Goal: Task Accomplishment & Management: Manage account settings

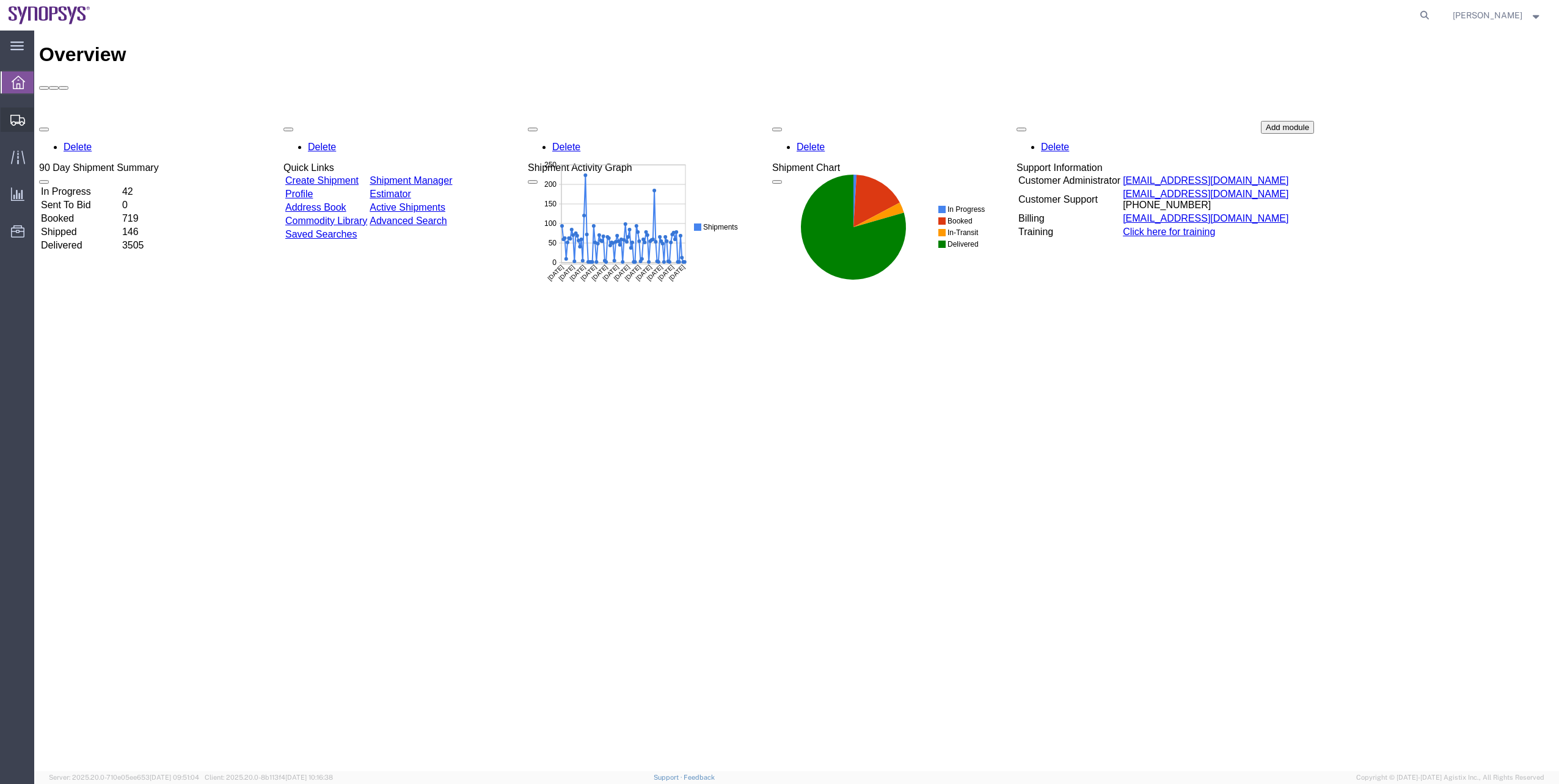
click at [0, 0] on span "Shipment Manager" at bounding box center [0, 0] width 0 height 0
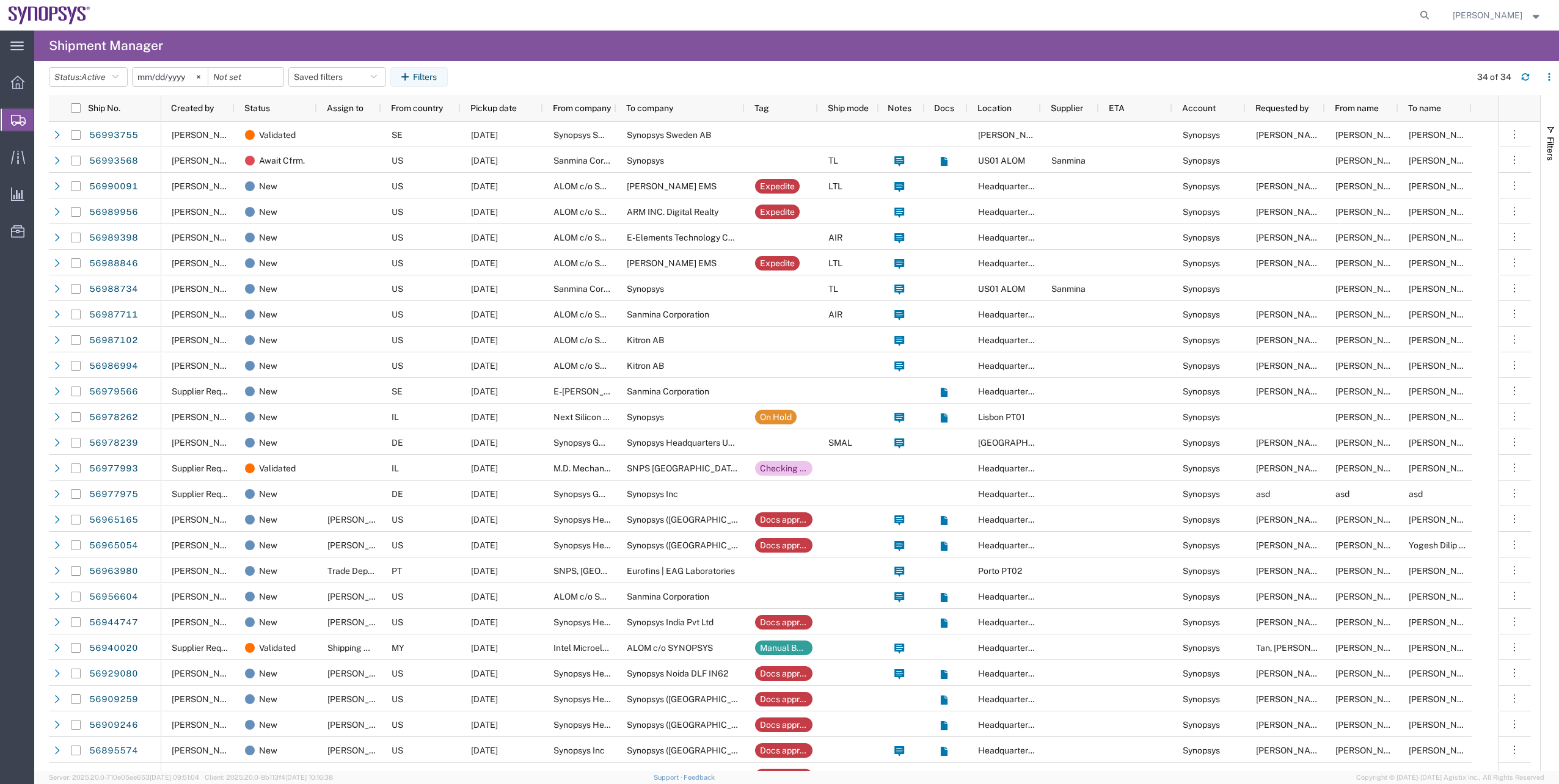
click at [502, 81] on agx-table-filter-chips "Status: Active Active All Approved Booked Canceled Delivered Denied New On Hold…" at bounding box center [756, 81] width 1416 height 28
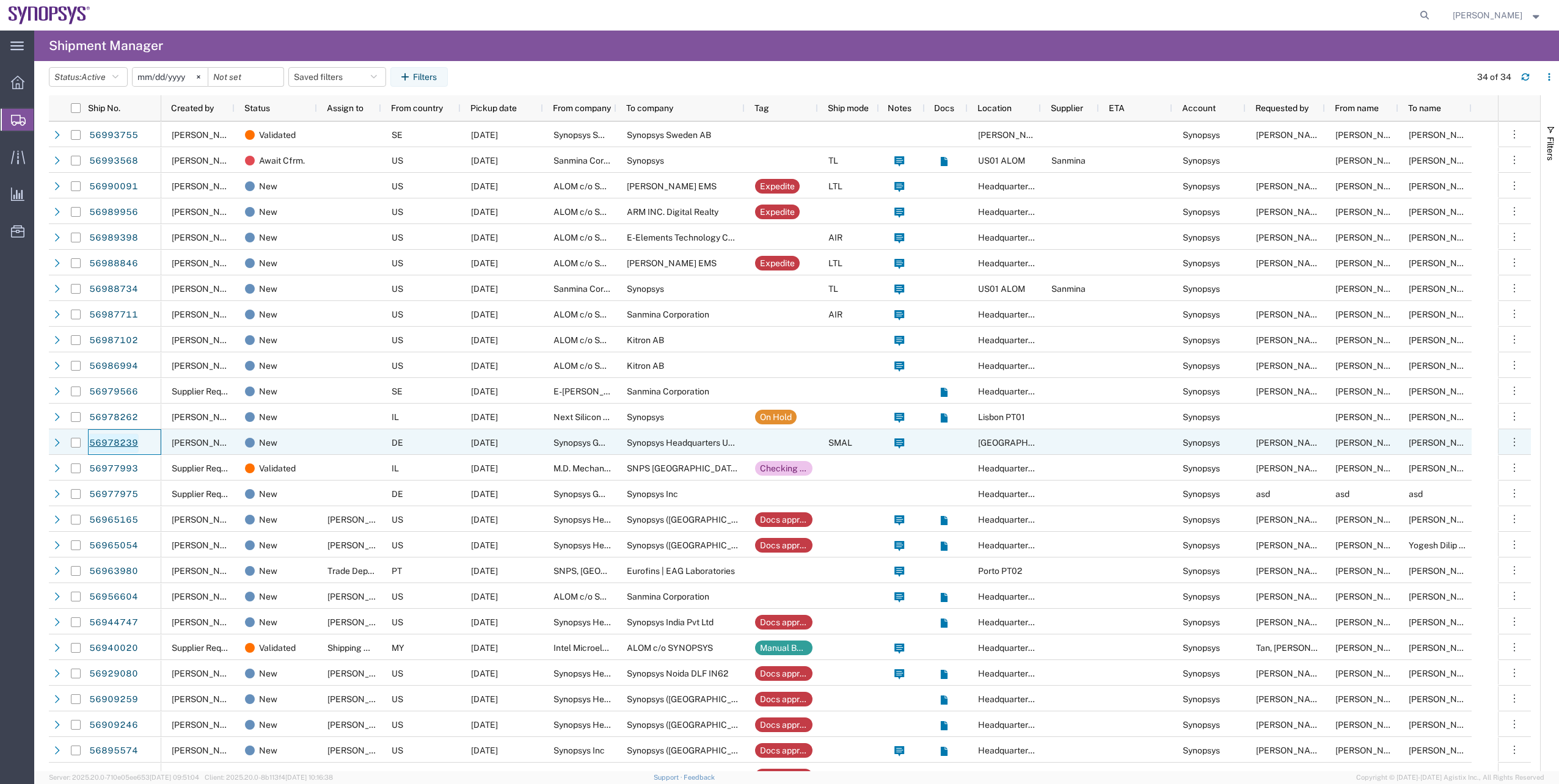
click at [136, 441] on link "56978239" at bounding box center [113, 443] width 50 height 19
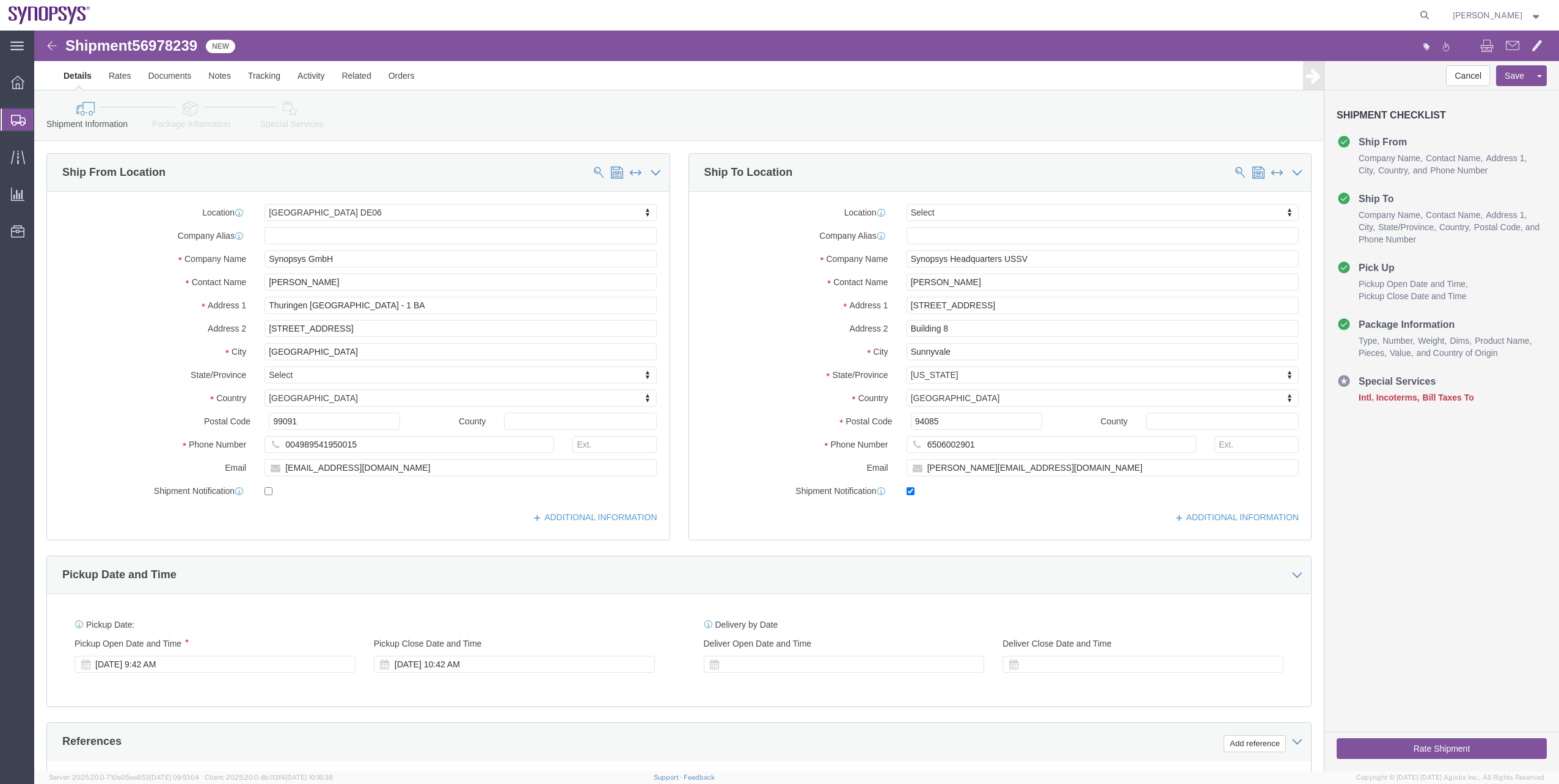
select select "63098"
select select
click icon
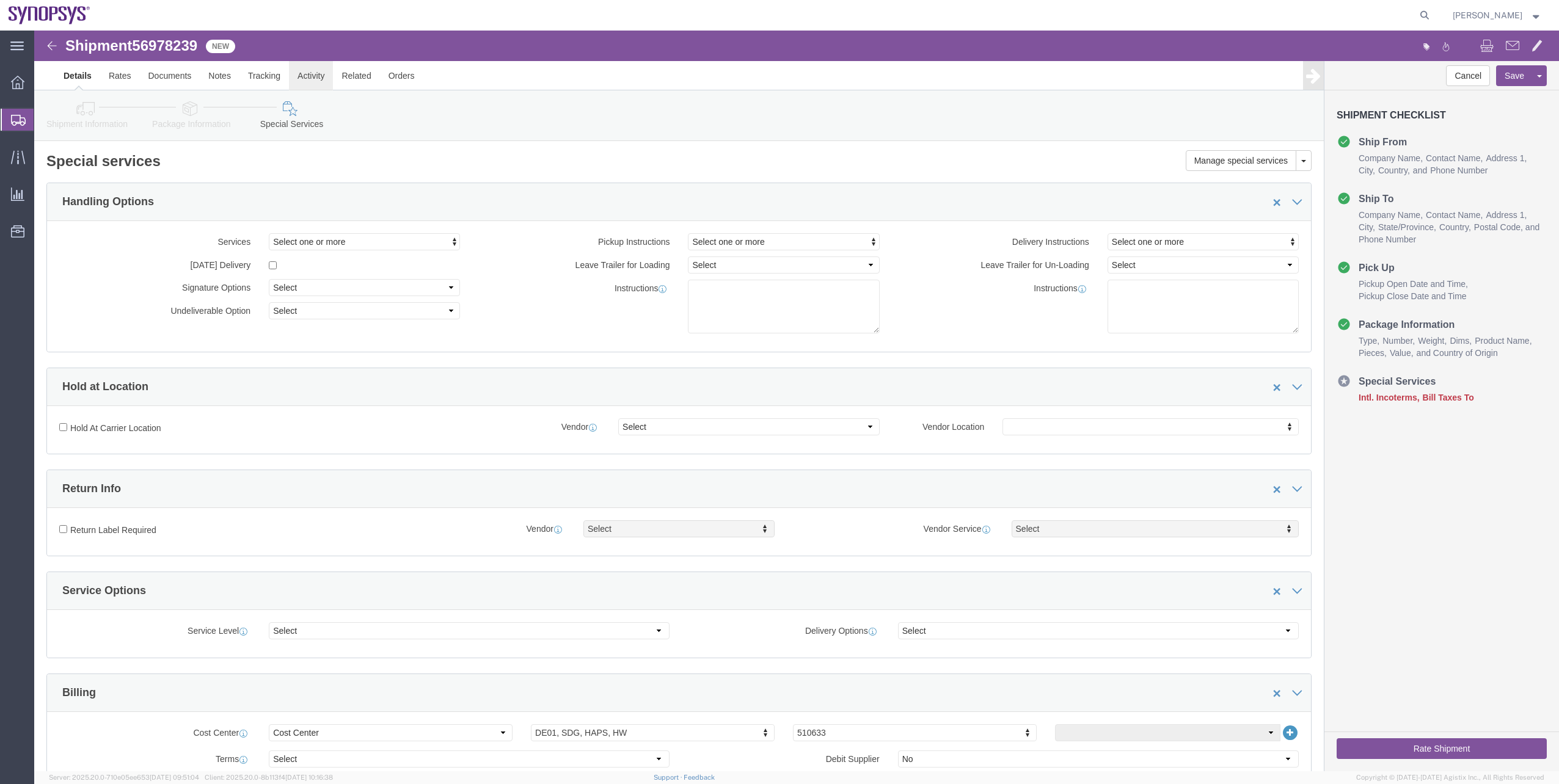
click link "Activity"
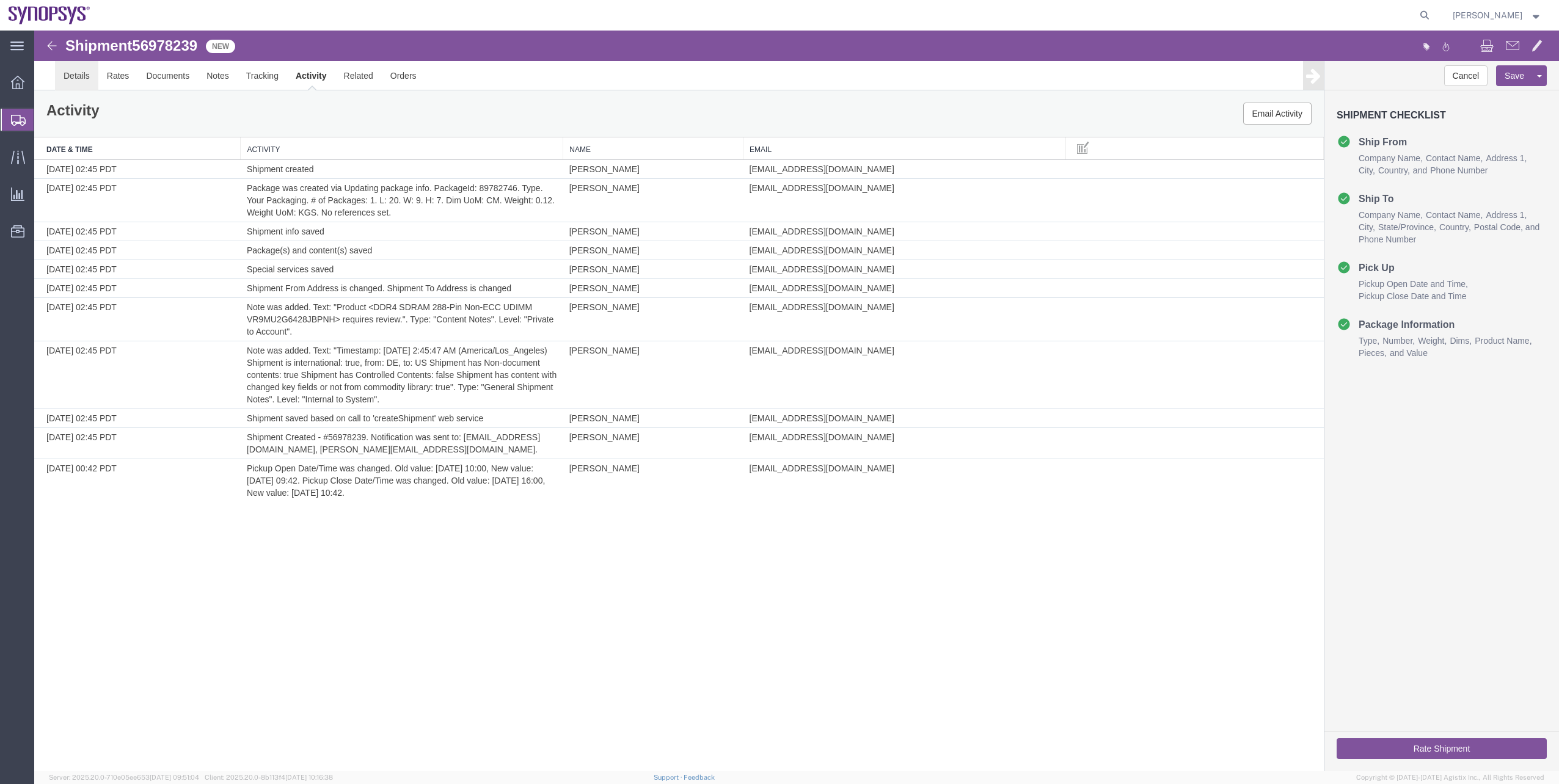
click at [93, 79] on link "Details" at bounding box center [77, 75] width 44 height 29
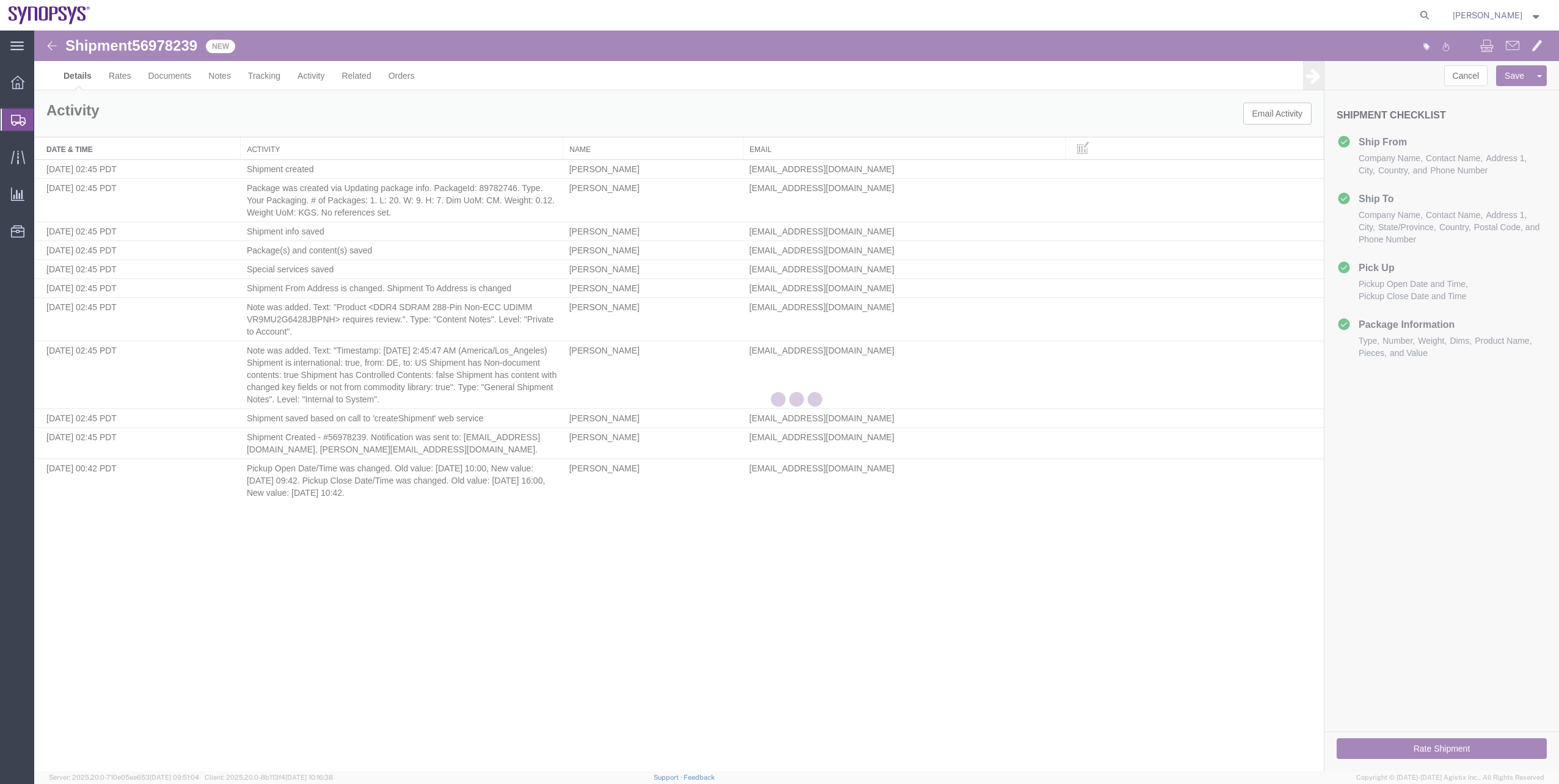
select select "63098"
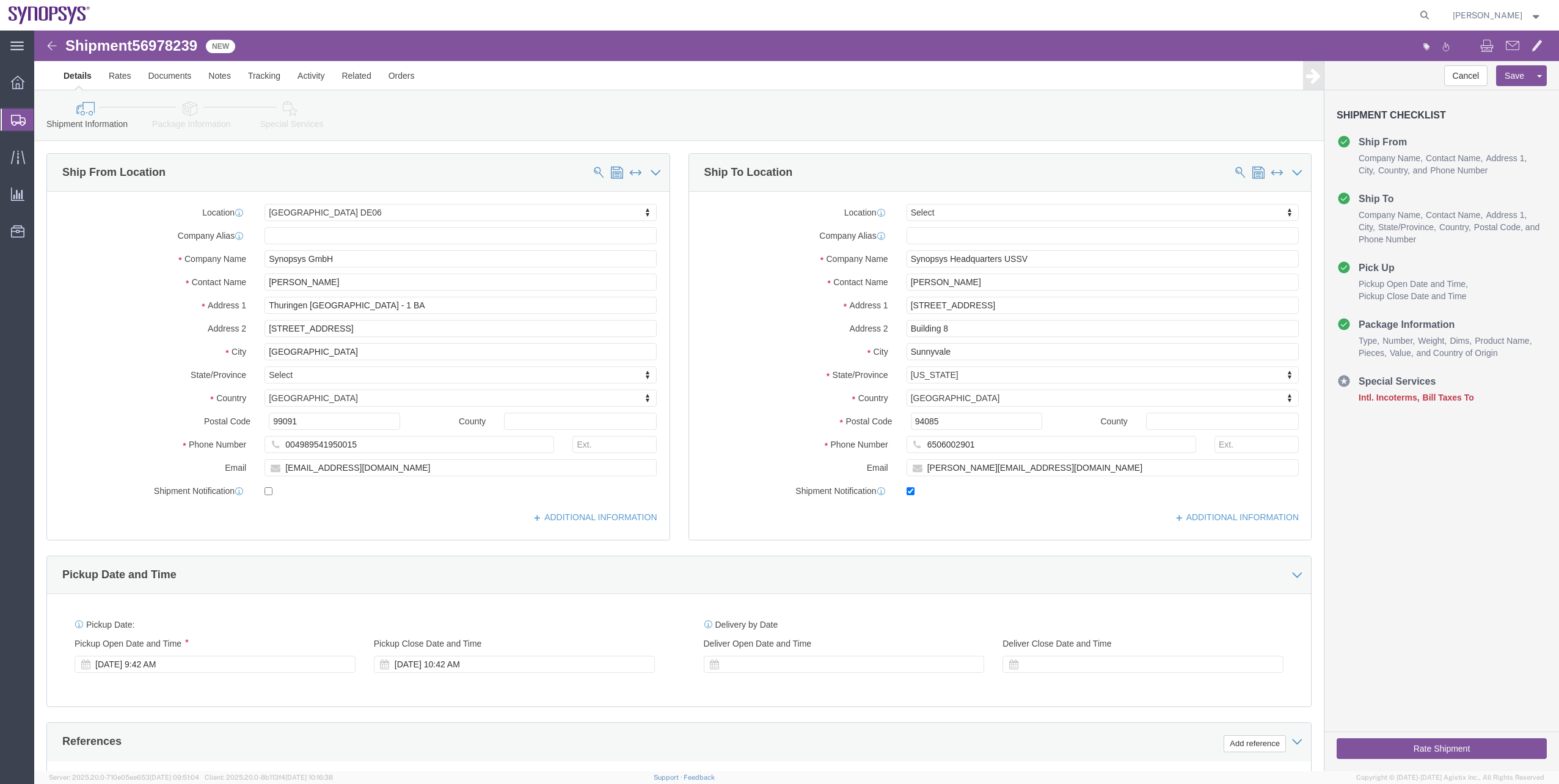
click icon
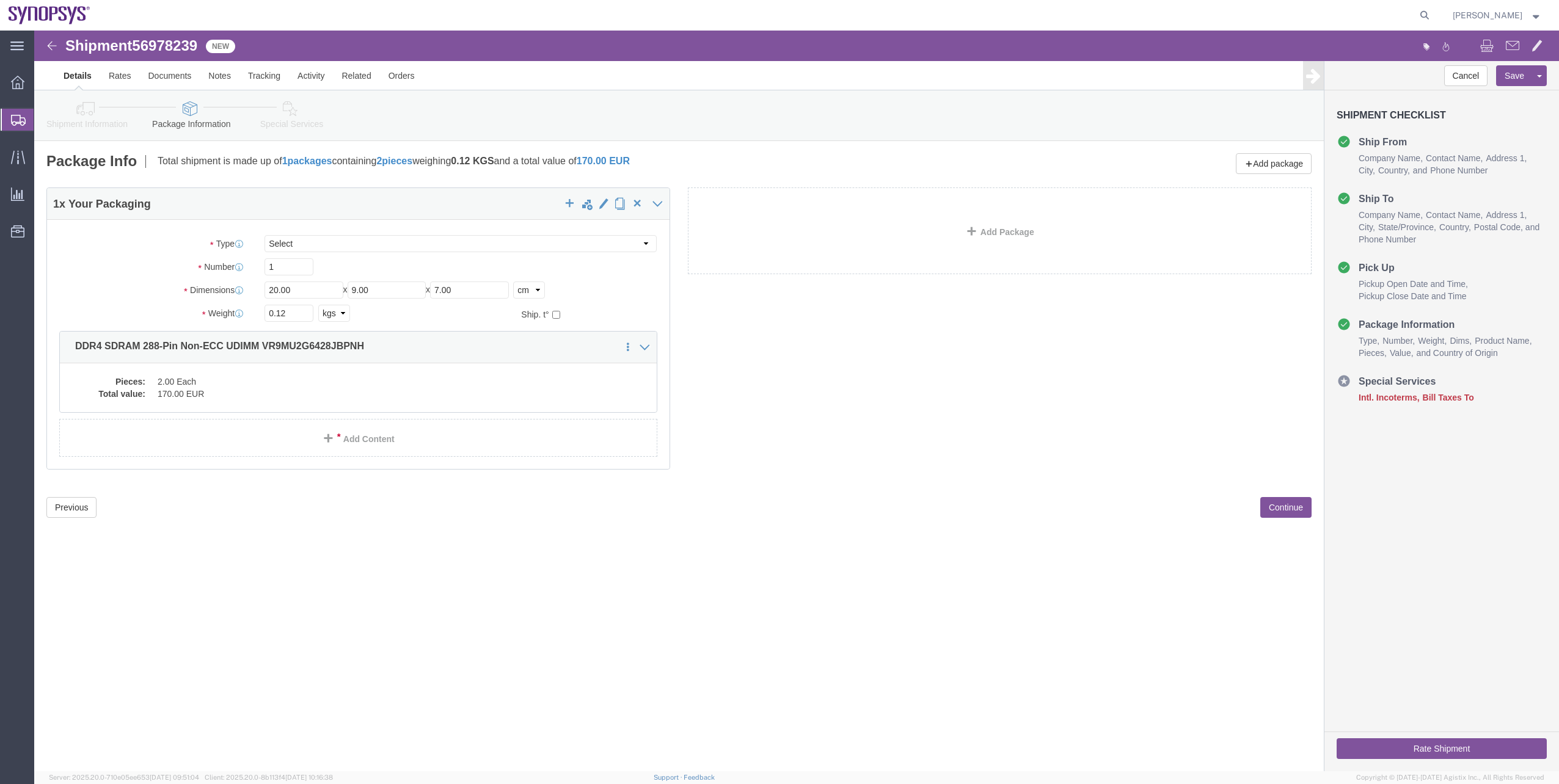
click icon
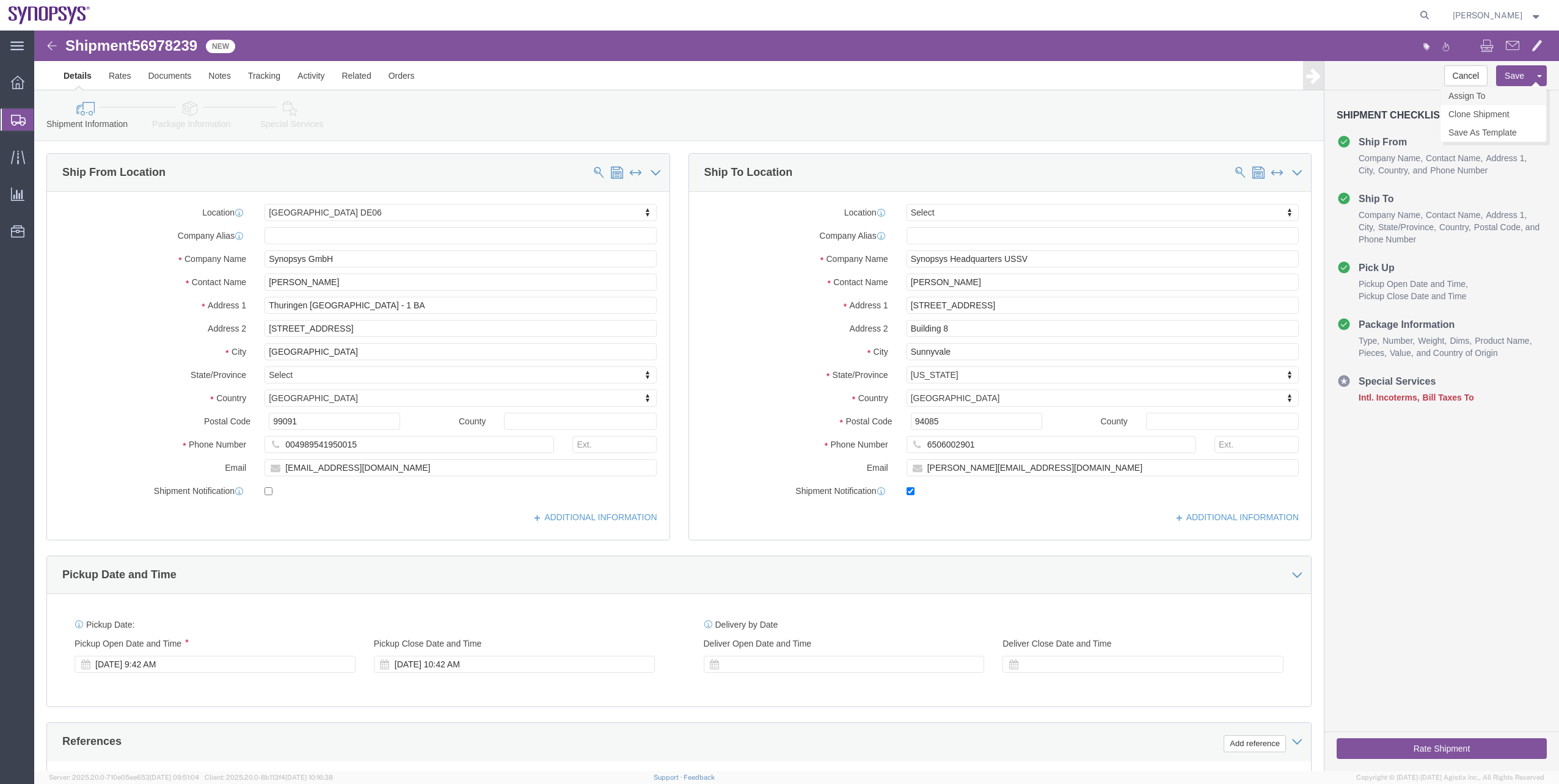
click link "Assign To"
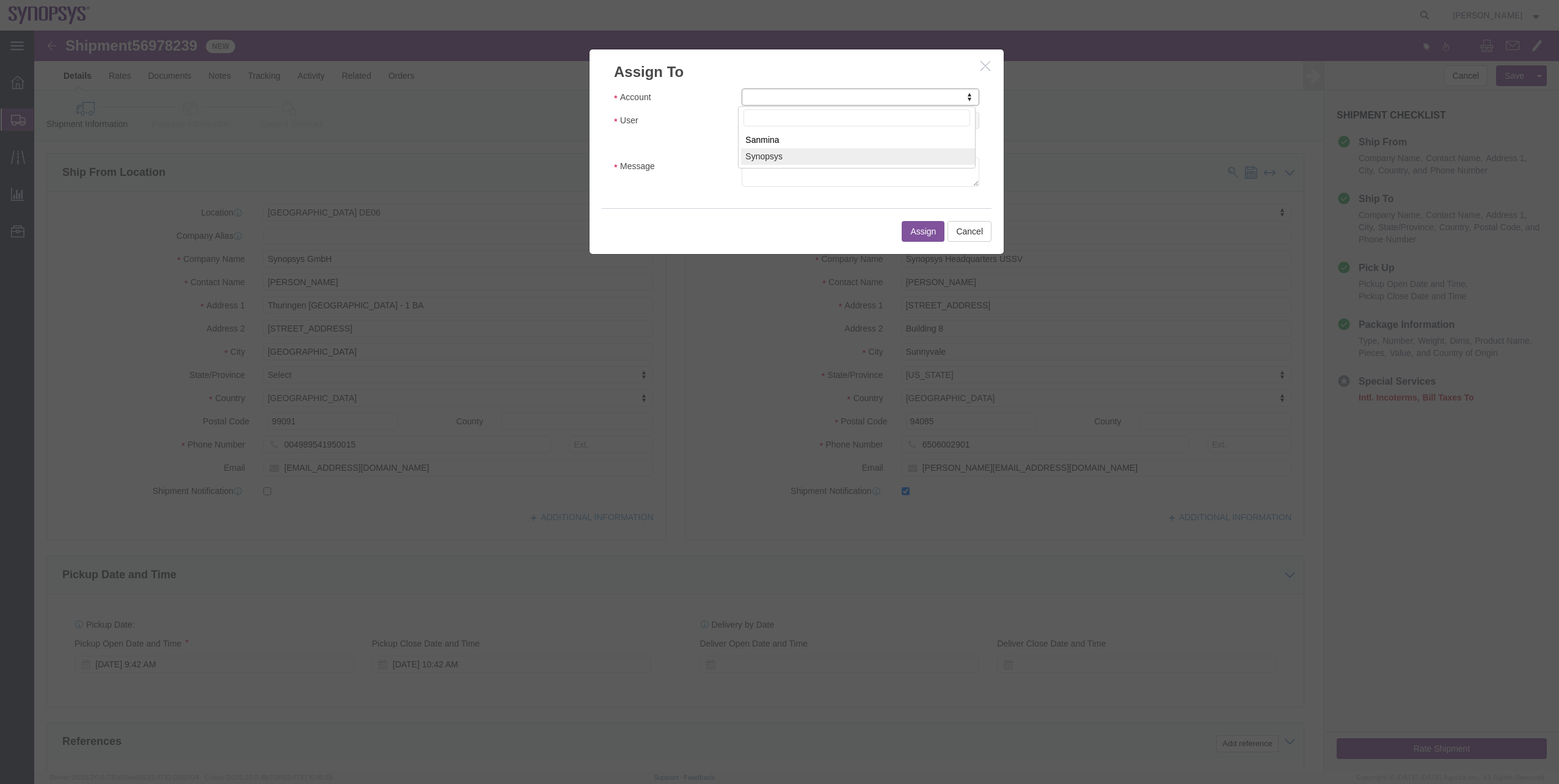
select select "117156"
select select
type input "trade"
select select "112062"
click textarea "Message"
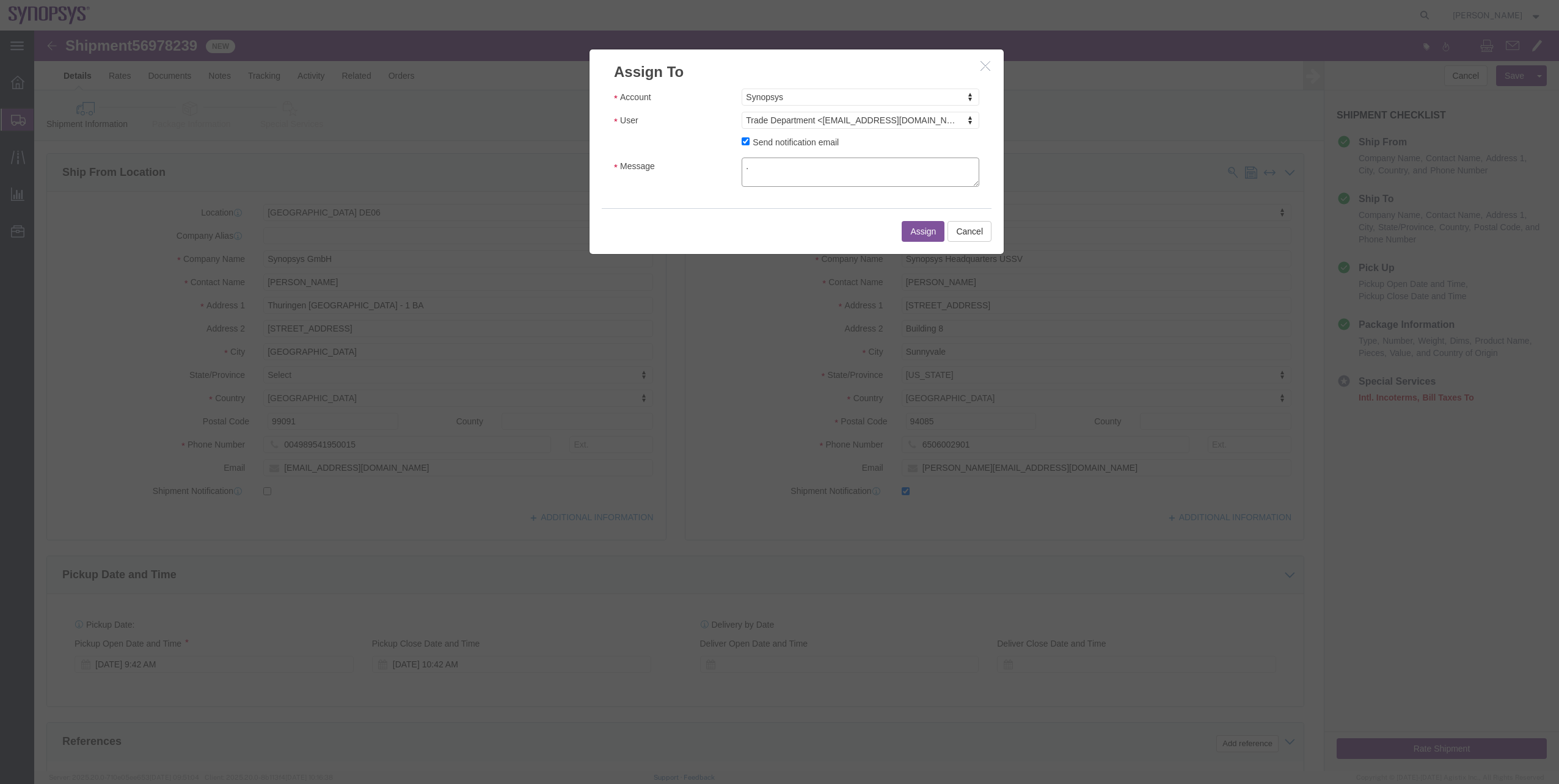
type textarea "."
click button "Assign"
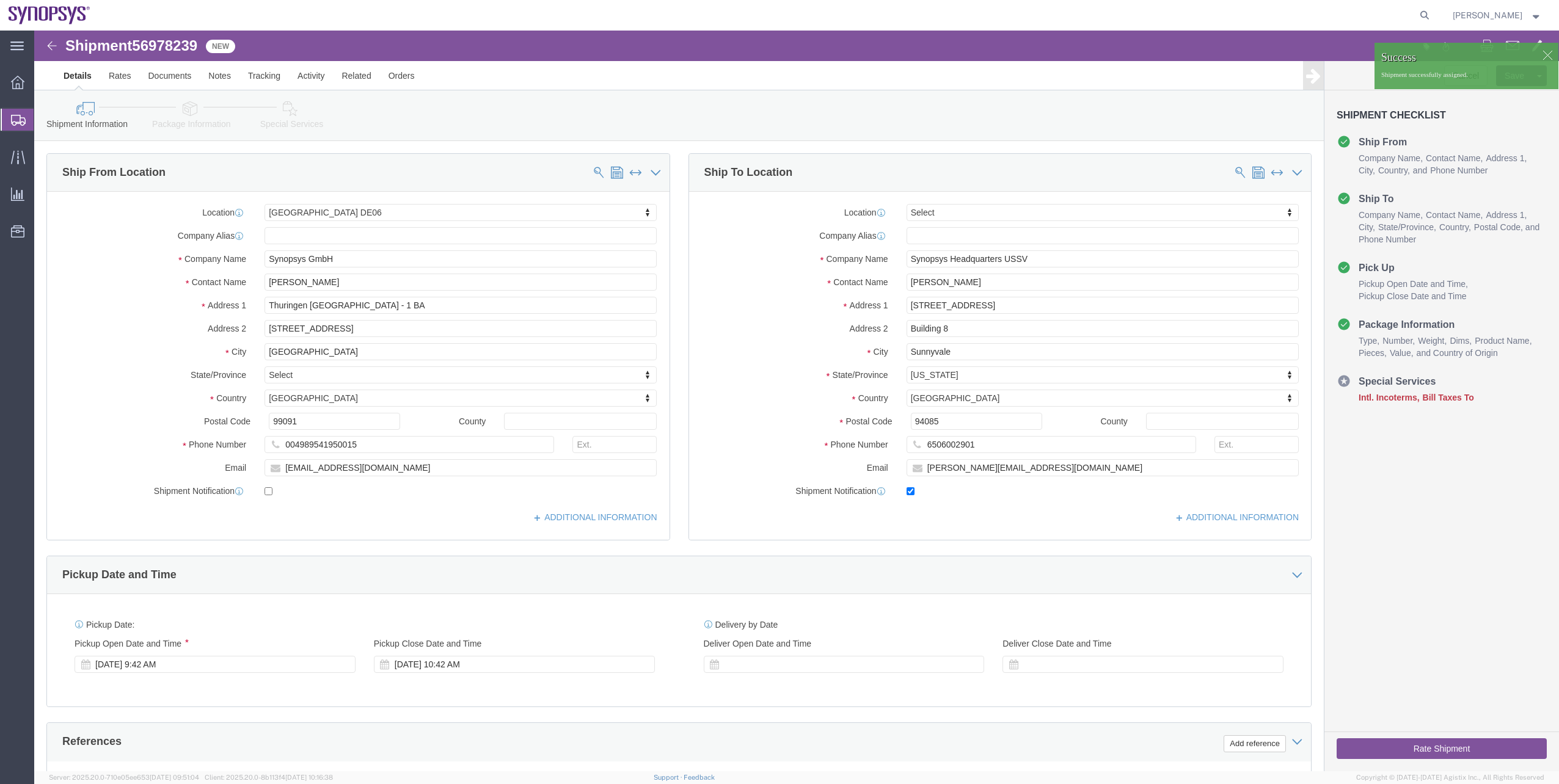
click span "56978239"
copy span "56978239"
click at [0, 0] on span "Shipment Manager" at bounding box center [0, 0] width 0 height 0
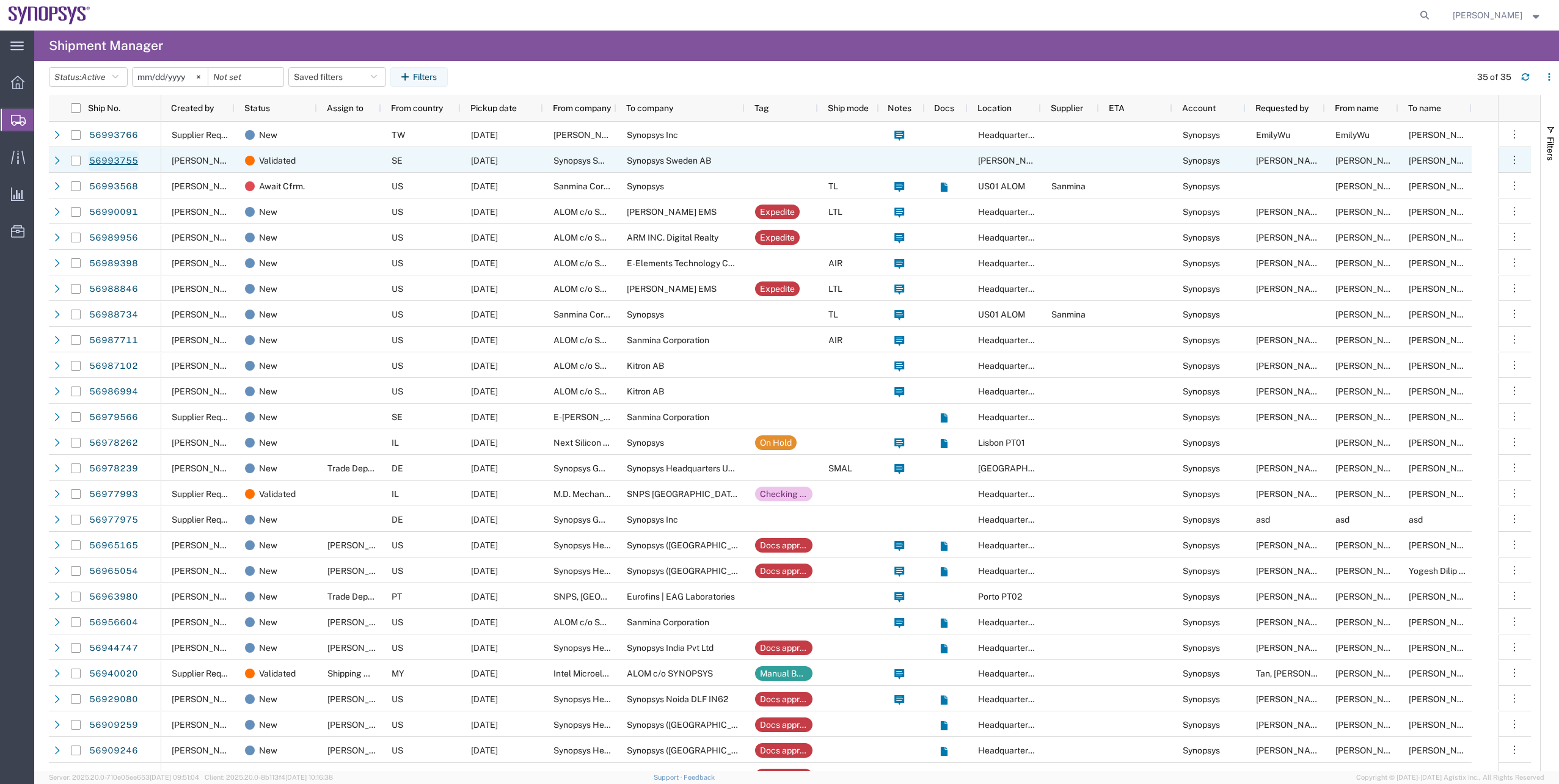
click at [121, 165] on link "56993755" at bounding box center [113, 161] width 50 height 19
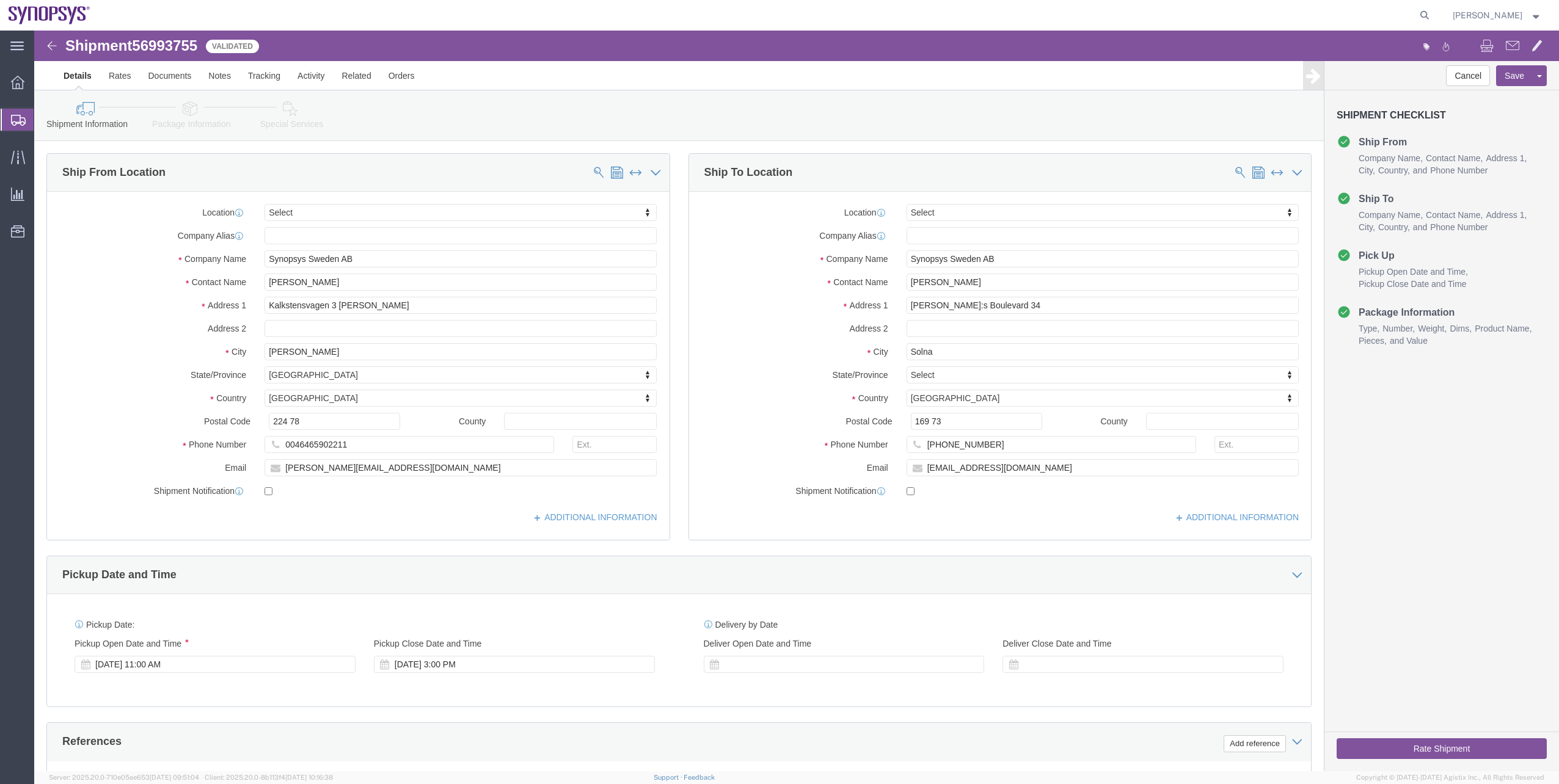
select select
click link "Package Information"
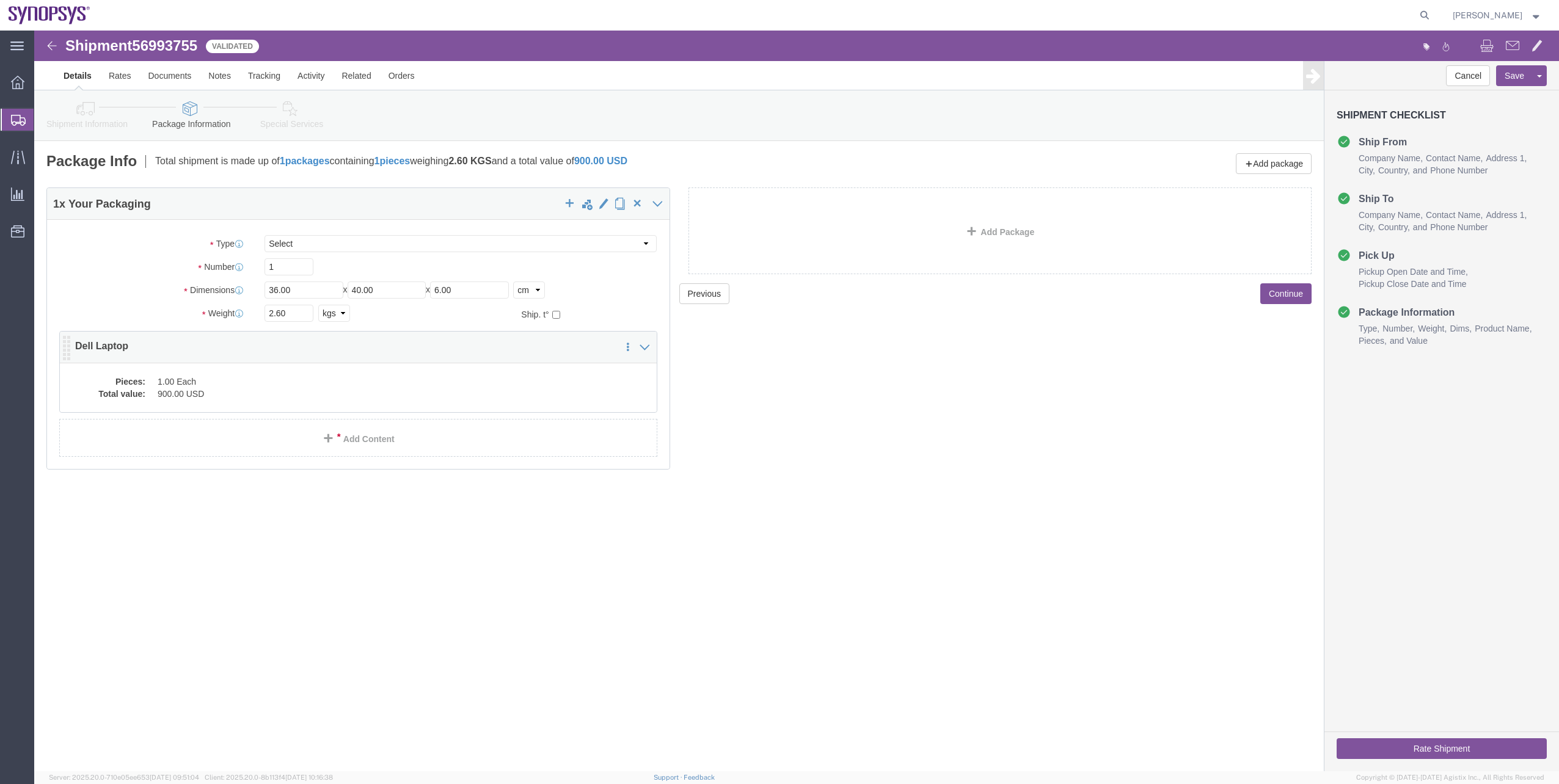
click dd "900.00 USD"
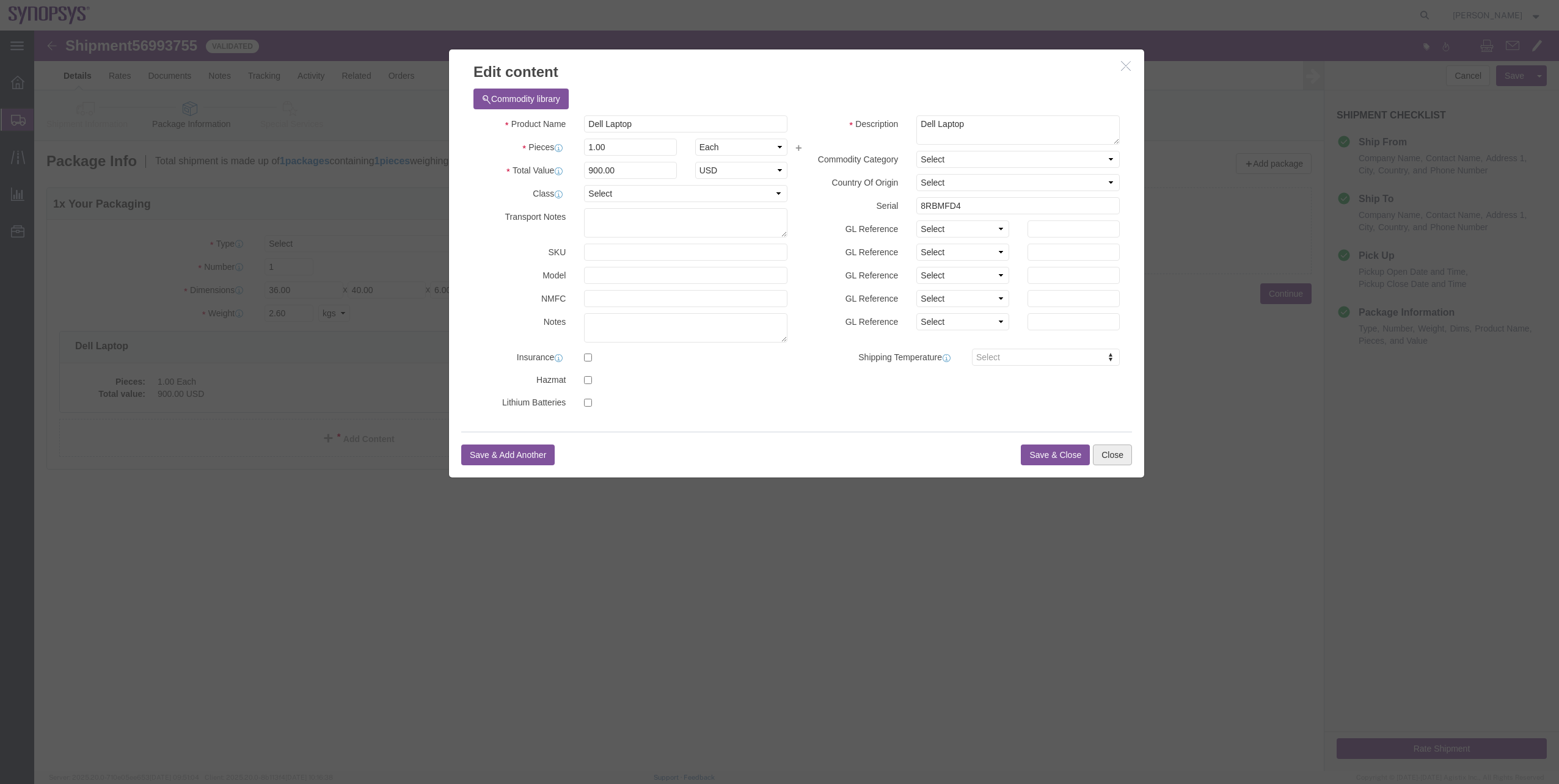
click button "Close"
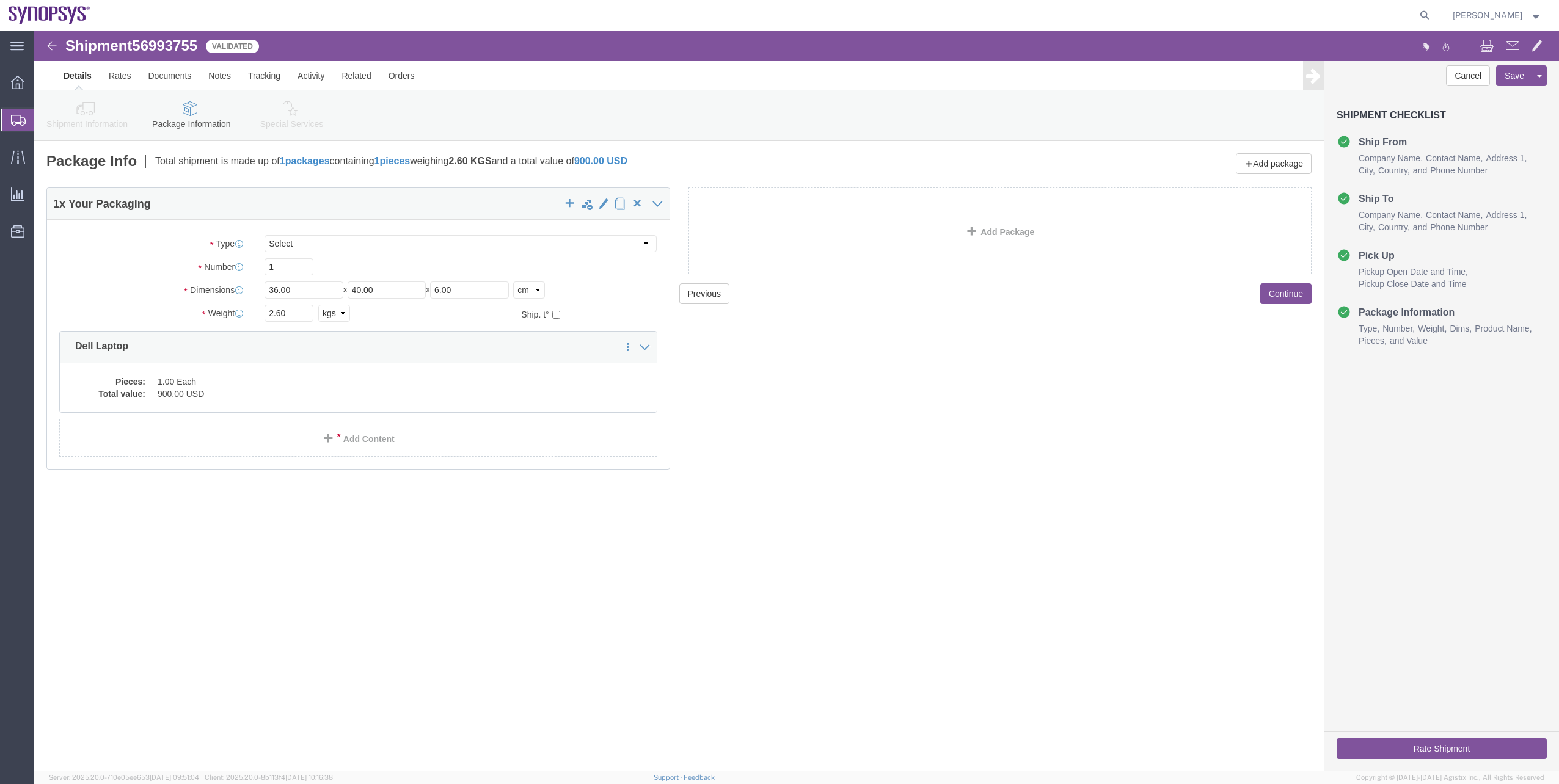
click icon
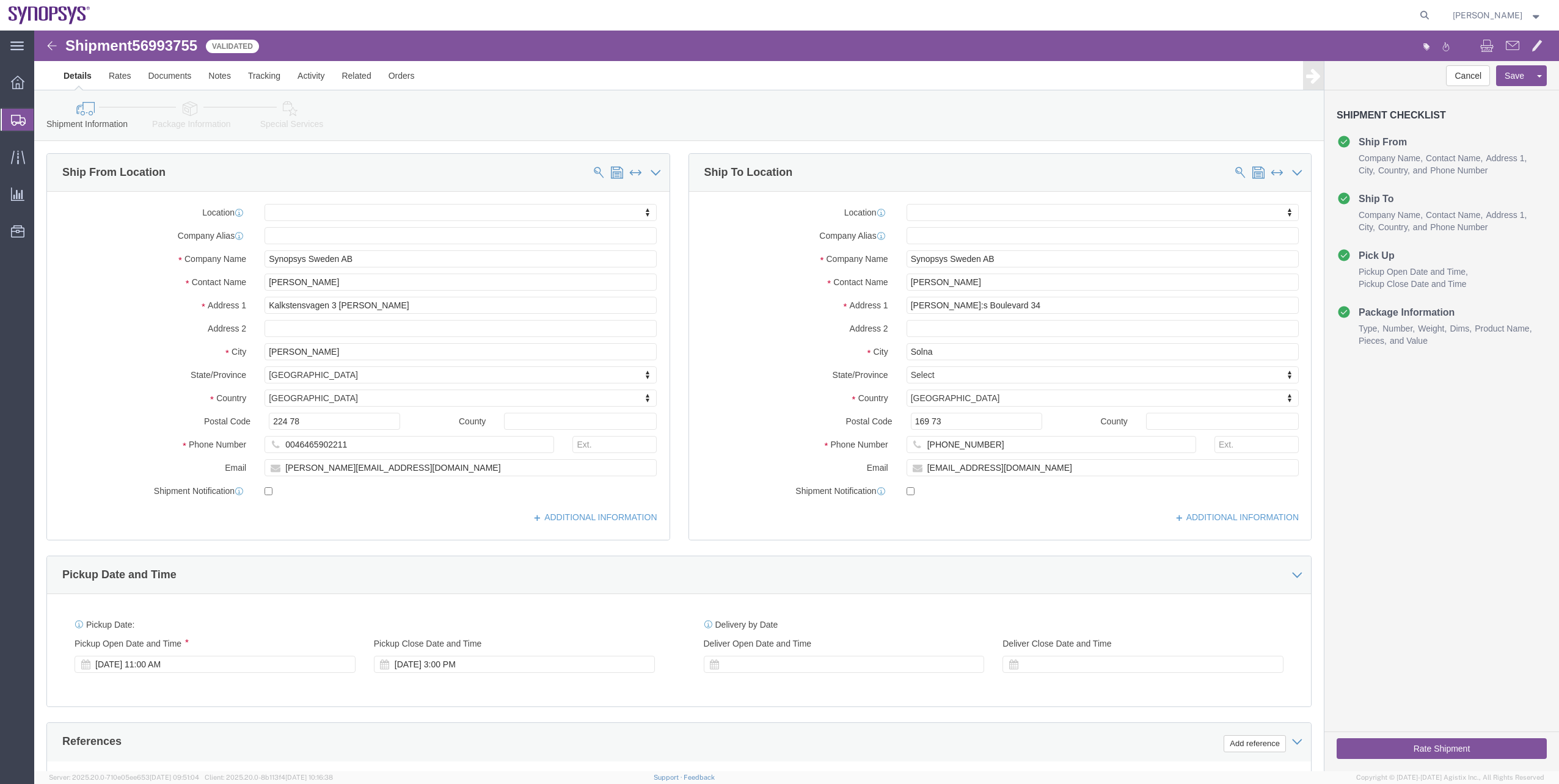
click link "Special Services"
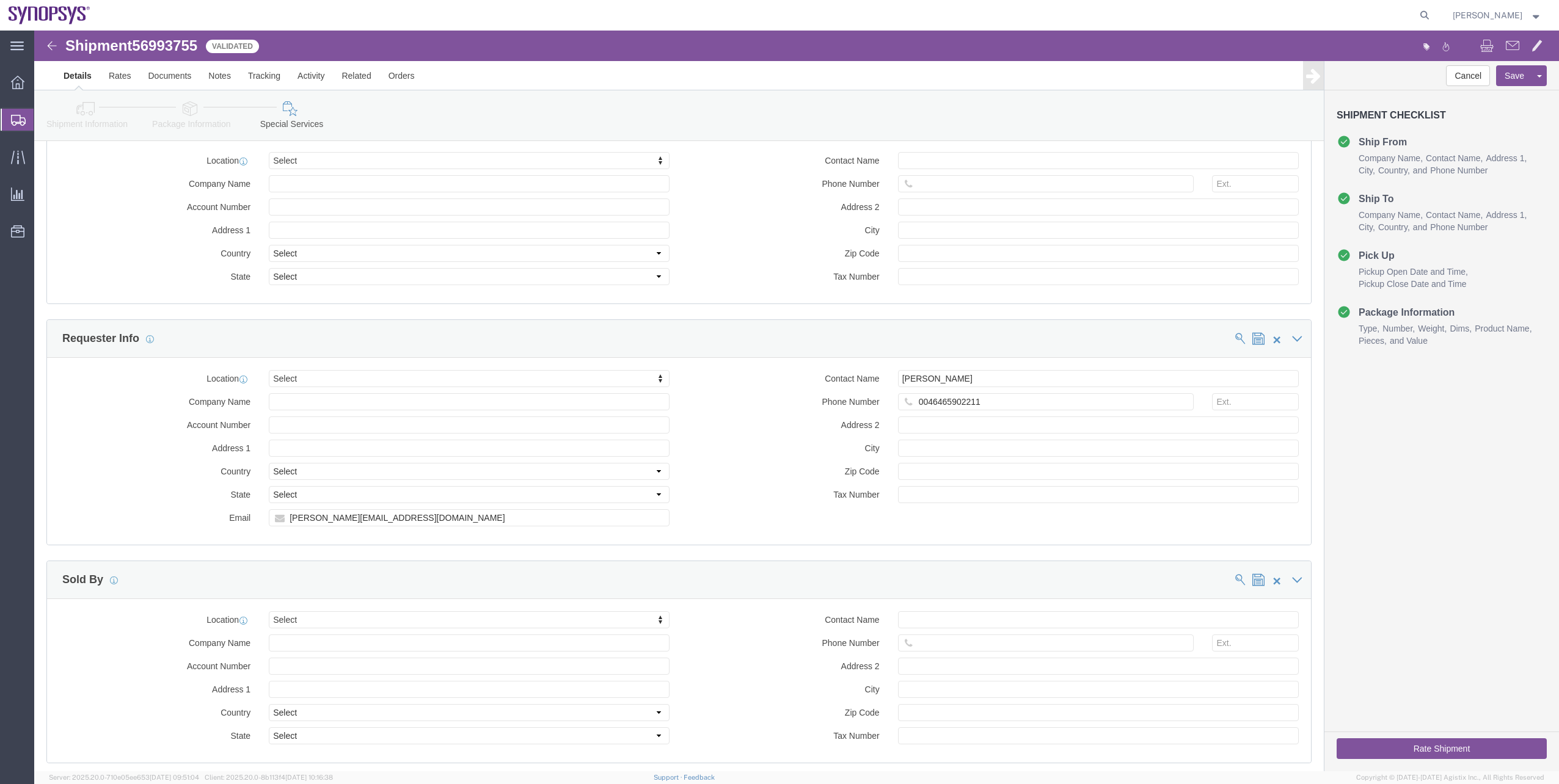
scroll to position [1099, 0]
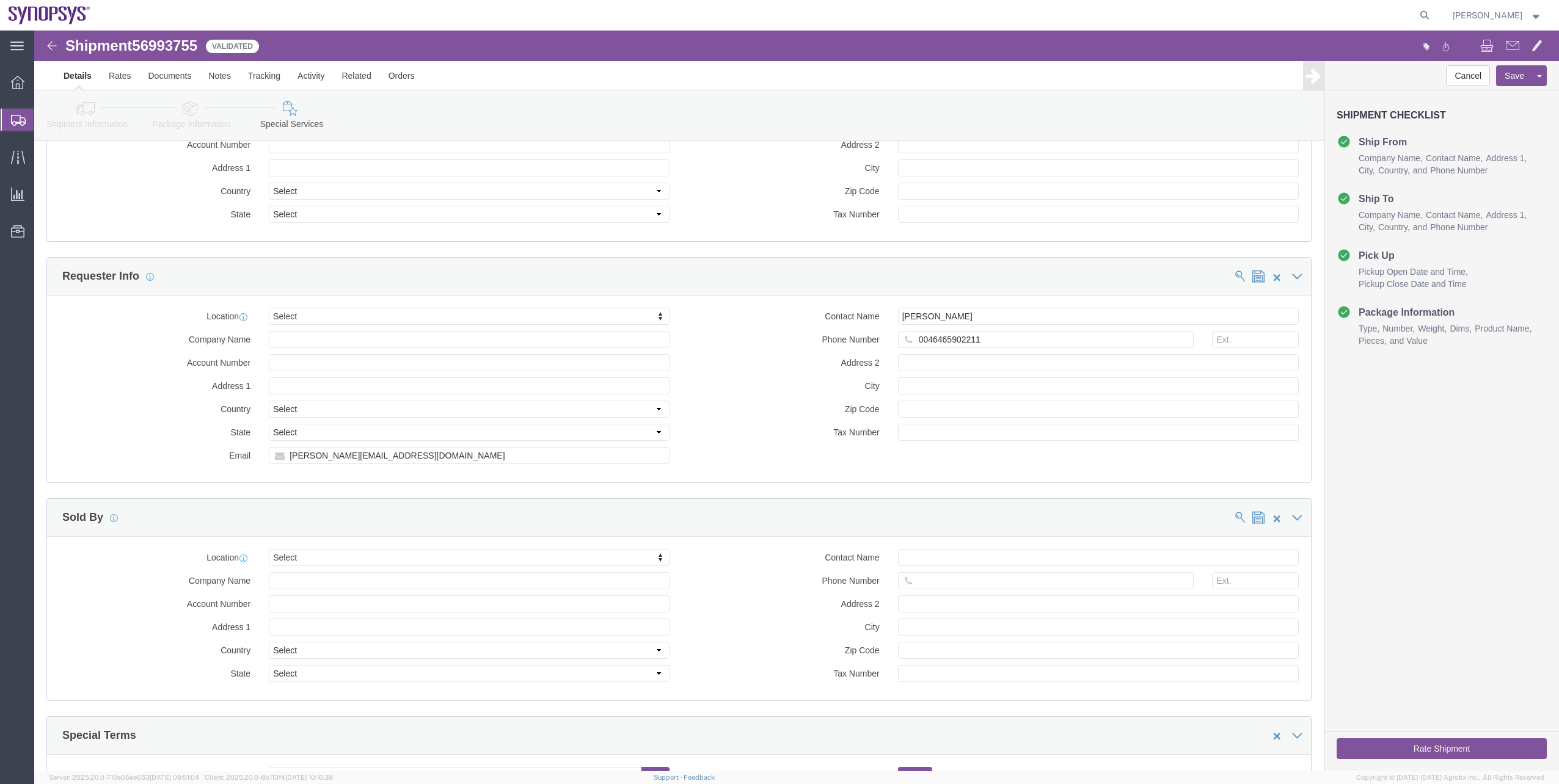
click button "Rate Shipment"
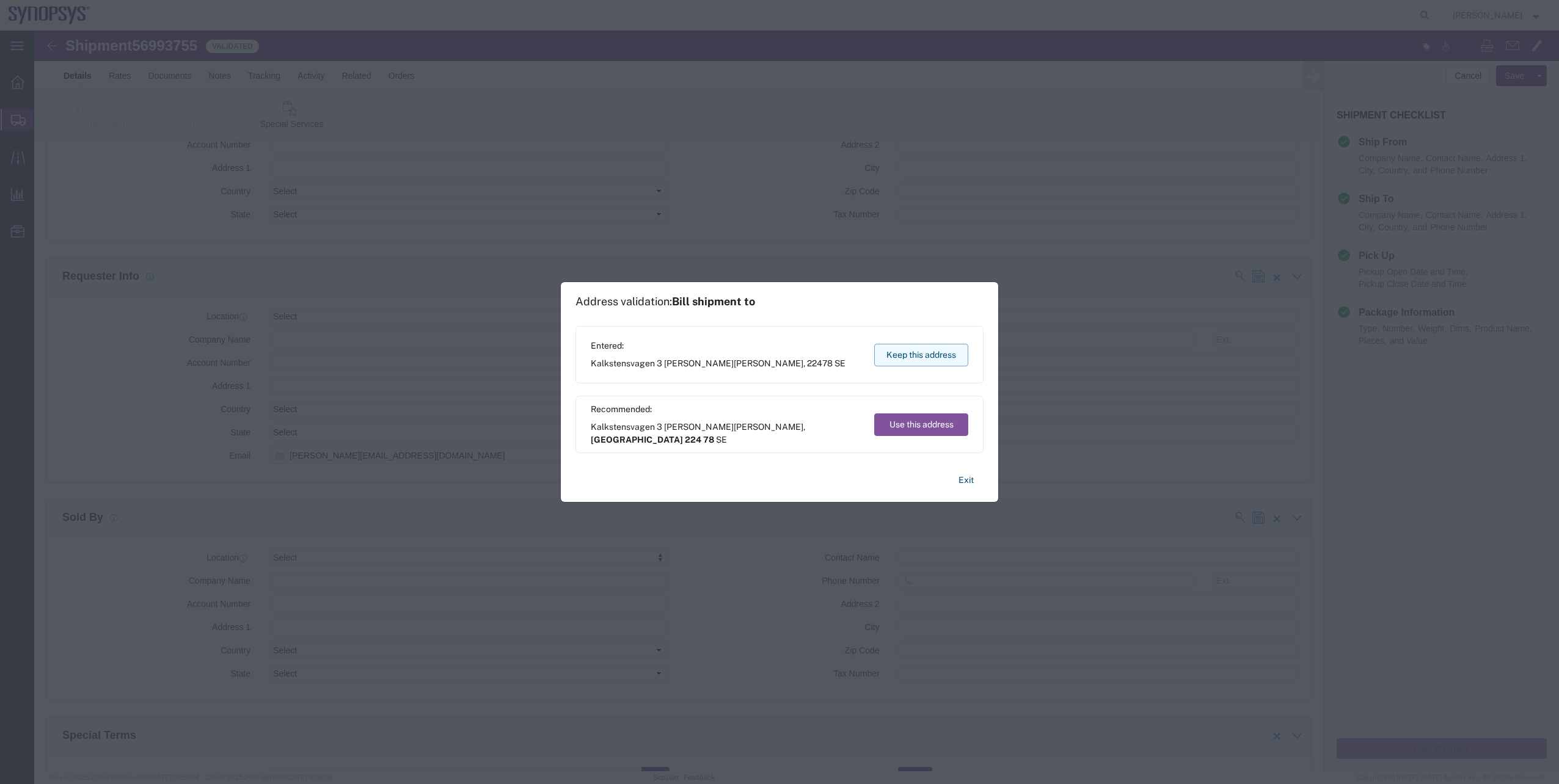
click at [908, 348] on button "Keep this address" at bounding box center [921, 355] width 94 height 22
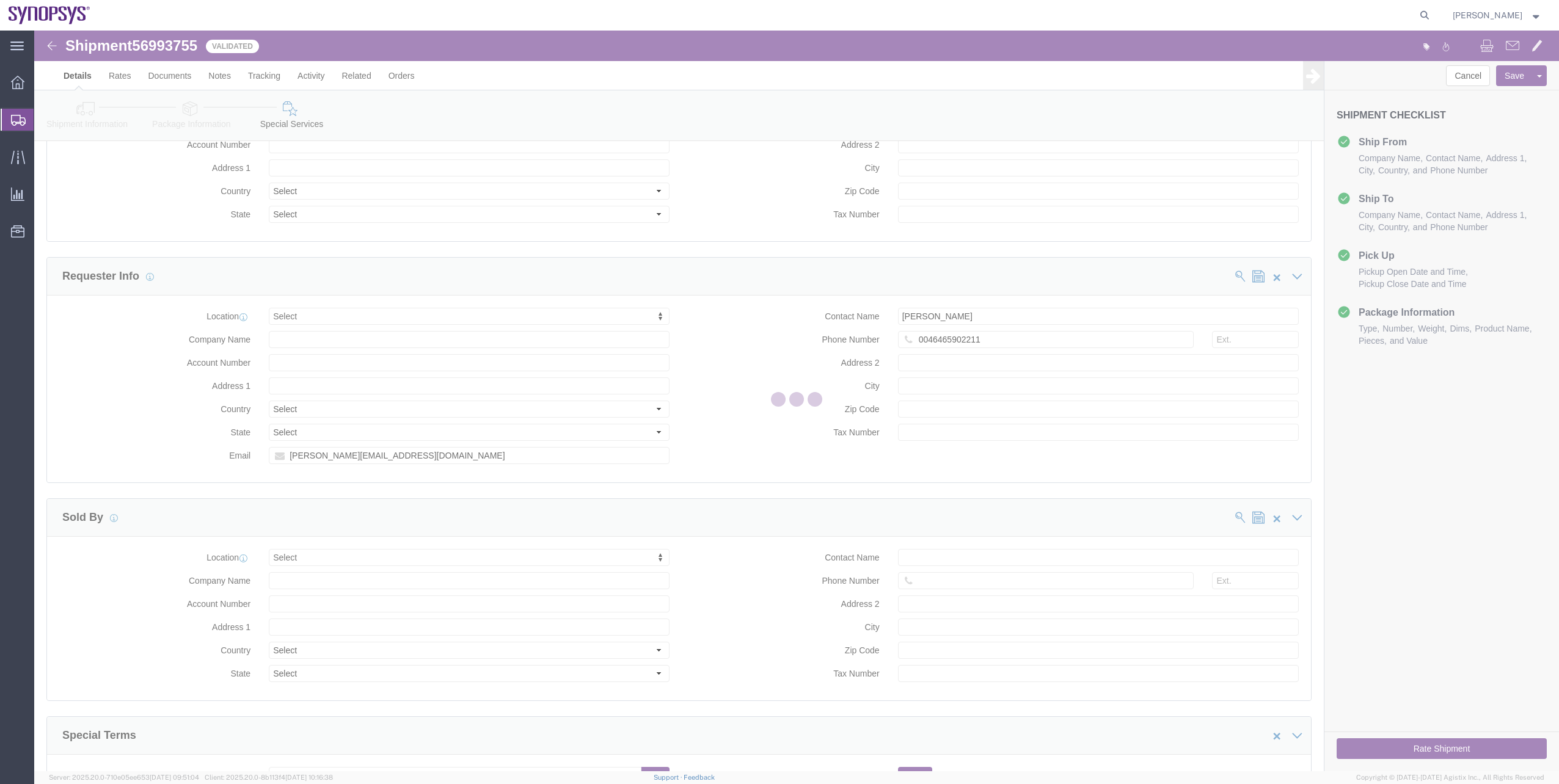
scroll to position [0, 0]
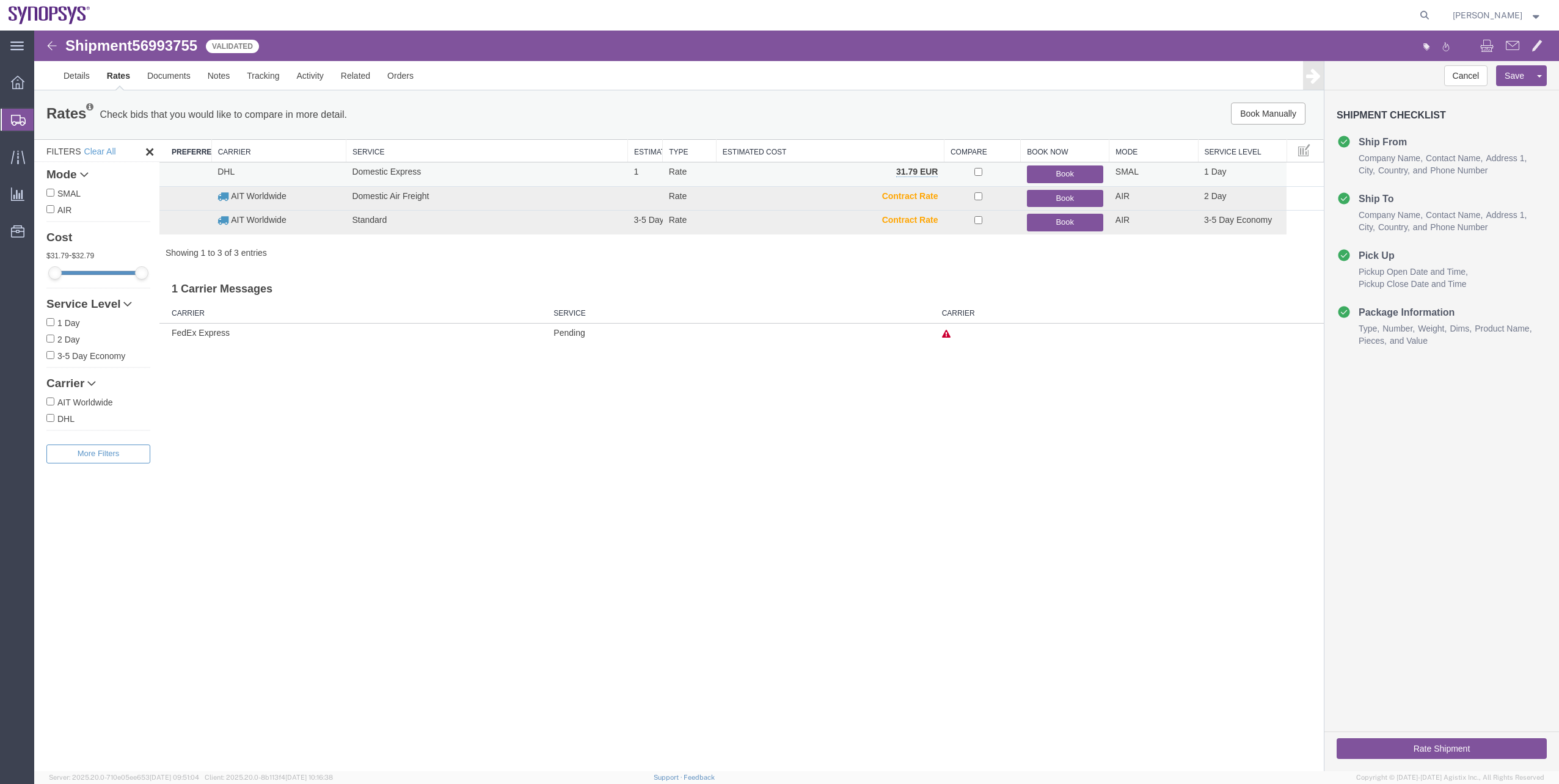
click at [1035, 174] on button "Book" at bounding box center [1065, 174] width 76 height 17
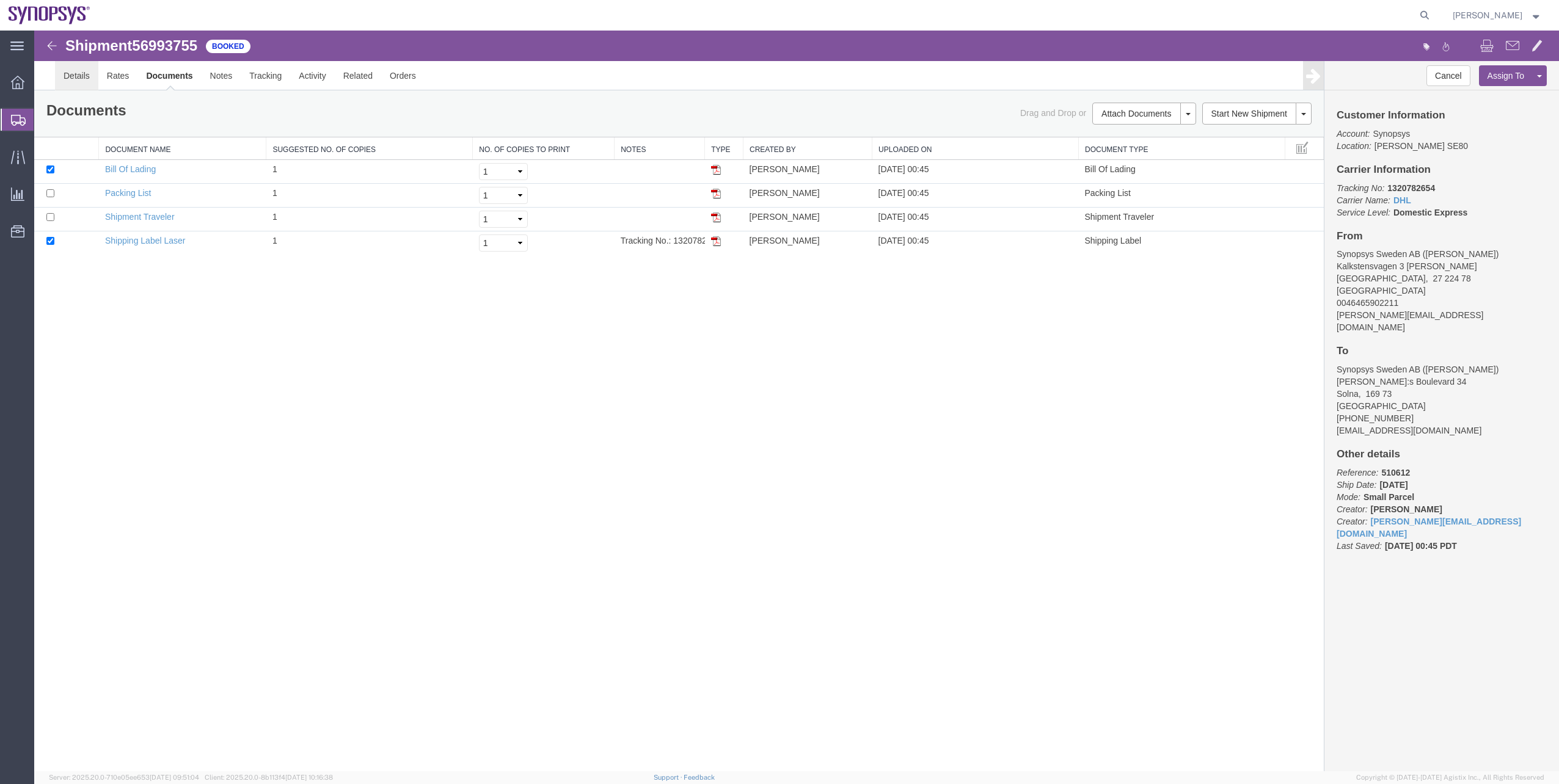
drag, startPoint x: 100, startPoint y: 115, endPoint x: 65, endPoint y: 84, distance: 46.8
click at [65, 84] on link "Details" at bounding box center [77, 75] width 44 height 29
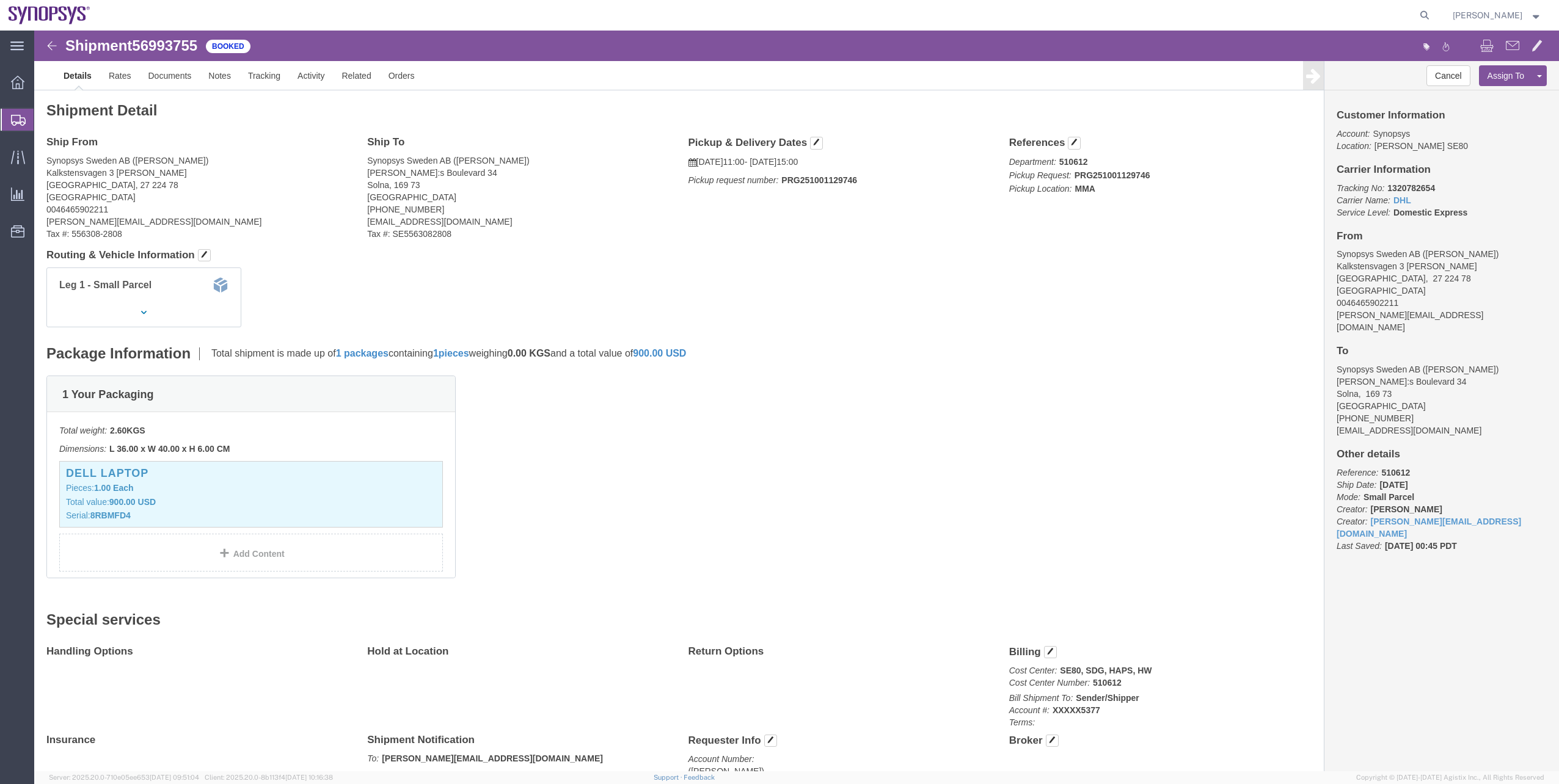
click at [0, 0] on span "Shipment Manager" at bounding box center [0, 0] width 0 height 0
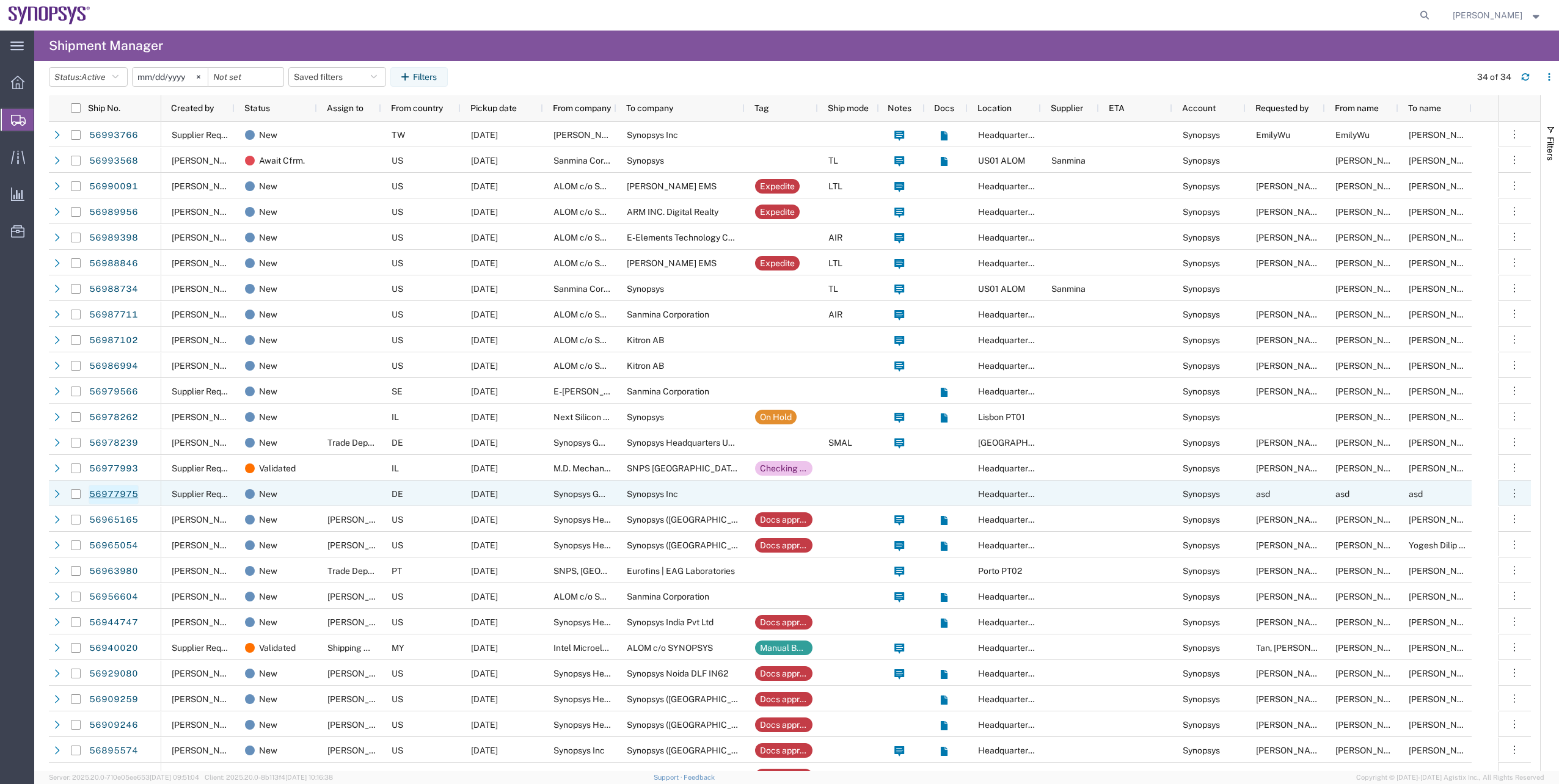
click at [134, 490] on link "56977975" at bounding box center [113, 494] width 50 height 19
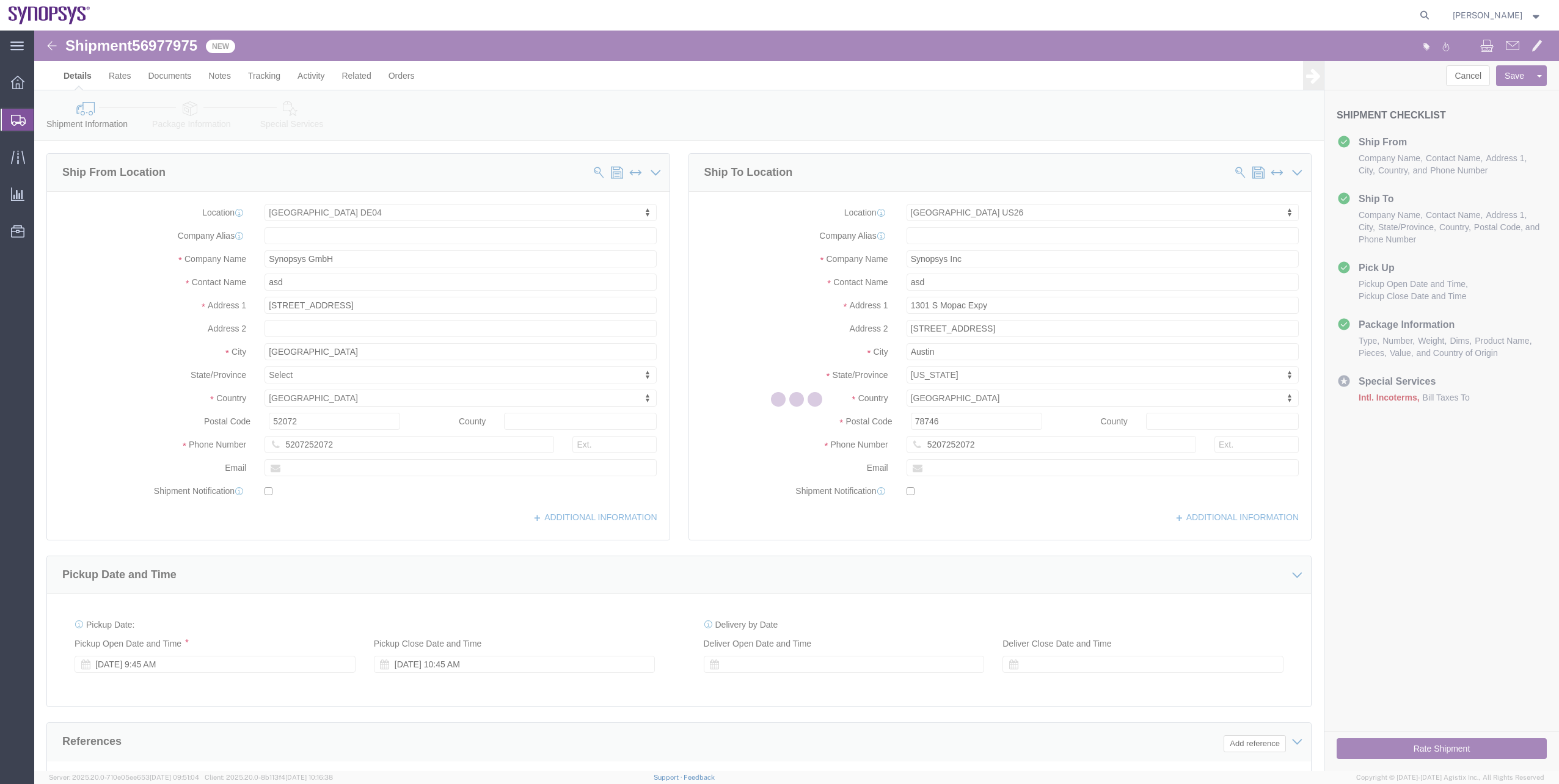
select select "63094"
select select "63180"
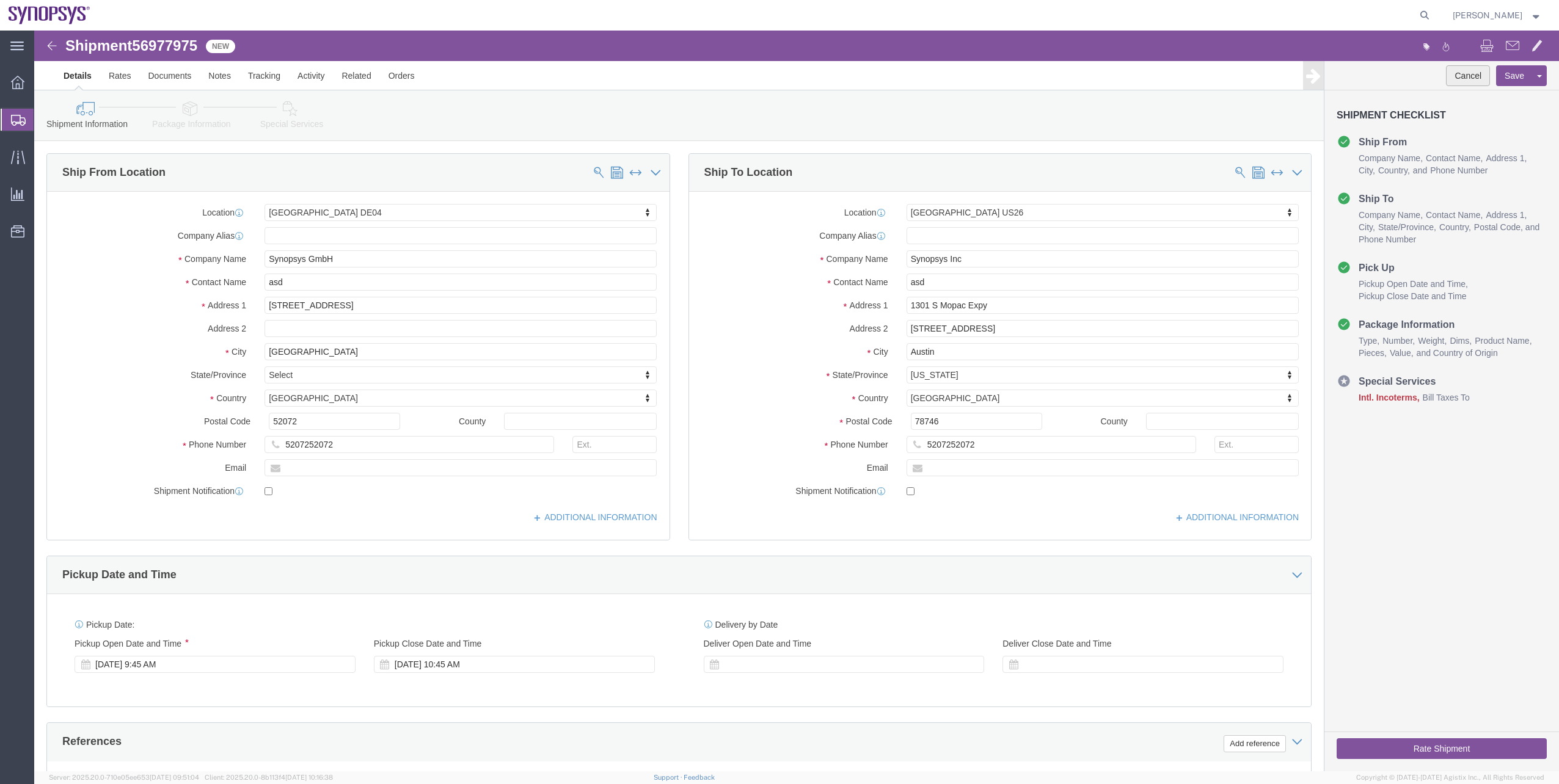
click button "Cancel"
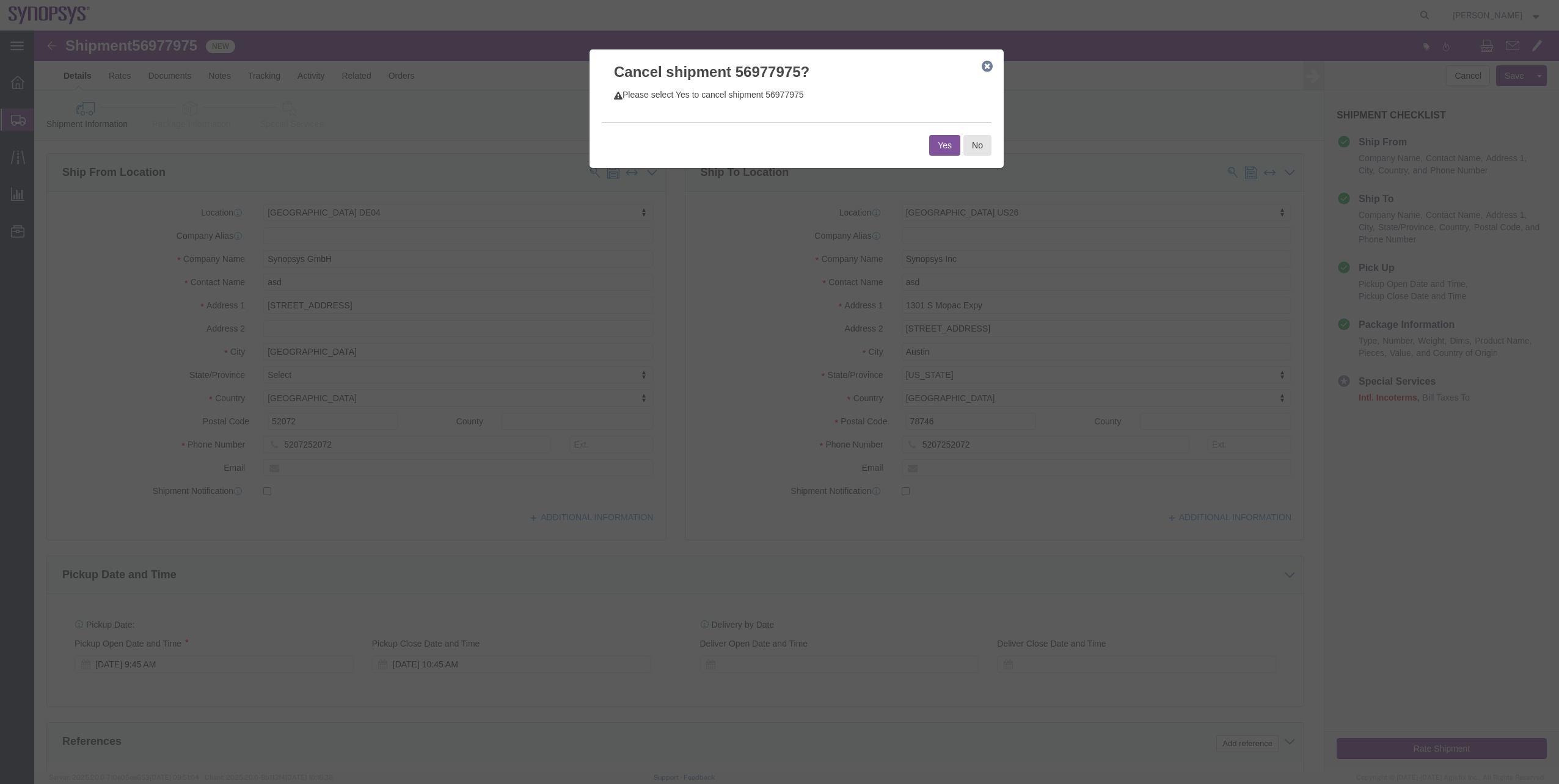
click button "Yes"
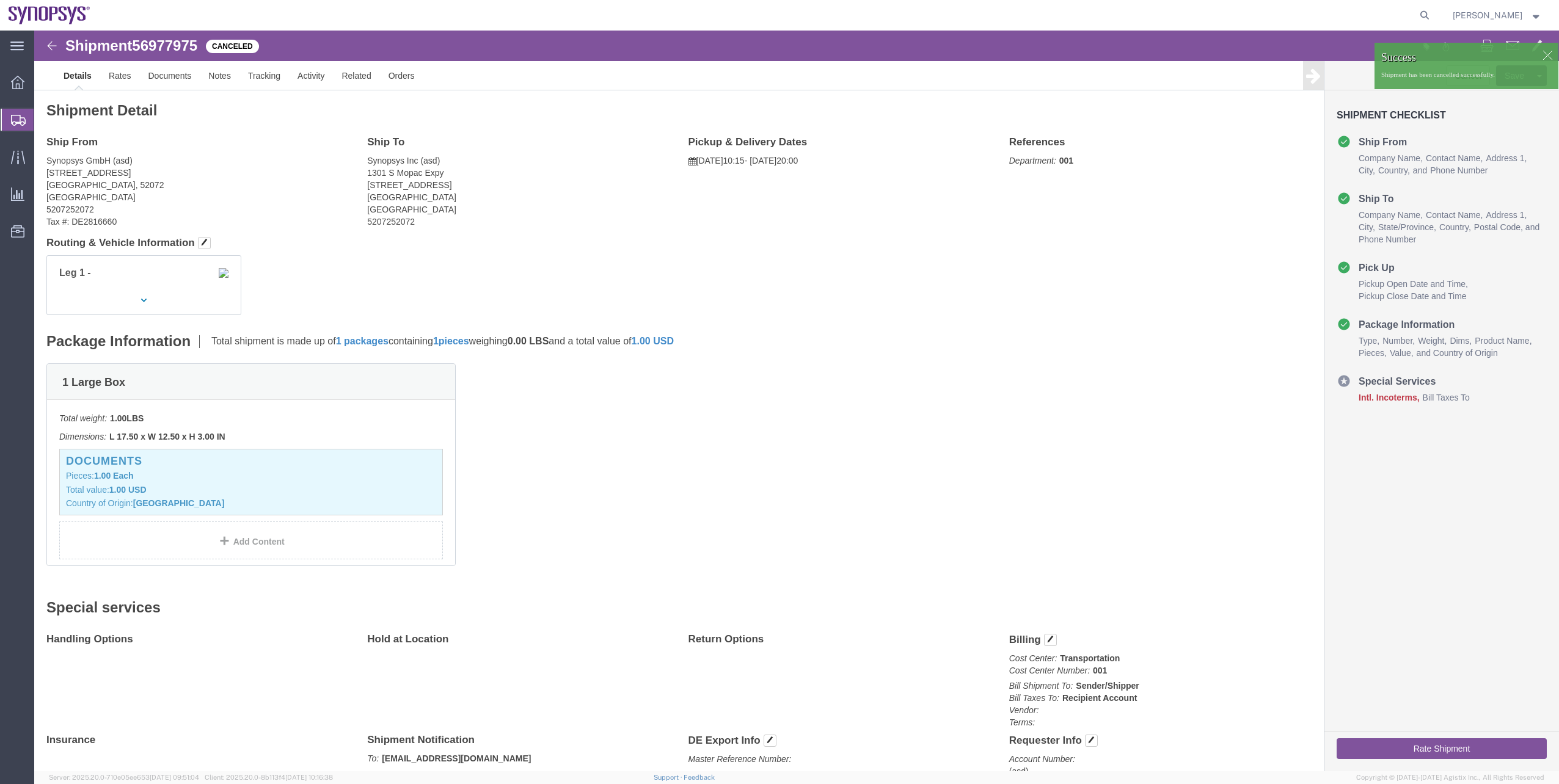
click at [0, 0] on span "Shipment Manager" at bounding box center [0, 0] width 0 height 0
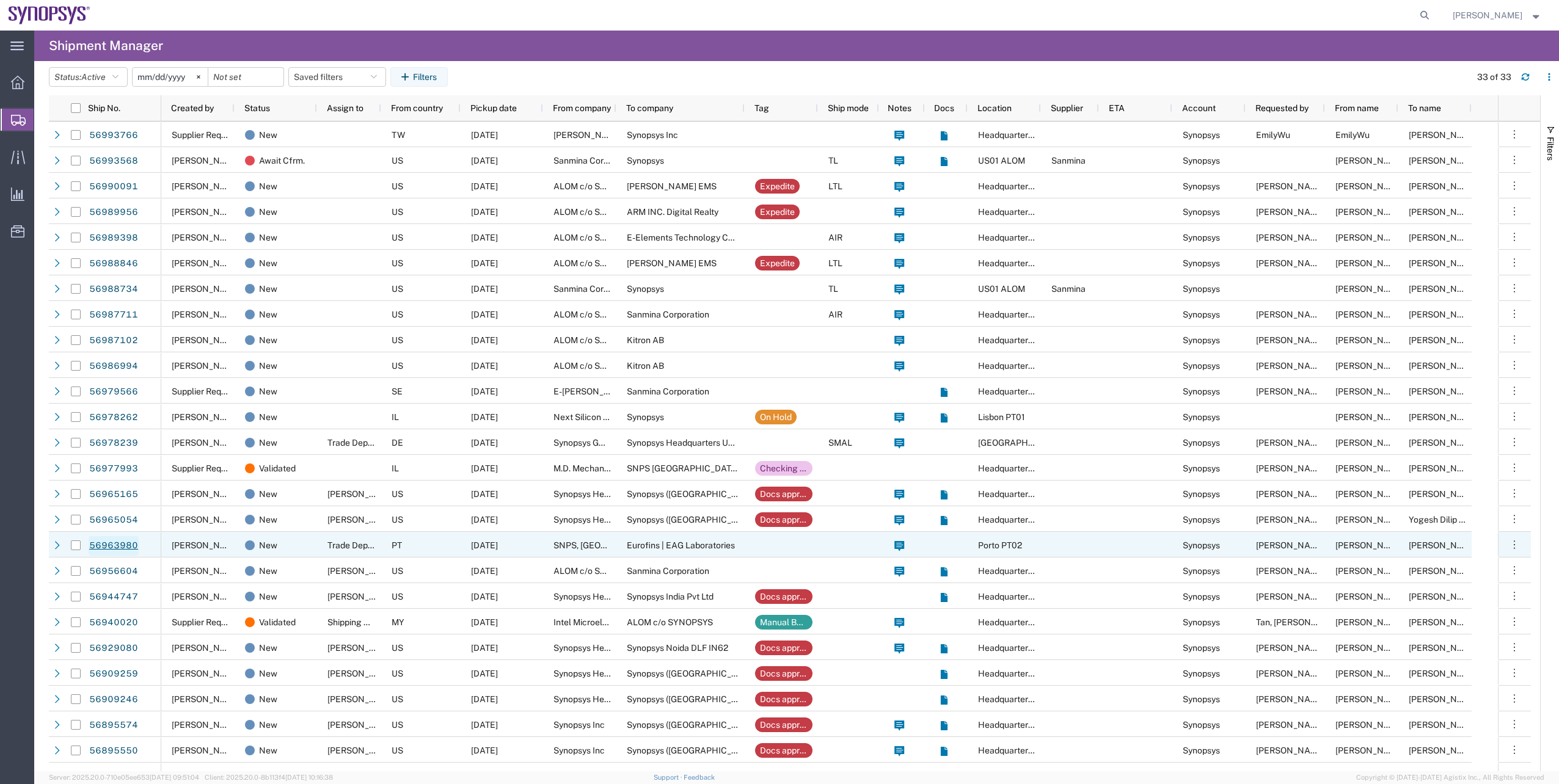
click at [130, 545] on link "56963980" at bounding box center [113, 545] width 50 height 19
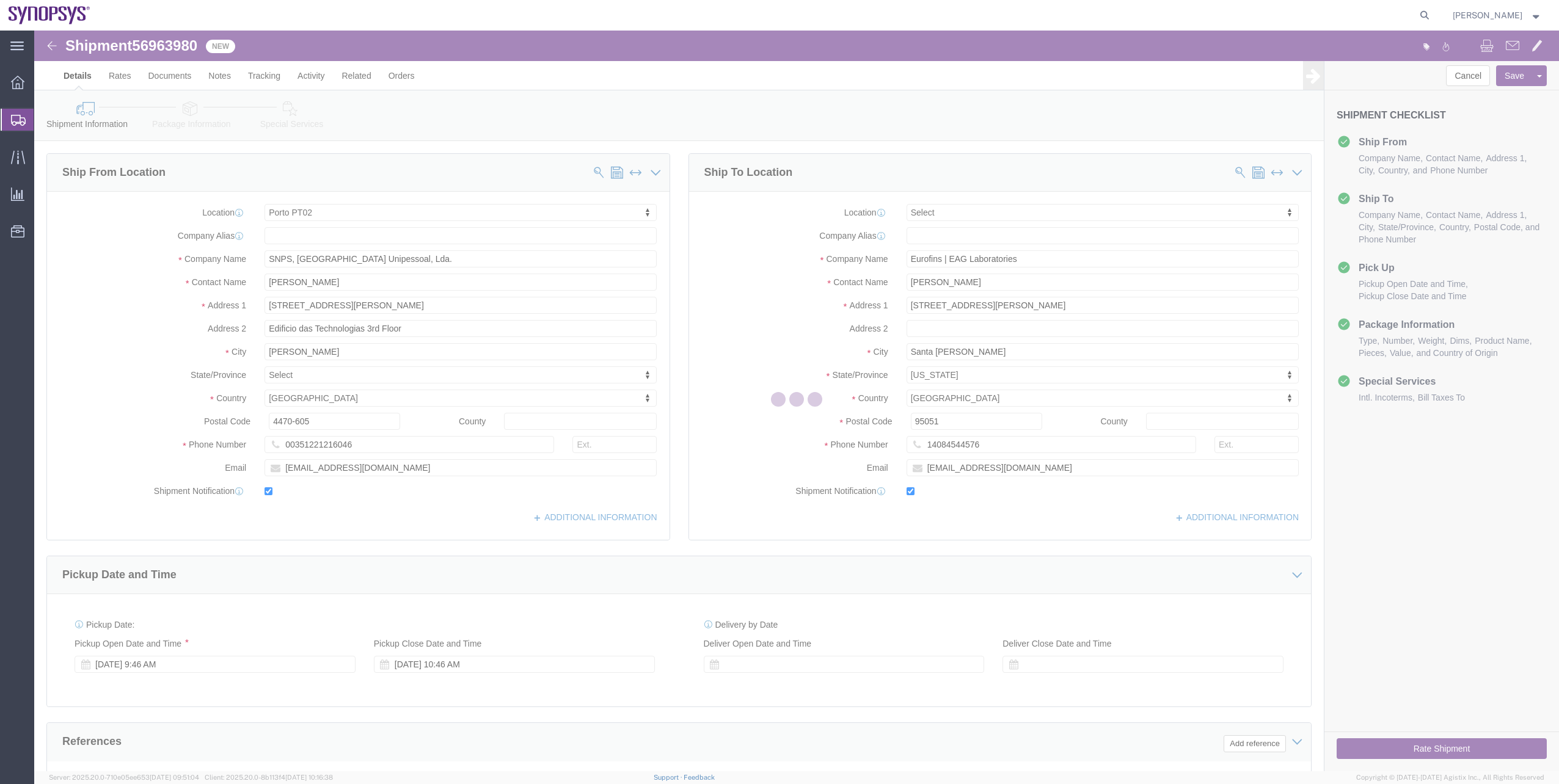
select select "63151"
select select
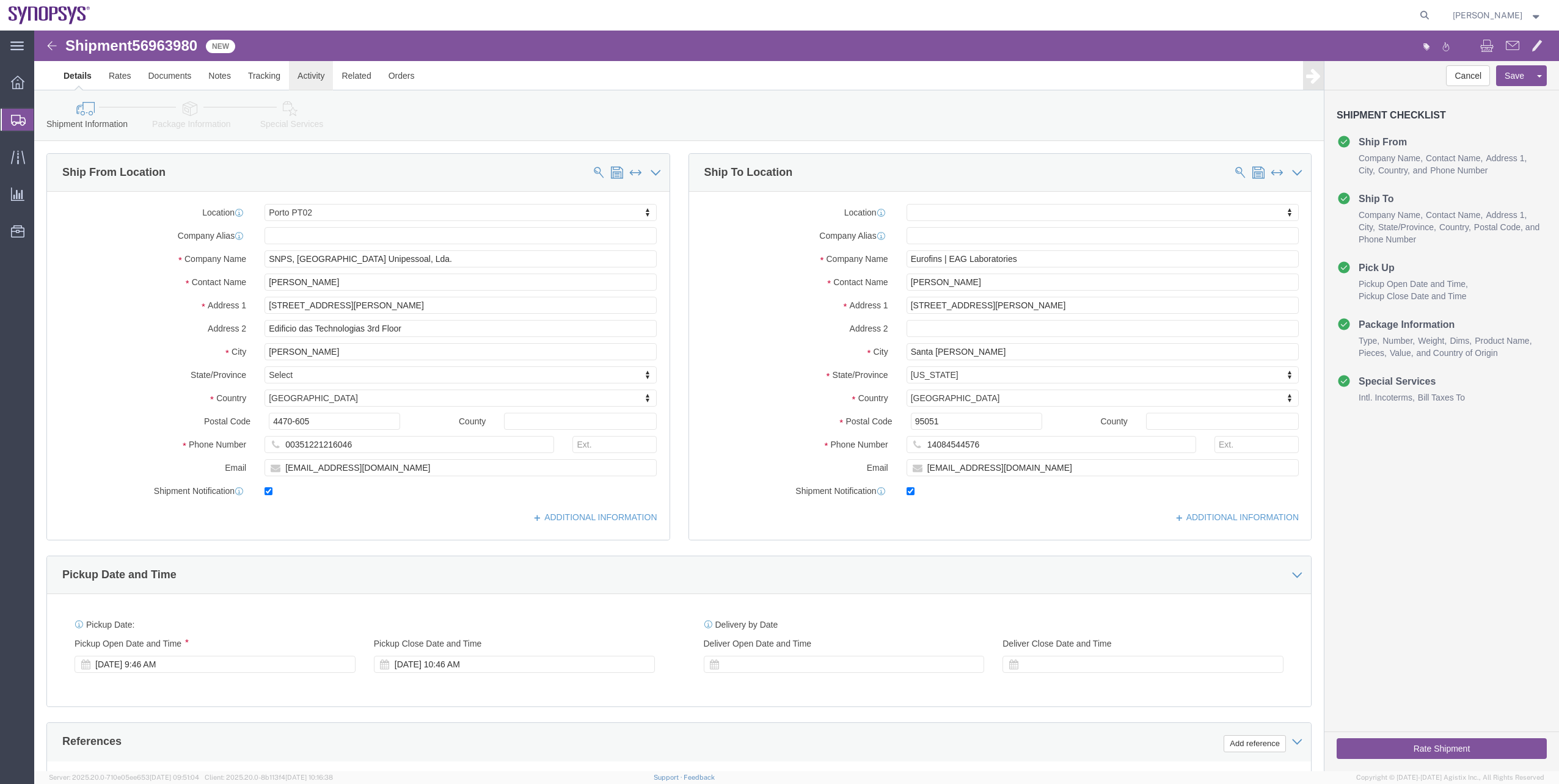
click link "Activity"
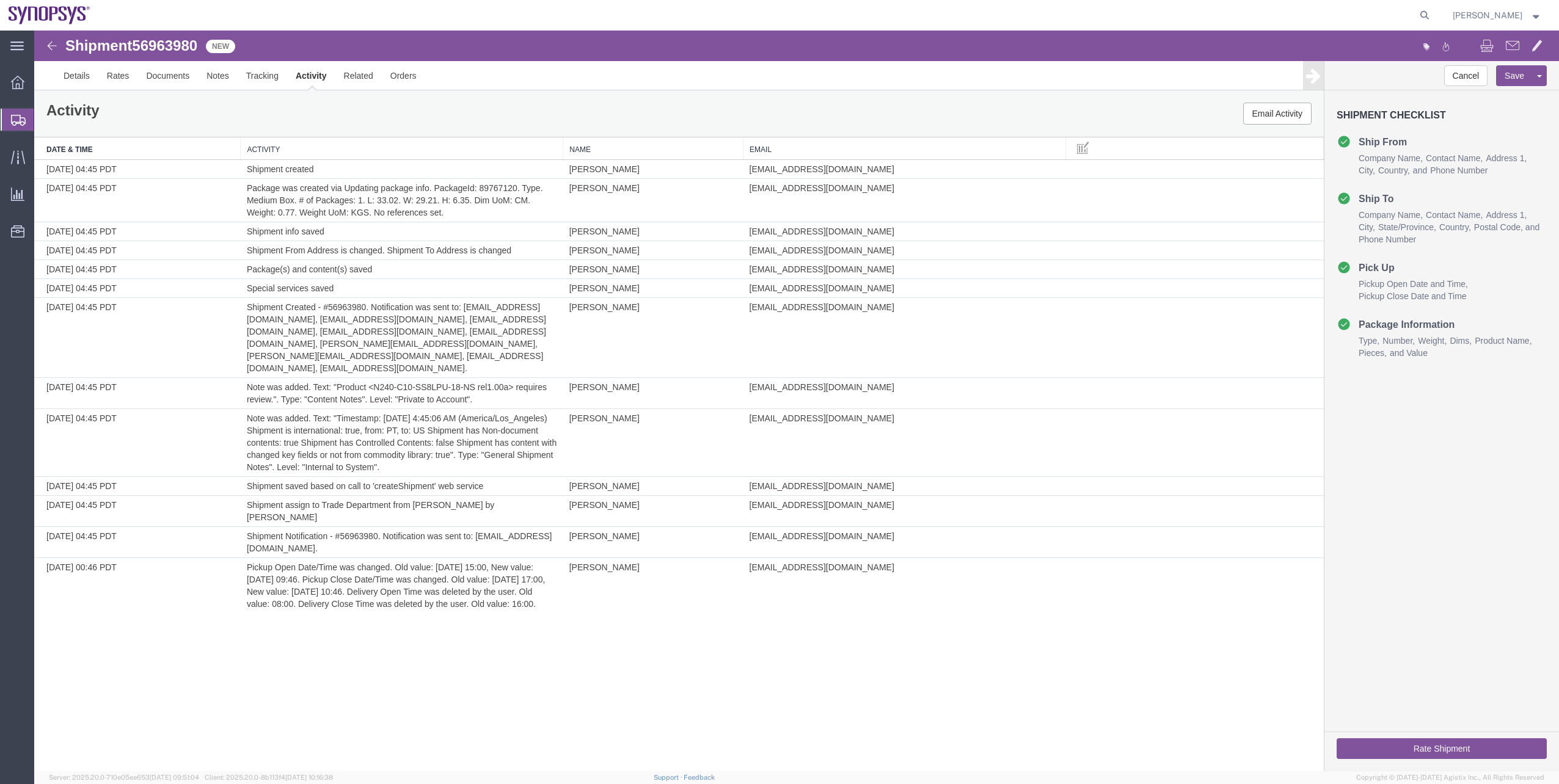
click at [152, 50] on span "56963980" at bounding box center [165, 45] width 65 height 16
click at [82, 88] on link "Details" at bounding box center [77, 75] width 44 height 29
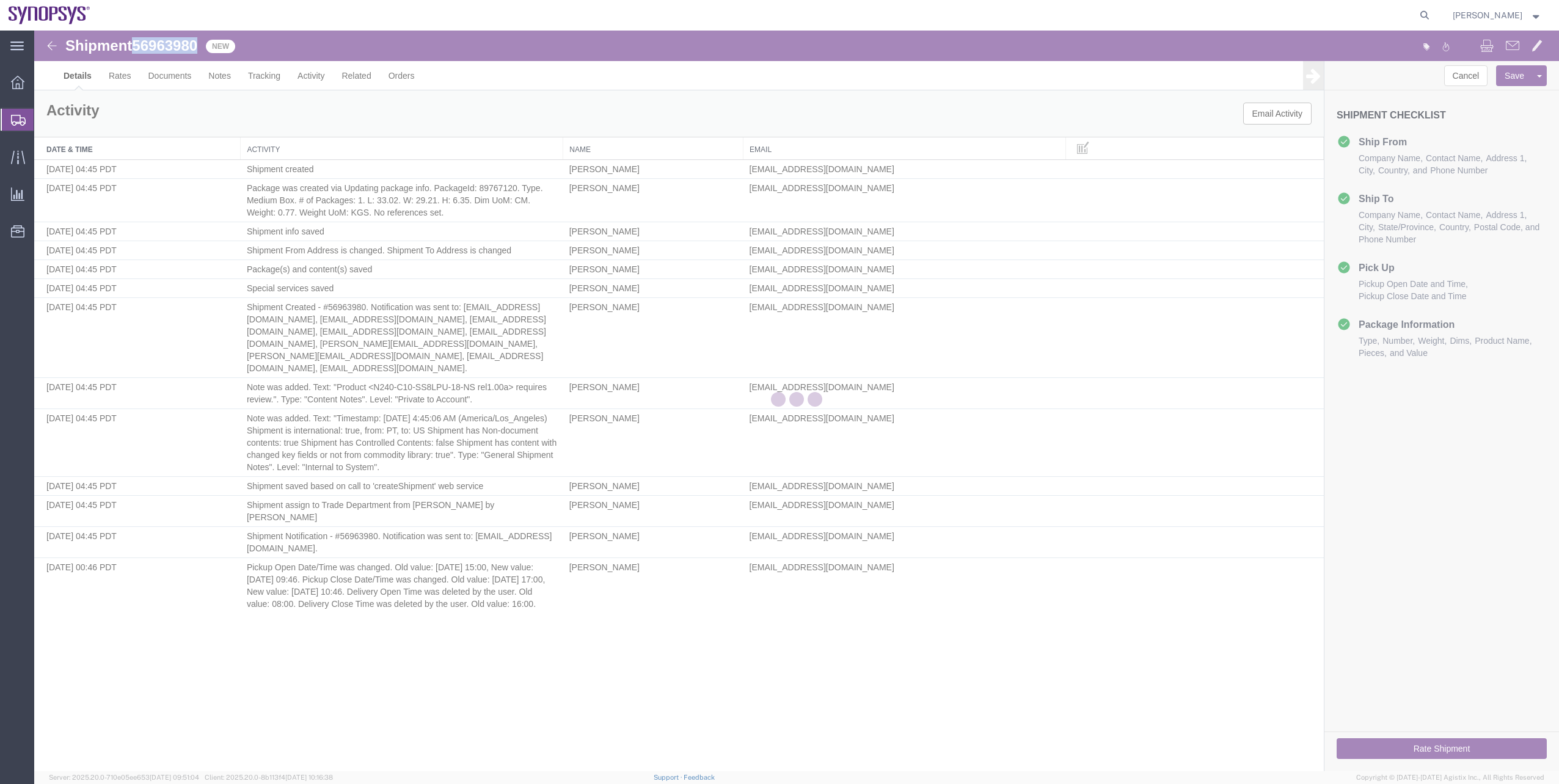
select select "63151"
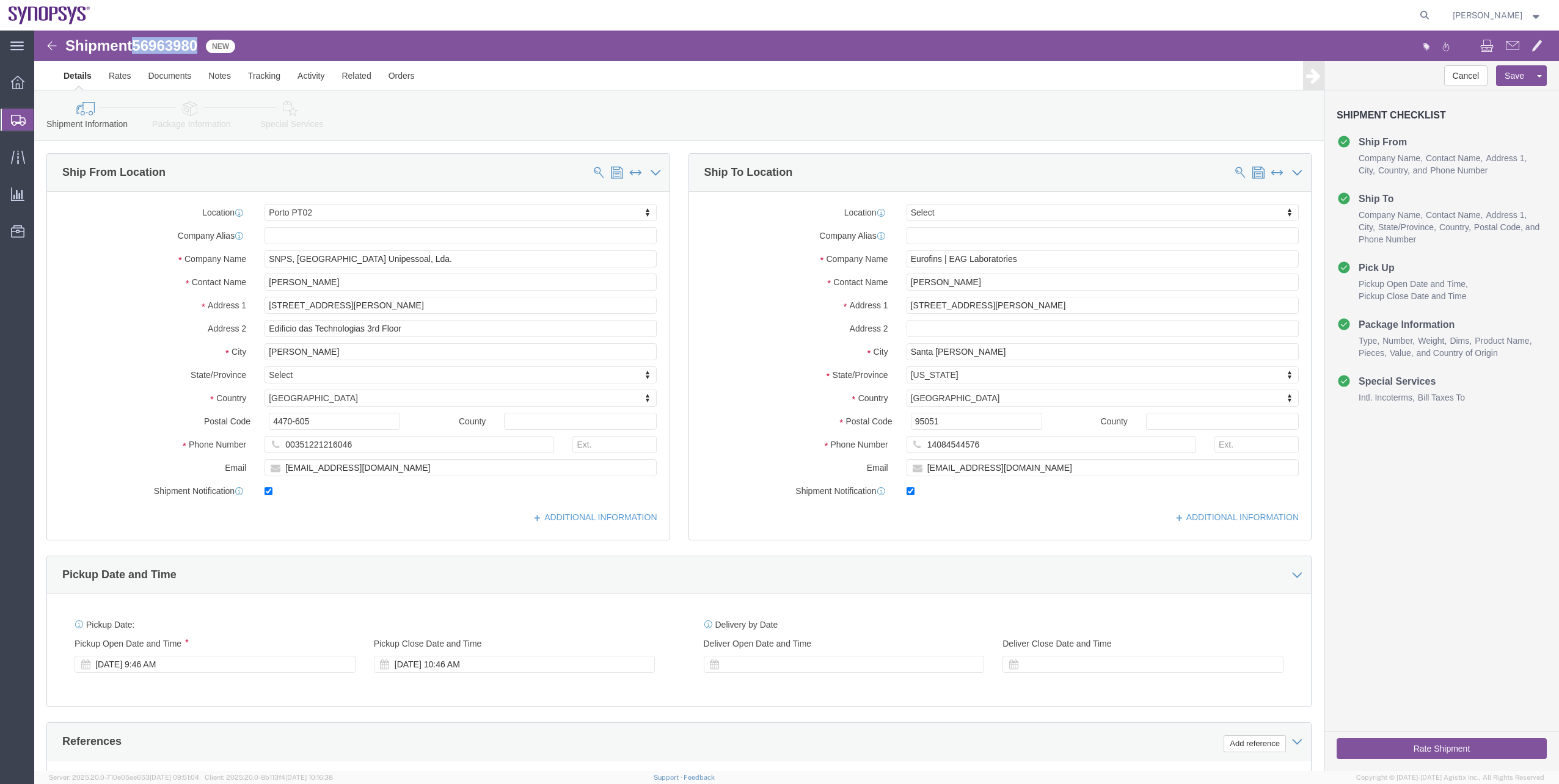
click link "Package Information"
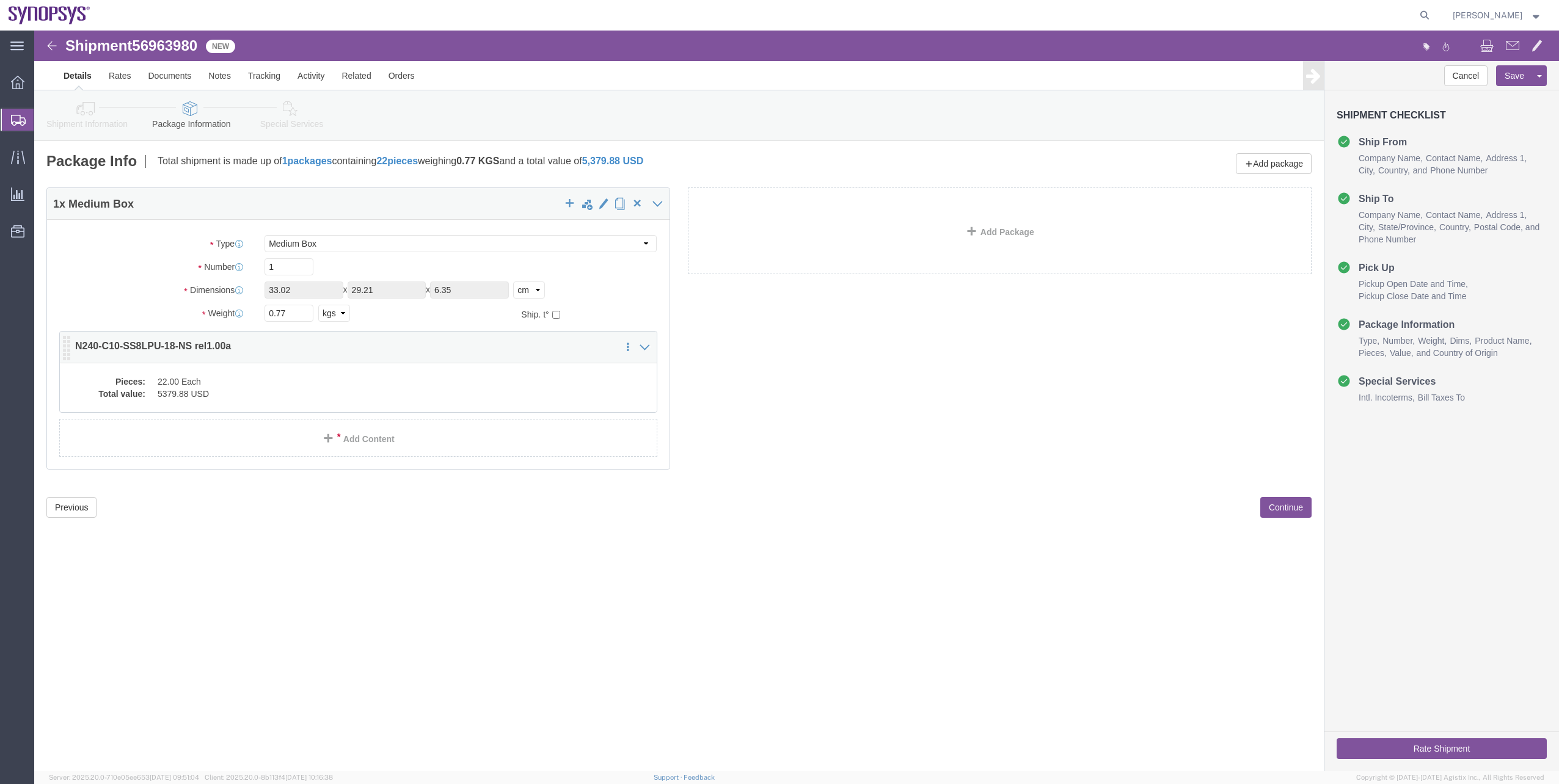
click div "Pieces: 22.00 Each Total value: 5379.88 USD"
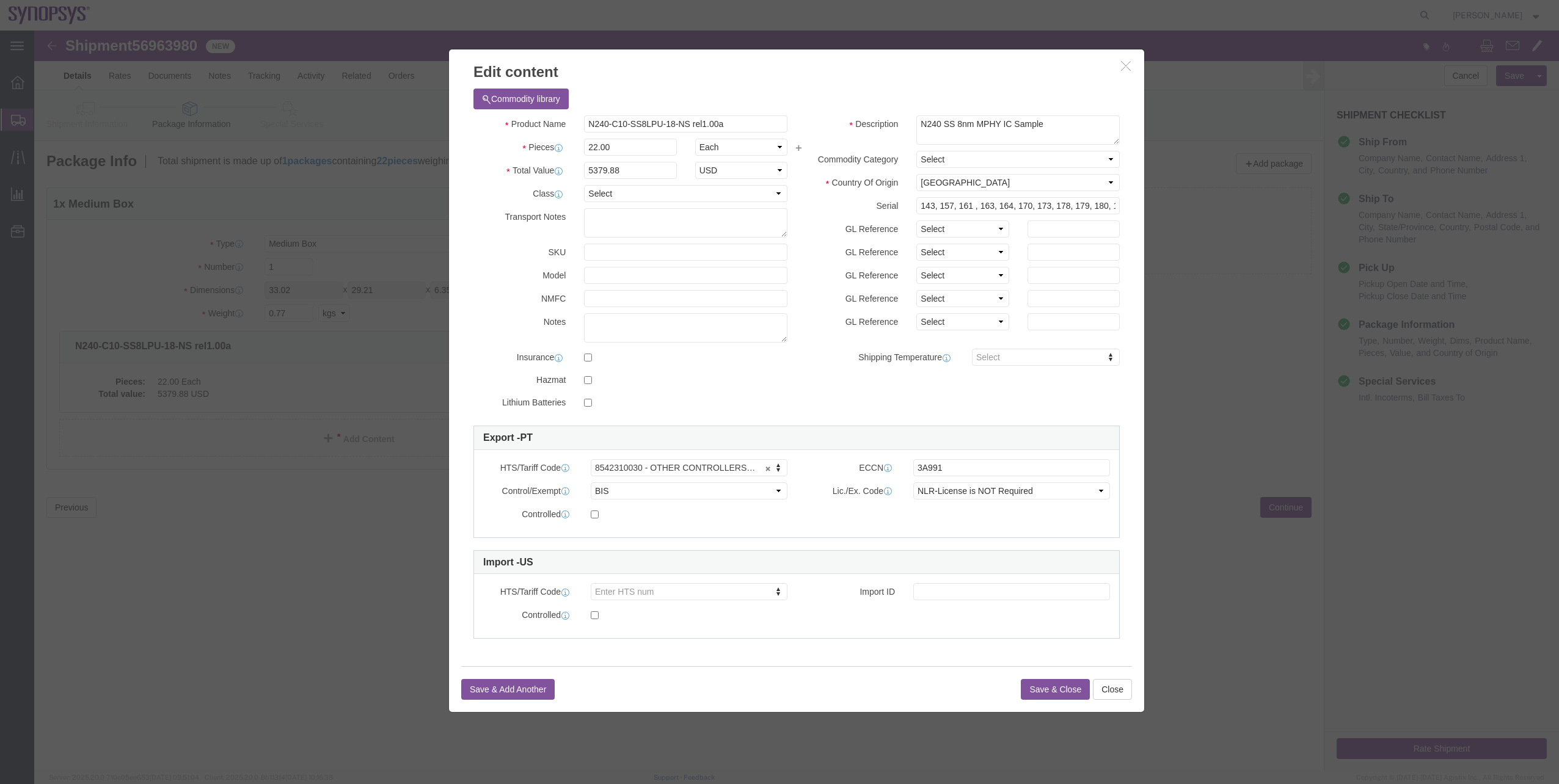
drag, startPoint x: 1094, startPoint y: 37, endPoint x: 1087, endPoint y: 34, distance: 7.6
click icon "button"
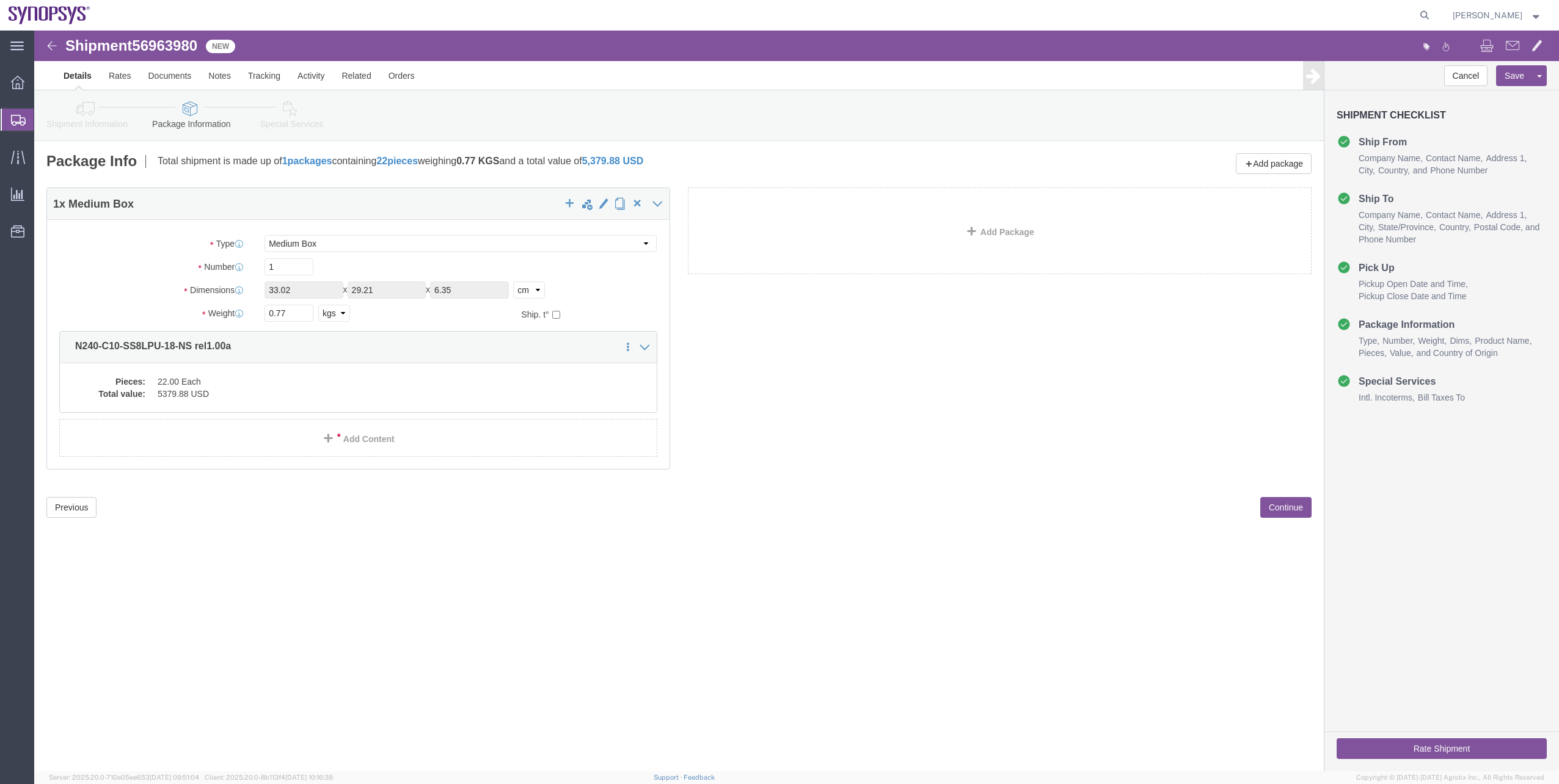
click at [0, 0] on span "Shipment Manager" at bounding box center [0, 0] width 0 height 0
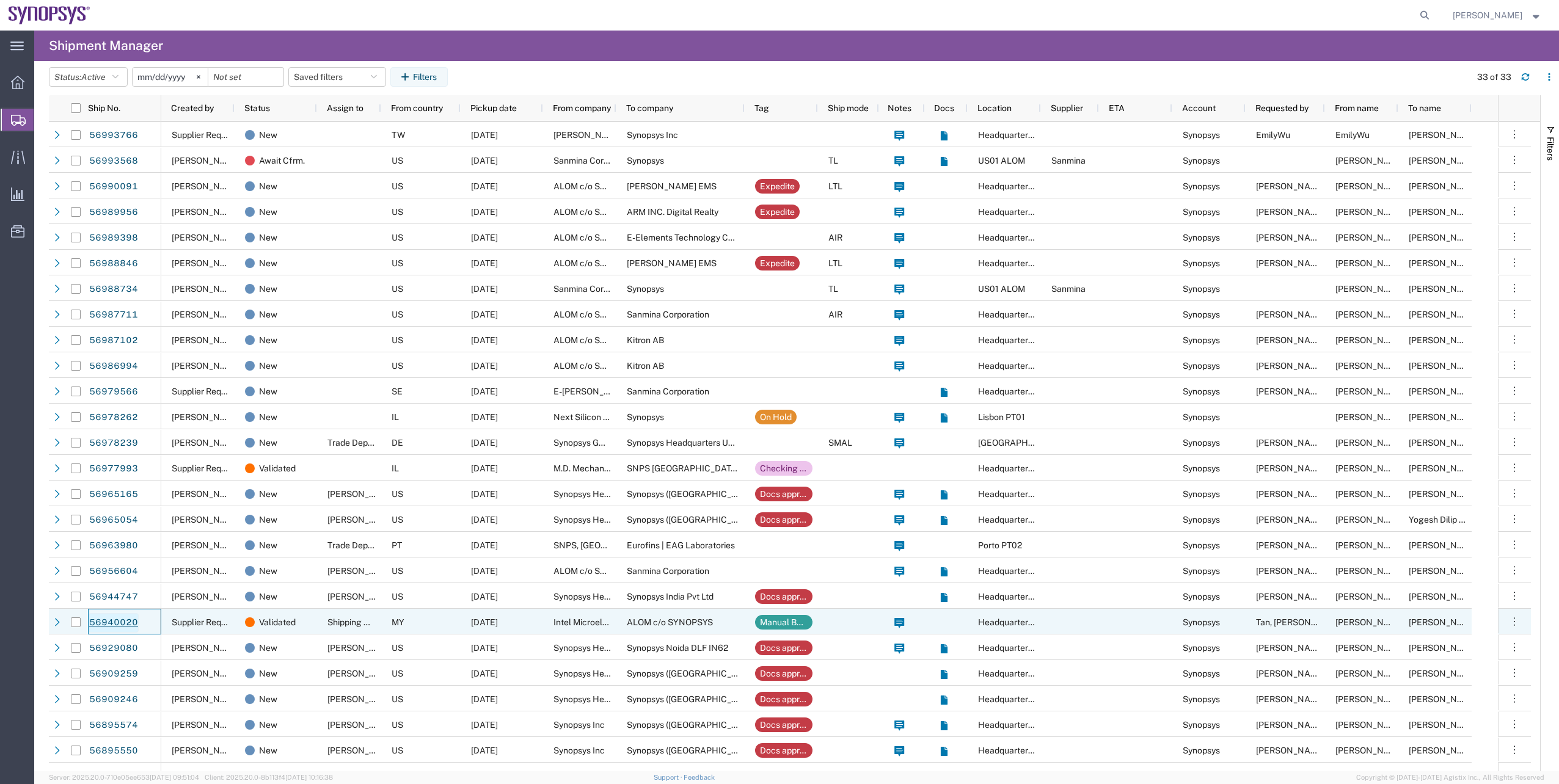
click at [104, 623] on link "56940020" at bounding box center [113, 623] width 50 height 19
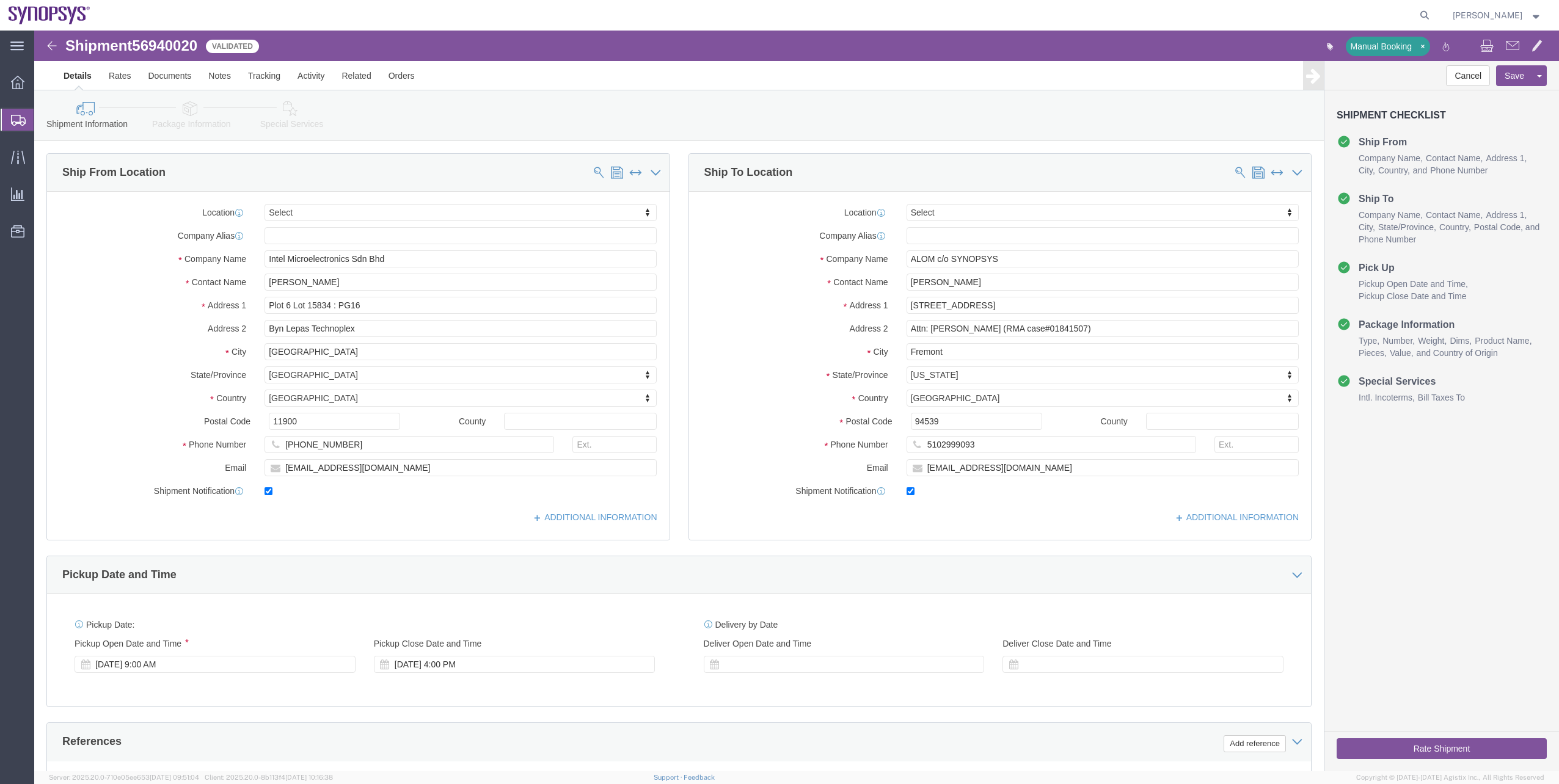
select select
click link "Package Information"
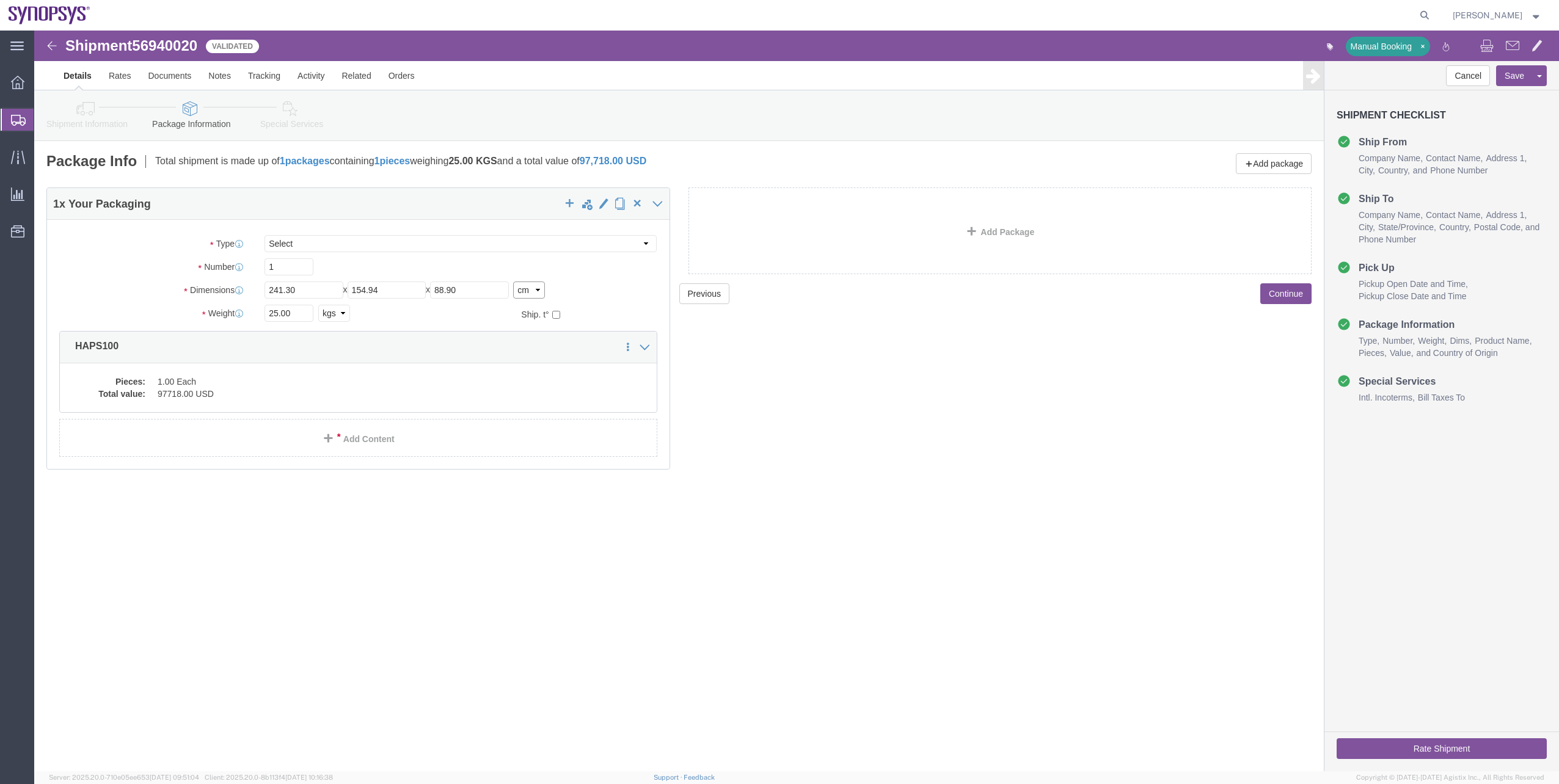
click select "Select cm ft in"
select select "CM"
click select "Select cm ft in"
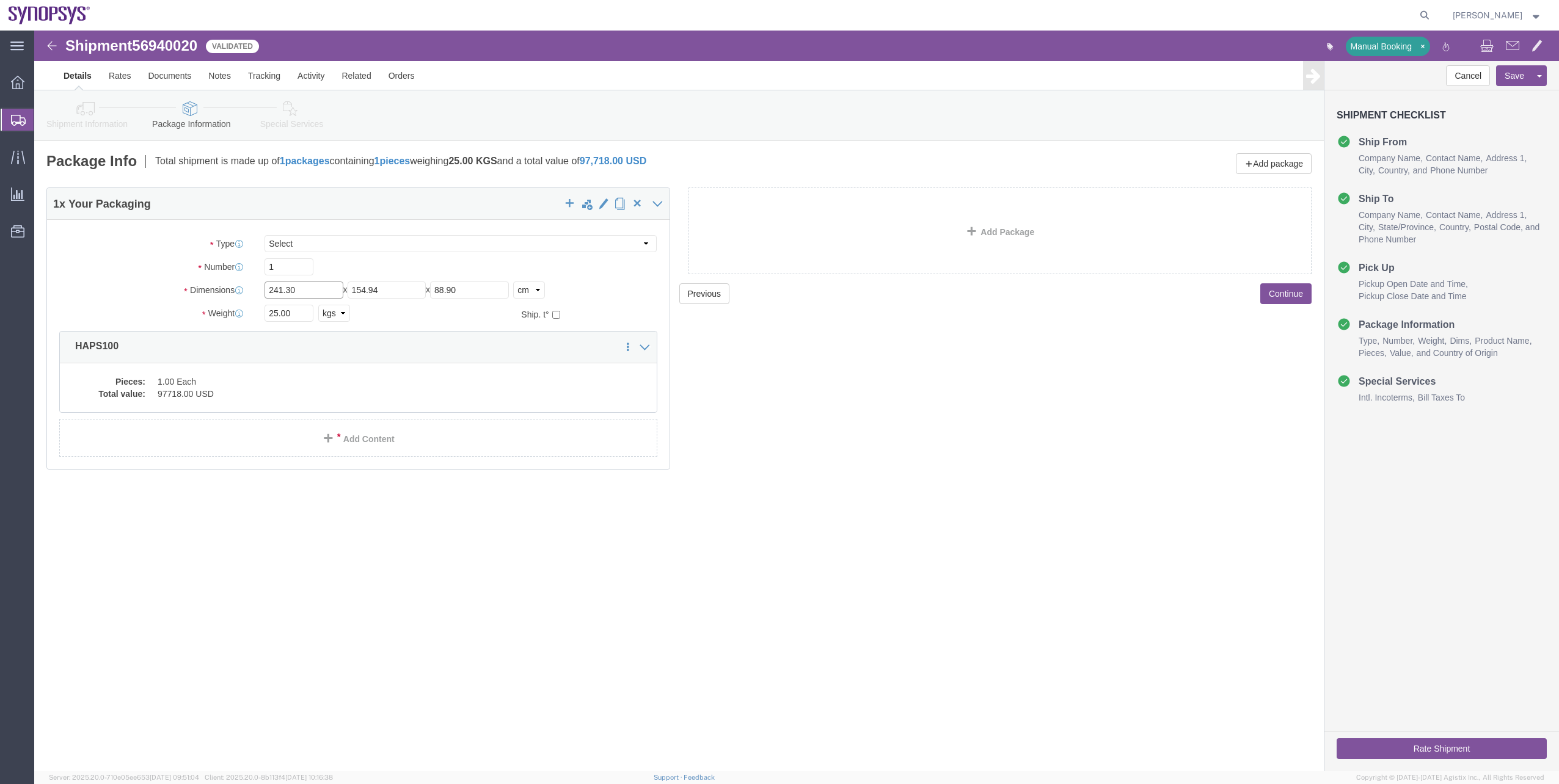
drag, startPoint x: 271, startPoint y: 259, endPoint x: 212, endPoint y: 262, distance: 59.1
click div "Dimensions Length 241.30 x Width 154.94 x Height 88.90 Select cm ft in"
type input "95"
drag, startPoint x: 357, startPoint y: 259, endPoint x: 301, endPoint y: 264, distance: 56.2
click div "Length 95 x Width 154.94 x Height 88.90 Select cm ft in"
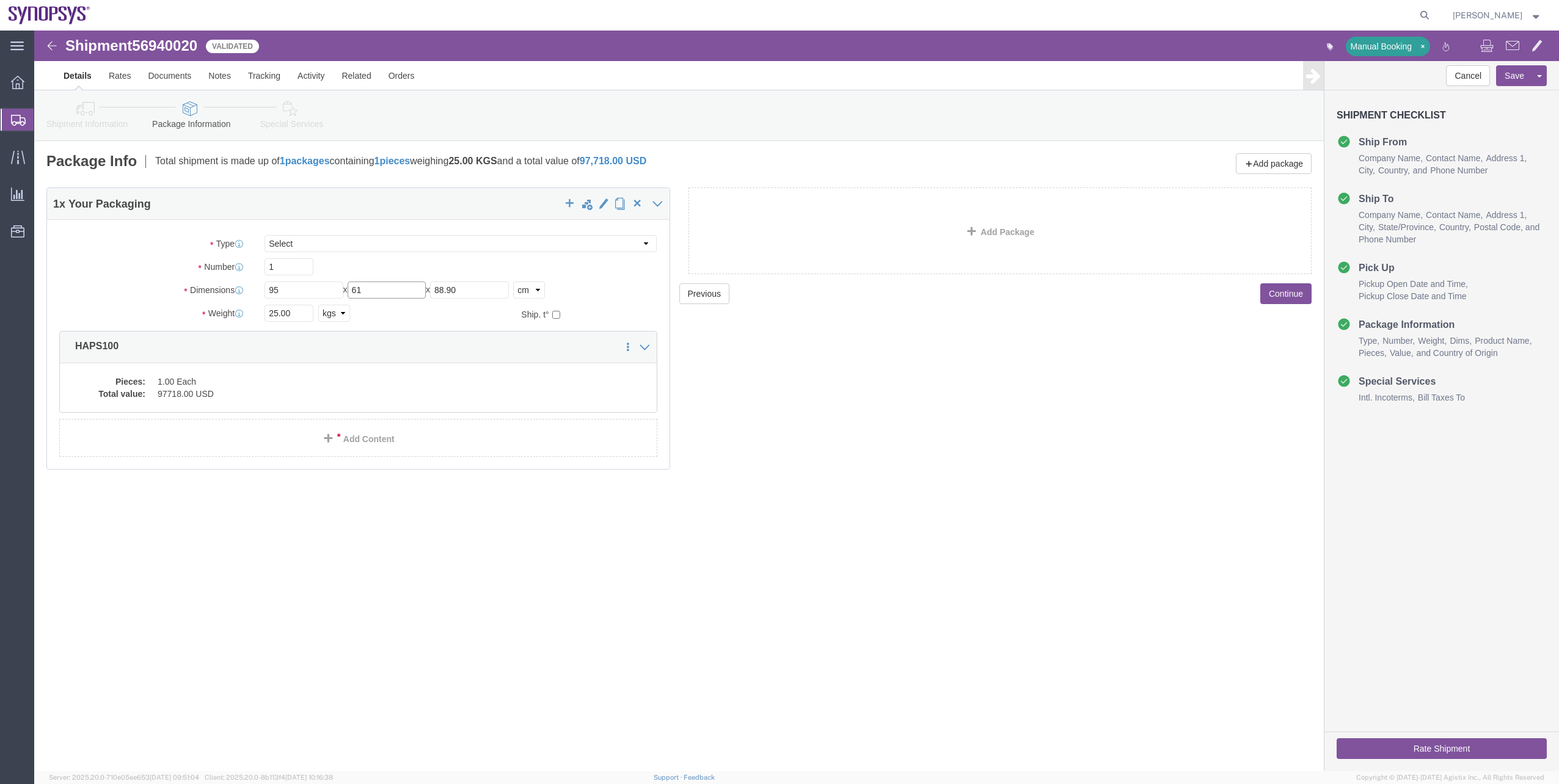
type input "61"
drag, startPoint x: 448, startPoint y: 254, endPoint x: 393, endPoint y: 254, distance: 55.0
click div "Length 95 x Width 61 x Height 88.90 Select cm ft in"
type input "35"
click div "Previous Continue"
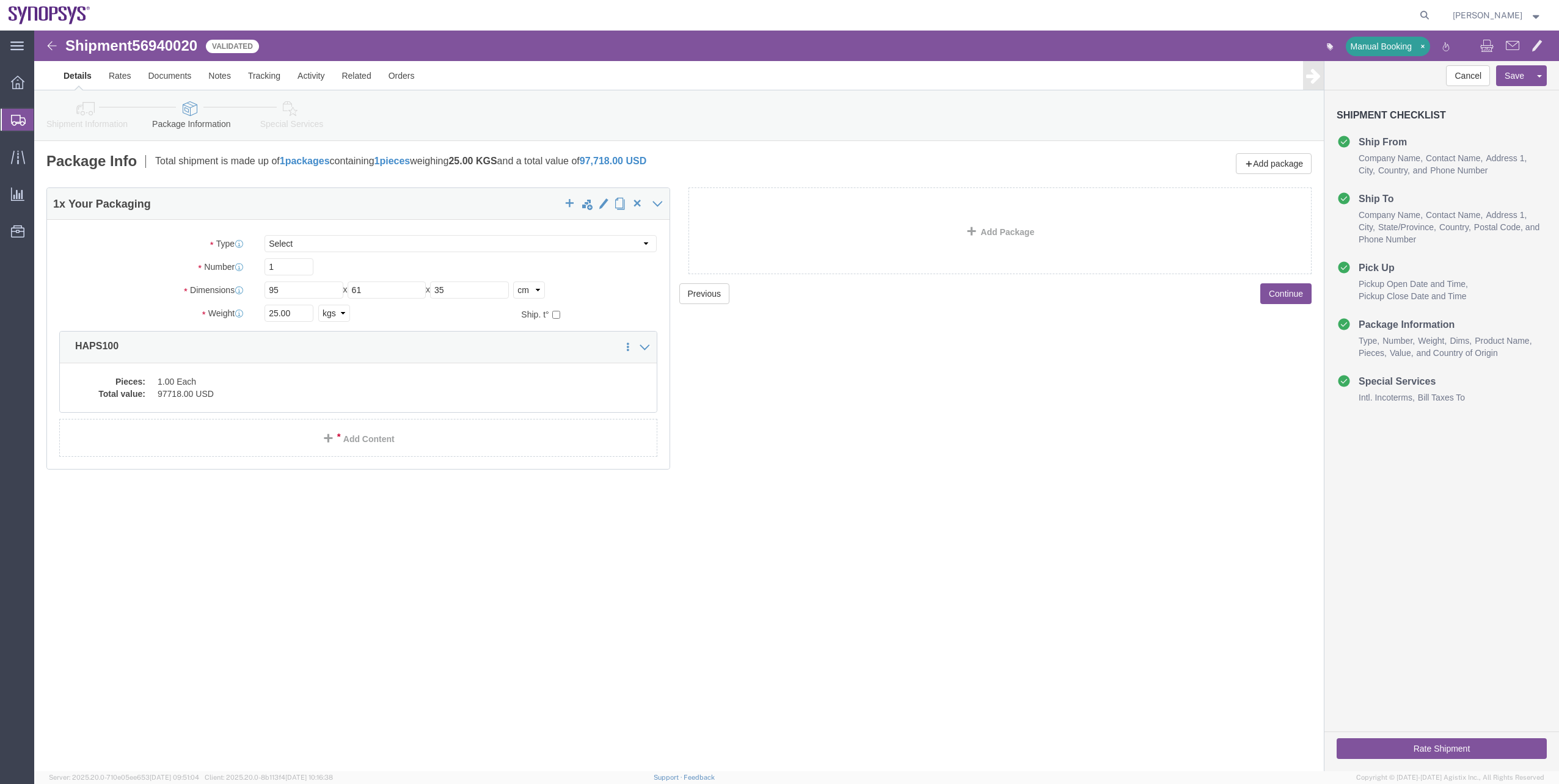
click icon
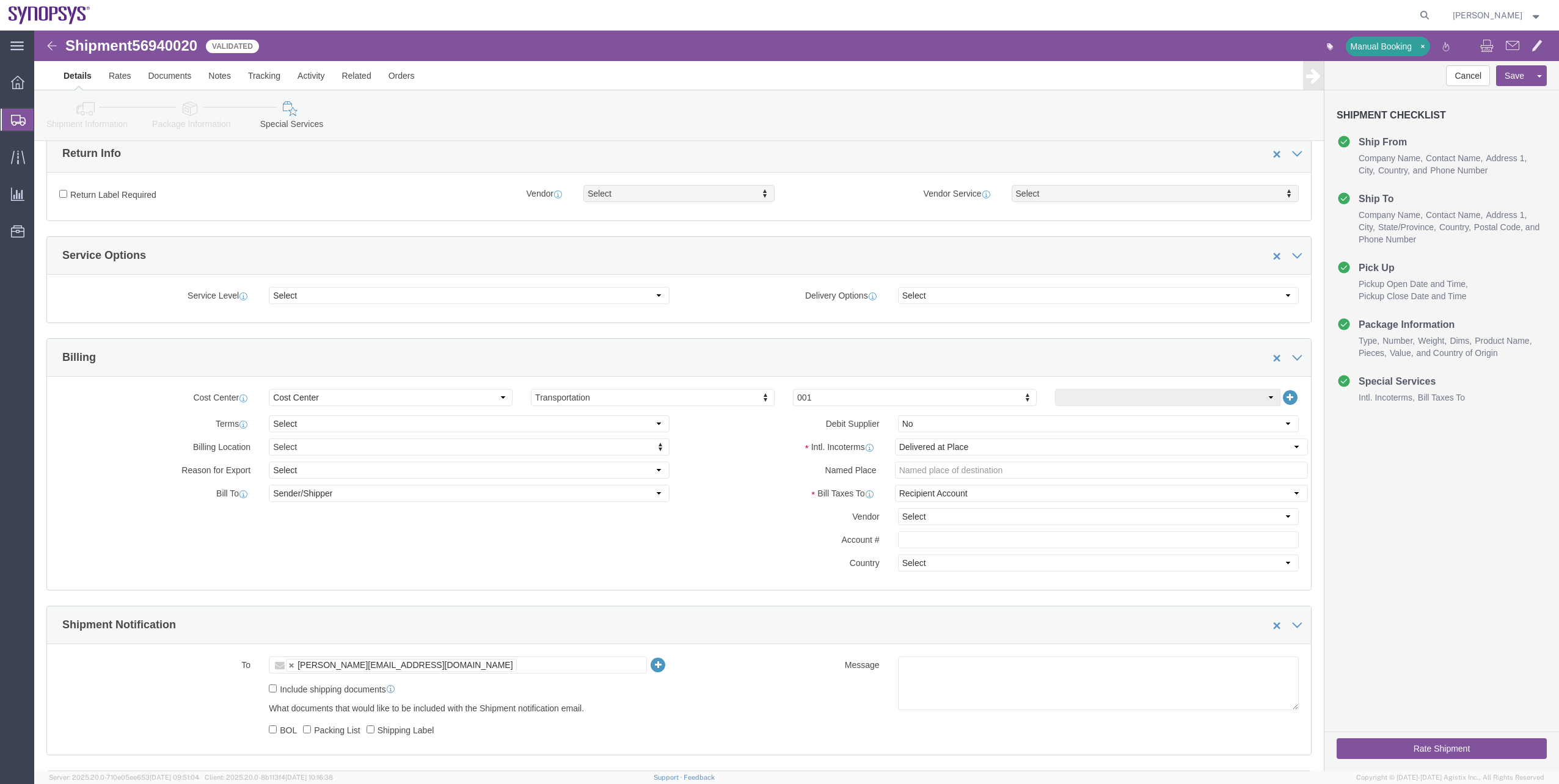
scroll to position [489, 0]
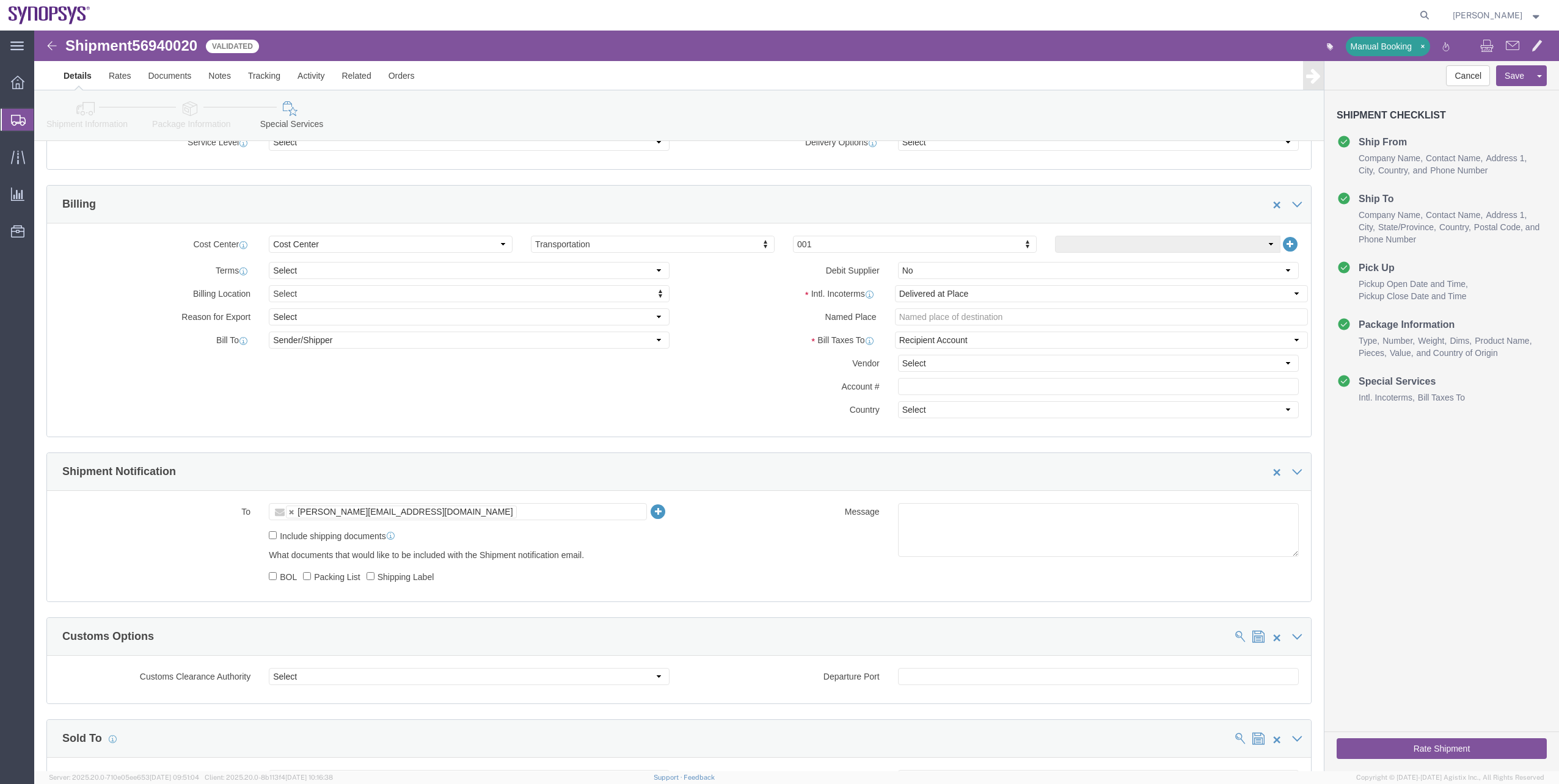
click button "Rate Shipment"
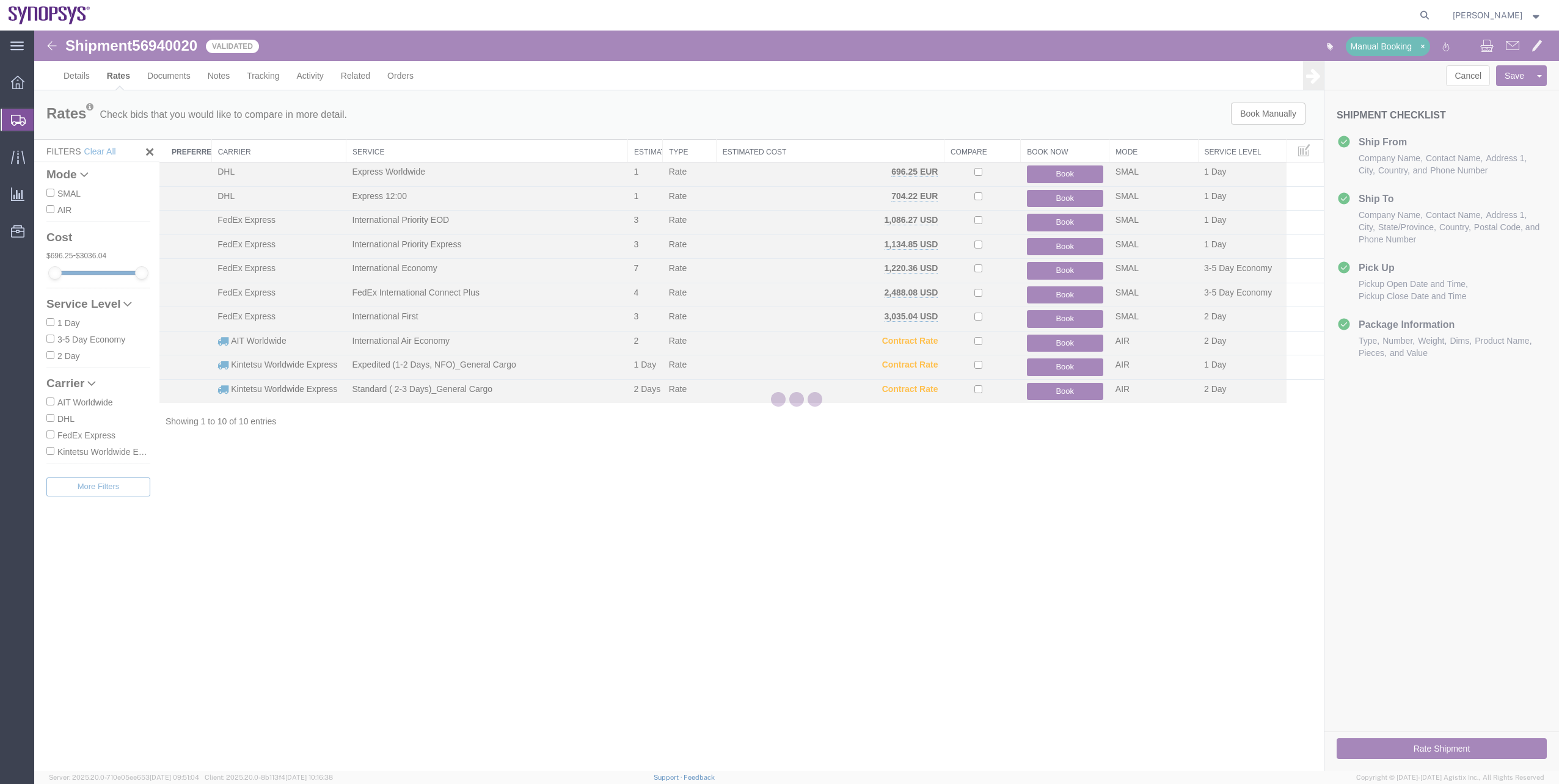
scroll to position [0, 0]
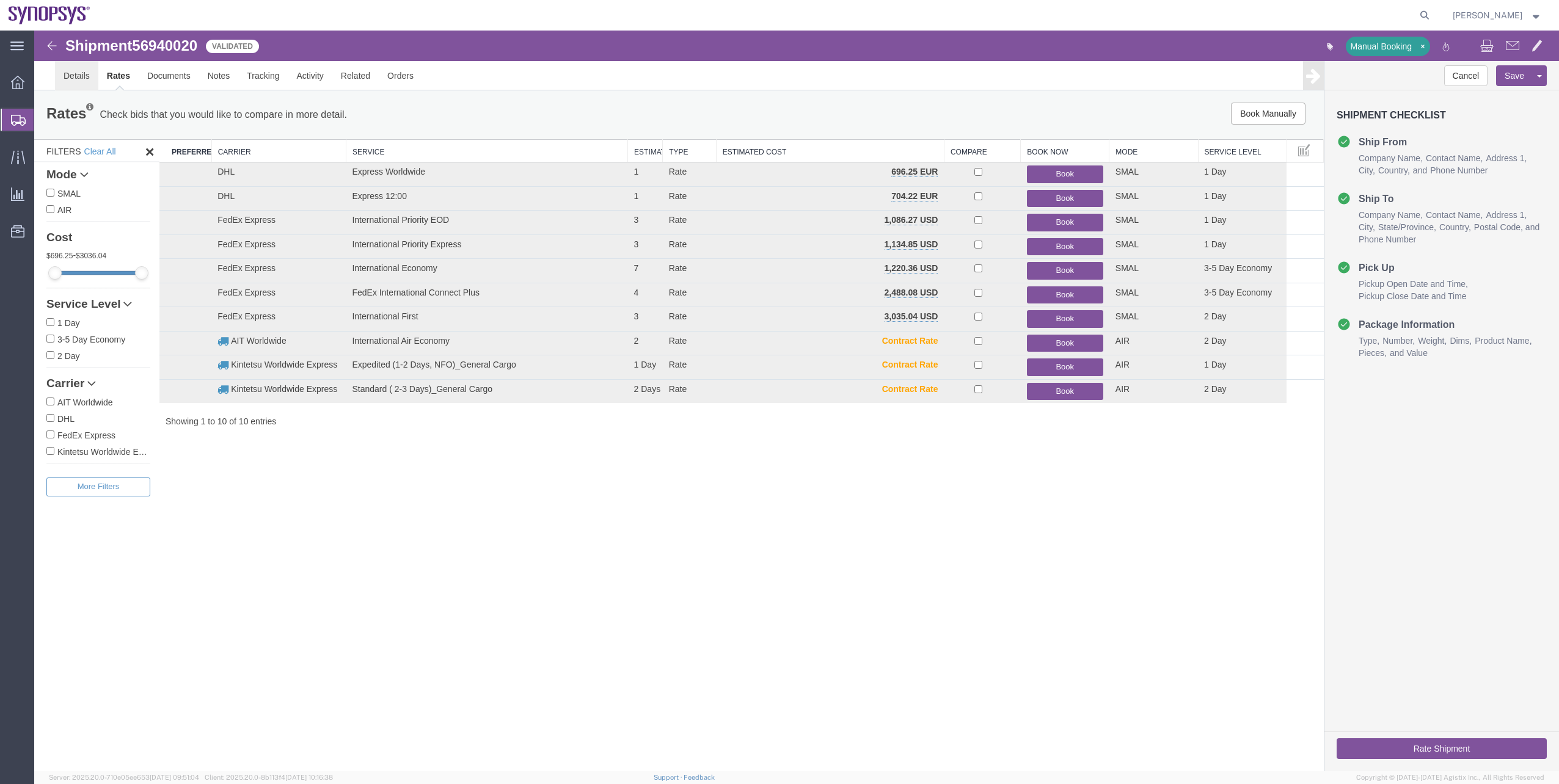
click at [91, 84] on link "Details" at bounding box center [77, 75] width 44 height 29
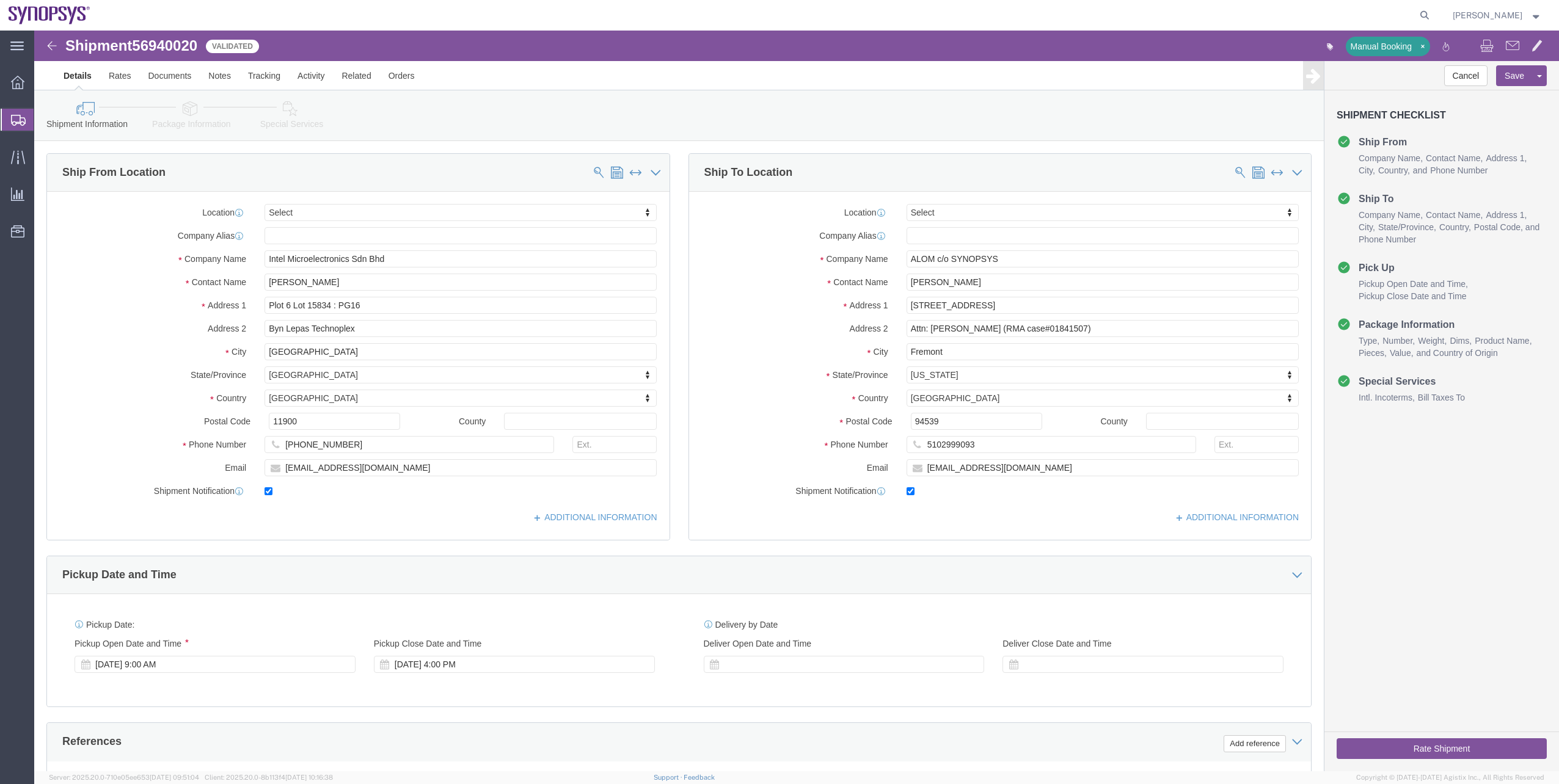
click icon
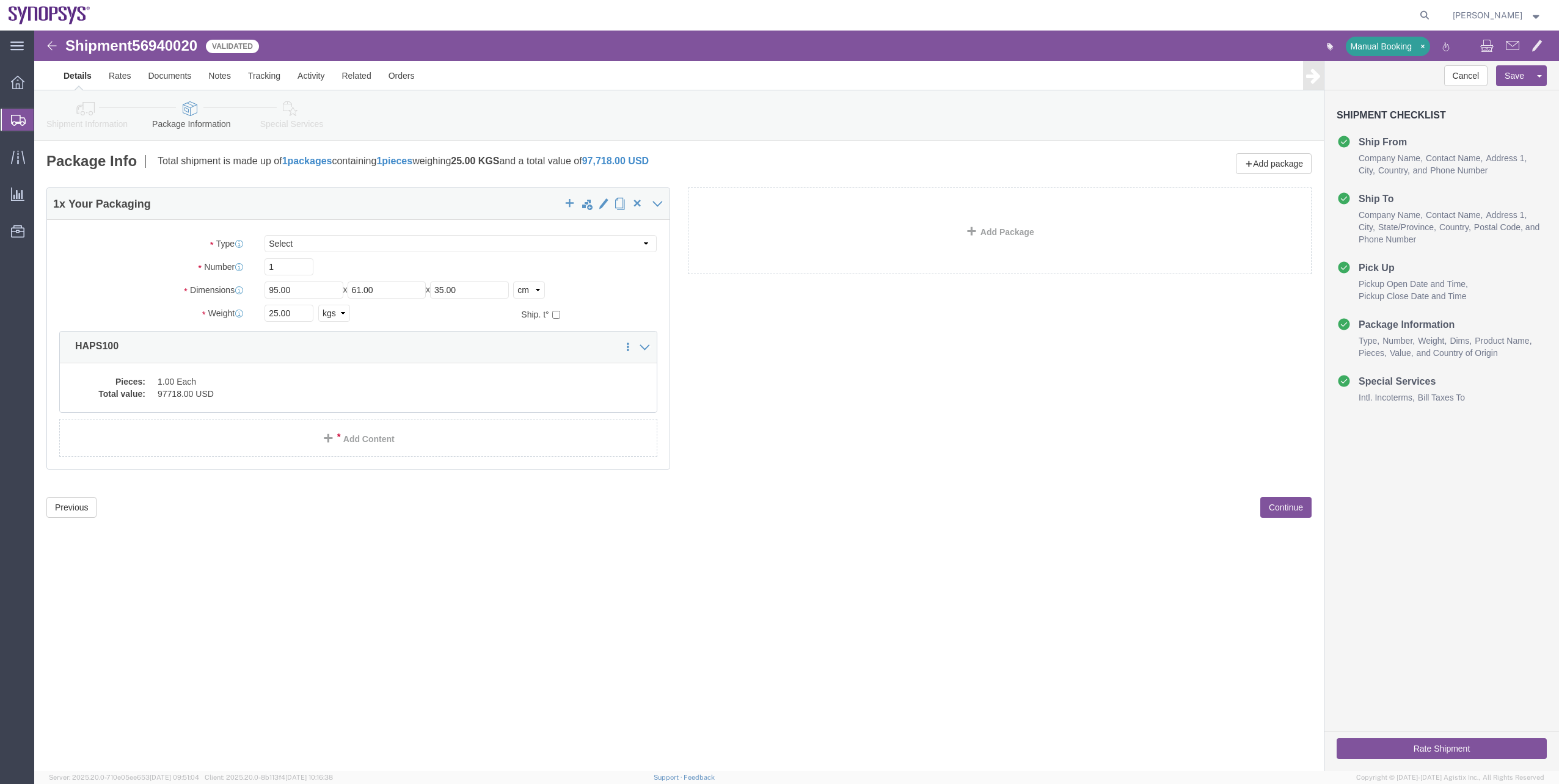
click button "Rate Shipment"
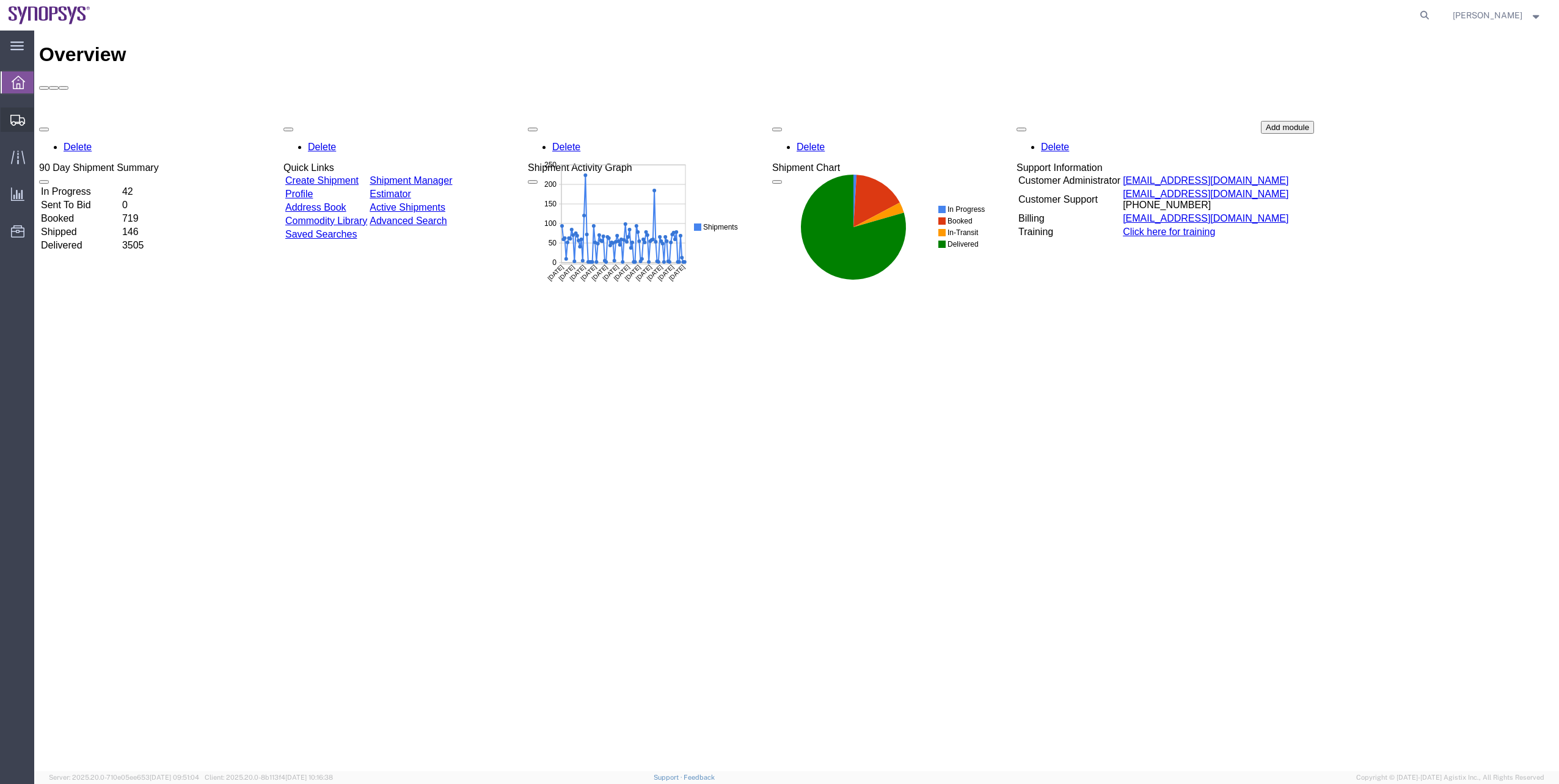
click at [0, 0] on span "Shipment Manager" at bounding box center [0, 0] width 0 height 0
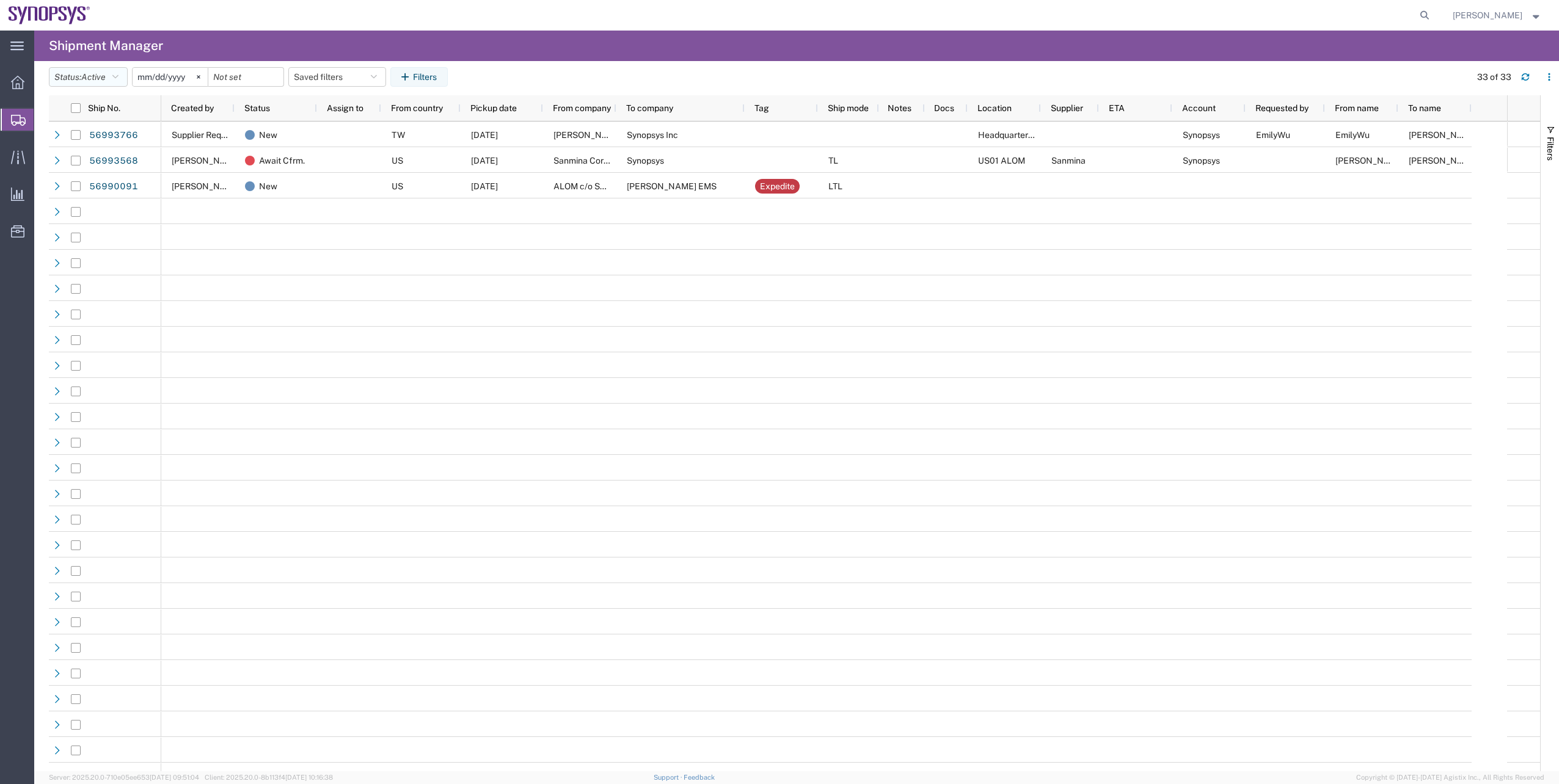
click at [89, 75] on span "Active" at bounding box center [93, 77] width 24 height 10
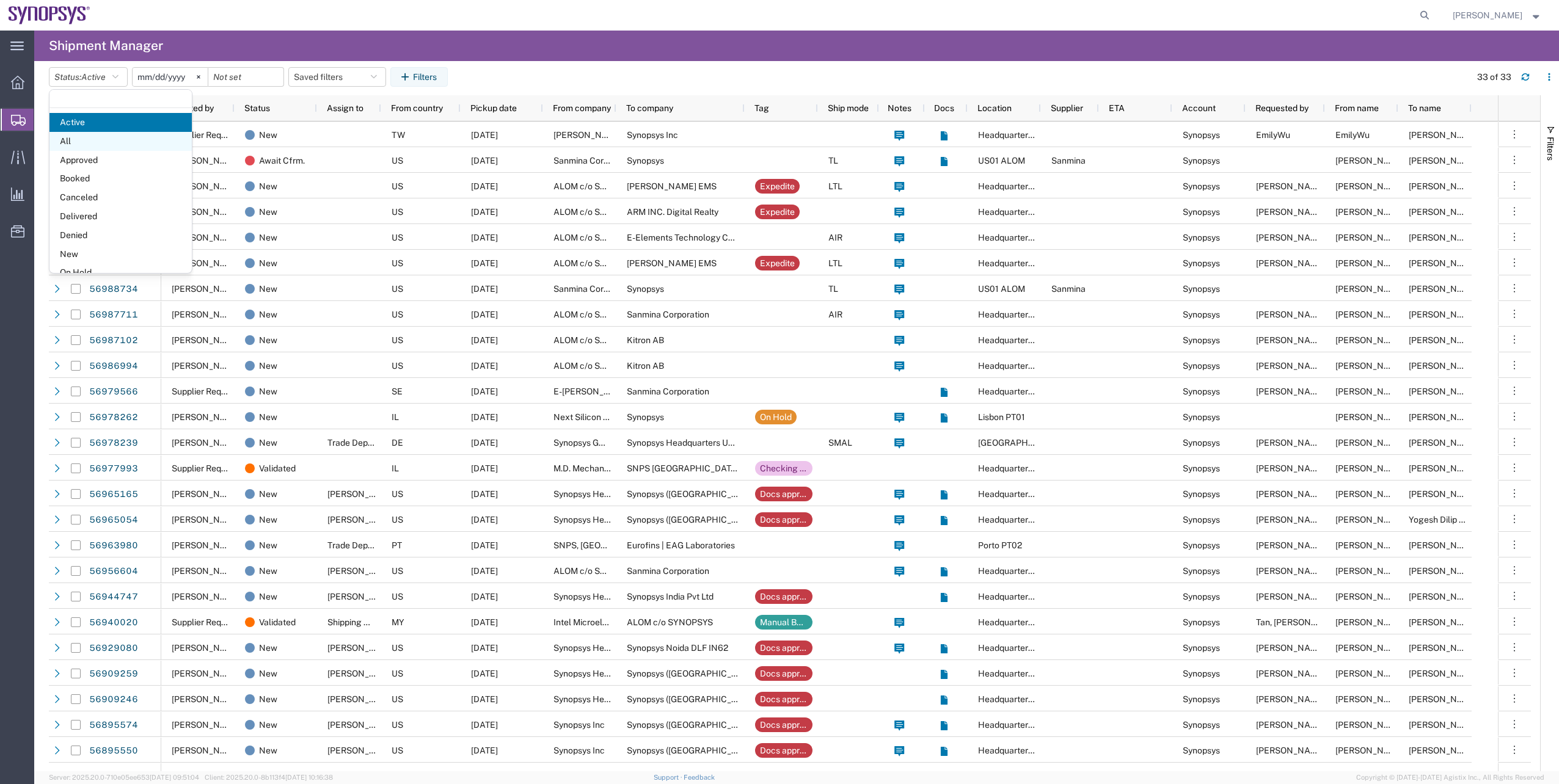
click at [112, 141] on span "All" at bounding box center [120, 141] width 142 height 19
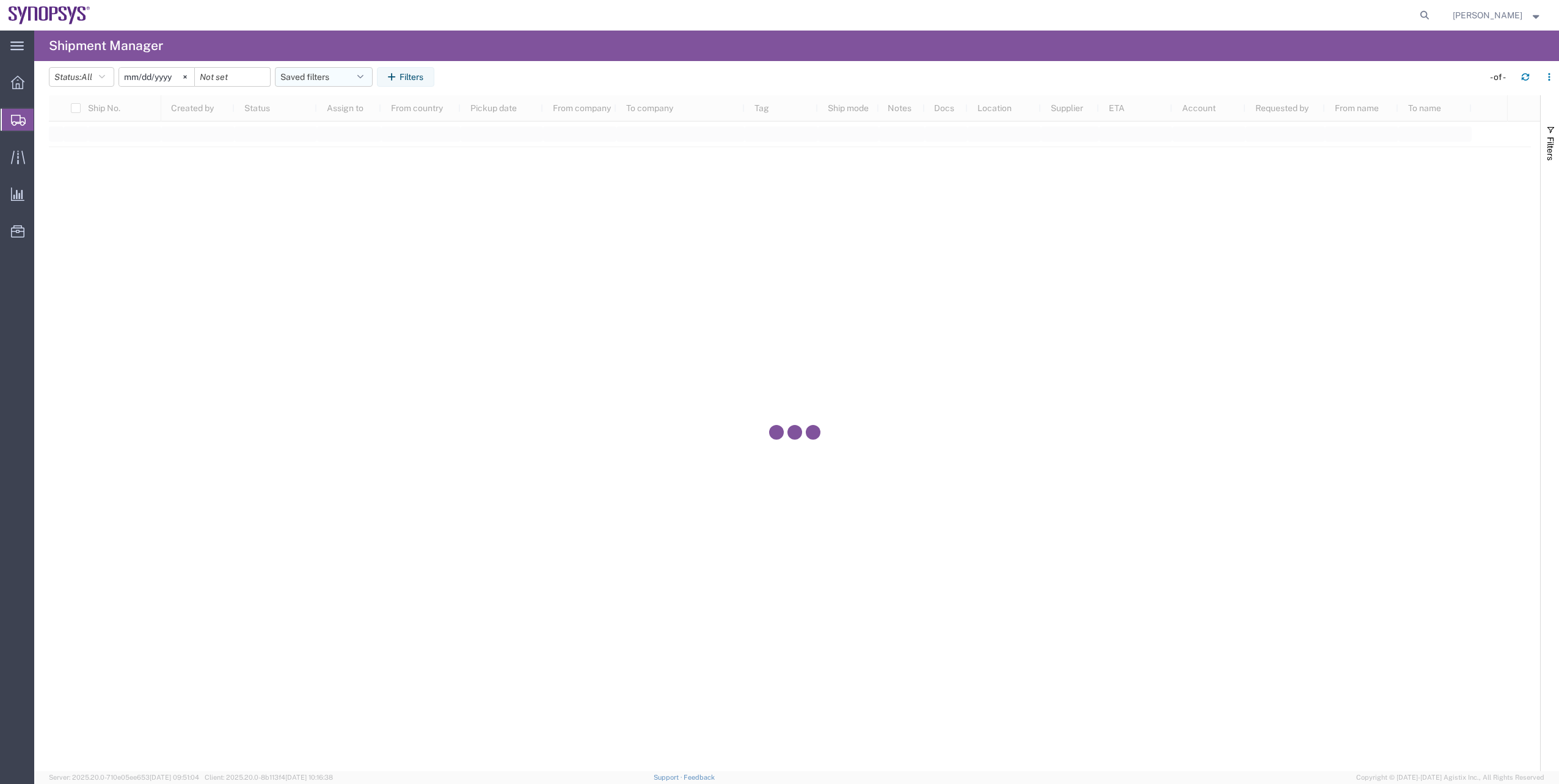
click at [186, 76] on icon at bounding box center [185, 76] width 3 height 3
click at [397, 75] on icon "button" at bounding box center [393, 77] width 12 height 9
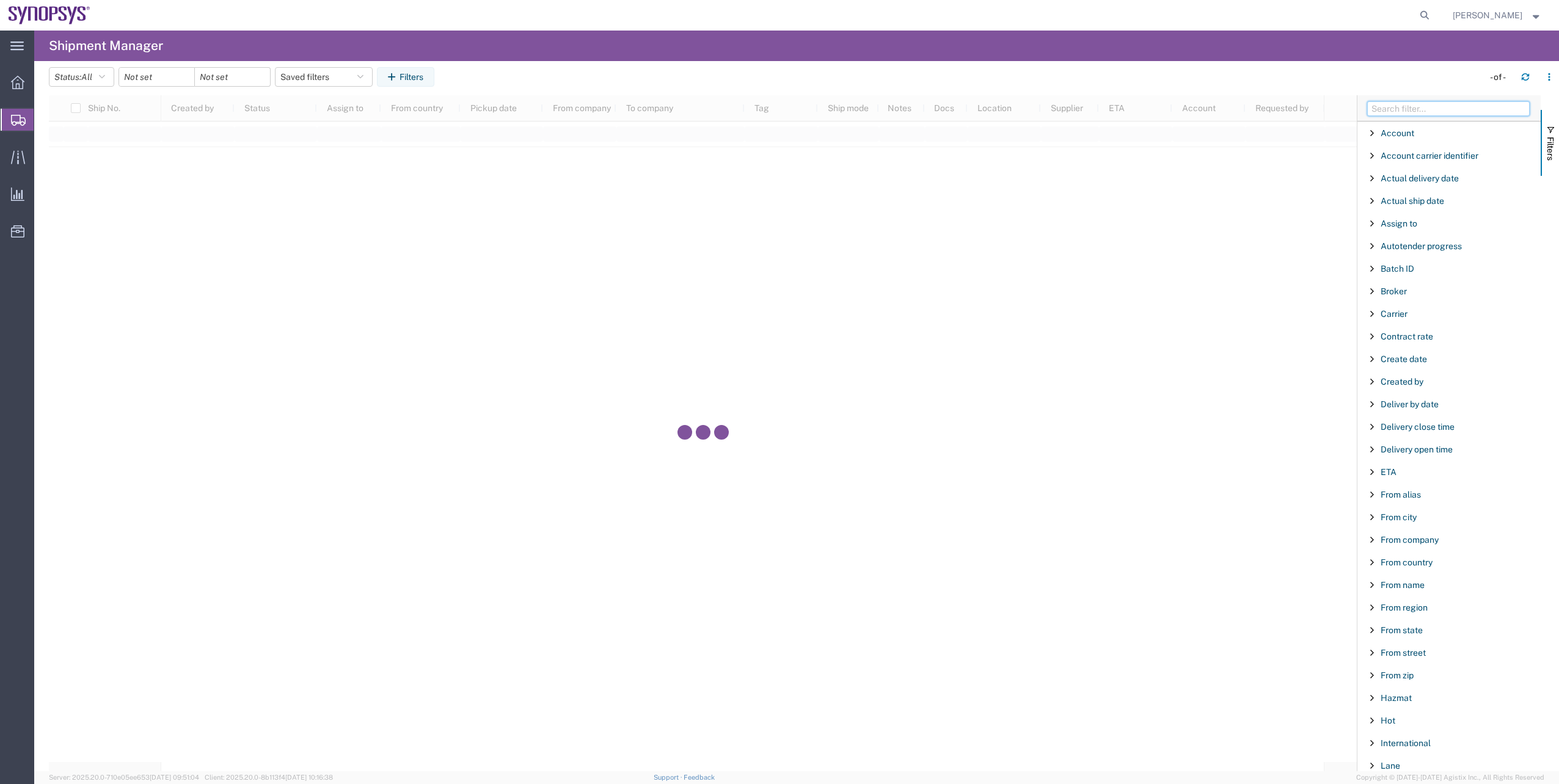
click at [1441, 115] on input "Filter Columns Input" at bounding box center [1448, 109] width 163 height 15
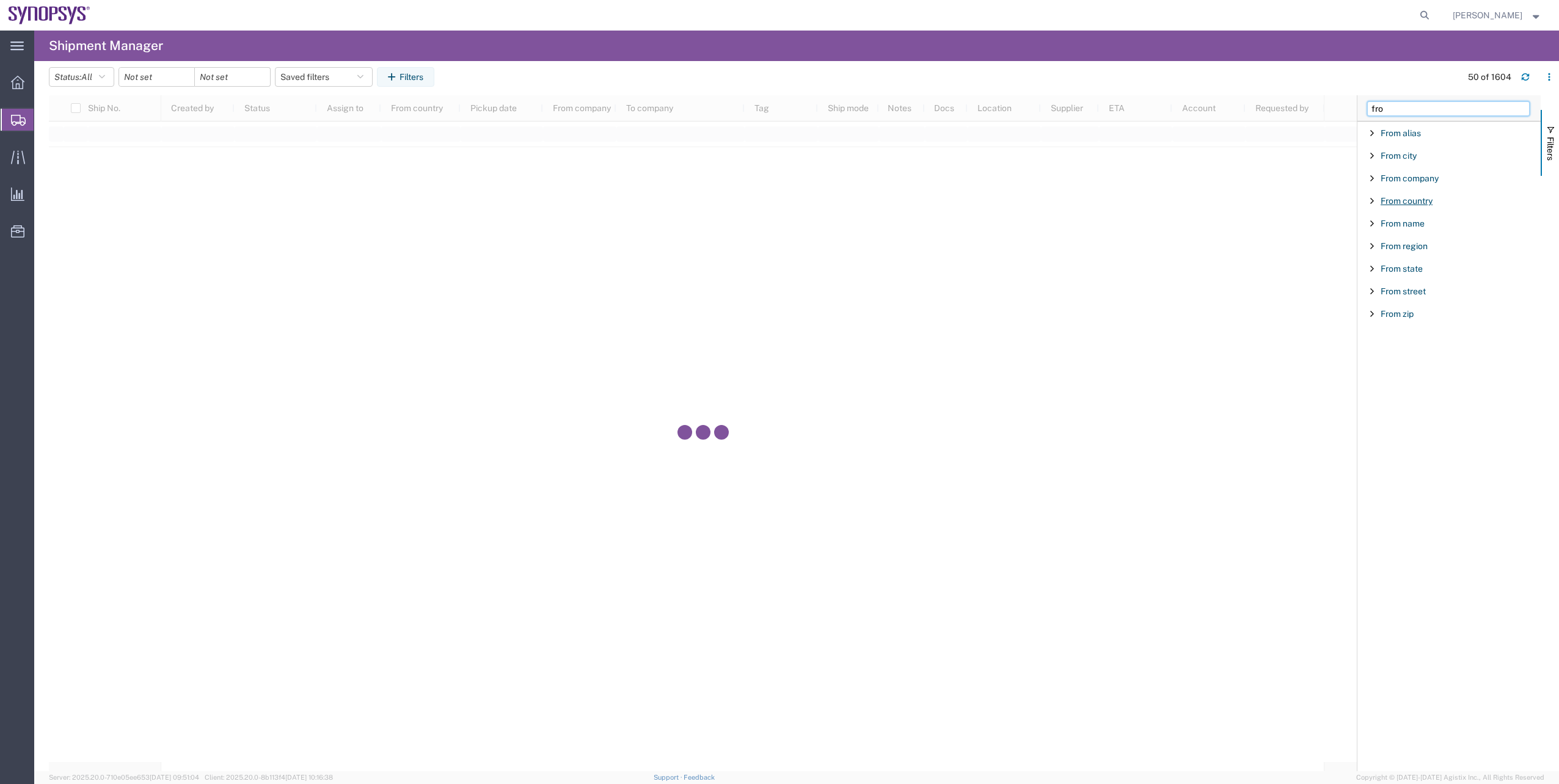
type input "fro"
click at [1428, 197] on span "From country" at bounding box center [1406, 201] width 52 height 10
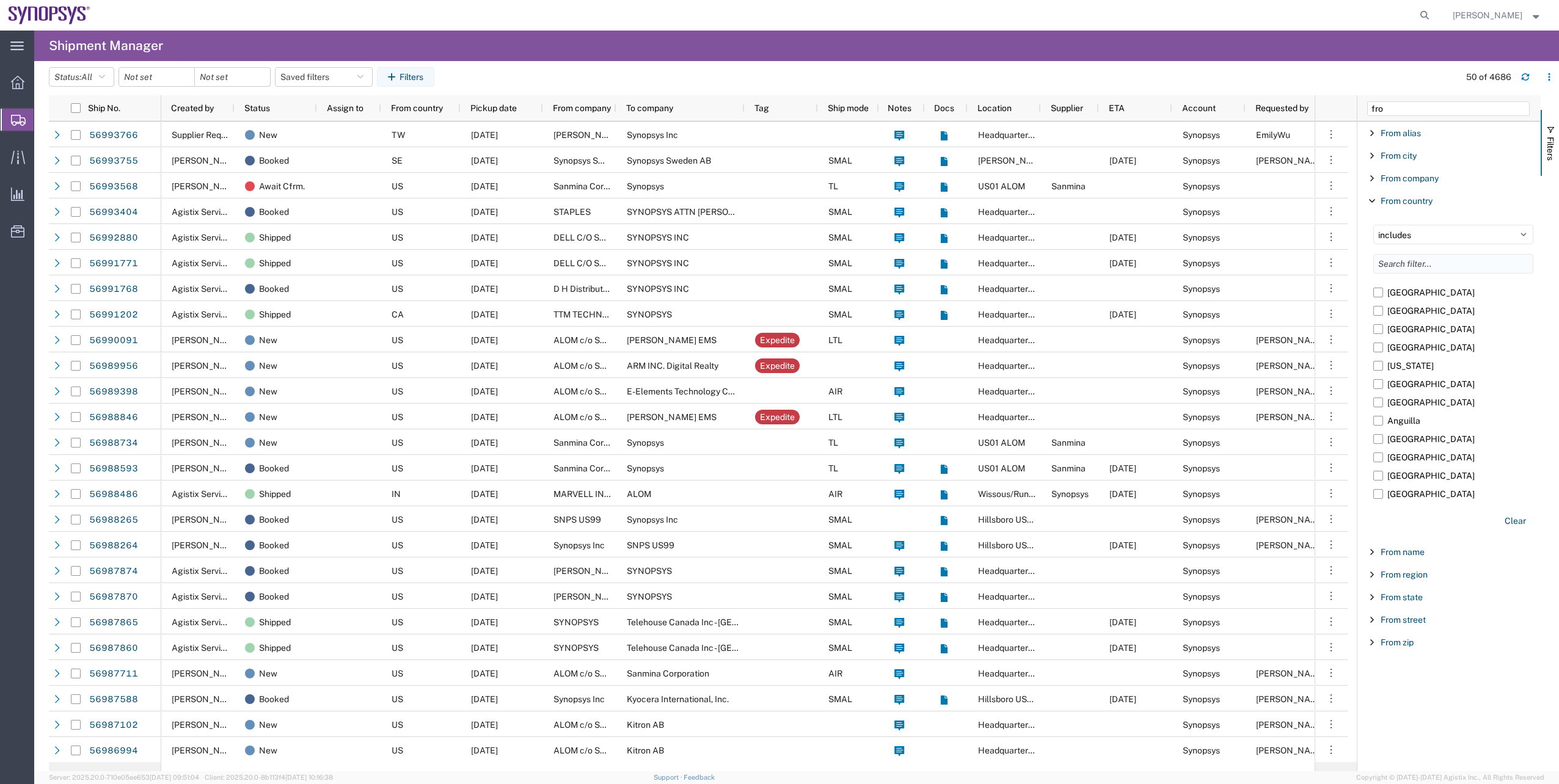
click at [1412, 262] on input "Filter List 9 Filters" at bounding box center [1453, 264] width 160 height 19
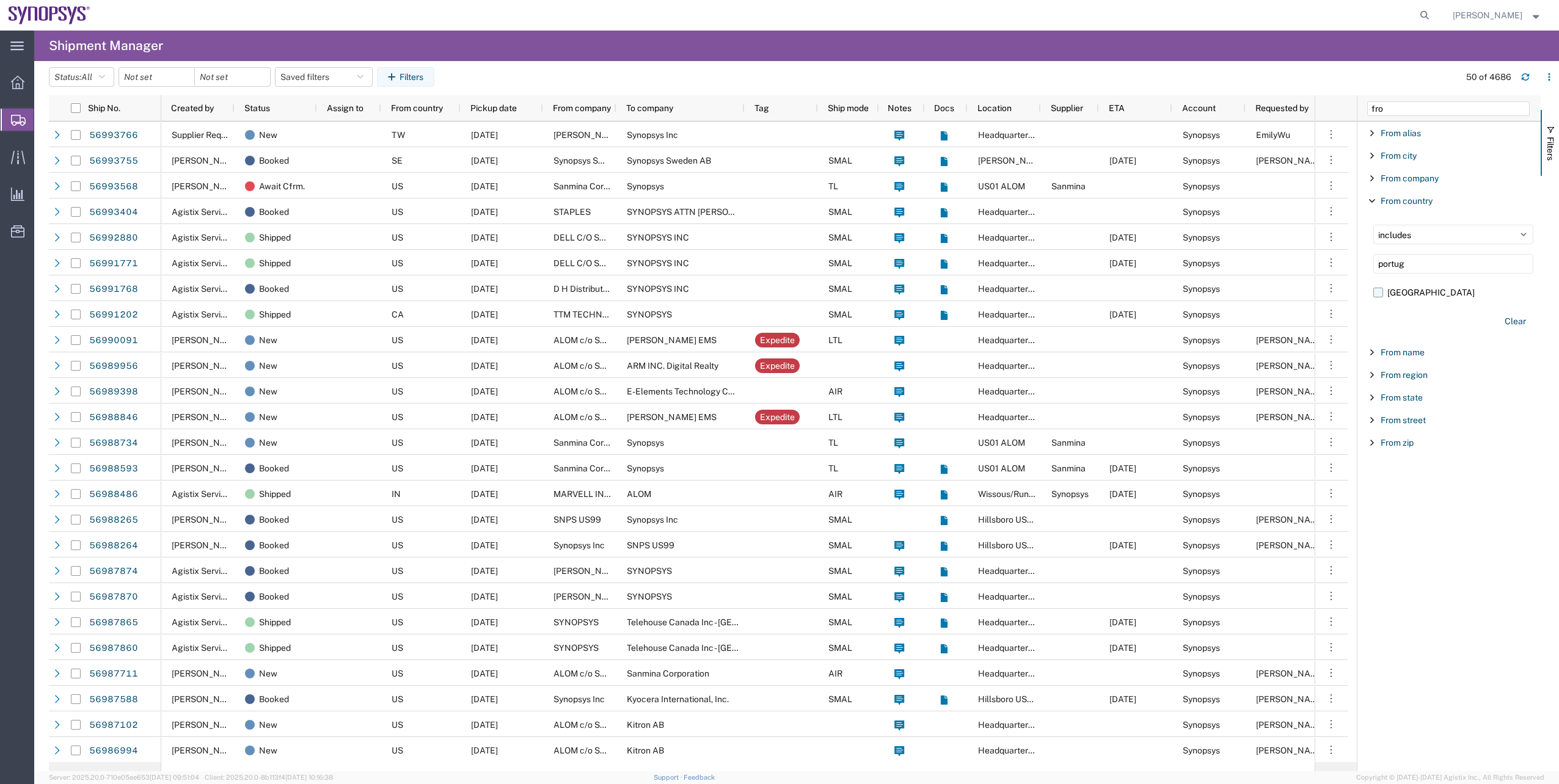
type input "portug"
click at [1389, 290] on label "[GEOGRAPHIC_DATA]" at bounding box center [1453, 292] width 160 height 18
click at [0, 0] on input "[GEOGRAPHIC_DATA]" at bounding box center [0, 0] width 0 height 0
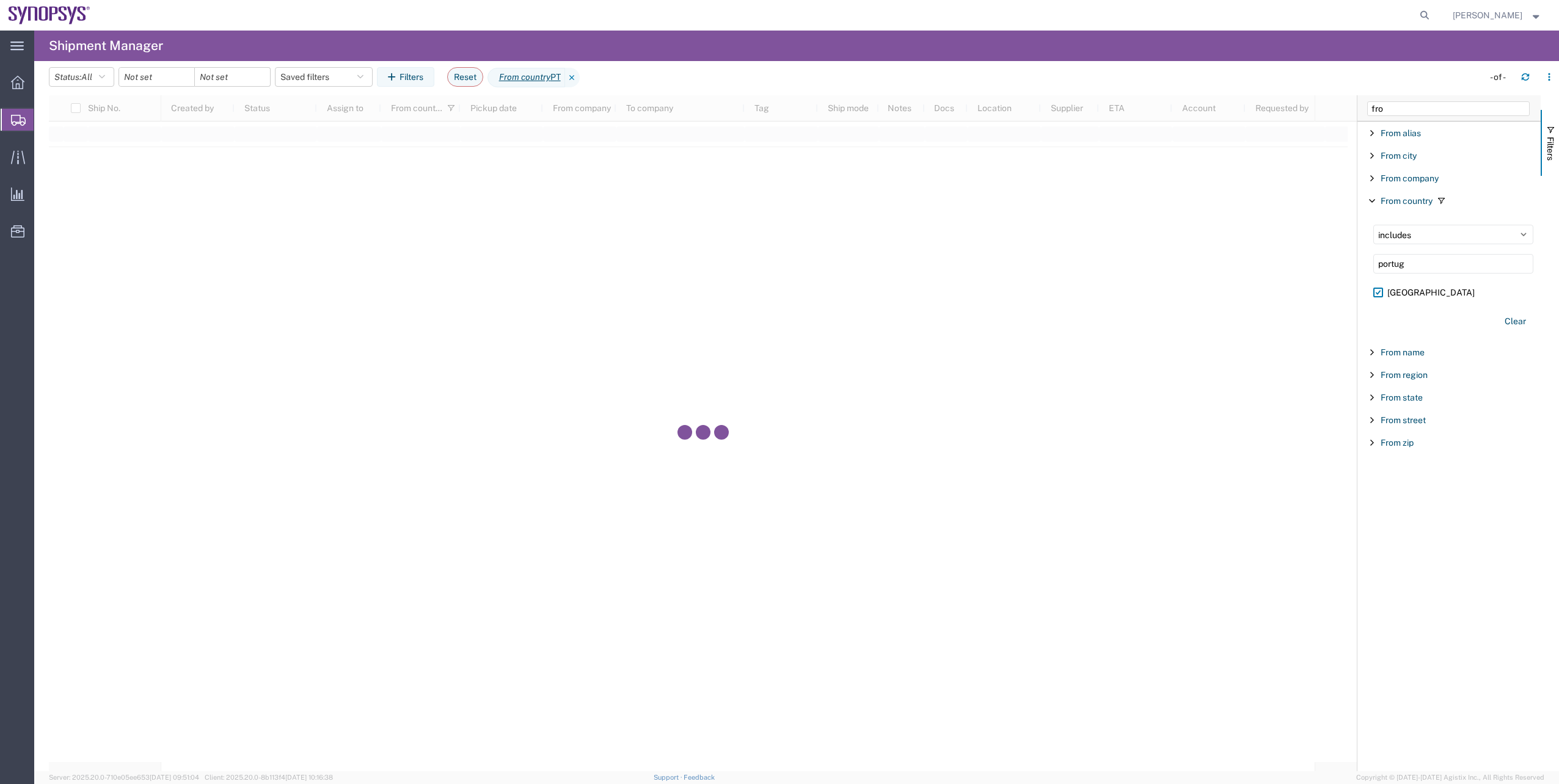
drag, startPoint x: 1401, startPoint y: 100, endPoint x: 1392, endPoint y: 102, distance: 9.2
click at [1393, 102] on div "fro" at bounding box center [1449, 108] width 183 height 26
drag, startPoint x: 1396, startPoint y: 105, endPoint x: 1351, endPoint y: 109, distance: 45.2
click at [1351, 109] on div "Ship No. Created by Status Assign to From country Pickup date From company To c…" at bounding box center [804, 433] width 1510 height 676
type input "to"
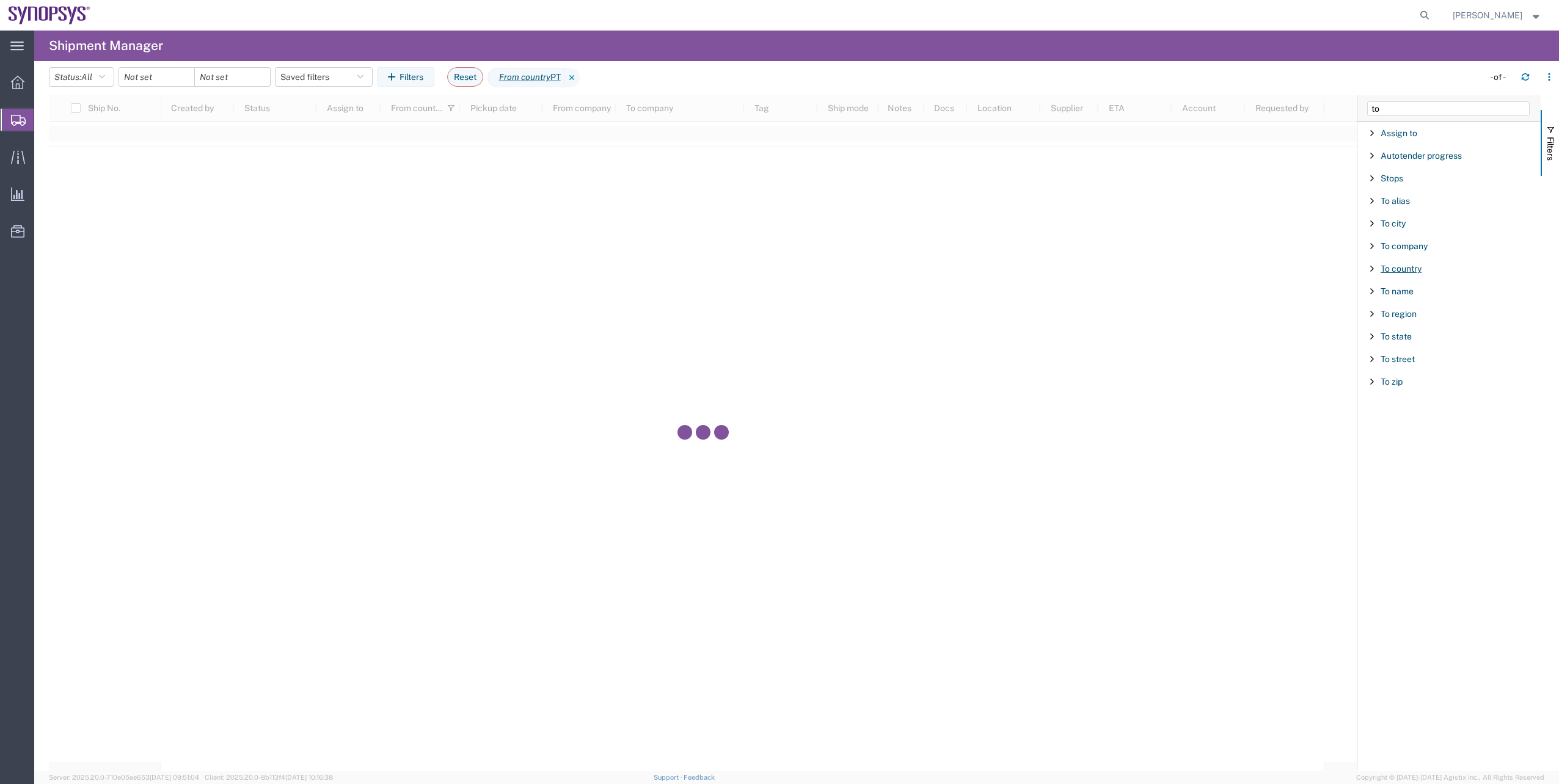
click at [1406, 272] on span "To country" at bounding box center [1401, 269] width 41 height 10
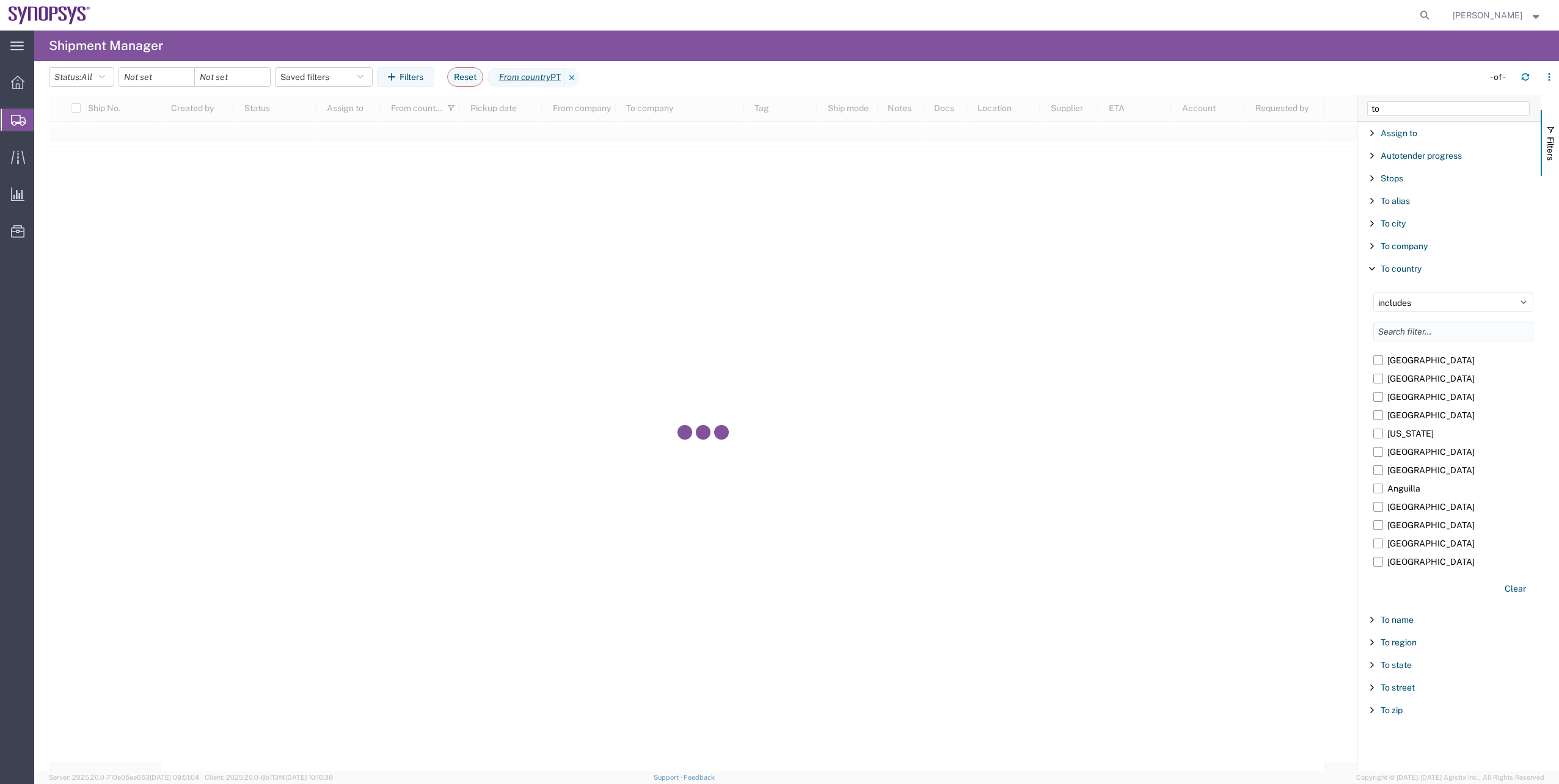
click at [1410, 322] on input "Filter List 12 Filters" at bounding box center [1453, 331] width 160 height 19
click at [1413, 246] on span "To company" at bounding box center [1404, 246] width 47 height 10
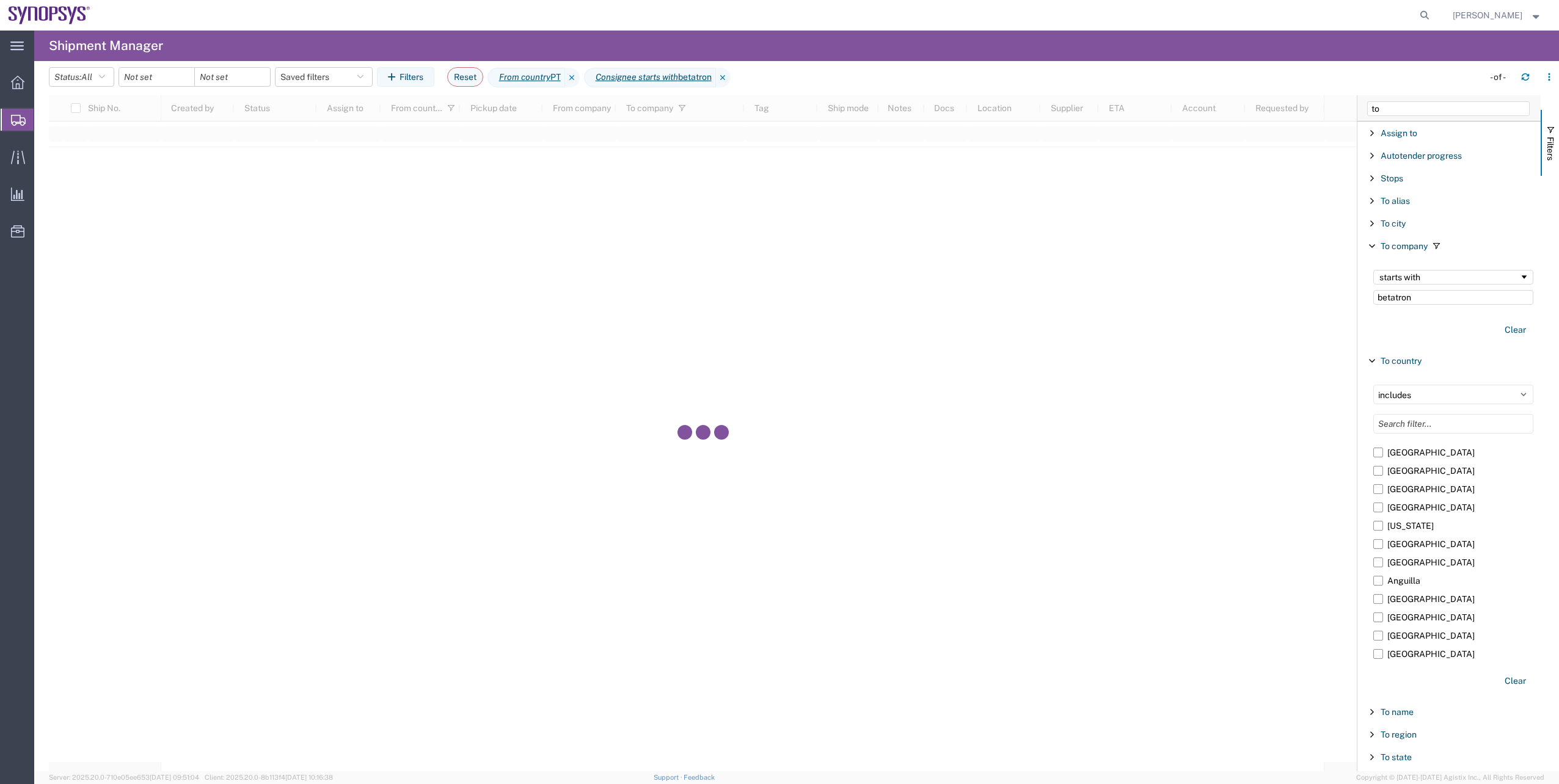
type input "betatron"
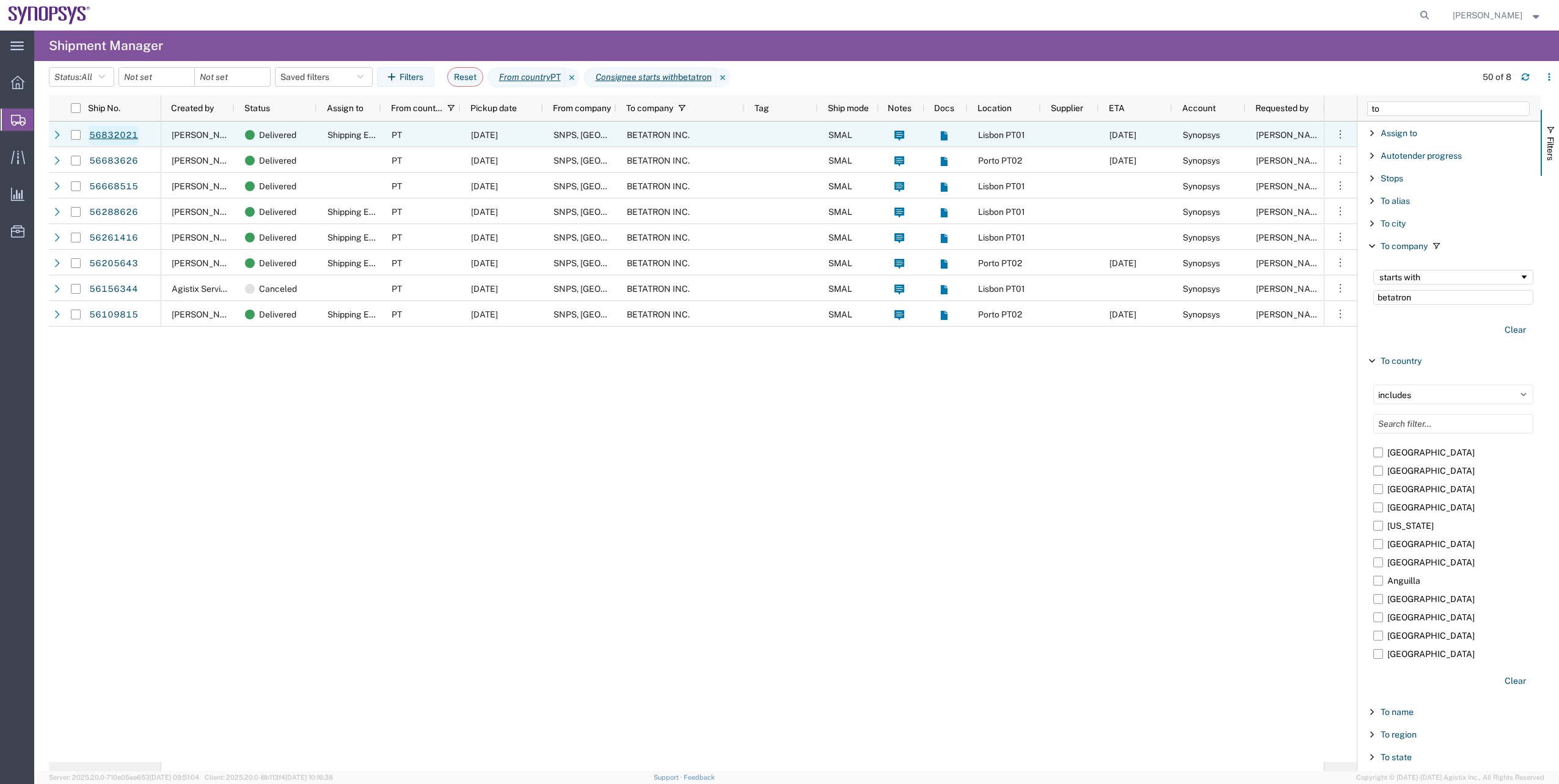
click at [109, 139] on link "56832021" at bounding box center [113, 135] width 50 height 19
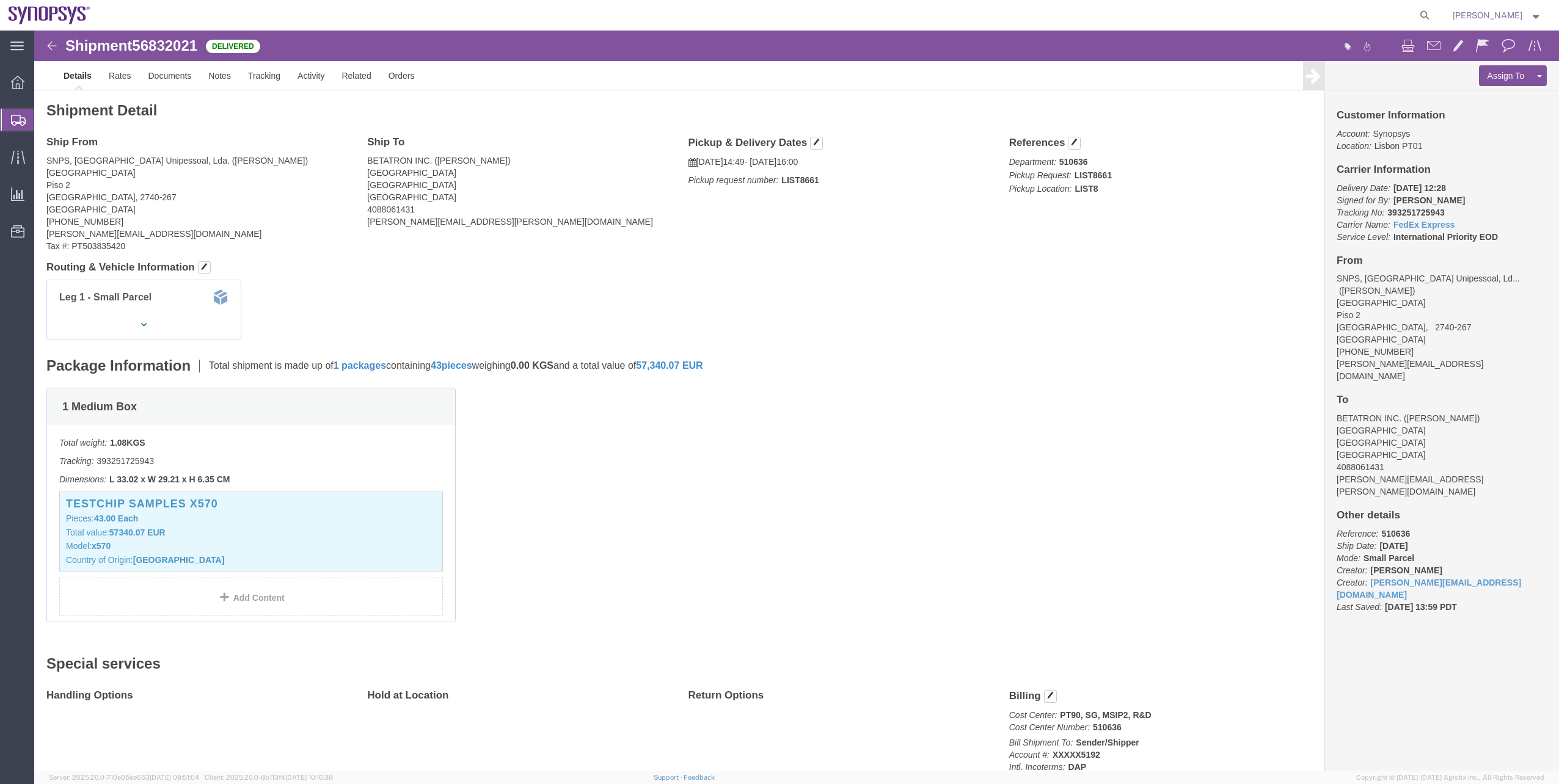
click at [0, 0] on span "Shipment Manager" at bounding box center [0, 0] width 0 height 0
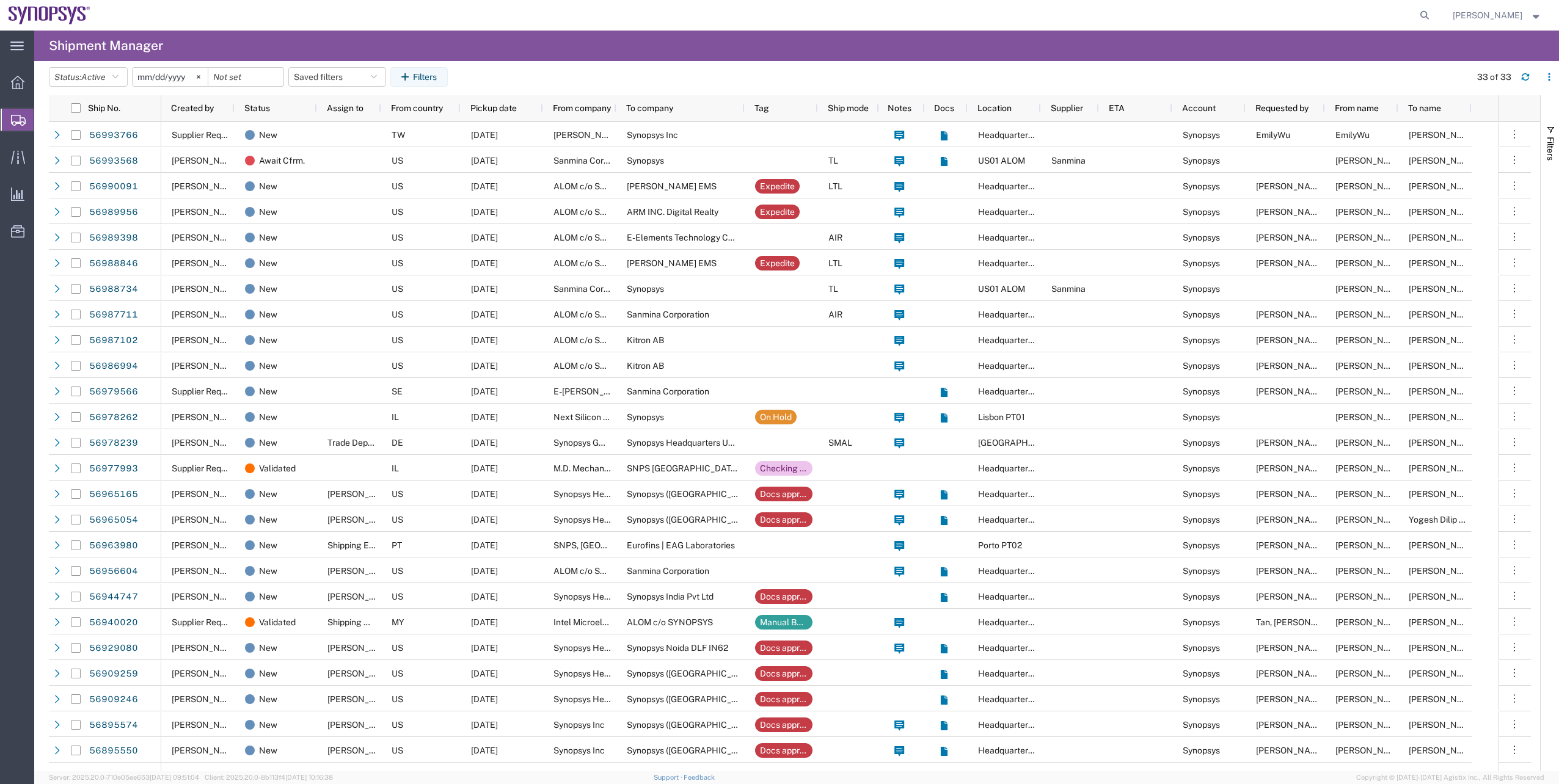
click at [471, 82] on agx-table-filter-chips "Status: Active Active All Approved Booked Canceled Delivered Denied New On Hold…" at bounding box center [756, 81] width 1416 height 28
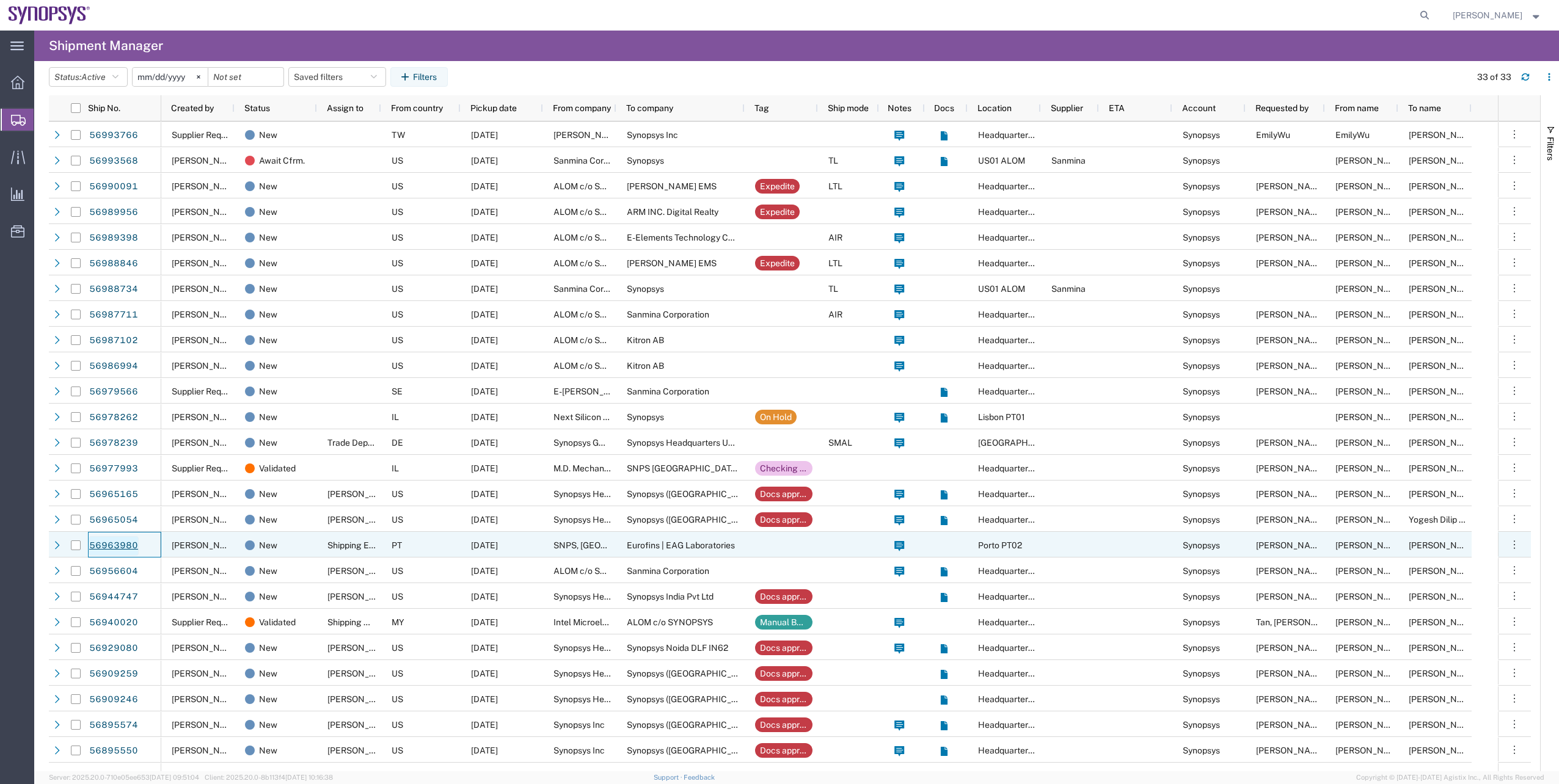
click at [125, 548] on link "56963980" at bounding box center [113, 545] width 50 height 19
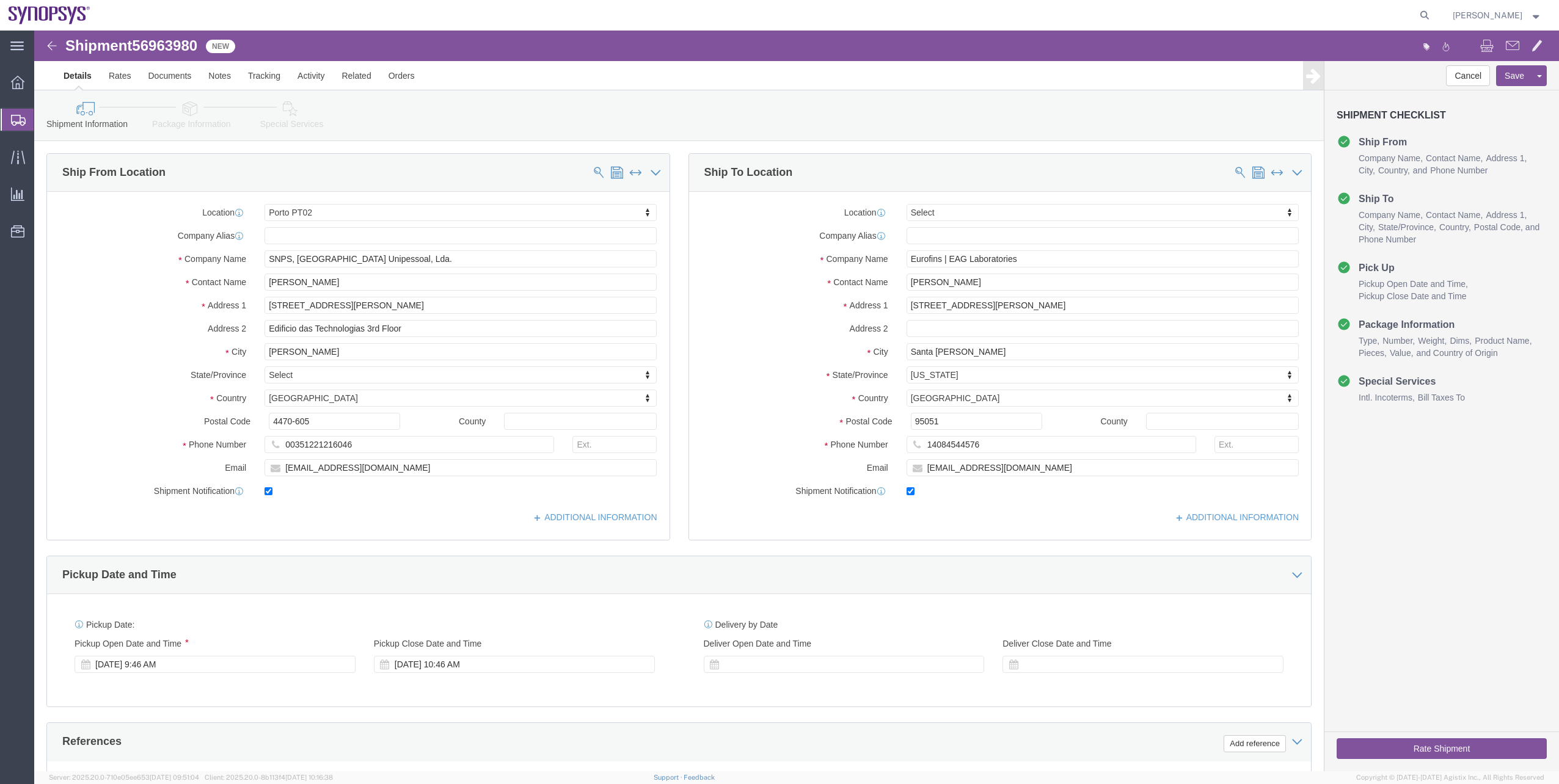
select select "63151"
select select
click li "Special Services"
click icon
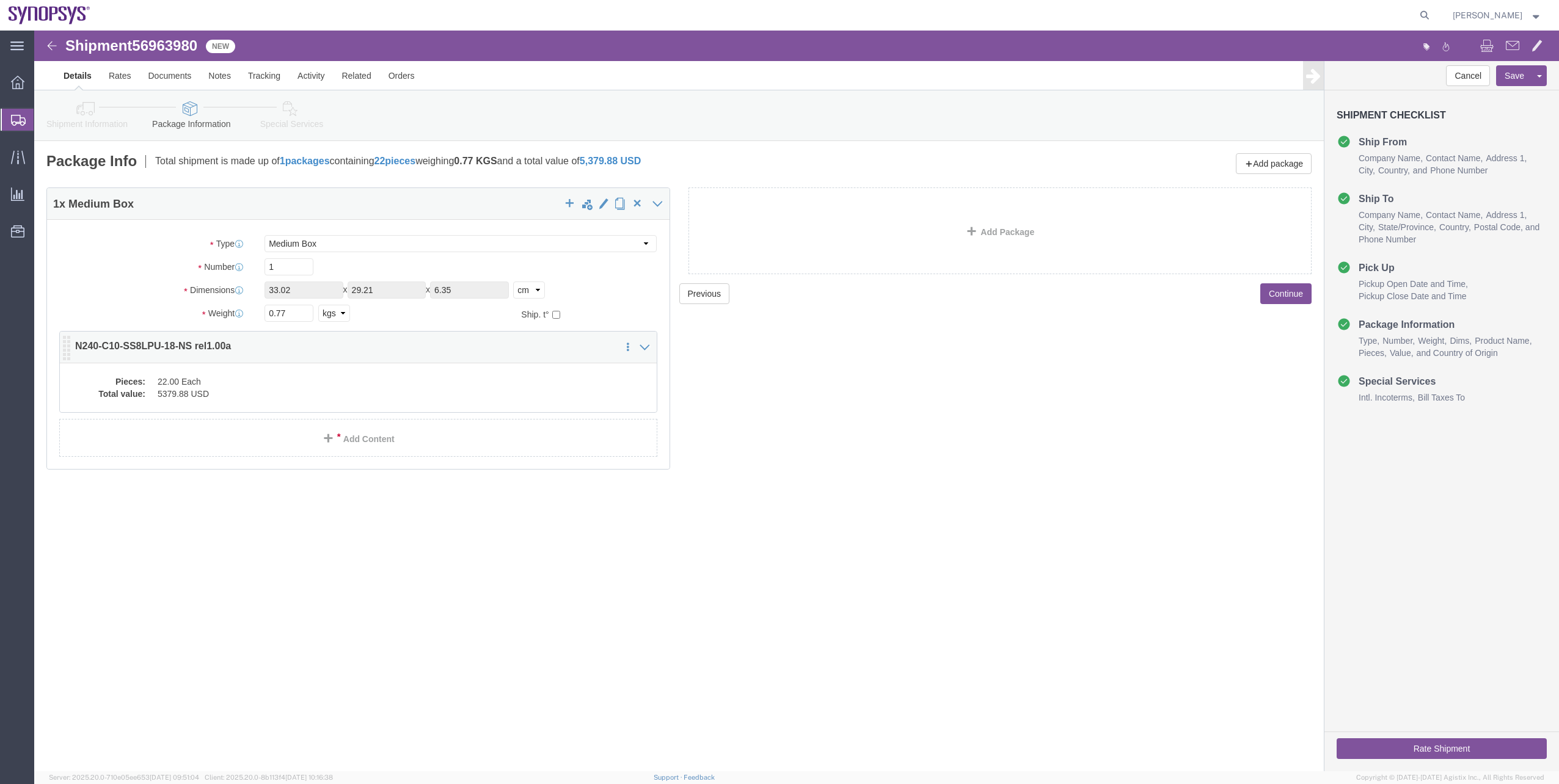
click dd "22.00 Each"
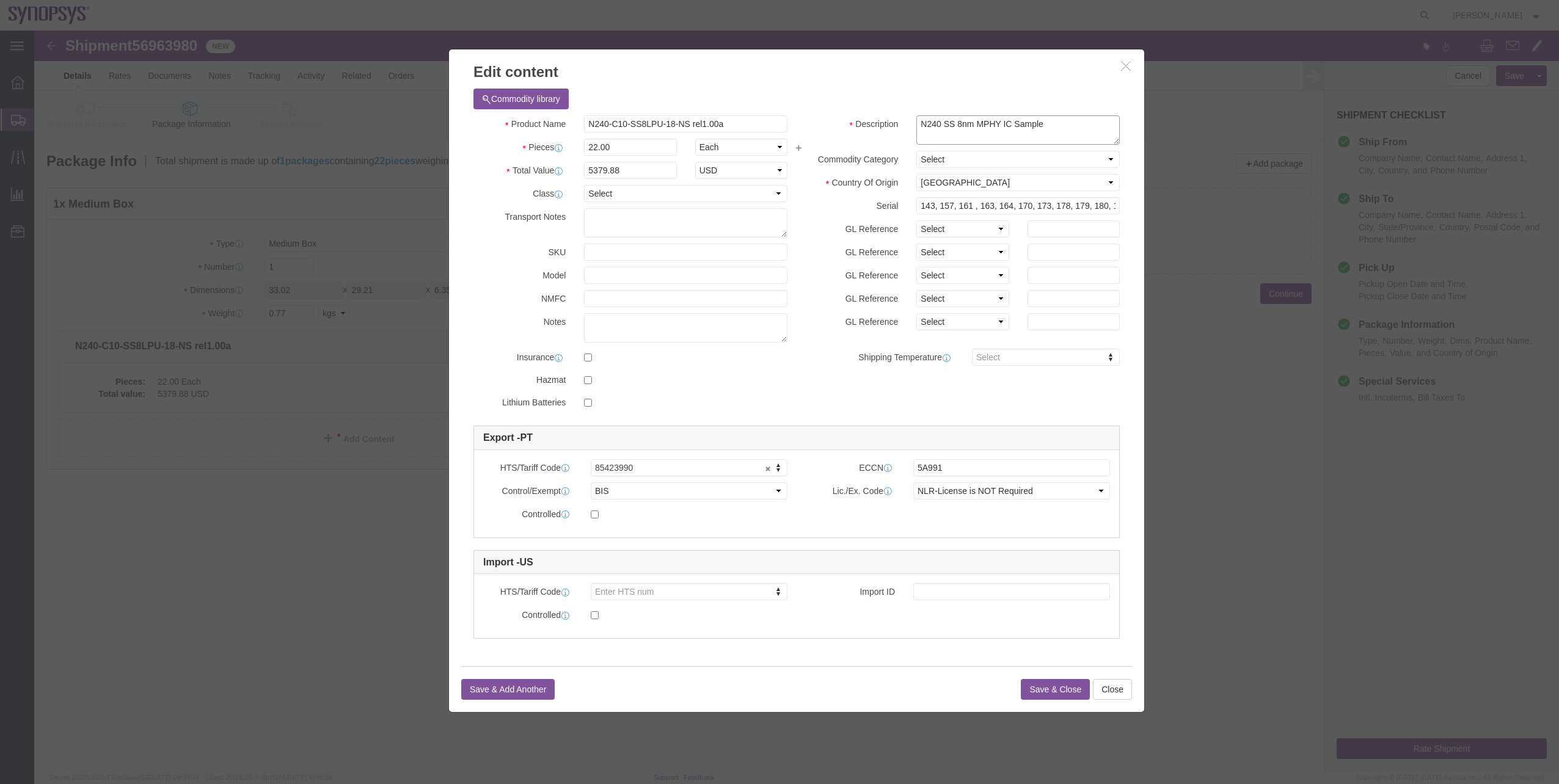
drag, startPoint x: 1022, startPoint y: 96, endPoint x: 970, endPoint y: 93, distance: 52.1
click textarea "N240 SS 8nm MPHY IC Sample"
paste textarea "ntegrated Circuit Sample (US HTS: 8542.39.0000)"
type textarea "N240 SS 8nm MPHY Integrated Circuit Sample (US HTS: 8542.39.0000)"
click button "Save & Close"
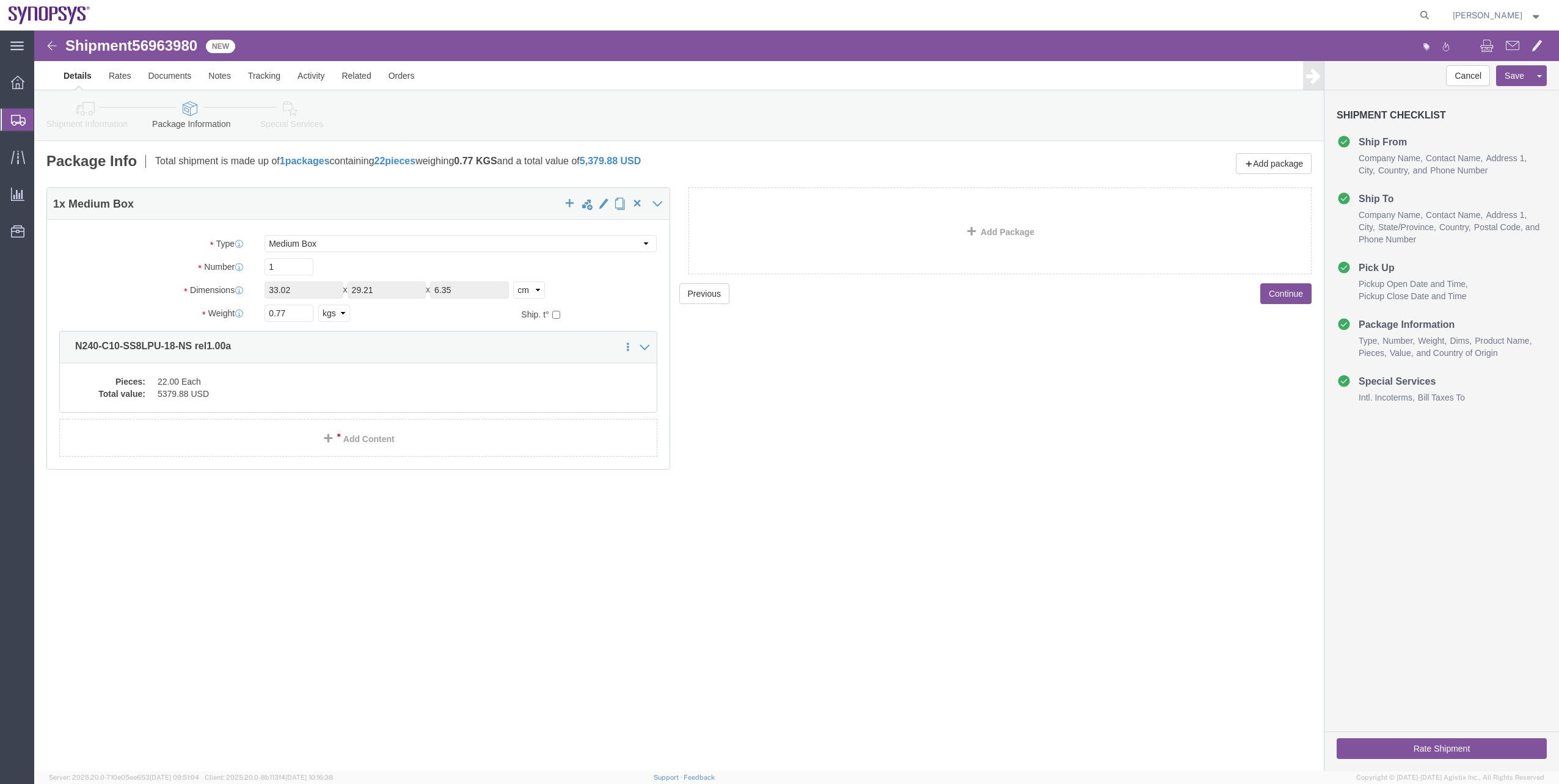
click icon
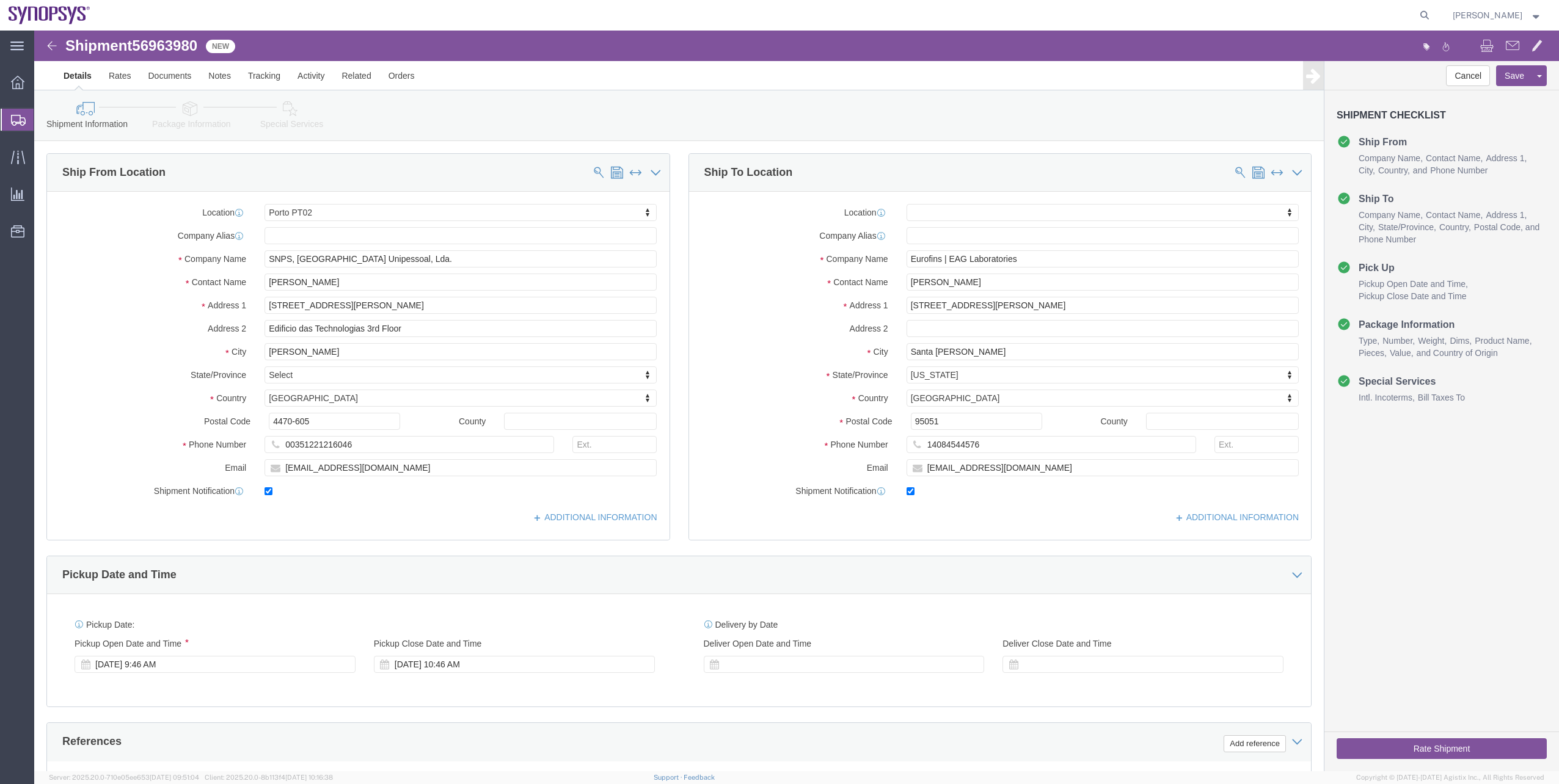
click icon
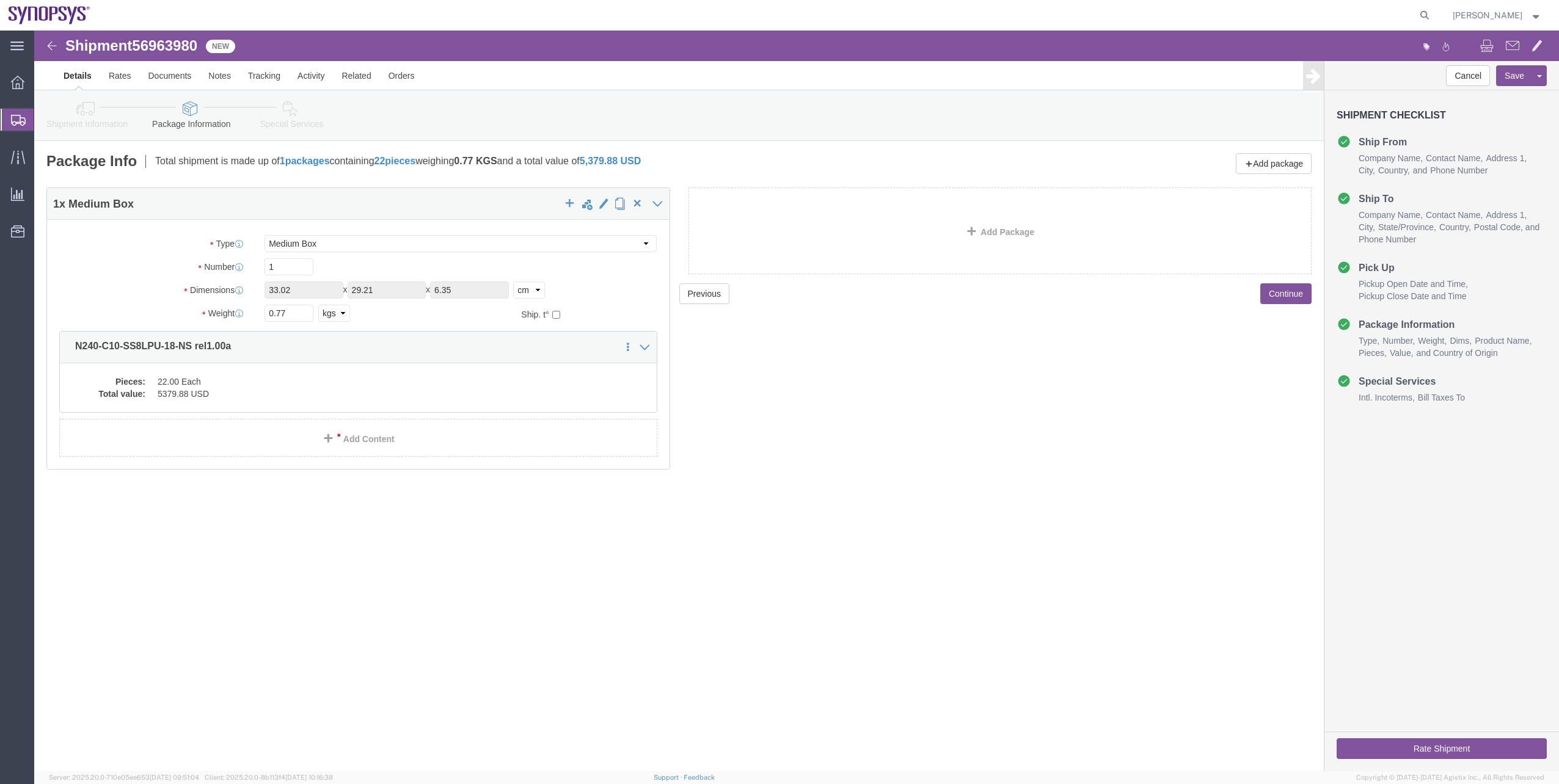
click link "Special Services"
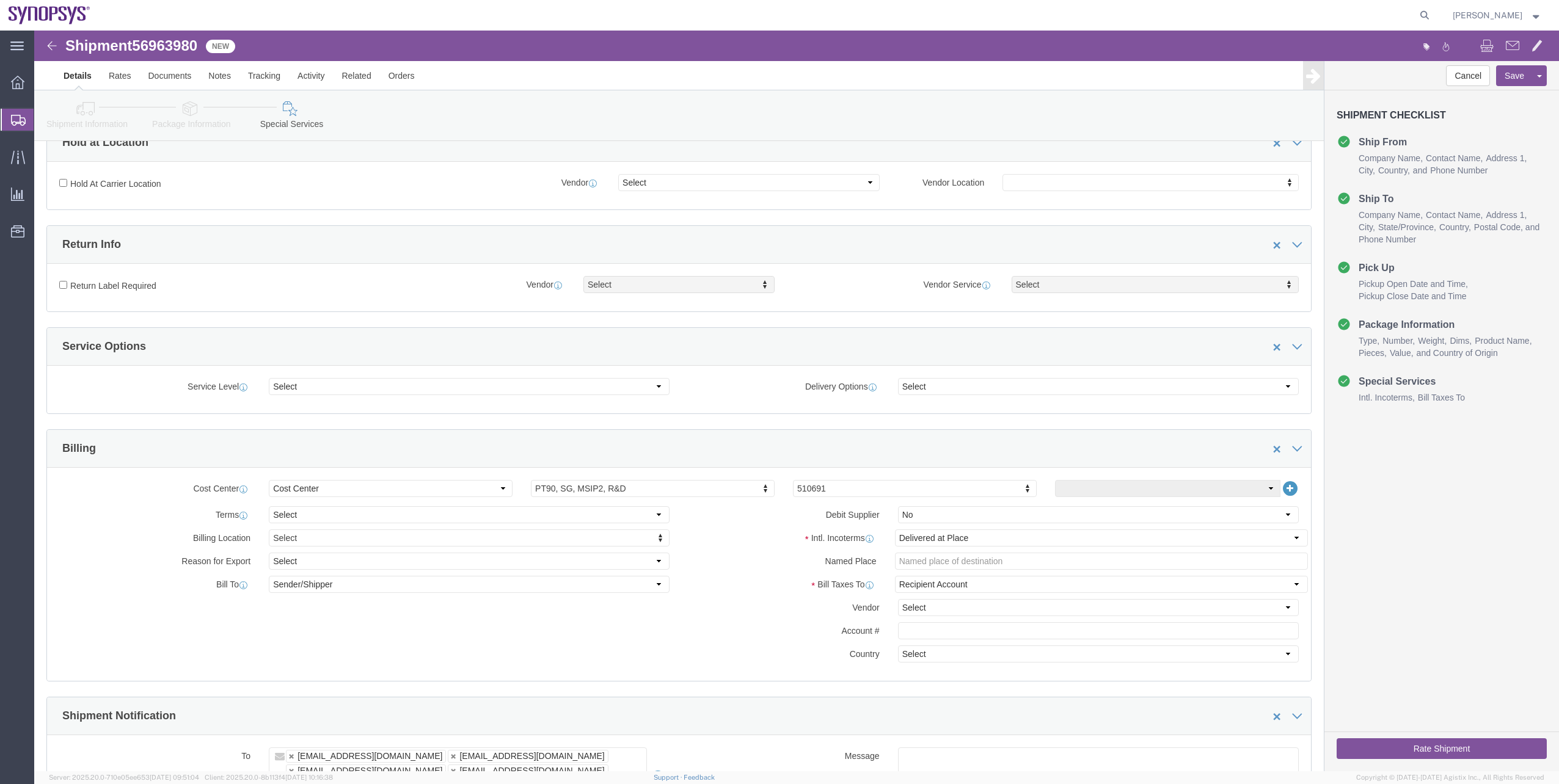
scroll to position [489, 0]
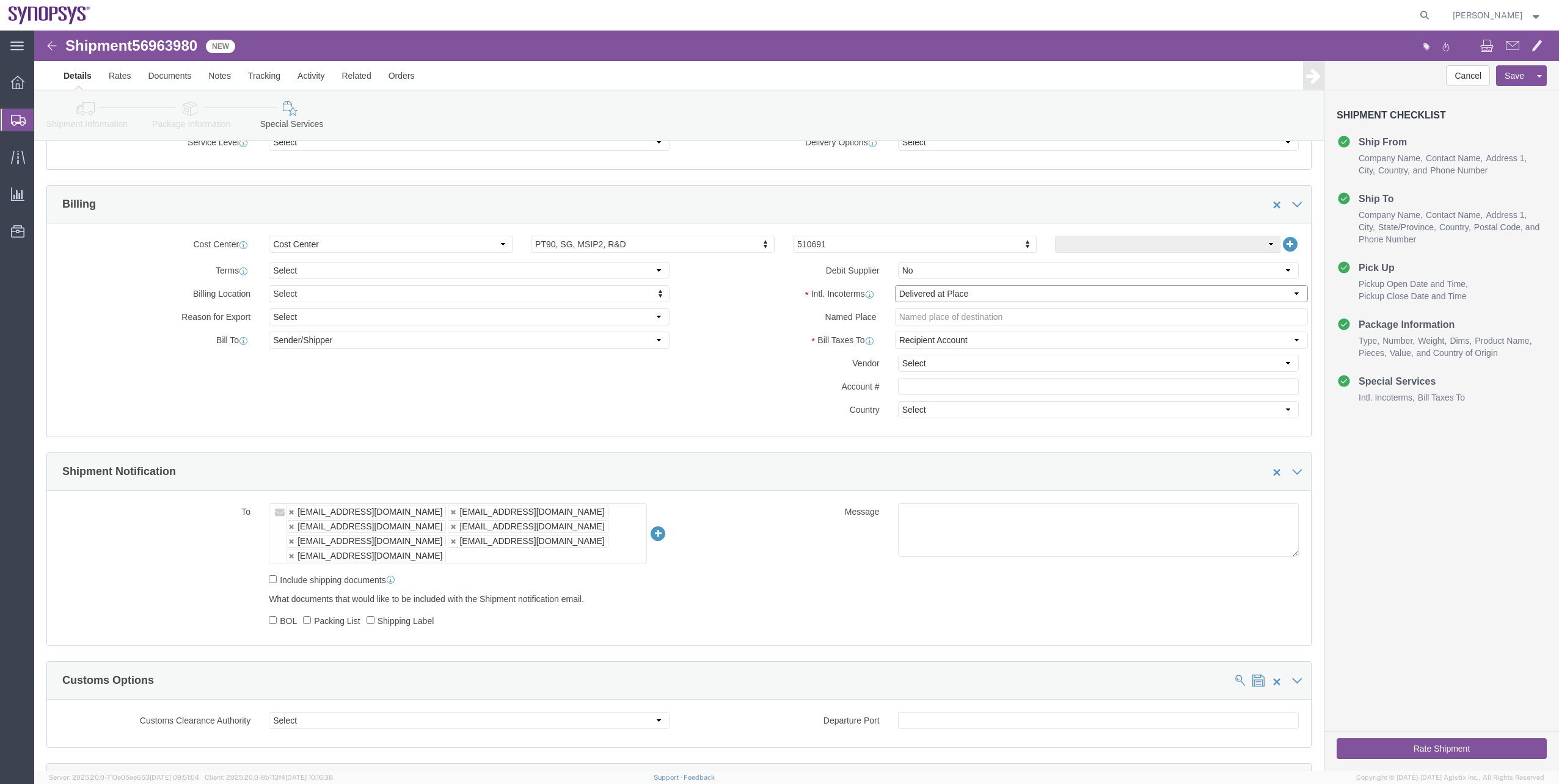
click select "Select Carriage Insurance Paid Carriage Paid To Cost and Freight Cost Insurance…"
select select "DDP"
click select "Select Carriage Insurance Paid Carriage Paid To Cost and Freight Cost Insurance…"
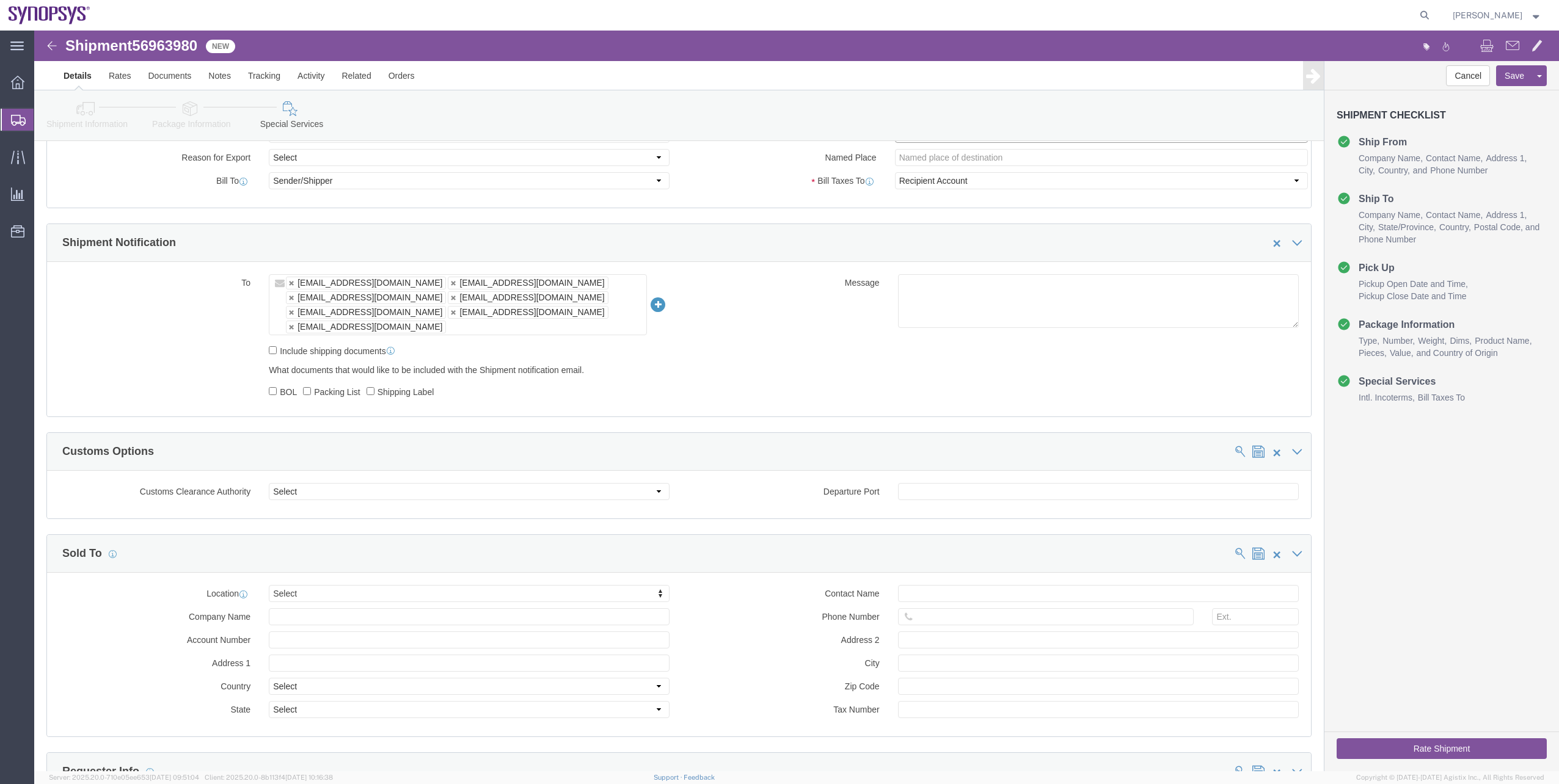
scroll to position [672, 0]
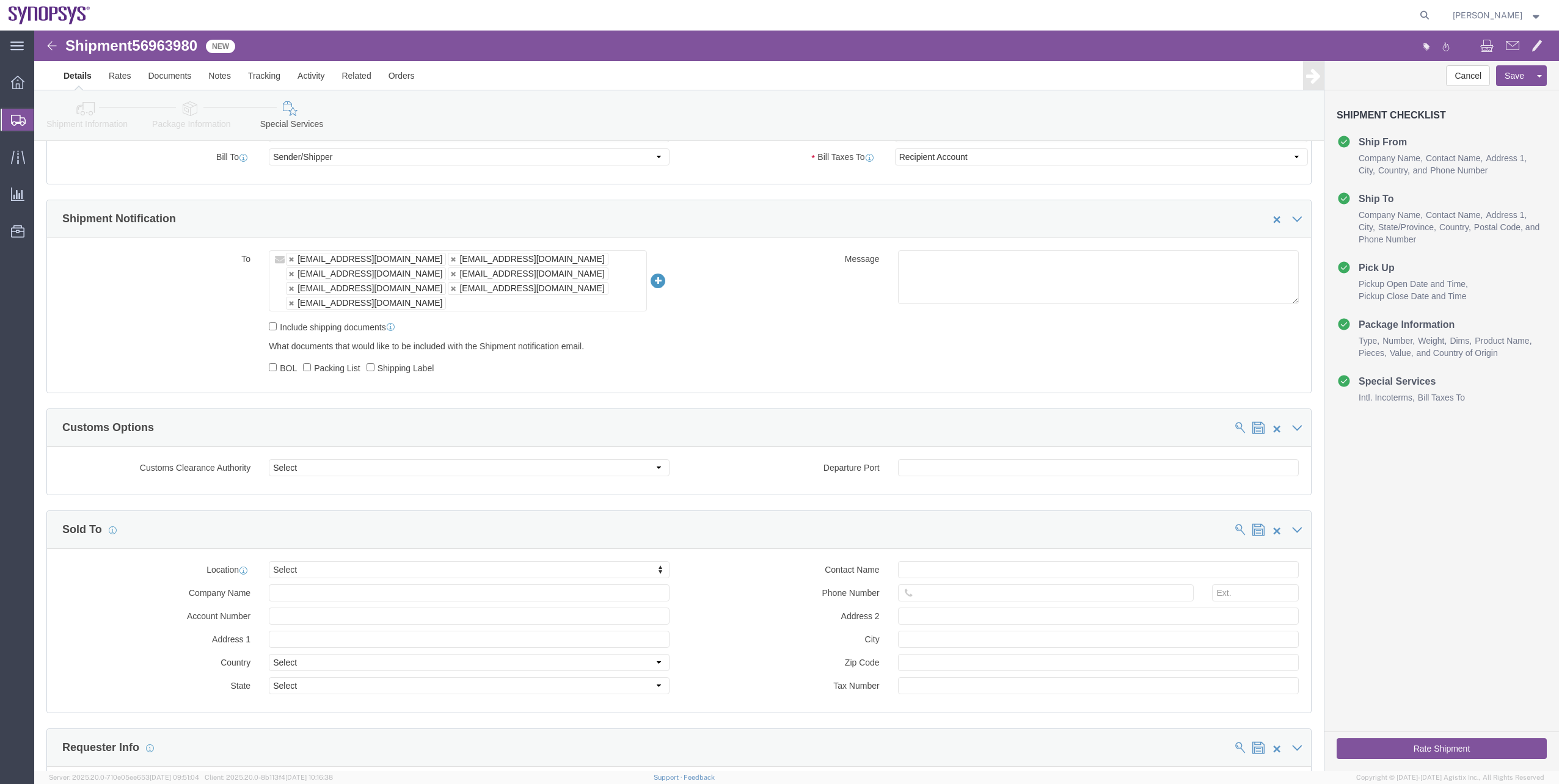
click button "Rate Shipment"
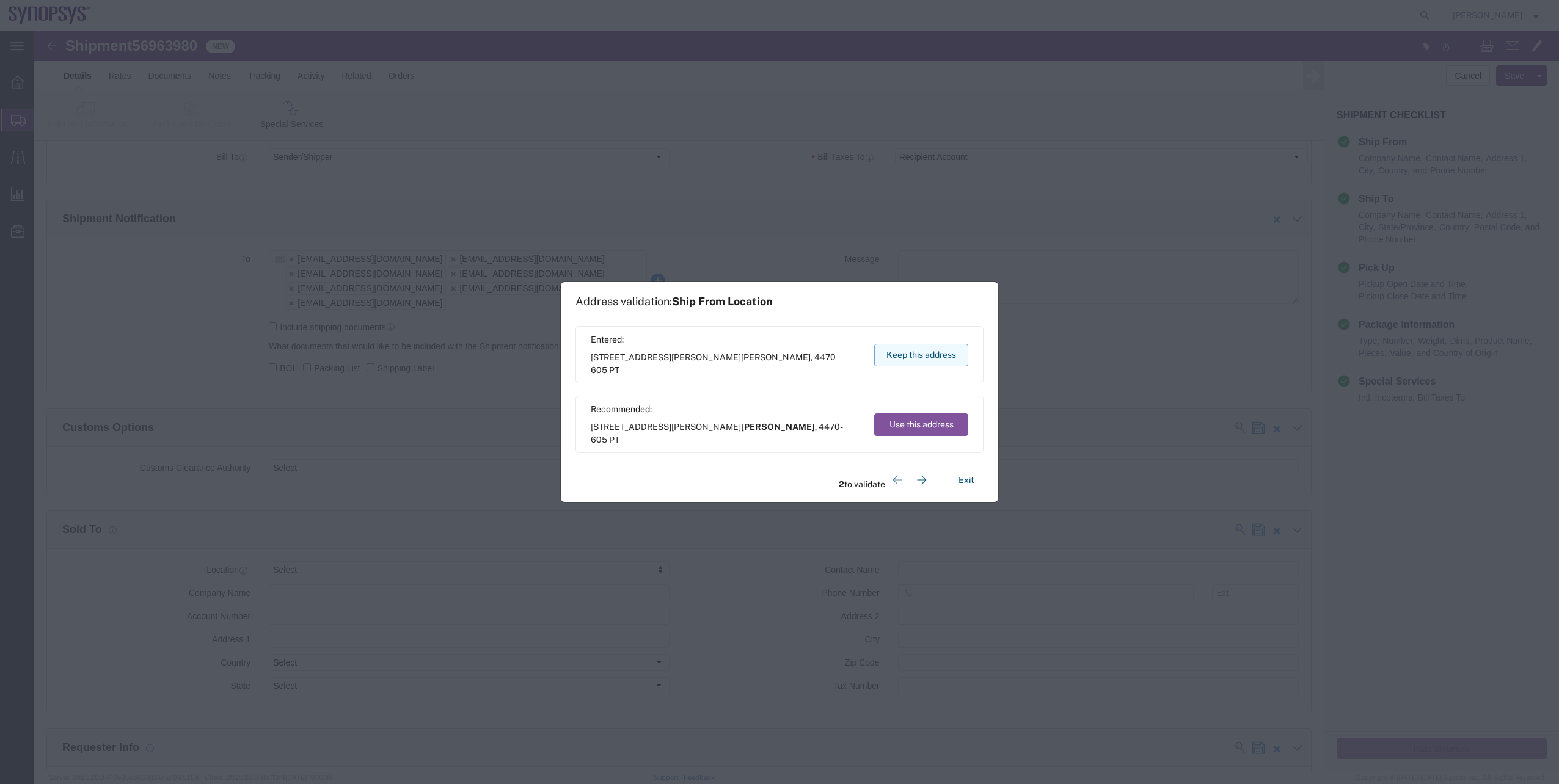
click at [934, 352] on button "Keep this address" at bounding box center [921, 355] width 94 height 22
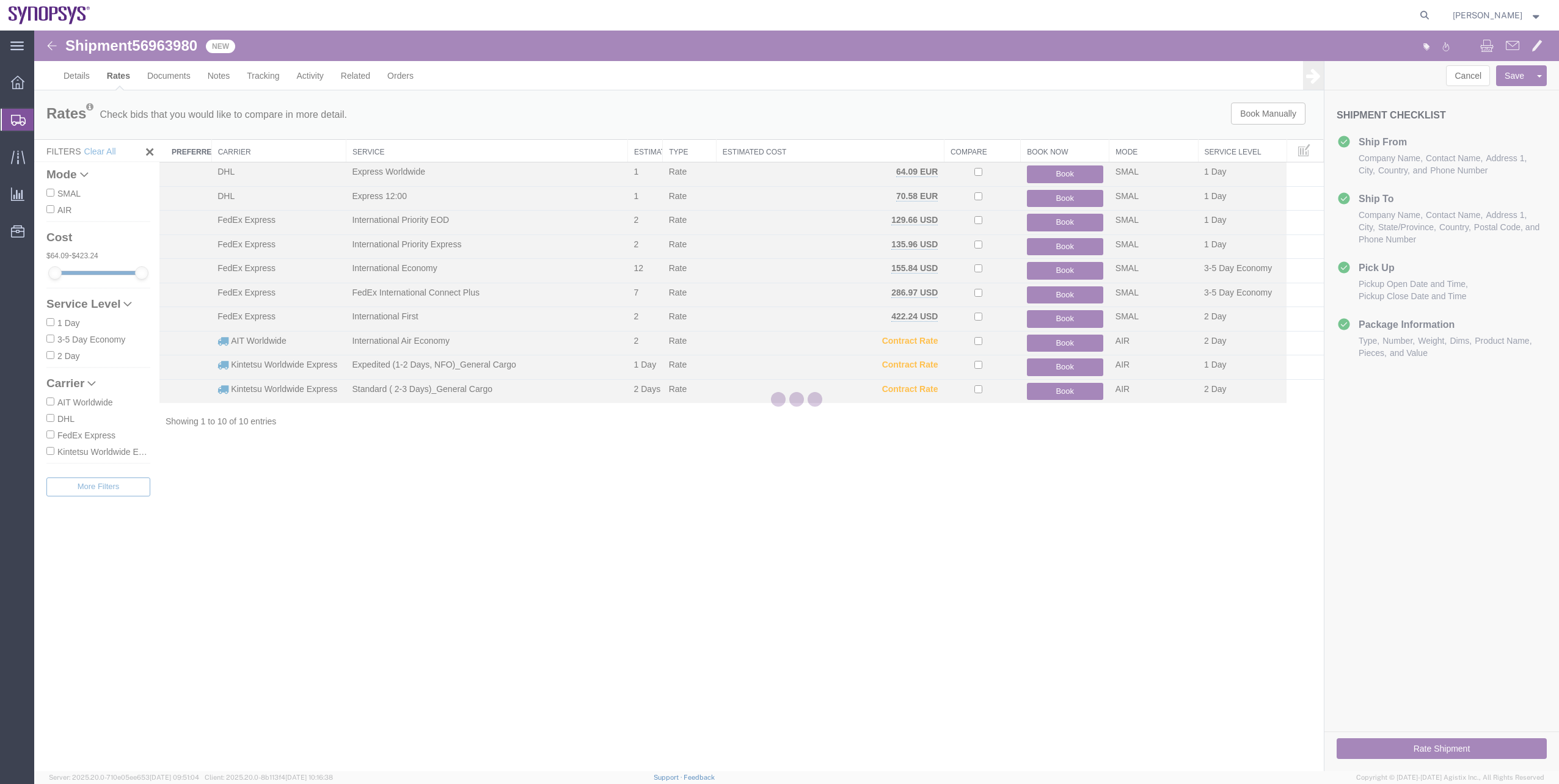
scroll to position [0, 0]
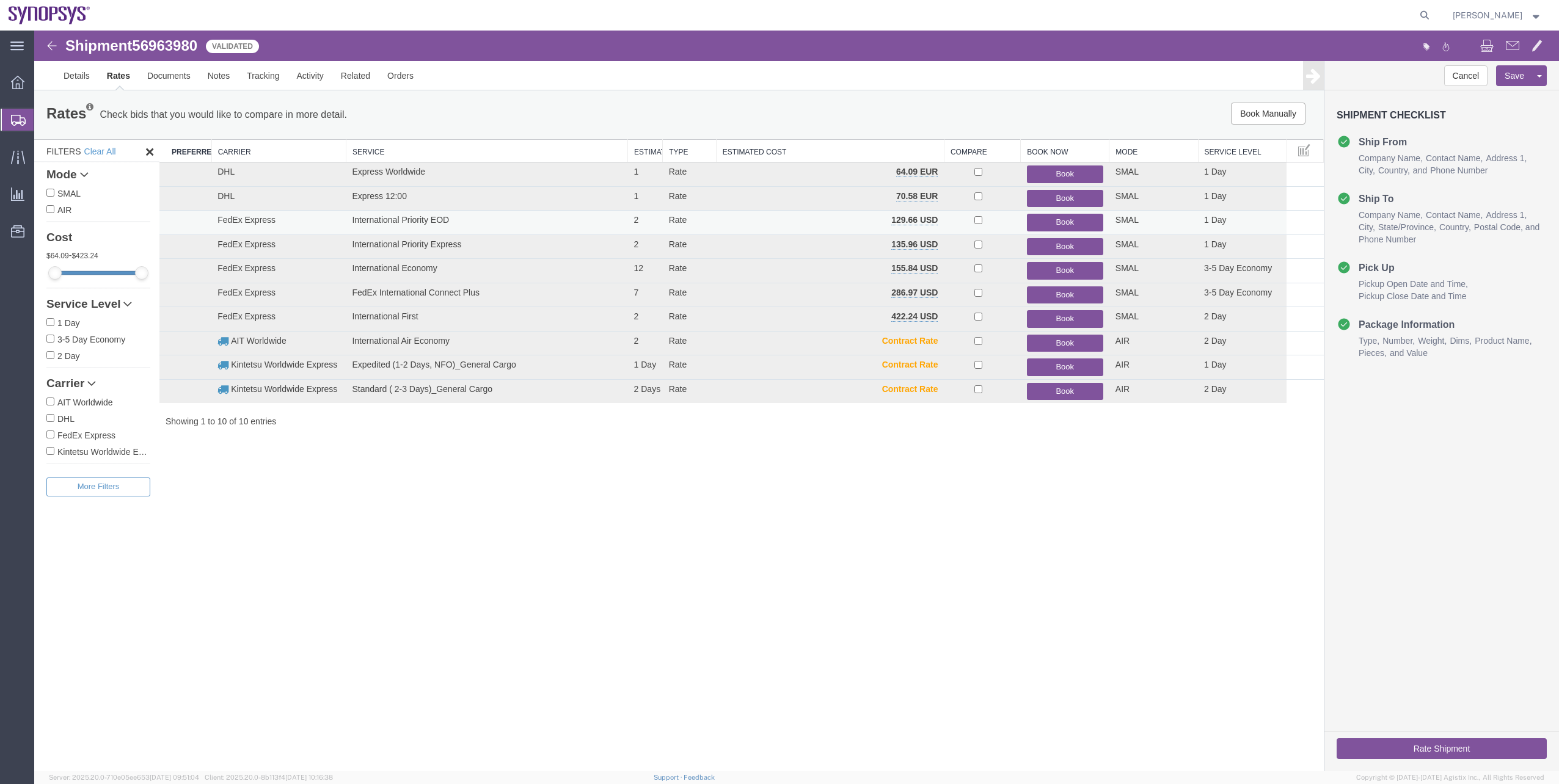
click at [1036, 224] on button "Book" at bounding box center [1065, 222] width 76 height 17
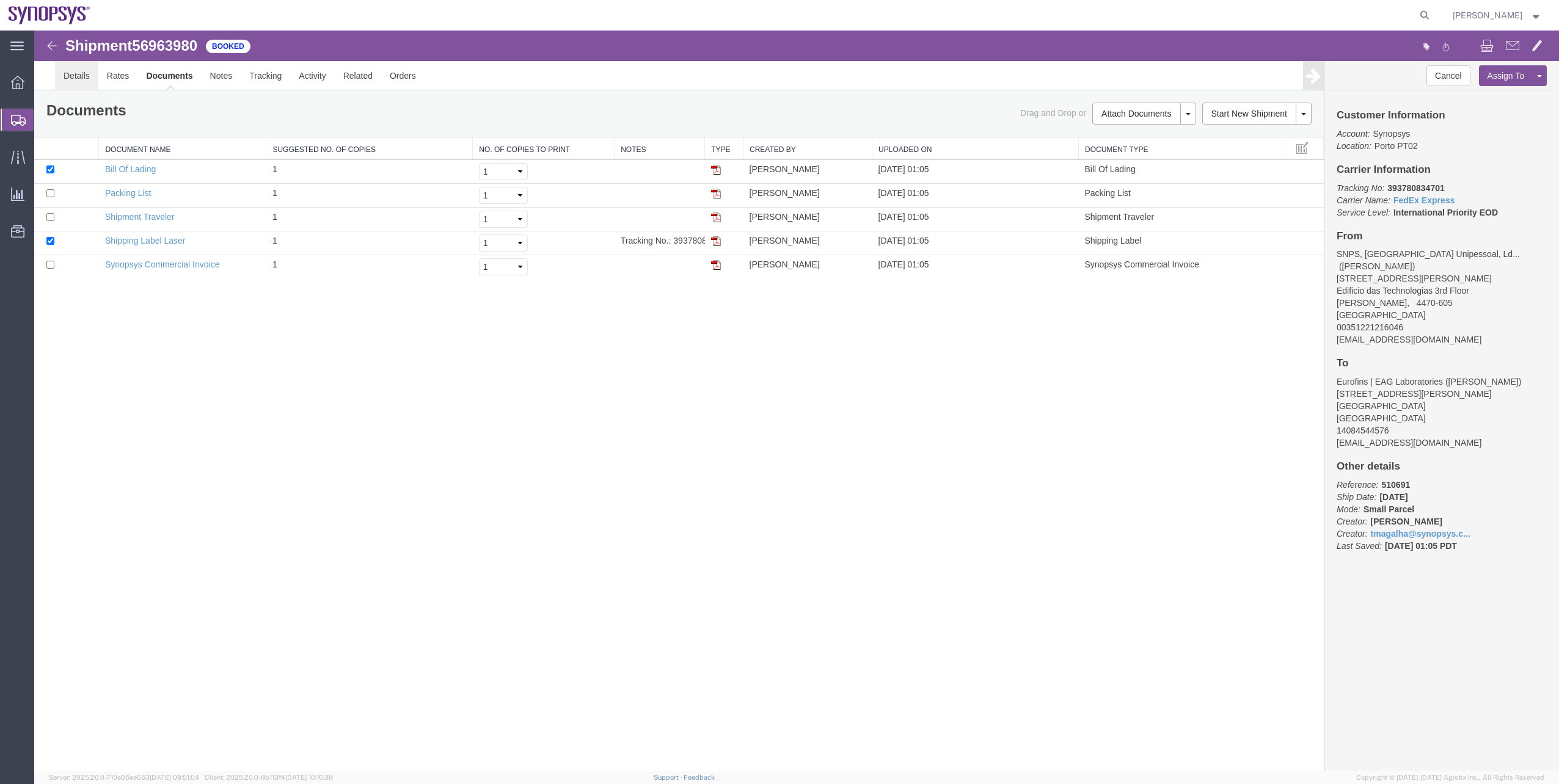
click at [60, 82] on link "Details" at bounding box center [77, 75] width 44 height 29
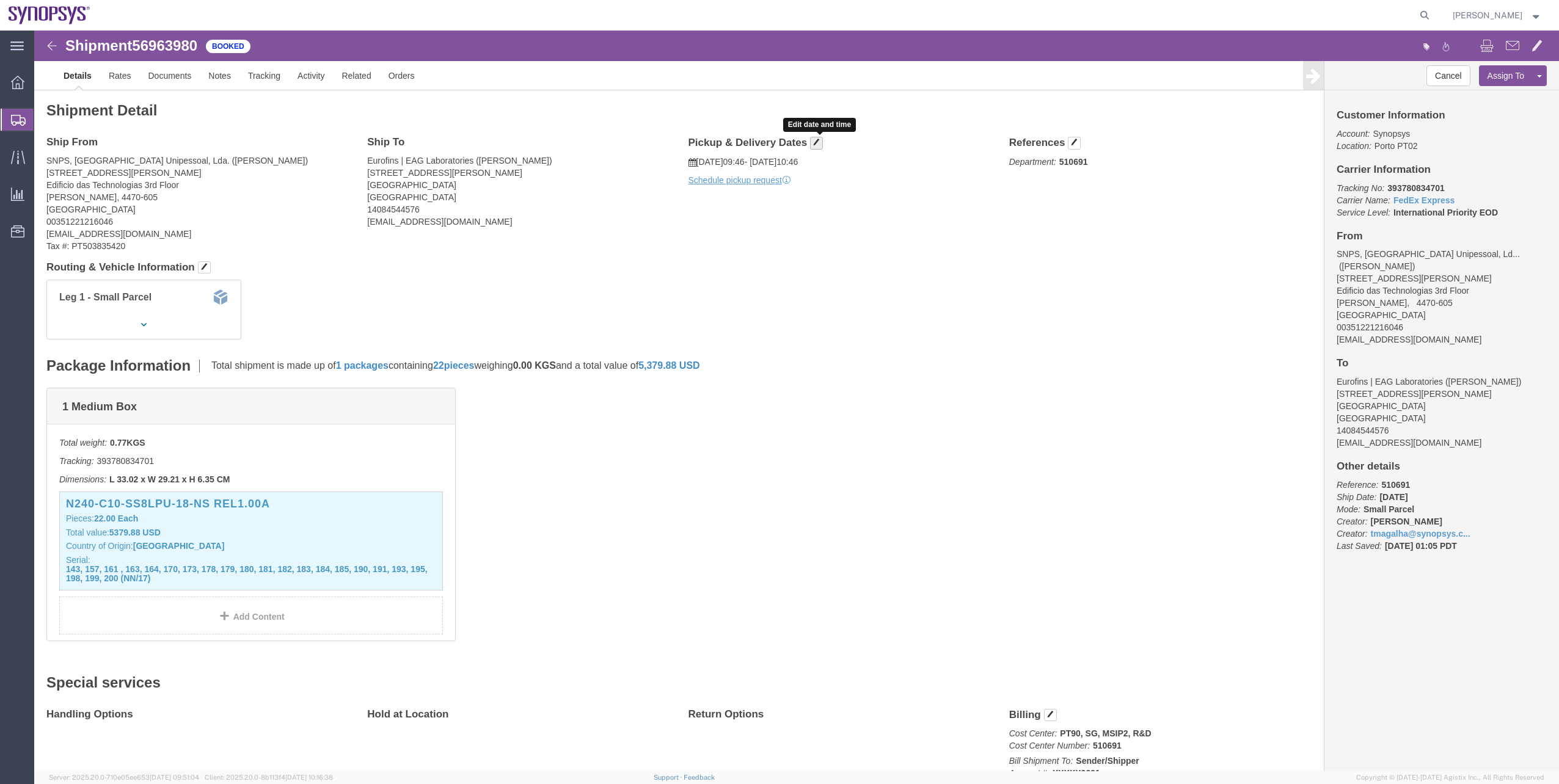
click button "button"
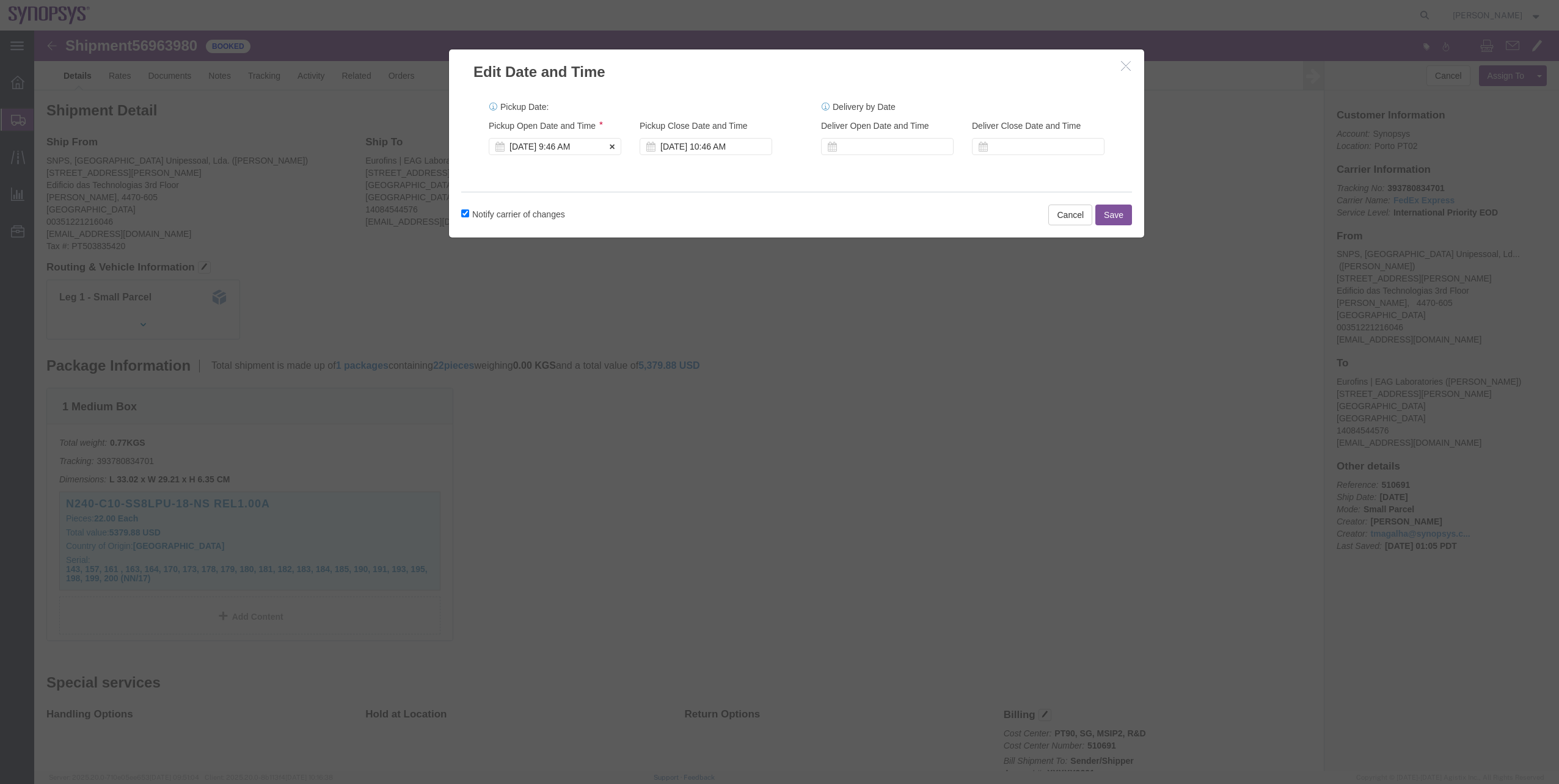
click div "Oct 01 2025 9:46 AM"
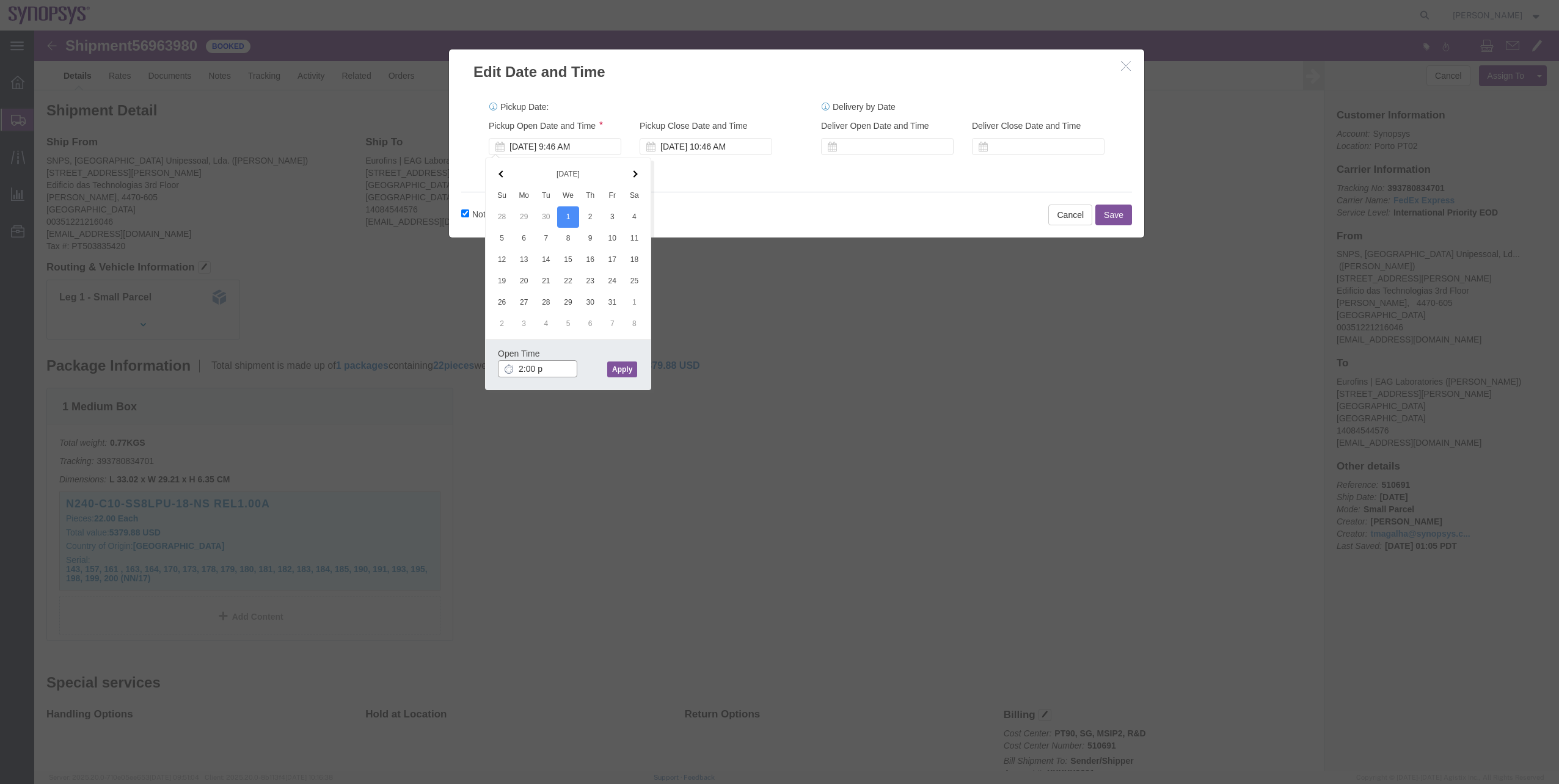
type input "2:00 pm"
click button "Apply"
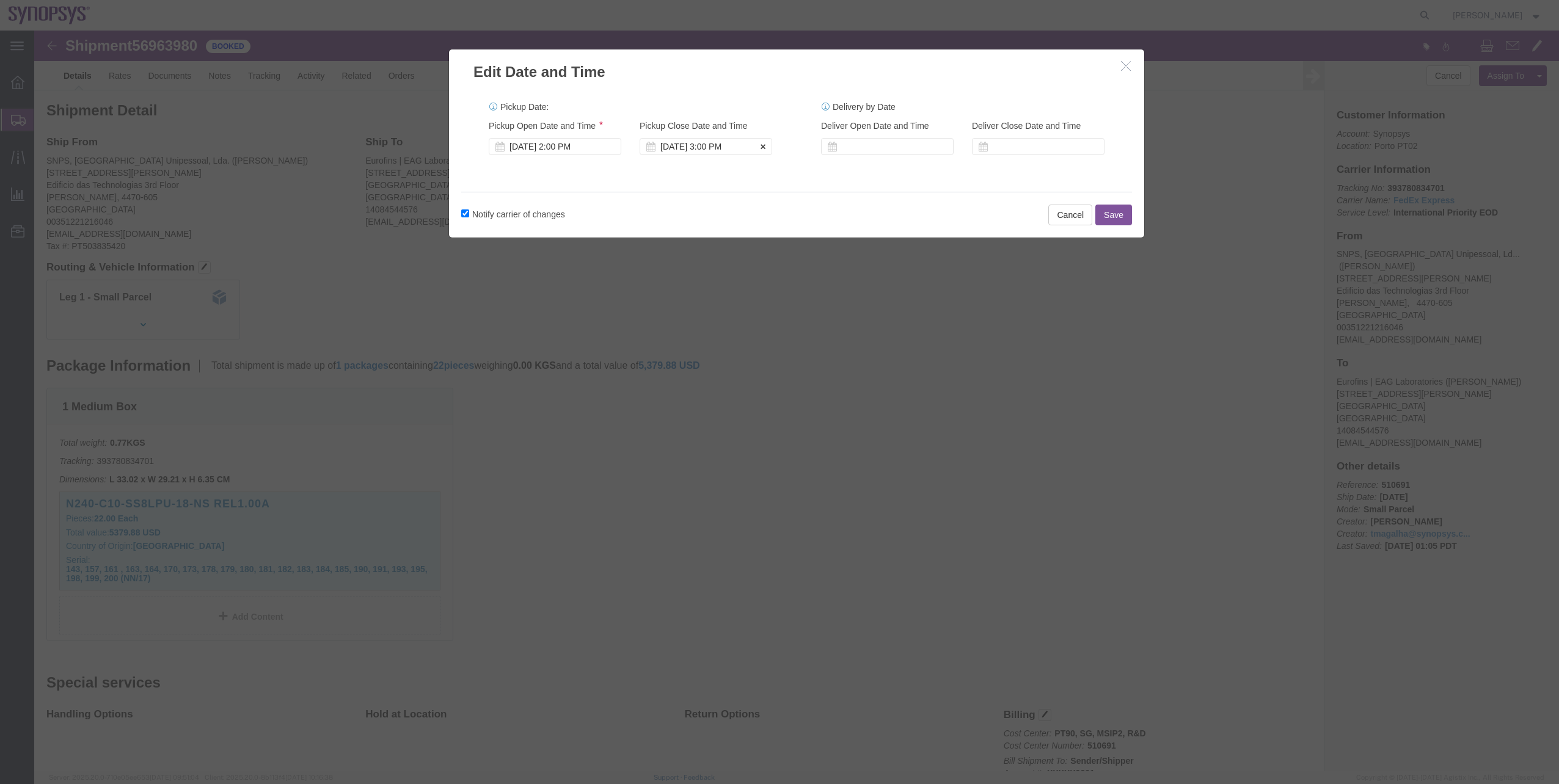
click div "Pickup Close Date Pickup Close Time Pickup Close Date and Time Oct 01 2025 3:00…"
click div "[DATE] 3:00 PM"
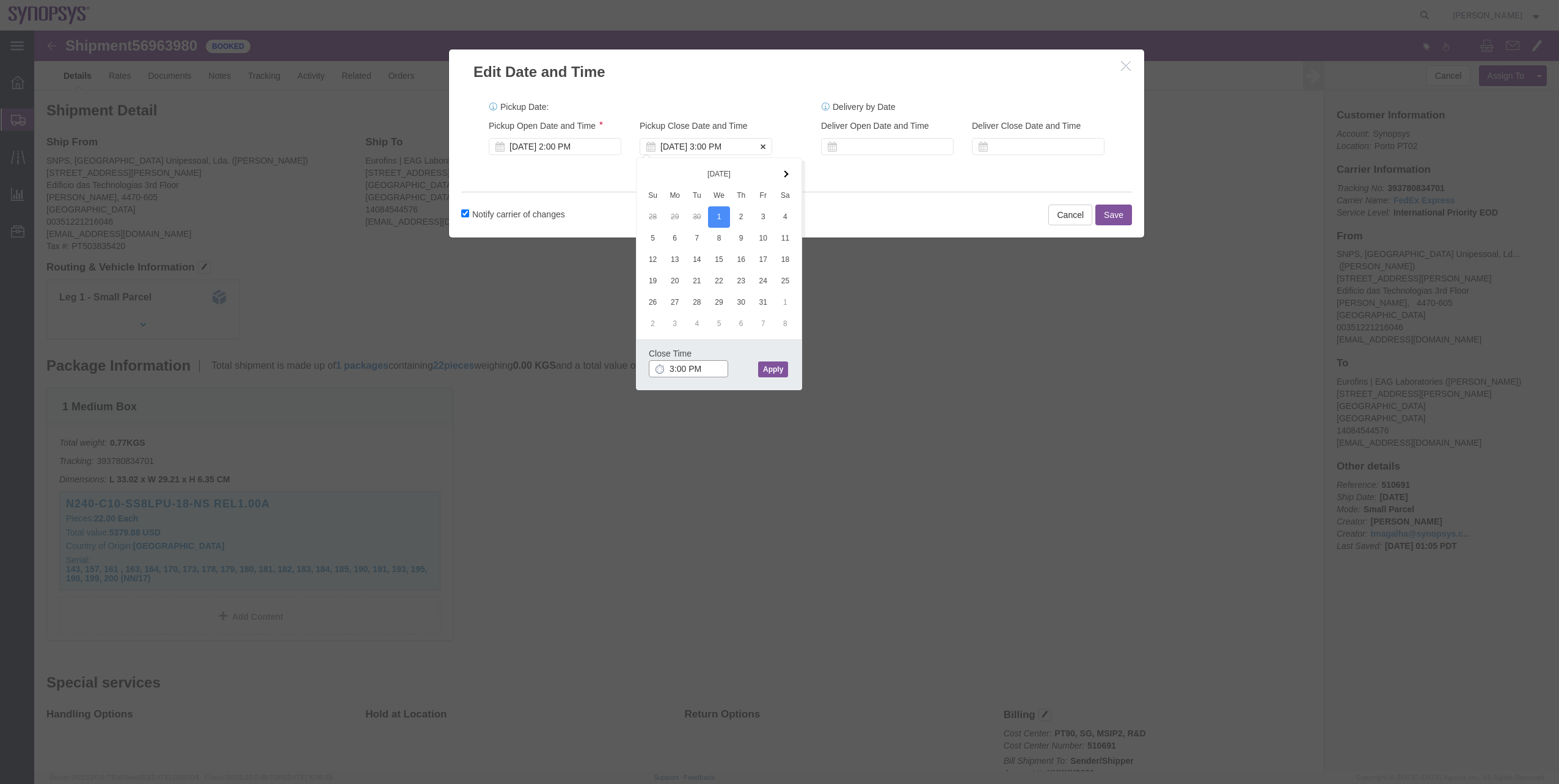
type input "5:00 PM"
click button "Apply"
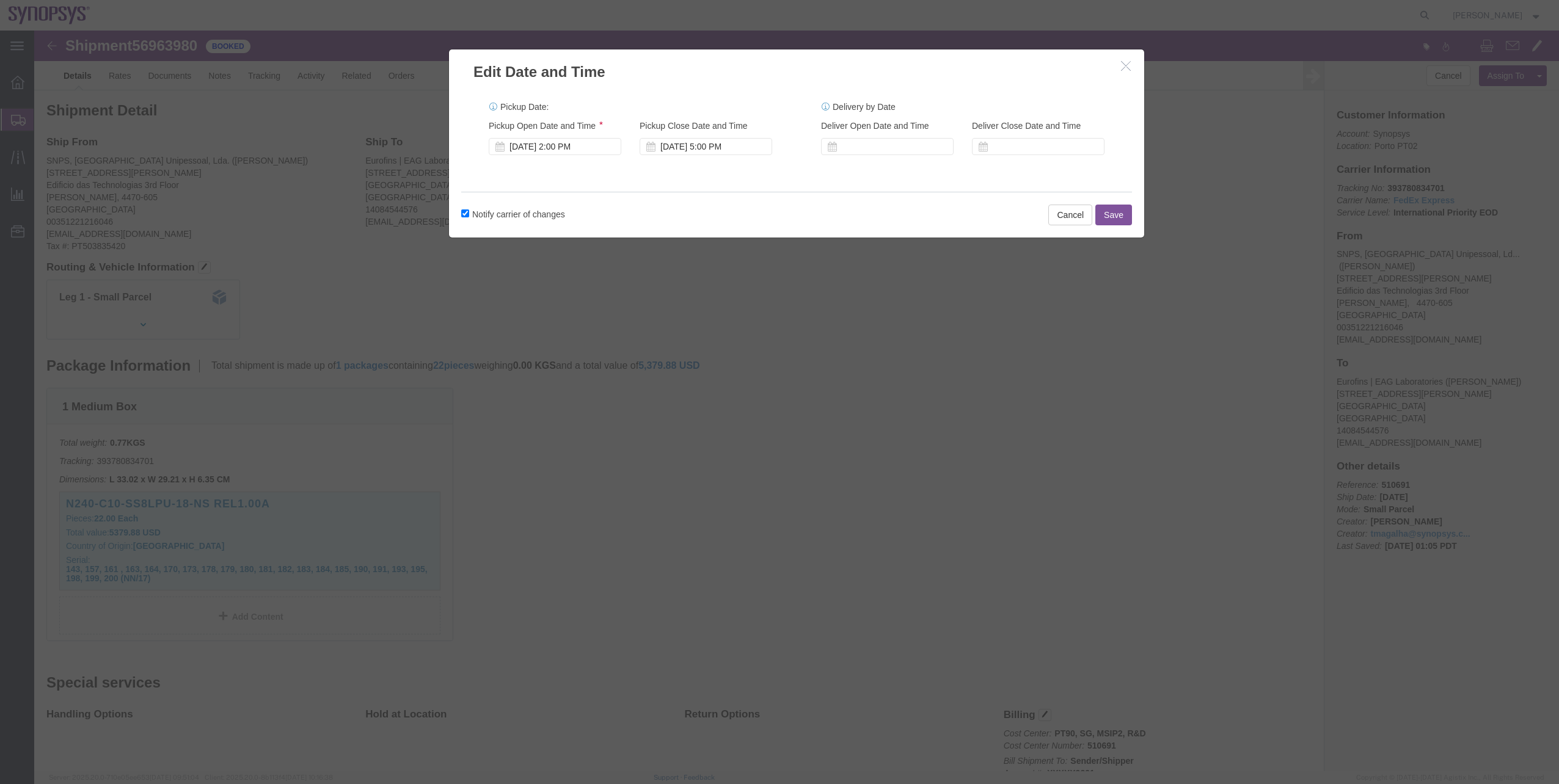
click button "Save"
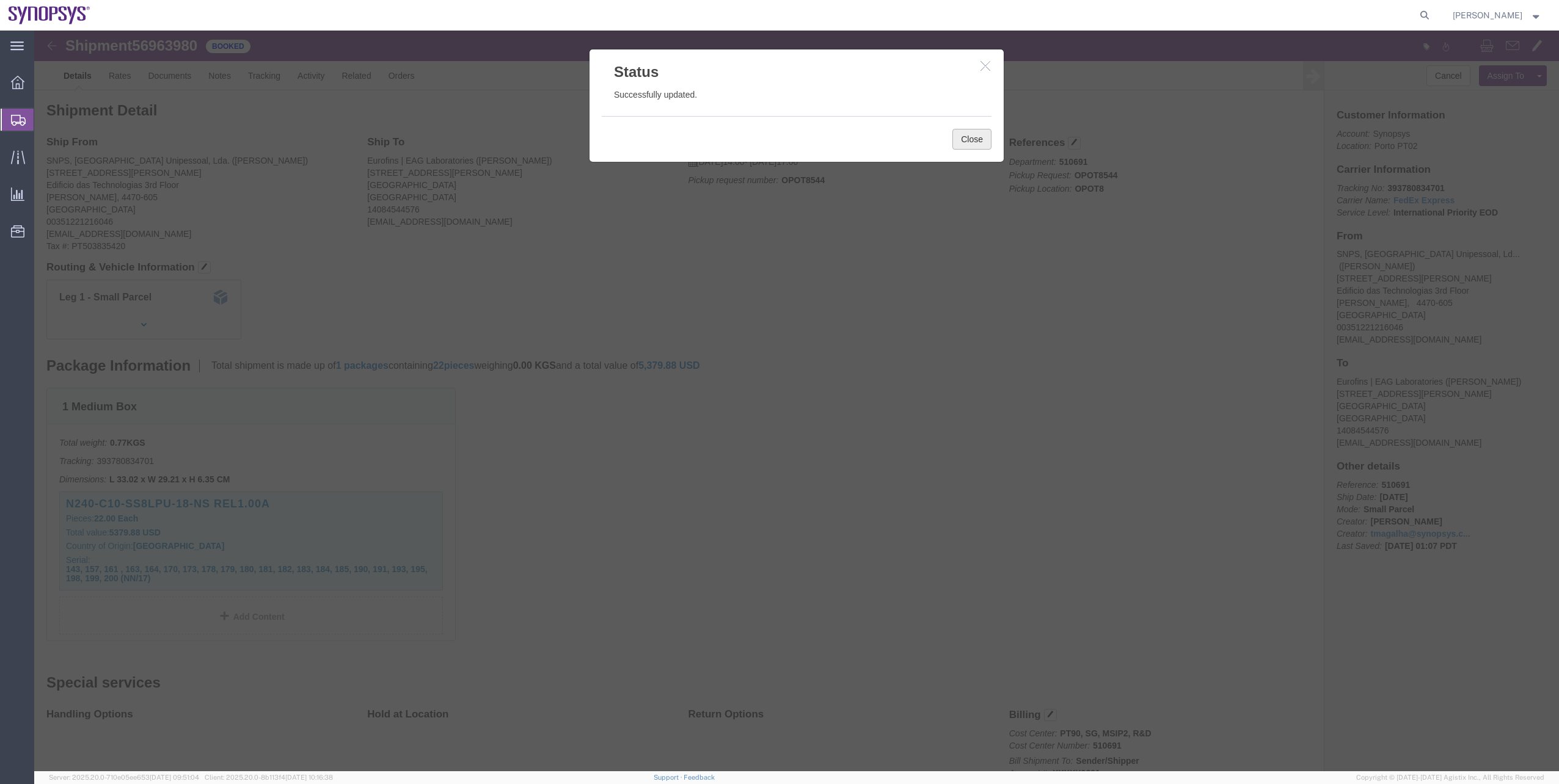
click button "Close"
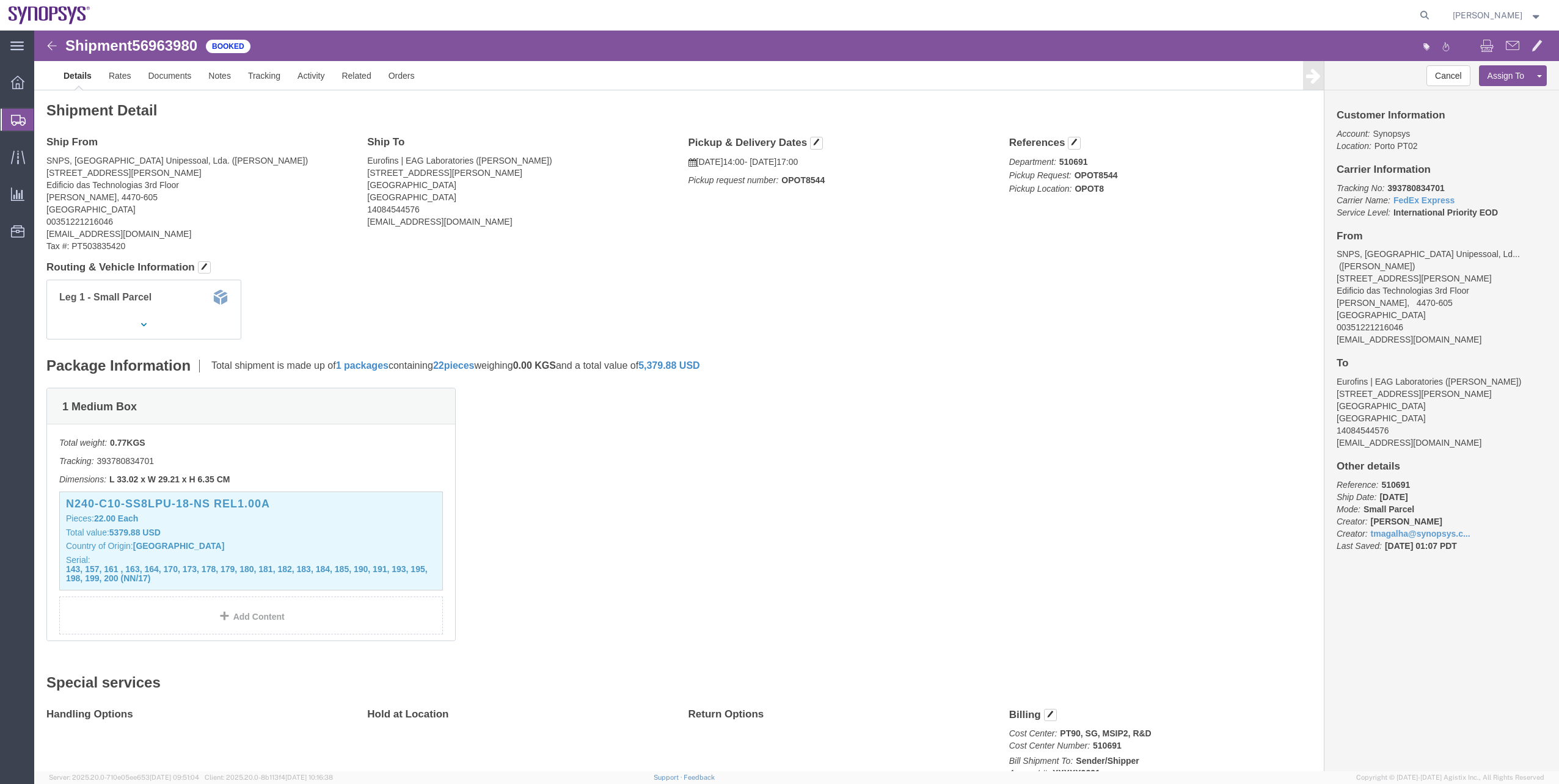
click at [0, 0] on span "Shipment Manager" at bounding box center [0, 0] width 0 height 0
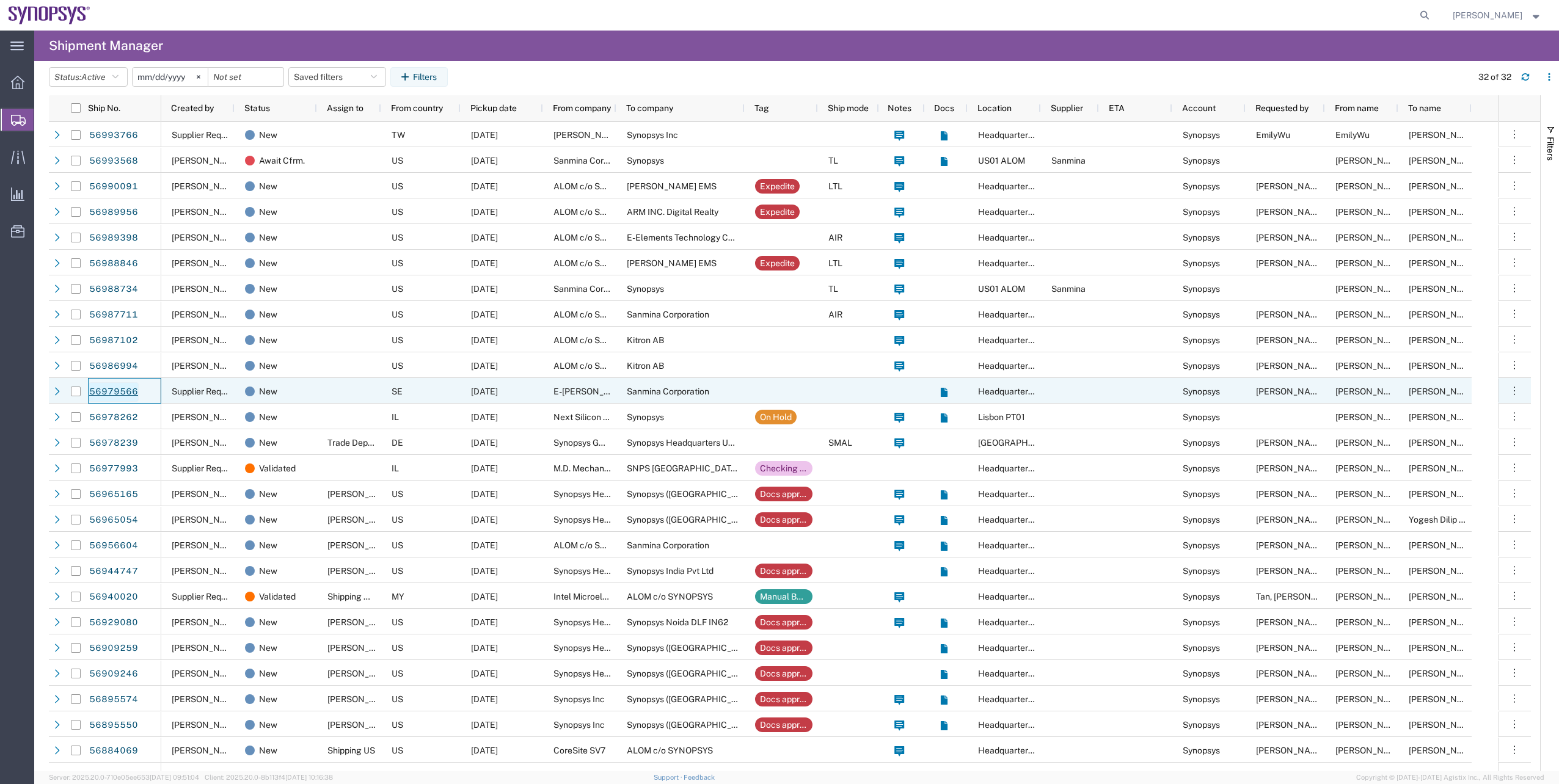
click at [110, 390] on link "56979566" at bounding box center [113, 391] width 50 height 19
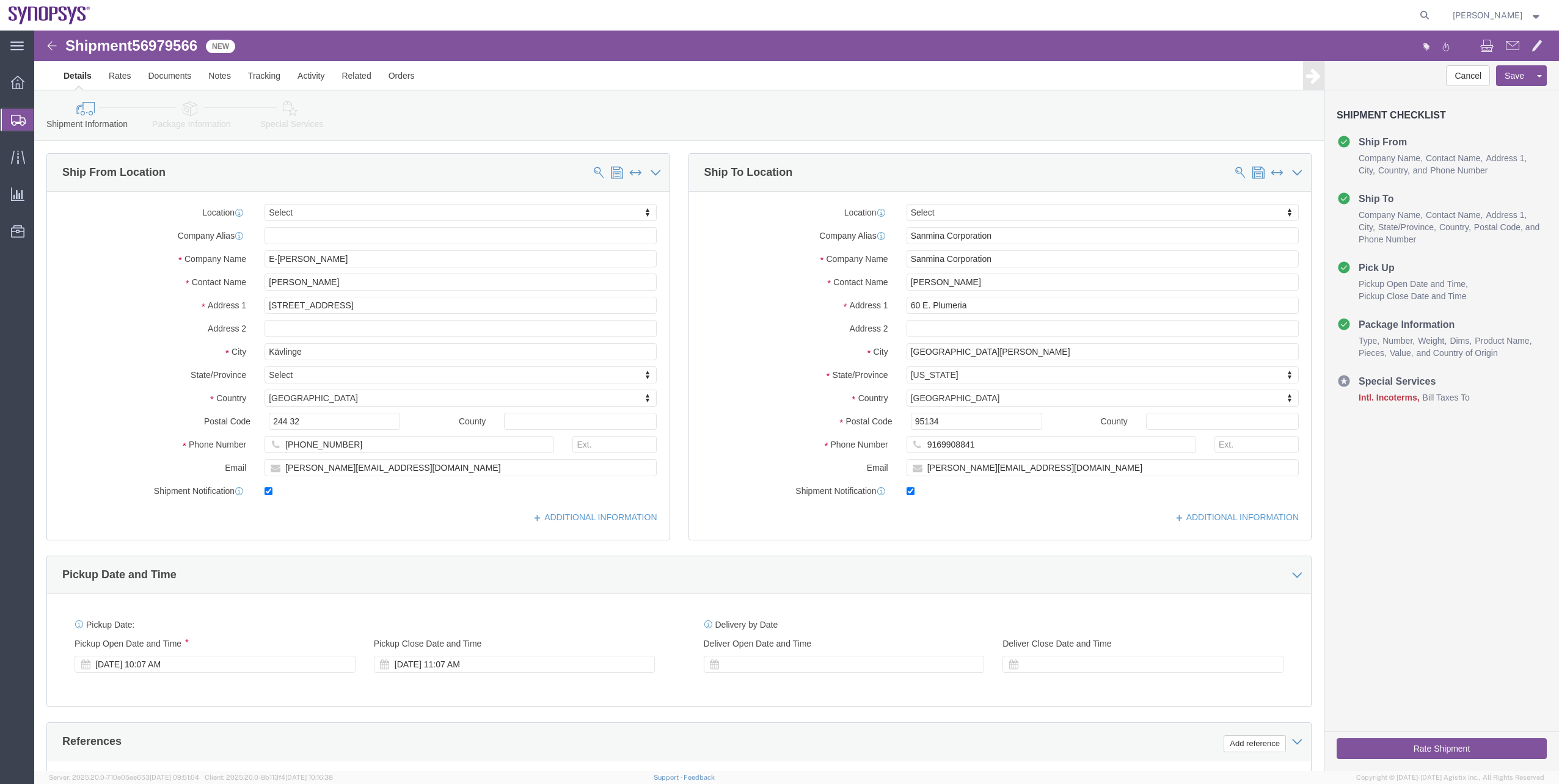
select select
click link "Package Information"
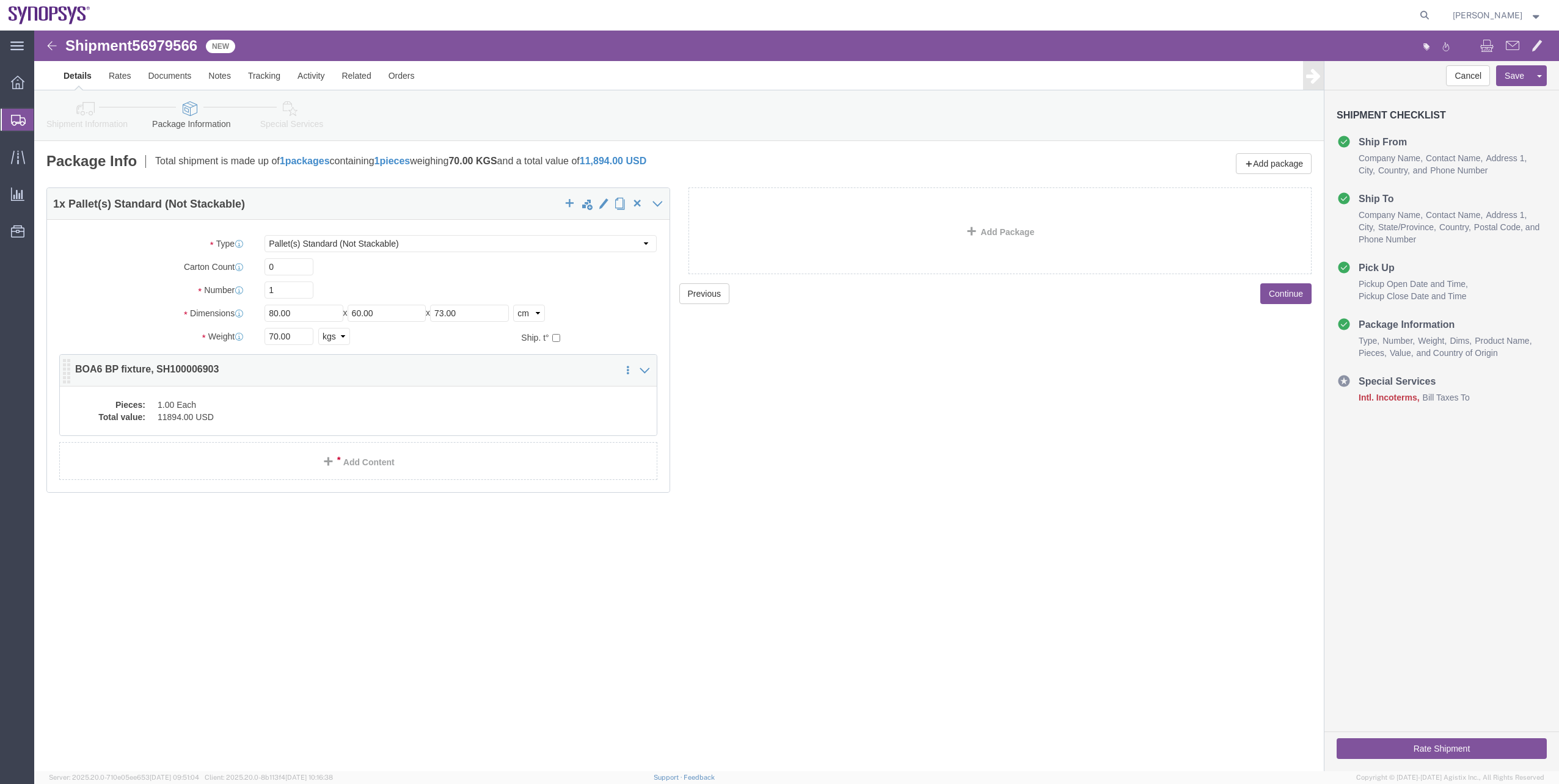
click div "Clone this content Delete this content BOA6 BP fixture, SH100006903"
click div "Pieces: 1.00 Each Total value: 11894.00 USD"
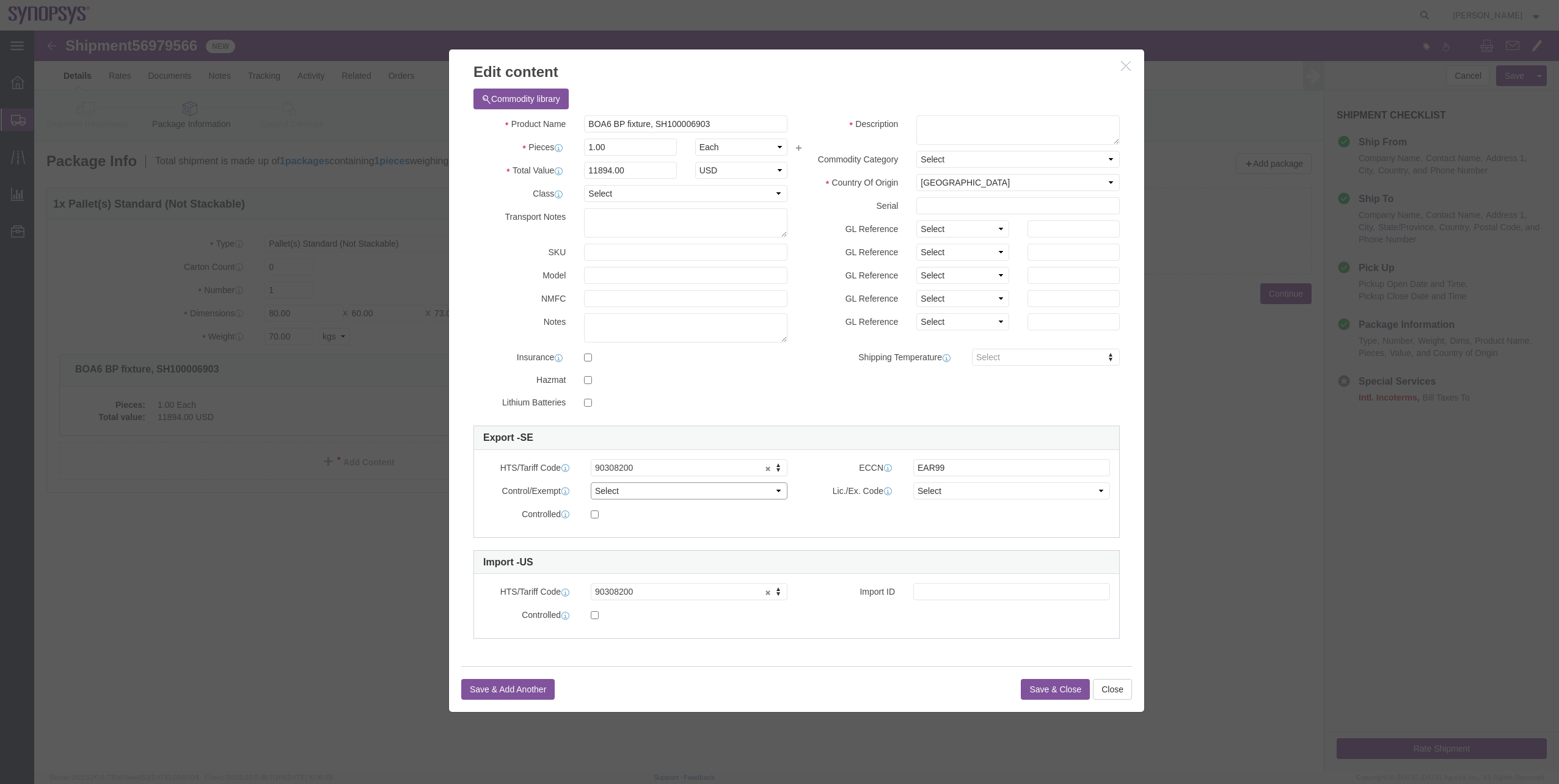
click select "Select ATF BIS DEA EPA FDA FTR ITAR OFAC Other (OPA)"
select select "BIS"
click select "Select ATF BIS DEA EPA FDA FTR ITAR OFAC Other (OPA)"
click select "Select AGR-Agricultural APP-Computers APR-Additional Permissive Exports AVS-Air…"
select select "NLR"
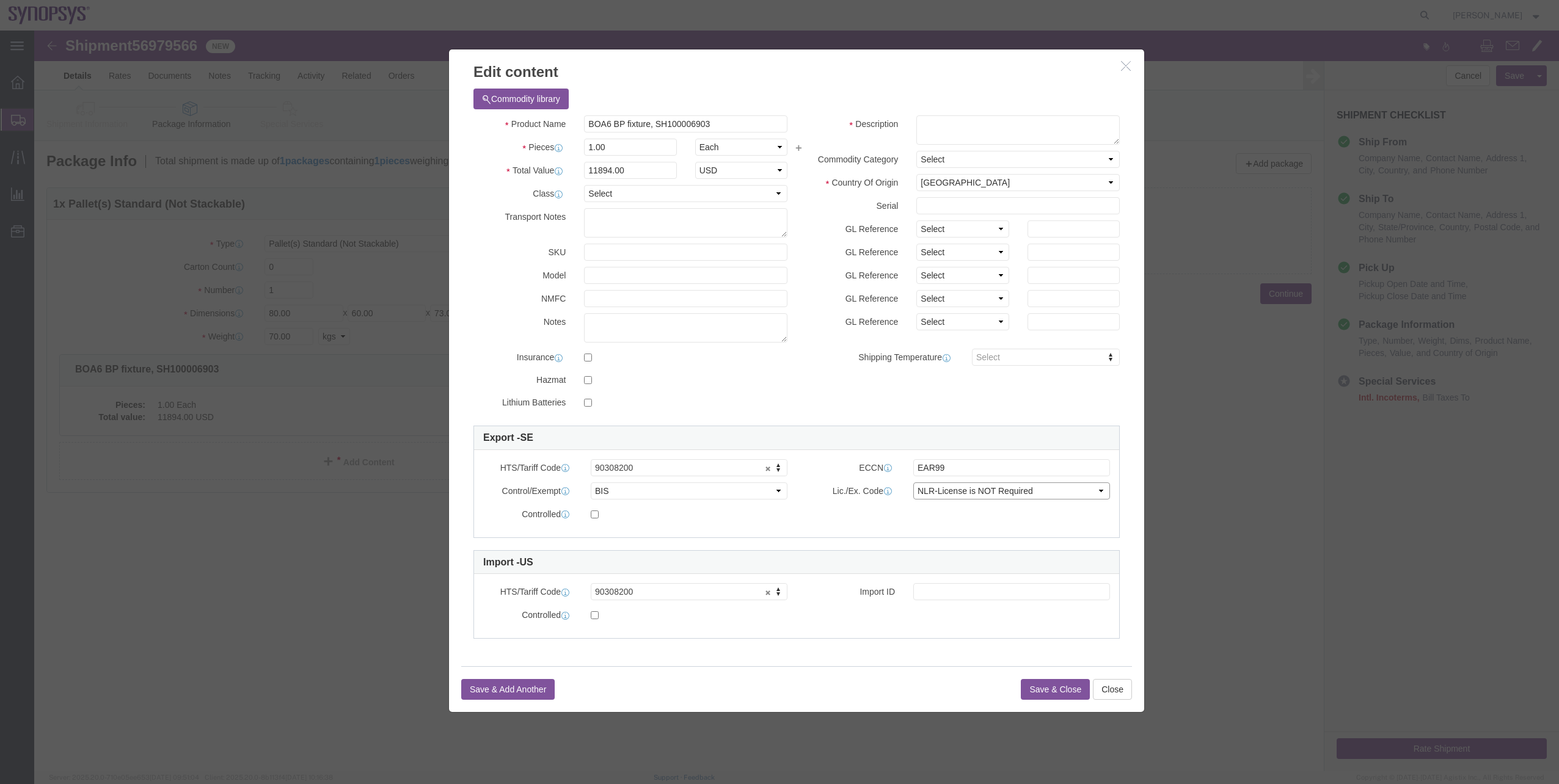
click select "Select AGR-Agricultural APP-Computers APR-Additional Permissive Exports AVS-Air…"
click button "Save & Close"
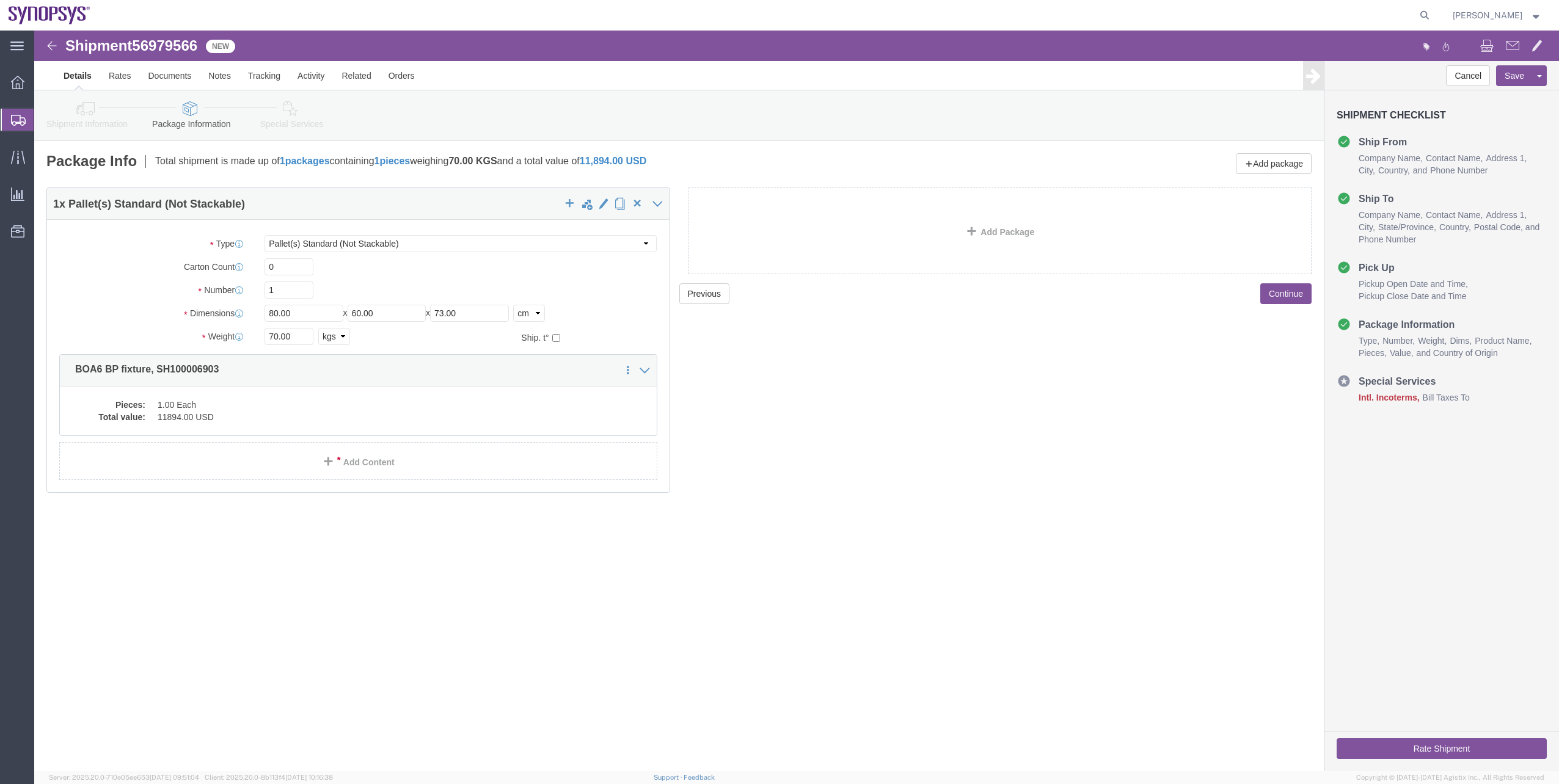
click icon
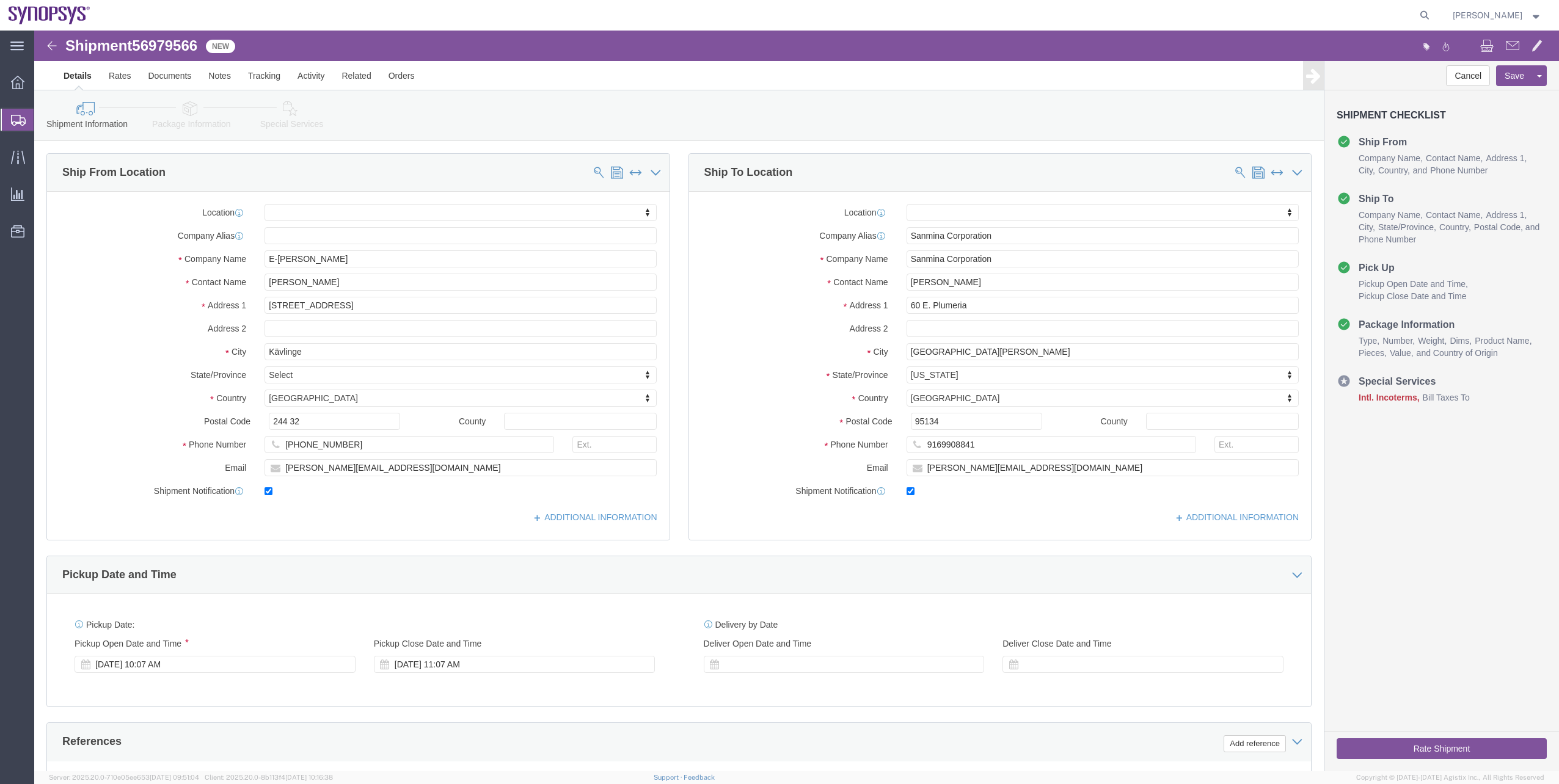
click link "Package Information"
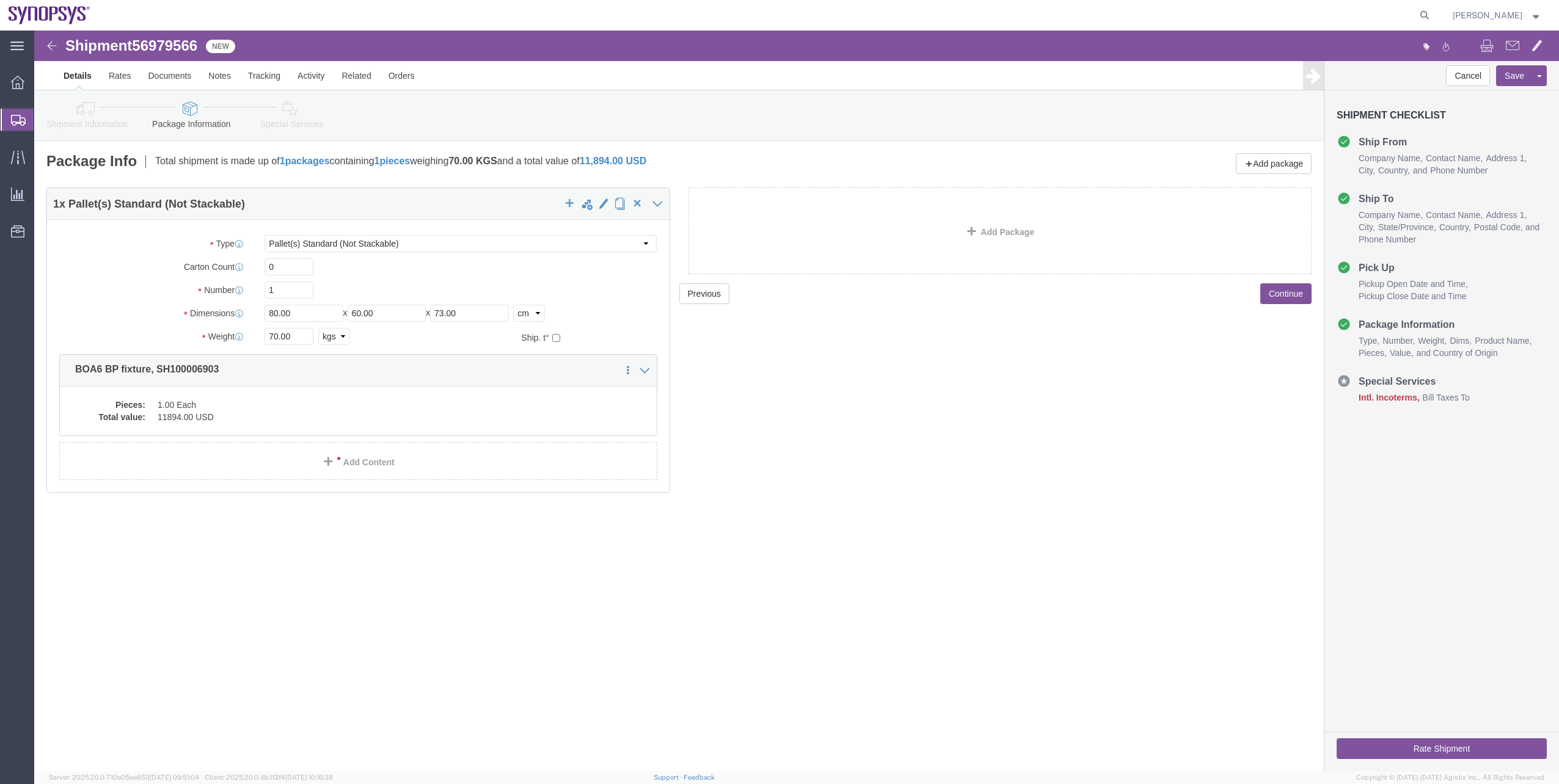
click icon
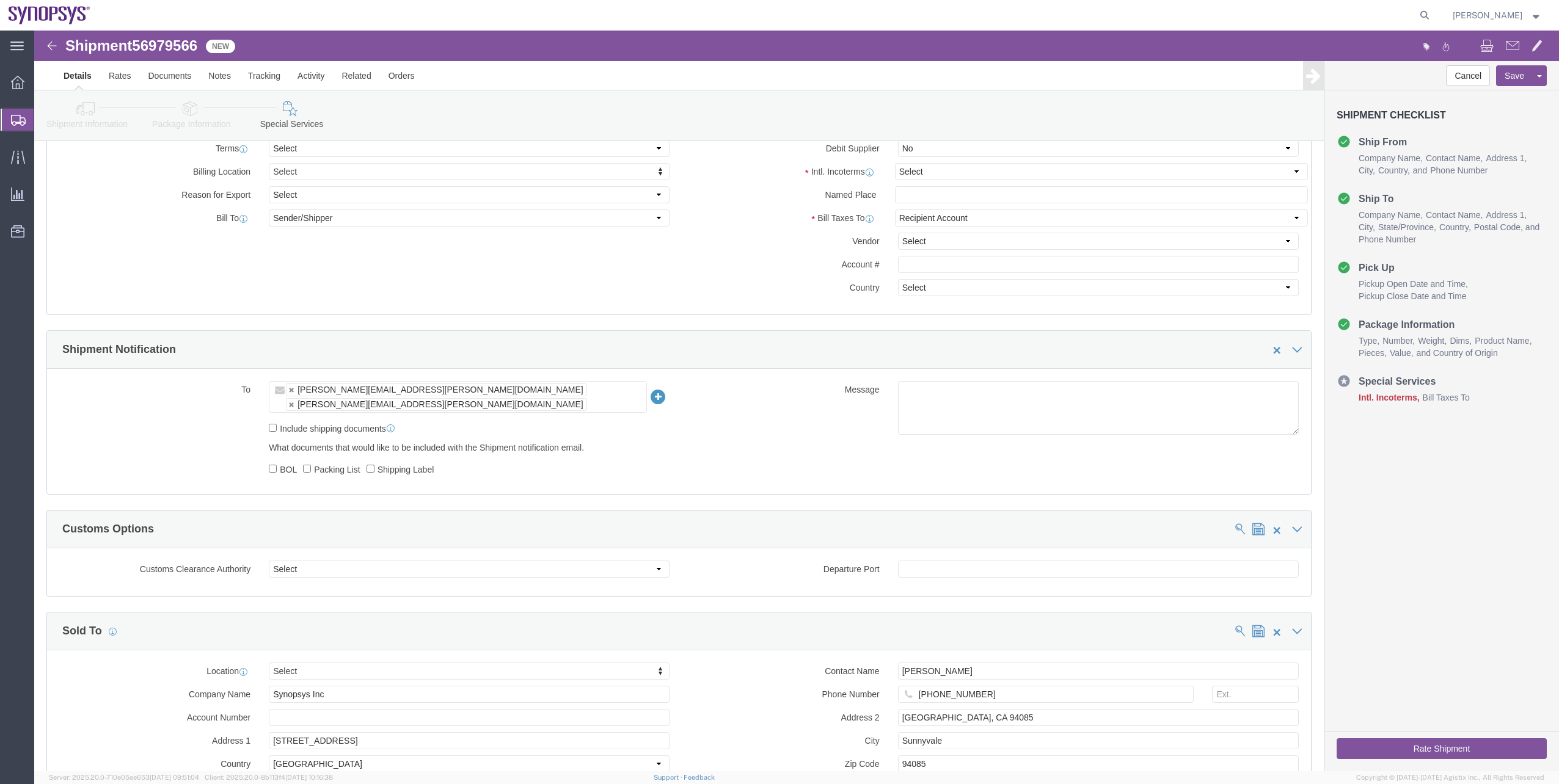
scroll to position [550, 0]
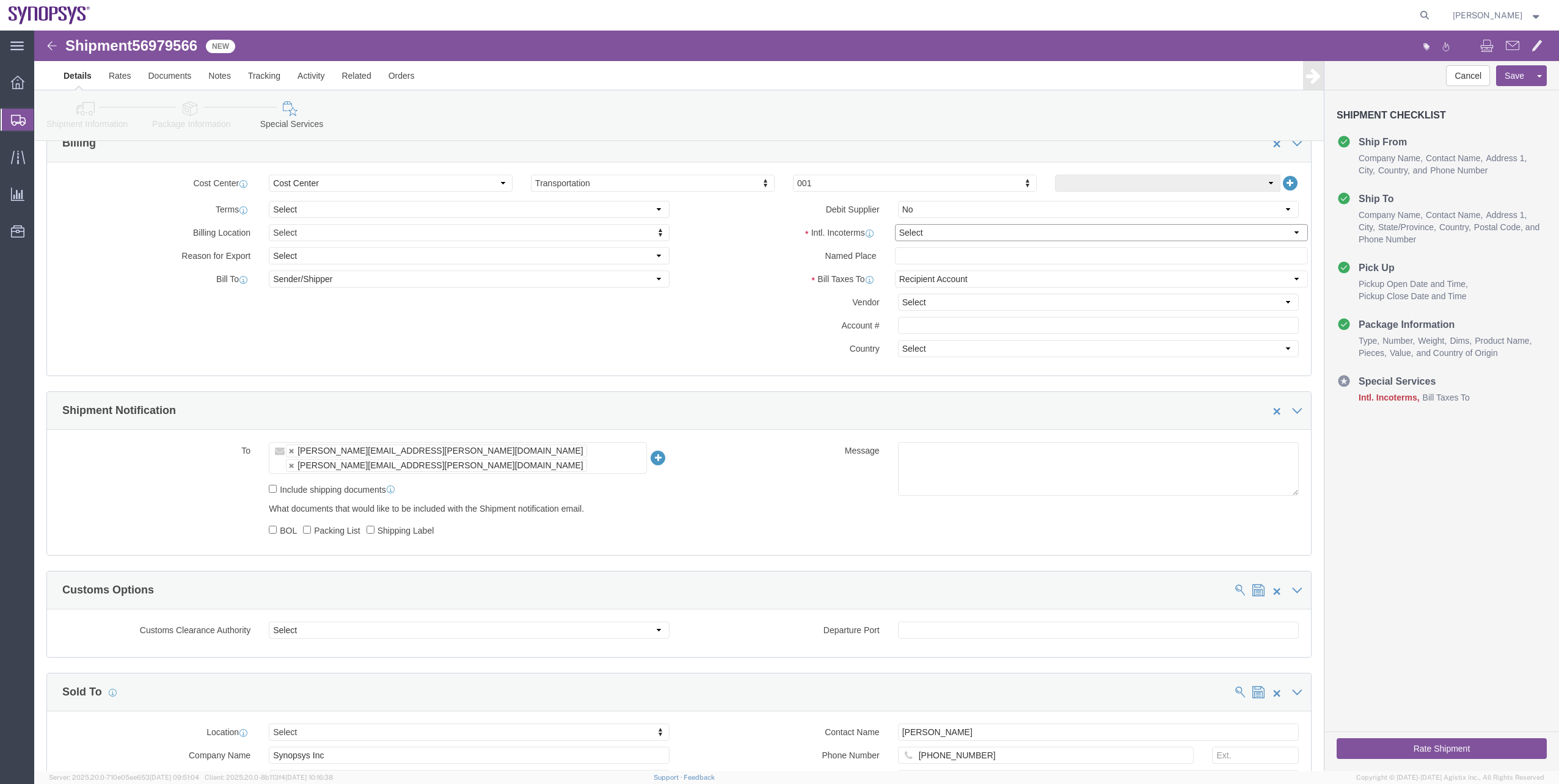
click select "Select Carriage Insurance Paid Carriage Paid To Cost and Freight Cost Insurance…"
select select "EXW"
click select "Select Carriage Insurance Paid Carriage Paid To Cost and Freight Cost Insurance…"
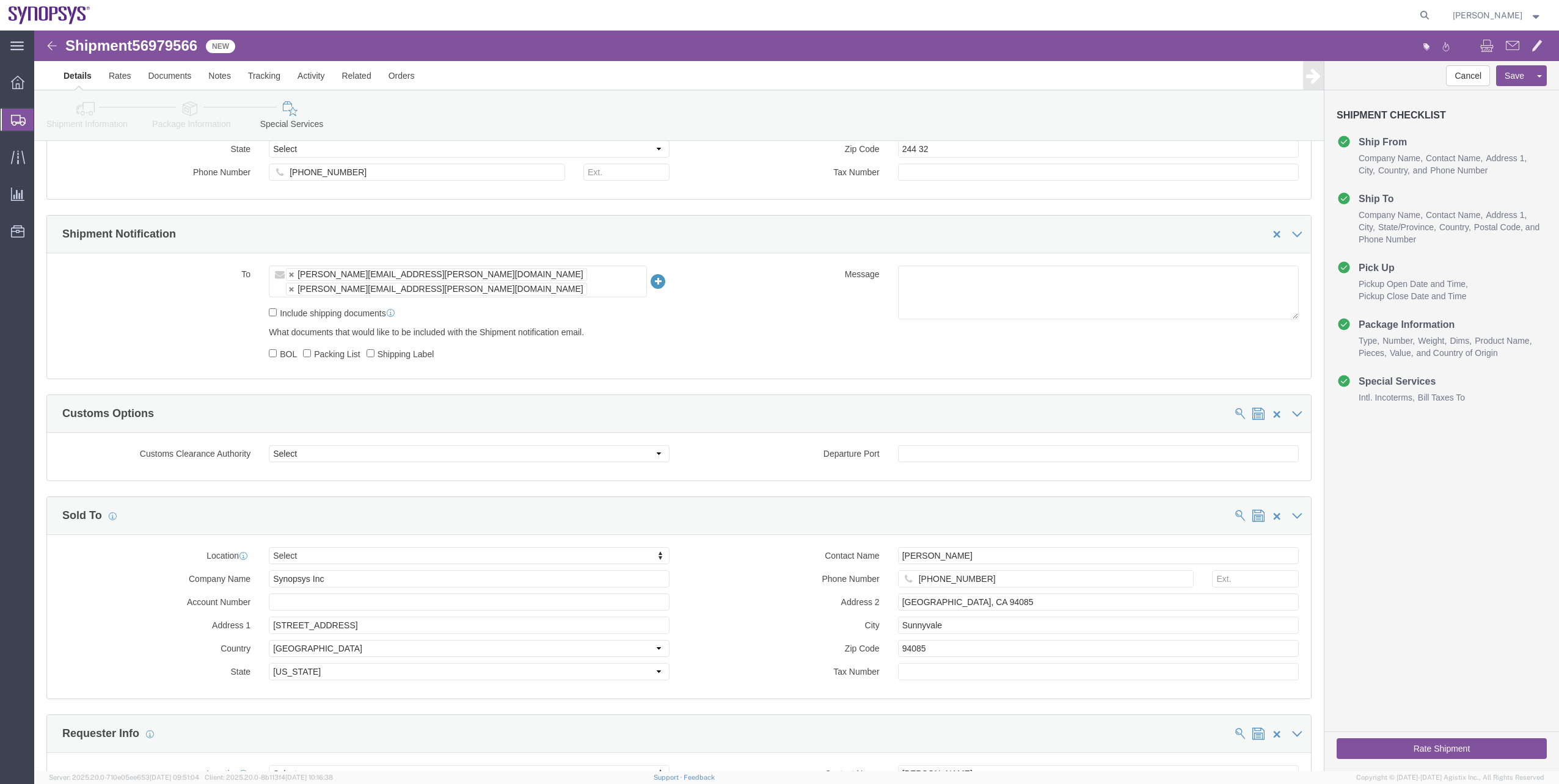
scroll to position [915, 0]
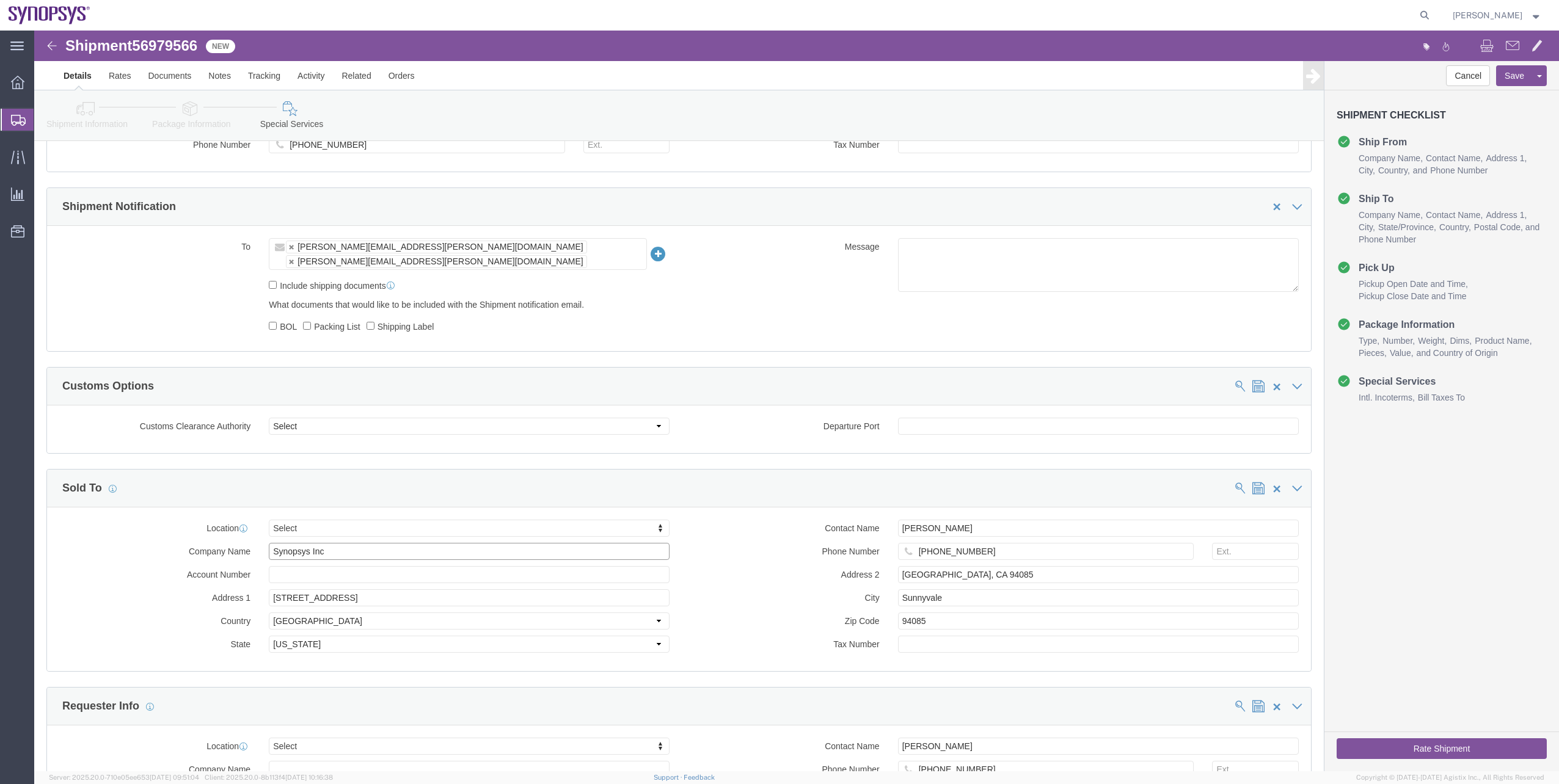
drag, startPoint x: 307, startPoint y: 504, endPoint x: 210, endPoint y: 490, distance: 98.0
click div "Location Select Select My Profile Location Aachen DE04 Agrate Brianza IT01 Asch…"
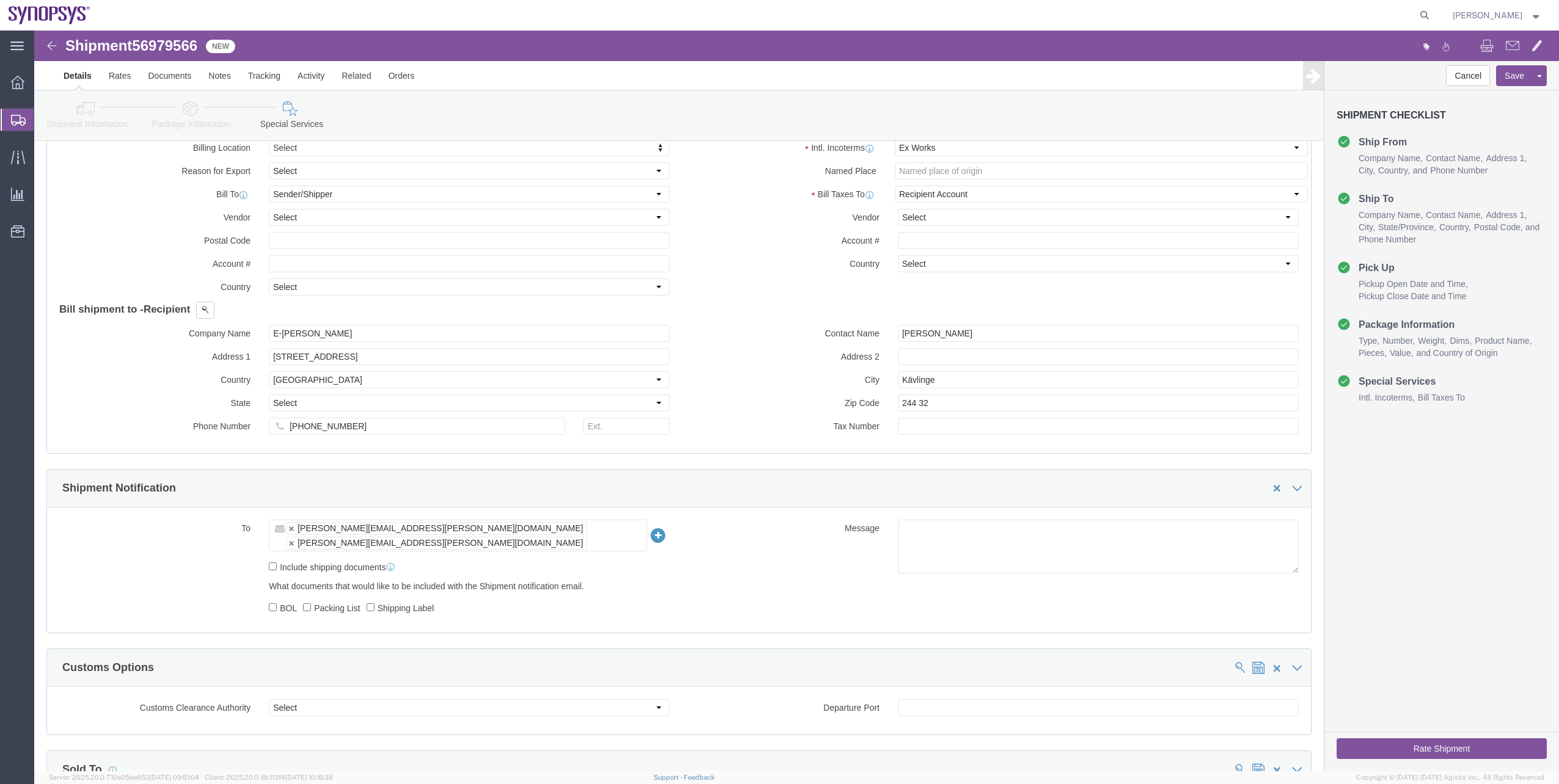
scroll to position [611, 0]
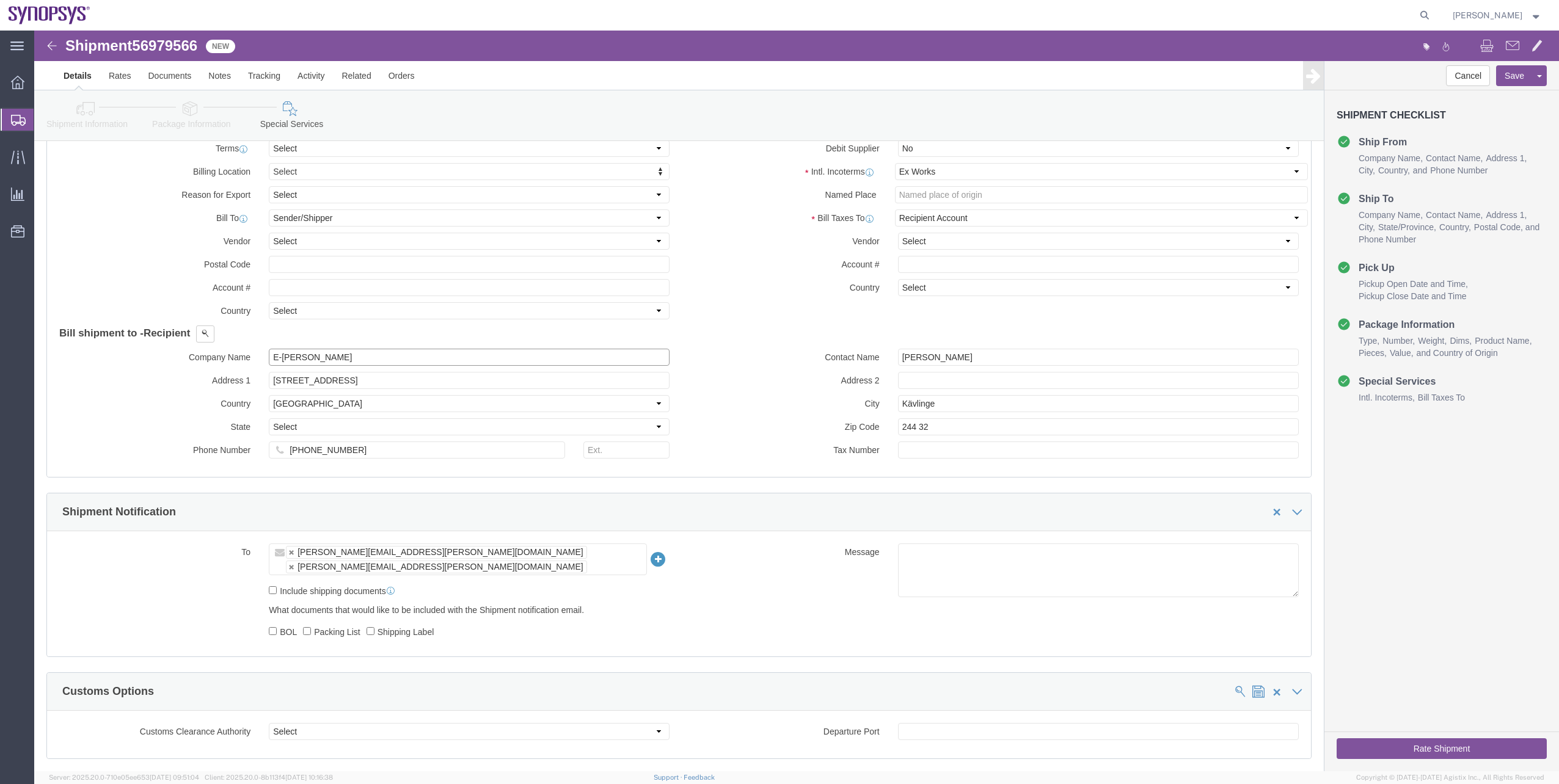
drag, startPoint x: 355, startPoint y: 332, endPoint x: 202, endPoint y: 317, distance: 153.7
click div "Company Name E-Sharp AB"
paste input "ynopsys Inc"
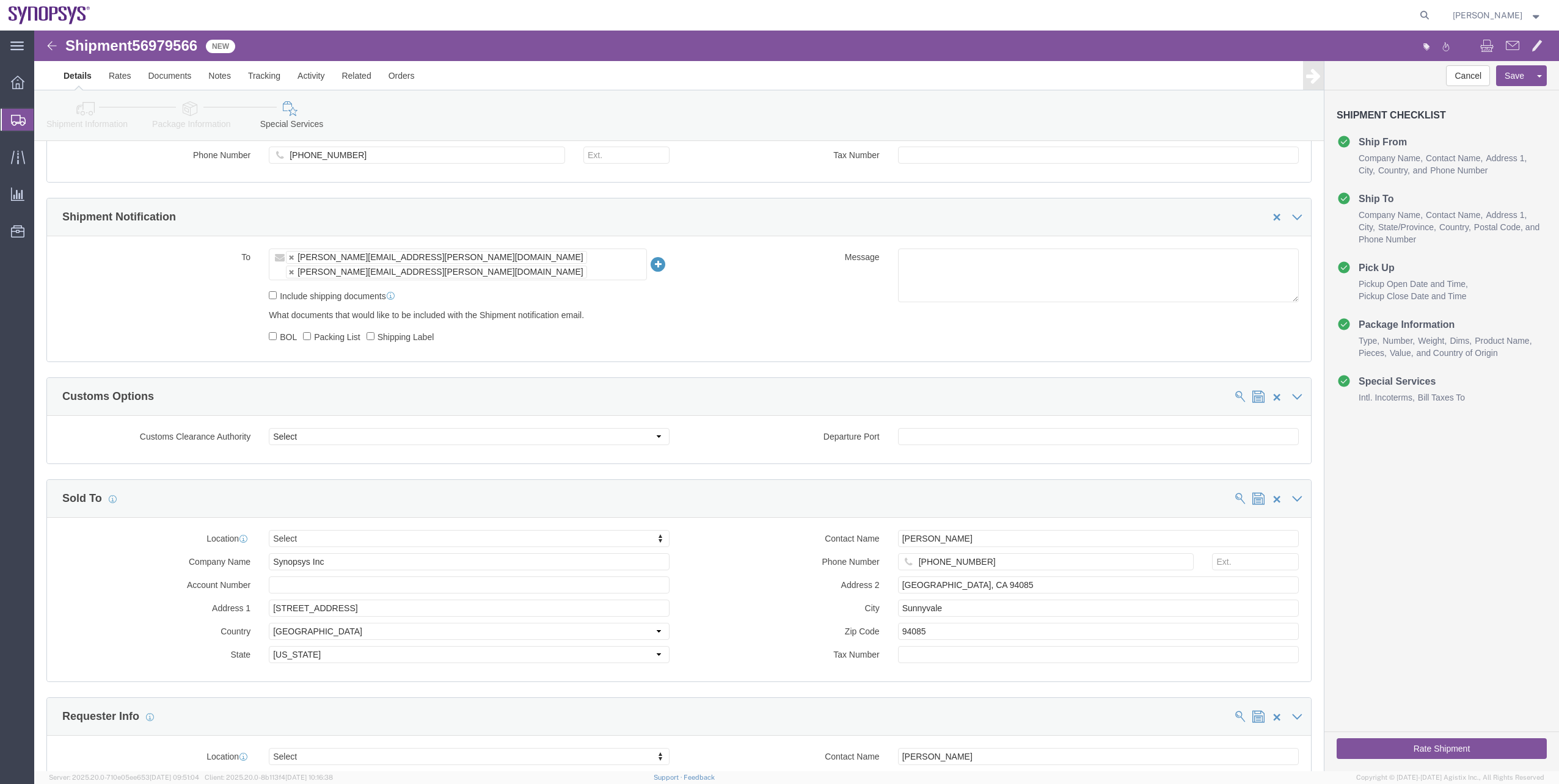
scroll to position [915, 0]
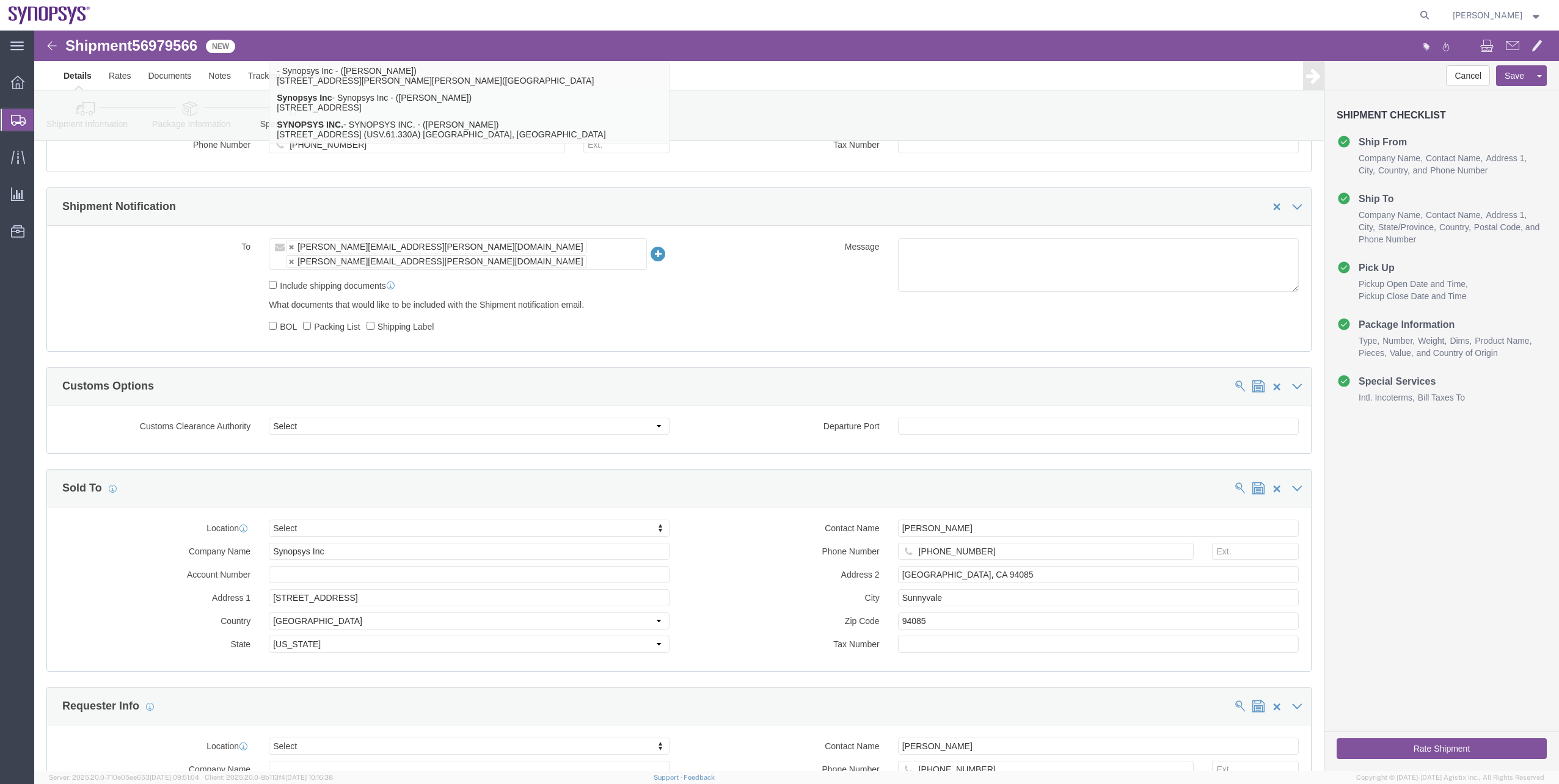
type input "Synopsys Inc"
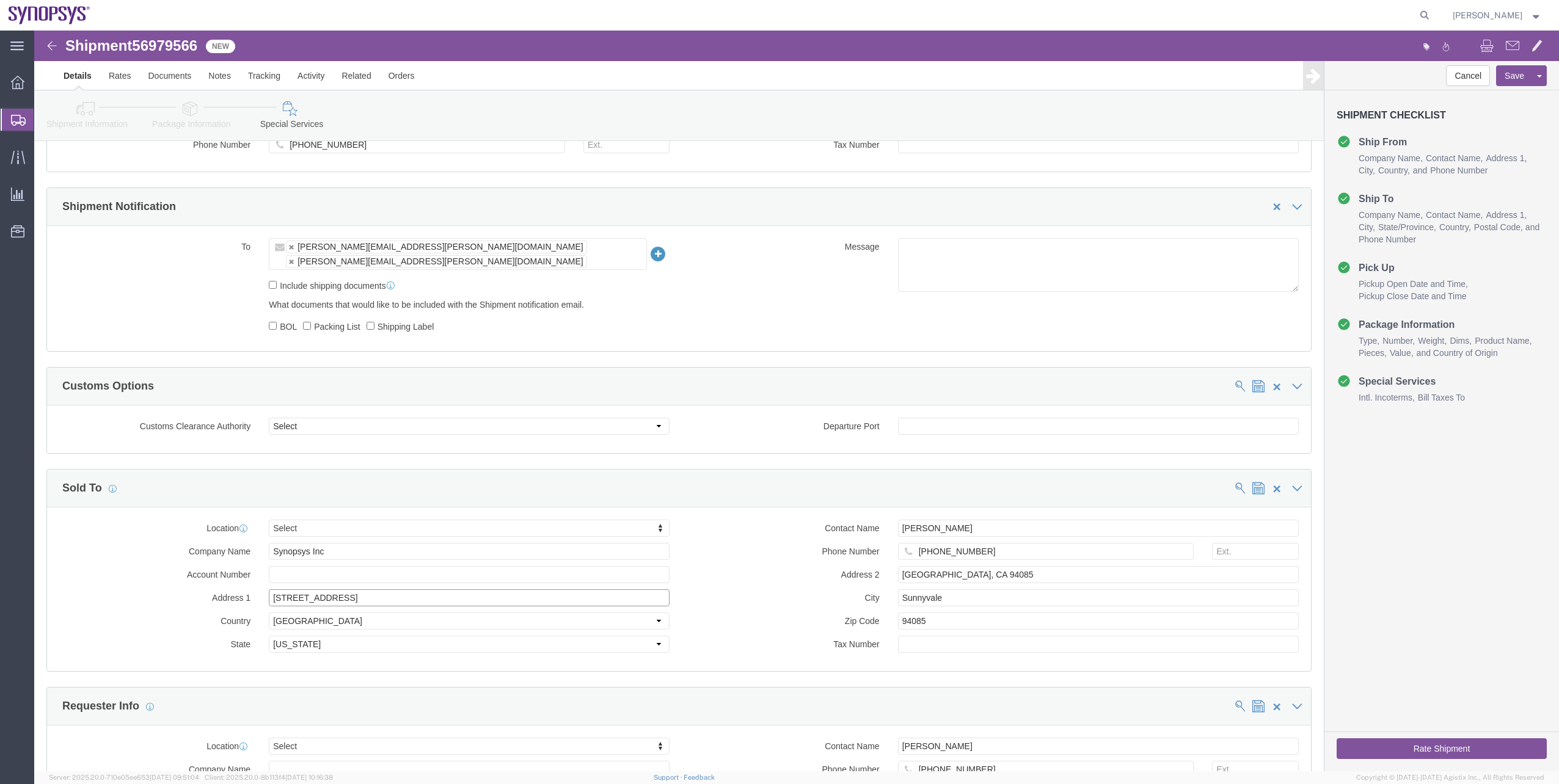
drag, startPoint x: 273, startPoint y: 552, endPoint x: 188, endPoint y: 549, distance: 85.1
click div "Address 1 675 Almanor Ave."
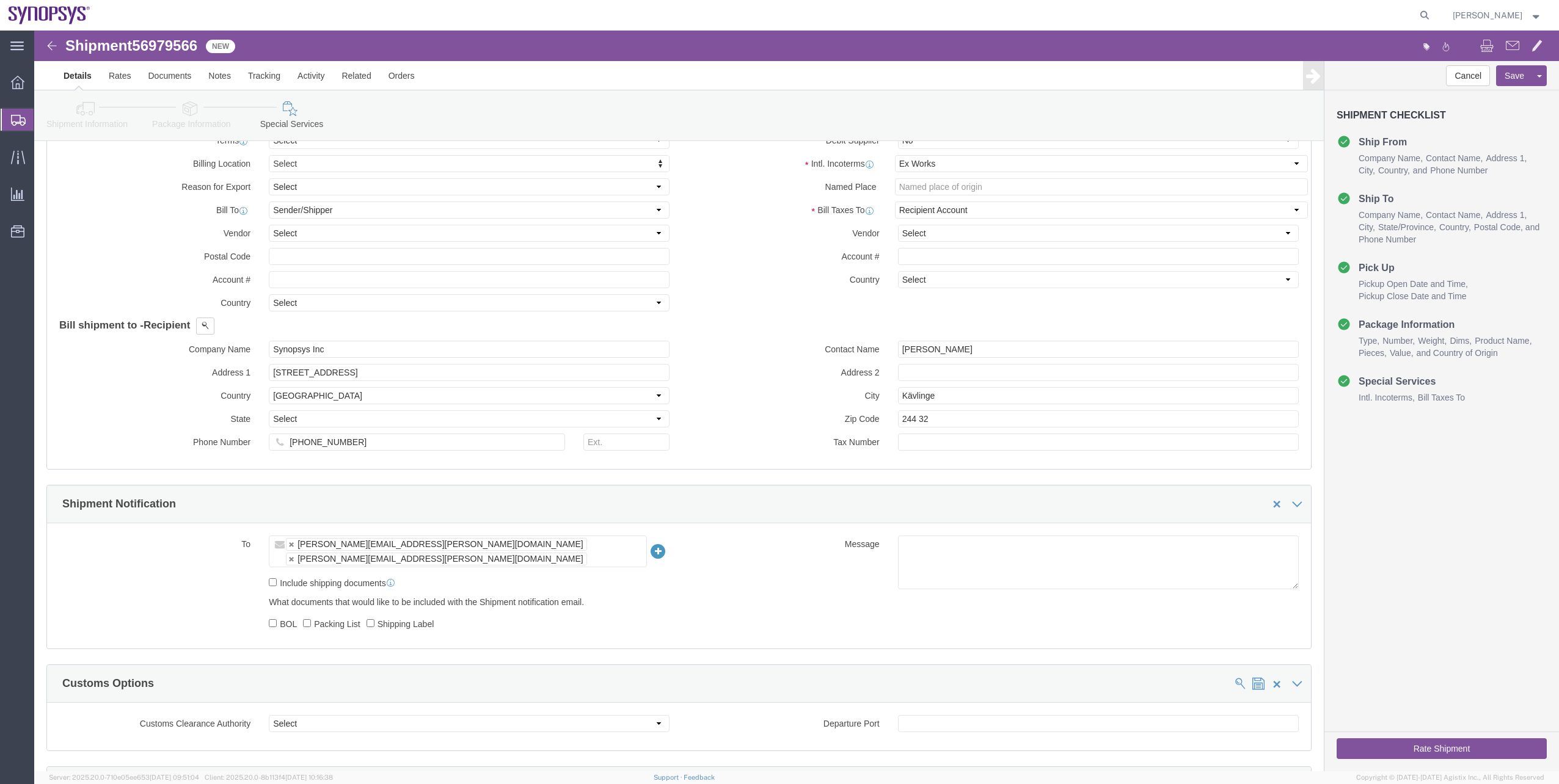
scroll to position [611, 0]
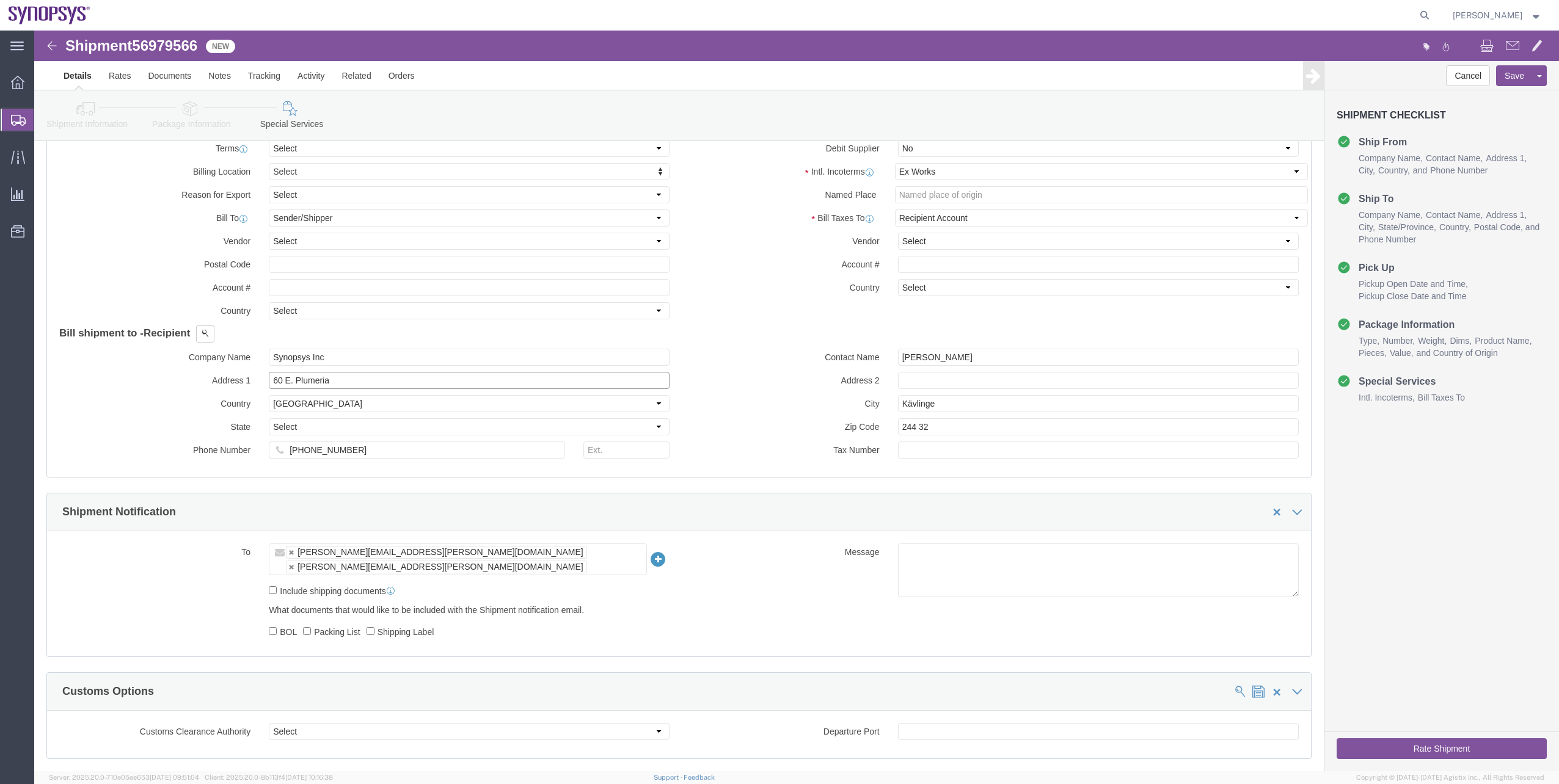
drag, startPoint x: 317, startPoint y: 354, endPoint x: 196, endPoint y: 347, distance: 121.2
click div "Address 1 60 E. Plumeria"
paste input "75 Almanor Ave."
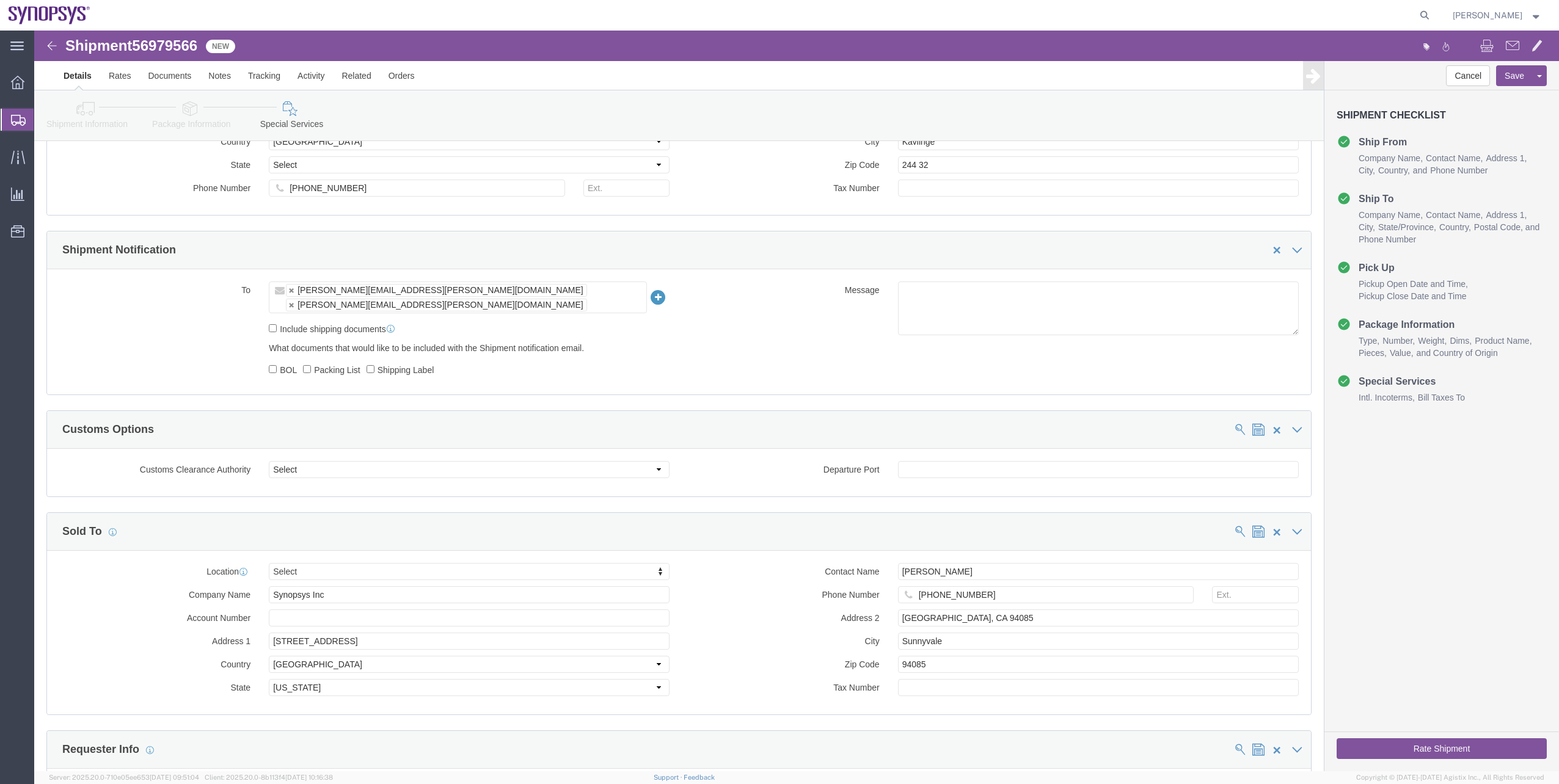
scroll to position [915, 0]
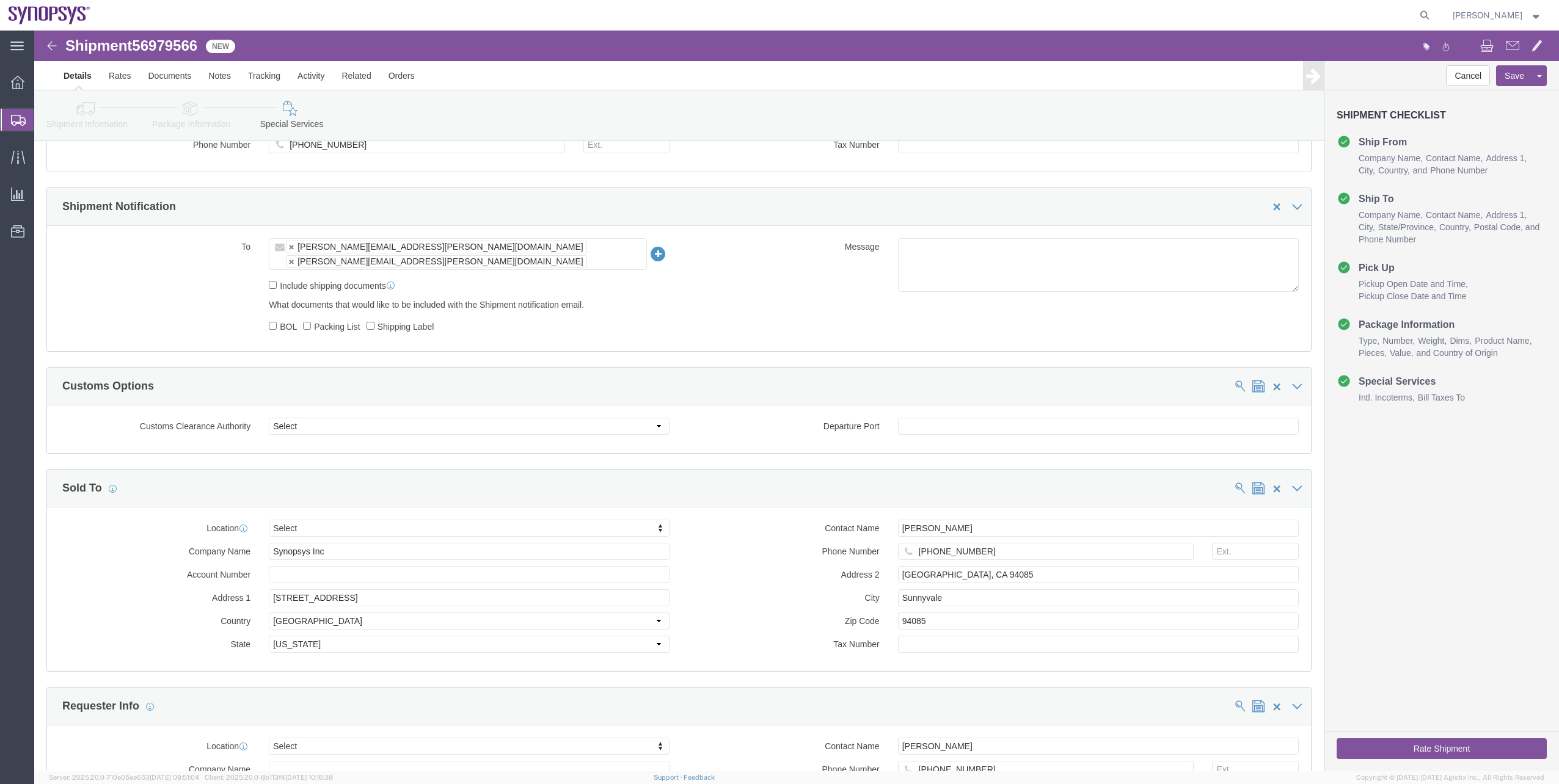
type input "675 Almanor Ave."
drag, startPoint x: 965, startPoint y: 504, endPoint x: 783, endPoint y: 495, distance: 182.2
click div "Contact Name Marcella Moreau Phone Number +1-650-584-5000 Address 2 Sunnyvale, …"
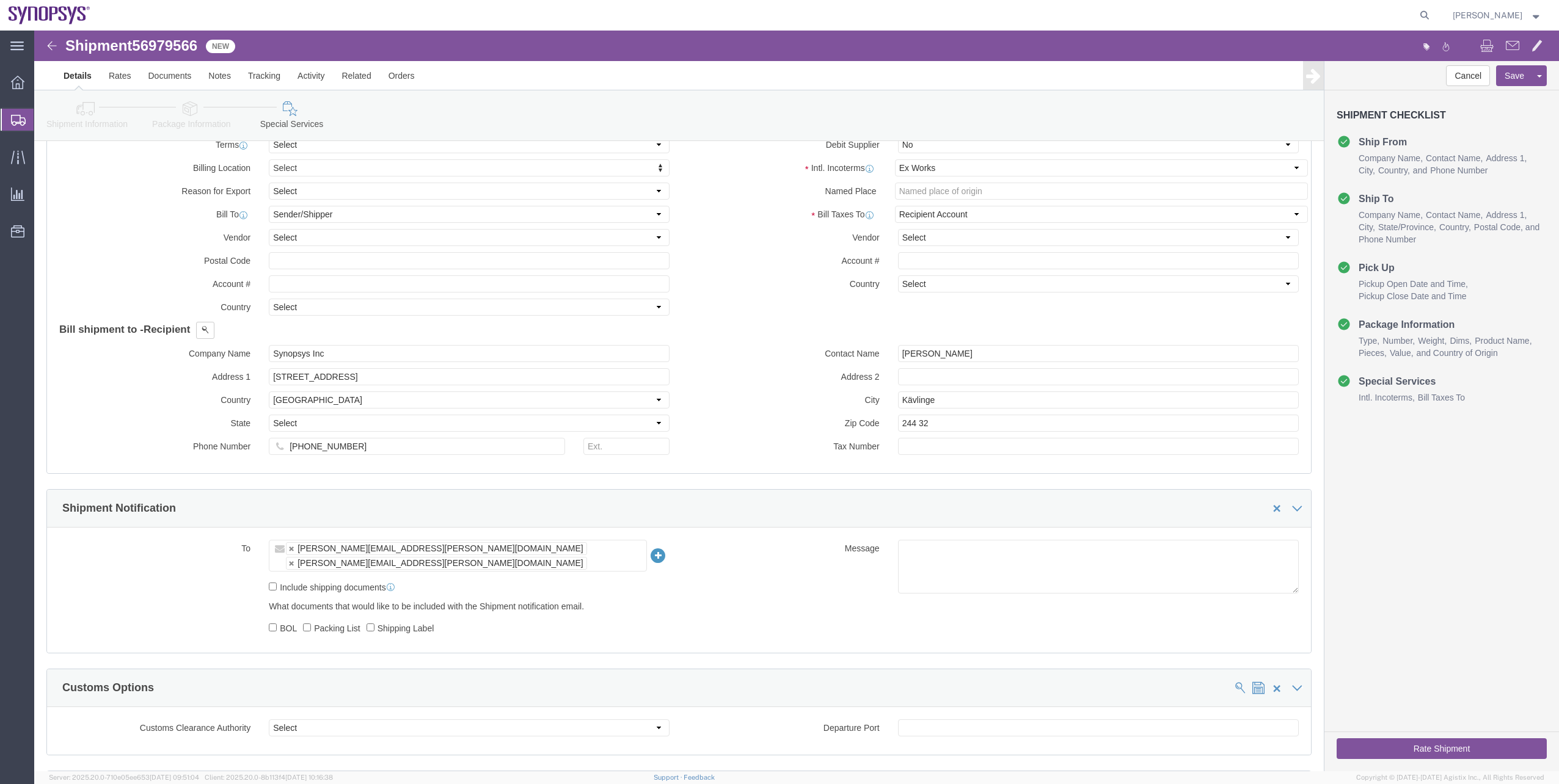
scroll to position [611, 0]
drag, startPoint x: 338, startPoint y: 424, endPoint x: 191, endPoint y: 418, distance: 147.1
click div "Phone Number 9169908841"
paste input "+1-650-584-5000"
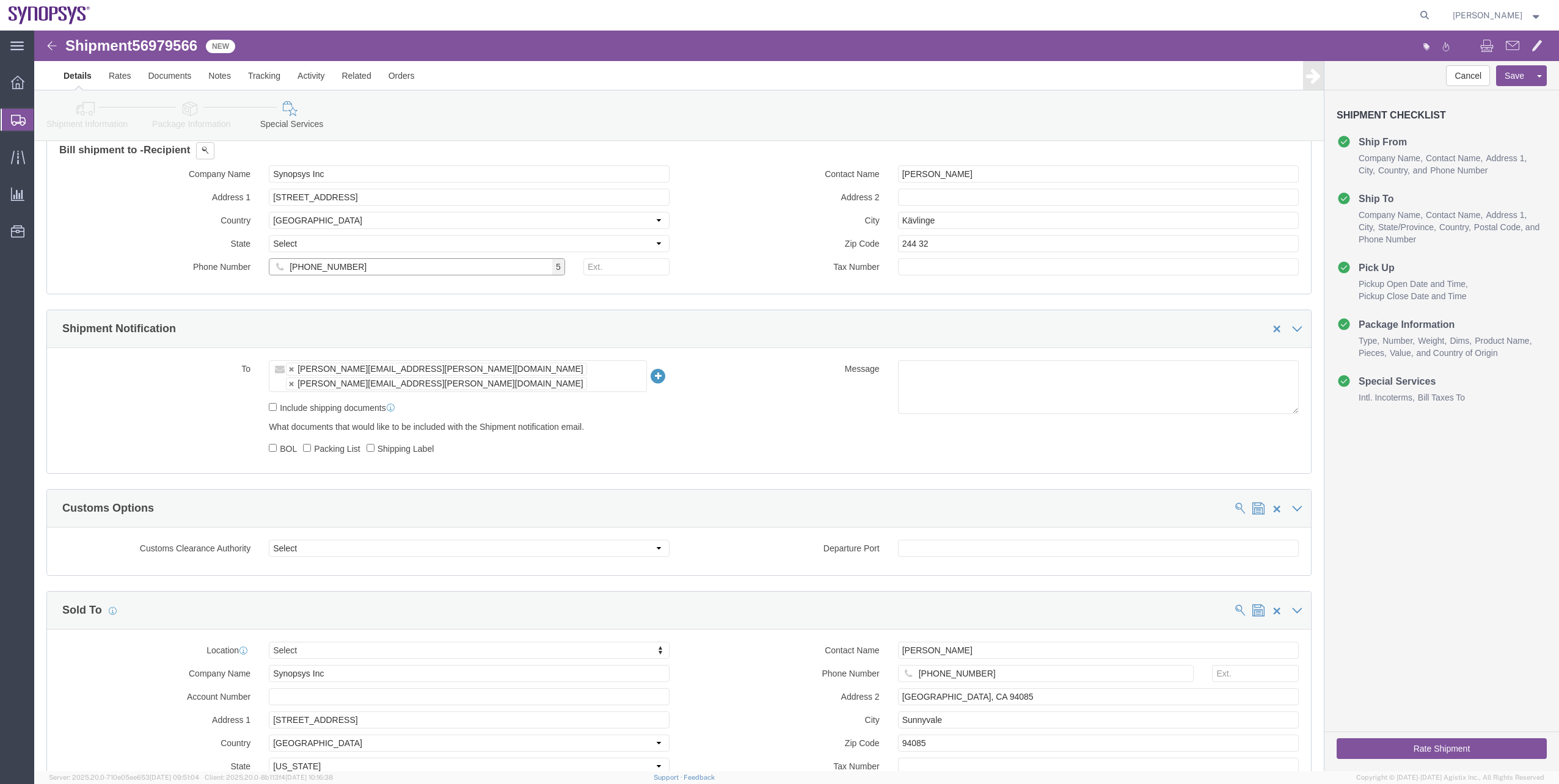
scroll to position [855, 0]
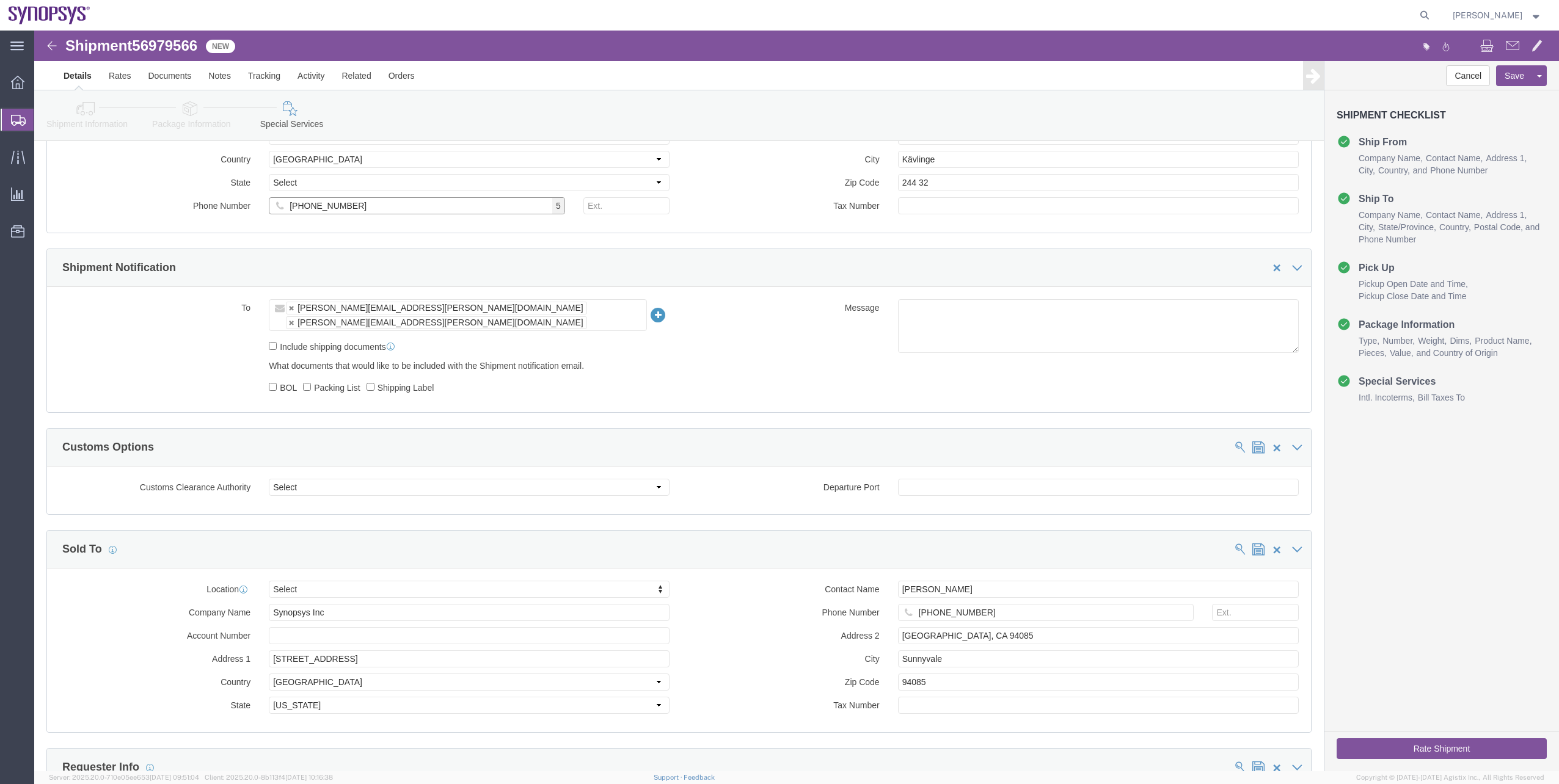
type input "+1-650-584-5000"
drag, startPoint x: 866, startPoint y: 613, endPoint x: 807, endPoint y: 608, distance: 59.2
click div "City Sunnyvale"
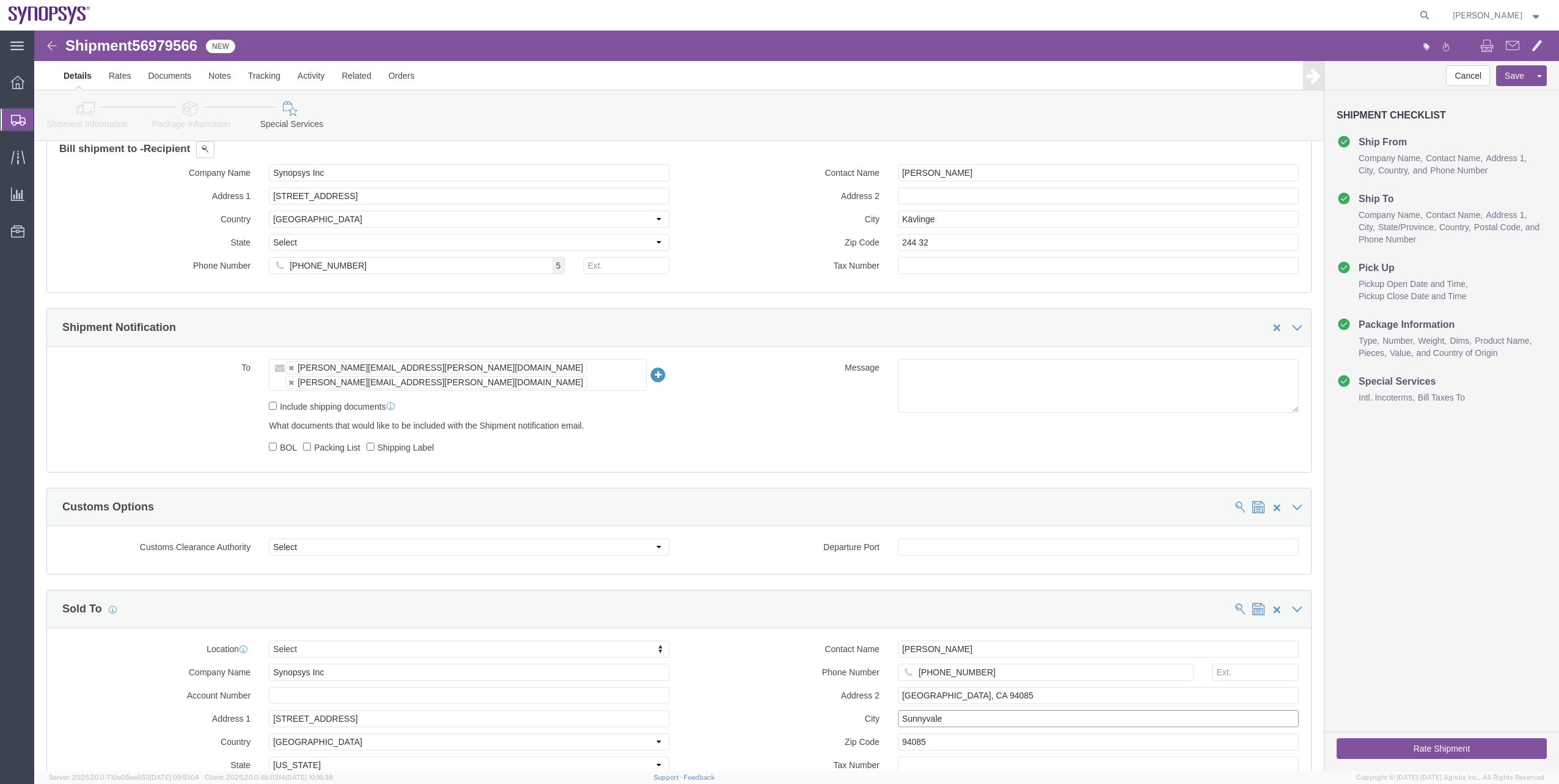
scroll to position [794, 0]
drag, startPoint x: 929, startPoint y: 189, endPoint x: 767, endPoint y: 171, distance: 163.0
click div "Contact Name Ingrid Castro Address 2 City Kävlinge Zip Code 244 32 Tax Number"
paste input "unnyval"
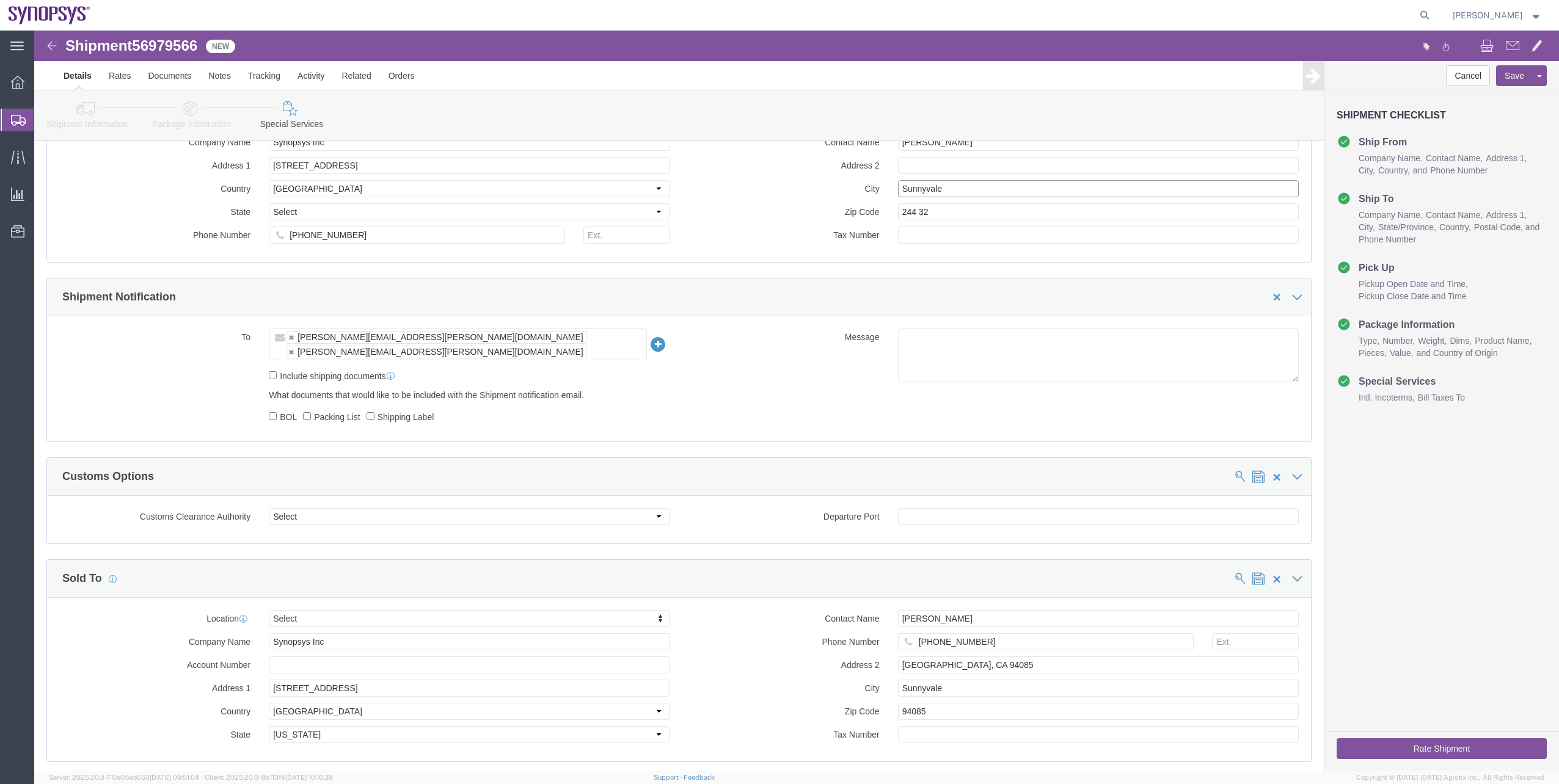
scroll to position [855, 0]
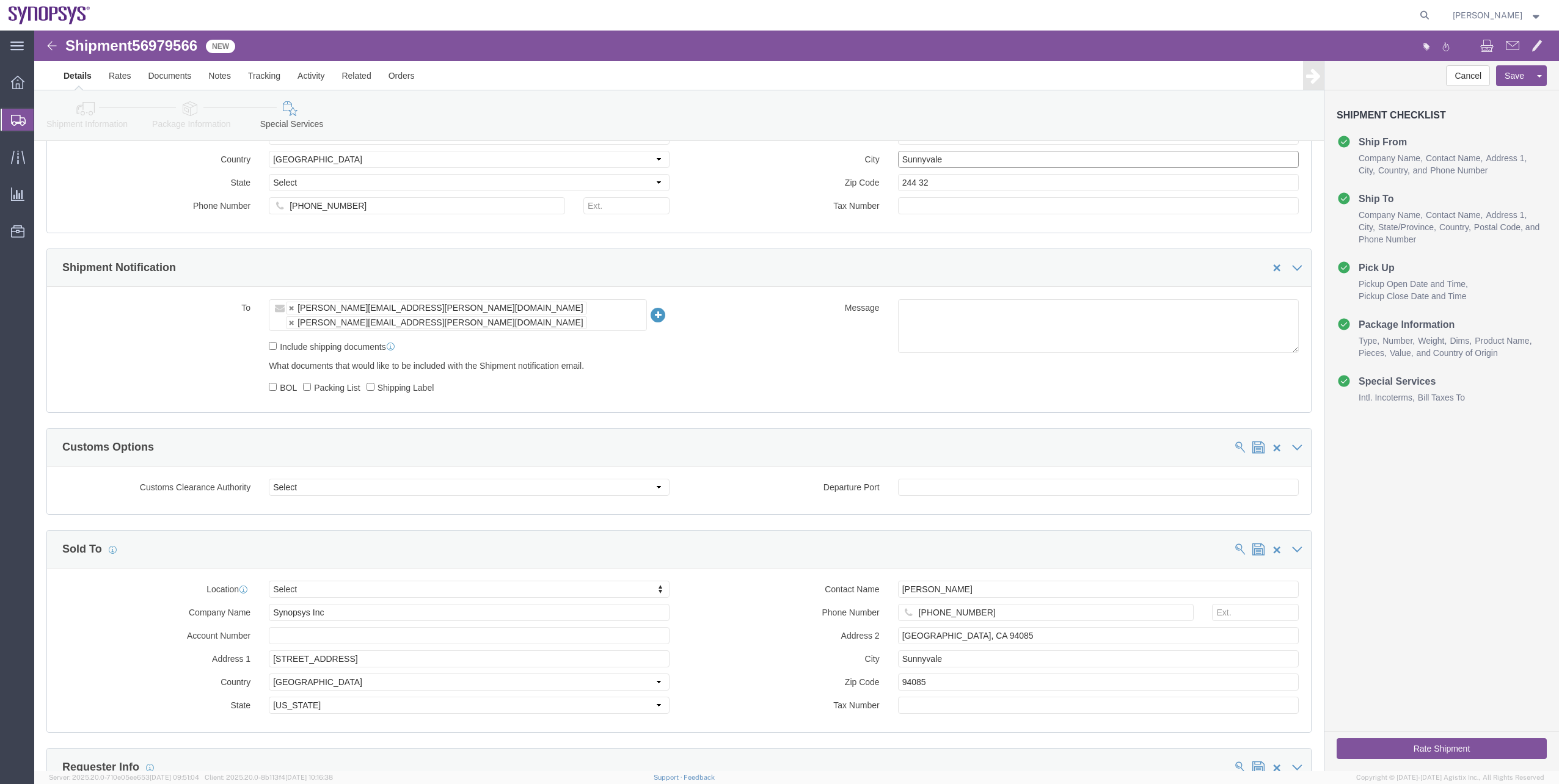
type input "Sunnyvale"
drag, startPoint x: 874, startPoint y: 635, endPoint x: 830, endPoint y: 626, distance: 44.9
click div "Contact Name Marcella Moreau Phone Number +1-650-584-5000 Address 2 Sunnyvale, …"
drag, startPoint x: 897, startPoint y: 158, endPoint x: 811, endPoint y: 157, distance: 86.0
click div "Zip Code 95134"
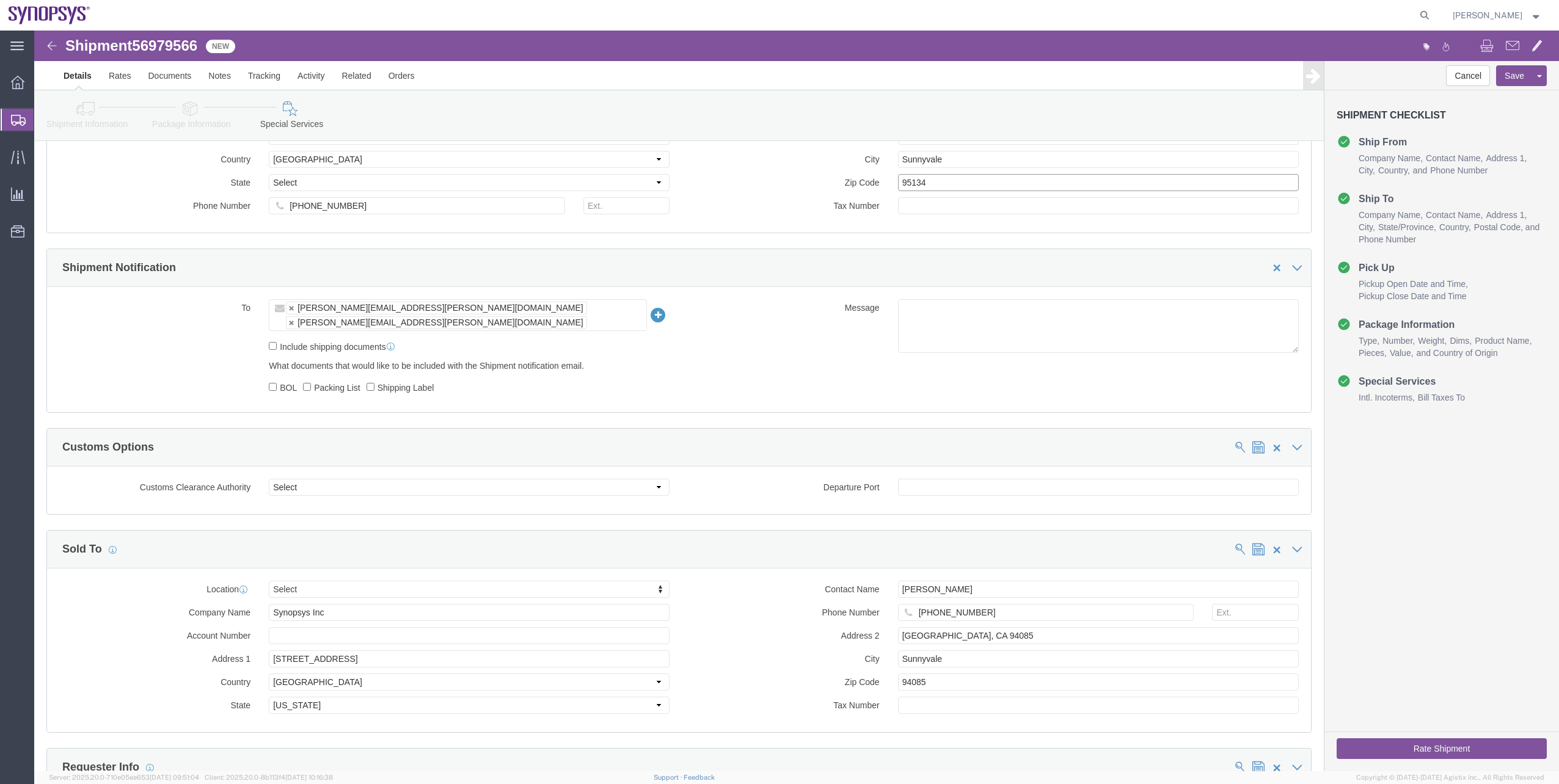
paste input "4085"
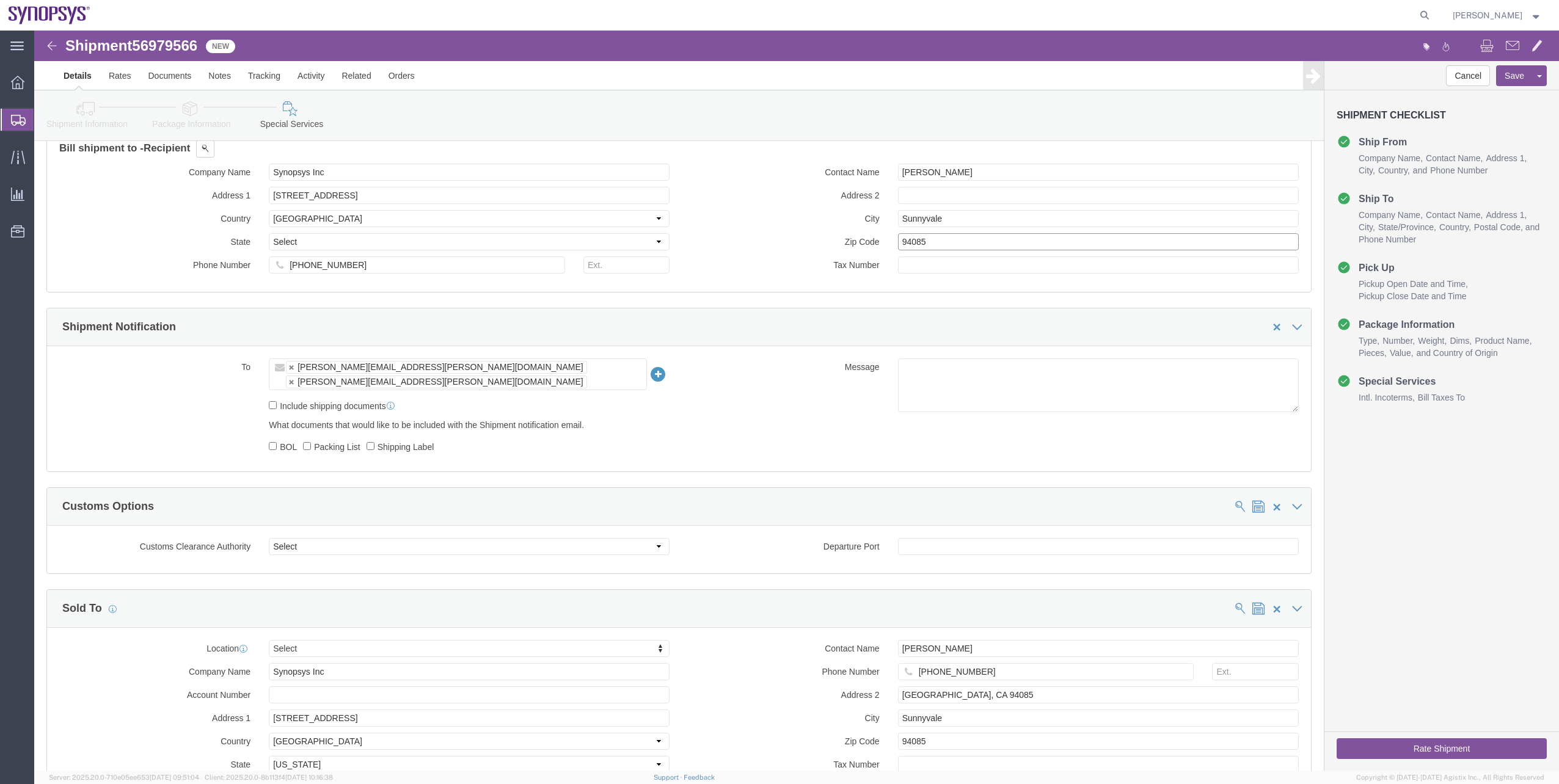
scroll to position [733, 0]
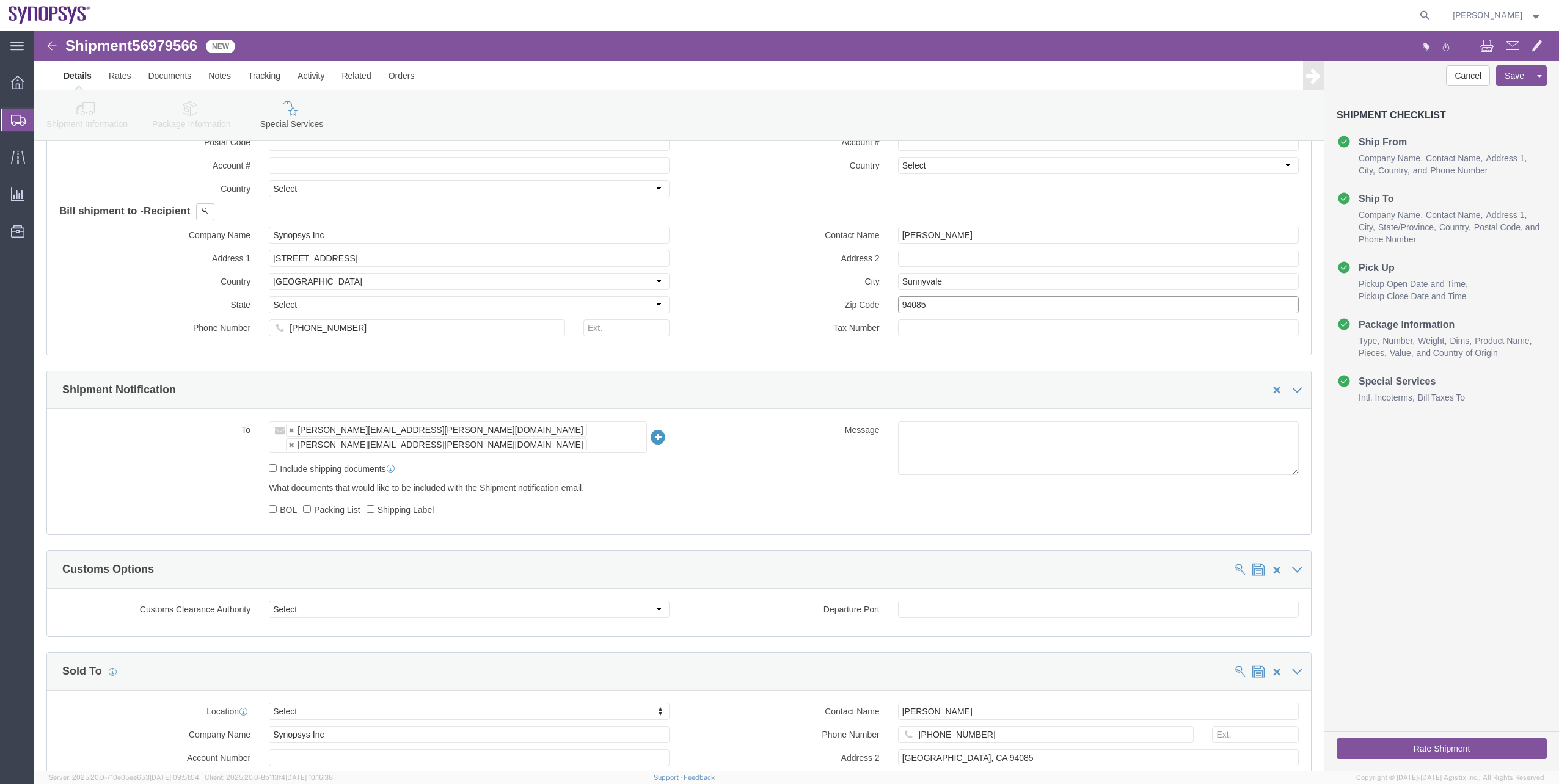
type input "94085"
drag, startPoint x: 947, startPoint y: 212, endPoint x: 835, endPoint y: 206, distance: 112.2
click div "Contact Name Ingrid Castro"
type input "[PERSON_NAME]"
click div "Contact Name Address 2 City Sunnyvale Zip Code 94085 Tax Number"
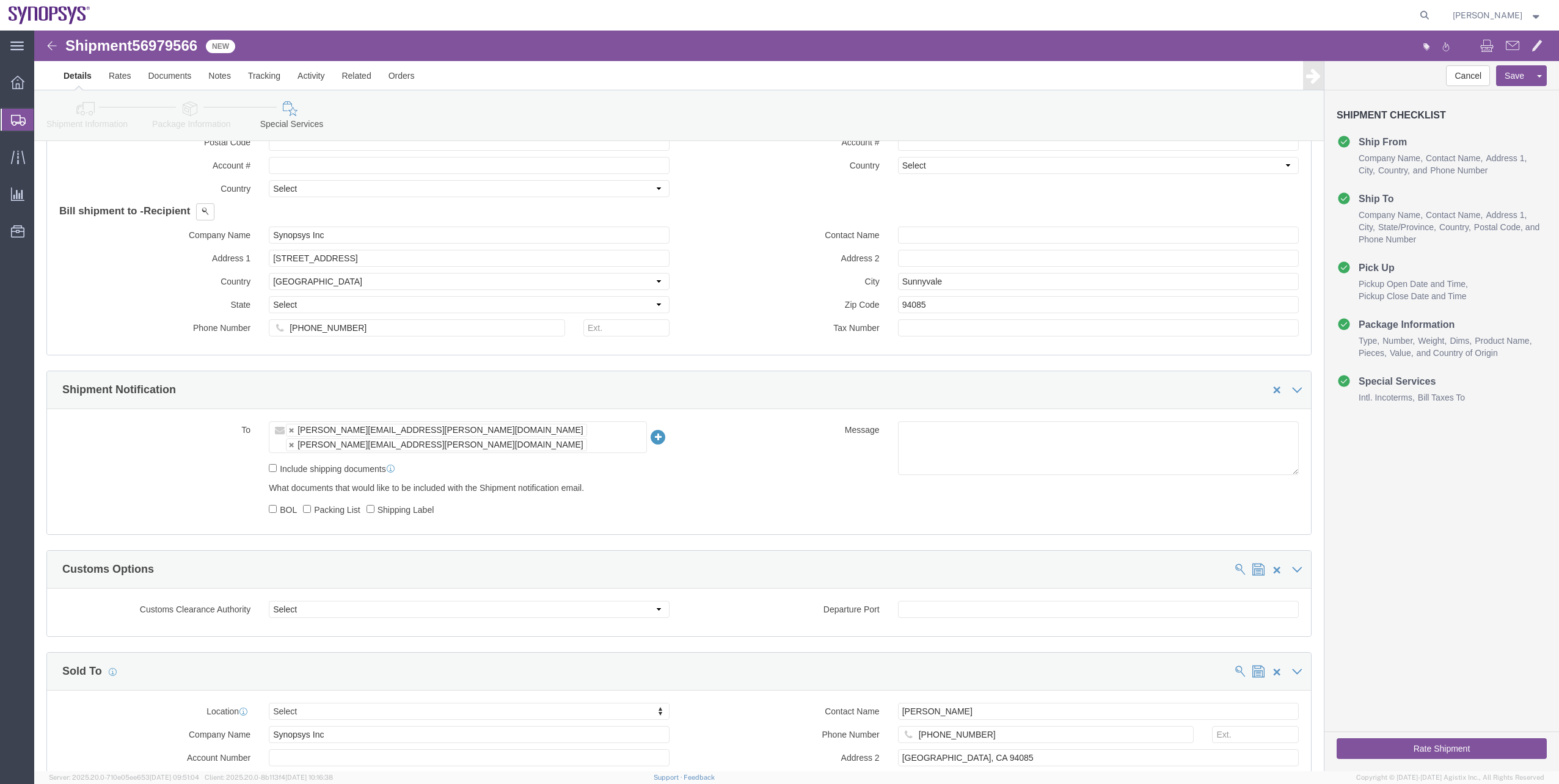
click div "Company Name Synopsys Inc Synopsys Inc Address 1 675 Almanor Ave. Country Selec…"
click select "Select Blekinge Dalarna Gotland Gävleborgs län Halland Jämtlands län Jönköpings…"
click div "Company Name Synopsys Inc Synopsys Inc Address 1 675 Almanor Ave. Country Selec…"
click select "Select Afghanistan Åland Islands Albania Algeria American Samoa Andorra Angola …"
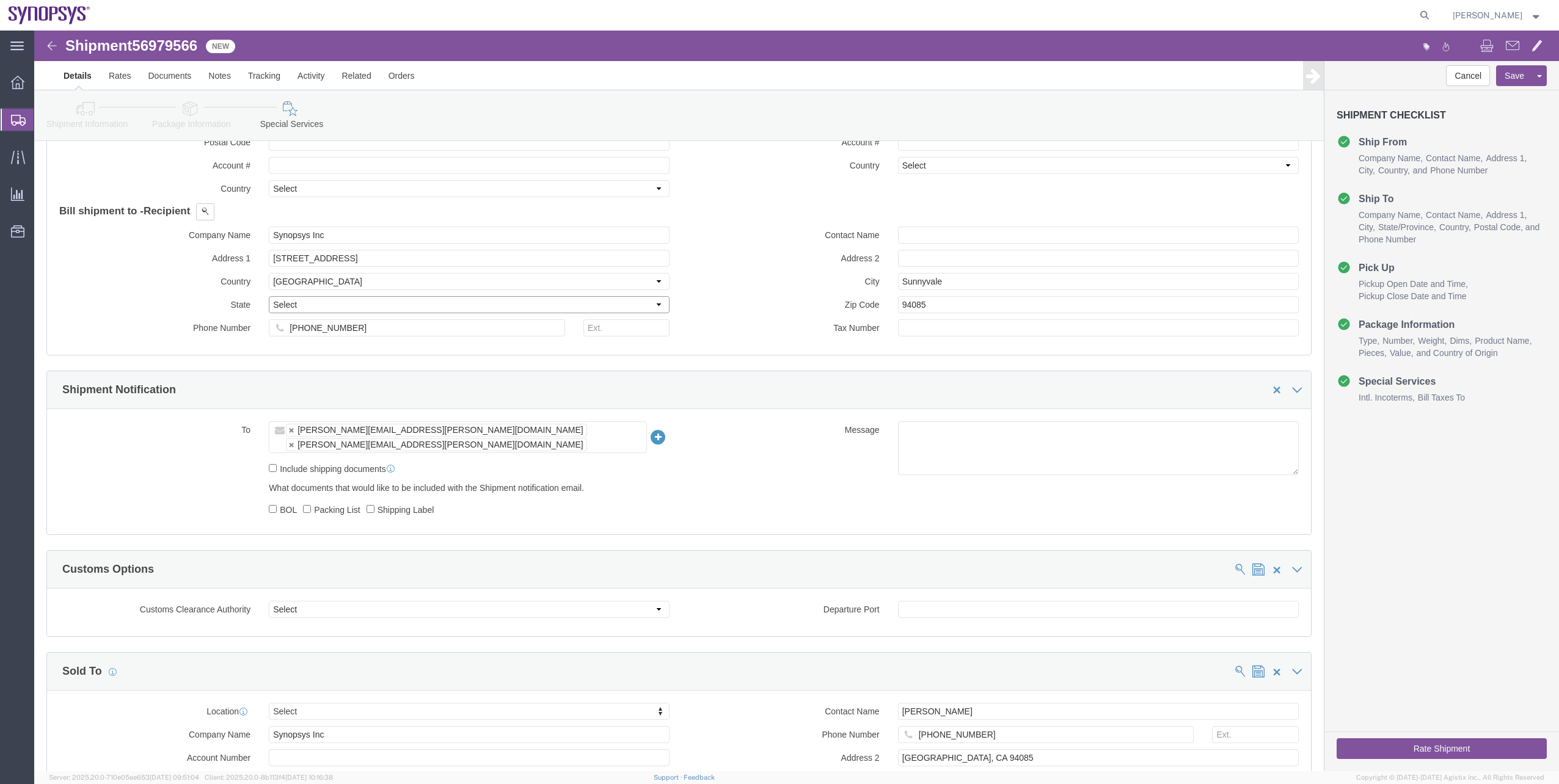
click select "Select Blekinge Dalarna Gotland Gävleborgs län Halland Jämtlands län Jönköpings…"
click label "State"
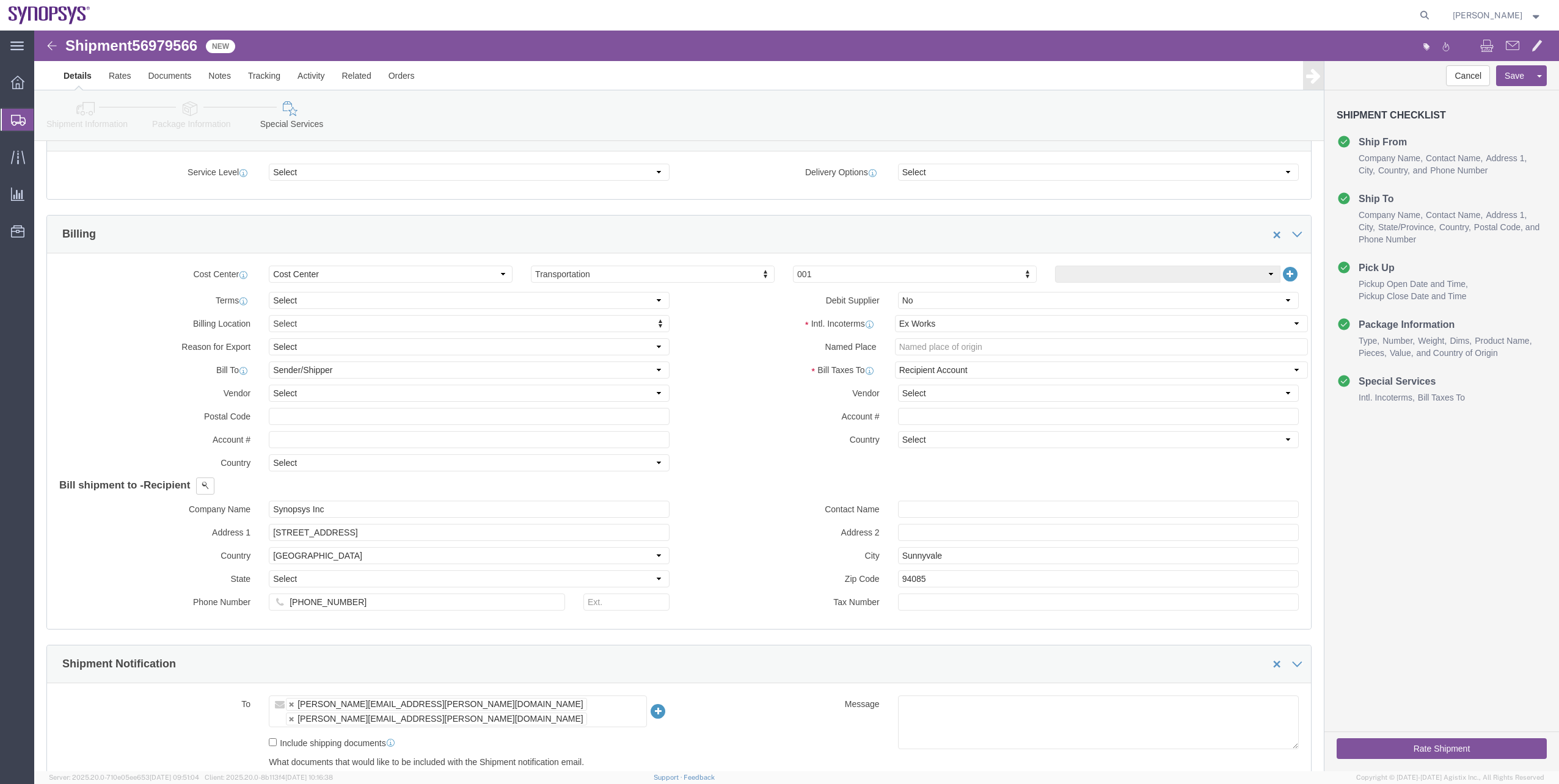
scroll to position [428, 0]
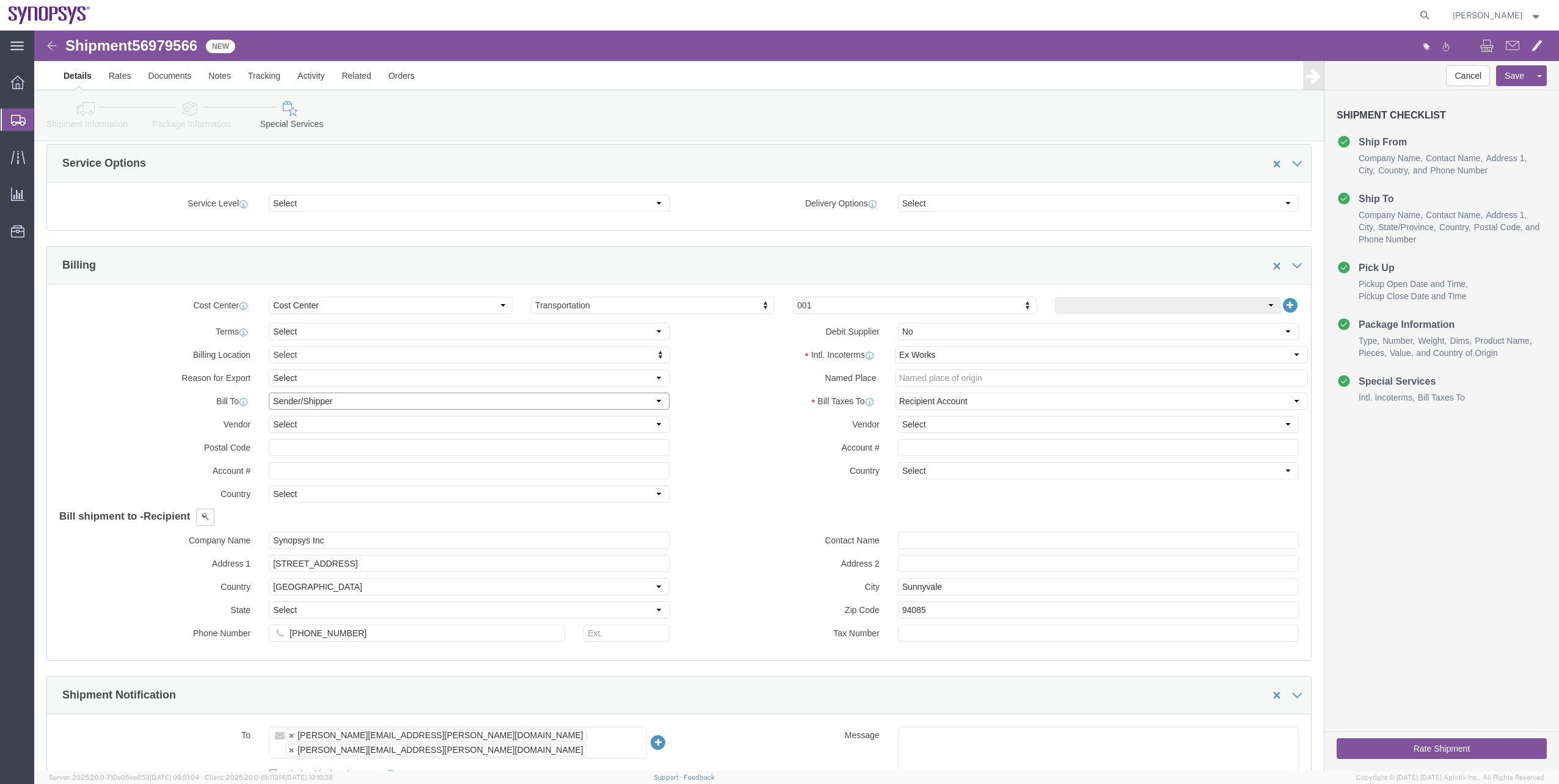
click select "Select Recipient Account Sender/Shipper Third Party Account"
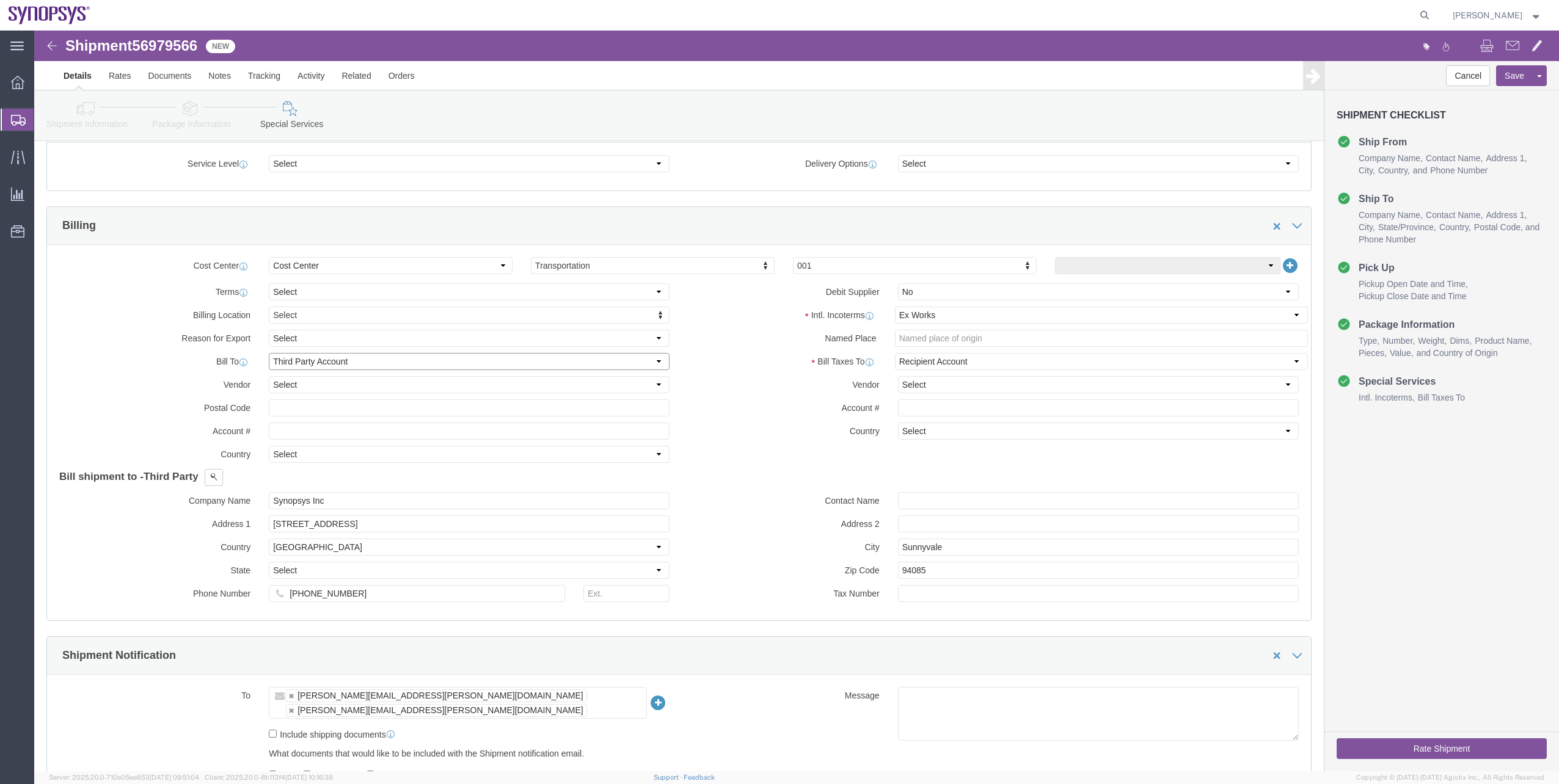
scroll to position [489, 0]
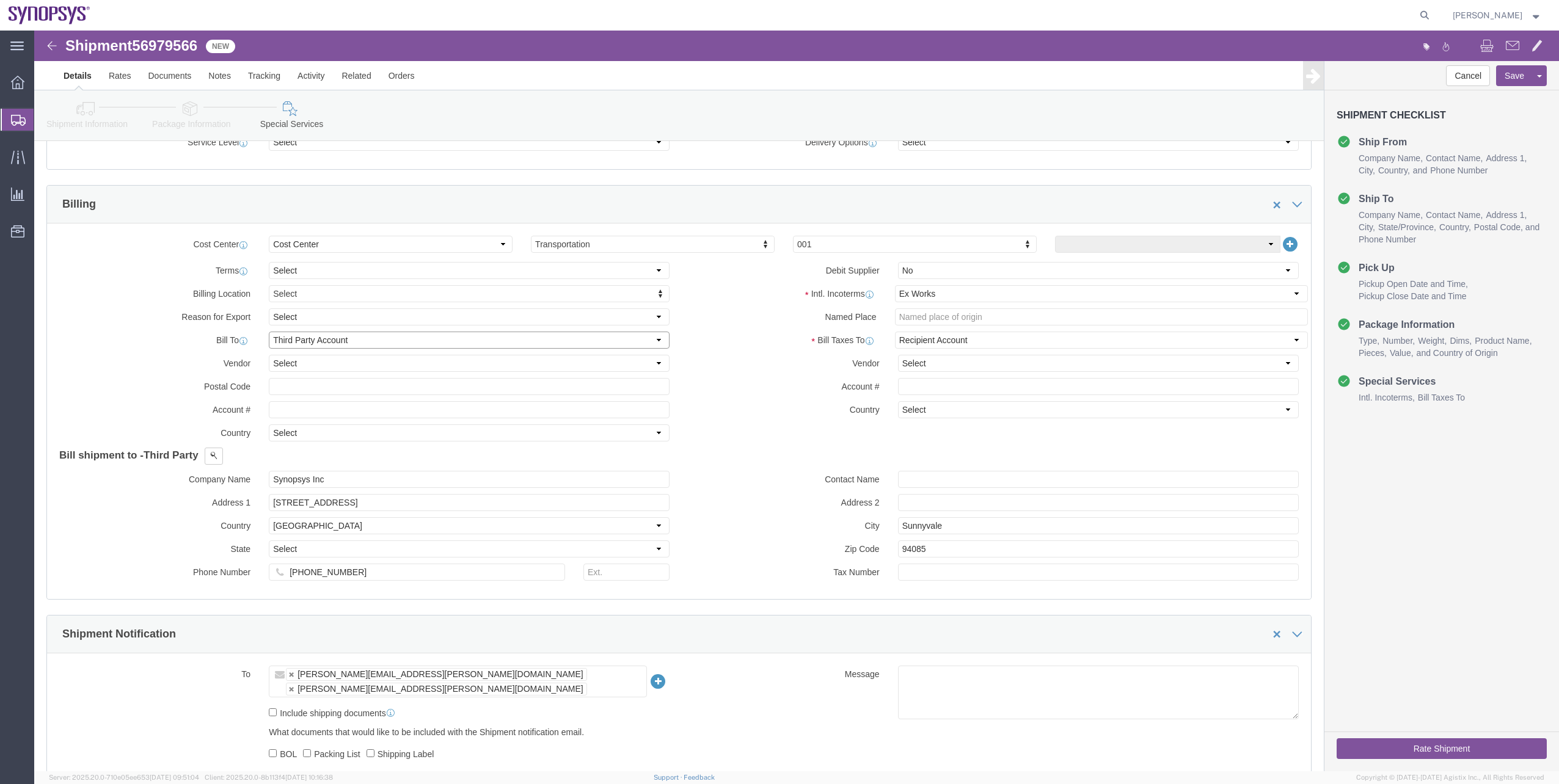
click select "Select Recipient Account Sender/Shipper Third Party Account"
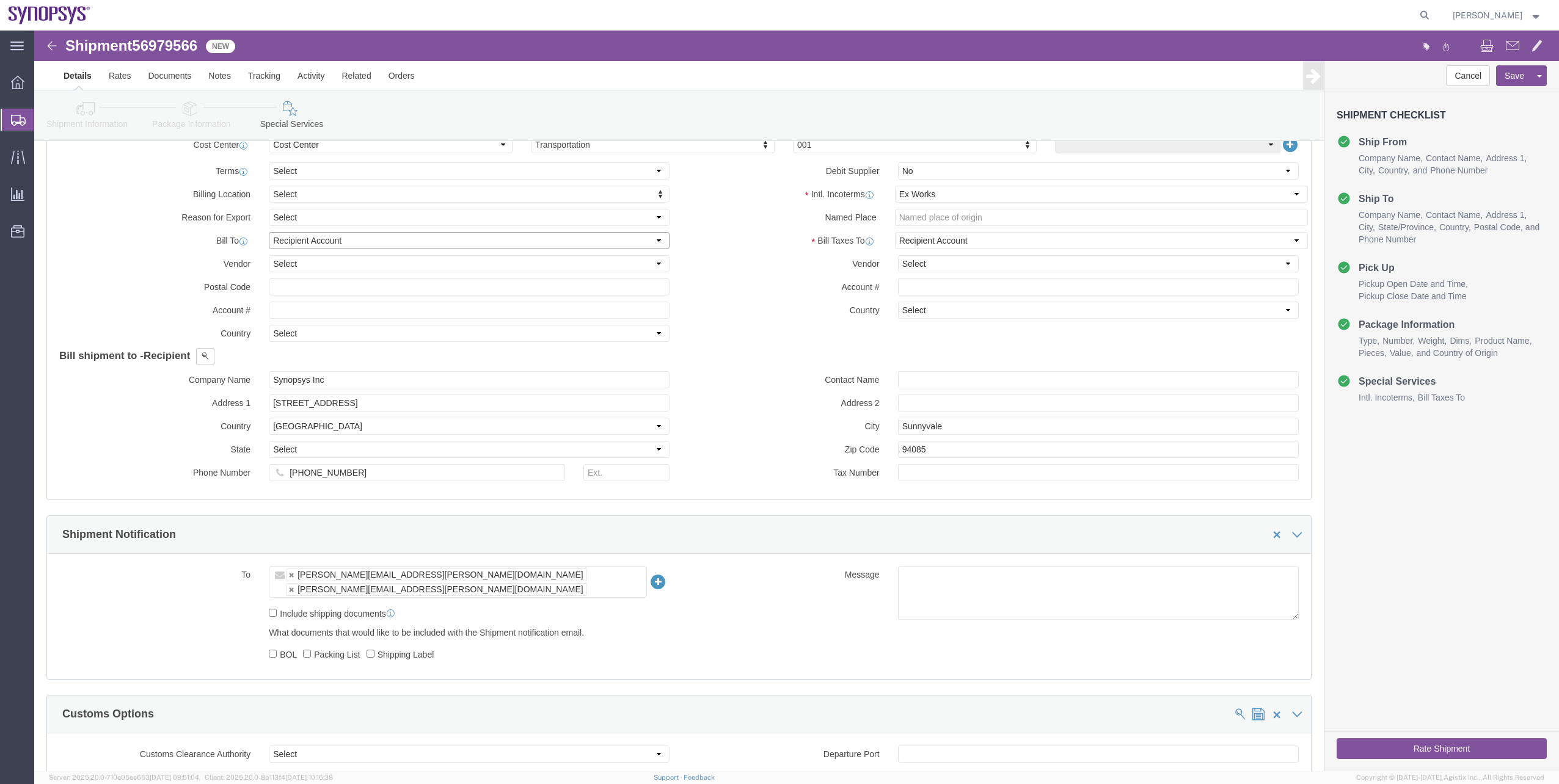
scroll to position [471, 0]
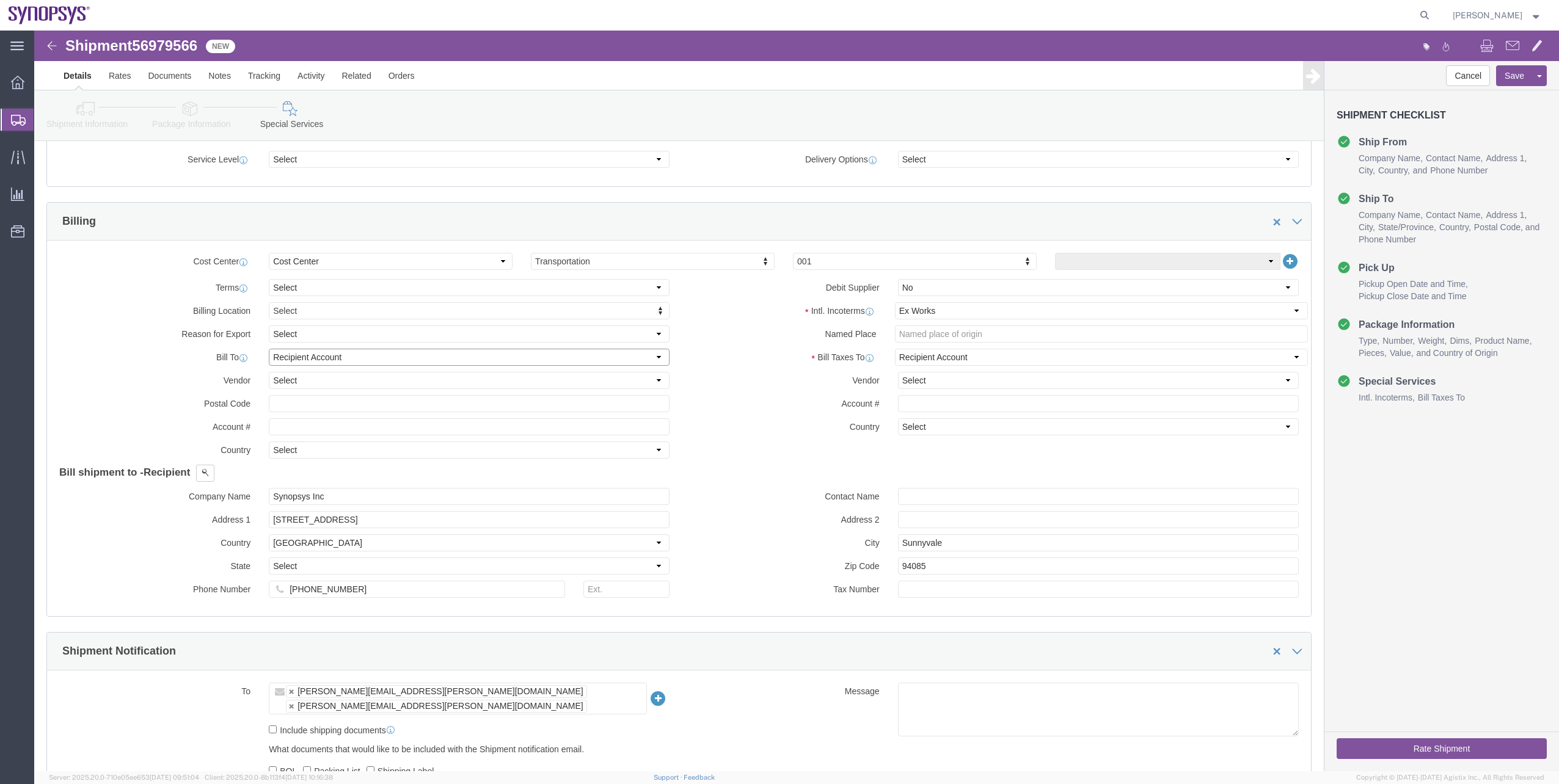
click select "Select Recipient Account Sender/Shipper Third Party Account"
select select "THRD"
click select "Select Recipient Account Sender/Shipper Third Party Account"
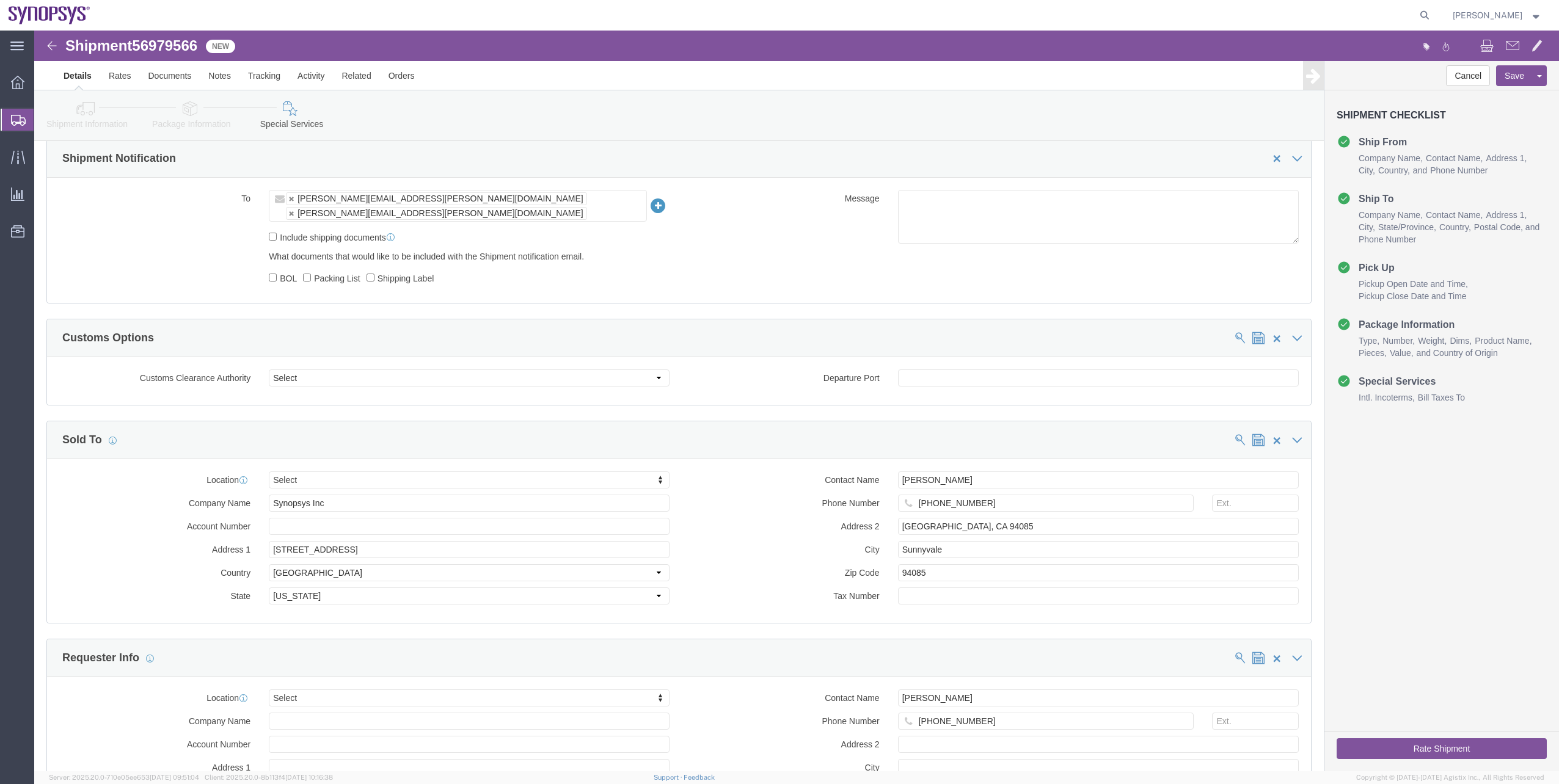
scroll to position [1143, 0]
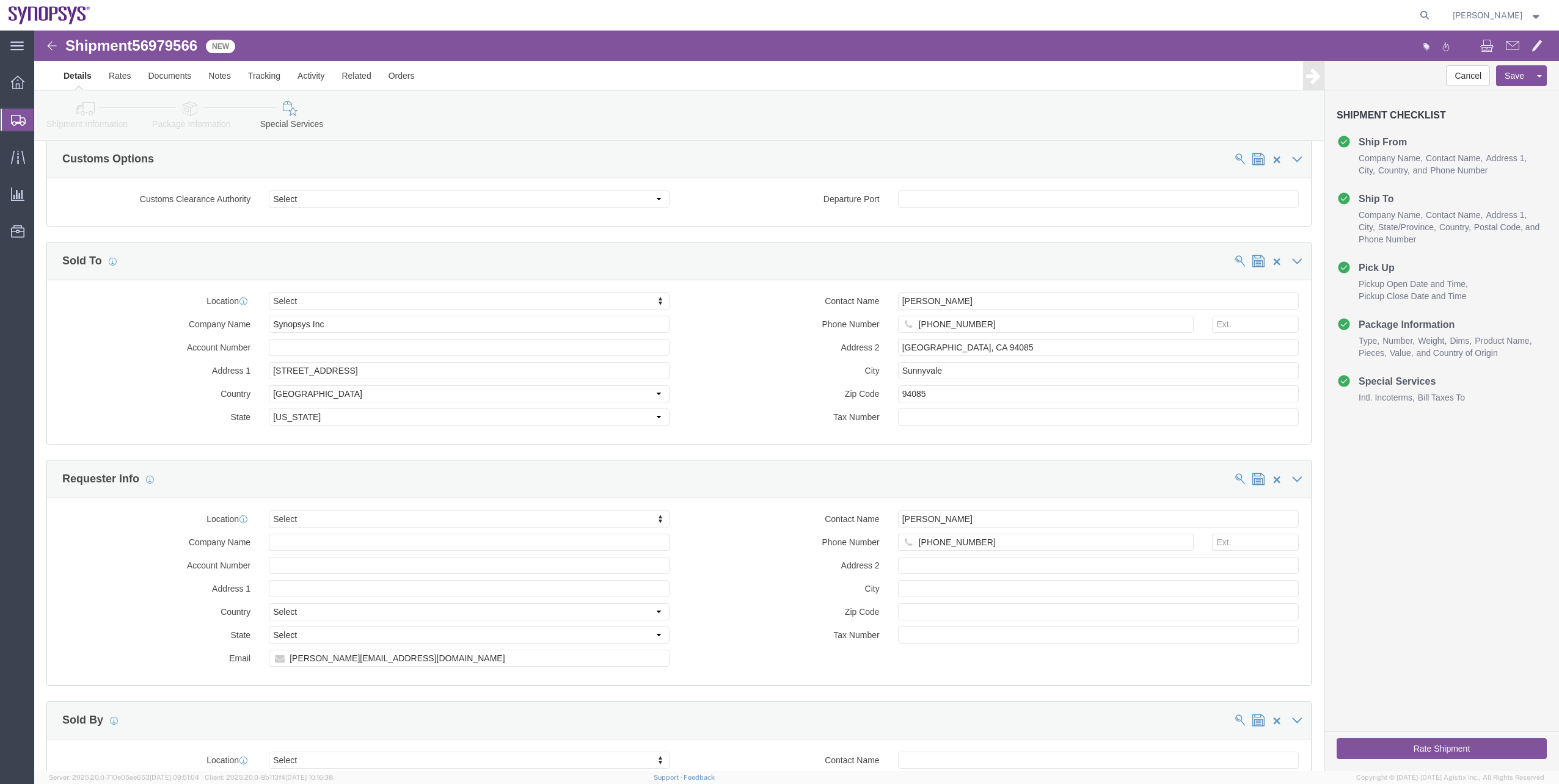
click div "Location Select Select My Profile Location Aachen DE04 Agrate Brianza IT01 Asch…"
drag, startPoint x: 306, startPoint y: 281, endPoint x: 213, endPoint y: 281, distance: 93.0
click div "Company Name Synopsys Inc"
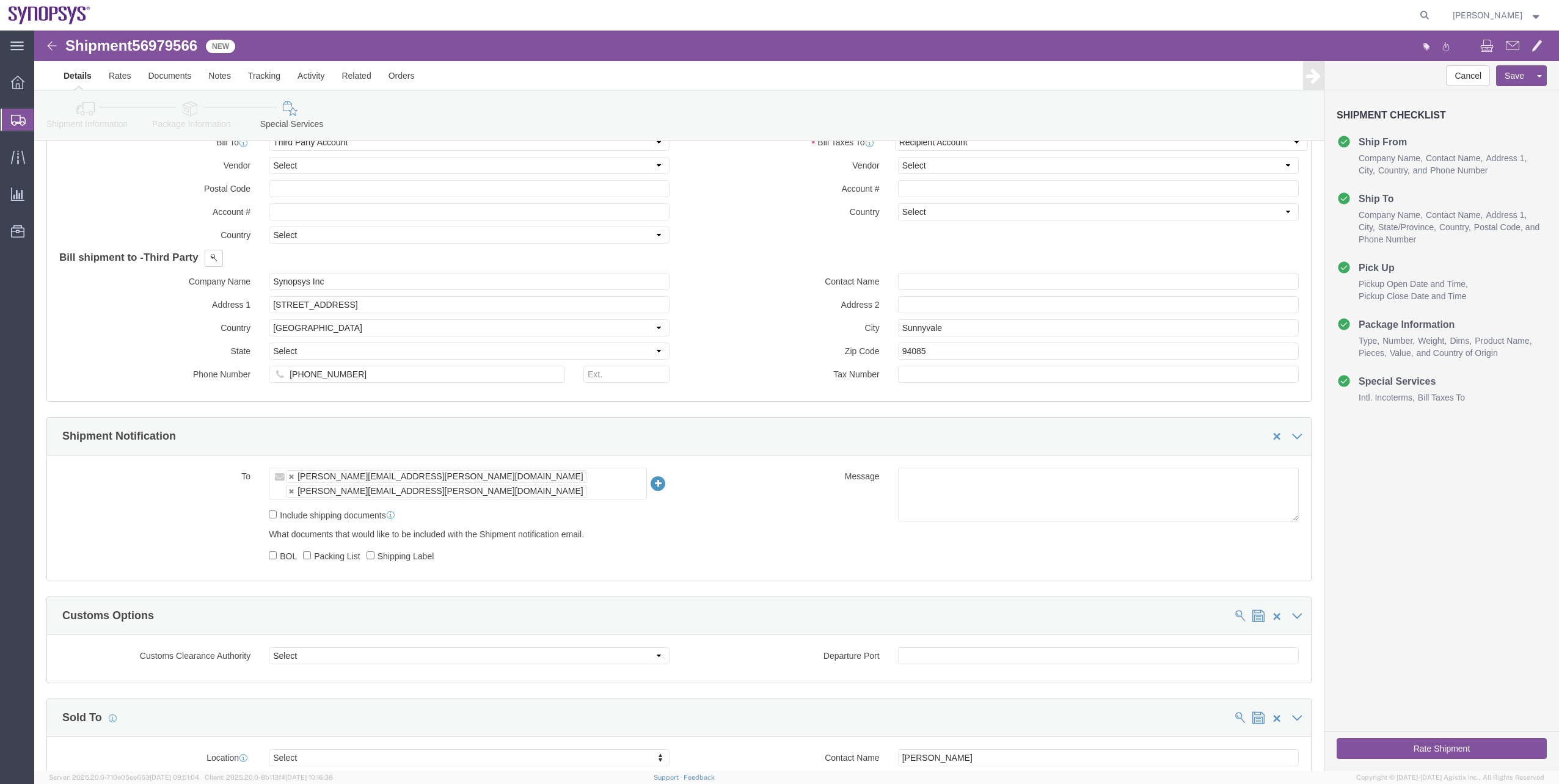
scroll to position [654, 0]
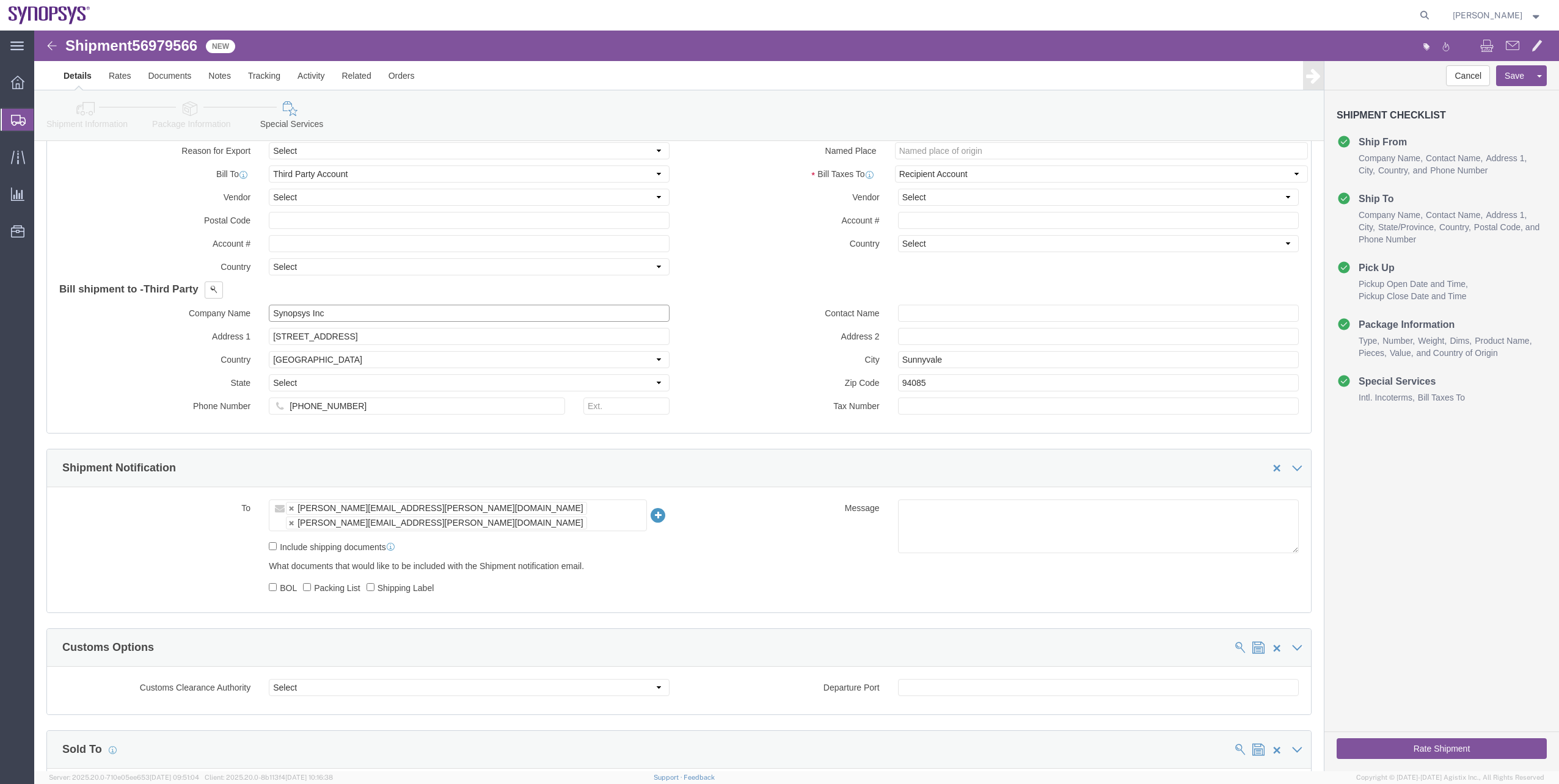
click input "Synopsys Inc"
paste input "Synopsys Inc"
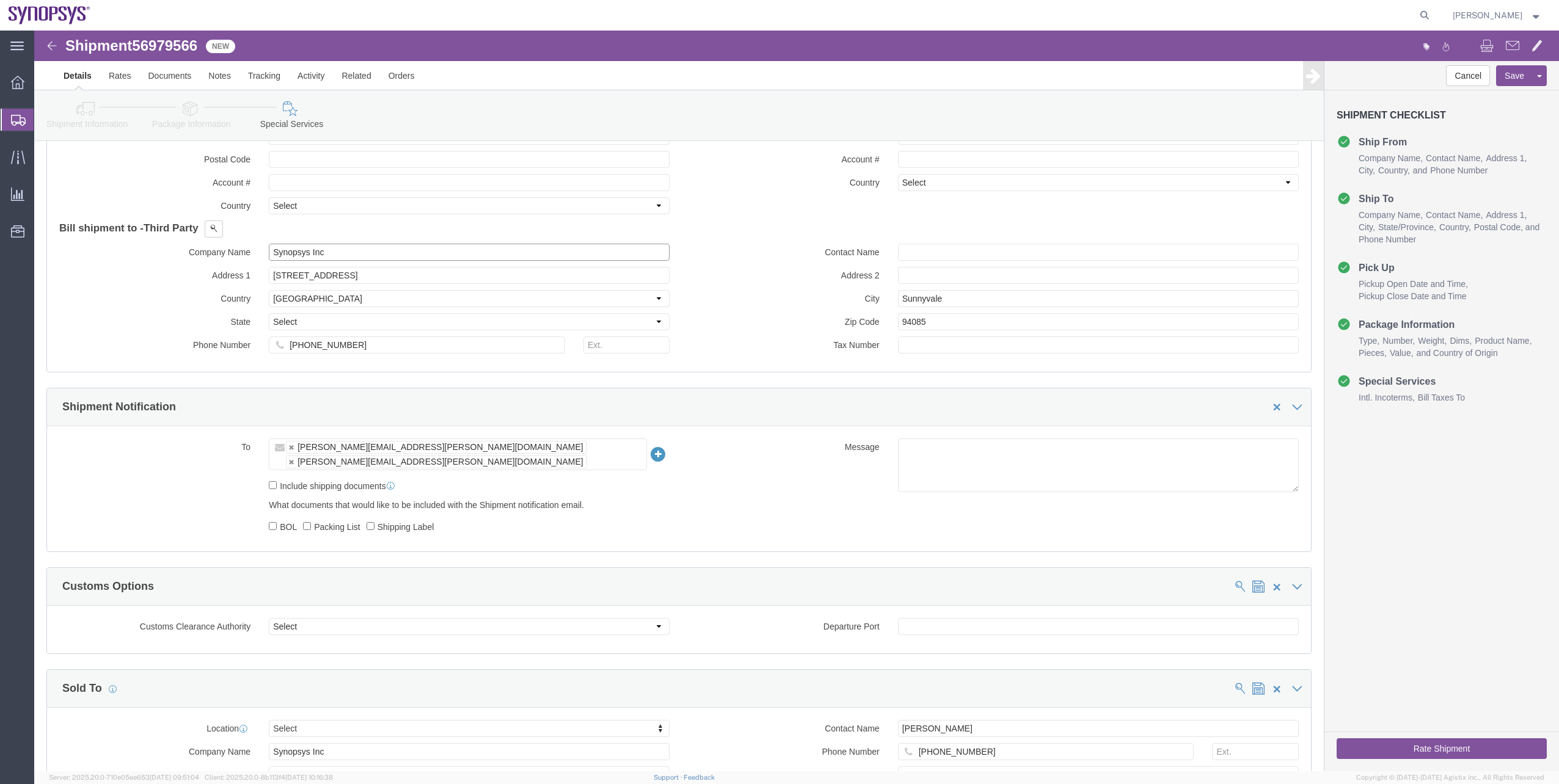
type input "Synopsys Inc"
click select "Select Afghanistan Åland Islands Albania Algeria American Samoa Andorra Angola …"
select select "US"
click select "Select Afghanistan Åland Islands Albania Algeria American Samoa Andorra Angola …"
type input "cali"
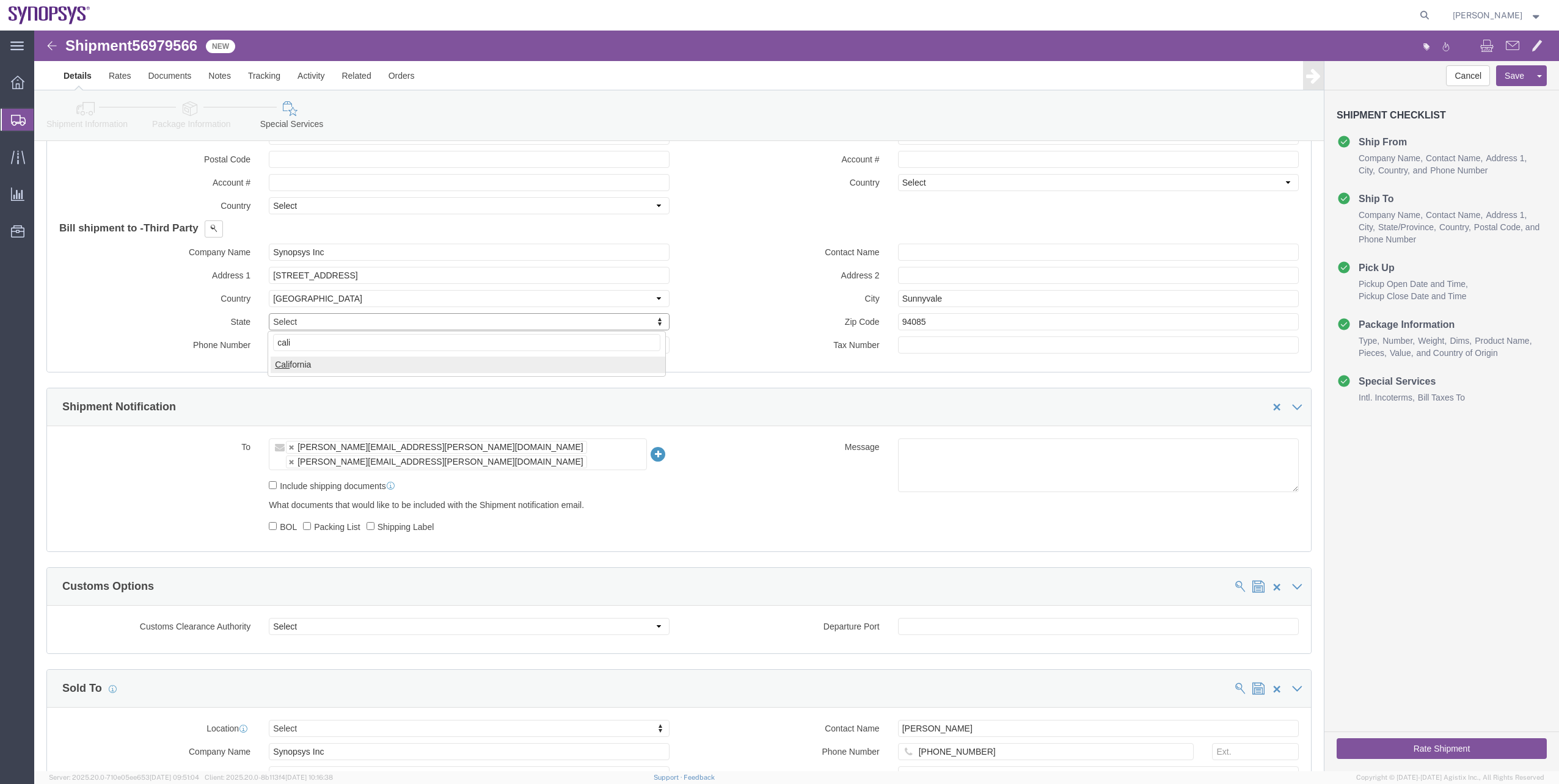
select select "CA"
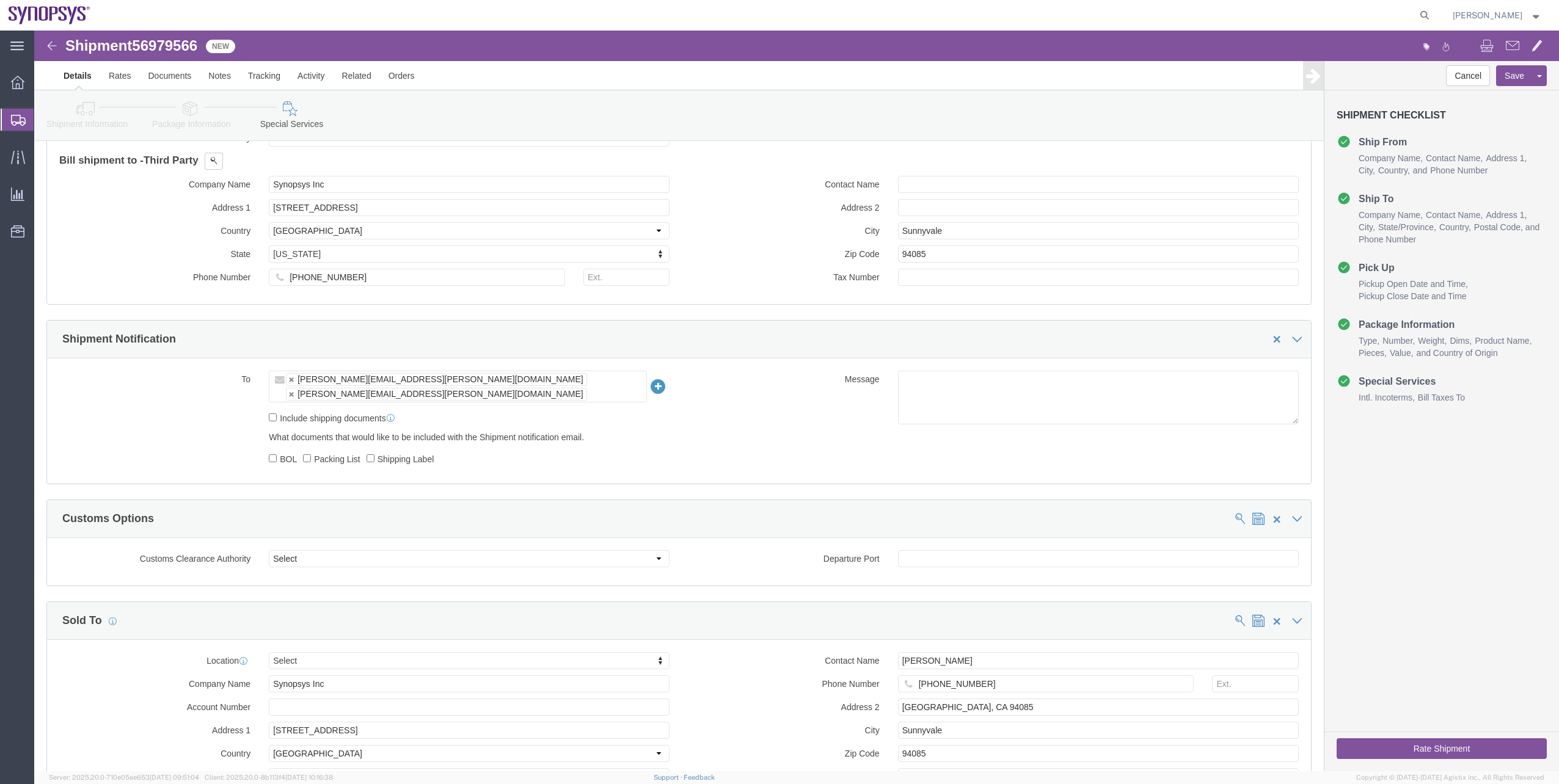
scroll to position [960, 0]
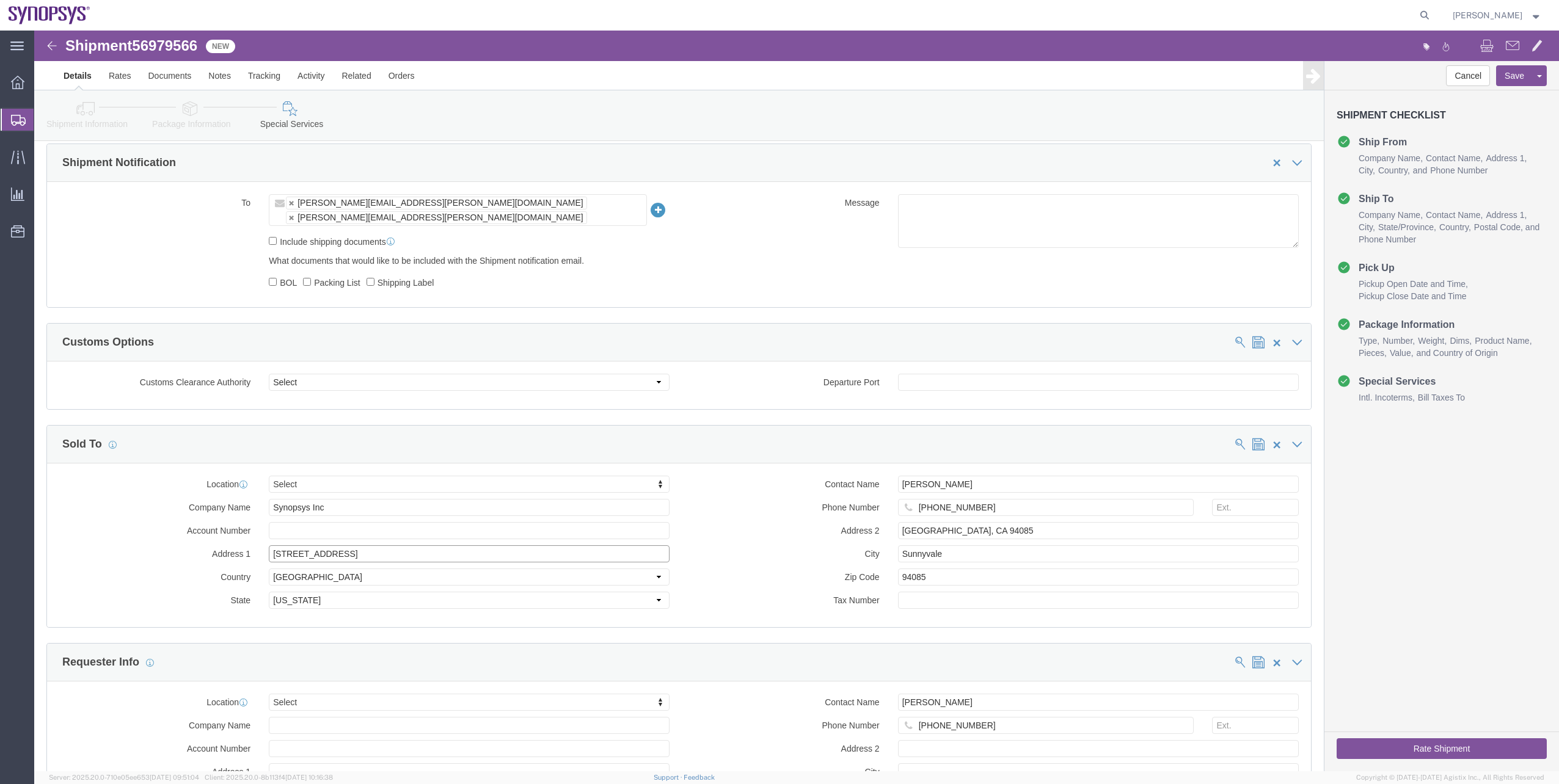
drag, startPoint x: 317, startPoint y: 513, endPoint x: 198, endPoint y: 528, distance: 119.9
click div "Location Select Select My Profile Location Aachen DE04 Agrate Brianza IT01 Asch…"
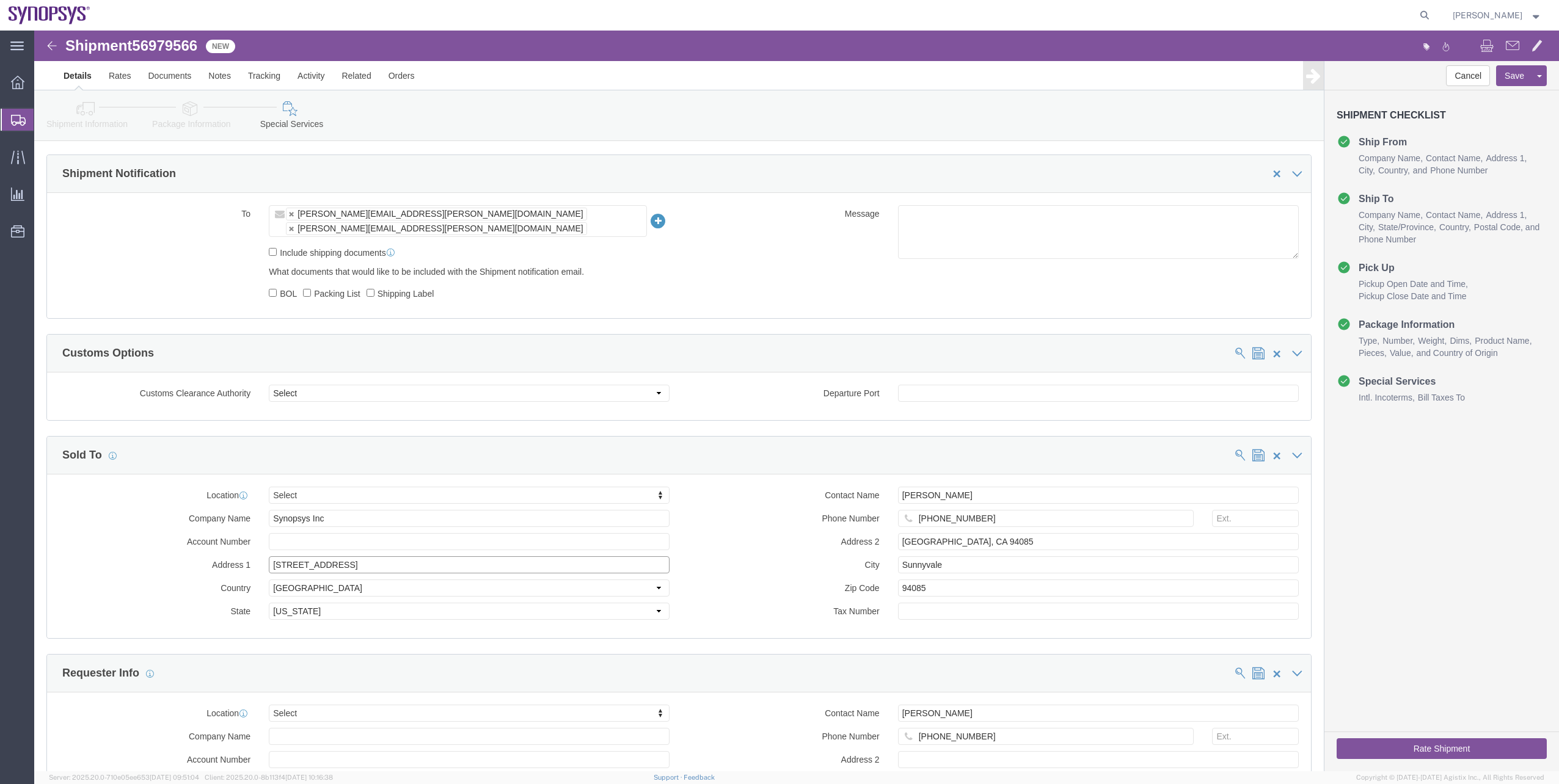
scroll to position [715, 0]
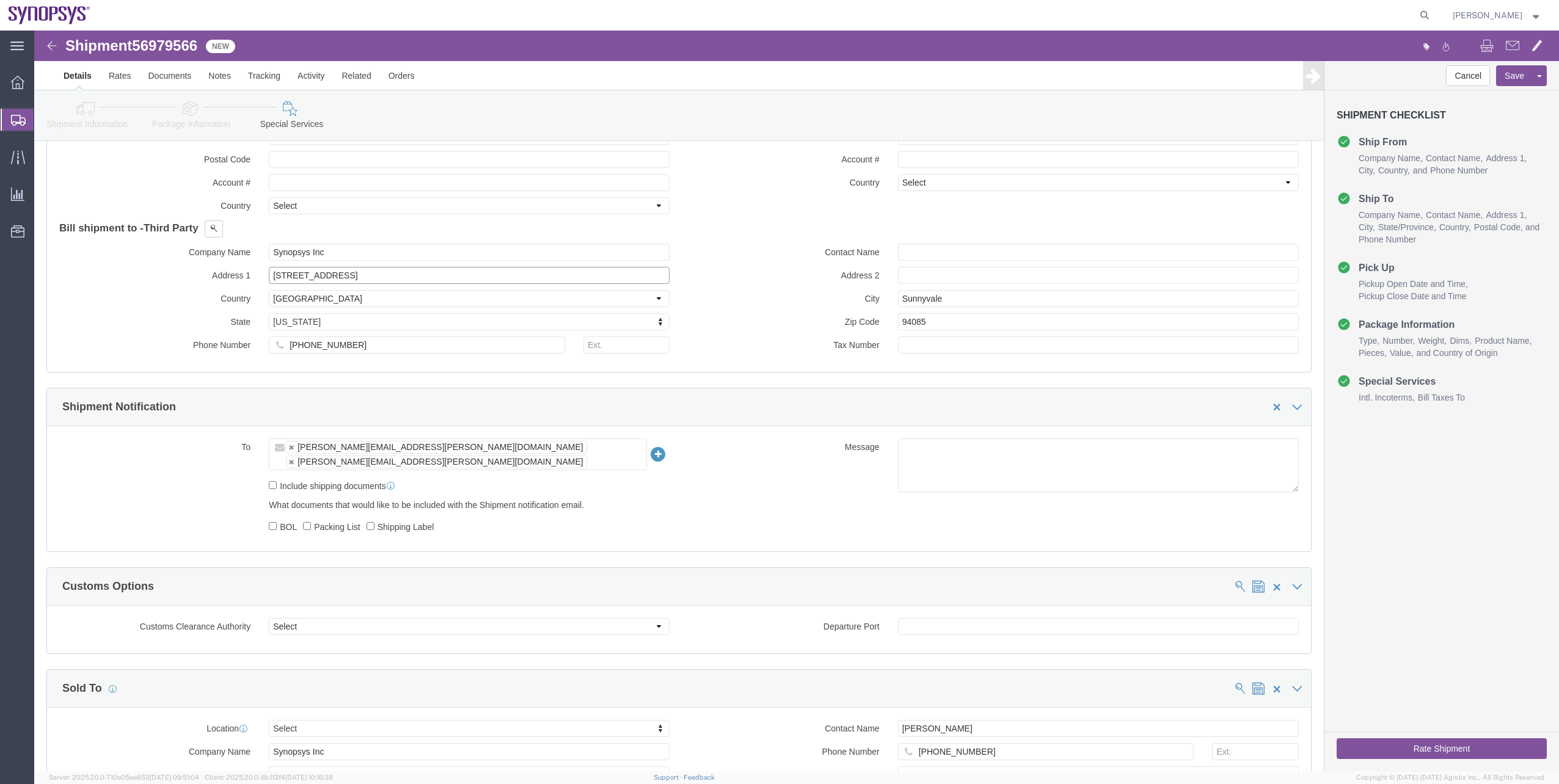
click input "675 Almanor Ave."
type input "v"
paste input "675 Almanor Ave."
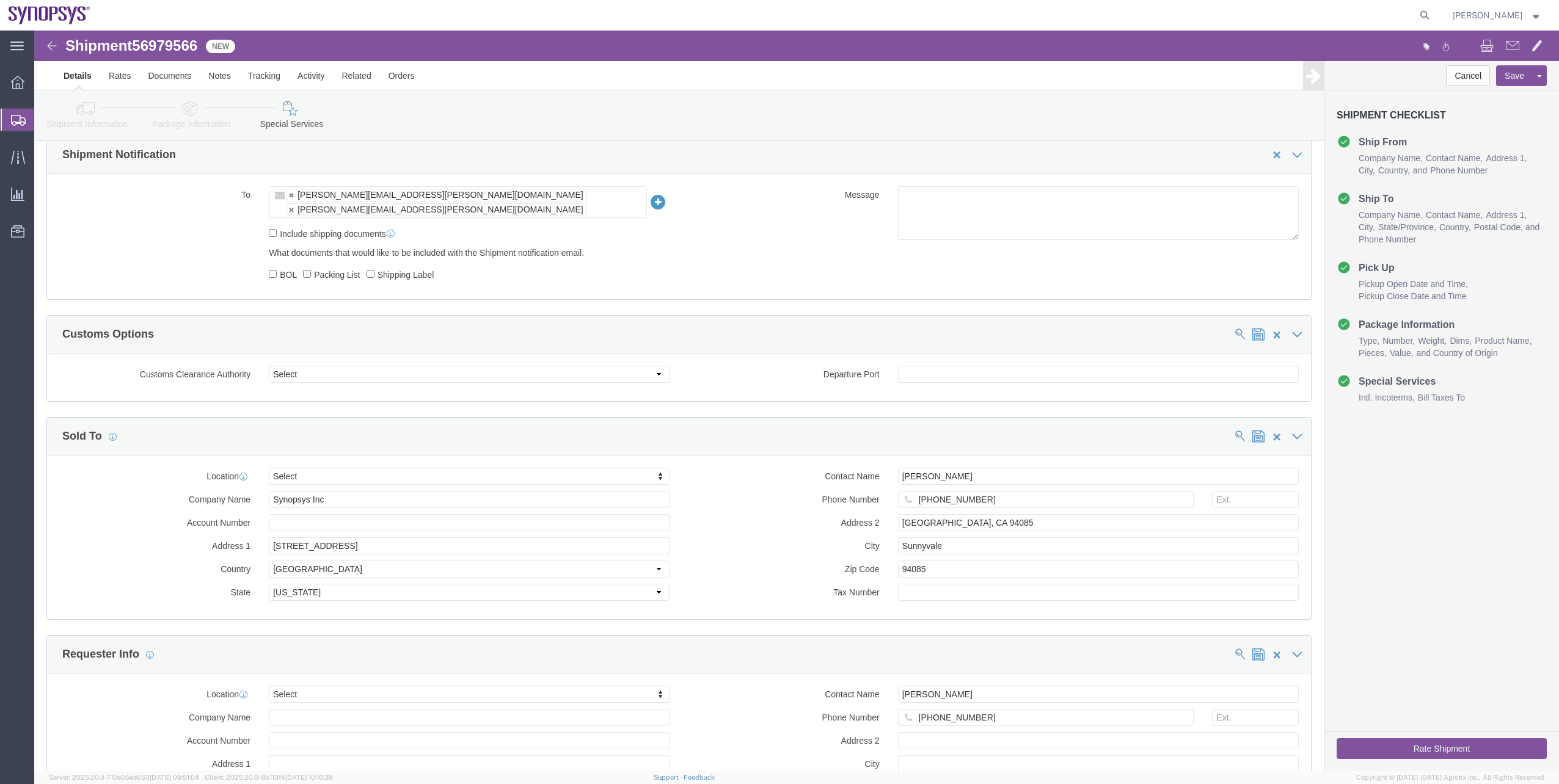
scroll to position [1082, 0]
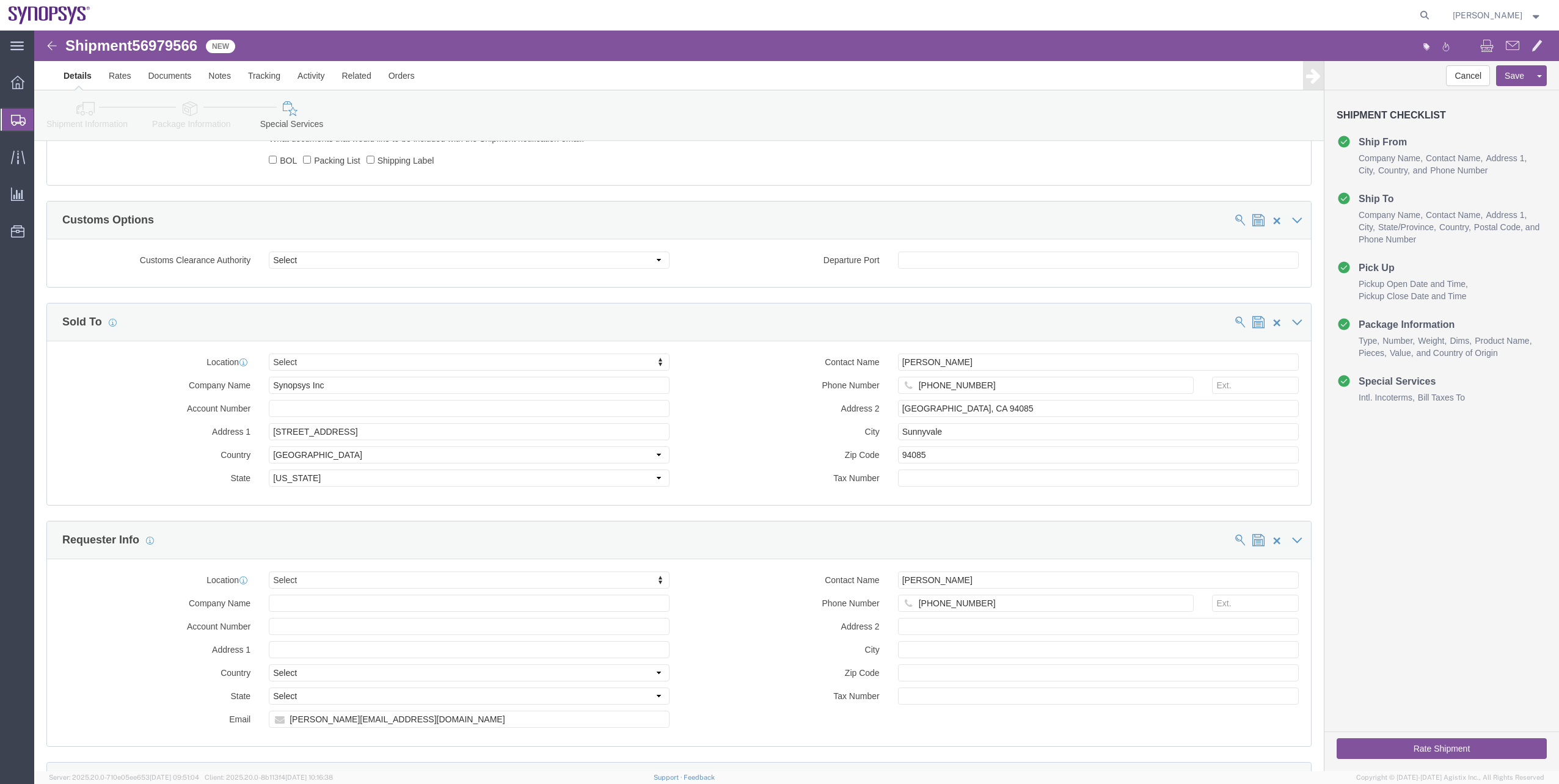
type input "675 Almanor Ave."
drag, startPoint x: 964, startPoint y: 342, endPoint x: 804, endPoint y: 351, distance: 160.3
click div "Phone Number +1-650-584-5000"
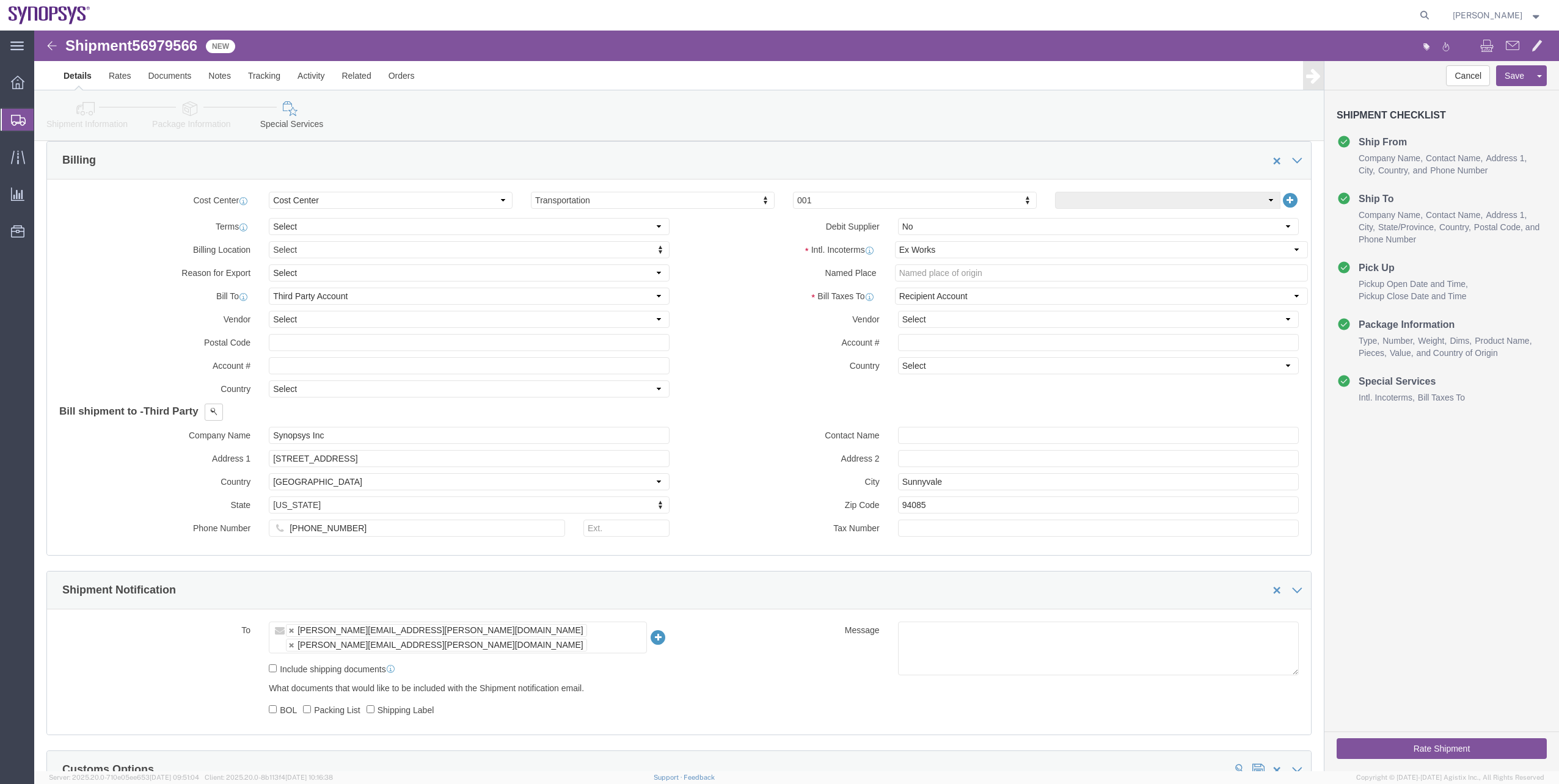
scroll to position [593, 0]
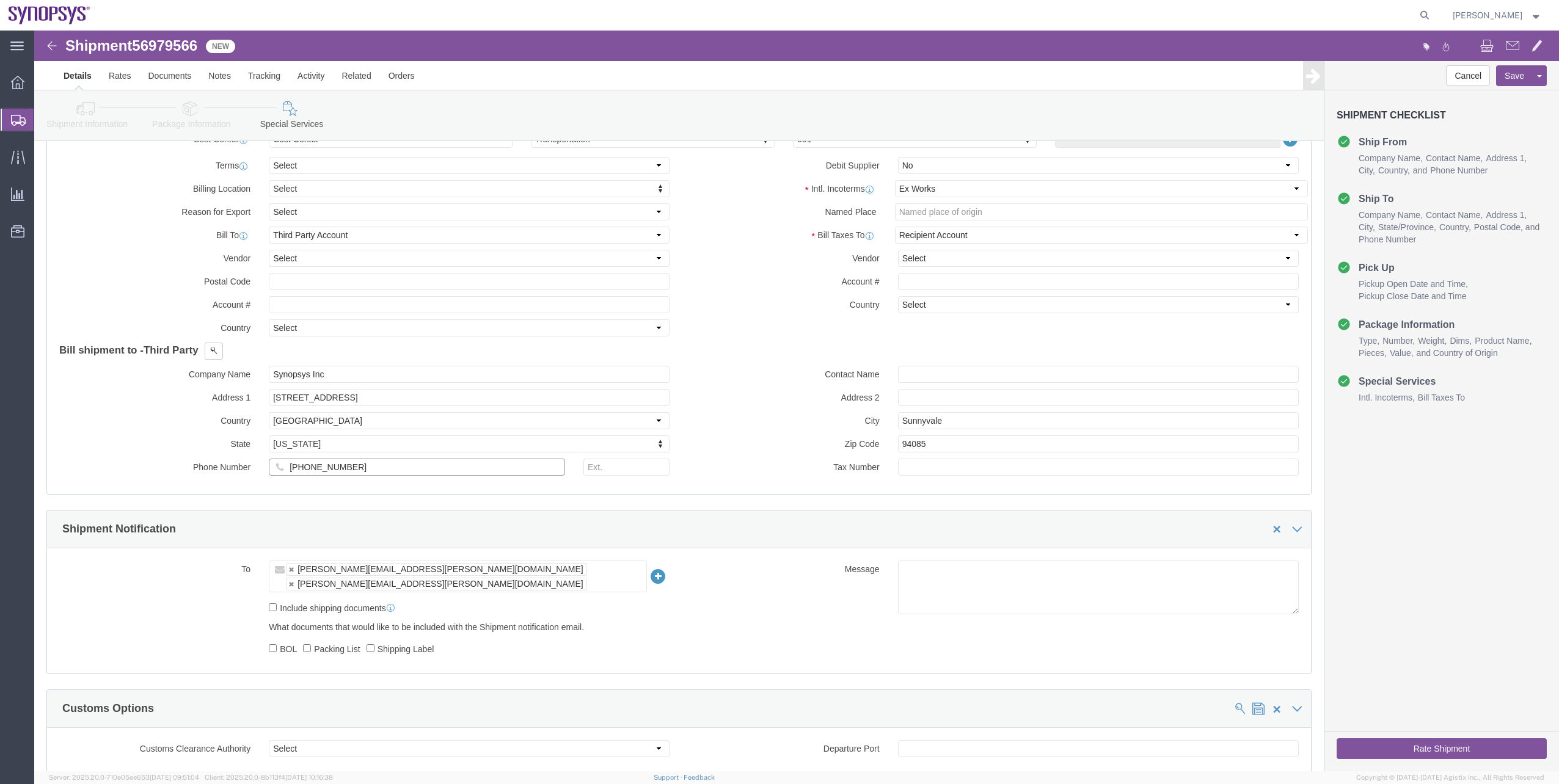
click input "+1-650-584-5000"
paste input "+1-650-584-5000"
type input "+1-650-584-5000"
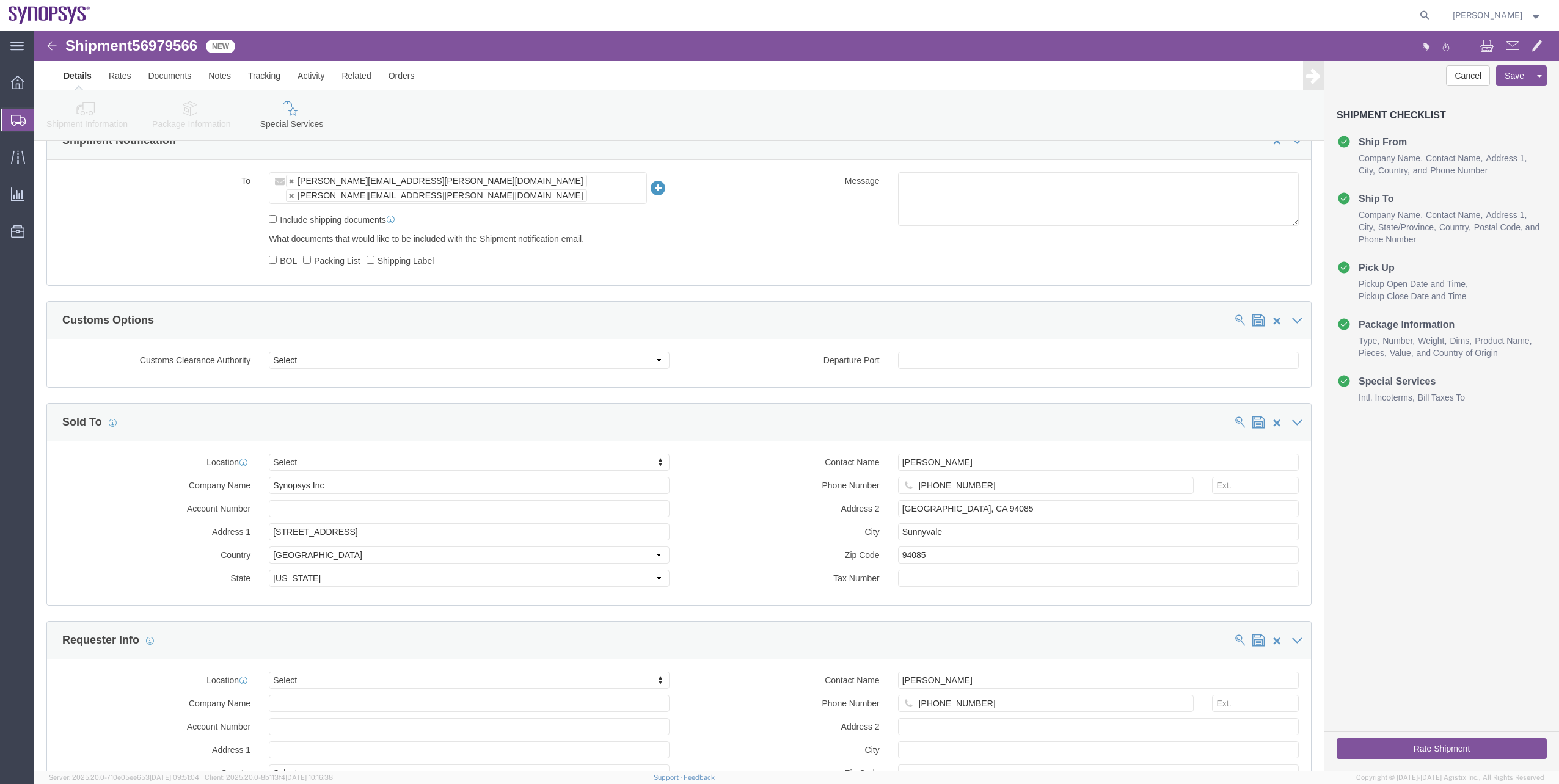
scroll to position [1082, 0]
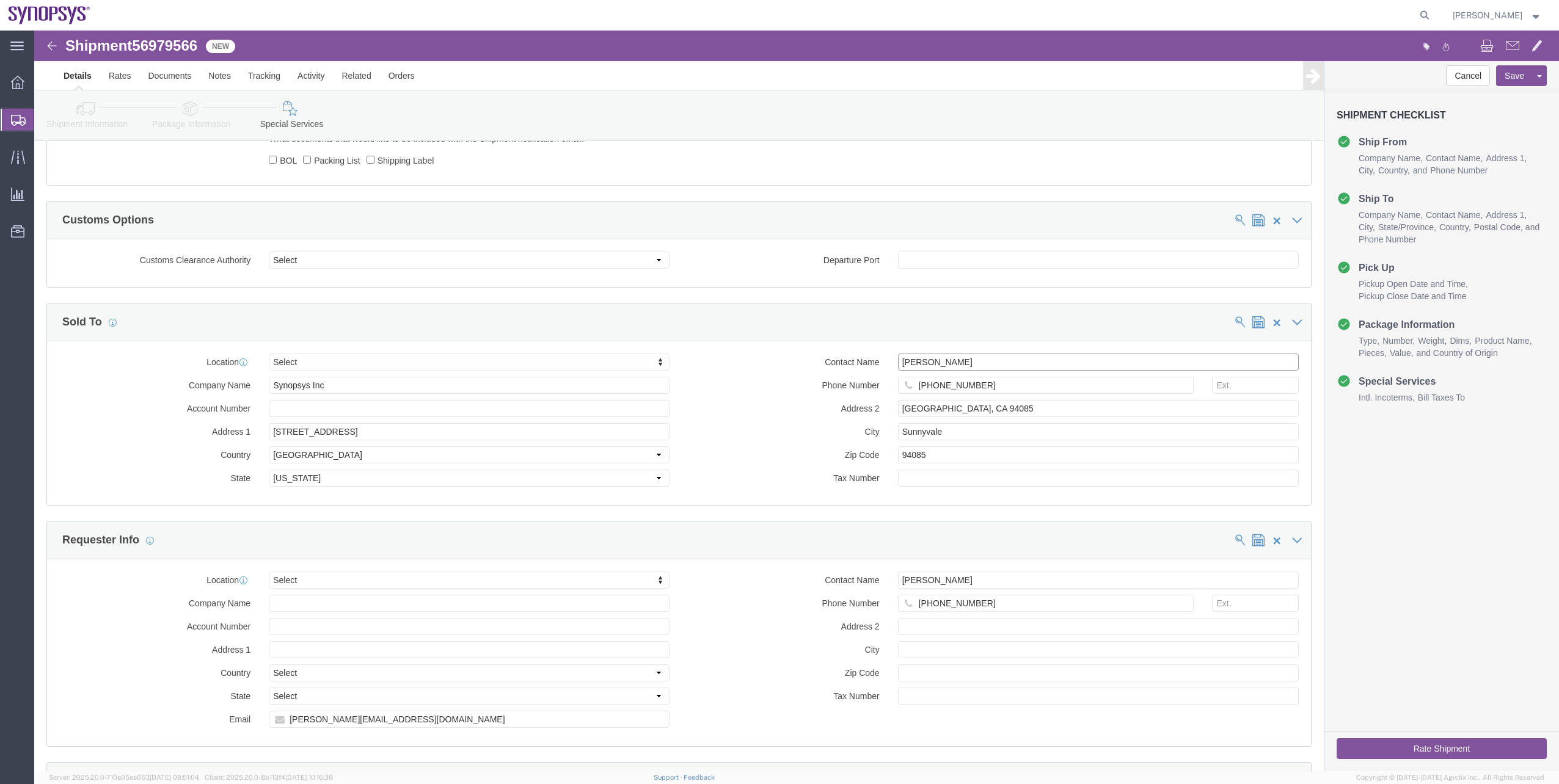
drag, startPoint x: 957, startPoint y: 321, endPoint x: 742, endPoint y: 328, distance: 215.1
click div "Contact Name Marcella Moreau Phone Number +1-650-584-5000 Address 2 Sunnyvale, …"
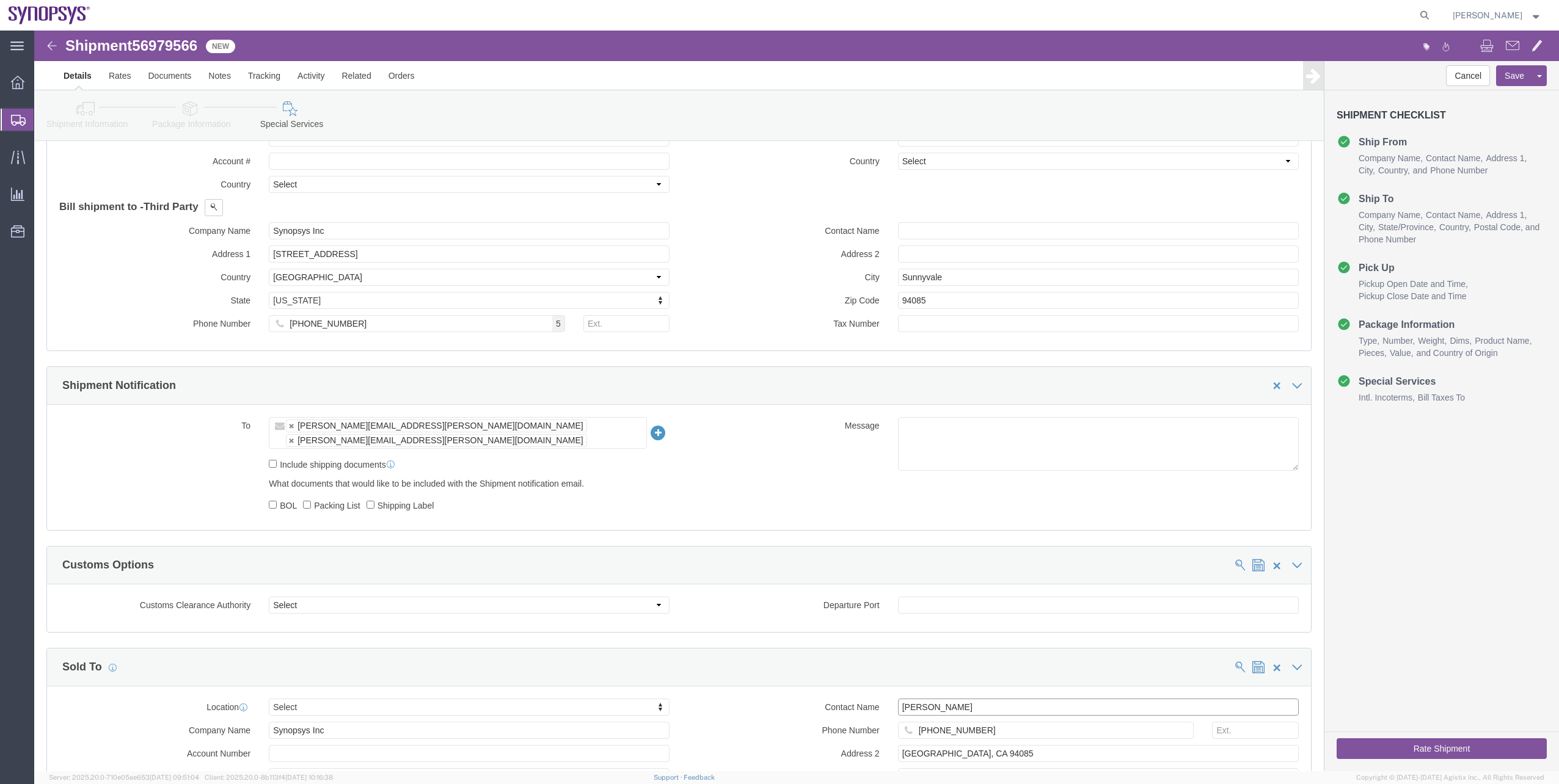
scroll to position [715, 0]
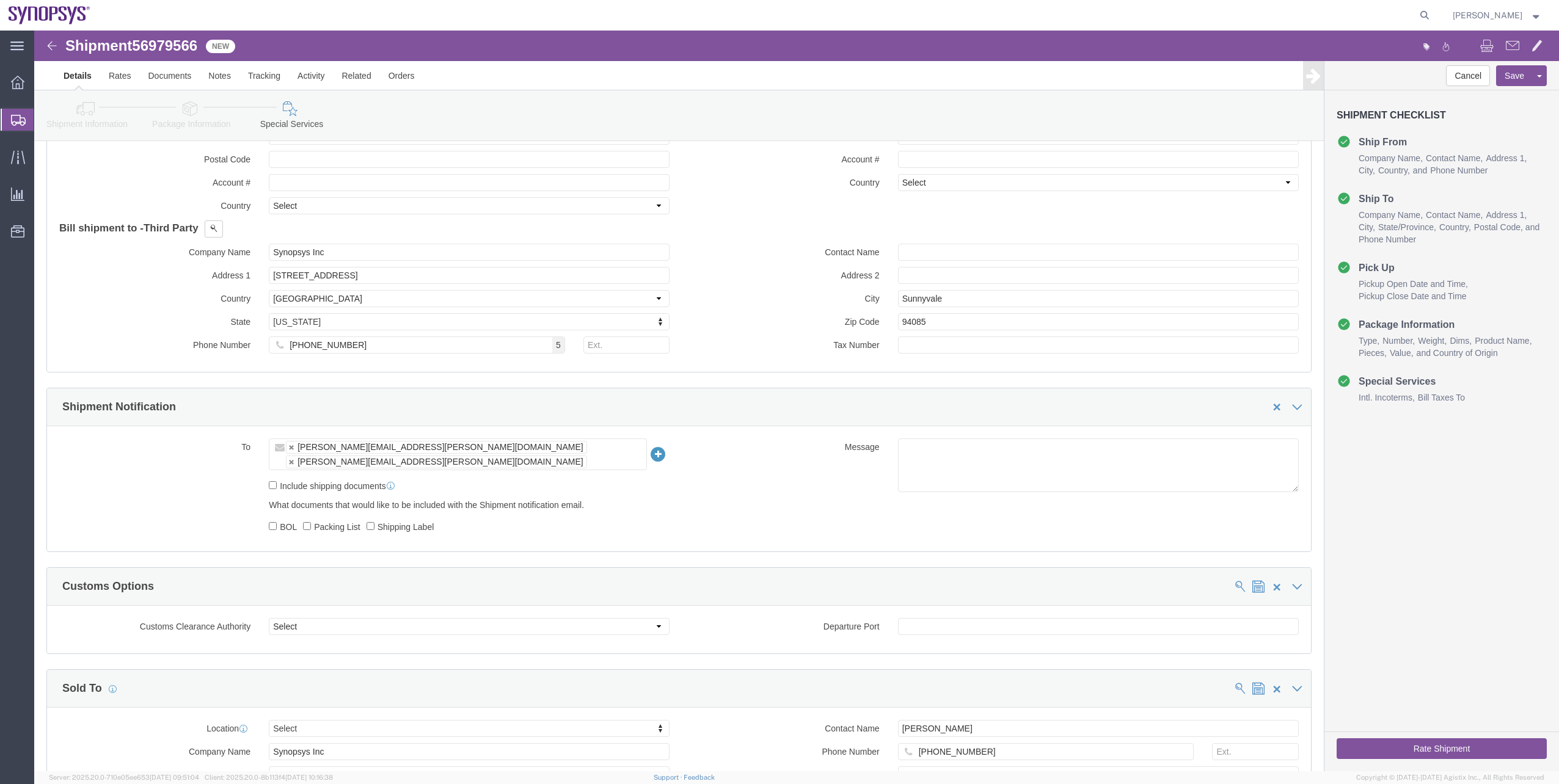
click div "Bill shipment to - Third Party Company Name E-Sharp AB Address 1 Götgatan 3 Cou…"
click input "text"
paste input "Marcella Moreau"
type input "Marcella Moreau"
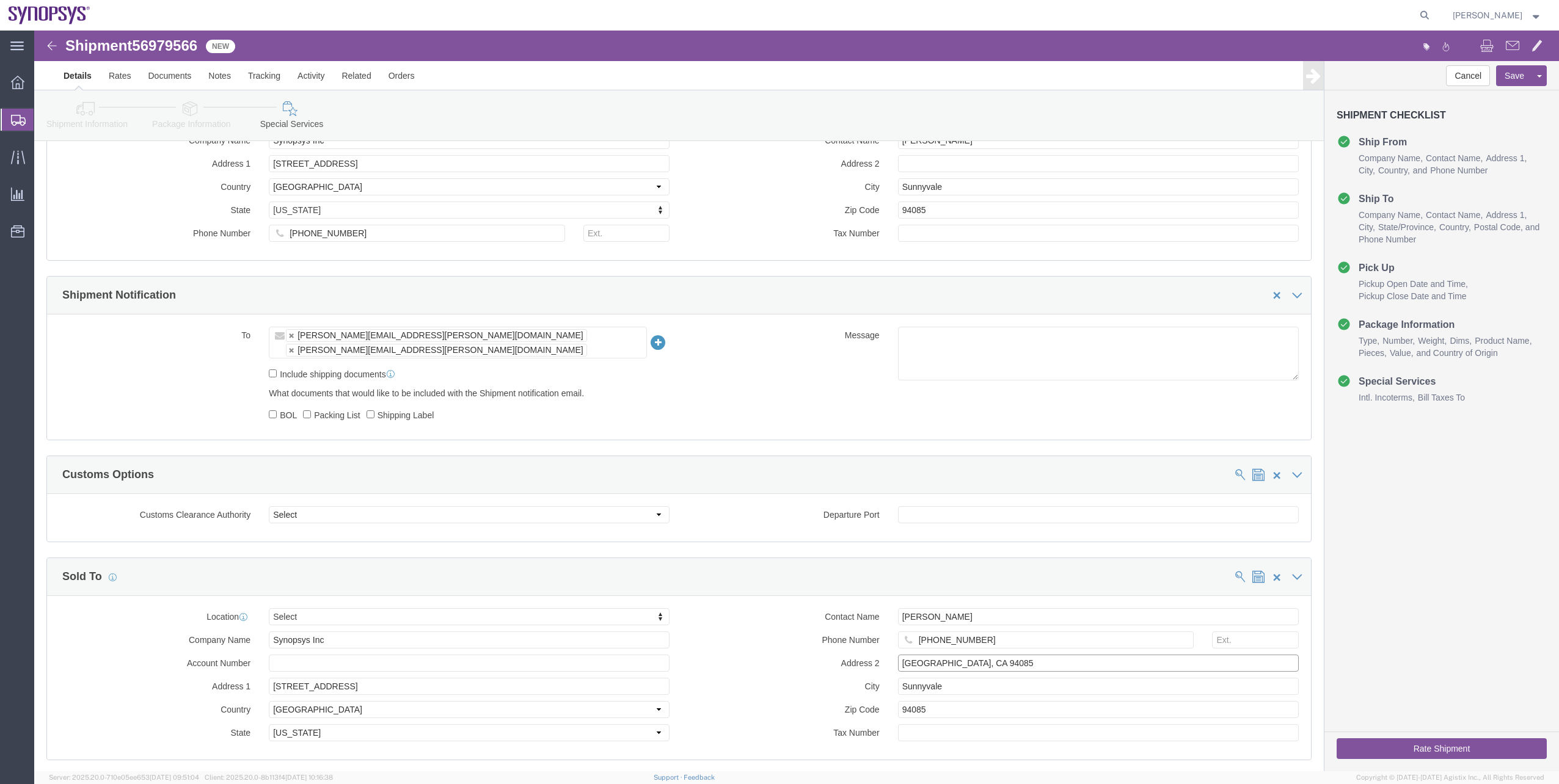
scroll to position [879, 0]
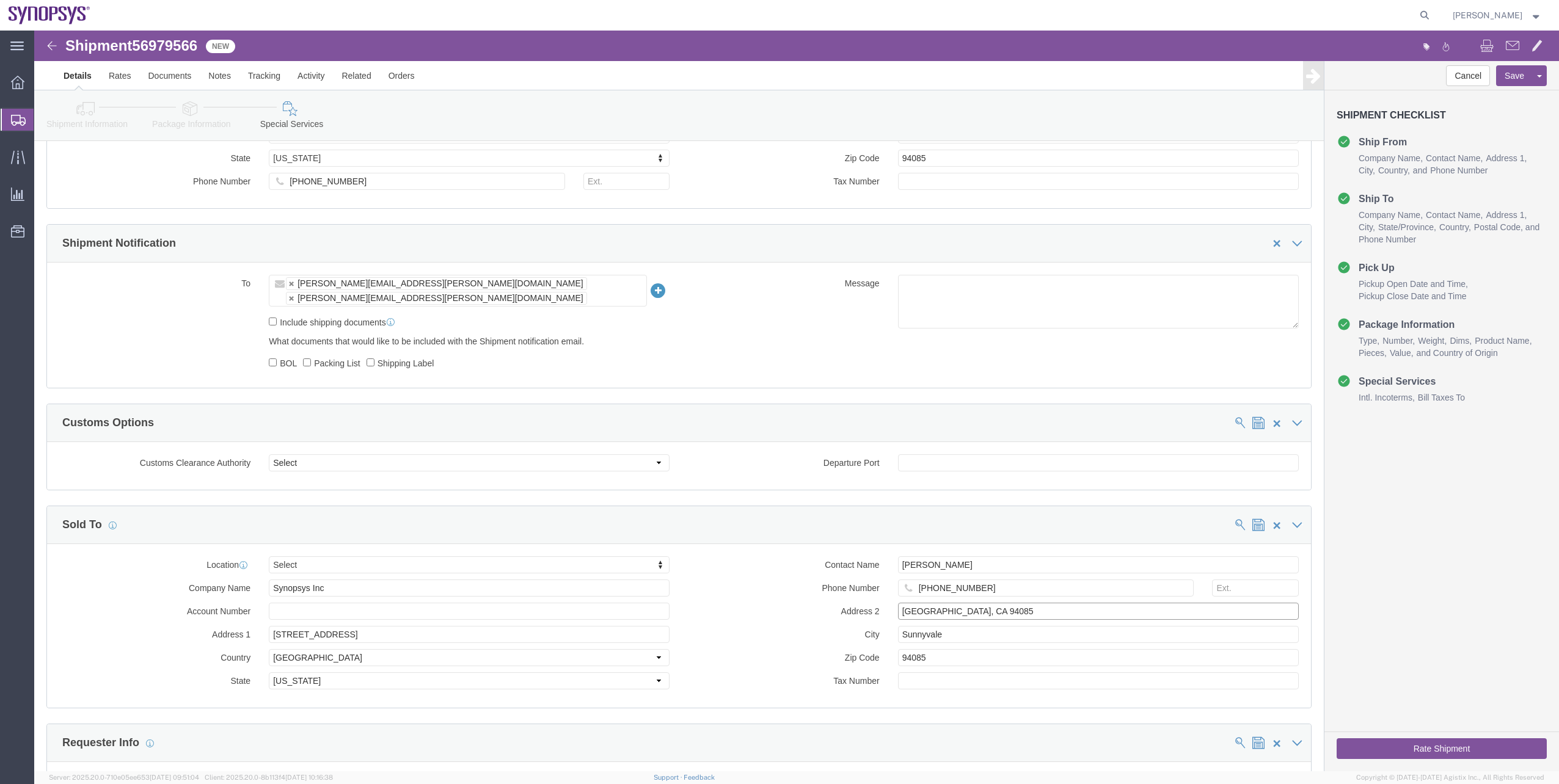
drag, startPoint x: 937, startPoint y: 735, endPoint x: 828, endPoint y: 592, distance: 179.8
click div "Contact Name Marcella Moreau Phone Number +1-650-584-5000 Address 2 Sunnyvale, …"
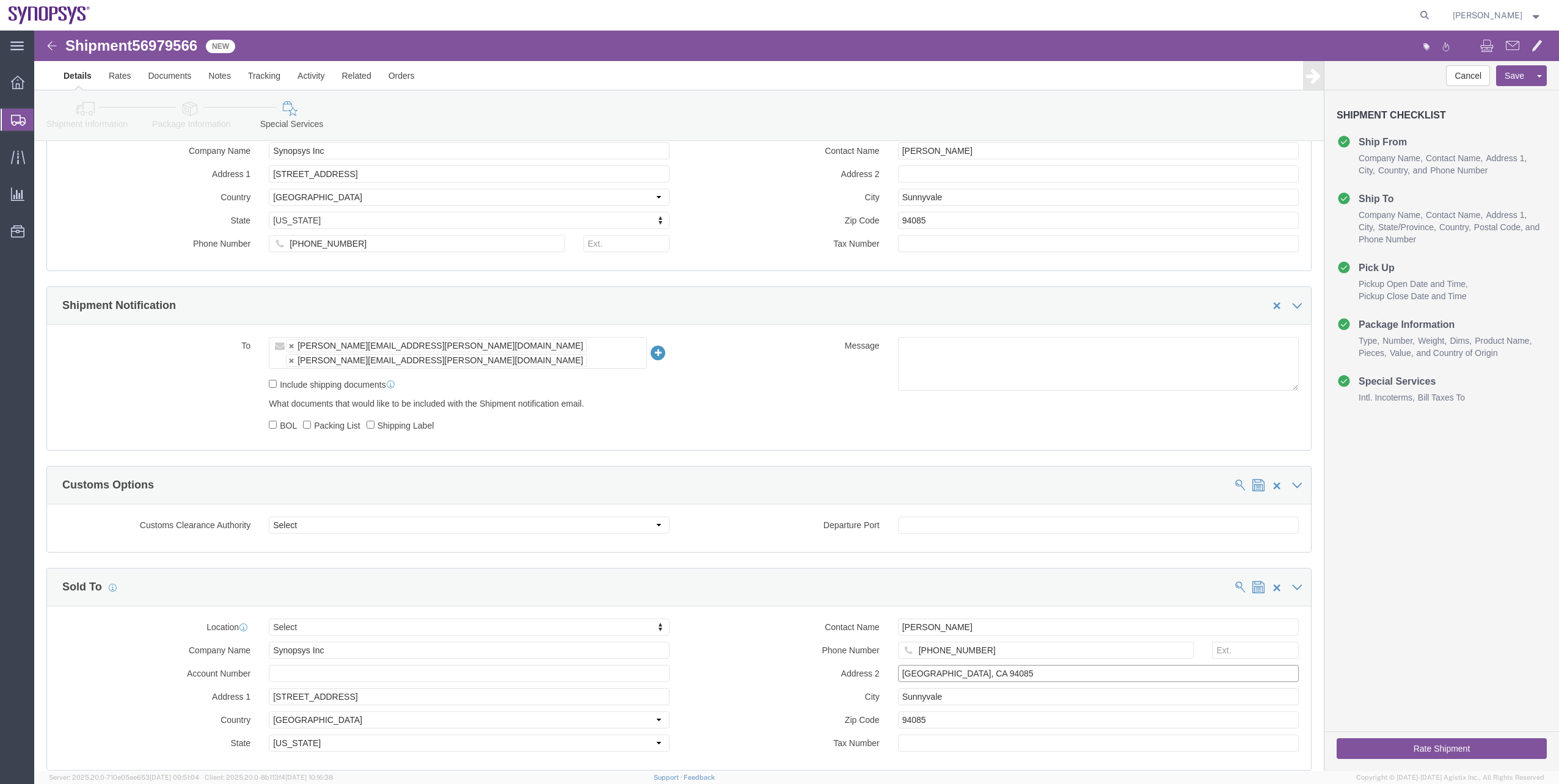
scroll to position [696, 0]
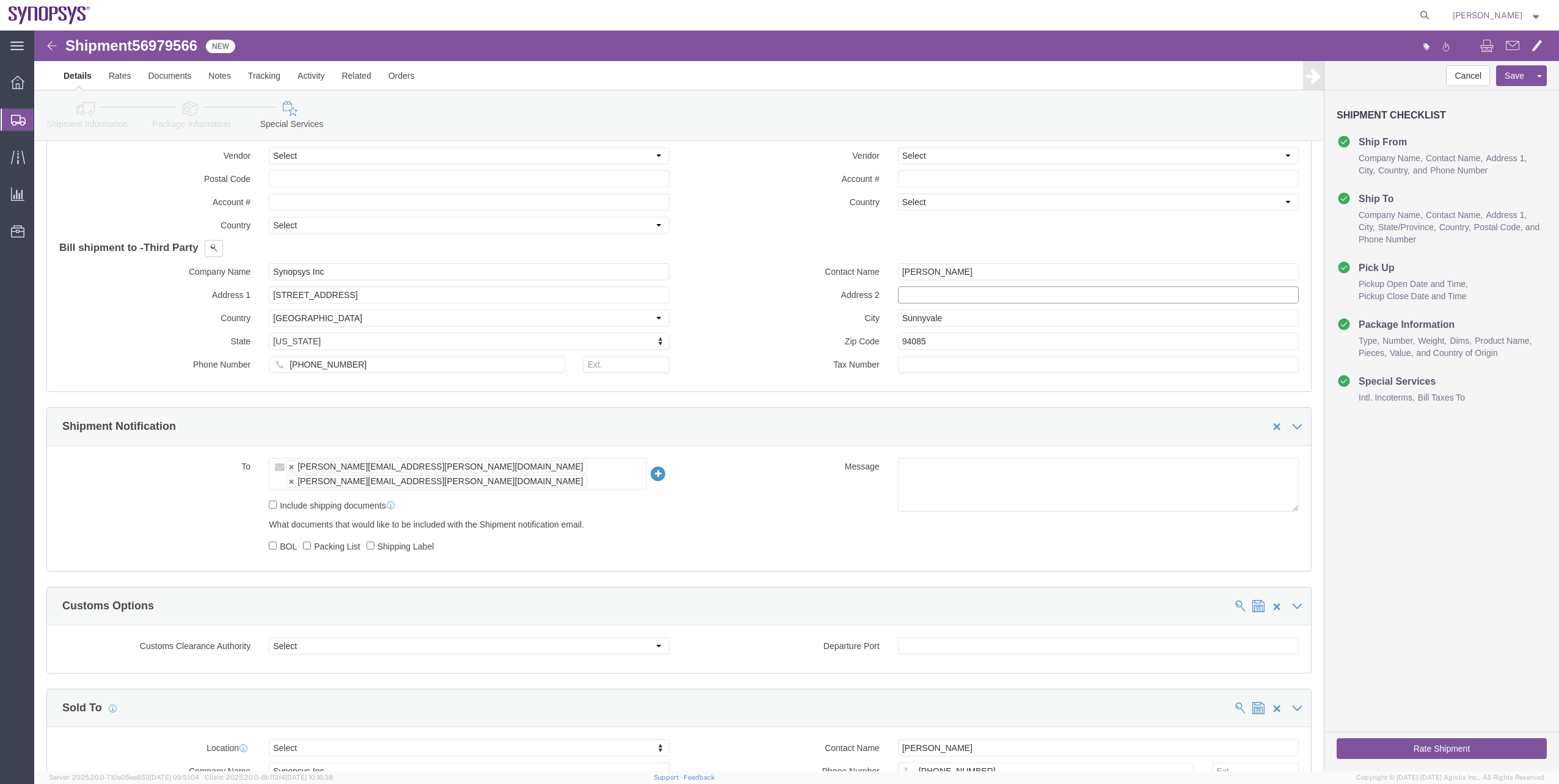
click input "text"
paste input "Sunnyvale, CA 94085"
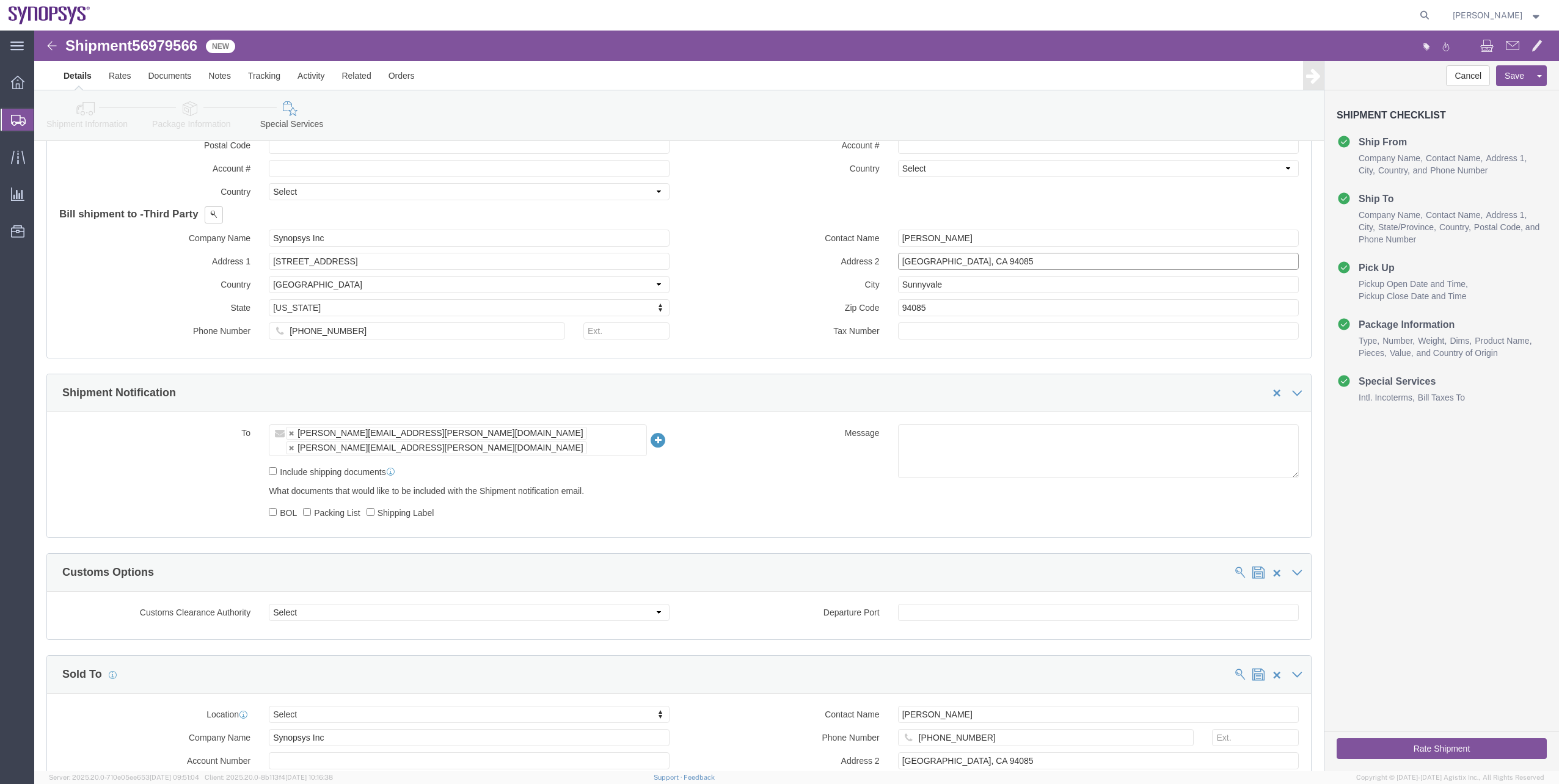
scroll to position [757, 0]
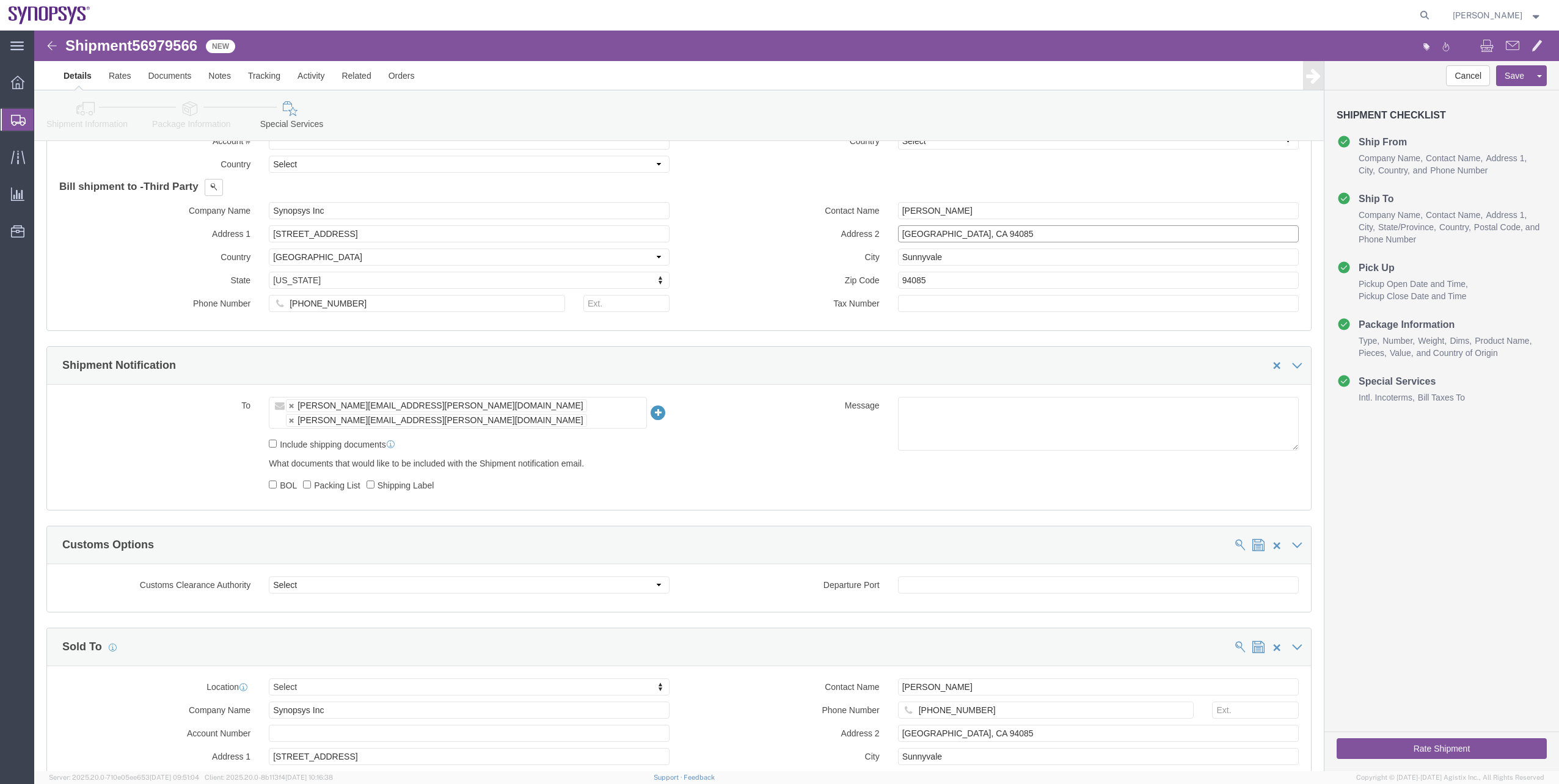
click input "Sunnyvale, CA 94085"
type input "Sunnyvale, CA 94085"
click input "94085"
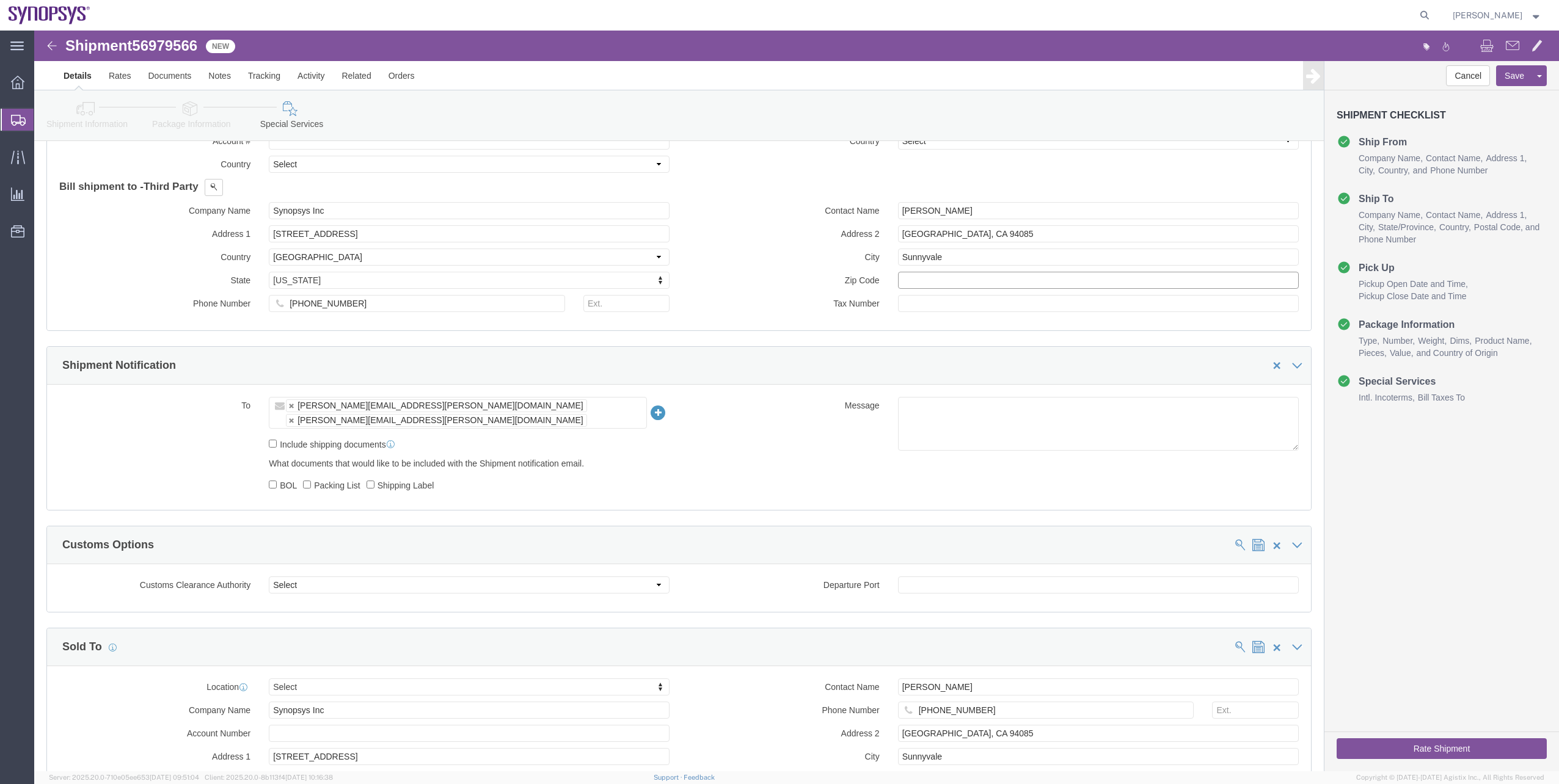
paste input "94085"
type input "94085"
drag, startPoint x: 957, startPoint y: 203, endPoint x: 840, endPoint y: 218, distance: 118.0
click div "Contact Name Marcella Moreau Address 2 Sunnyvale, CA 94085 City Sunnyvale Zip C…"
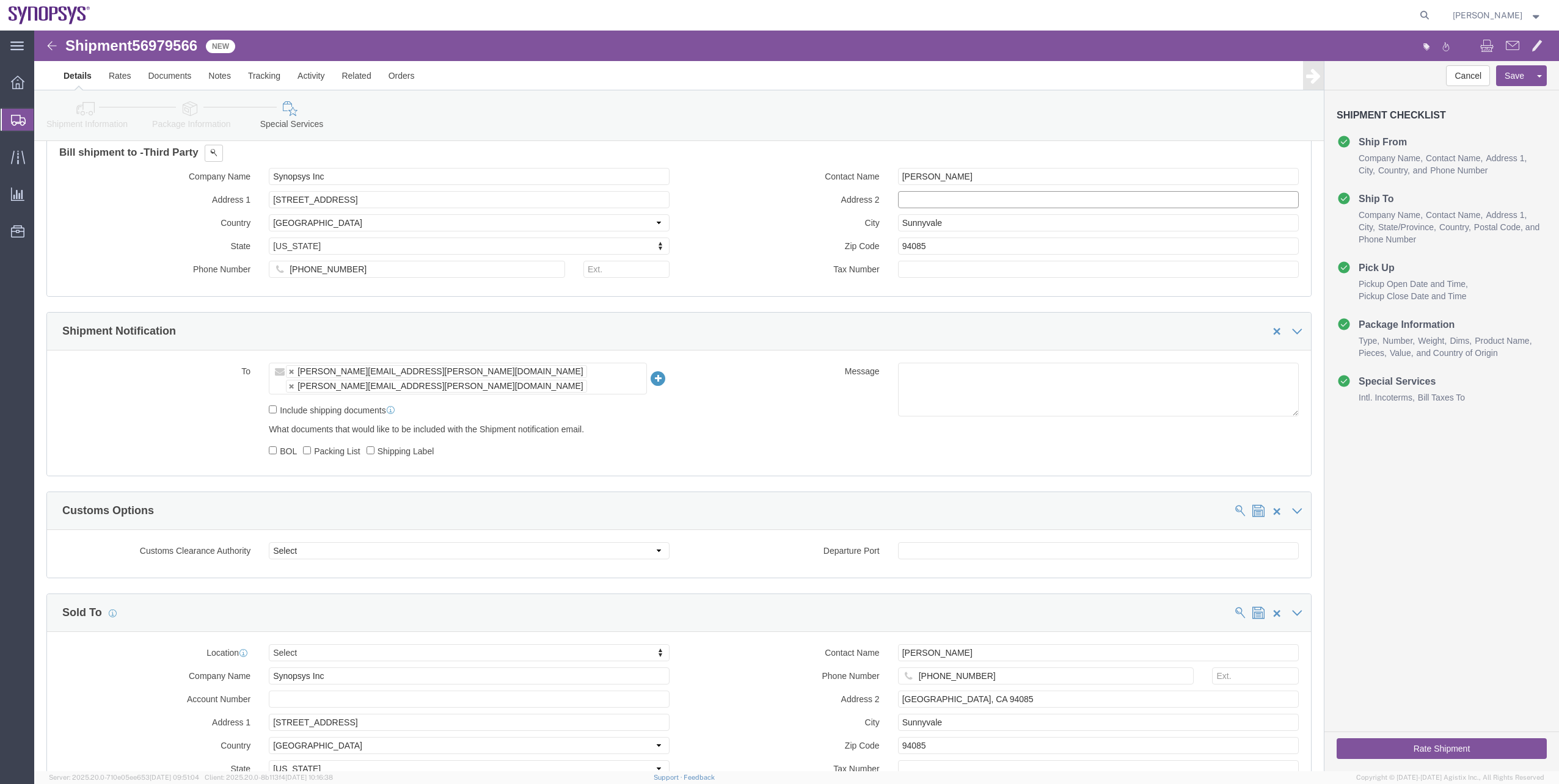
scroll to position [818, 0]
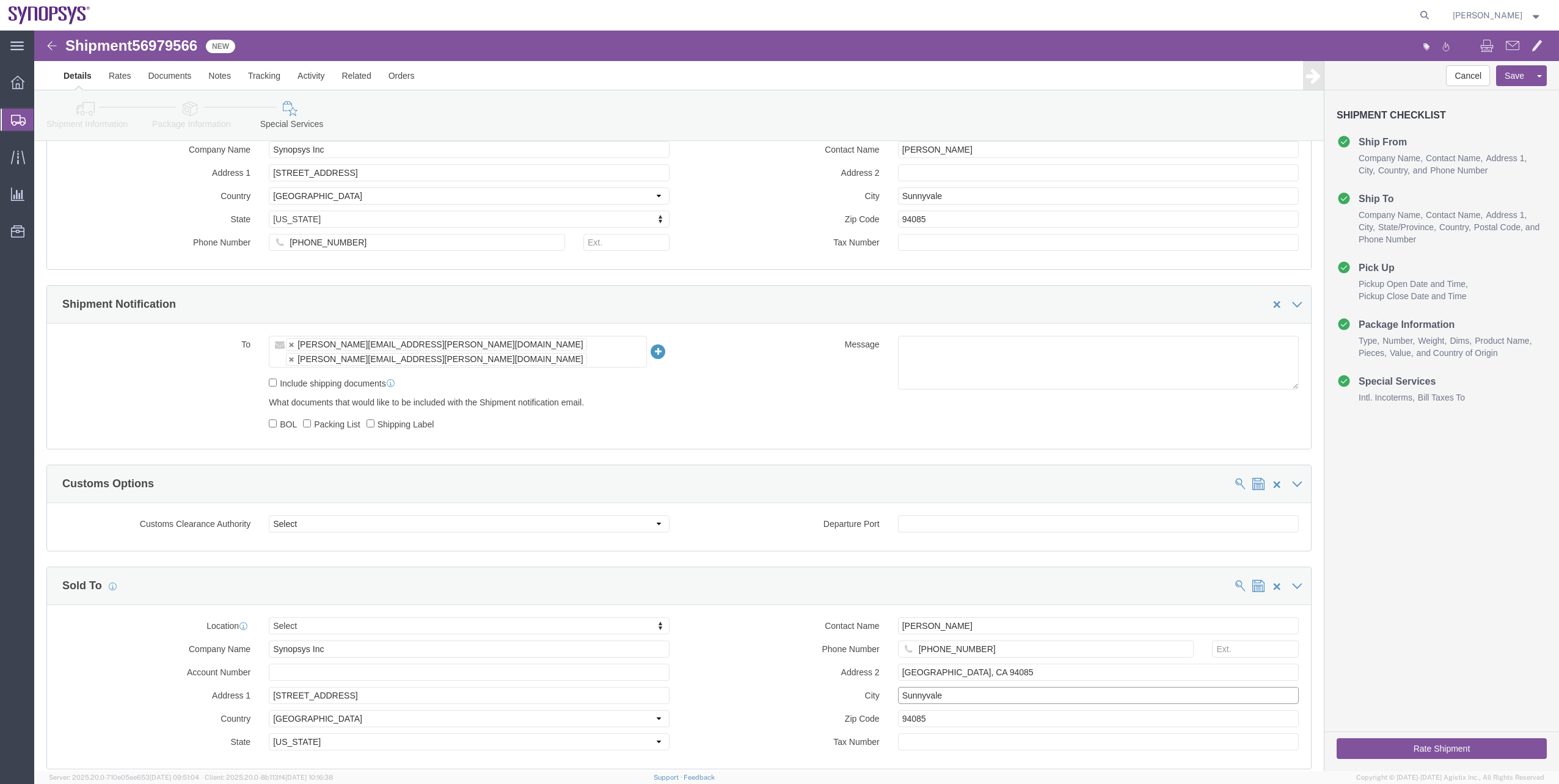
drag, startPoint x: 919, startPoint y: 647, endPoint x: 822, endPoint y: 644, distance: 97.0
click div "City Sunnyvale"
click input "text"
paste input "Sunnyvale"
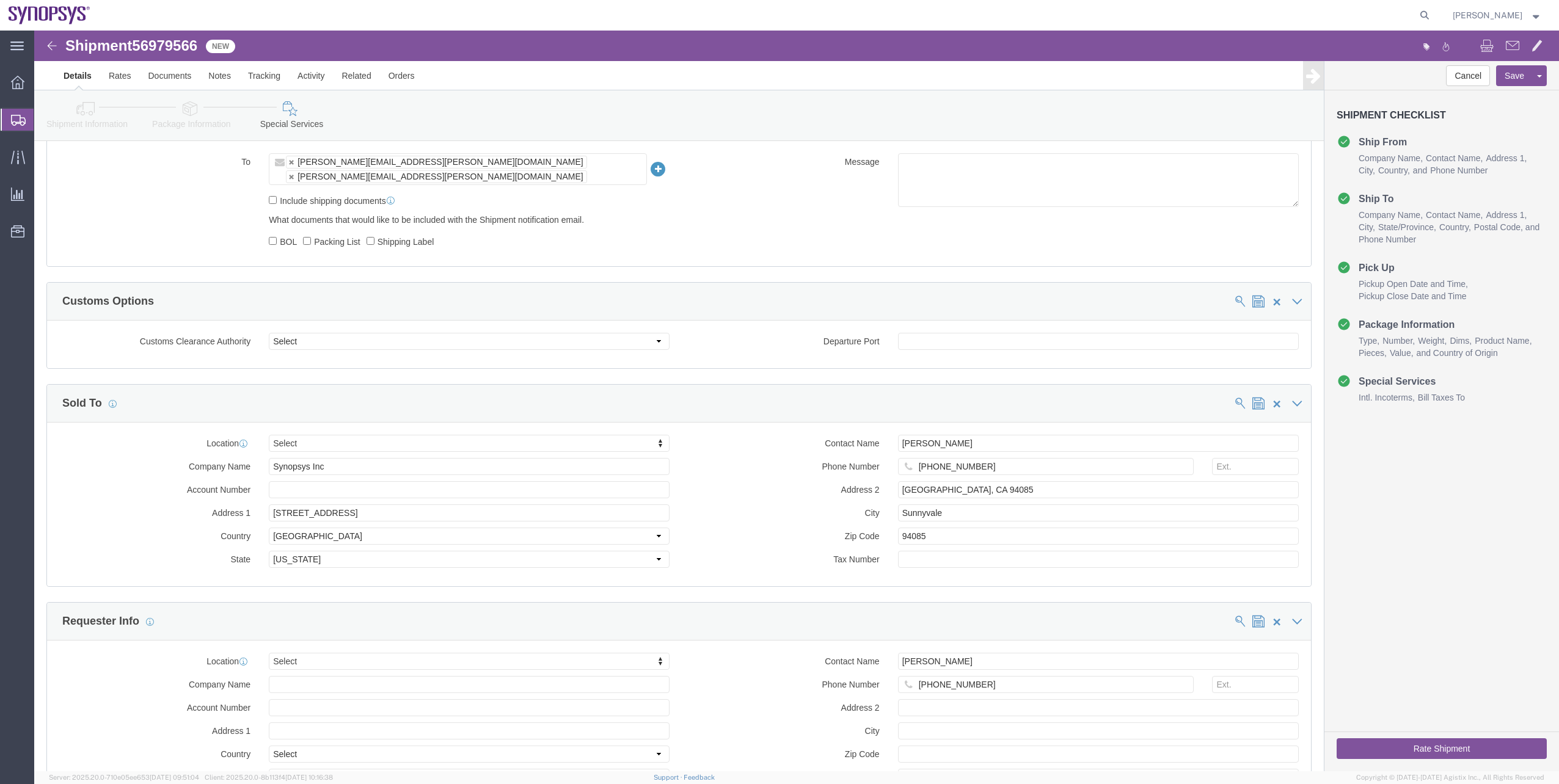
scroll to position [1002, 0]
type input "Sunnyvale"
click select "Select Use Carrier or Agent Broker Use My Nominated Broker Use Recipient's Brok…"
click div "Customs Options"
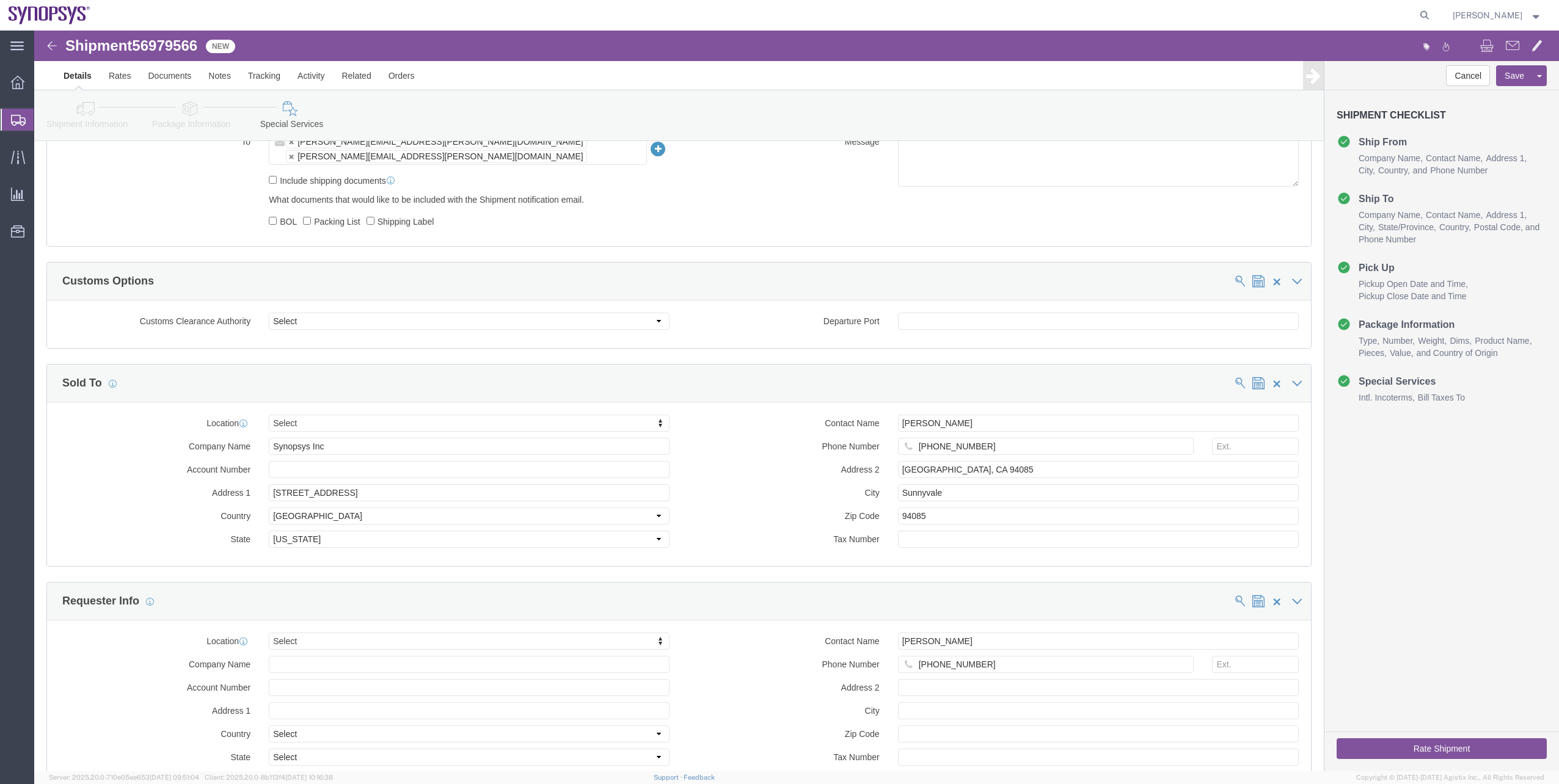
scroll to position [960, 0]
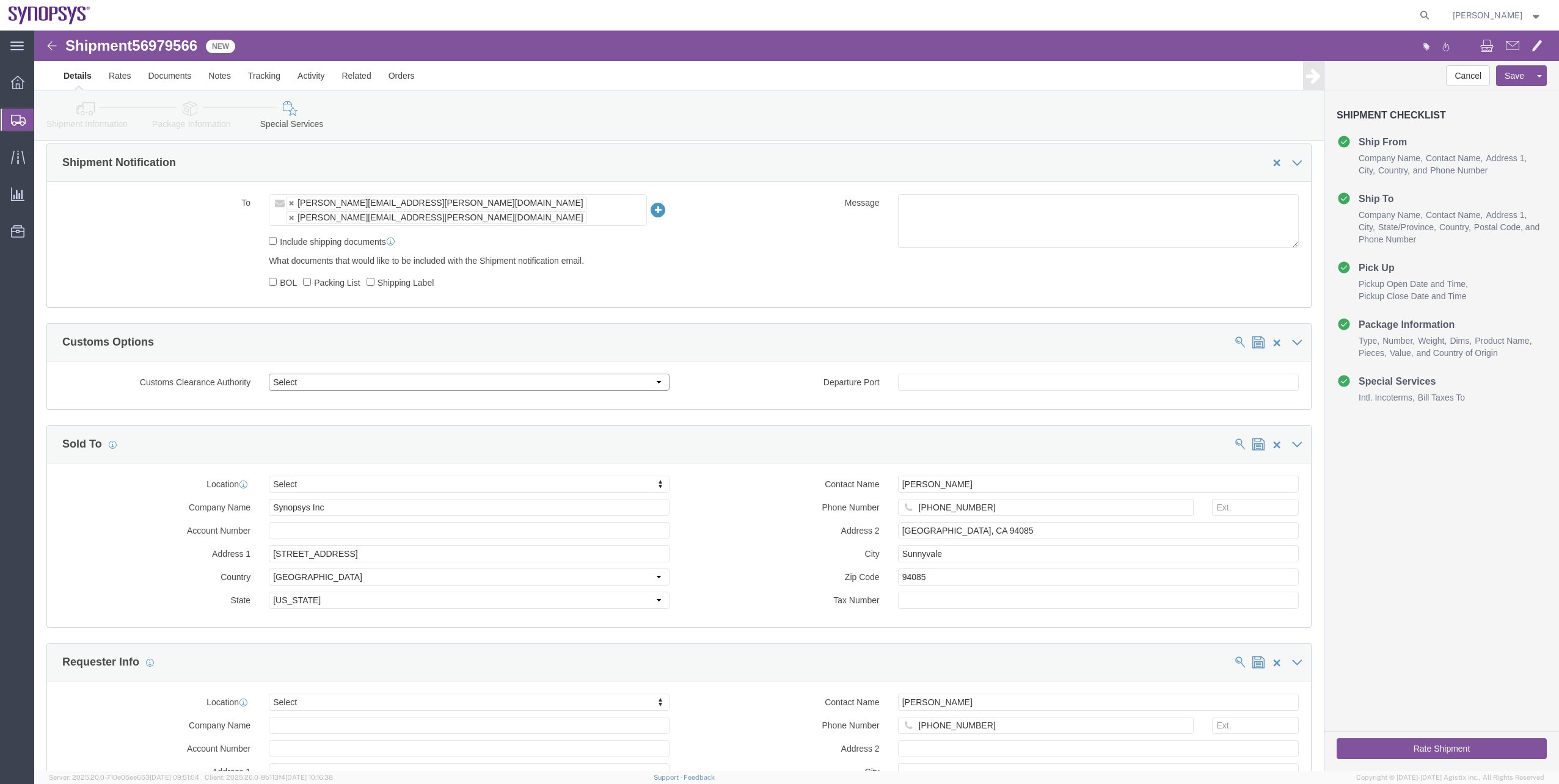
click select "Select Use Carrier or Agent Broker Use My Nominated Broker Use Recipient's Brok…"
select select "RCPN"
click select "Select Use Carrier or Agent Broker Use My Nominated Broker Use Recipient's Brok…"
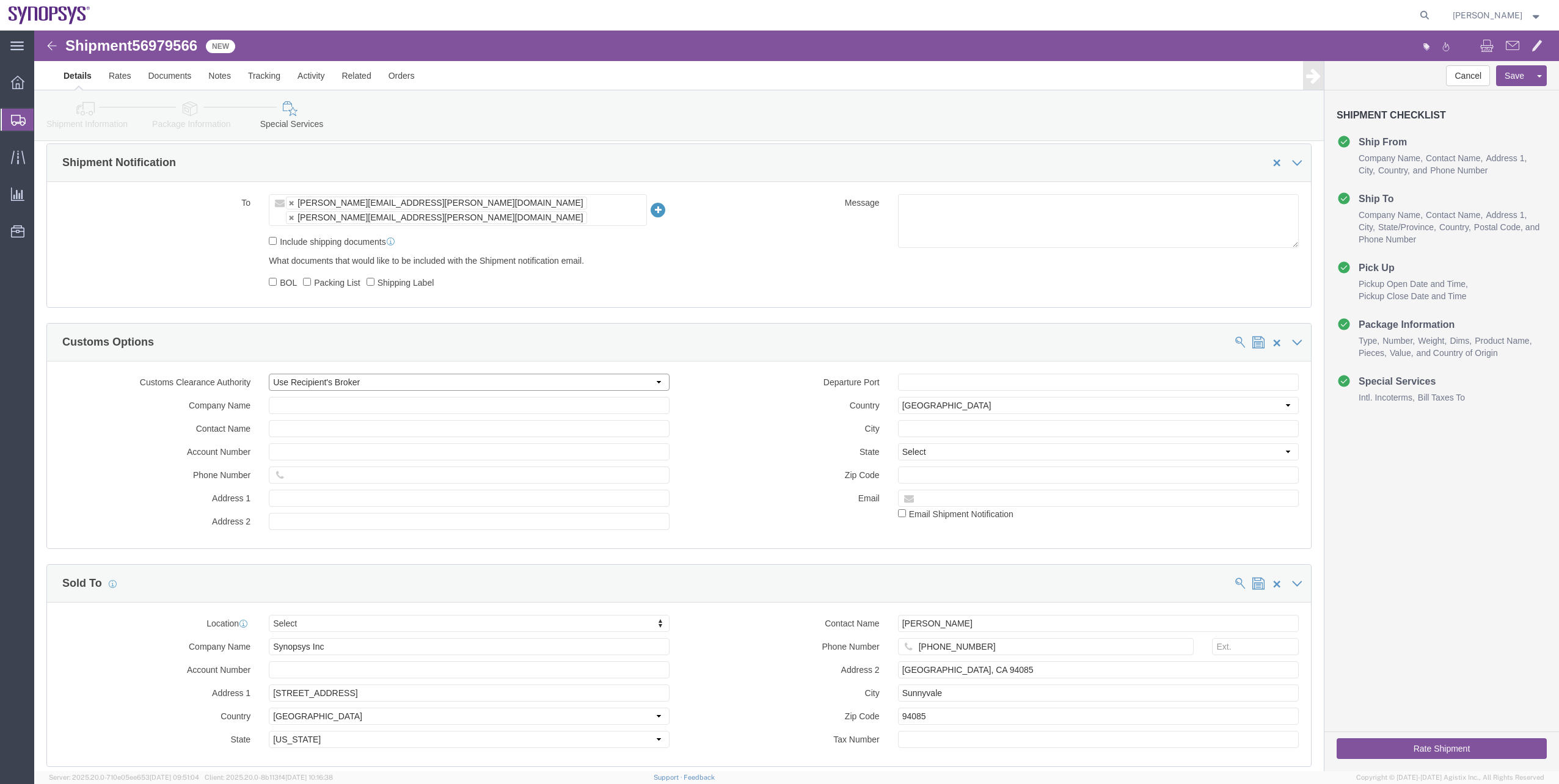
click select "Select Use Carrier or Agent Broker Use My Nominated Broker Use Recipient's Brok…"
select select
click select "Select Use Carrier or Agent Broker Use My Nominated Broker Use Recipient's Brok…"
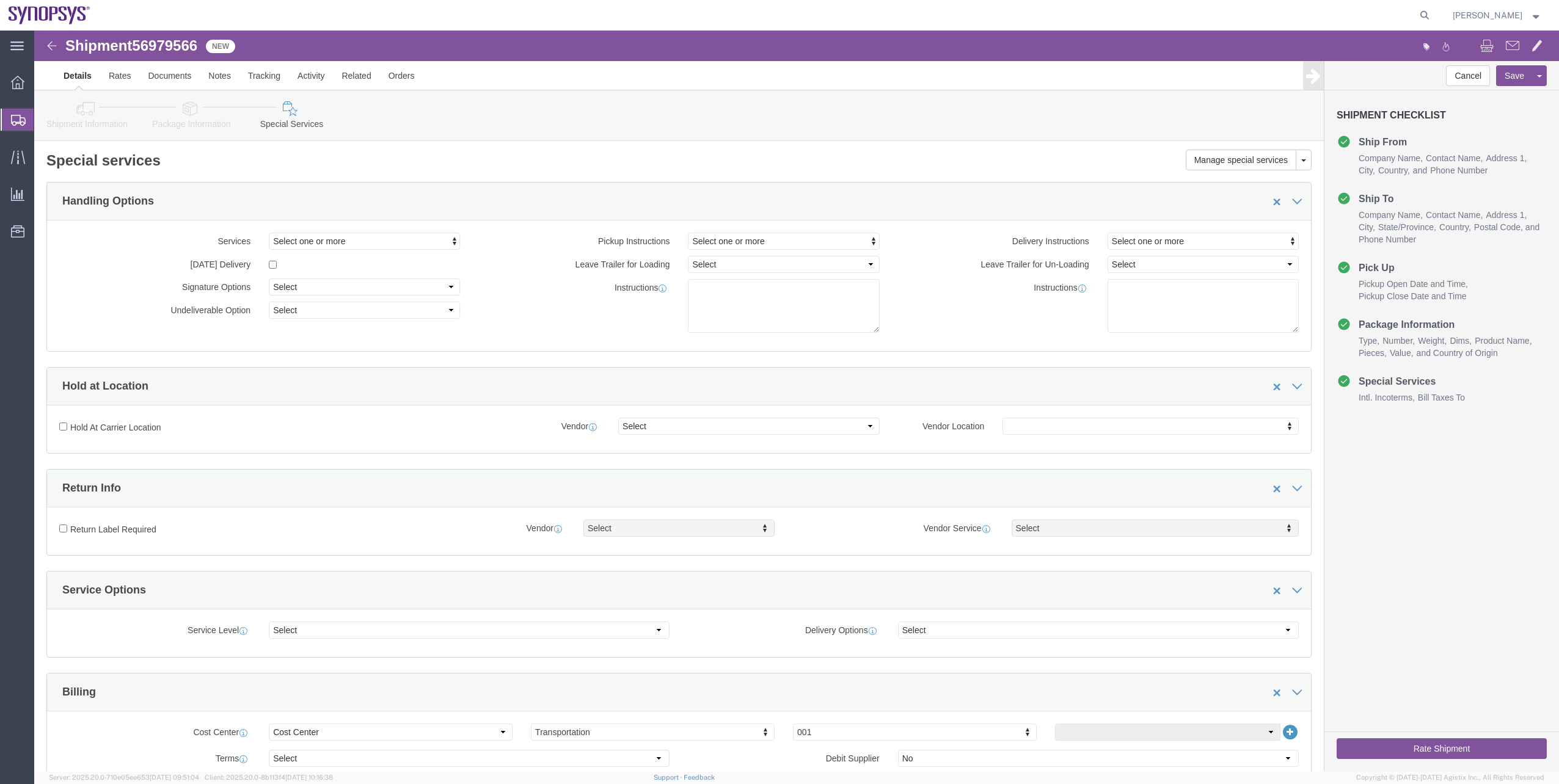
scroll to position [0, 0]
click icon
click div
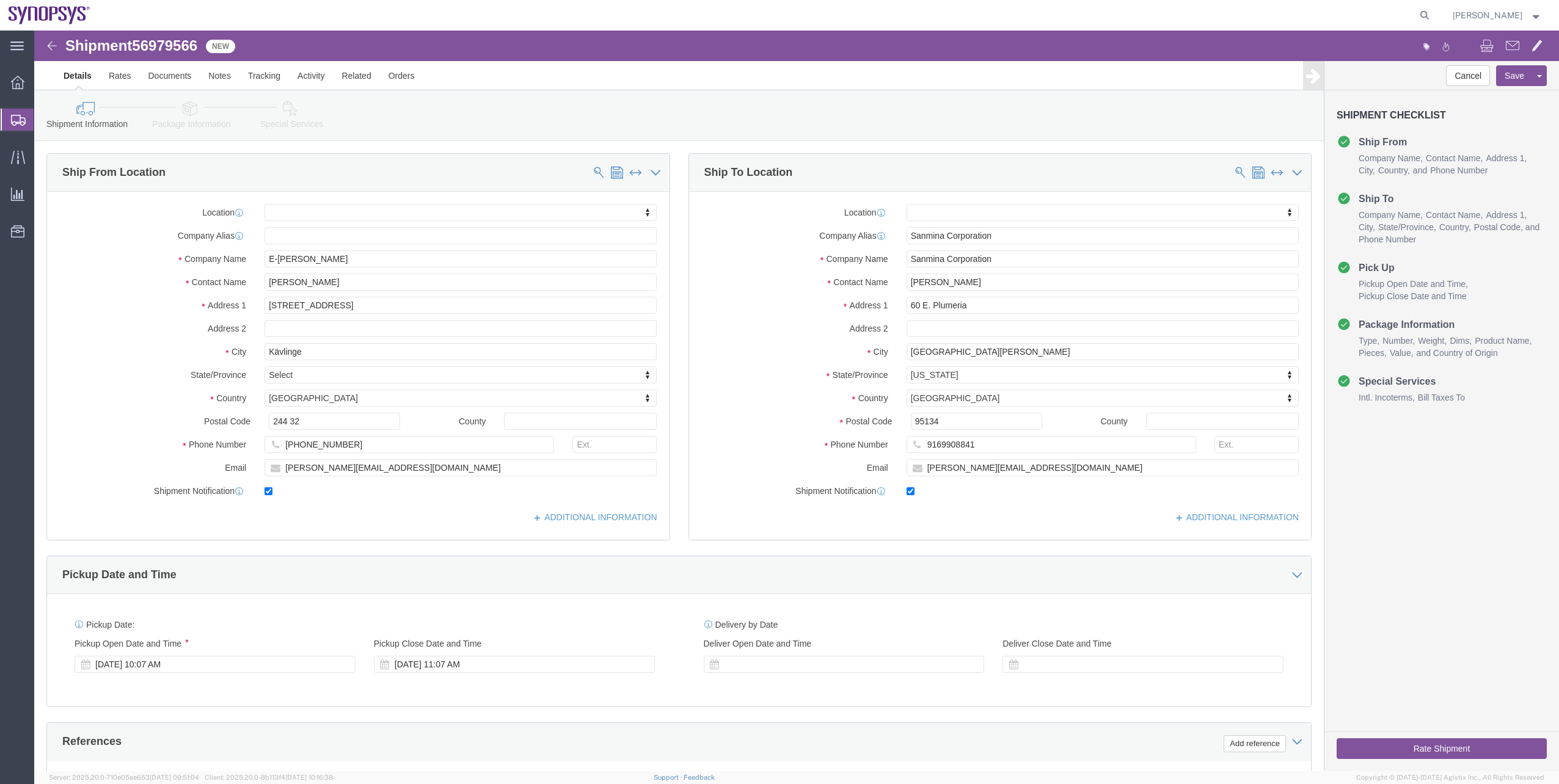
click button "Rate Shipment"
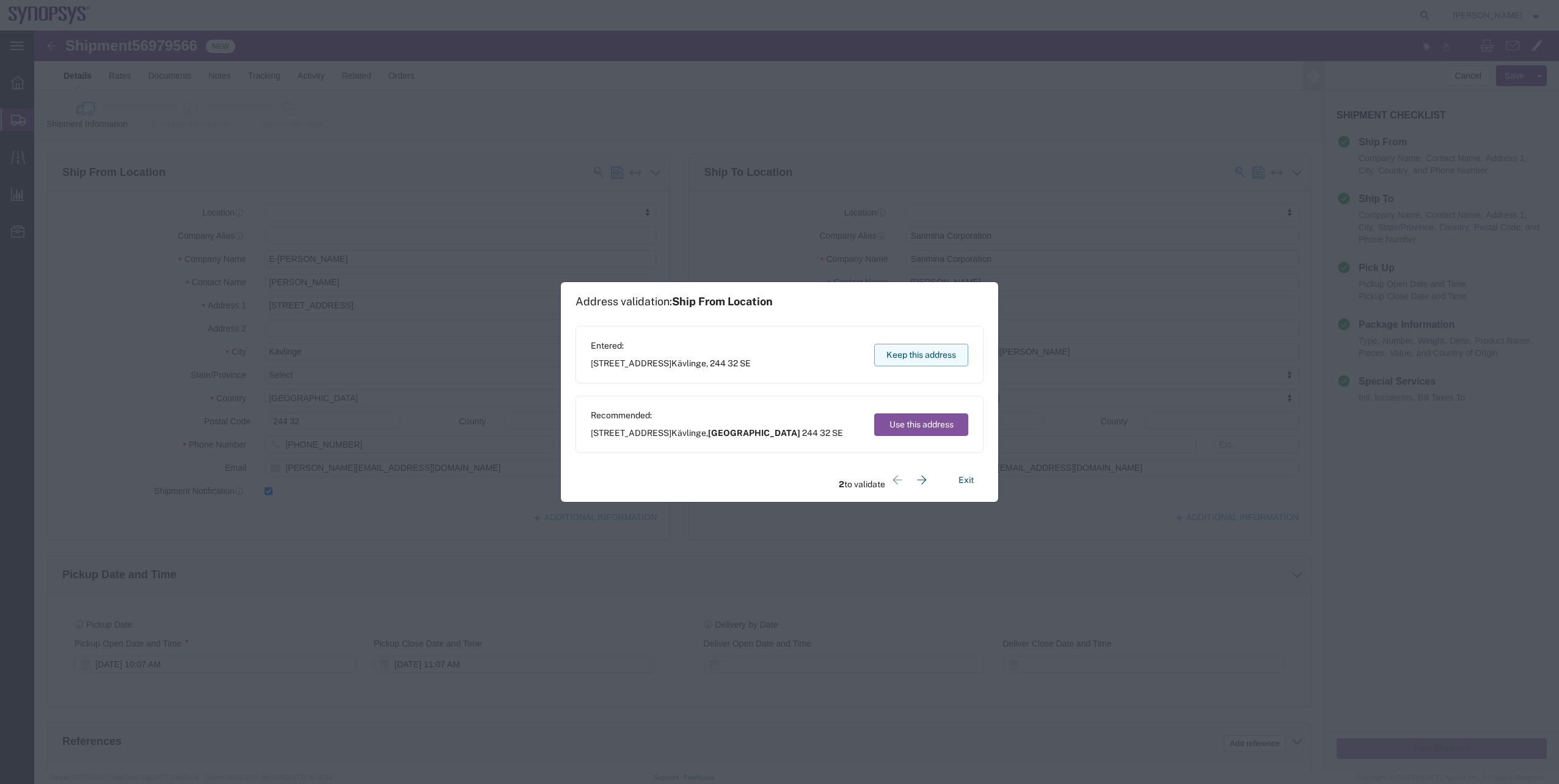
click at [931, 361] on button "Keep this address" at bounding box center [921, 355] width 94 height 22
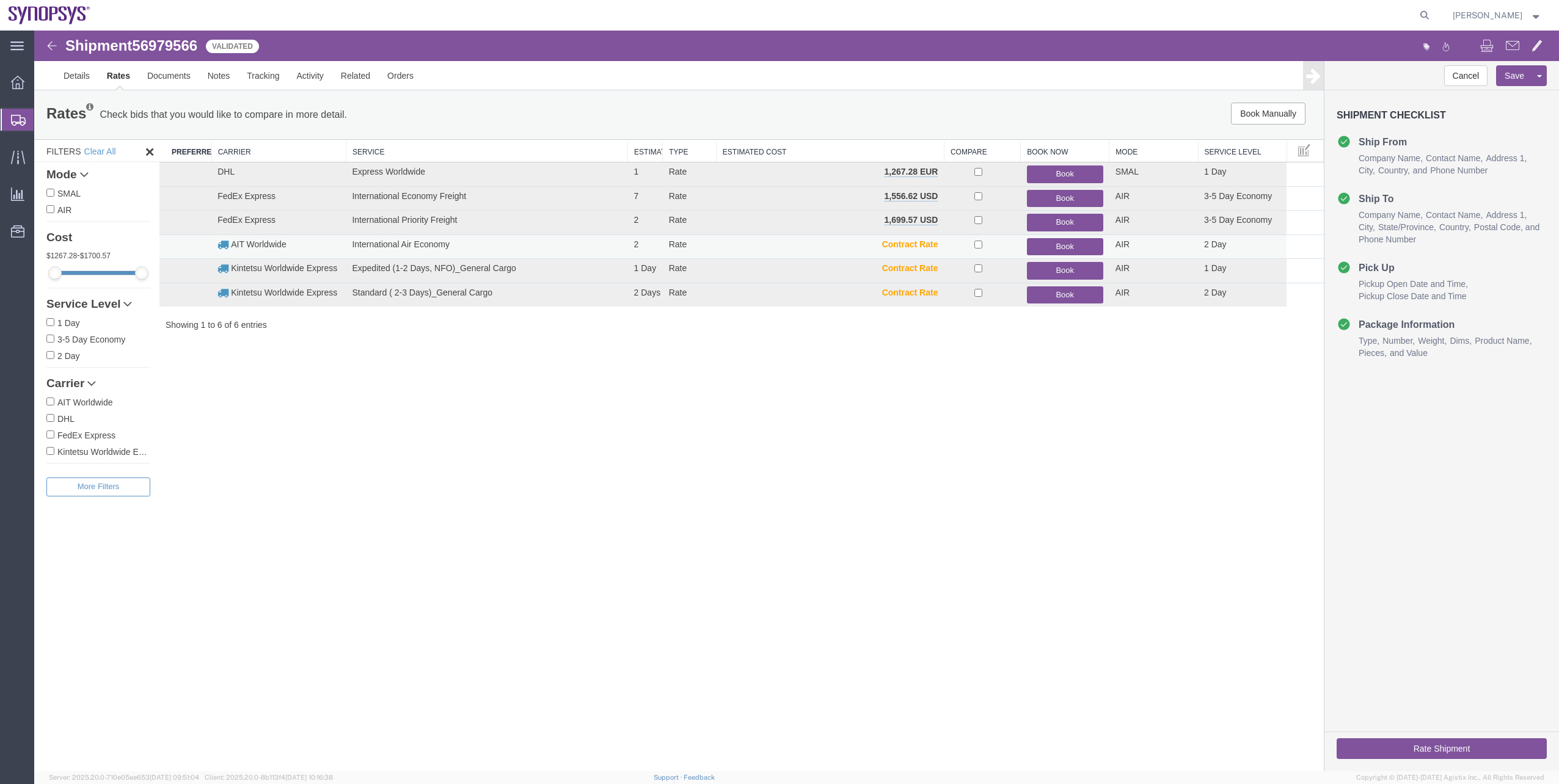
click at [1064, 248] on button "Book" at bounding box center [1065, 247] width 76 height 17
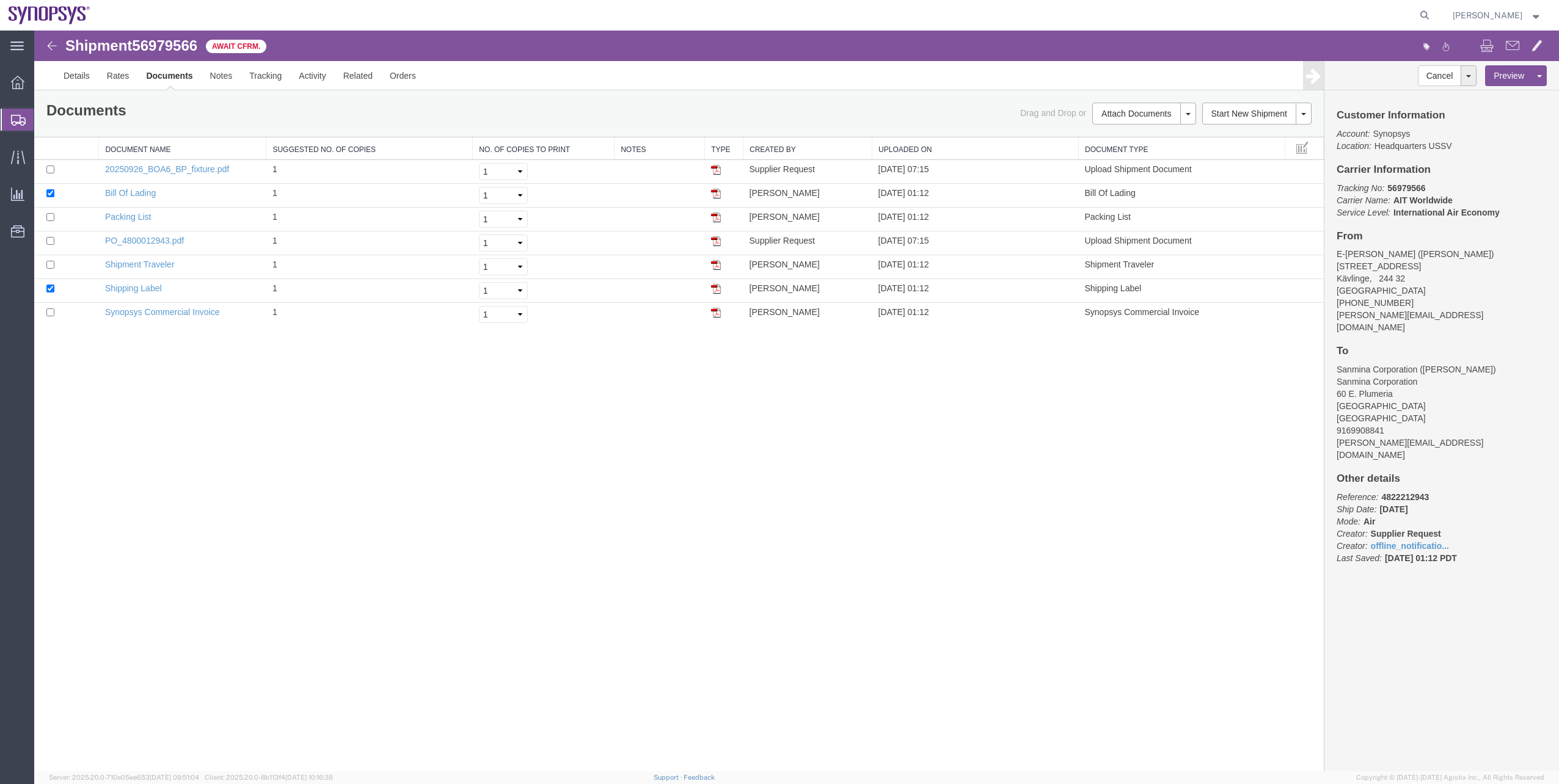
click at [0, 0] on span "Shipment Manager" at bounding box center [0, 0] width 0 height 0
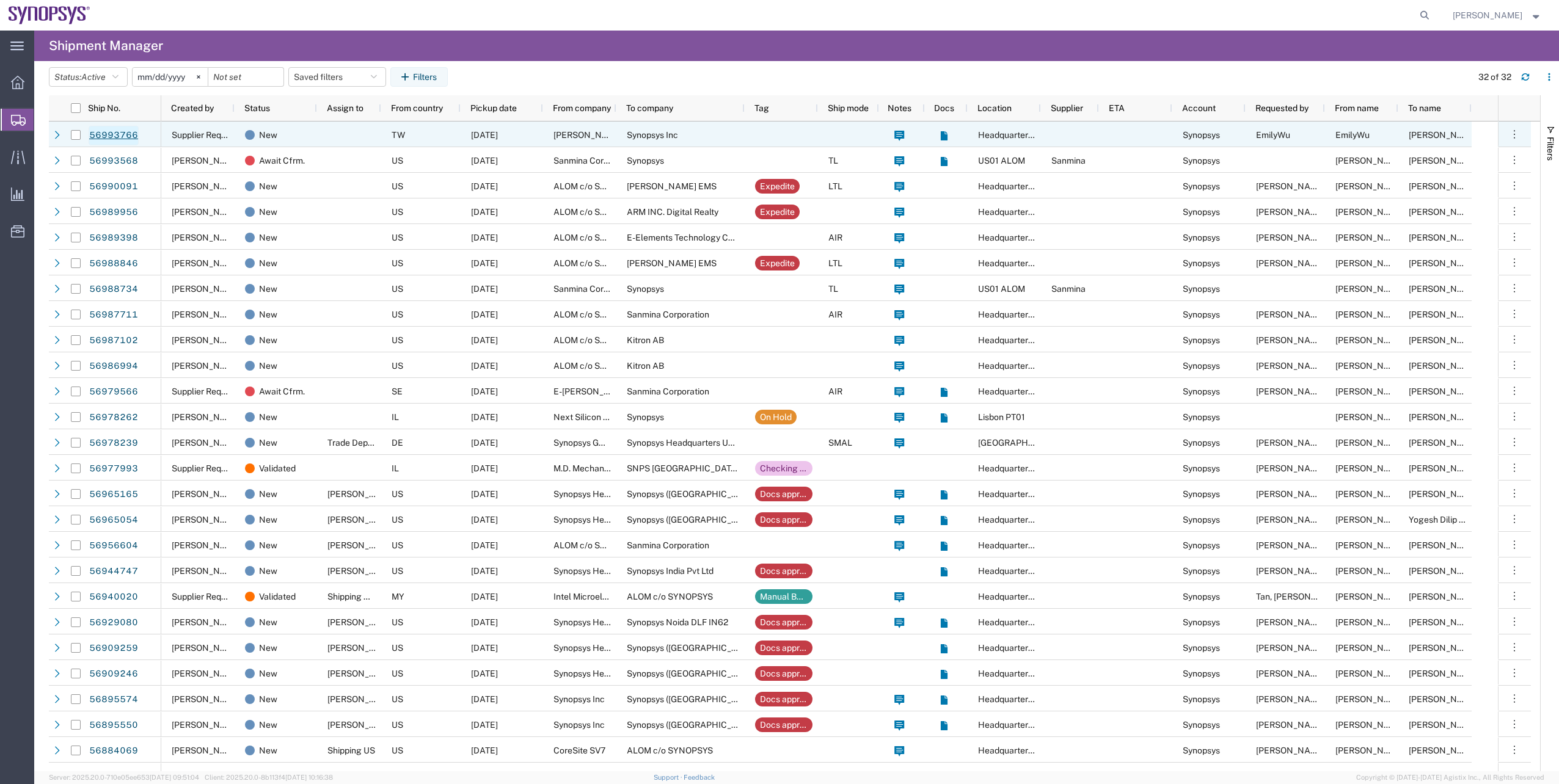
click at [130, 141] on link "56993766" at bounding box center [113, 135] width 50 height 19
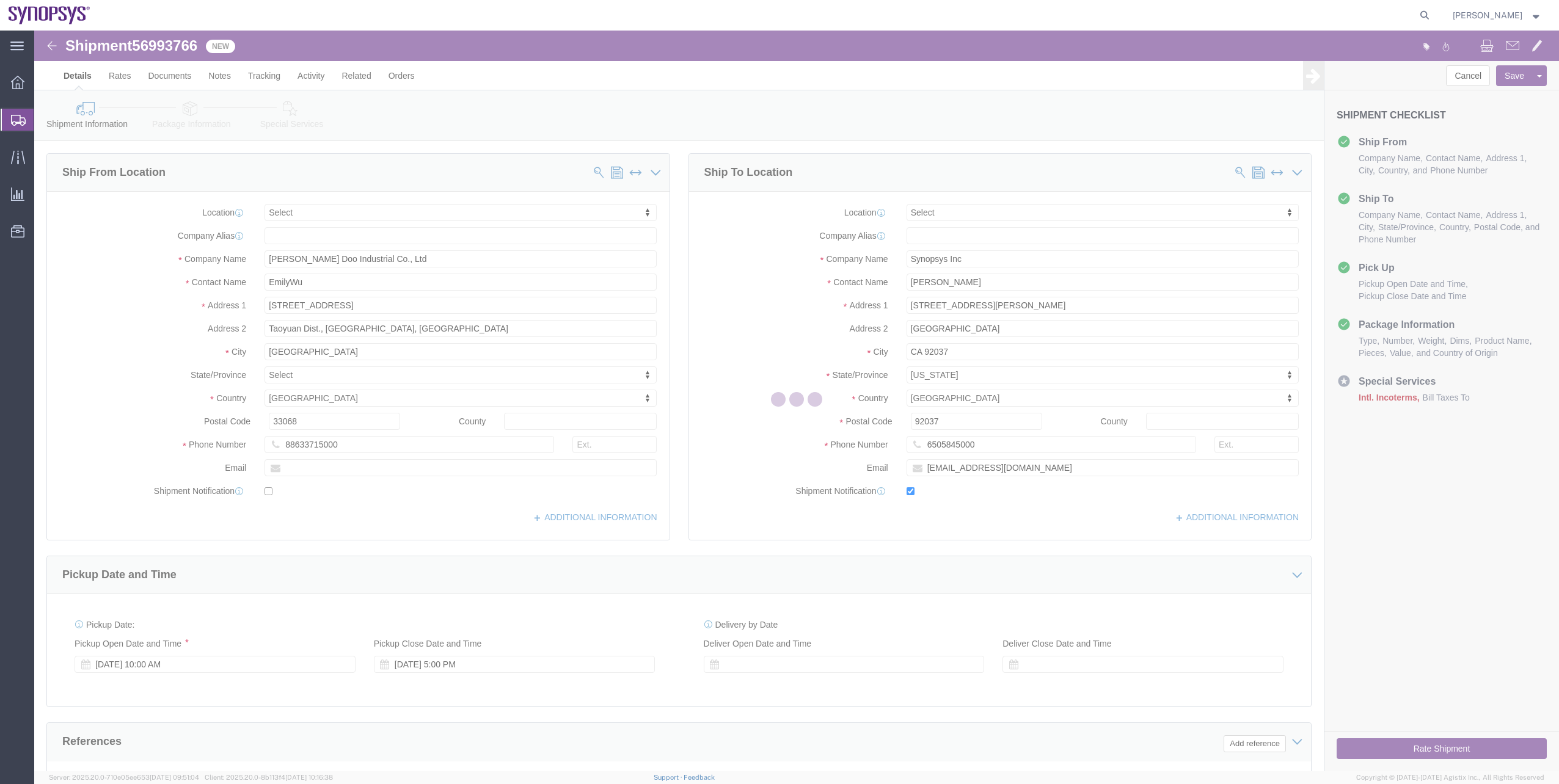
select select
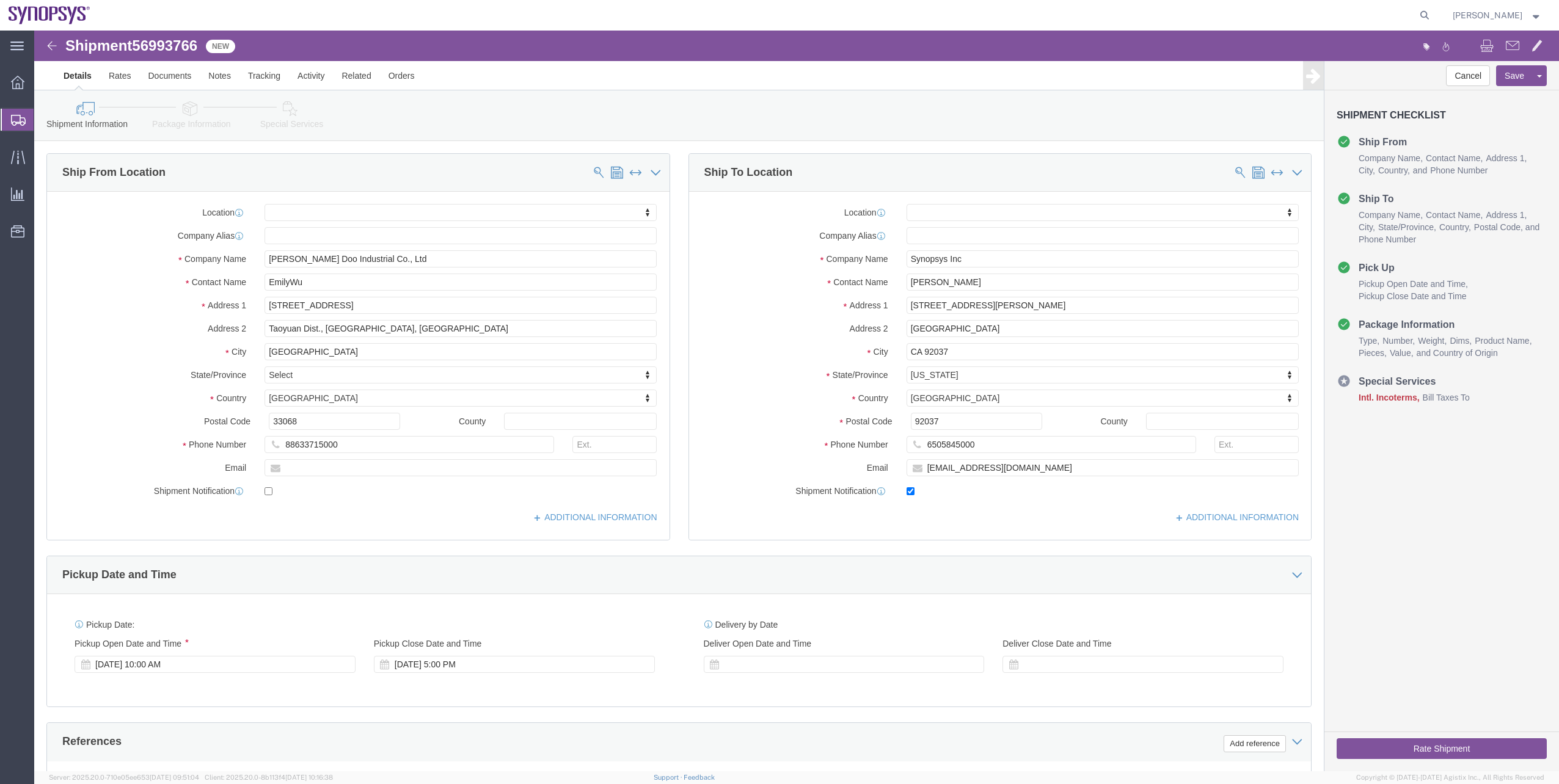
click icon
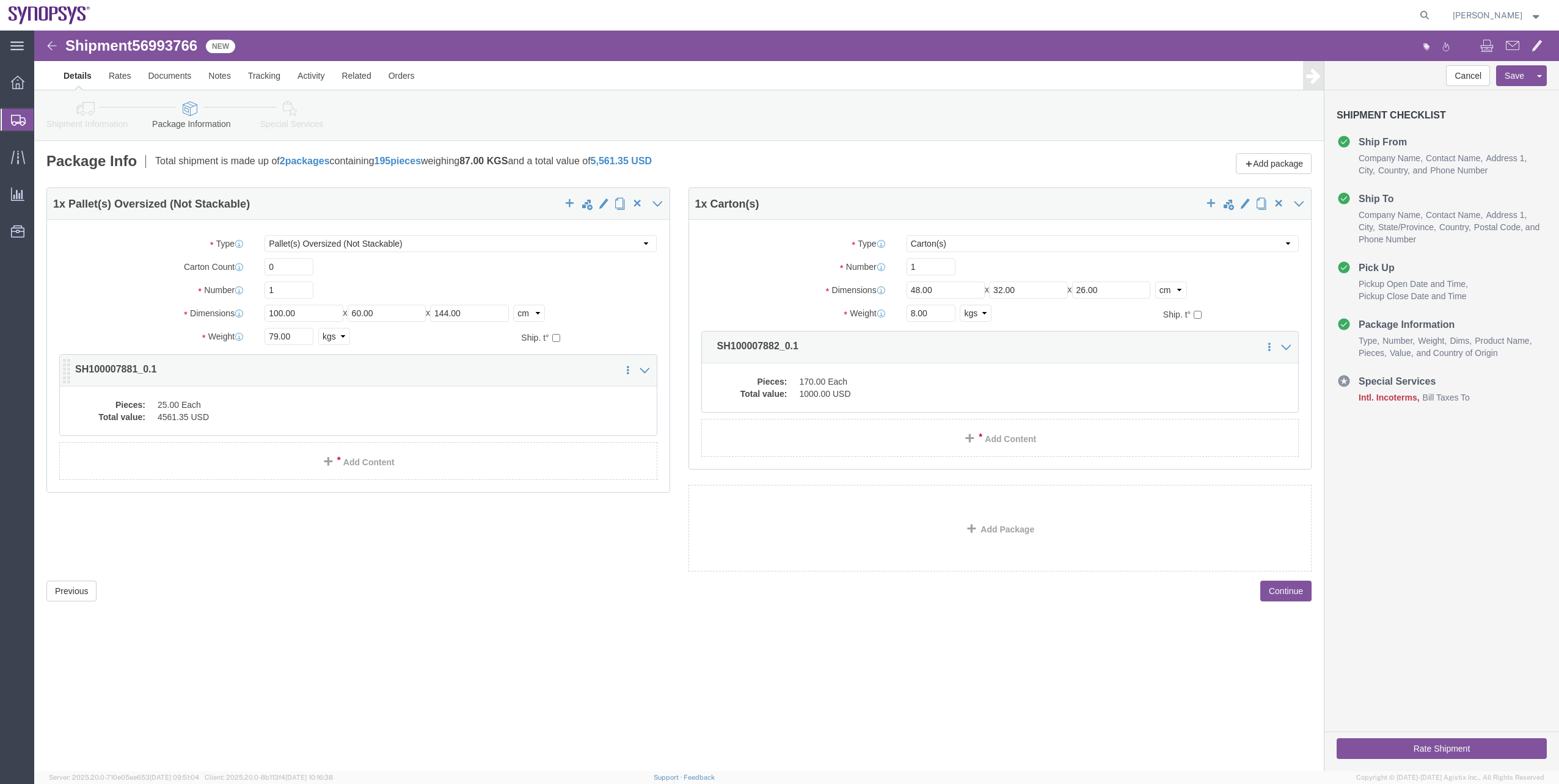
click dd "4561.35 USD"
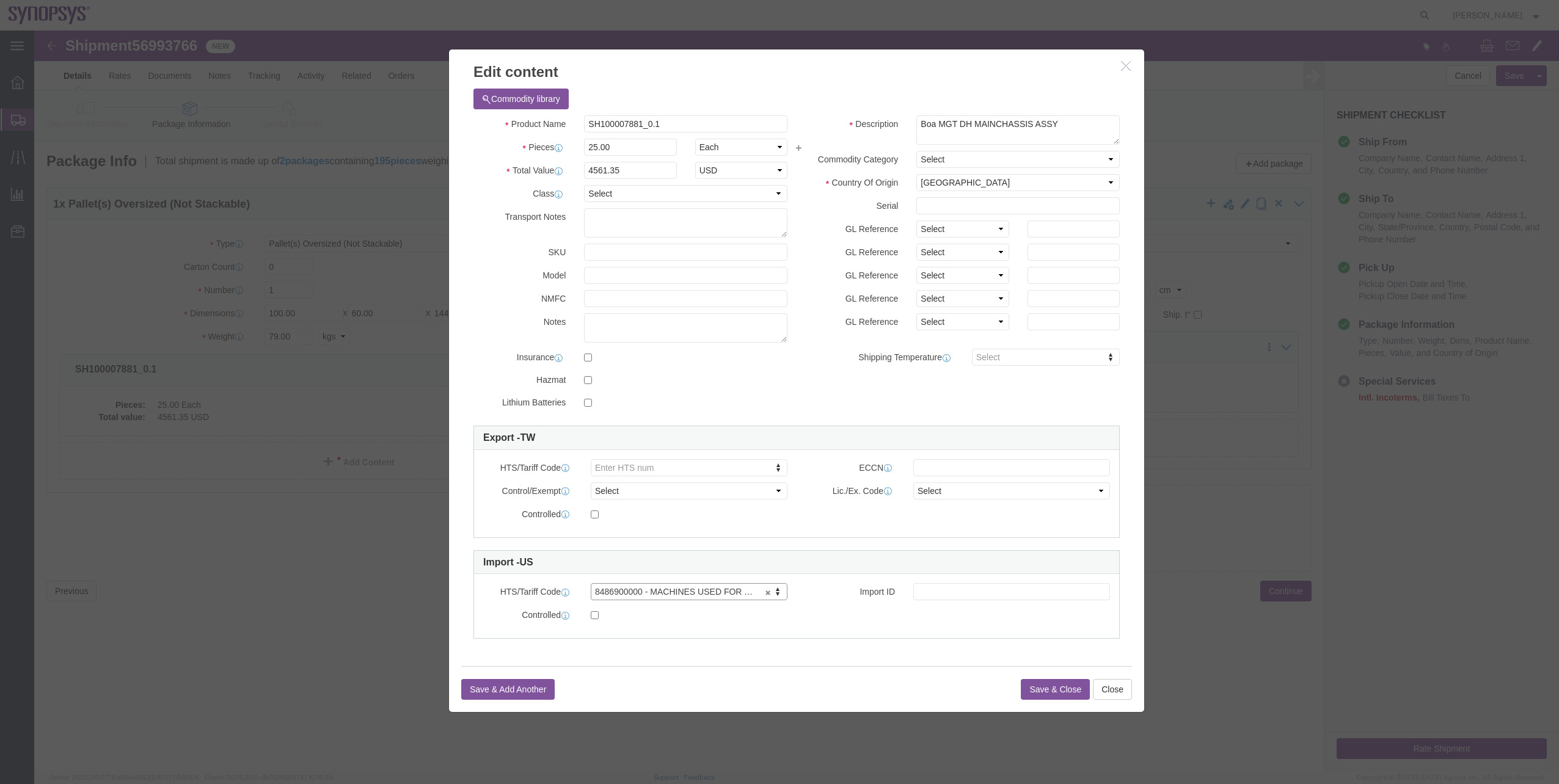
click icon "button"
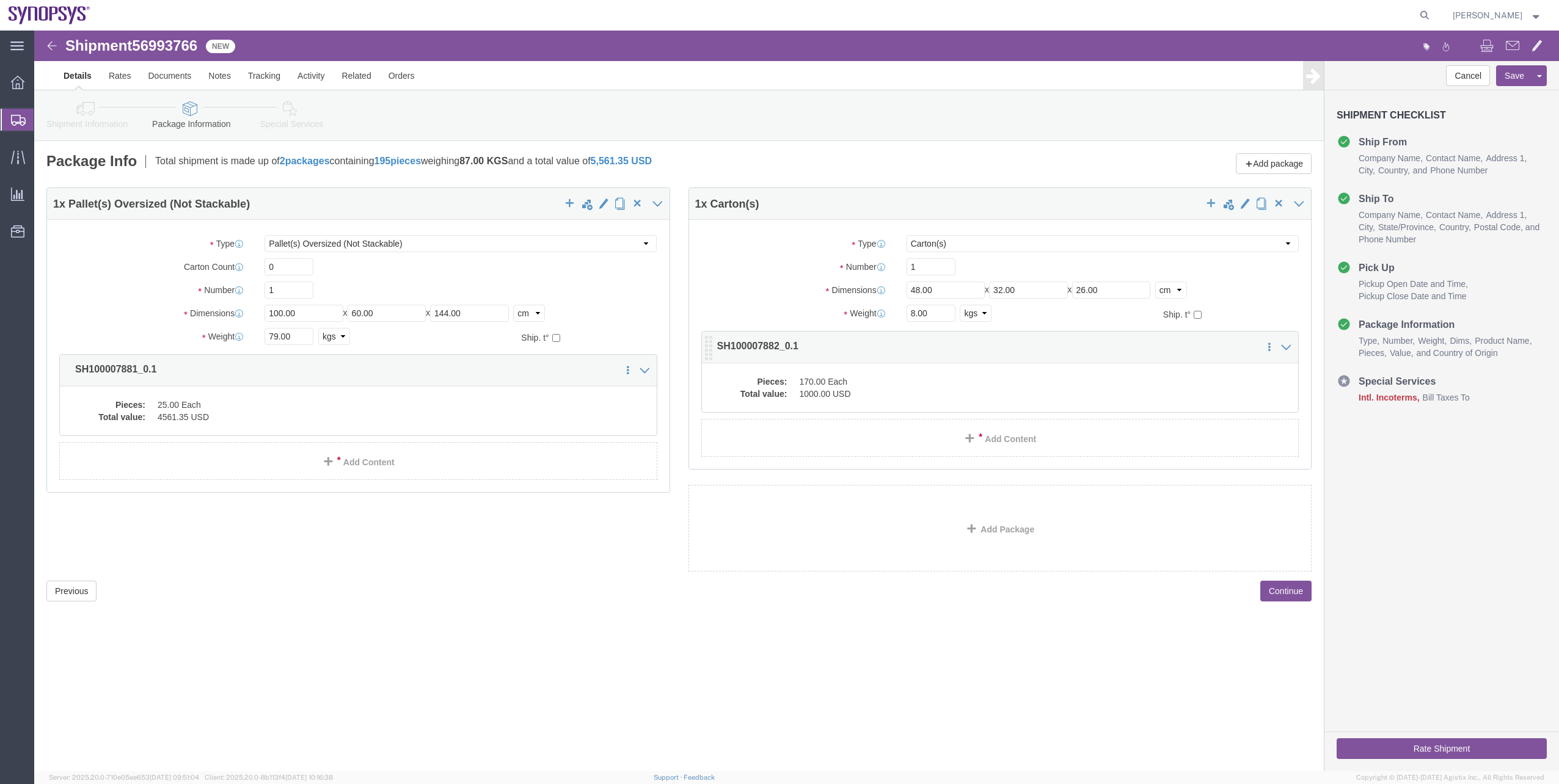
click dd "1000.00 USD"
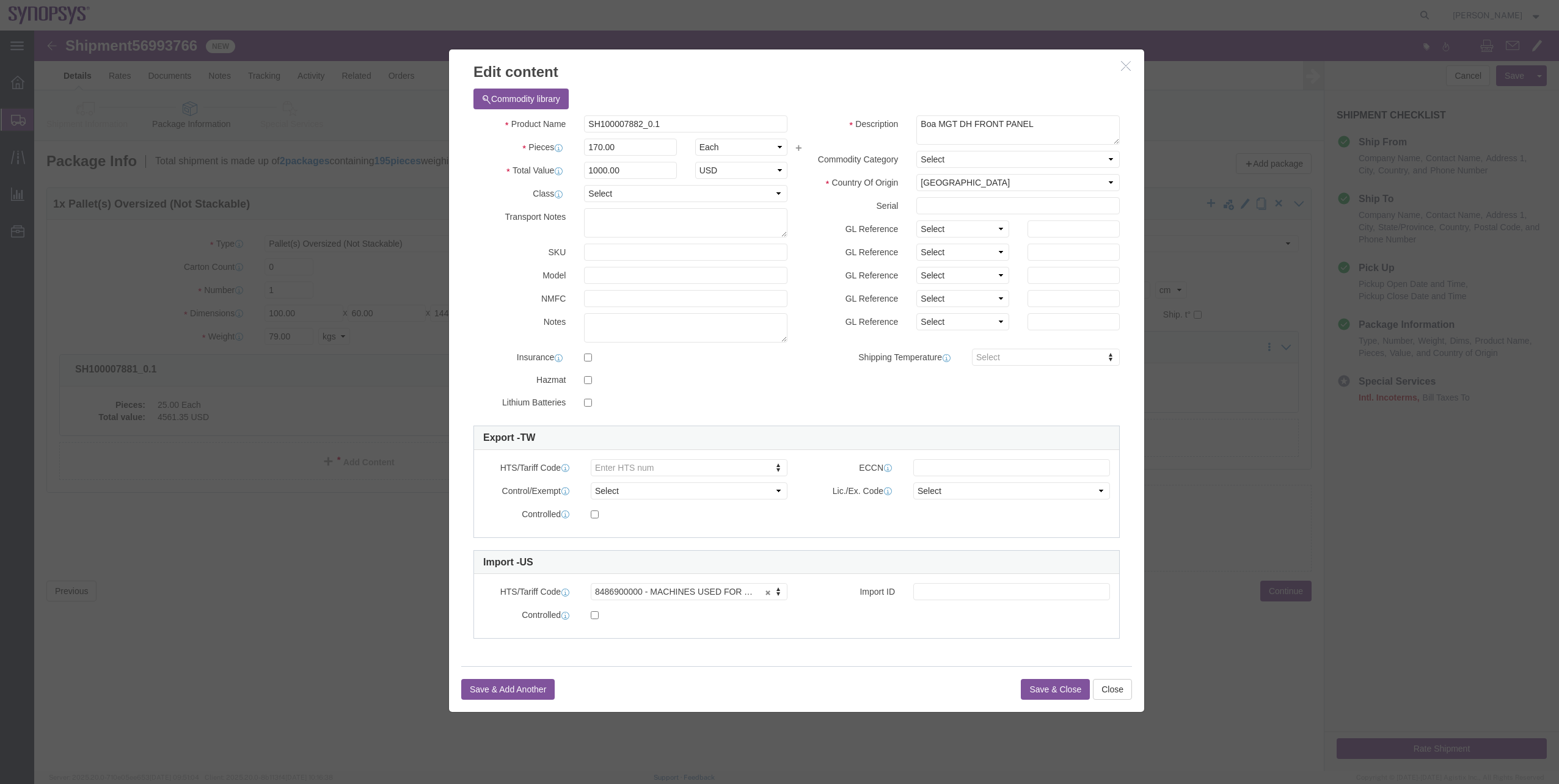
click h3 "Edit content"
click icon "button"
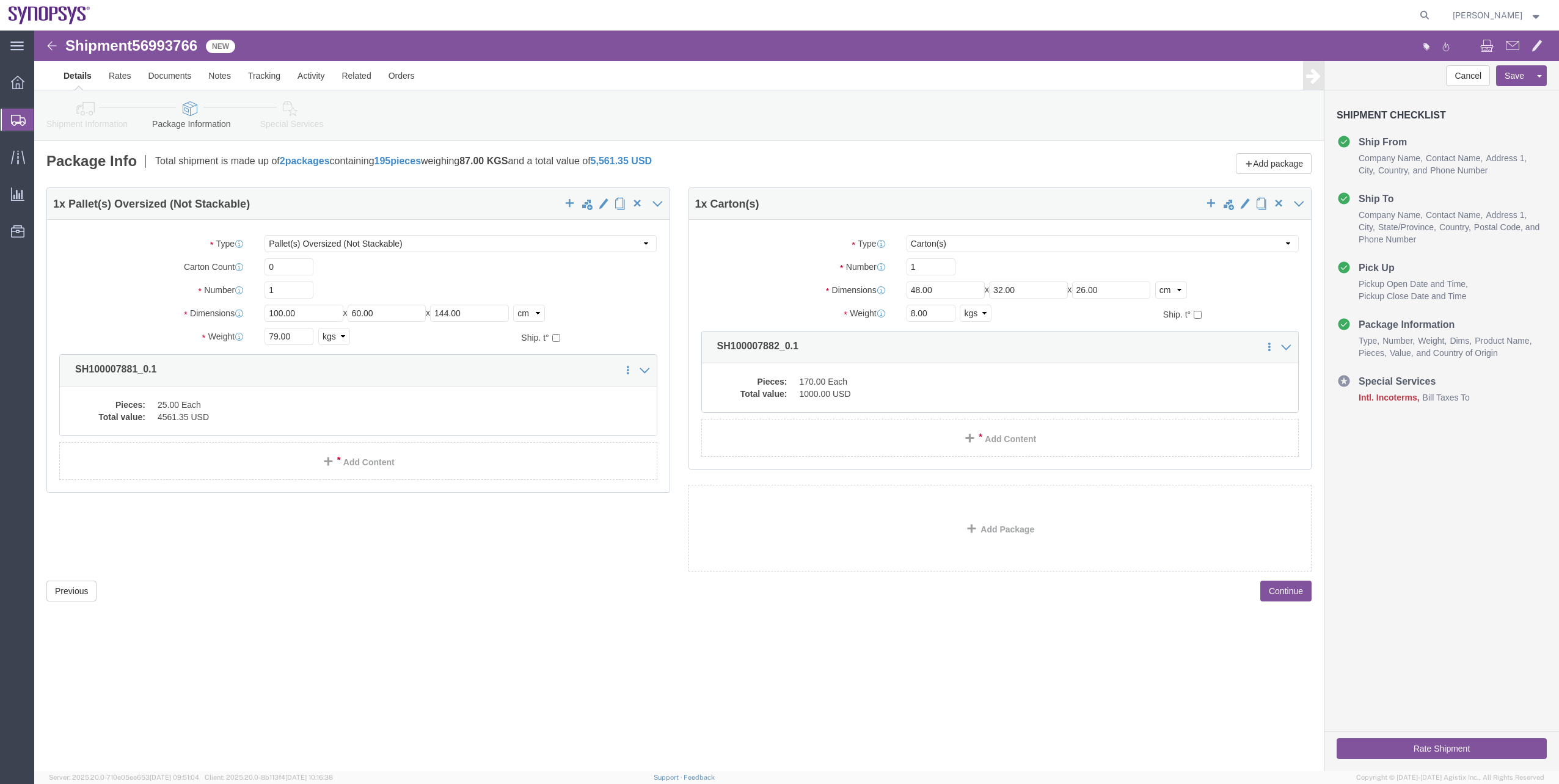
click link "Shipment Information"
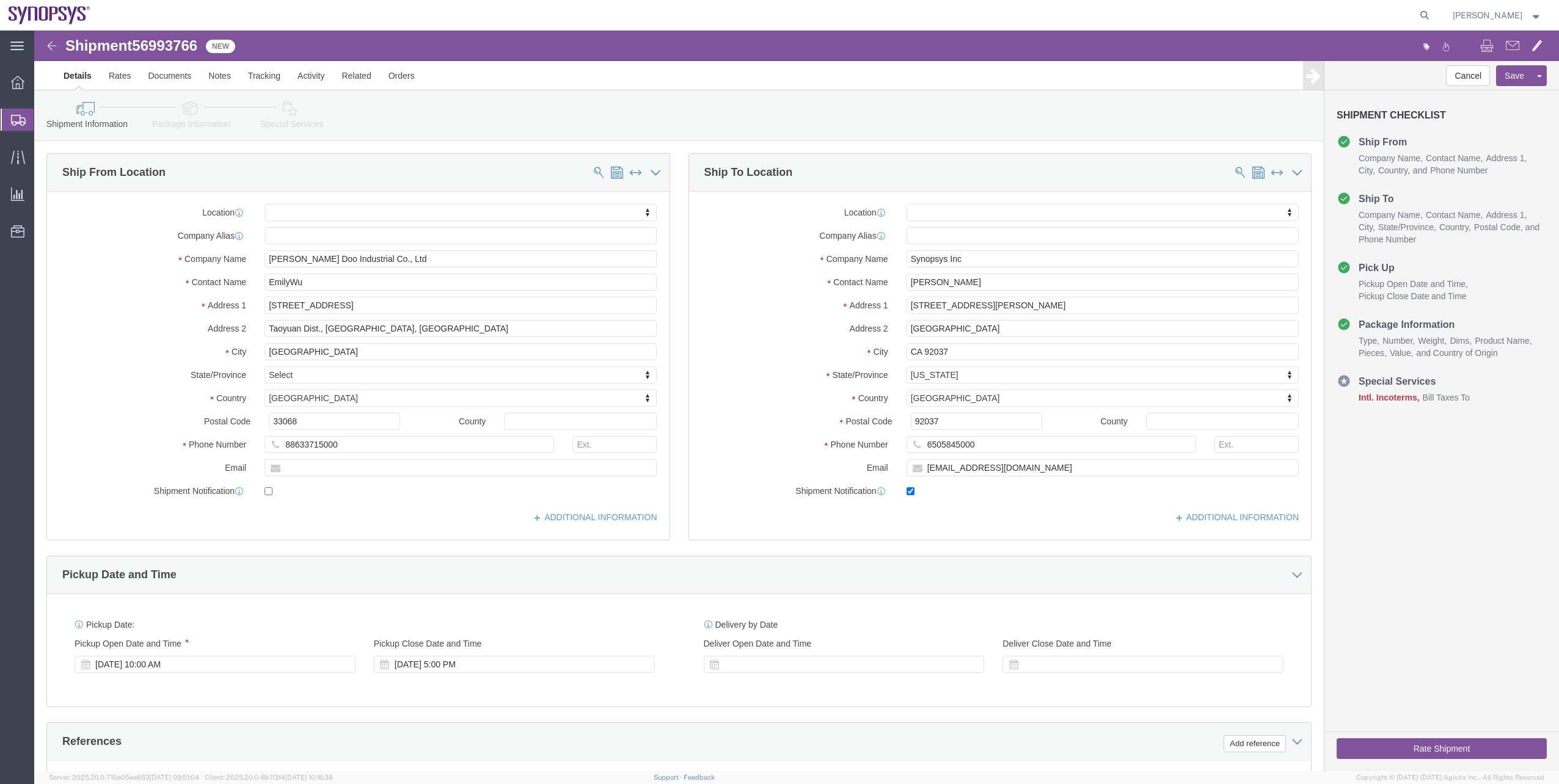
click link "Package Information"
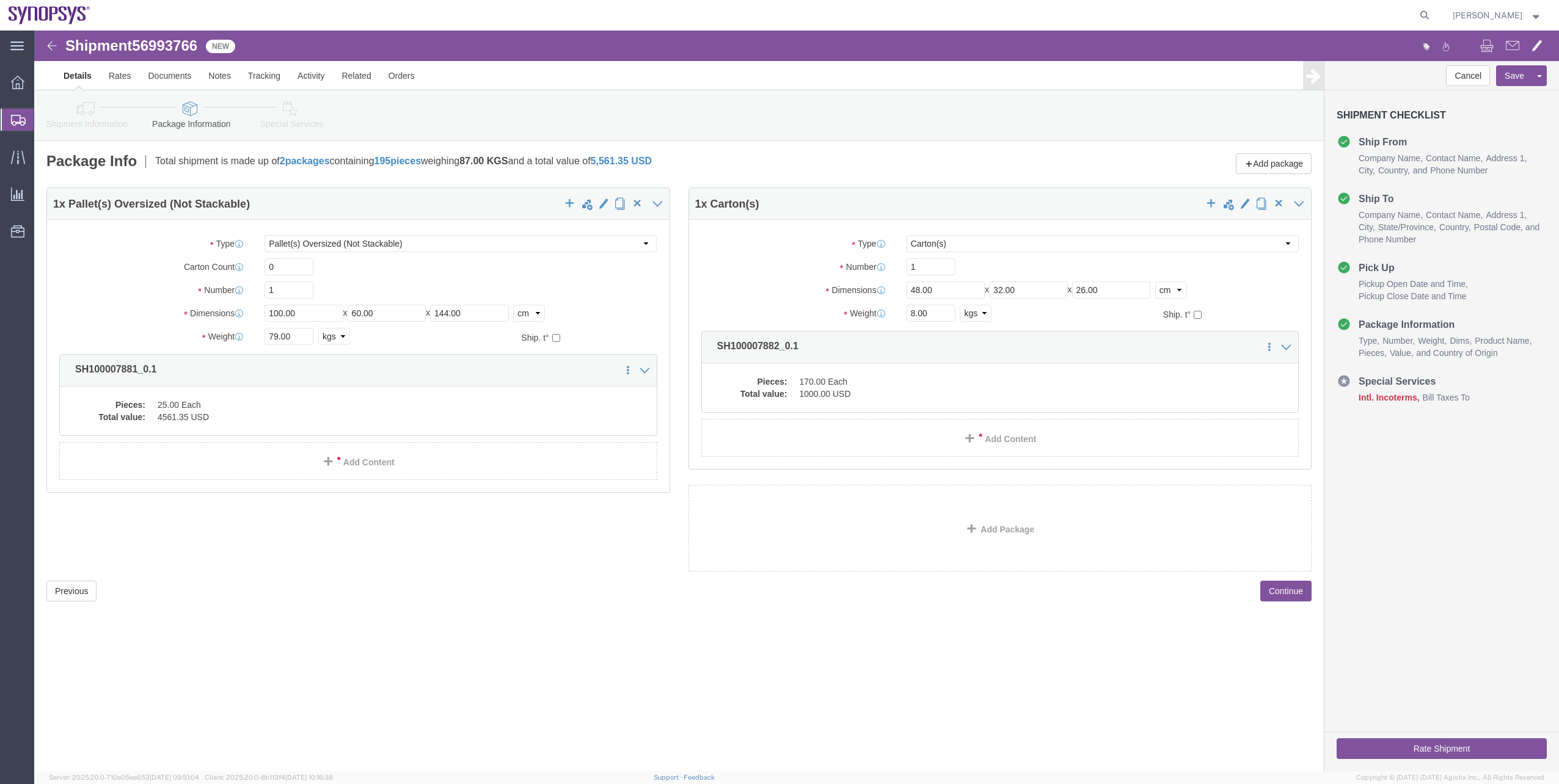
click link "Special Services"
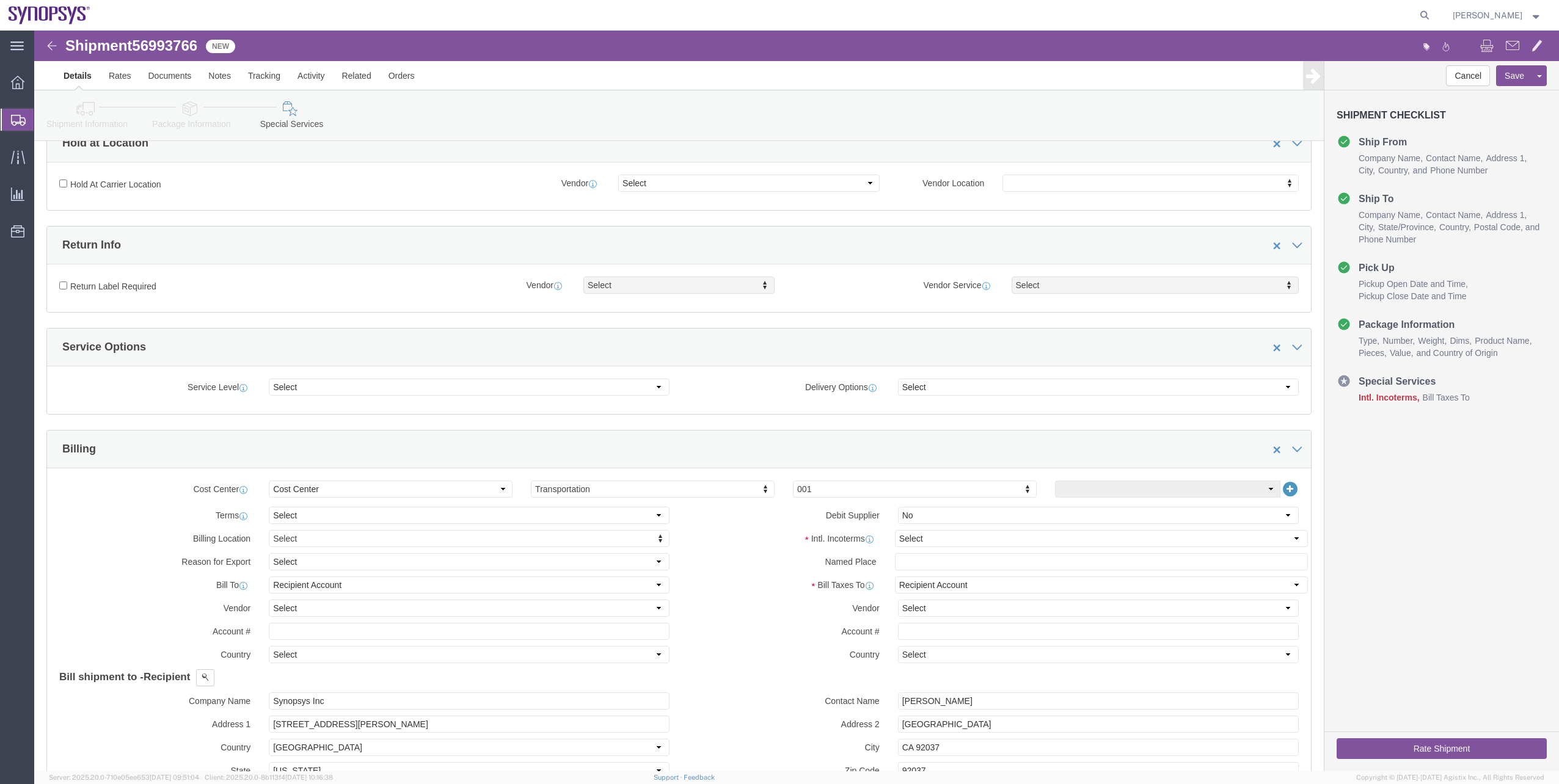
scroll to position [244, 0]
click link "Package Information"
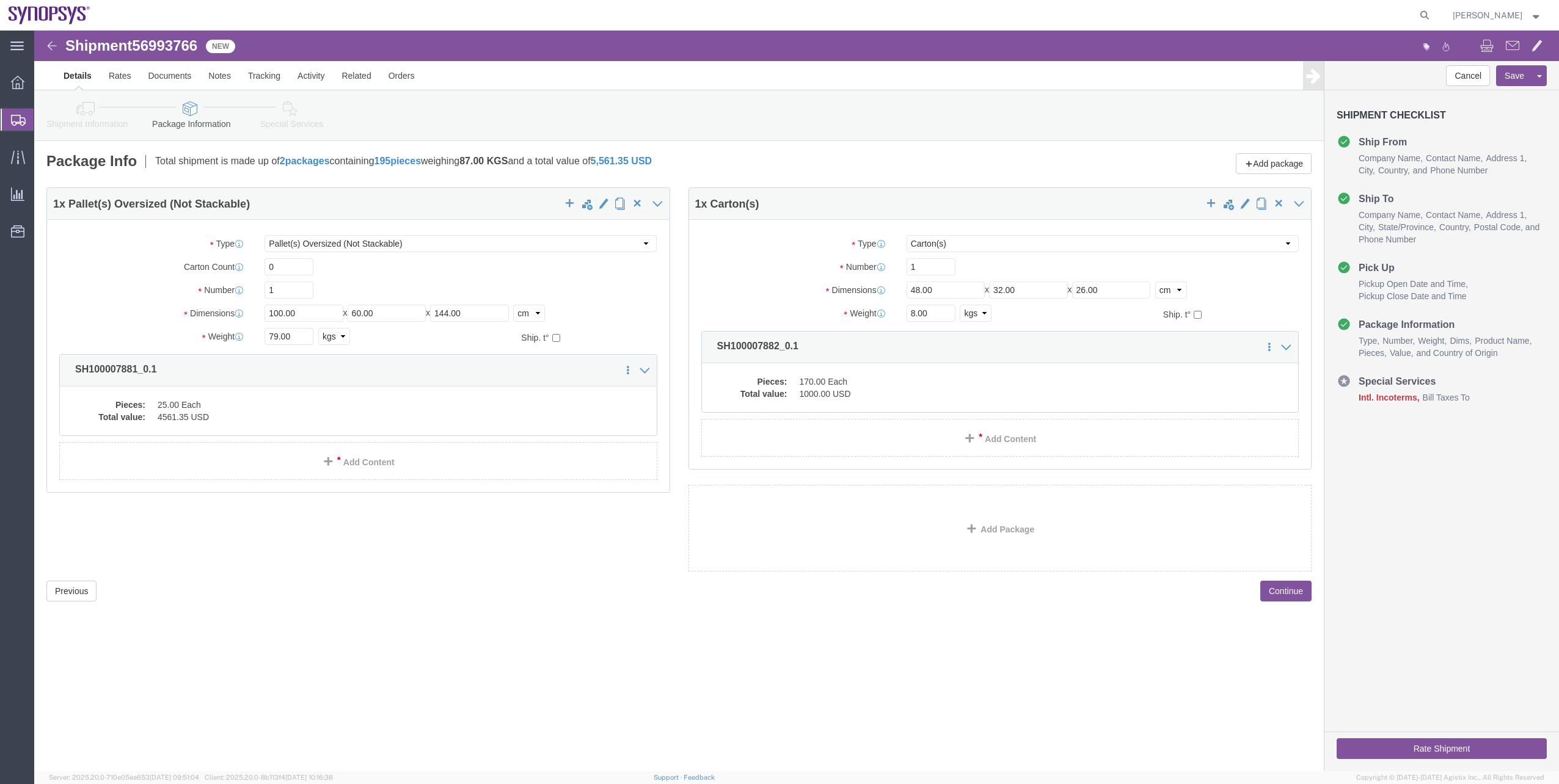
click icon
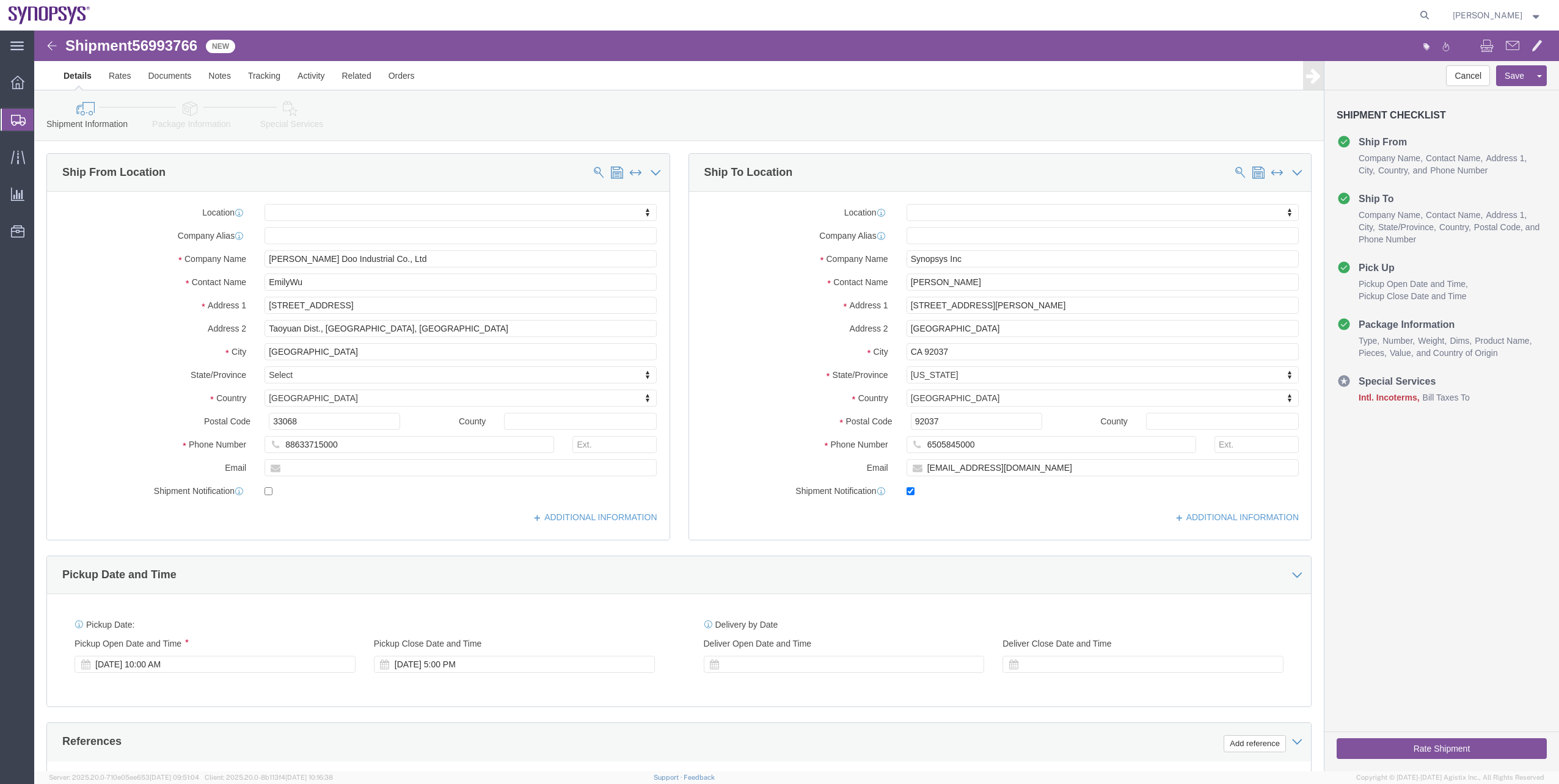
click link "Special Services"
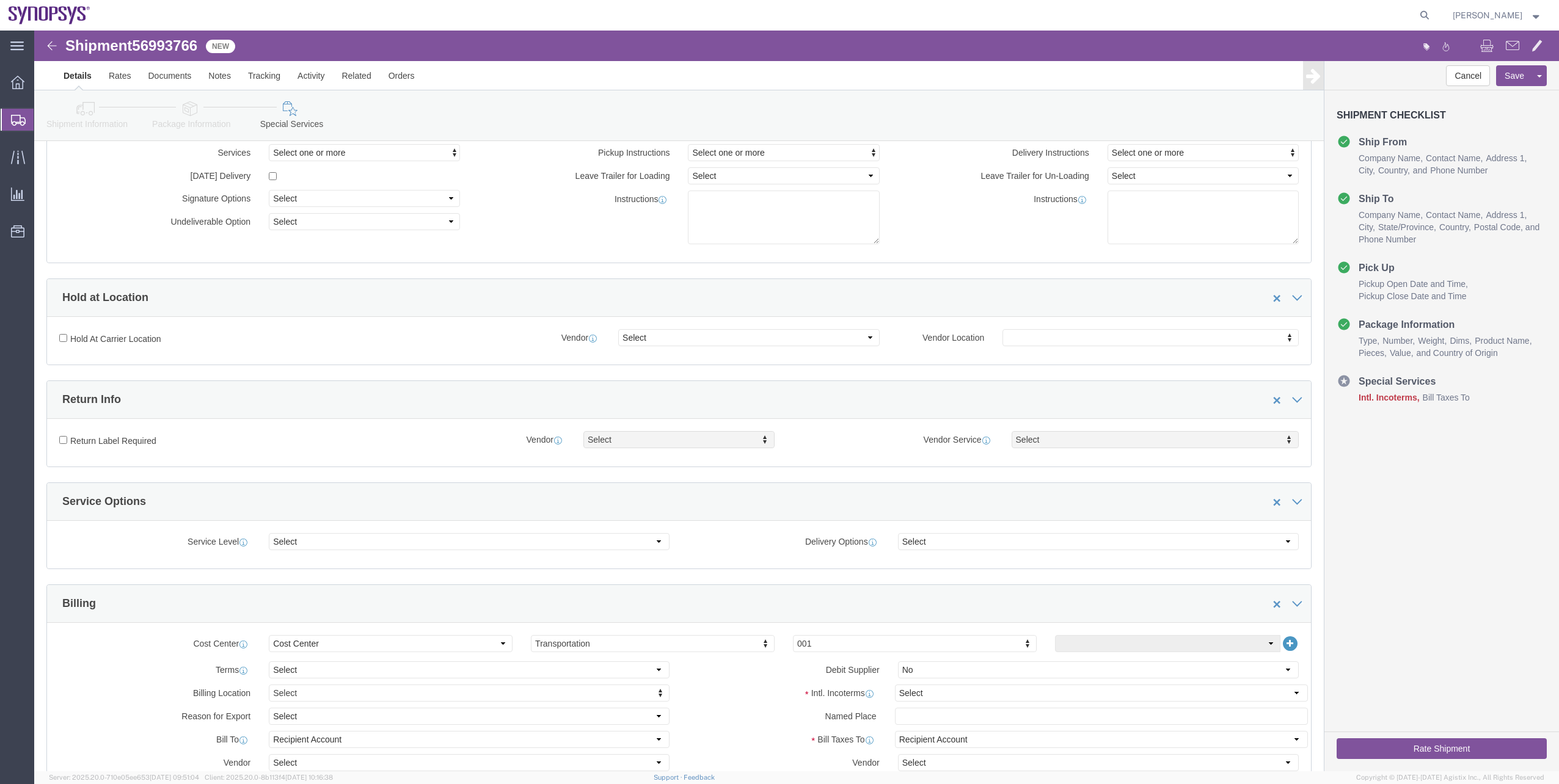
scroll to position [183, 0]
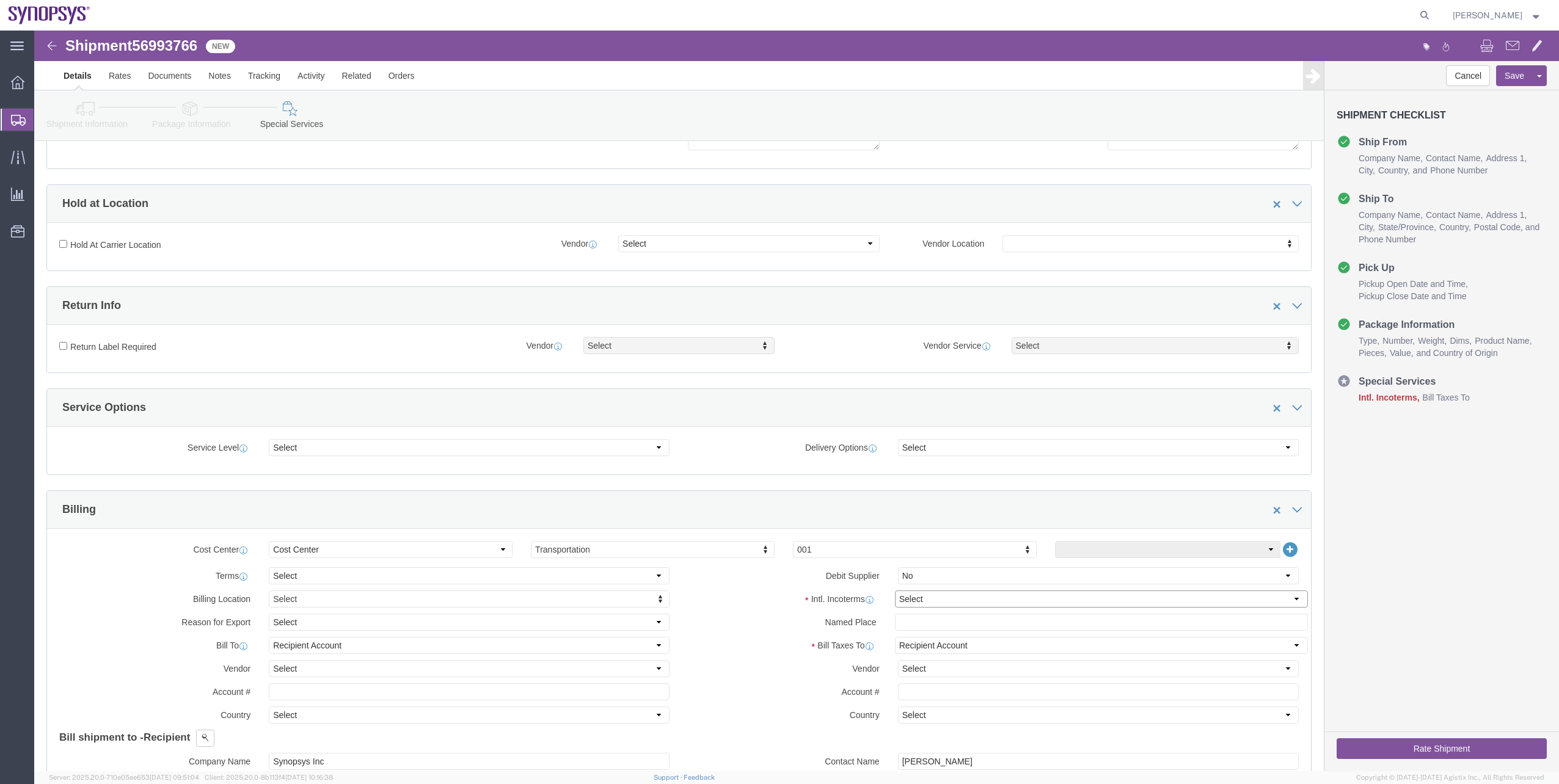
click select "Select Carriage Insurance Paid Carriage Paid To Cost and Freight Cost Insurance…"
select select "EXW"
click select "Select Carriage Insurance Paid Carriage Paid To Cost and Freight Cost Insurance…"
click icon
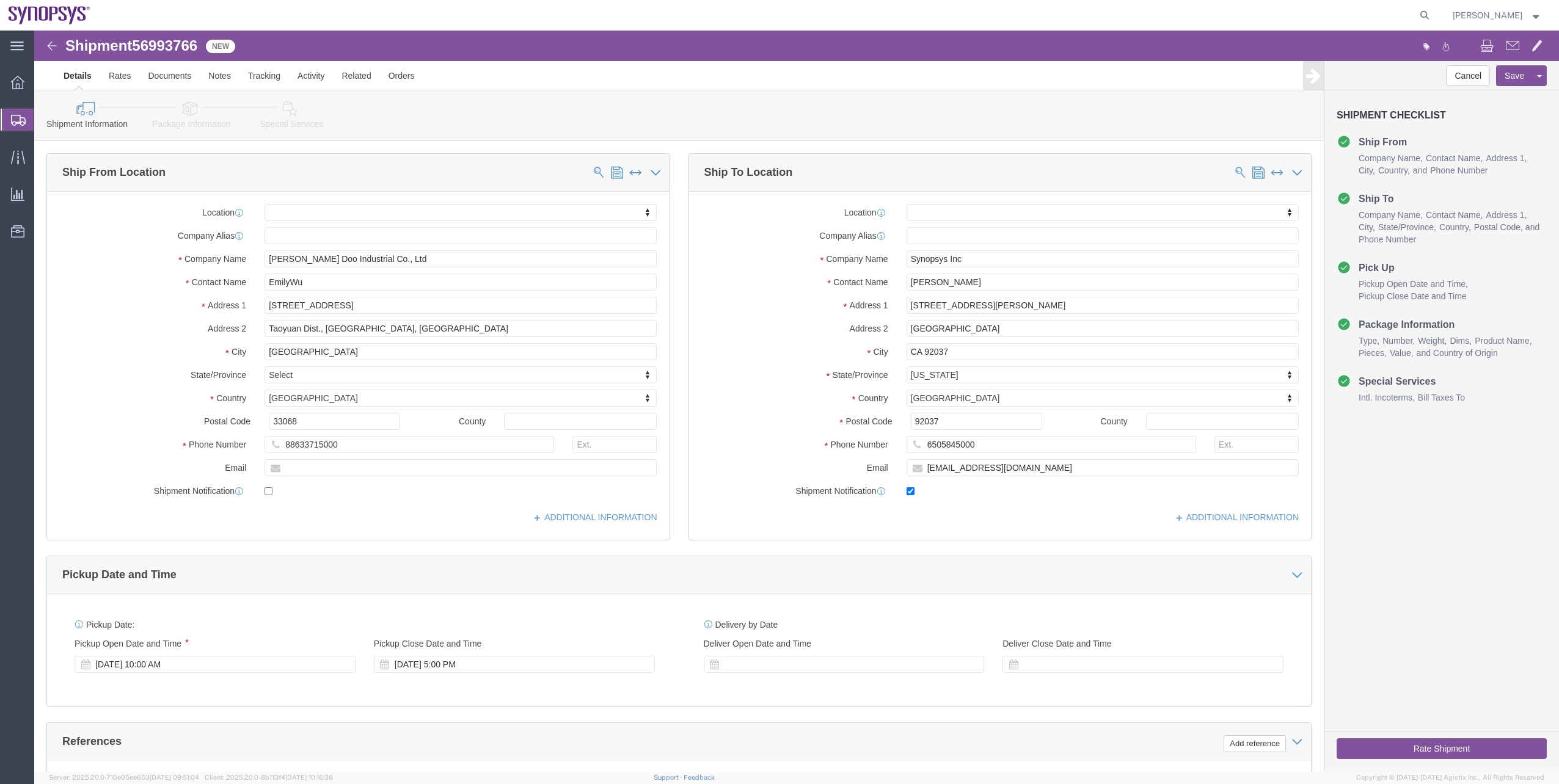
click link "Package Information"
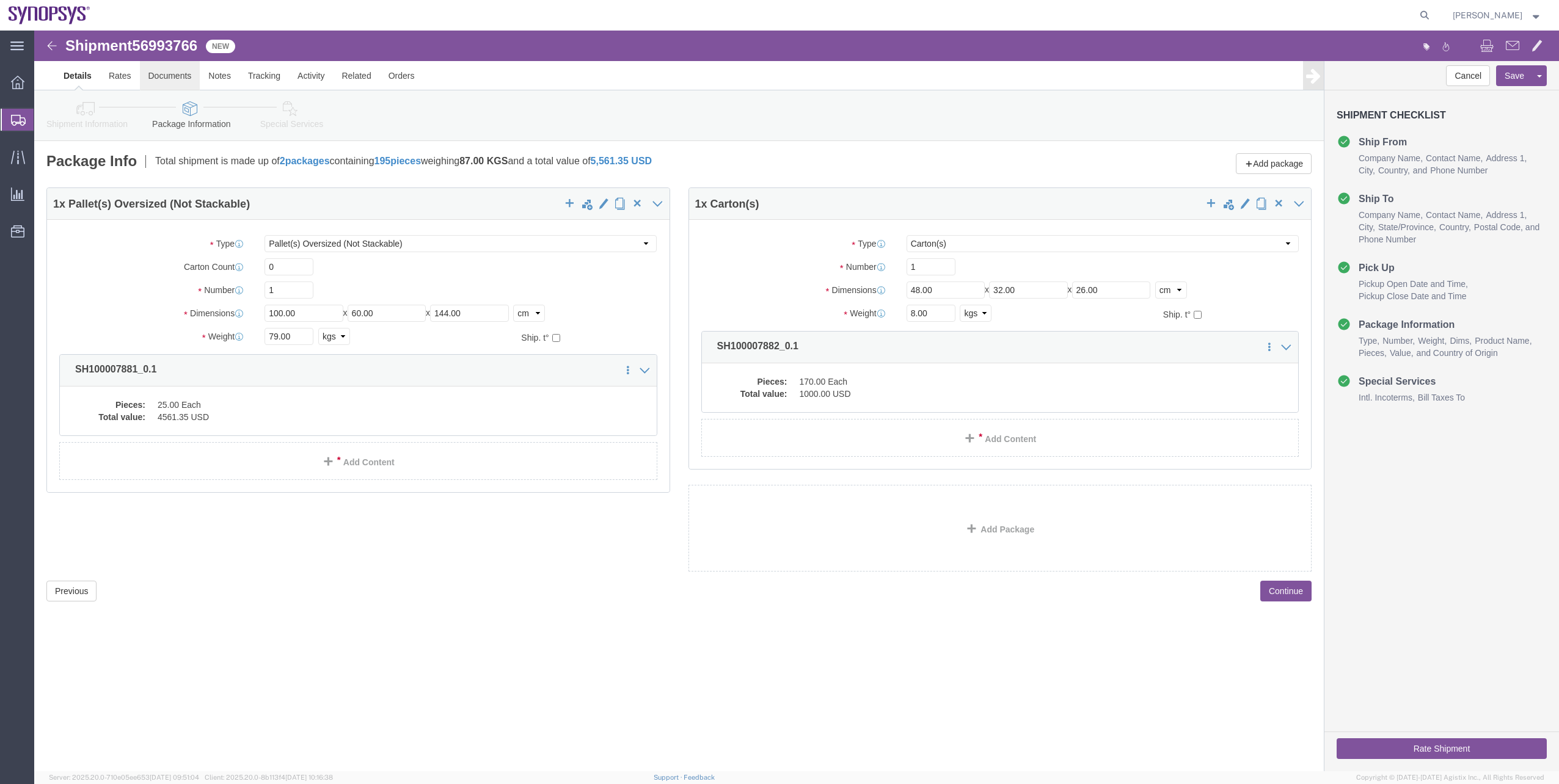
click link "Documents"
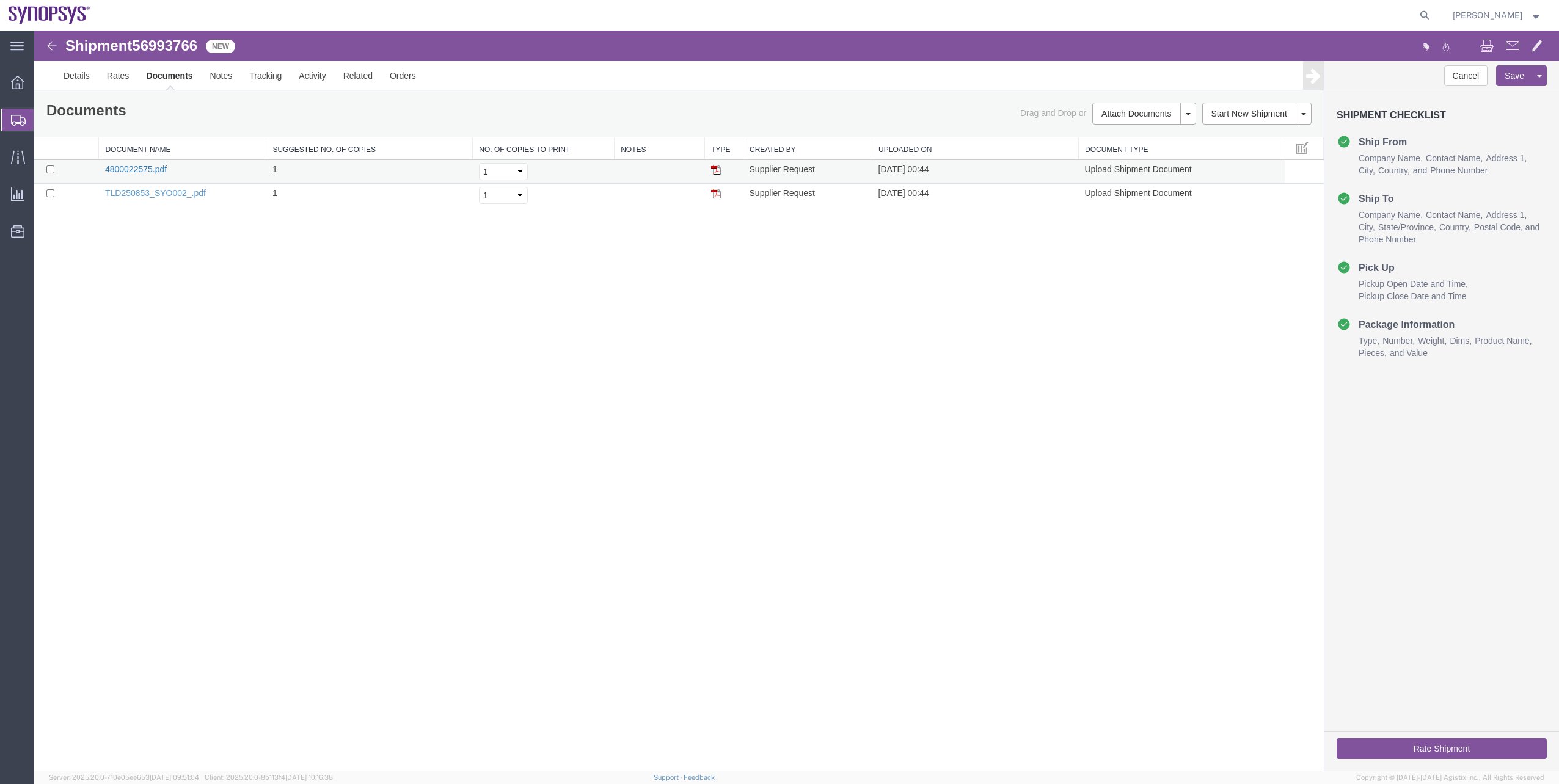
click at [159, 172] on link "4800022575.pdf" at bounding box center [136, 170] width 62 height 10
click at [132, 196] on link "TLD250853_SYO002_.pdf" at bounding box center [156, 193] width 101 height 10
click at [68, 80] on link "Details" at bounding box center [77, 75] width 44 height 29
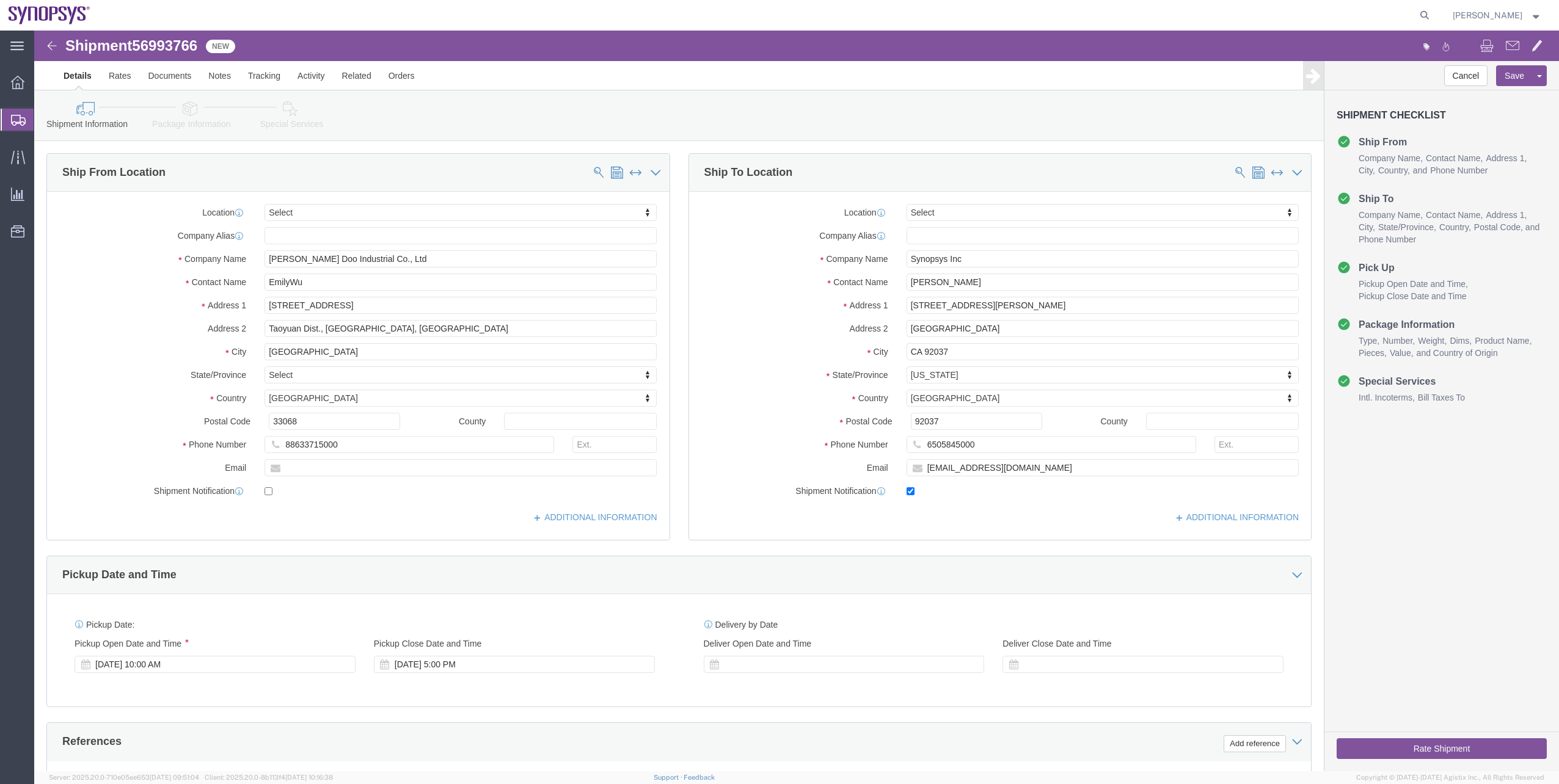
click link "Package Information"
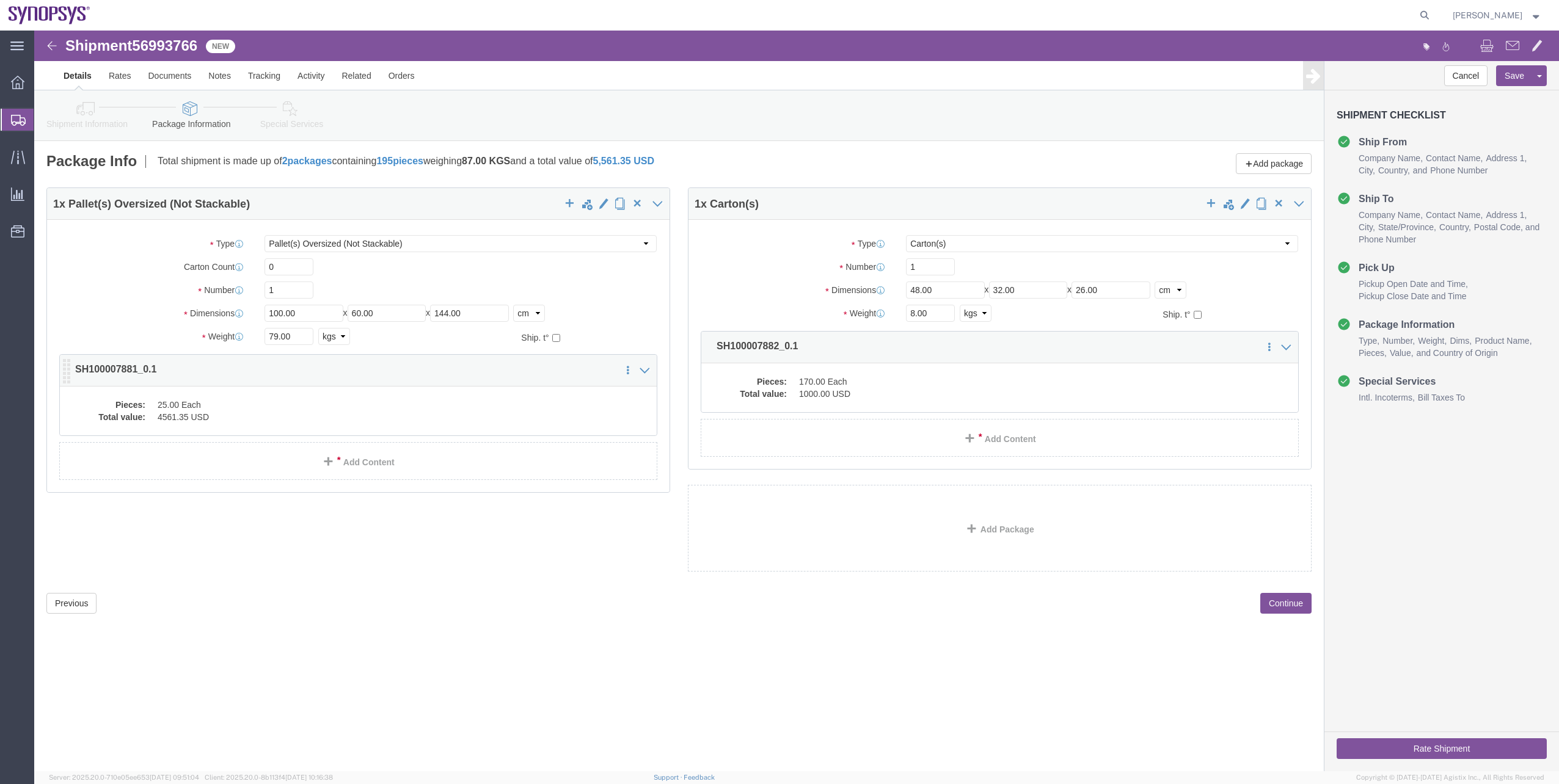
click dd "25.00 Each"
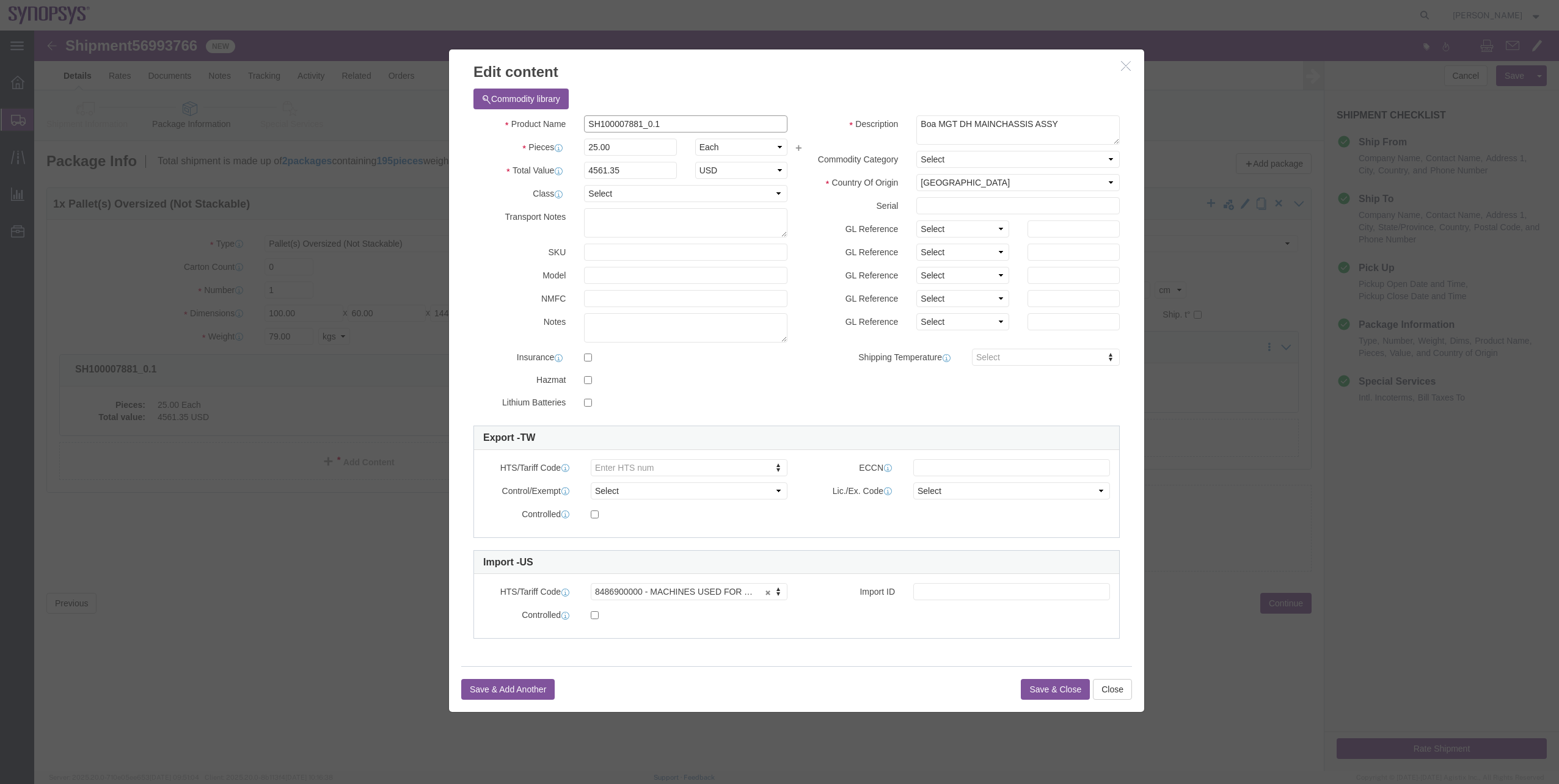
drag, startPoint x: 648, startPoint y: 93, endPoint x: 551, endPoint y: 72, distance: 99.2
click div "Commodity library Product Name SH100007881_0.1 Pieces 25.00 Select Bag Barrels …"
click icon "button"
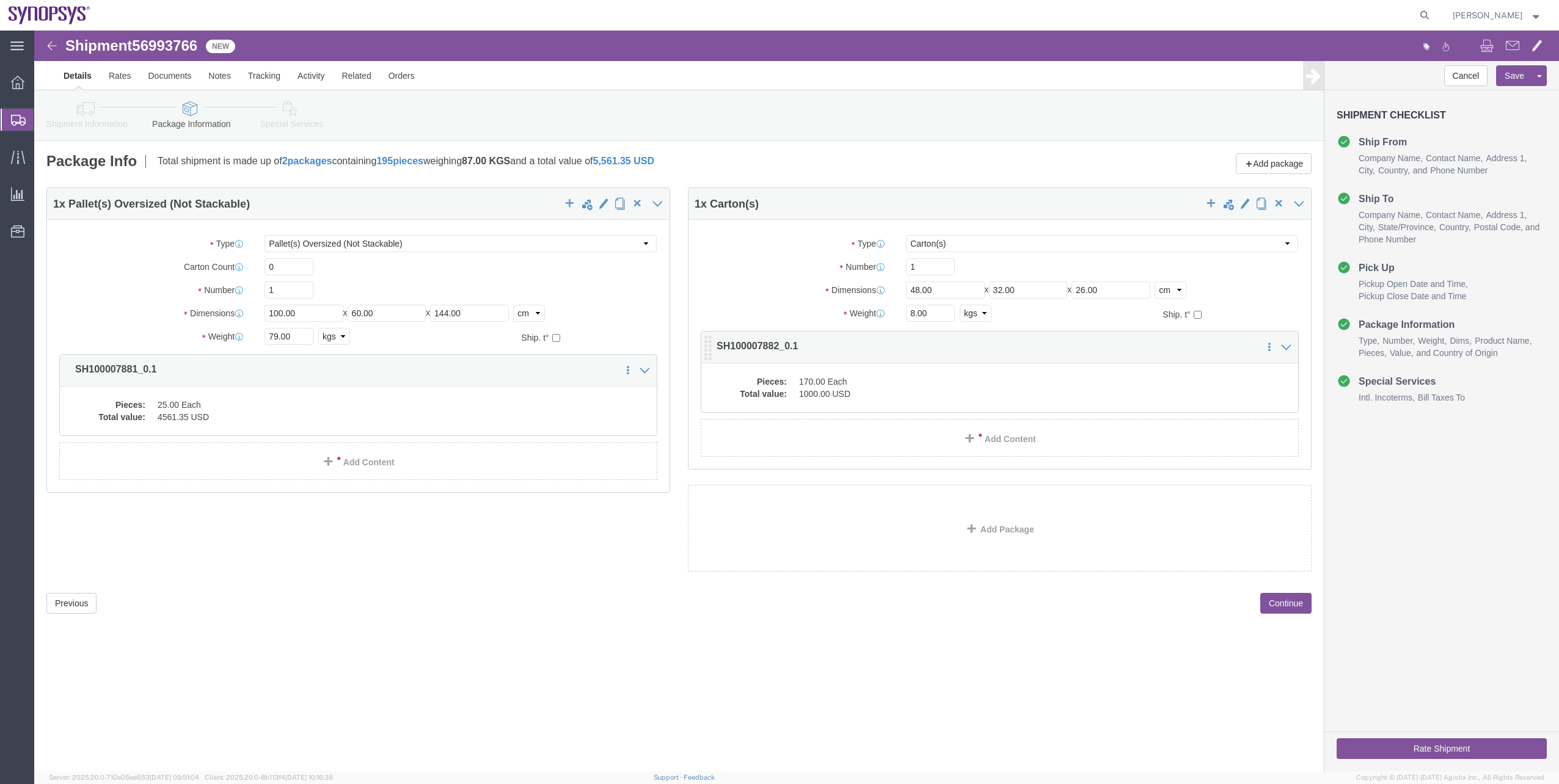
click dd "170.00 Each"
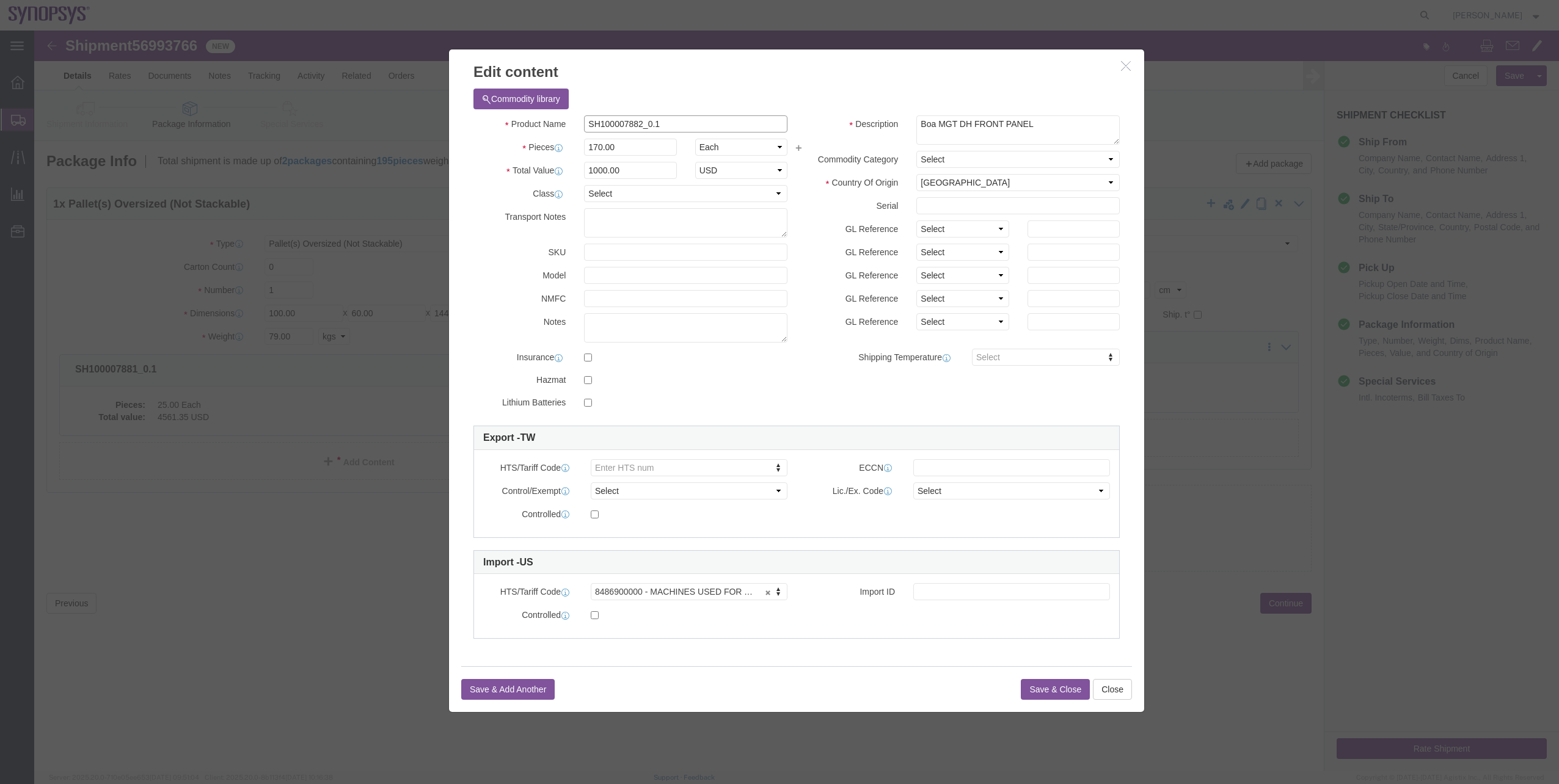
drag, startPoint x: 610, startPoint y: 90, endPoint x: 546, endPoint y: 89, distance: 64.0
click div "SH100007882_0.1"
click h3 "Edit content"
click icon "button"
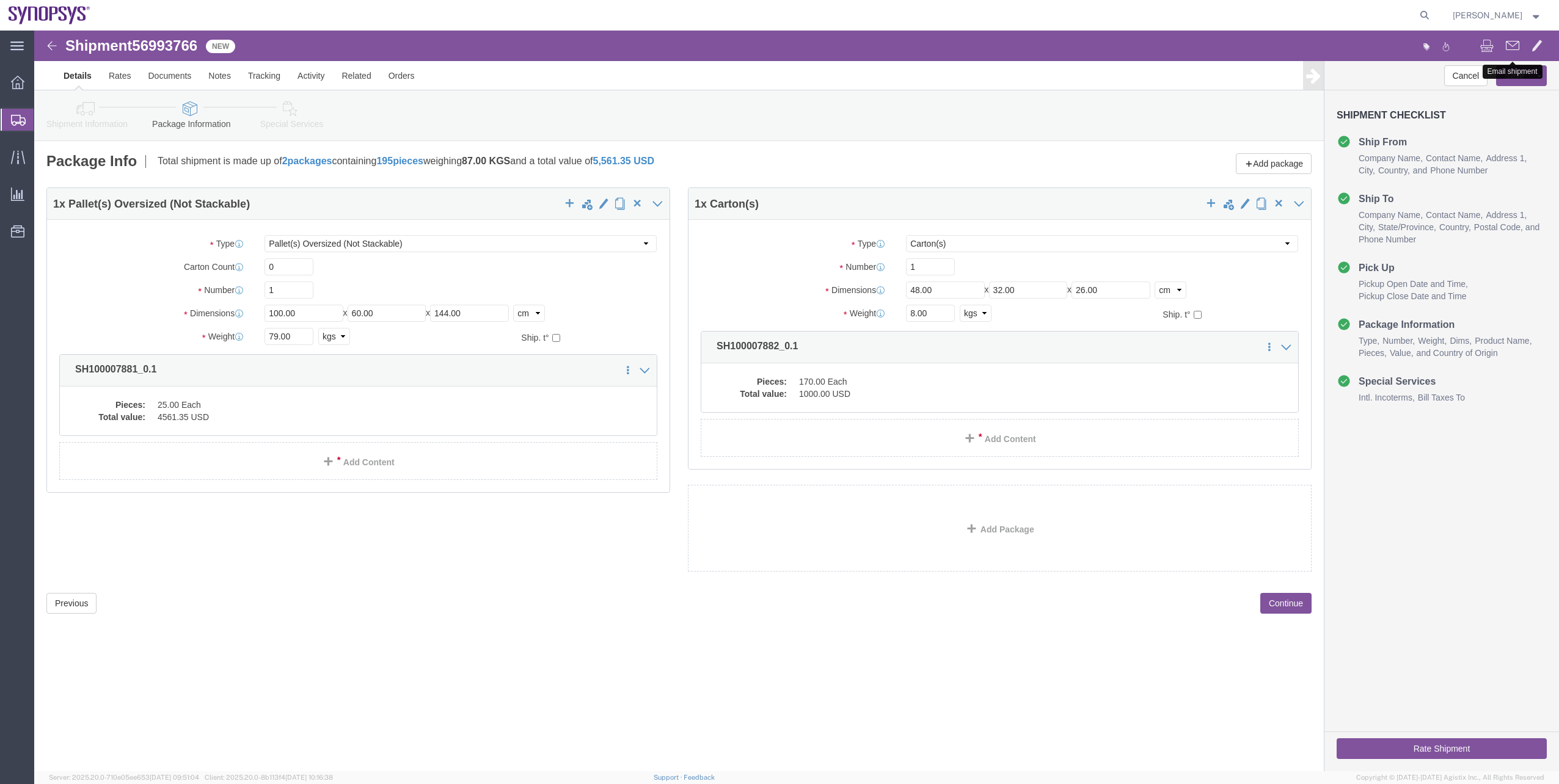
click span
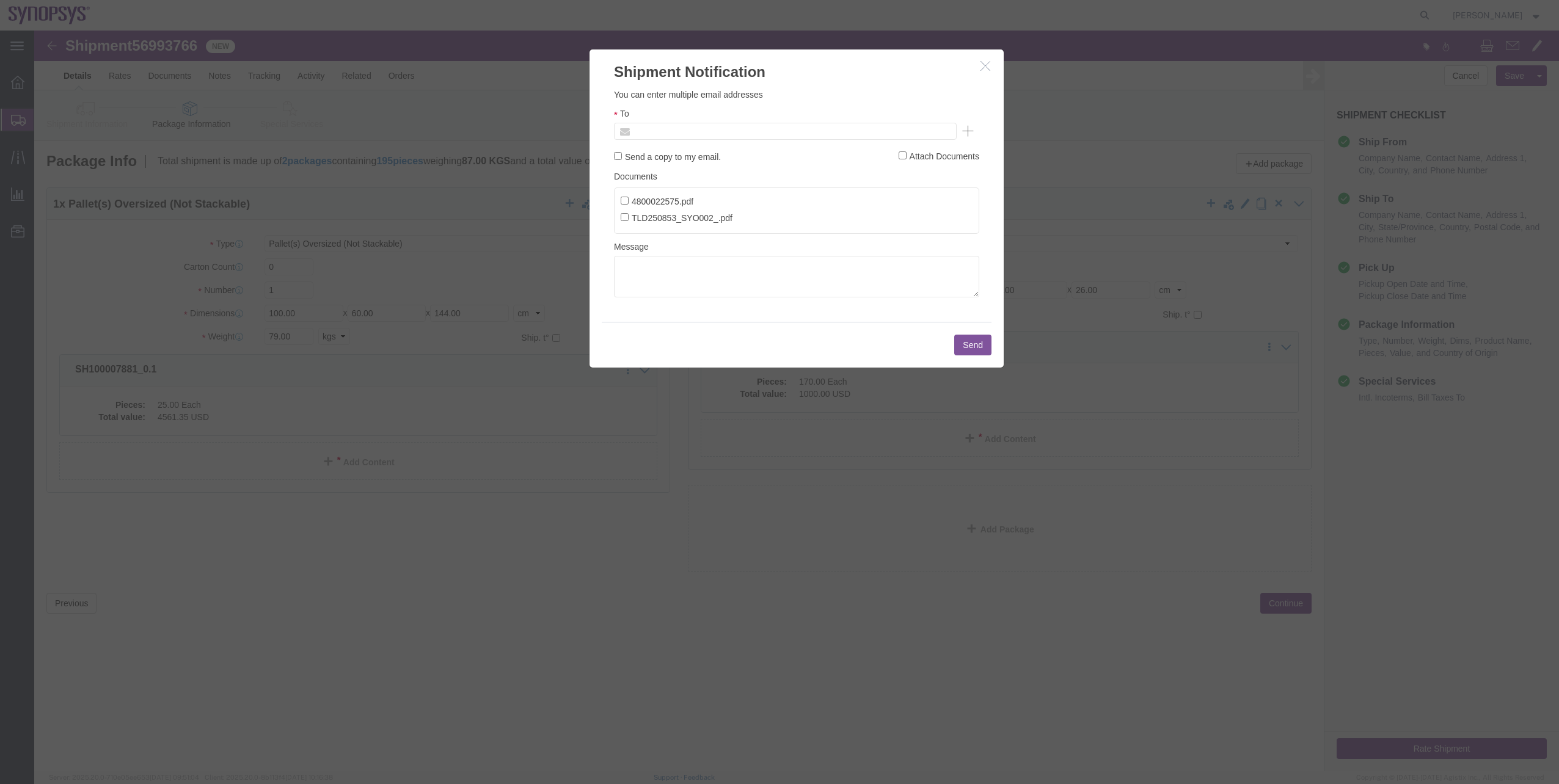
click input "text"
type input "Enter Email Address"
click input "4800022575.pdf"
checkbox input "true"
click input "TLD250853_SYO002_.pdf"
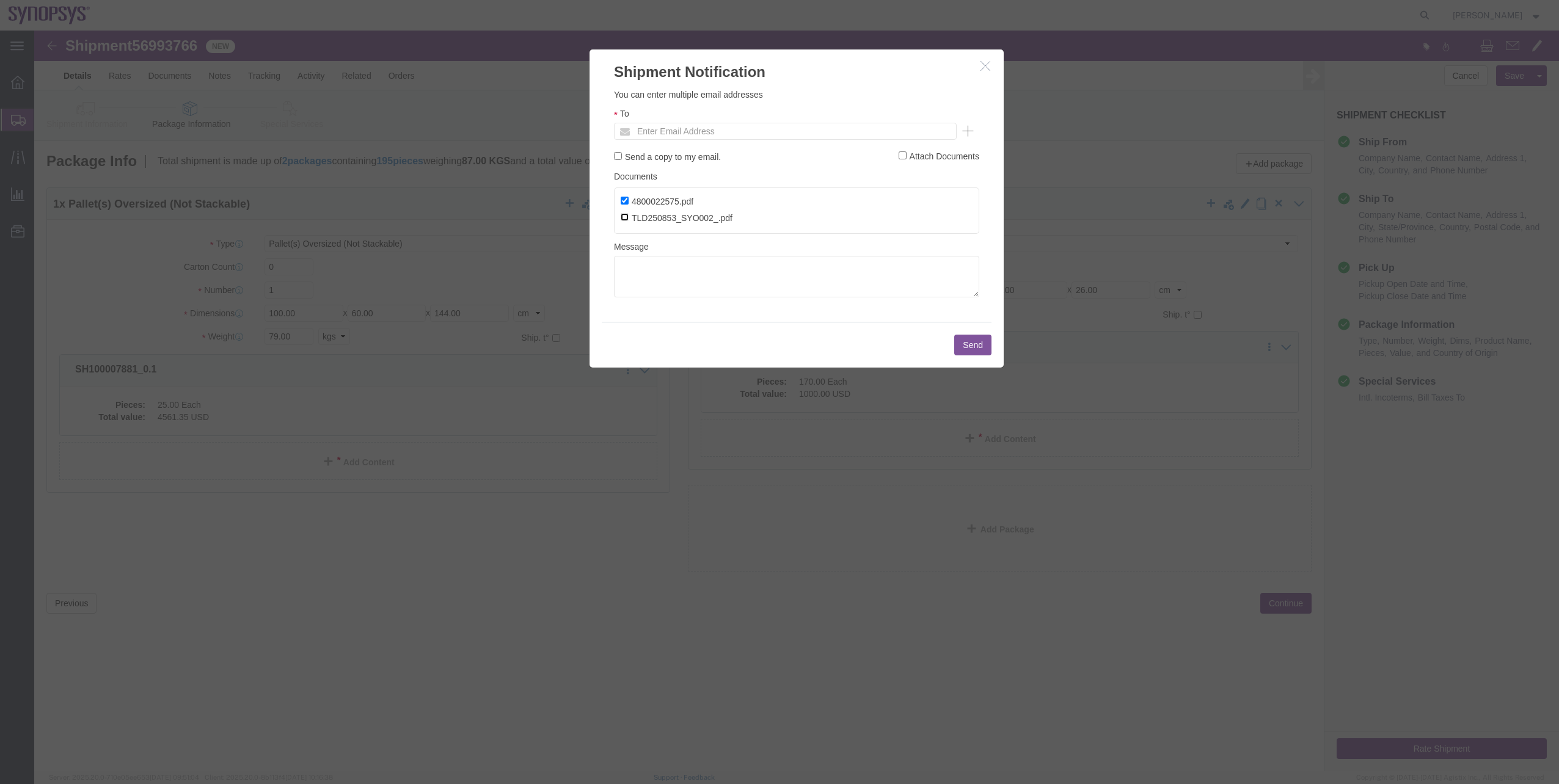
checkbox input "true"
click input "text"
type input "rvarela@synopsys.com"
click button "Send"
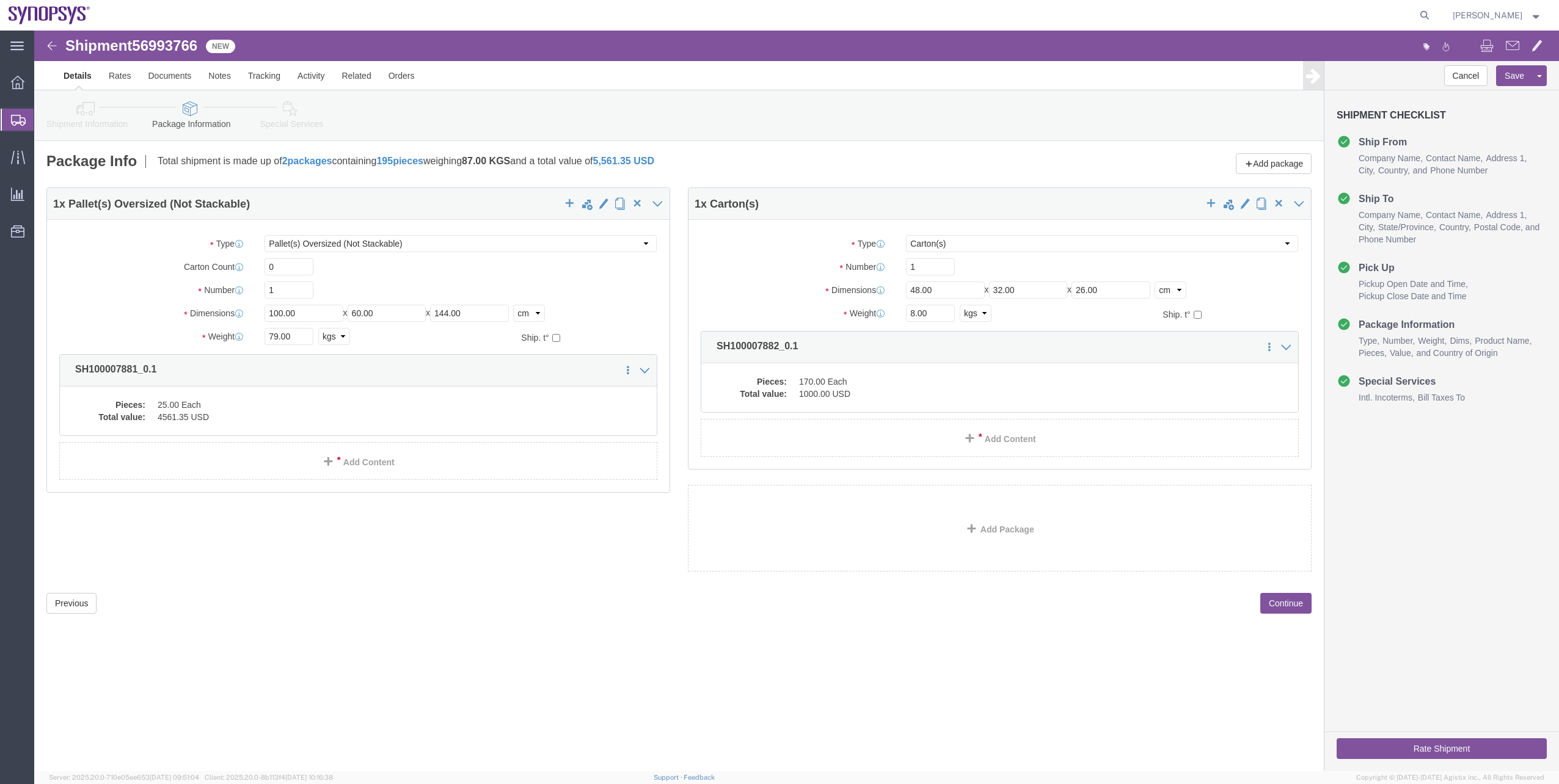
click div "Shipment Information Package Information Special Services"
click link "Shipment Information"
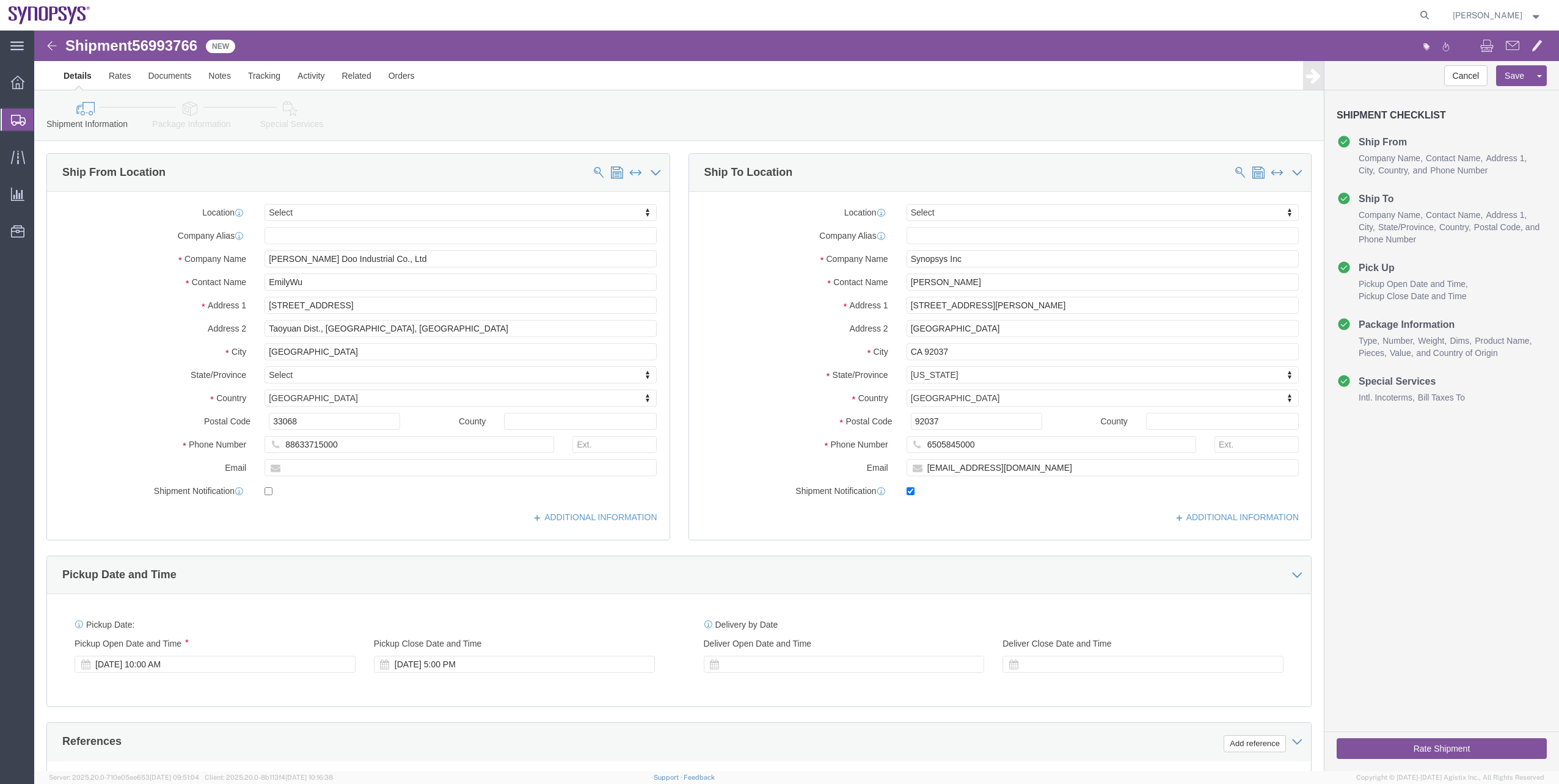
click icon
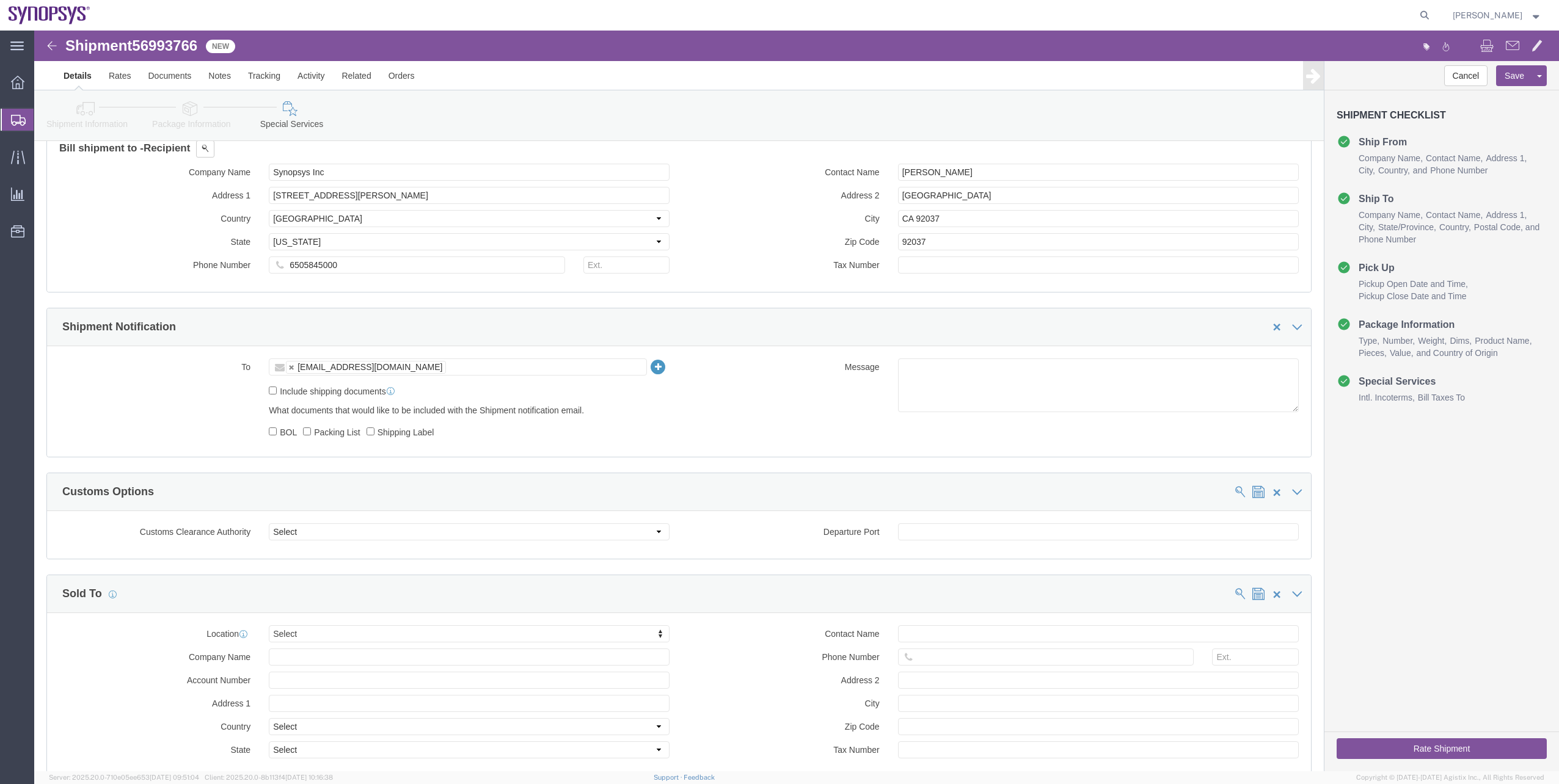
scroll to position [794, 0]
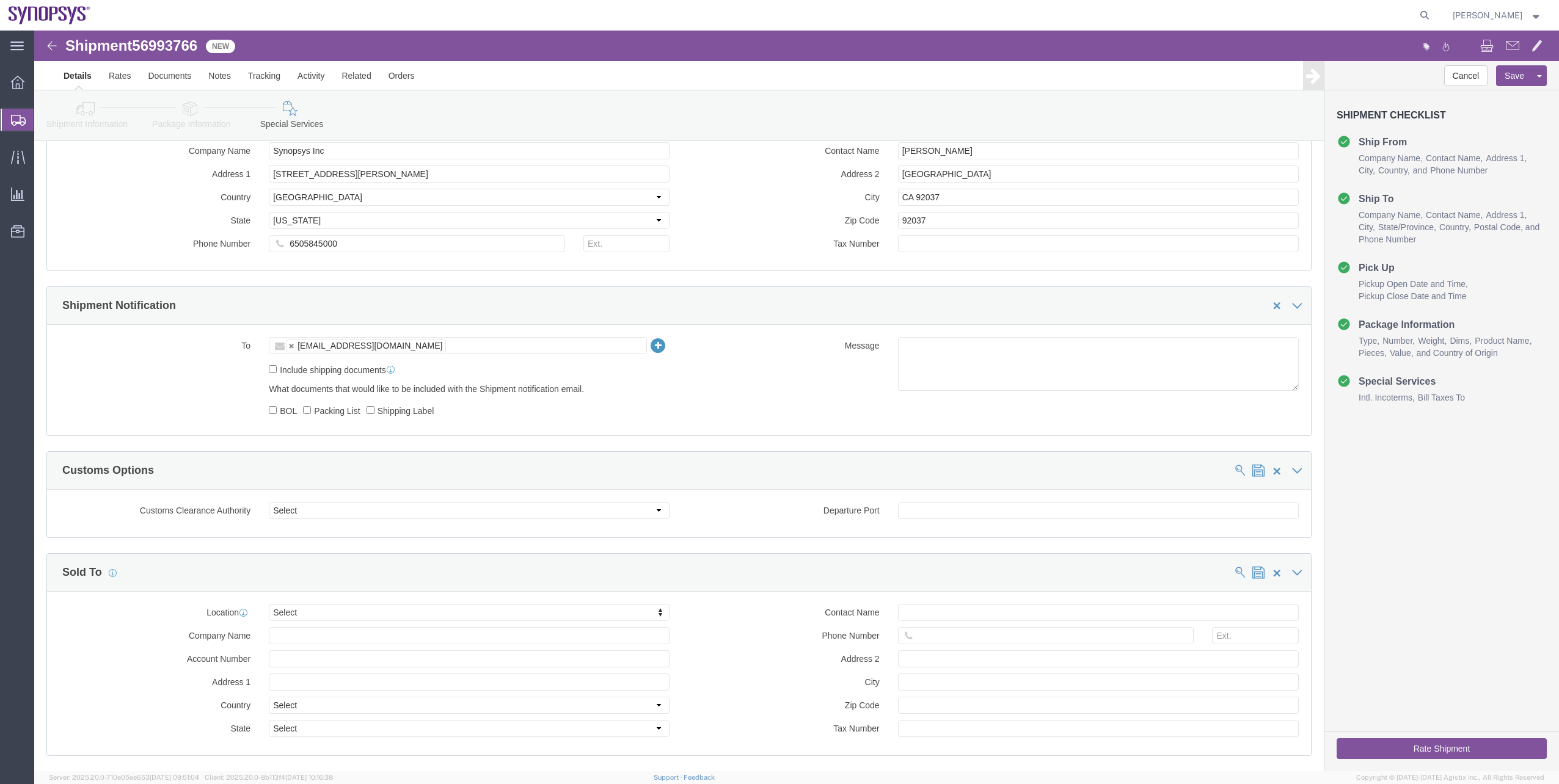
click at [0, 0] on span "Shipment Manager" at bounding box center [0, 0] width 0 height 0
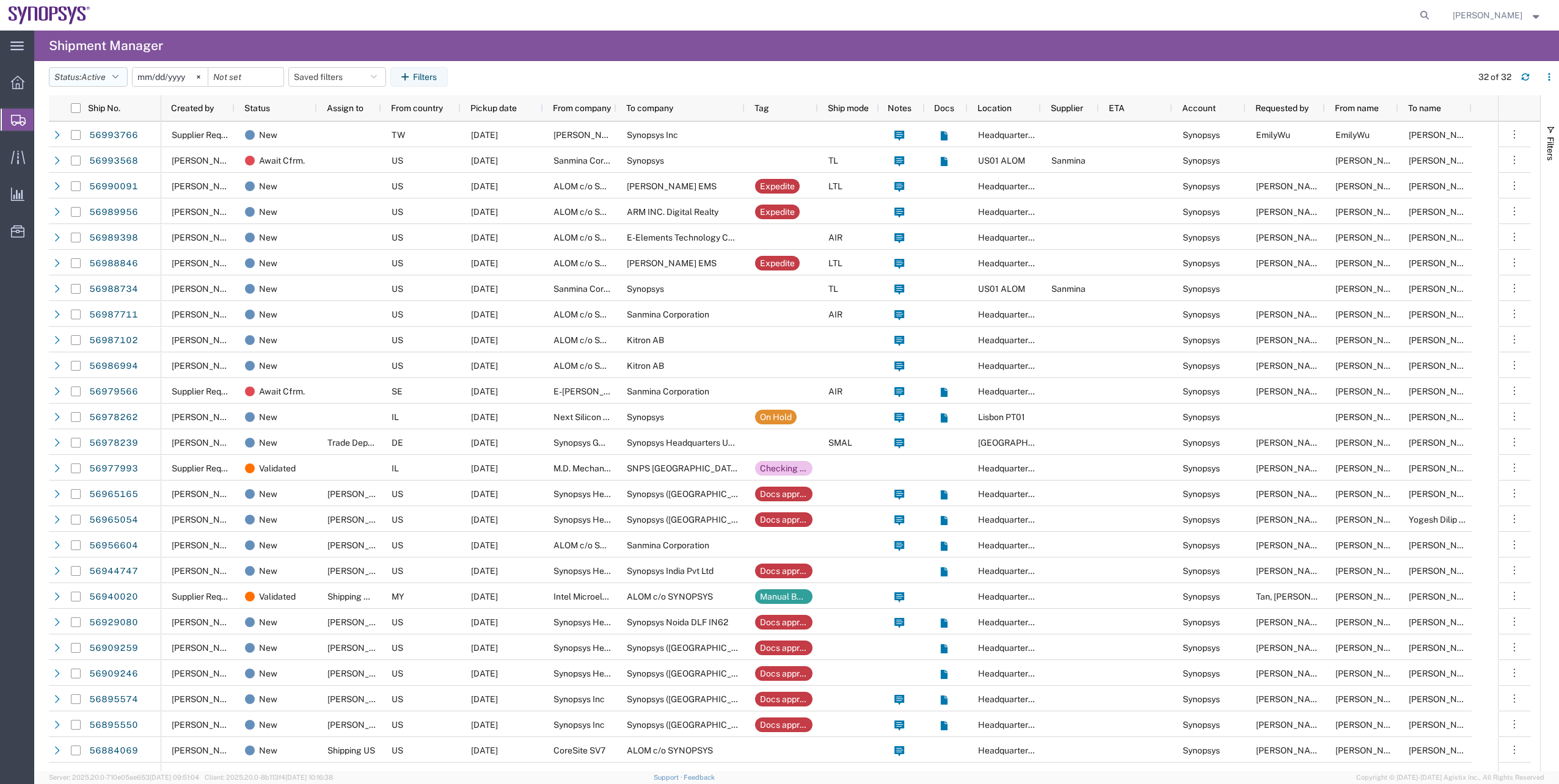
click at [105, 78] on span "Active" at bounding box center [93, 77] width 24 height 10
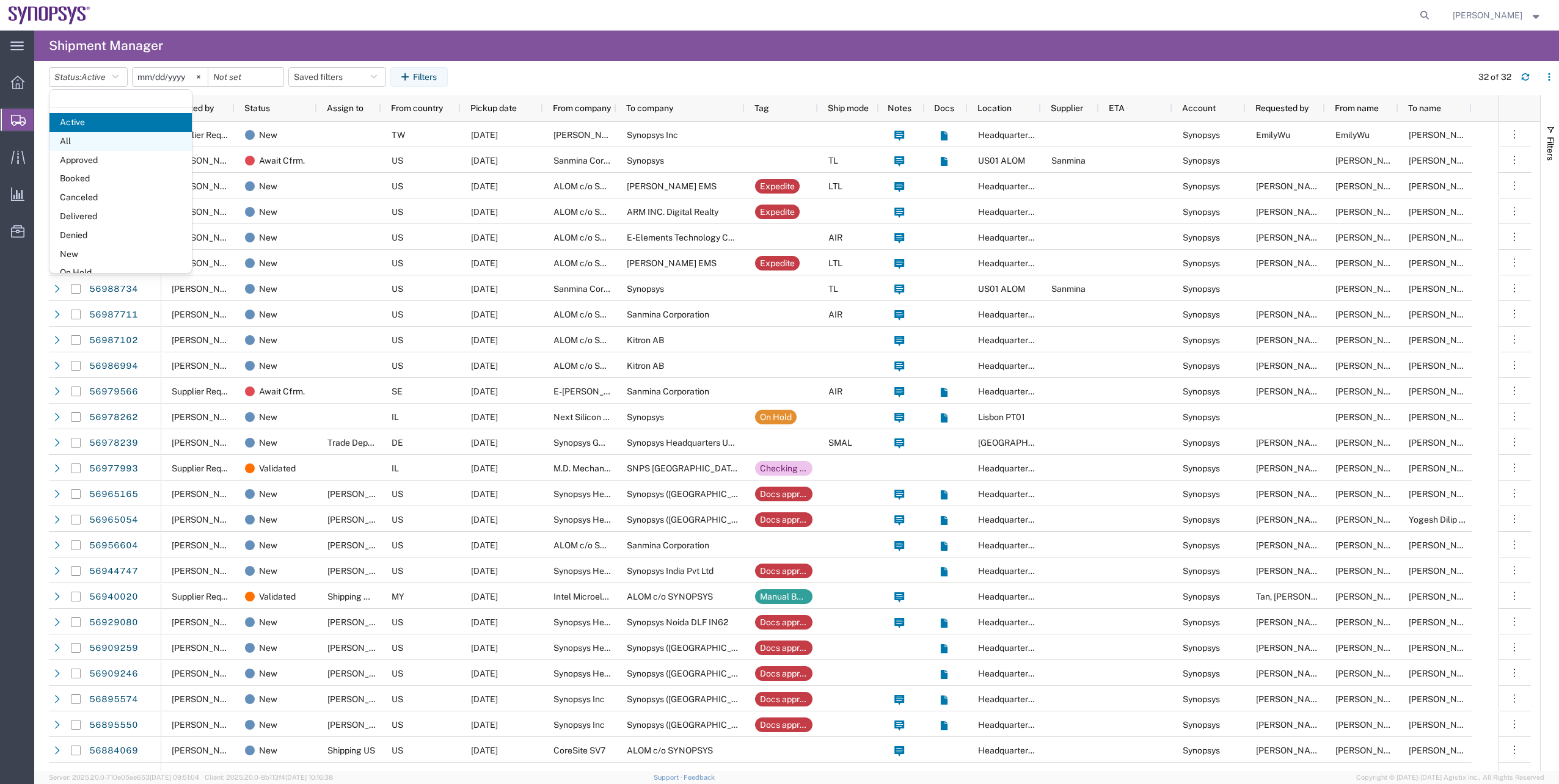
click at [89, 145] on span "All" at bounding box center [120, 141] width 142 height 19
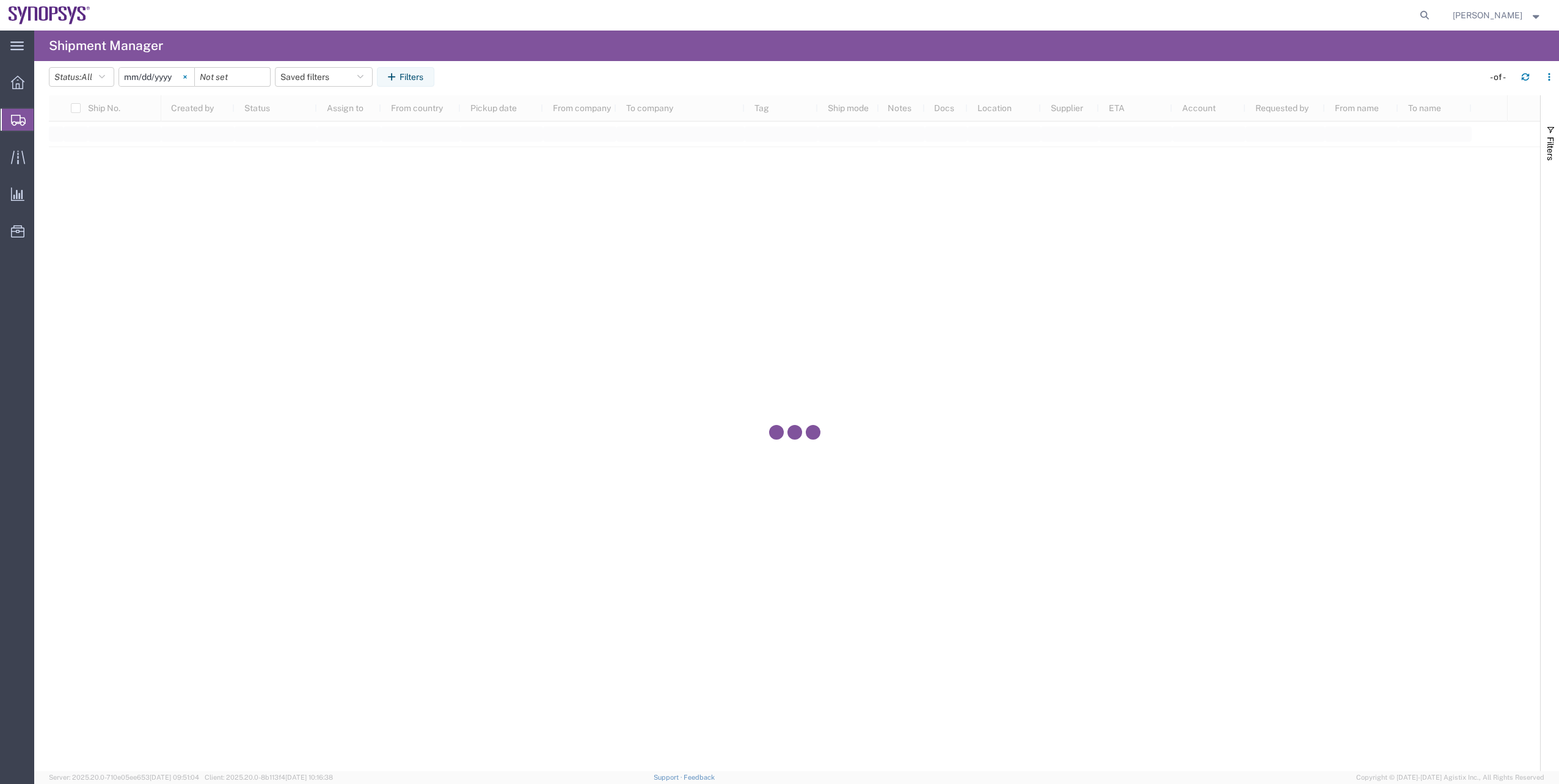
click at [194, 80] on svg-icon at bounding box center [185, 77] width 18 height 18
click at [402, 72] on button "Filters" at bounding box center [405, 77] width 57 height 19
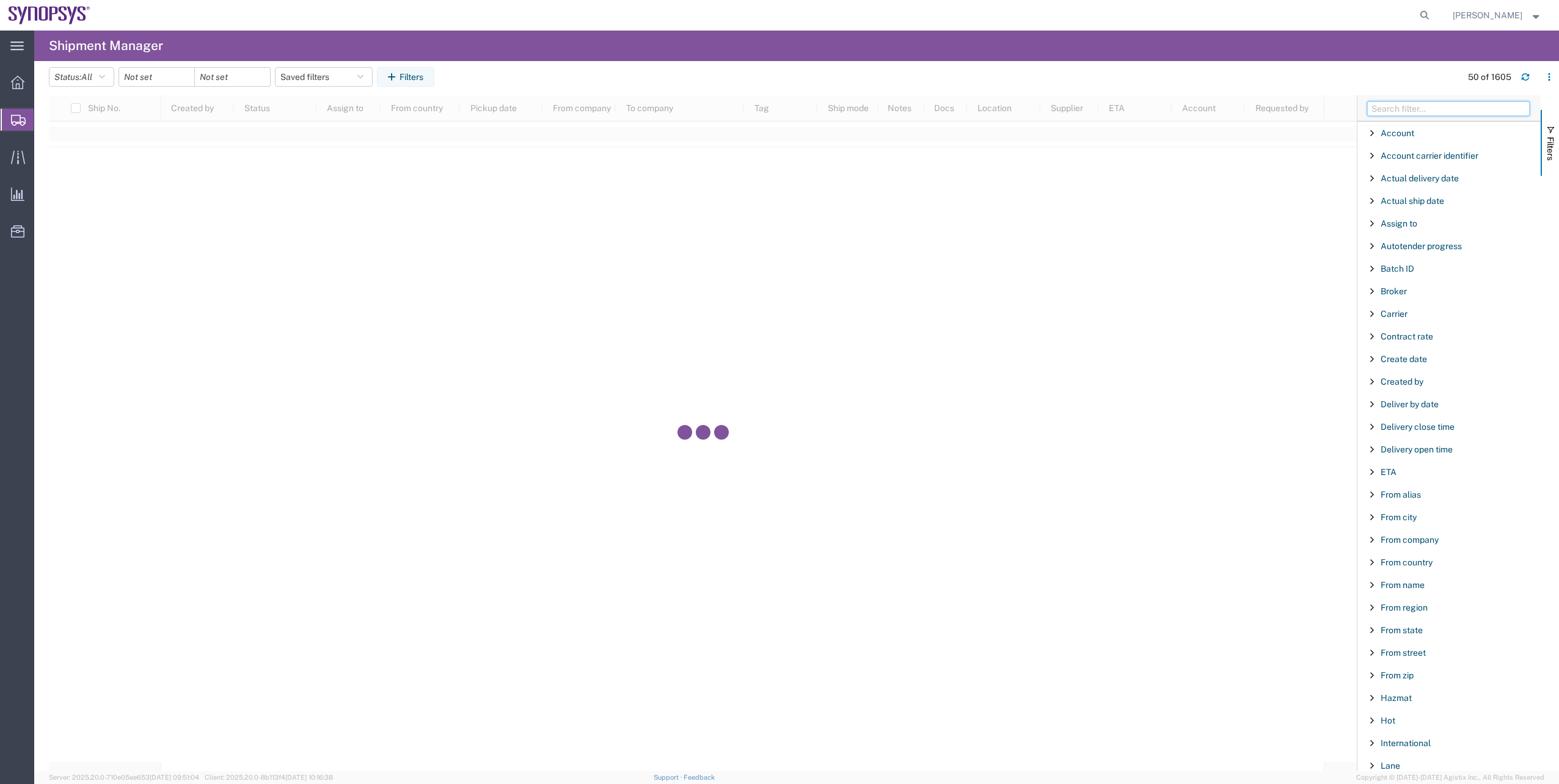
click at [1377, 105] on input "Filter Columns Input" at bounding box center [1448, 109] width 163 height 15
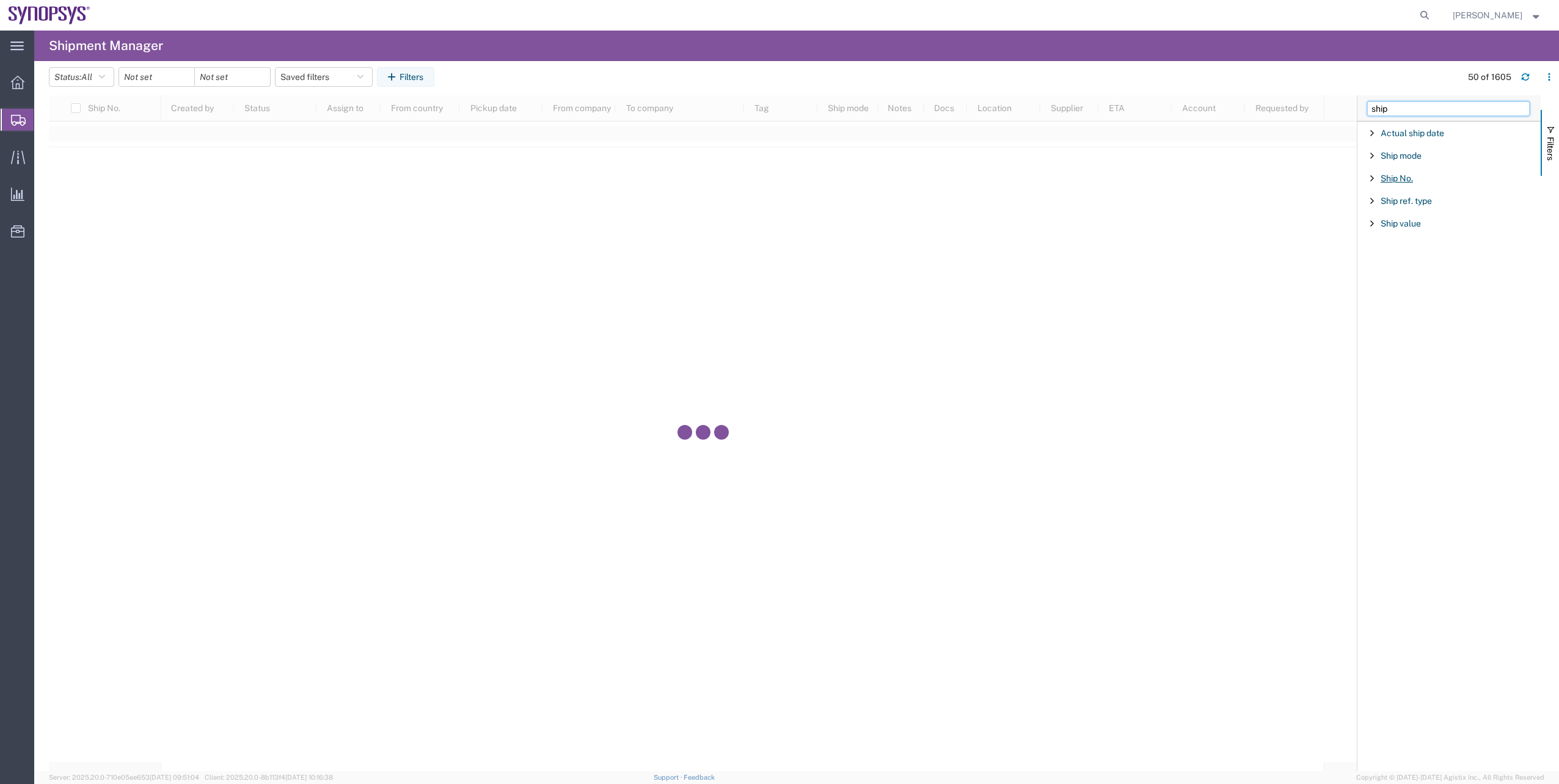
type input "ship"
click at [1411, 176] on span "Ship No." at bounding box center [1397, 178] width 32 height 10
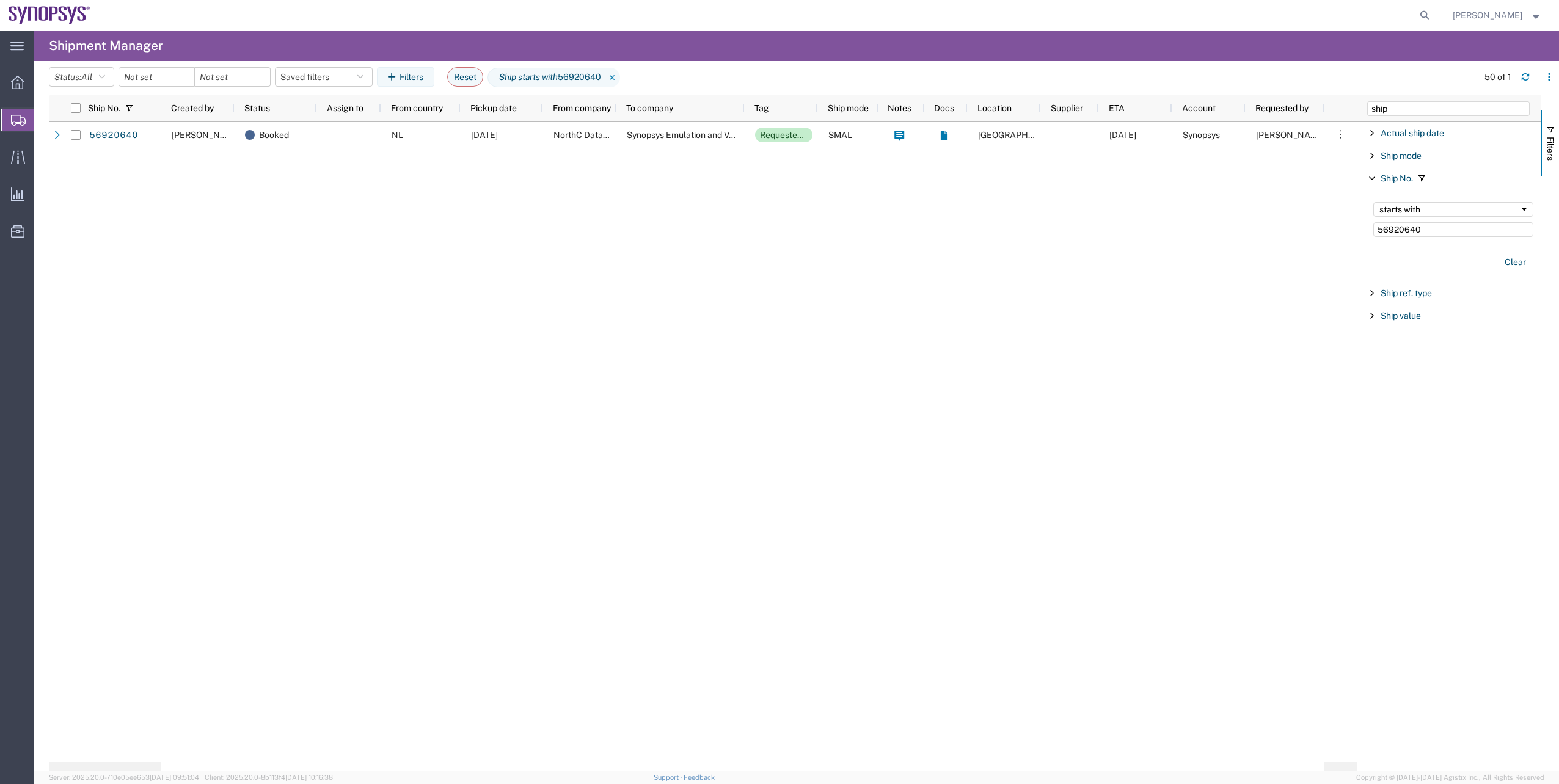
type input "56920640"
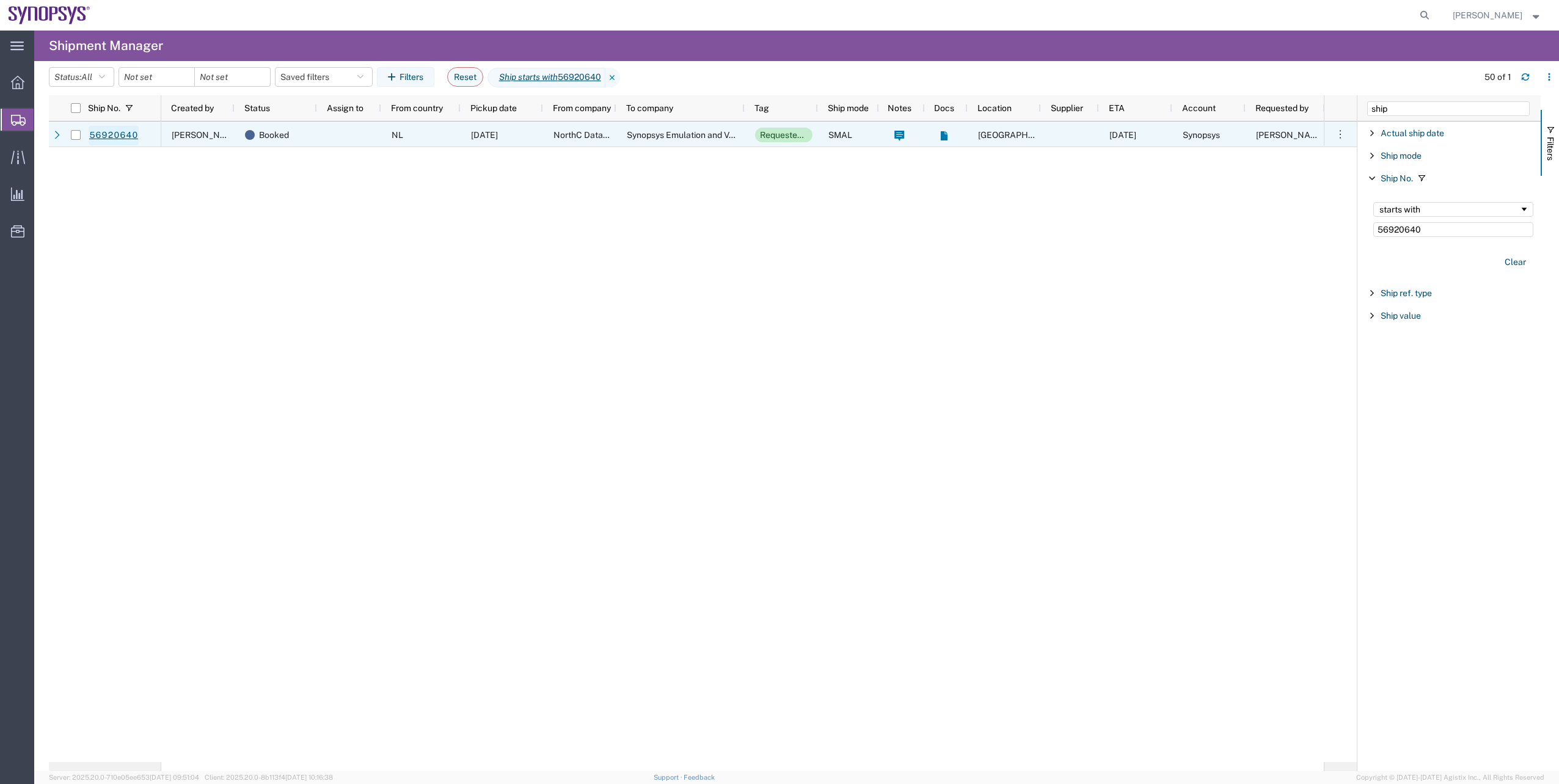
click at [120, 138] on link "56920640" at bounding box center [113, 135] width 50 height 19
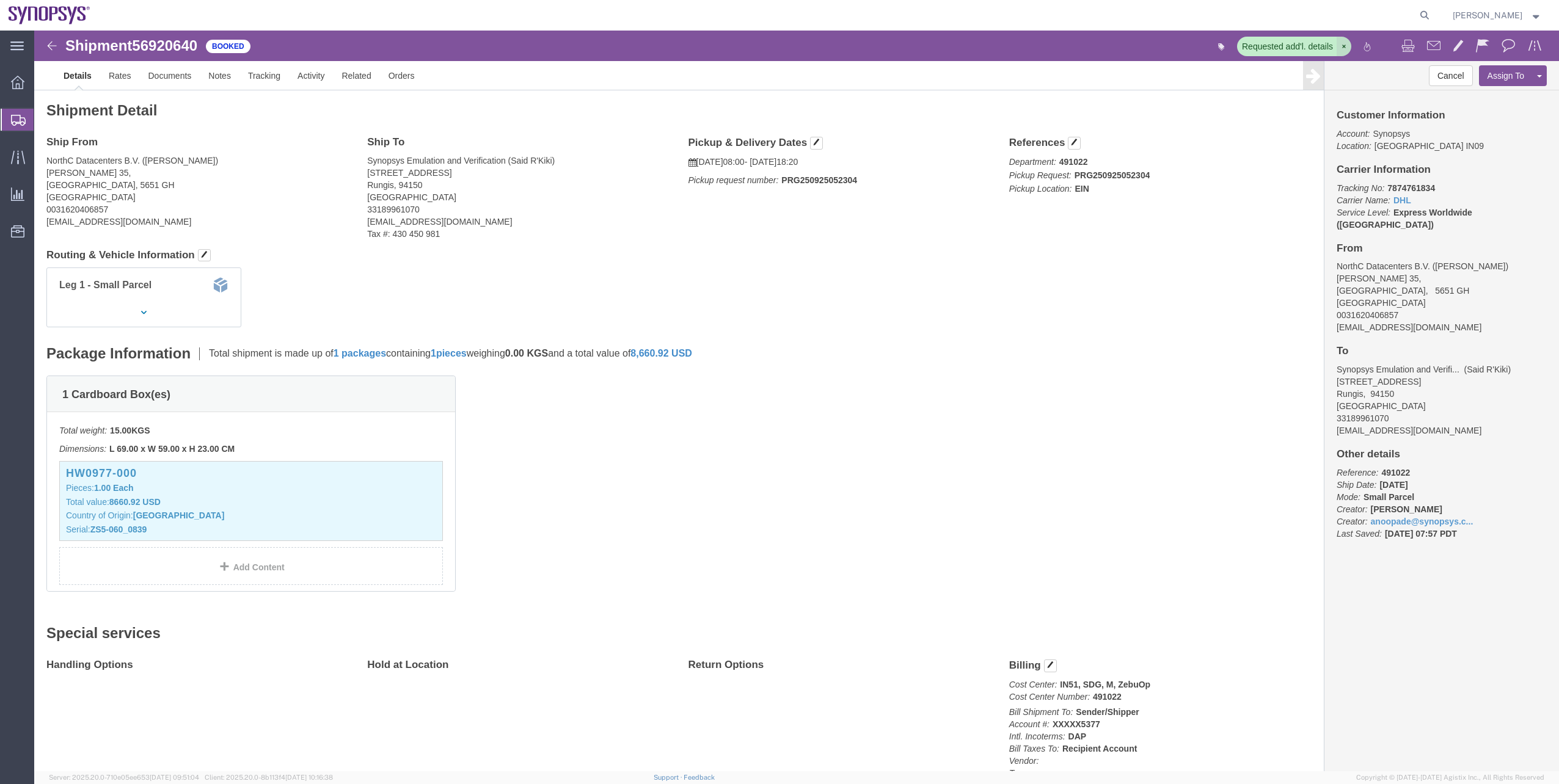
click icon "button"
click span "button"
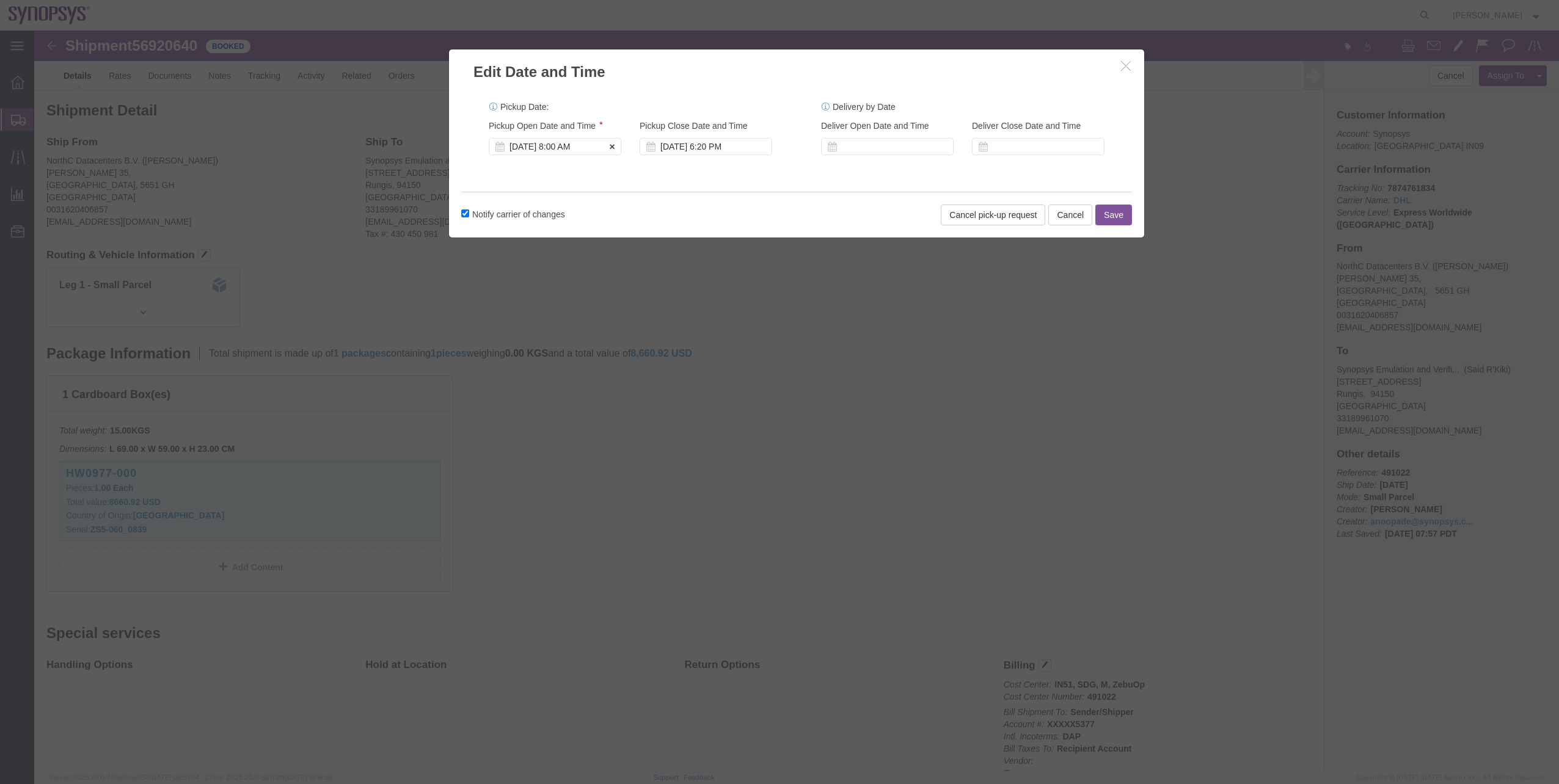
click div "Sep 25 2025 8:00 AM"
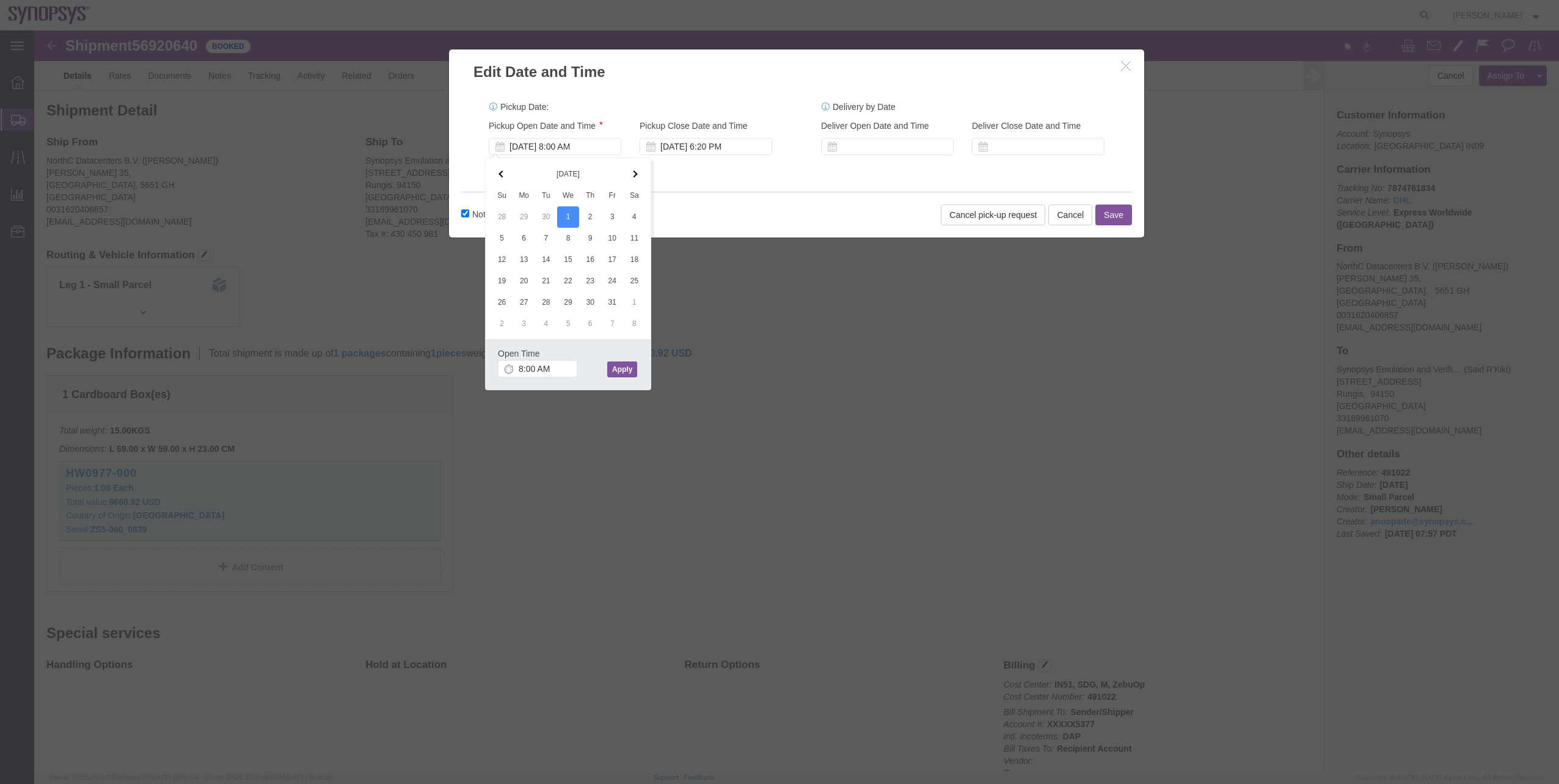
click button "Apply"
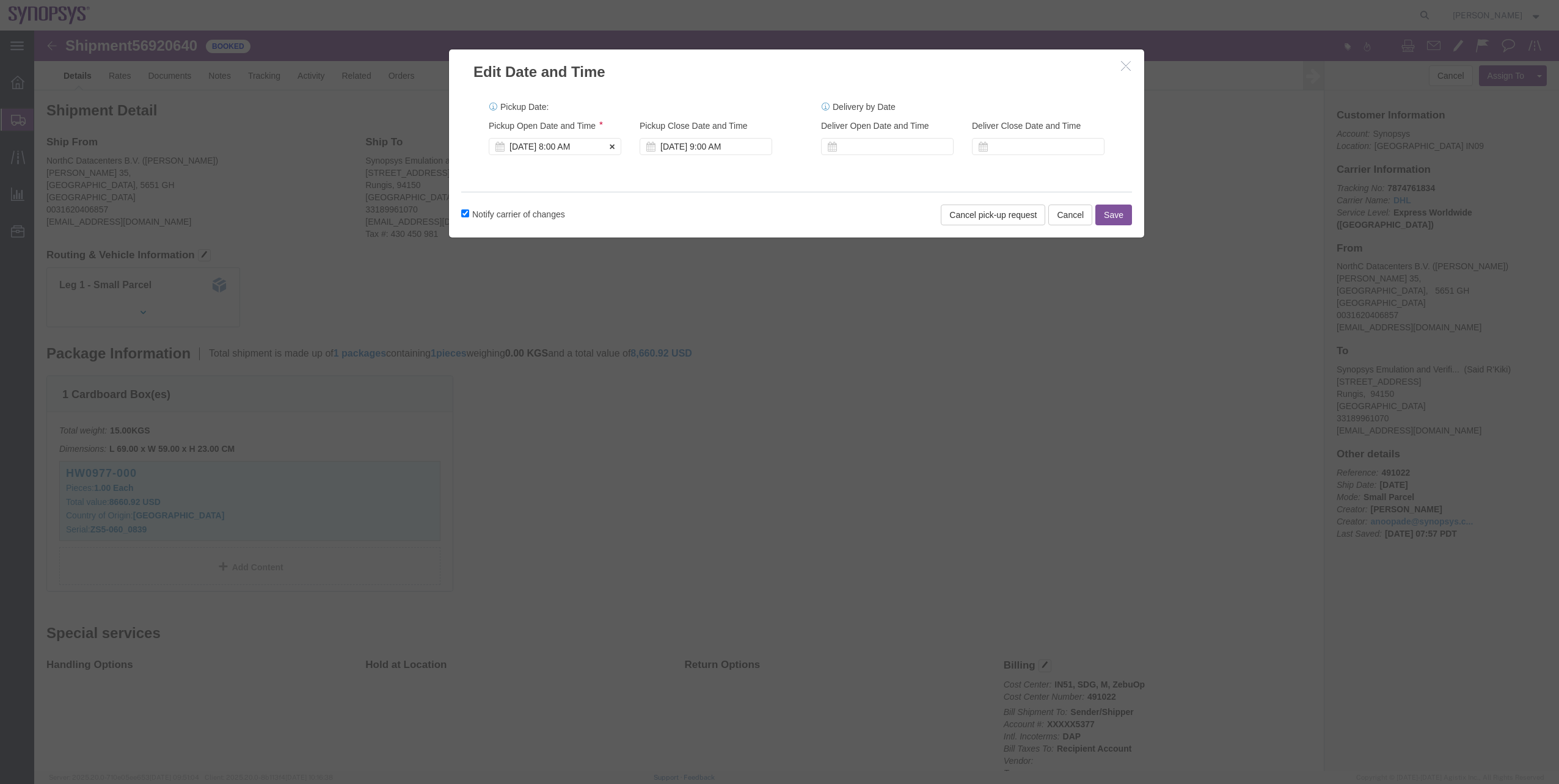
click div "Oct 01 2025 8:00 AM"
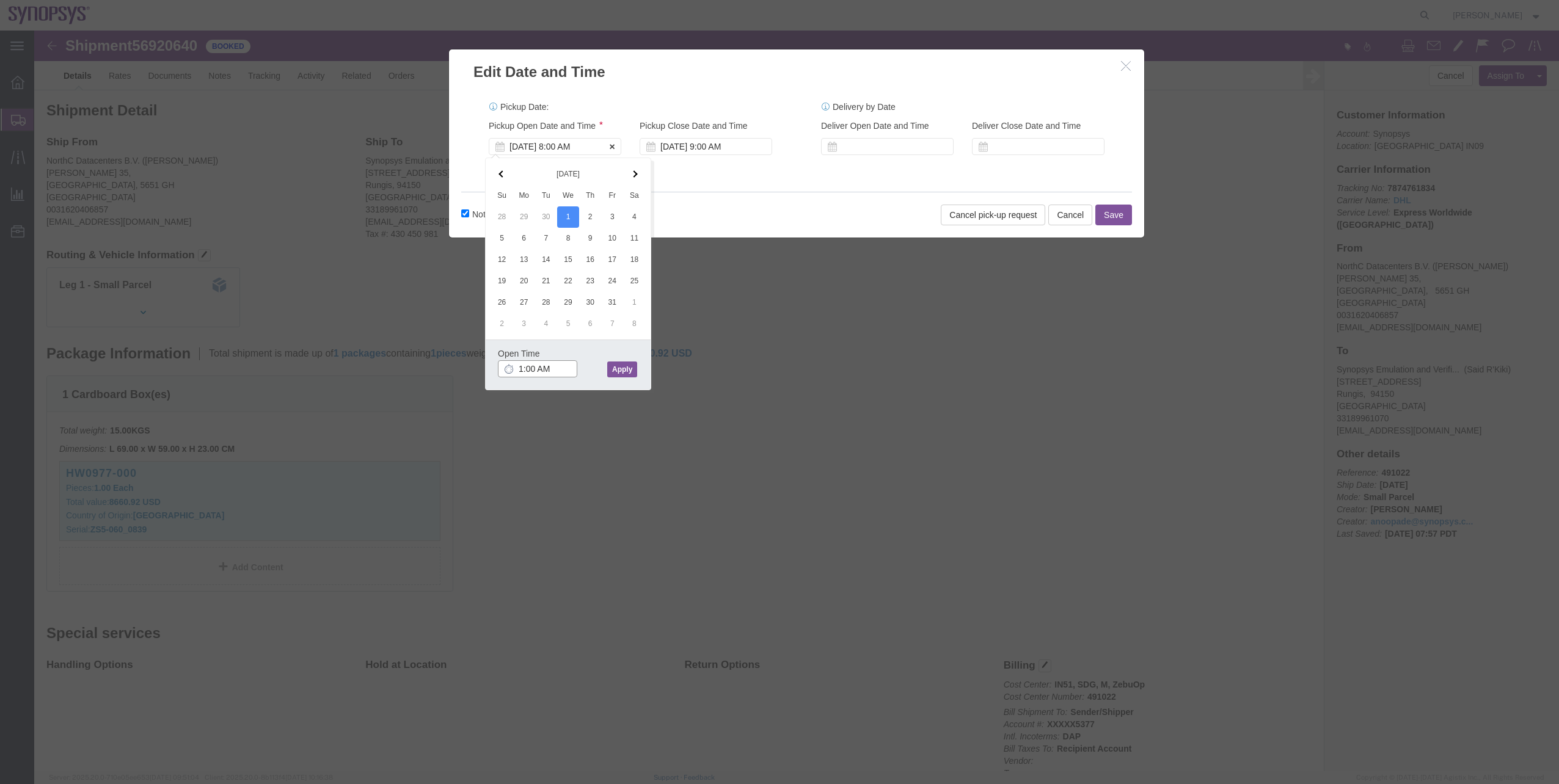
type input "11:00 AM"
click button "Apply"
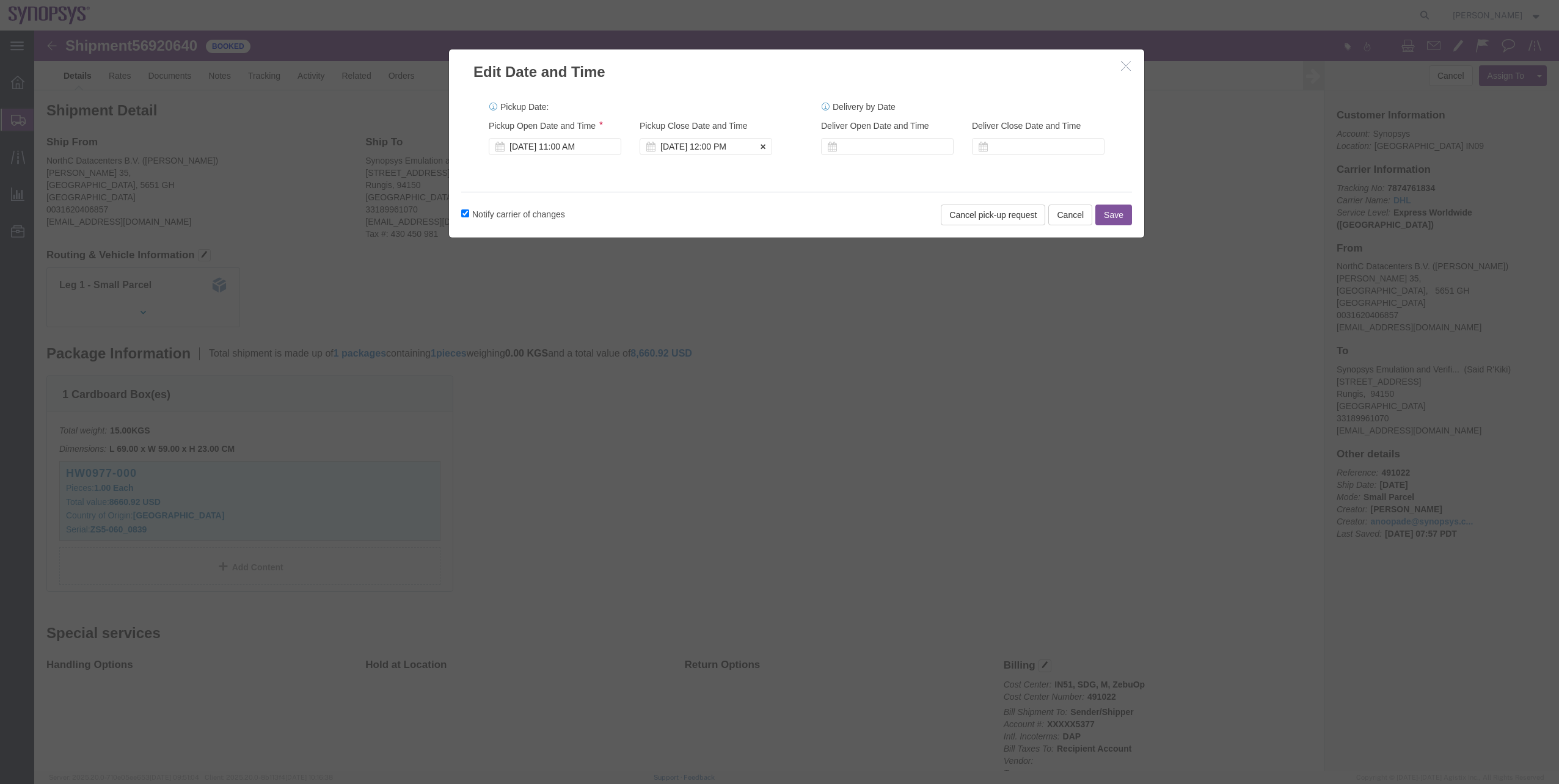
click div "Oct 01 2025 12:00 PM"
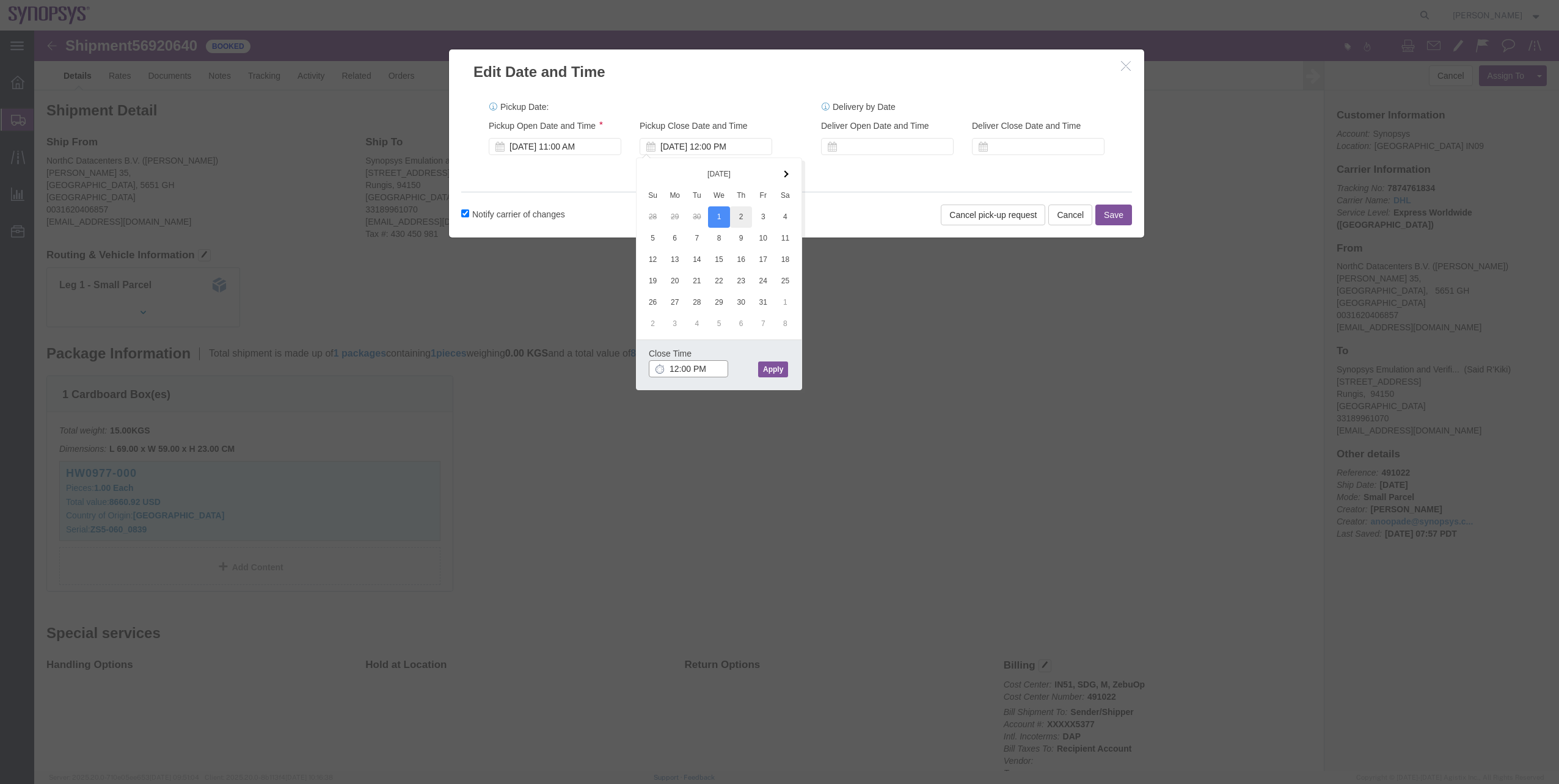
type input "2:00 PM"
click button "Apply"
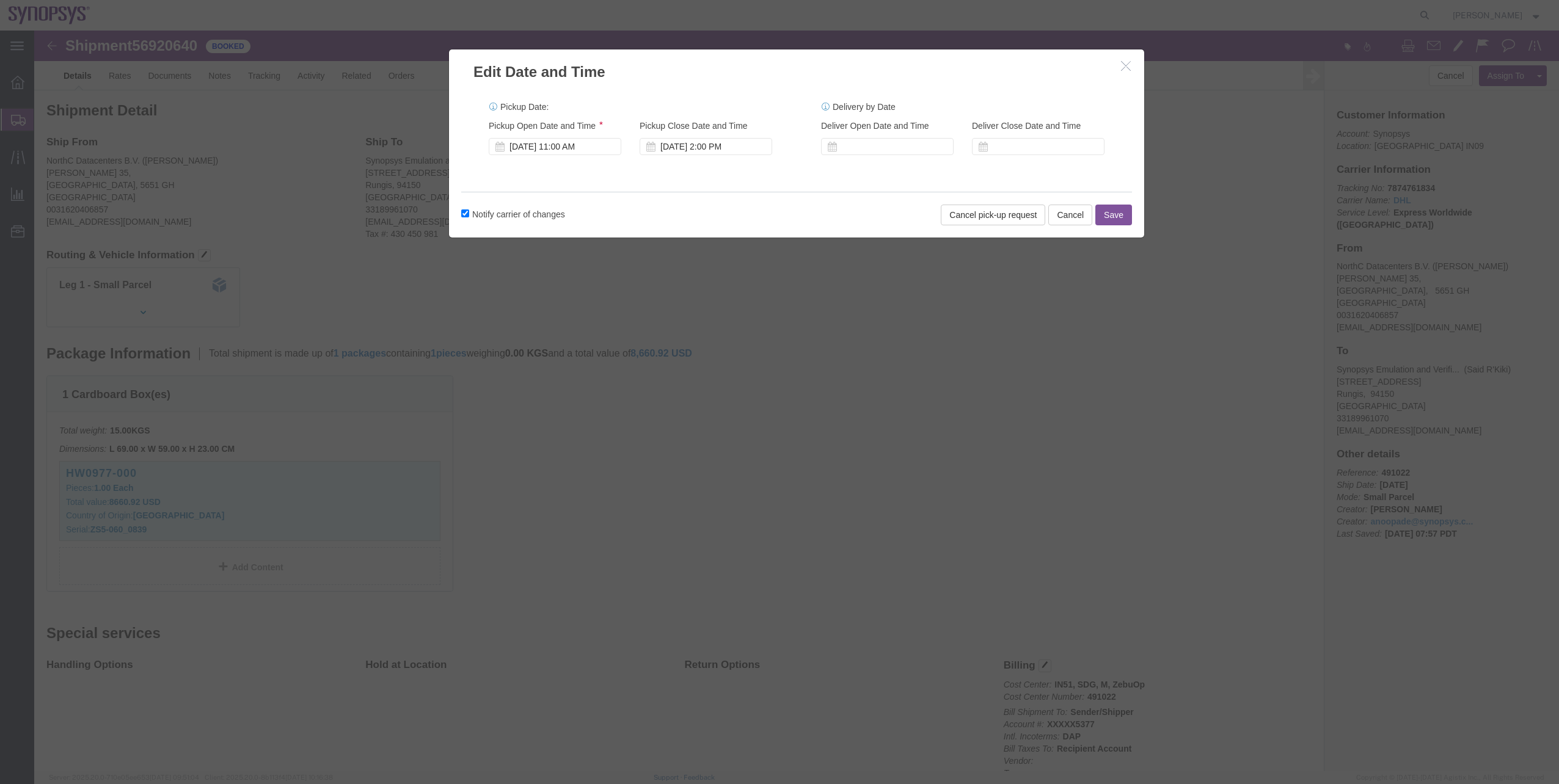
click button "Save"
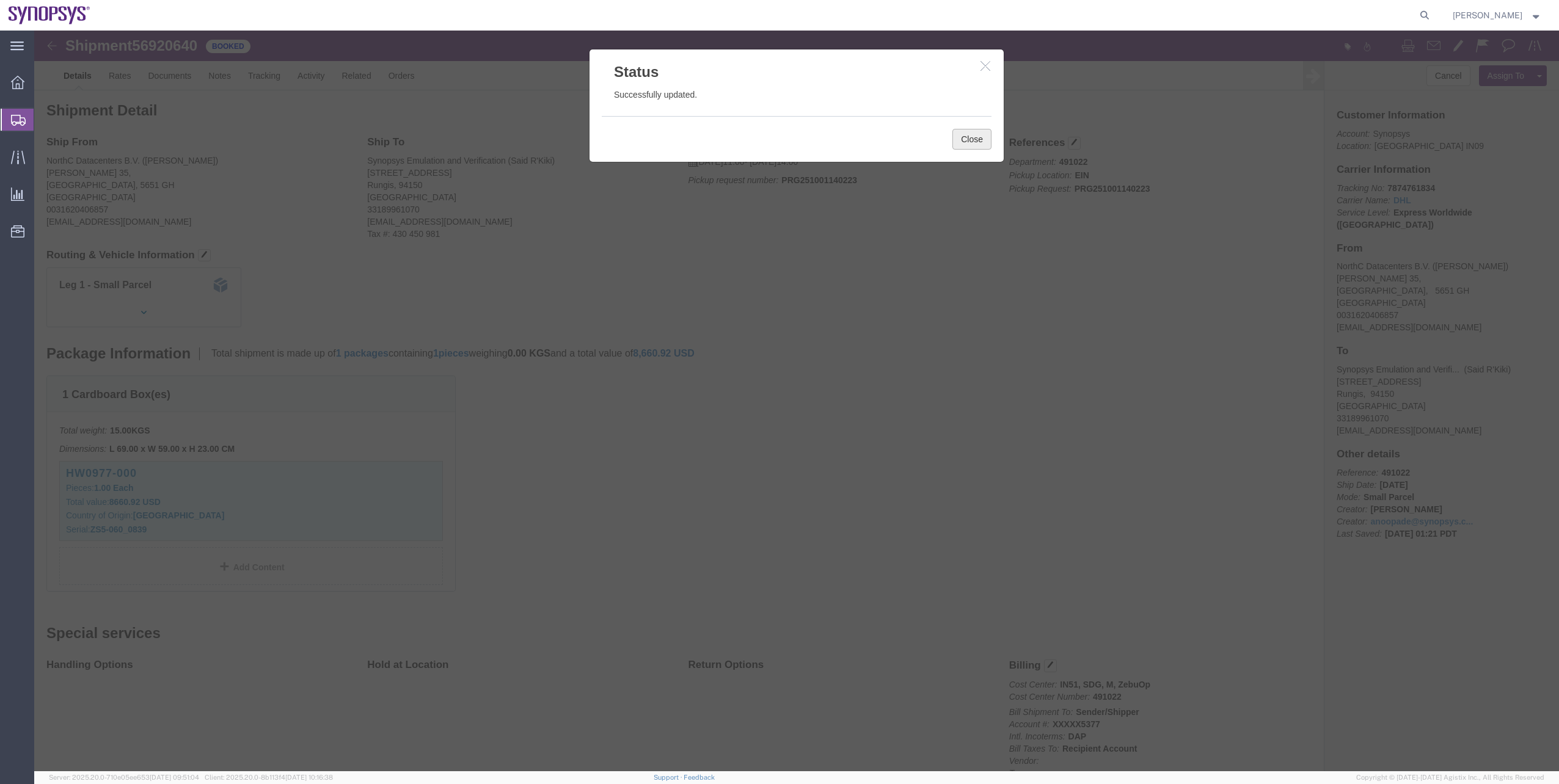
click button "Close"
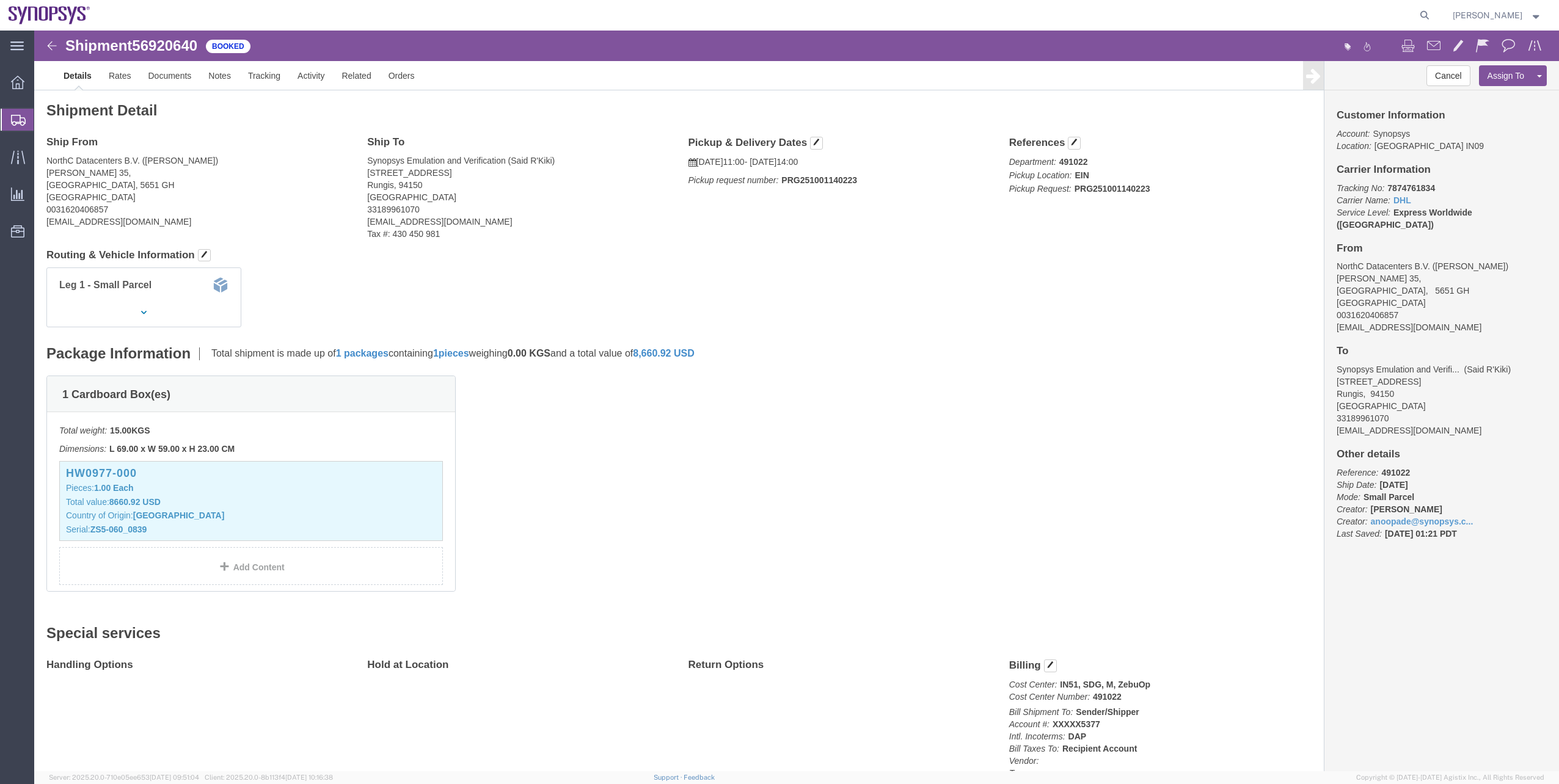
click at [0, 0] on span "Shipment Manager" at bounding box center [0, 0] width 0 height 0
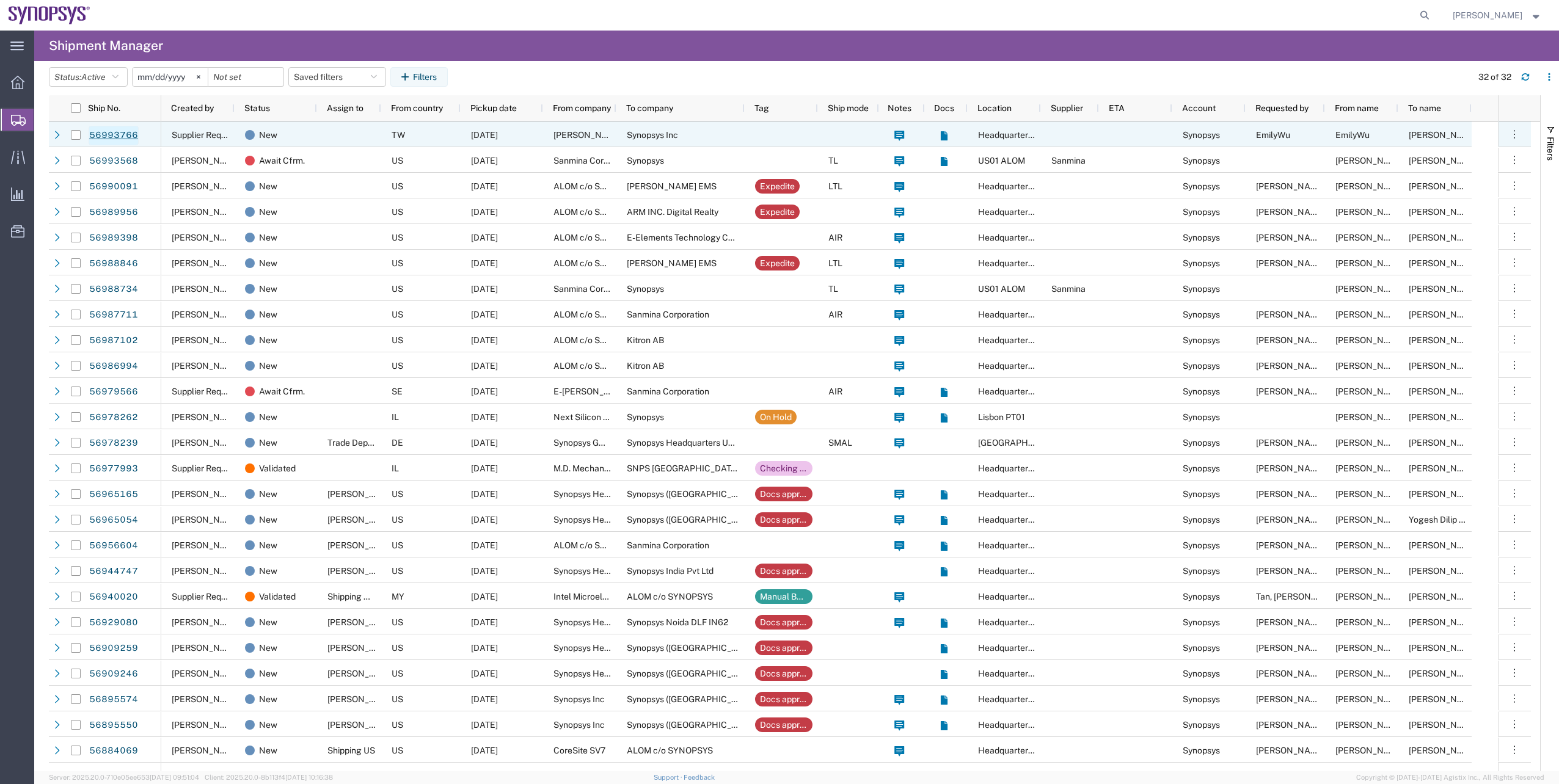
click at [102, 141] on link "56993766" at bounding box center [113, 135] width 50 height 19
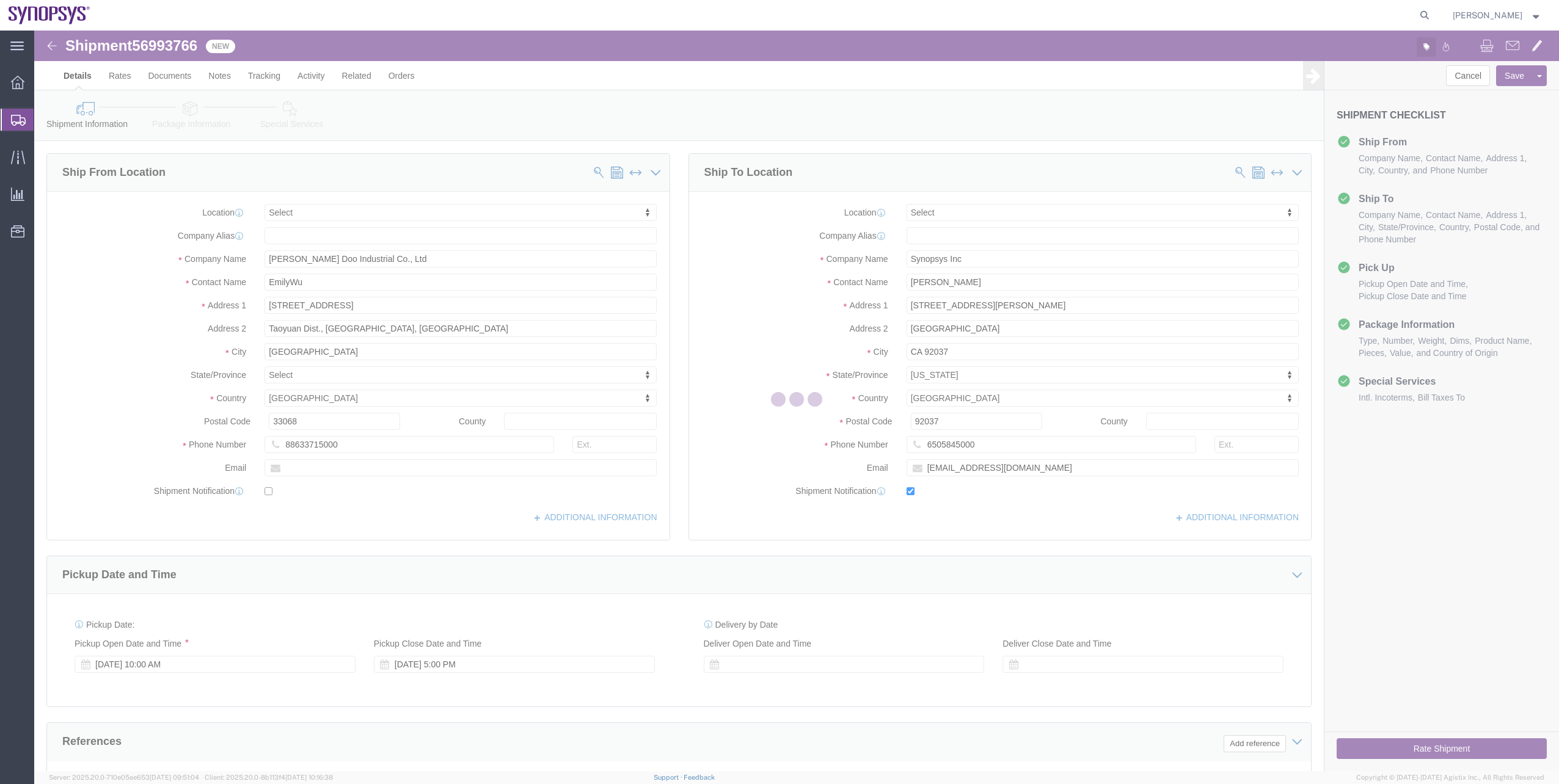
select select
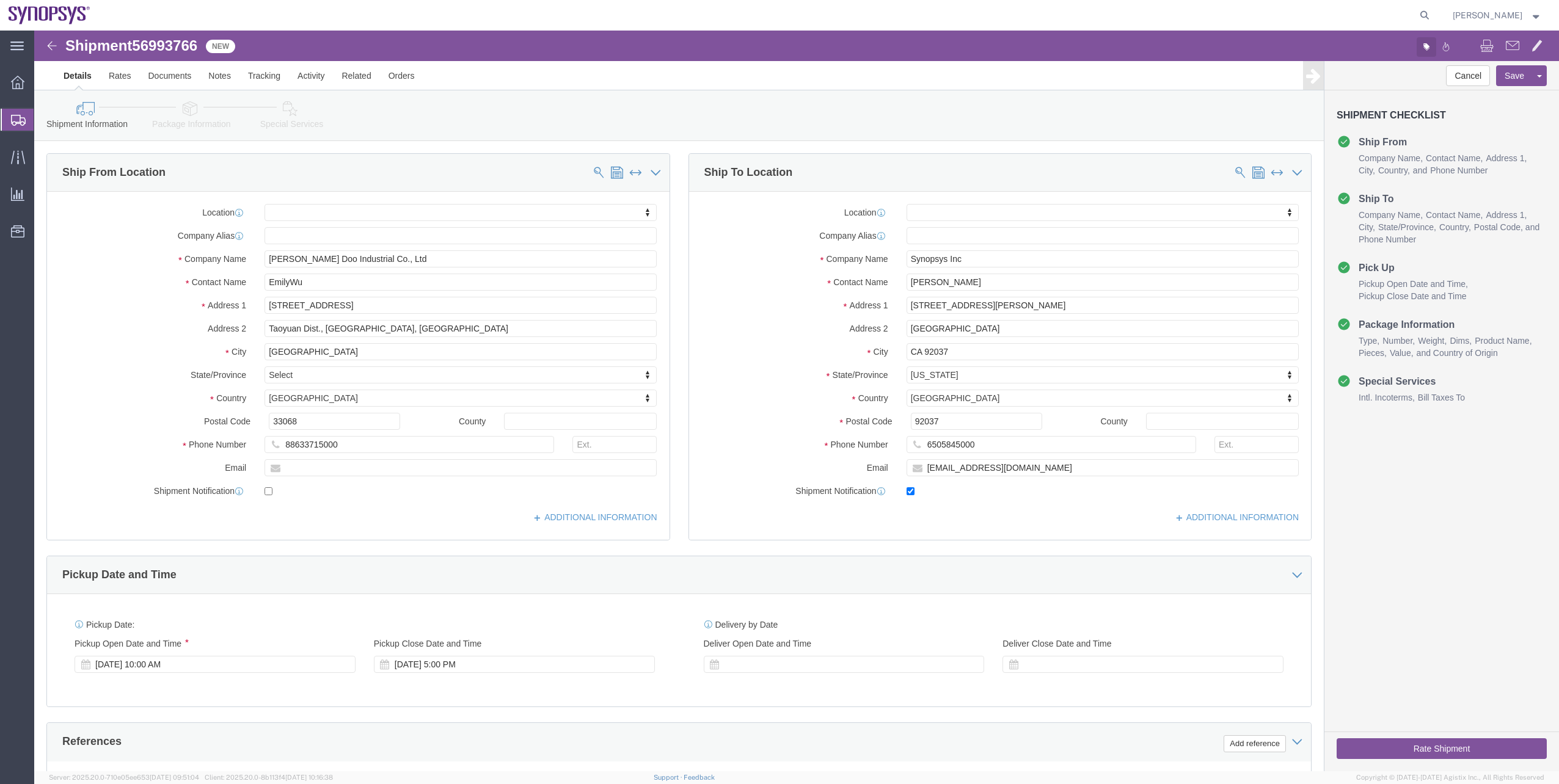
click icon "button"
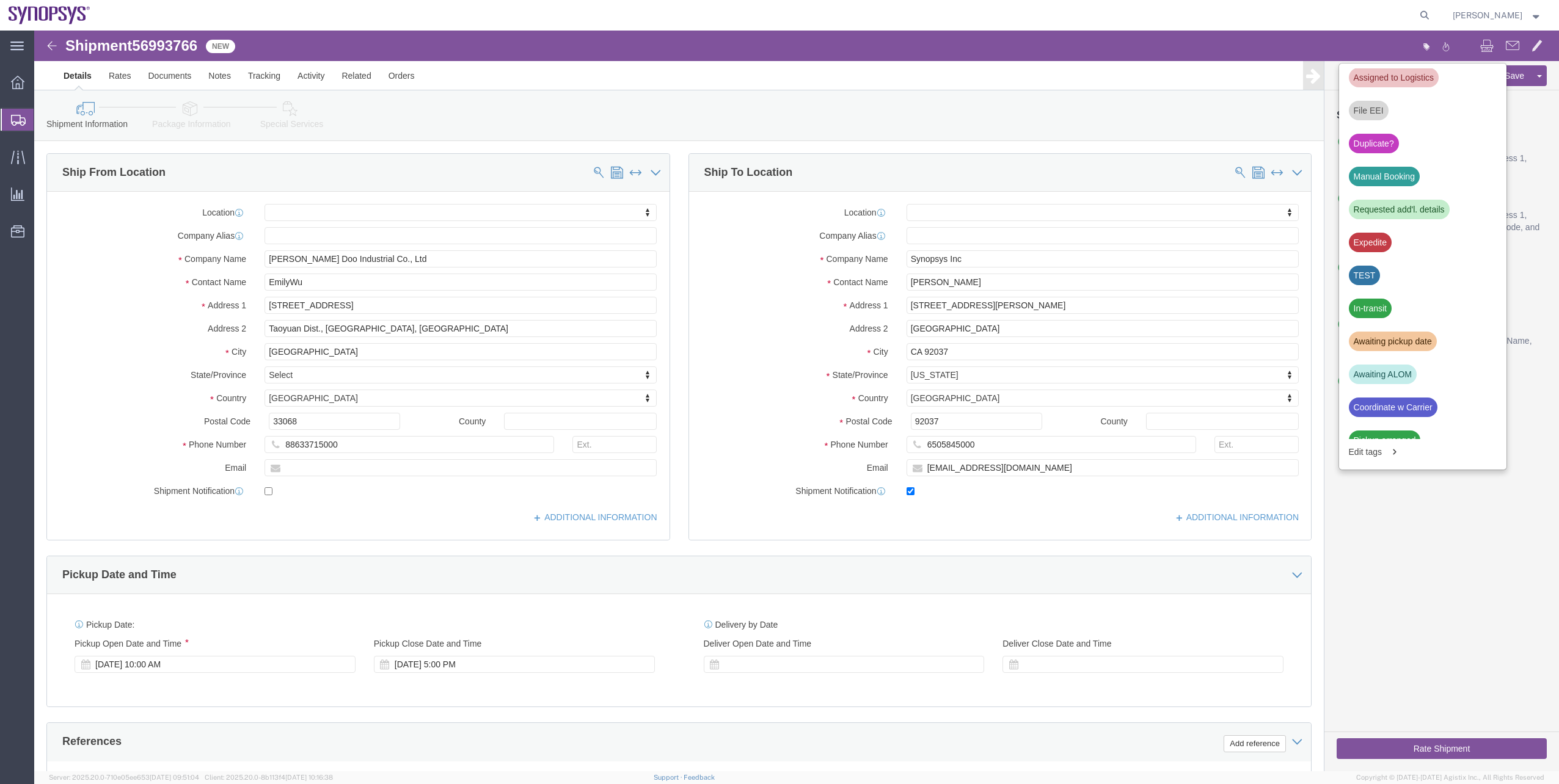
scroll to position [454, 0]
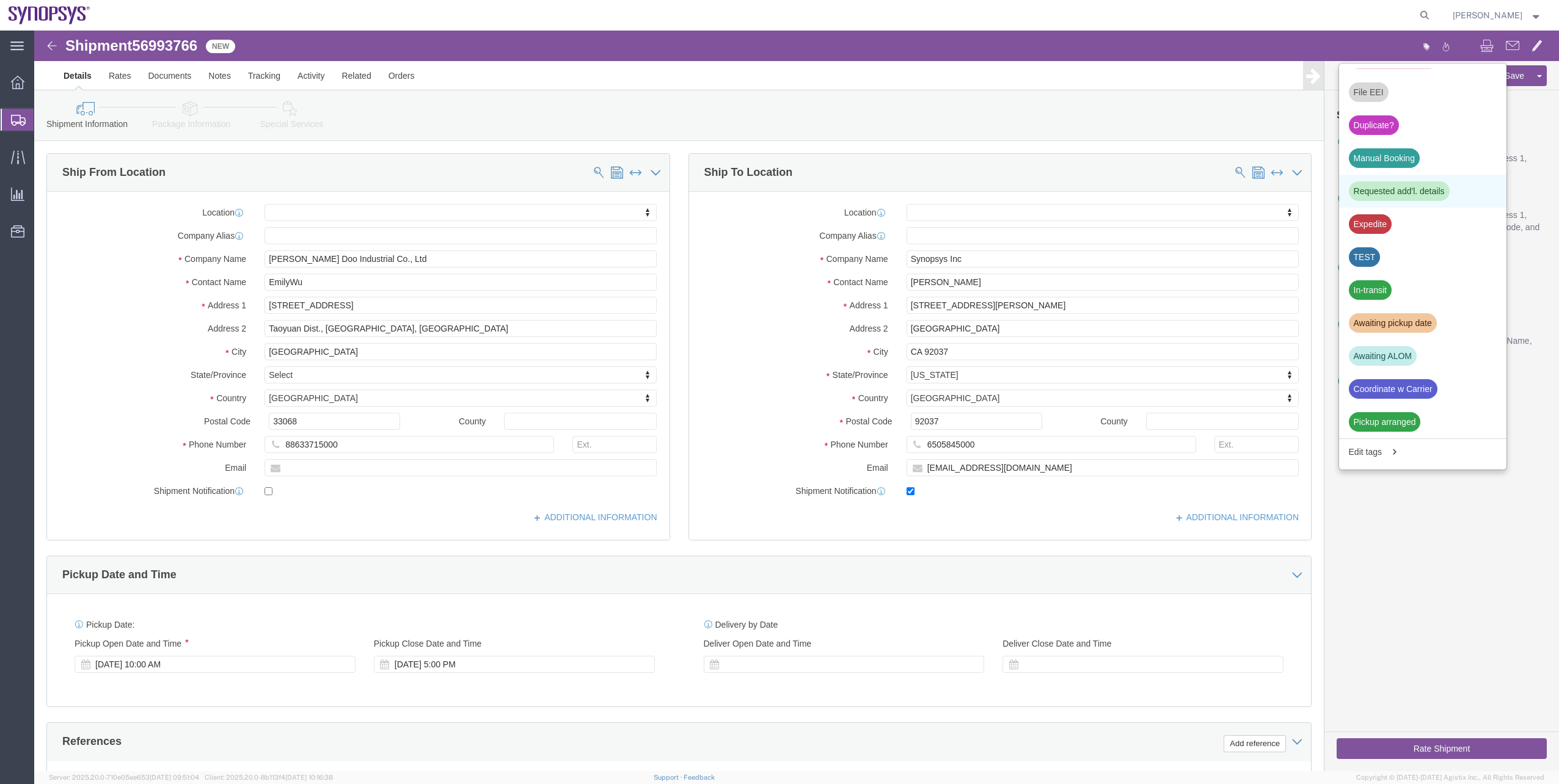
click div "Requested add'l. details"
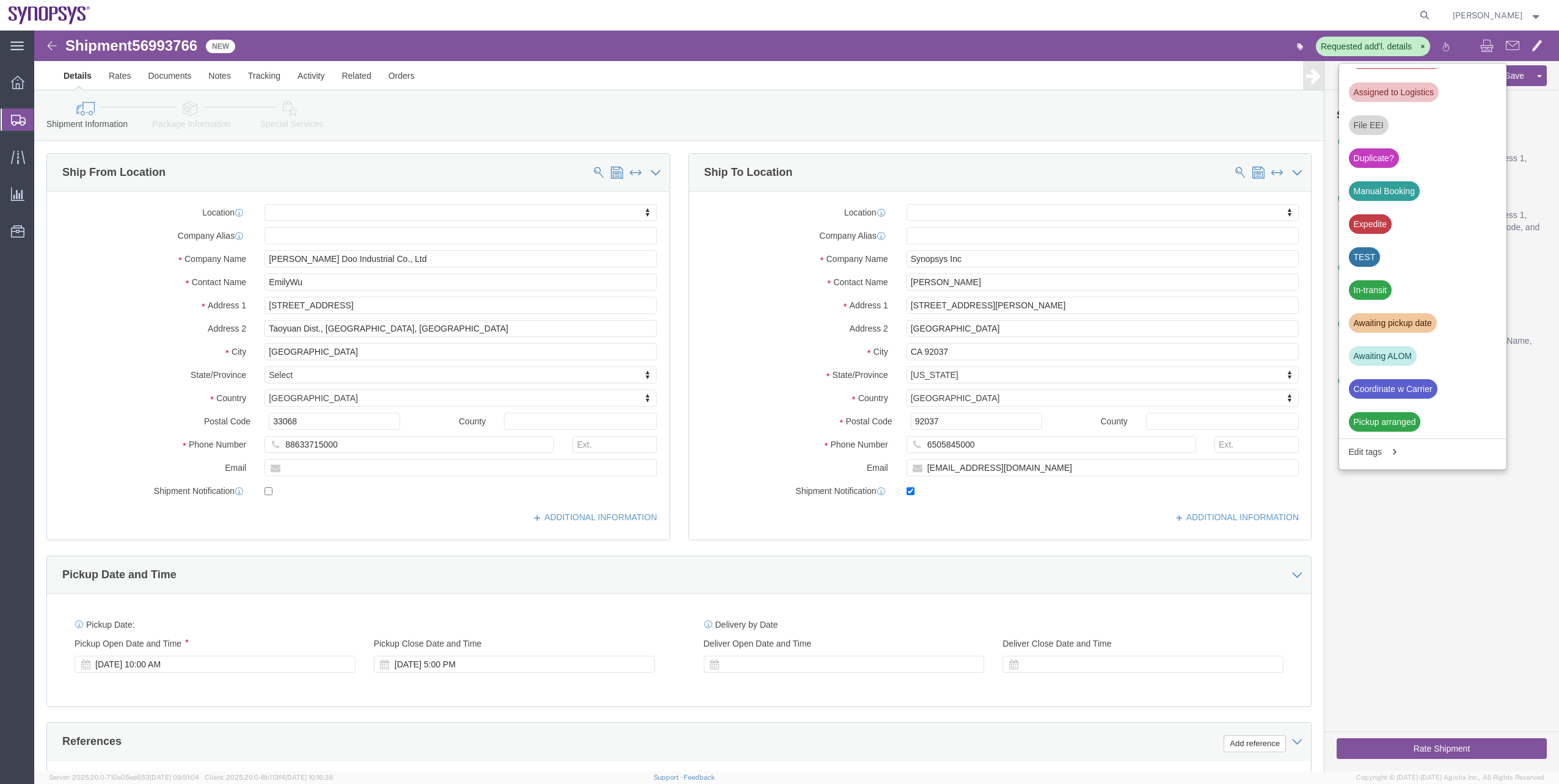
scroll to position [421, 0]
click div "Cancel Save Assign To Clone Shipment Save As Template Shipment Checklist Ship F…"
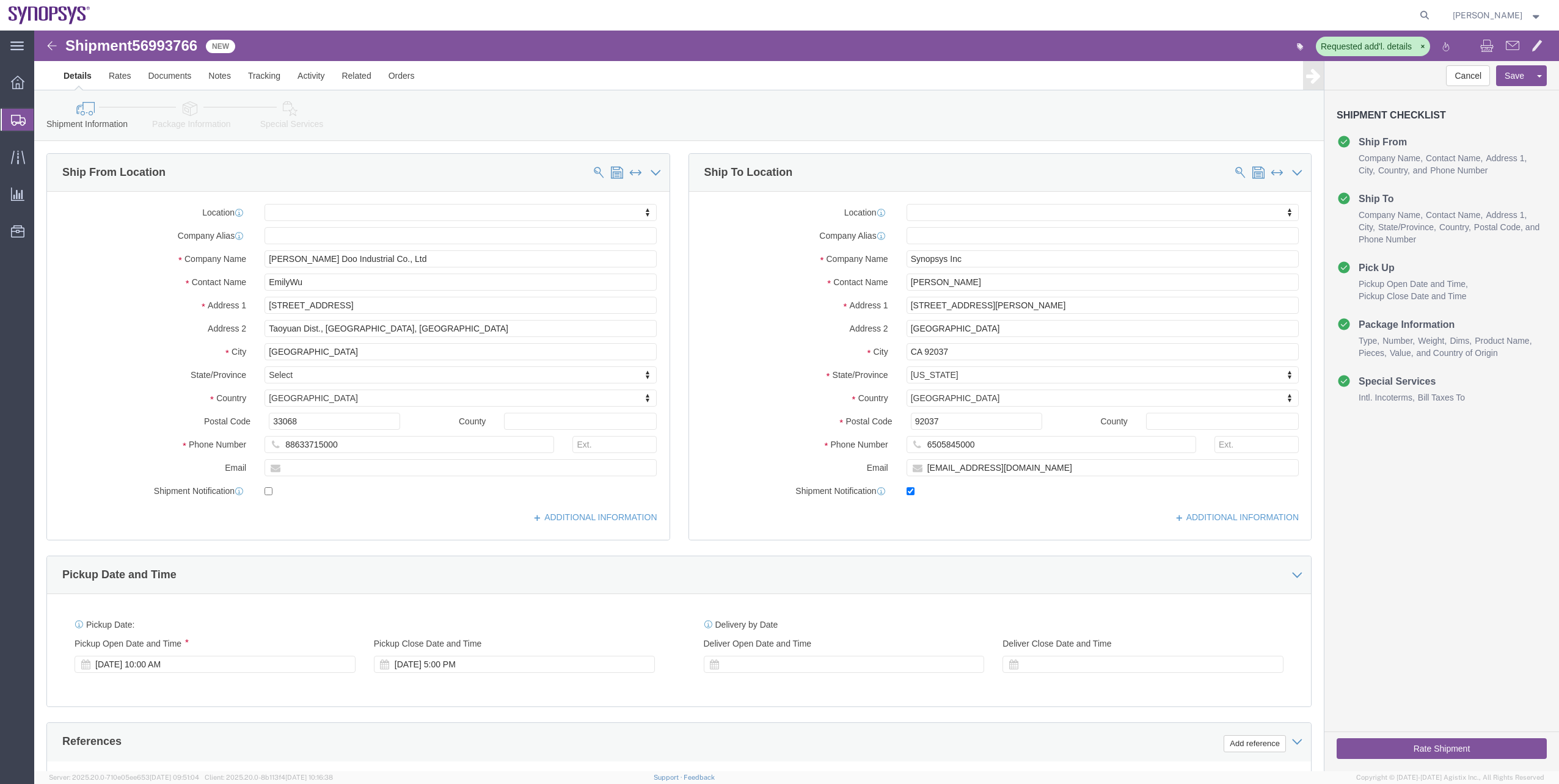
click link "Special Services"
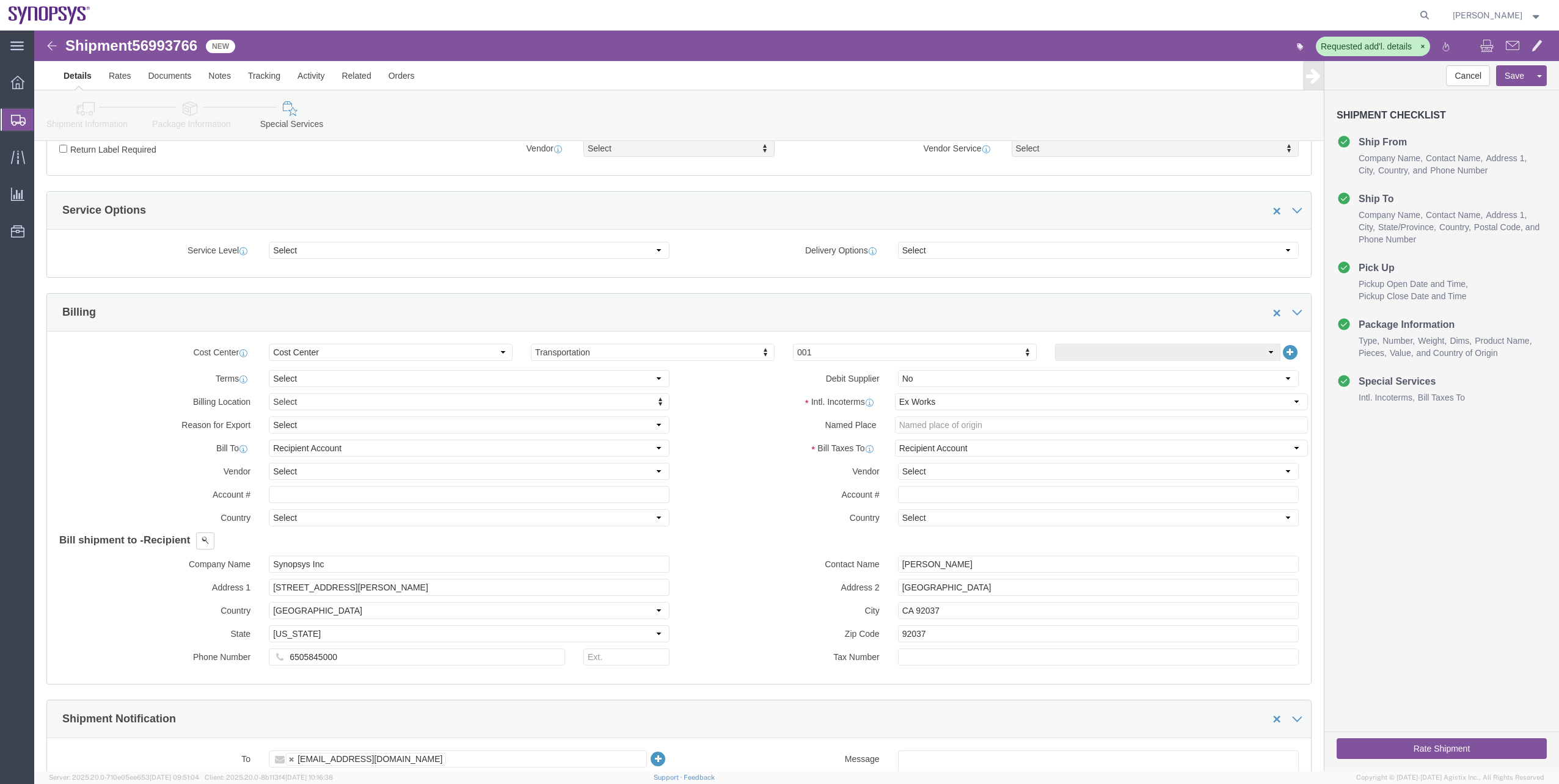
scroll to position [489, 0]
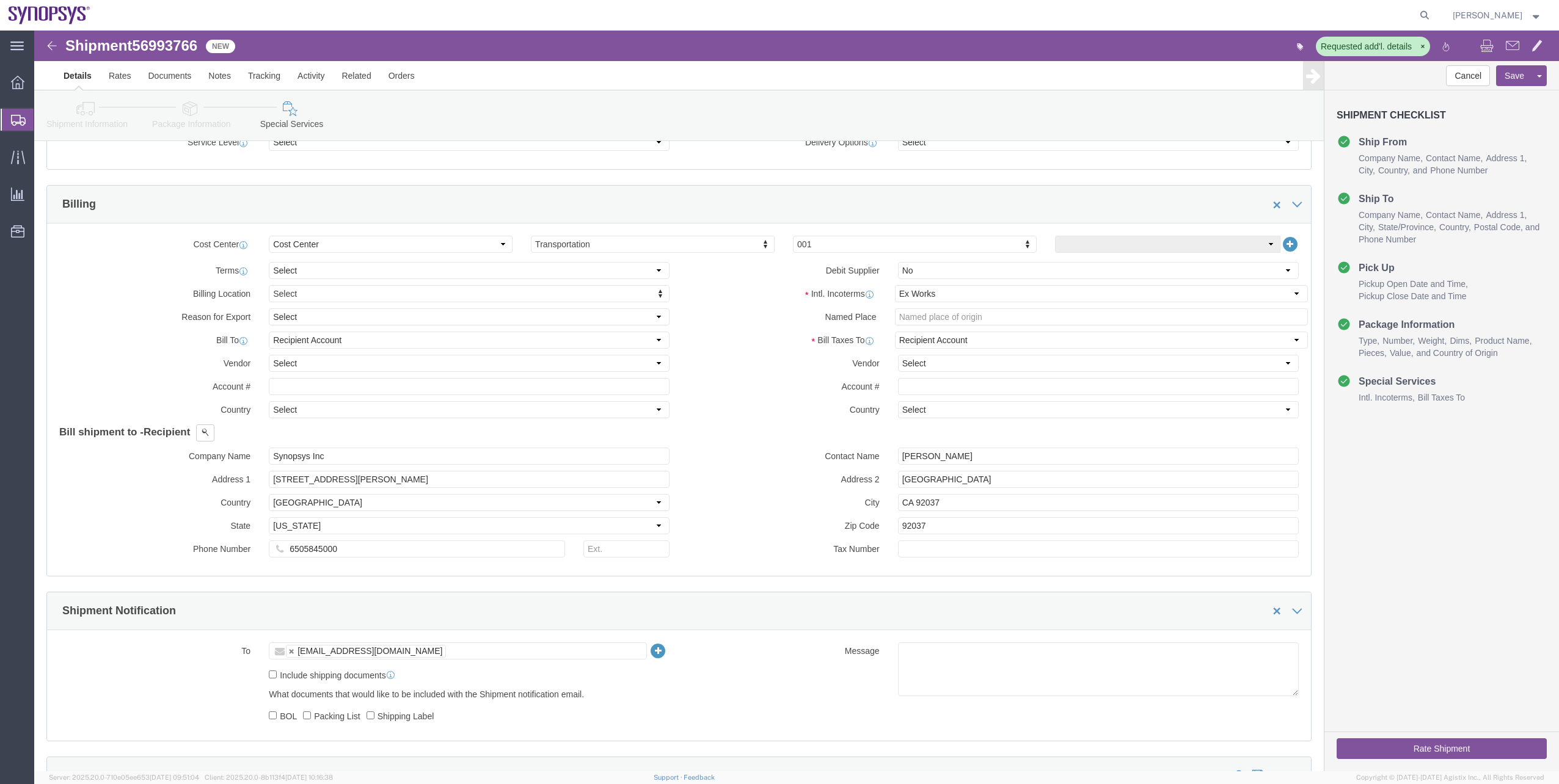
click link "Package Information"
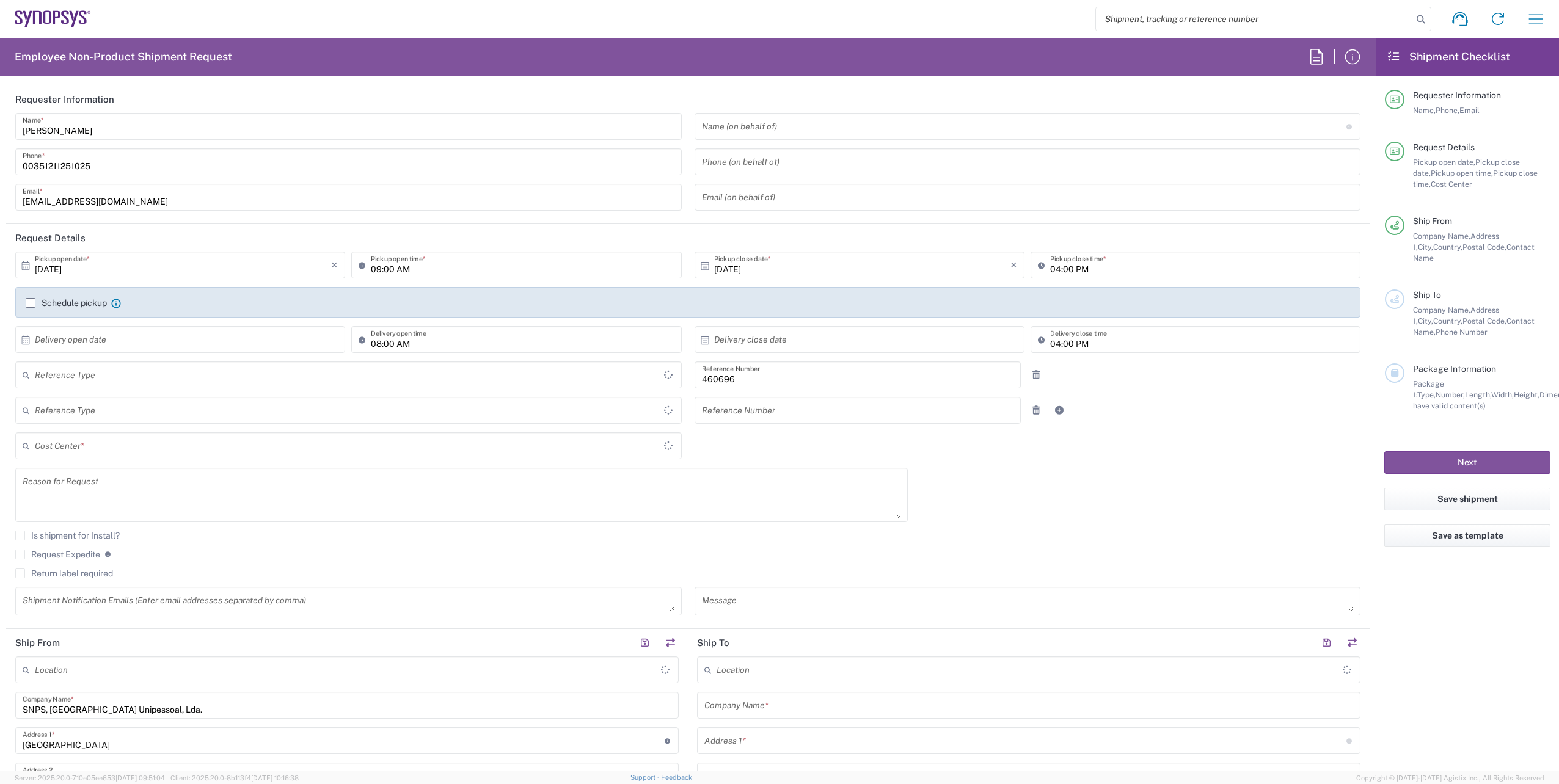
type input "Department"
type input "Delivered at Place"
type input "[GEOGRAPHIC_DATA]"
type input "PT90, Operations 460696"
type input "[GEOGRAPHIC_DATA]"
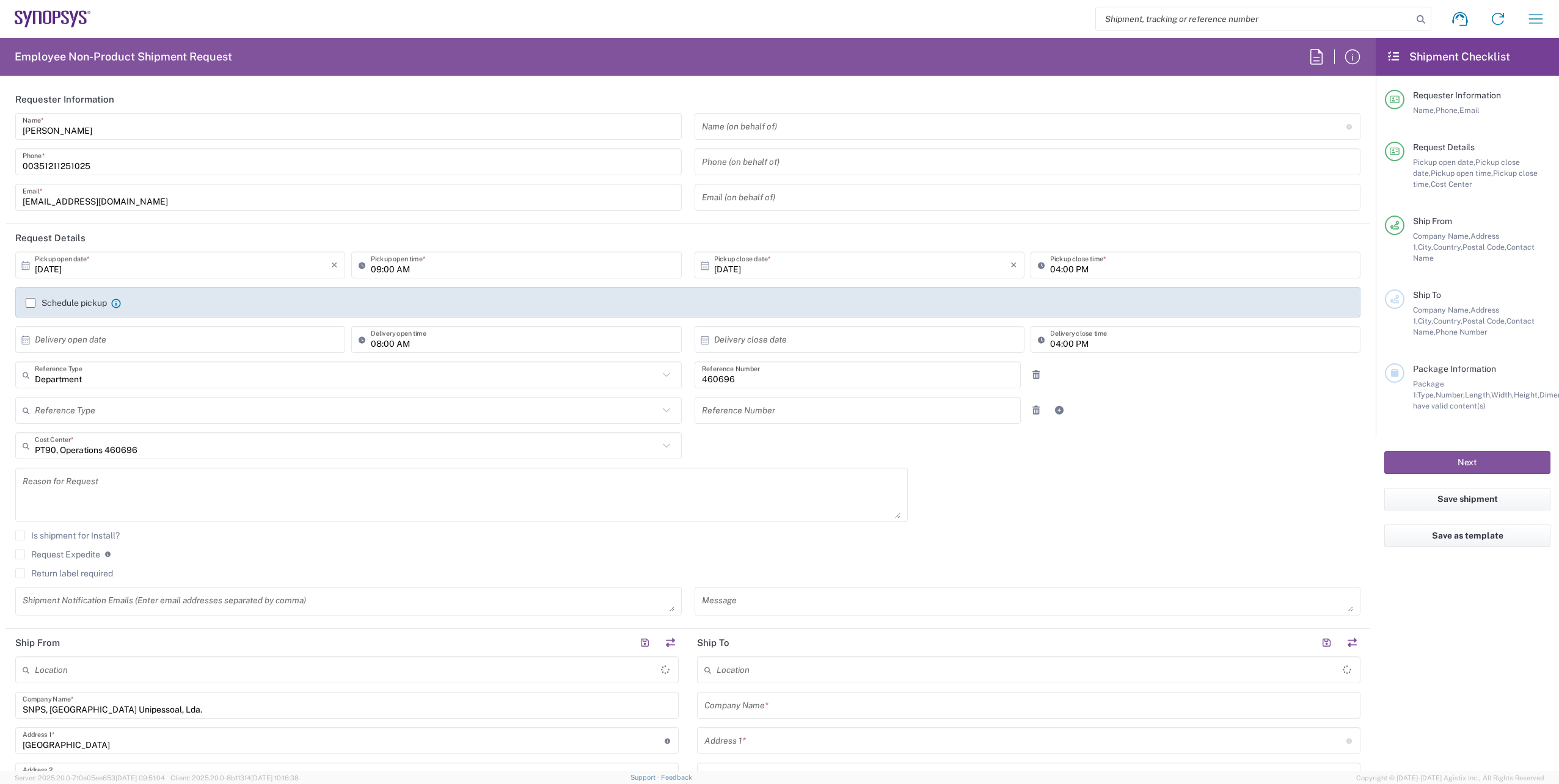
type input "Lisbon PT01"
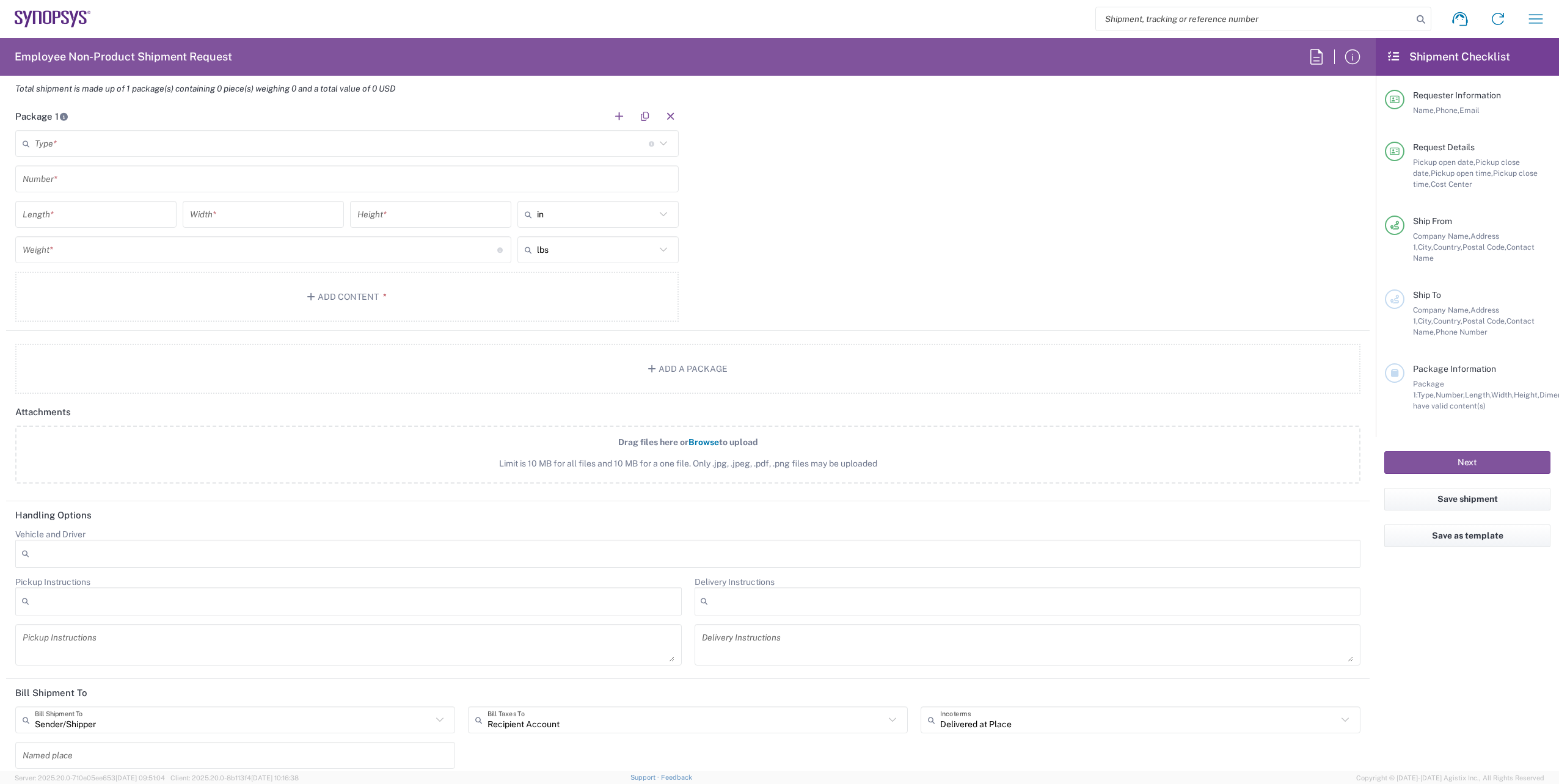
scroll to position [1188, 0]
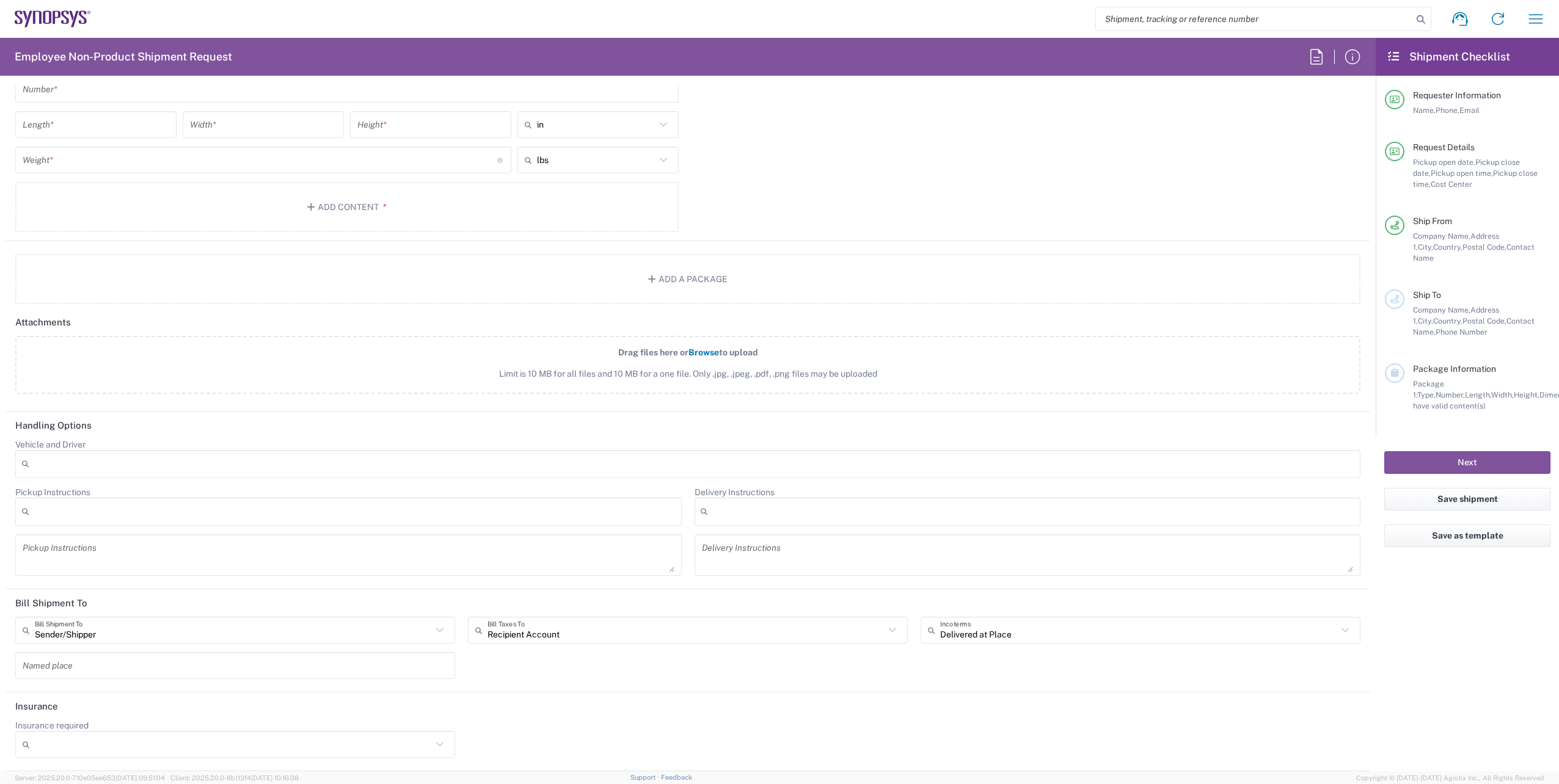
click at [920, 622] on div "Delivered at Place Incoterms" at bounding box center [1140, 629] width 440 height 27
click at [930, 628] on icon at bounding box center [934, 629] width 12 height 19
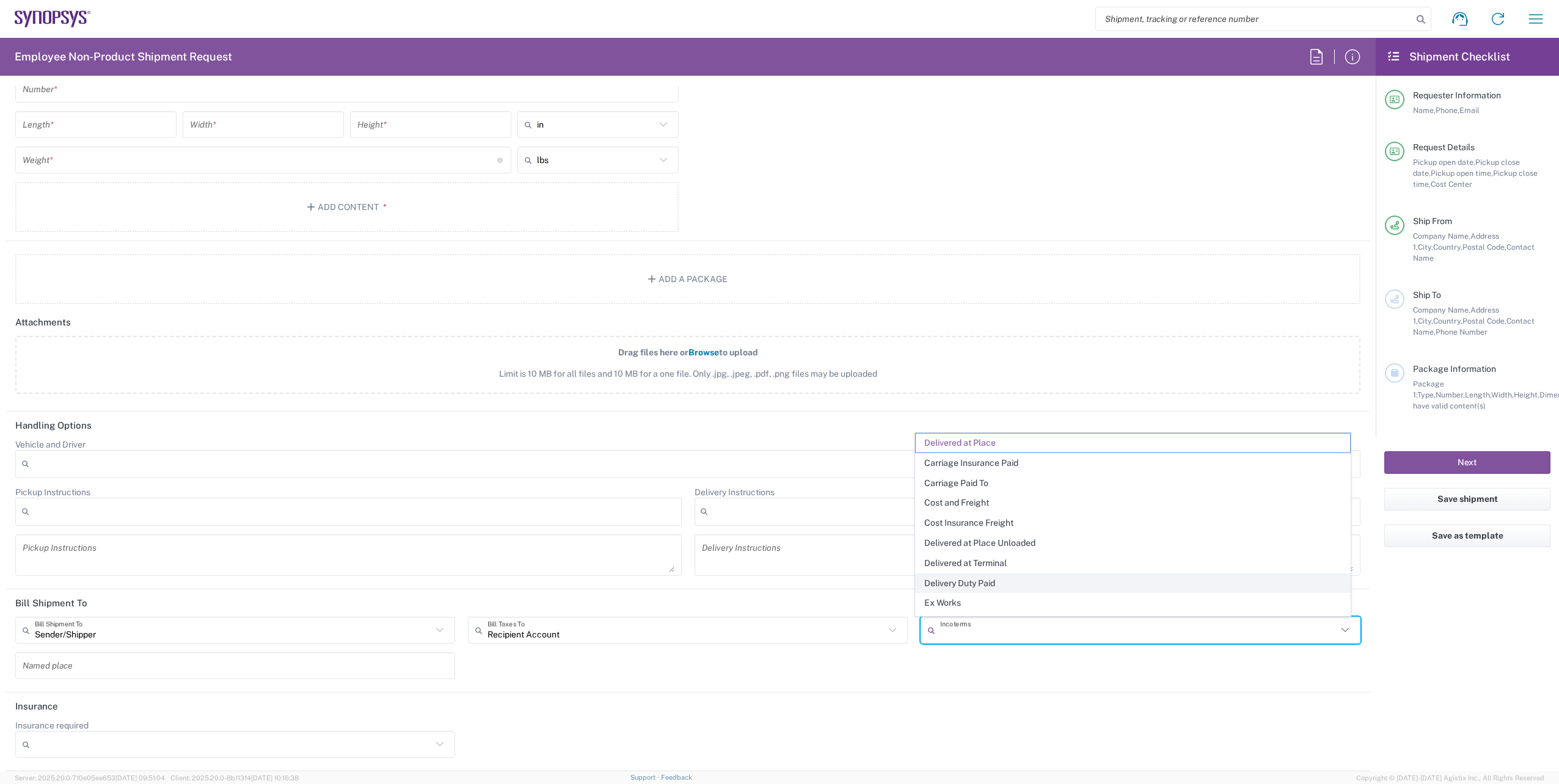
click at [996, 582] on span "Delivery Duty Paid" at bounding box center [1133, 583] width 435 height 19
type input "Sender/Shipper"
type input "Delivery Duty Paid"
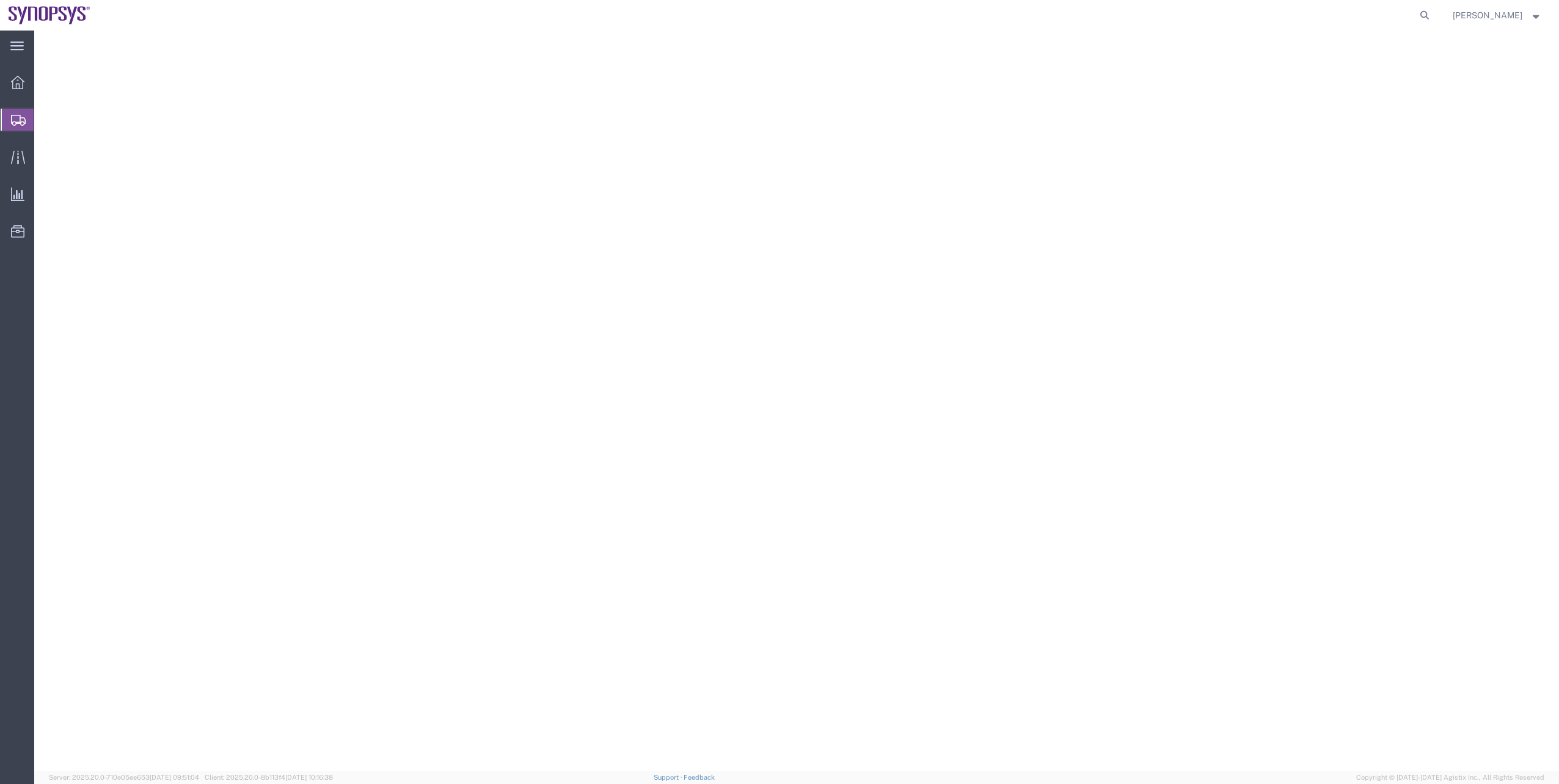
select select "PONS"
select select "CRTN"
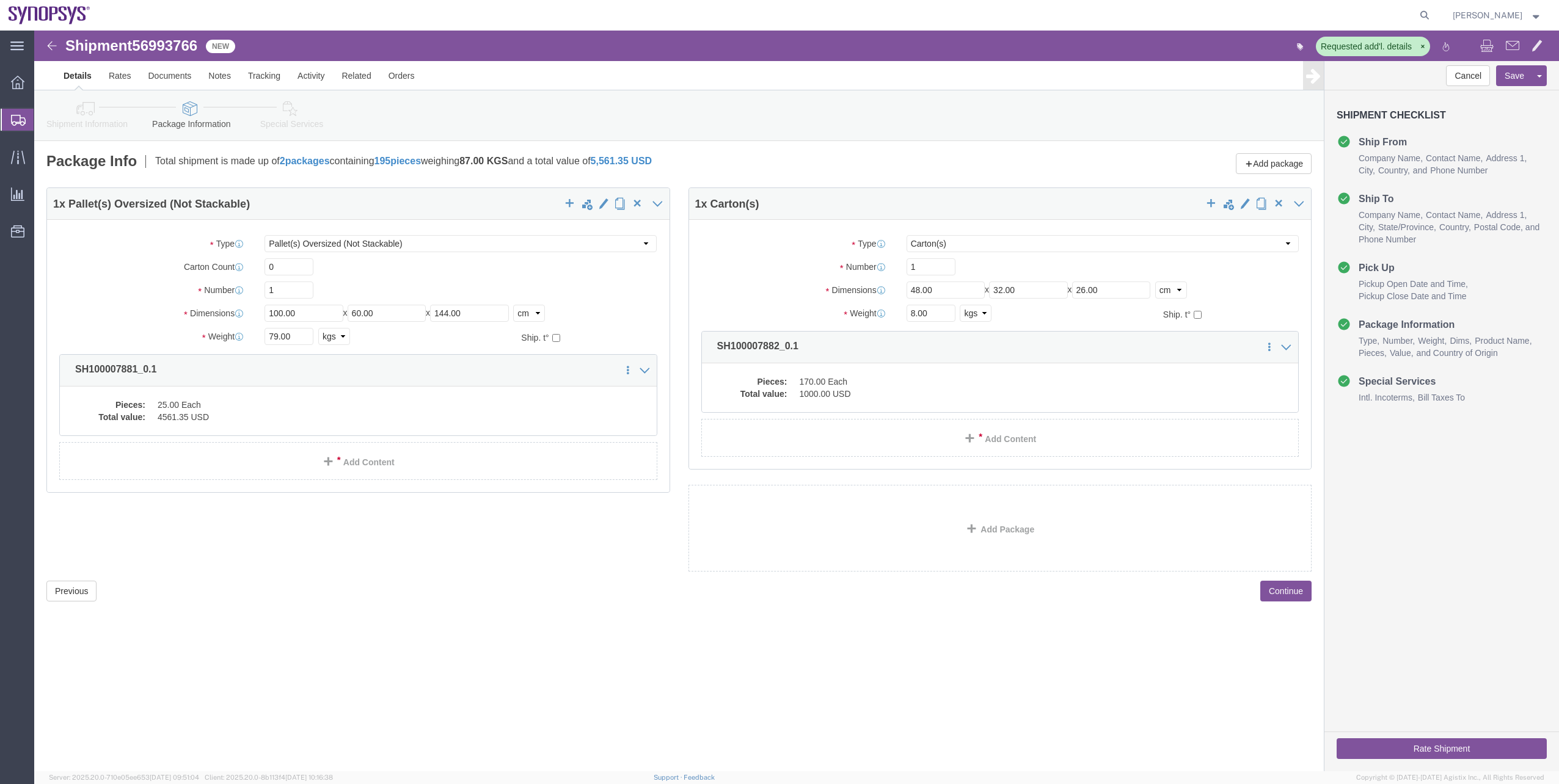
click at [0, 0] on span "Shipment Manager" at bounding box center [0, 0] width 0 height 0
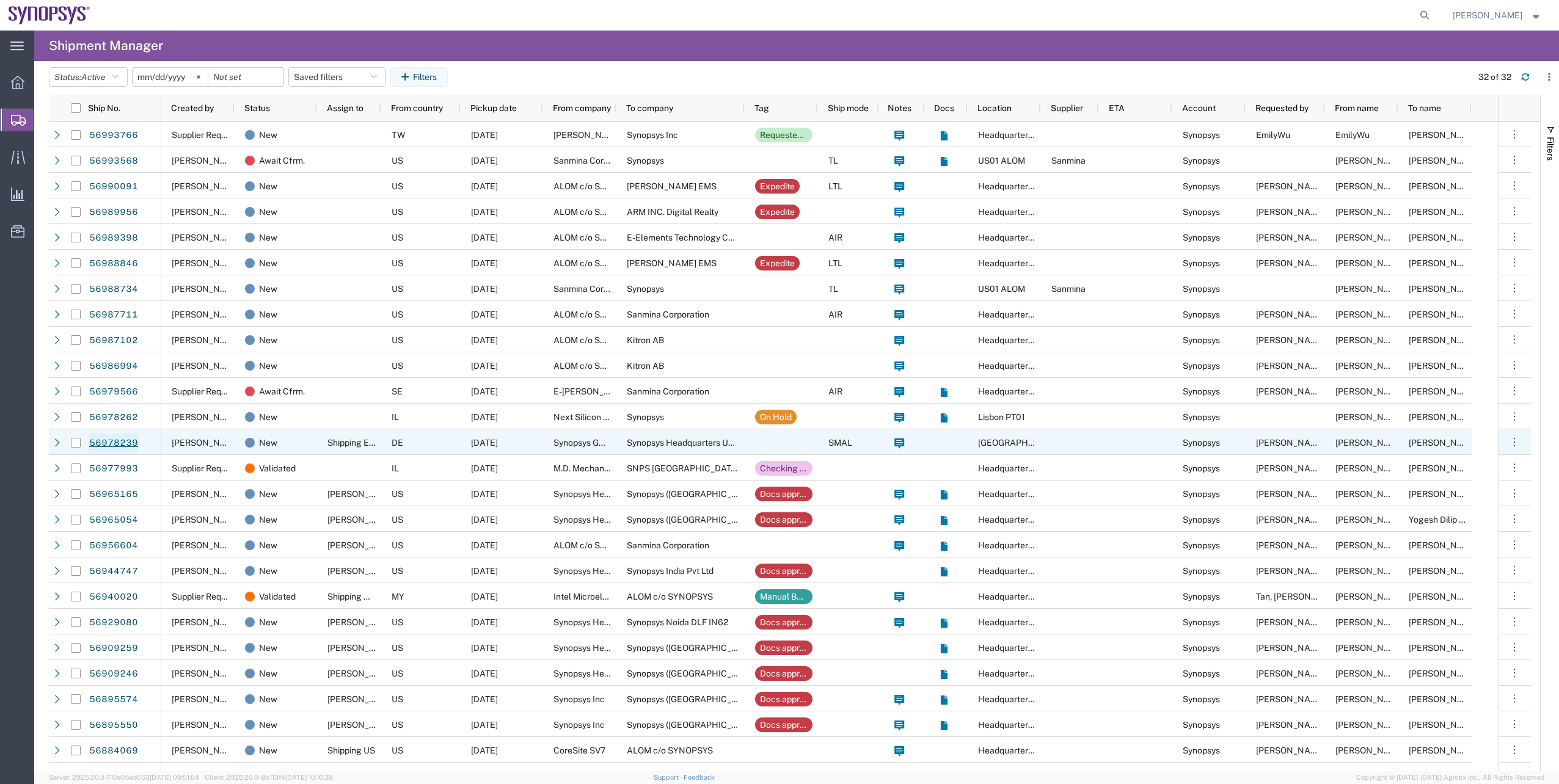
click at [118, 449] on link "56978239" at bounding box center [113, 443] width 50 height 19
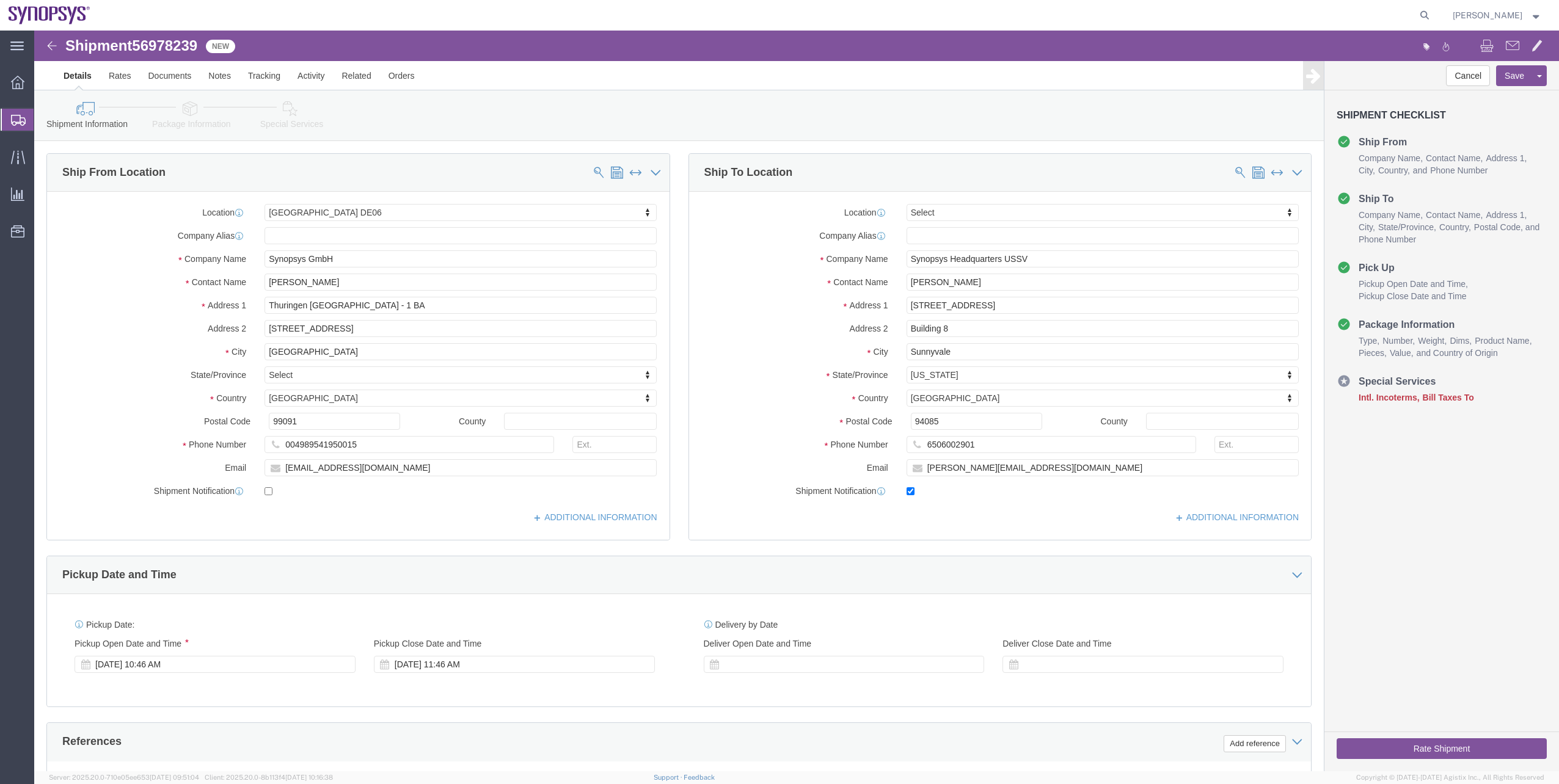
select select "63098"
select select
click div "Shipment Information Package Information Special Services"
click link "Package Information"
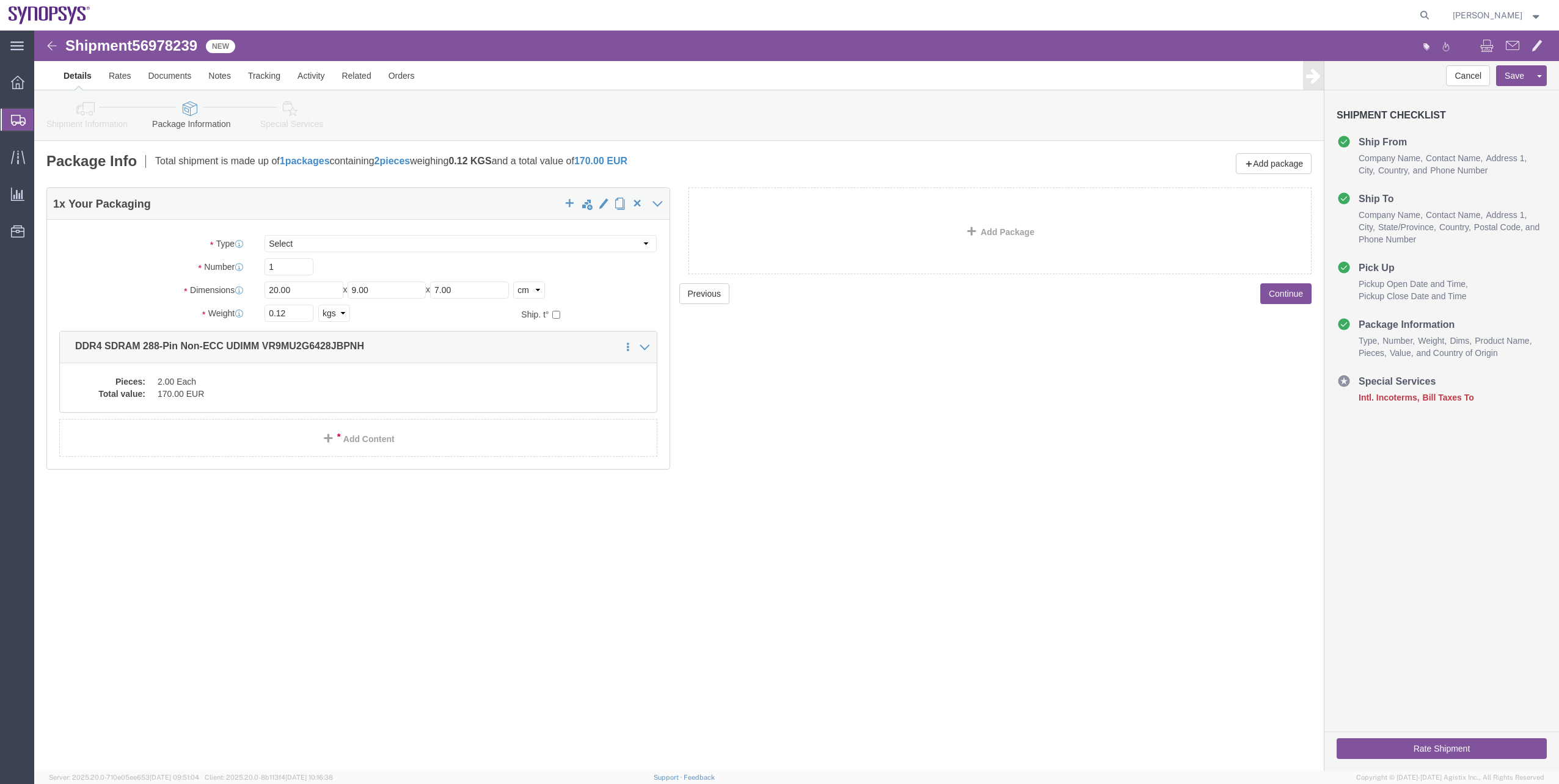
click link "Shipment Information"
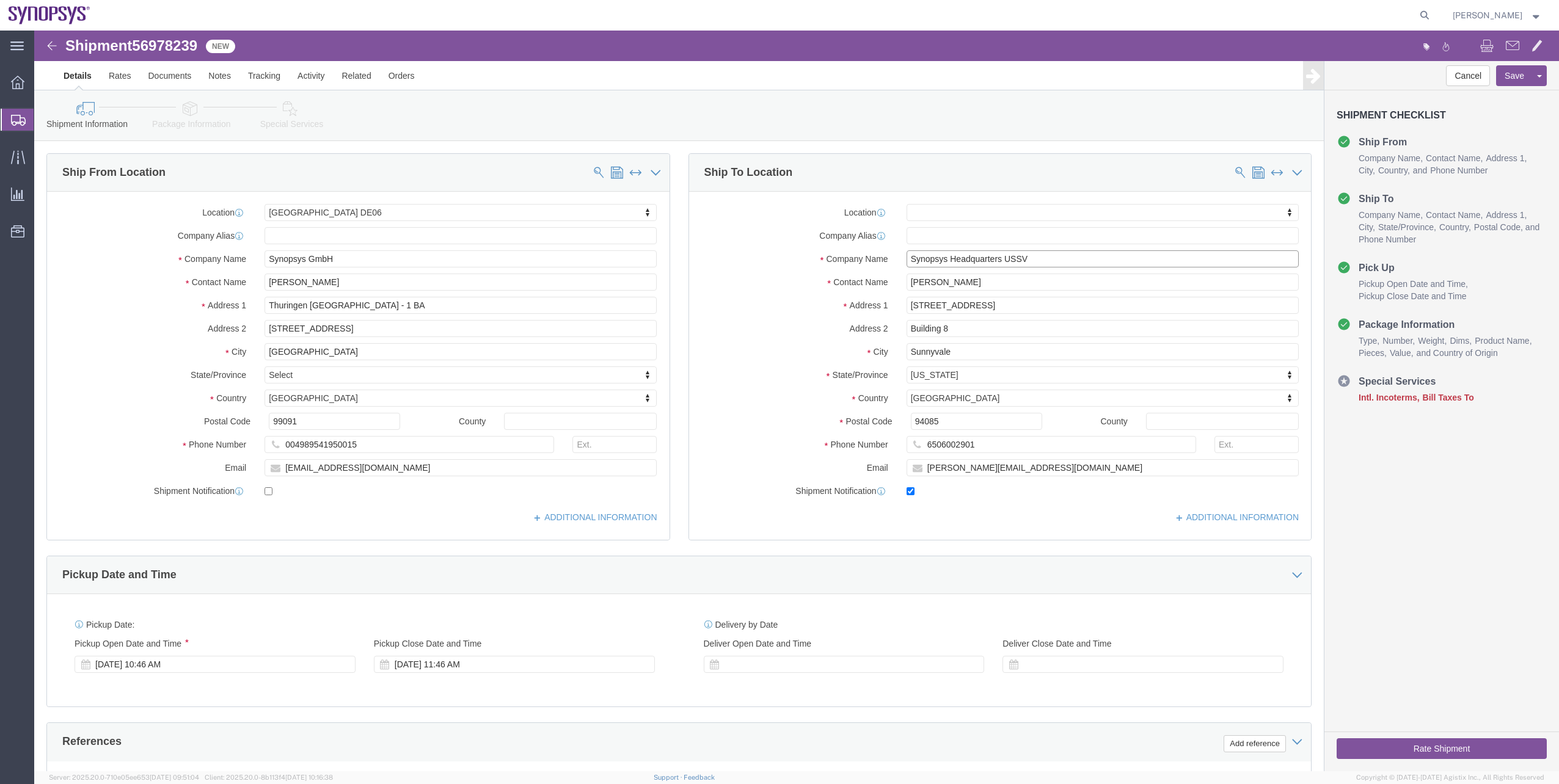
drag, startPoint x: 1000, startPoint y: 221, endPoint x: 916, endPoint y: 236, distance: 85.3
click input "Synopsys Headquarters USSV"
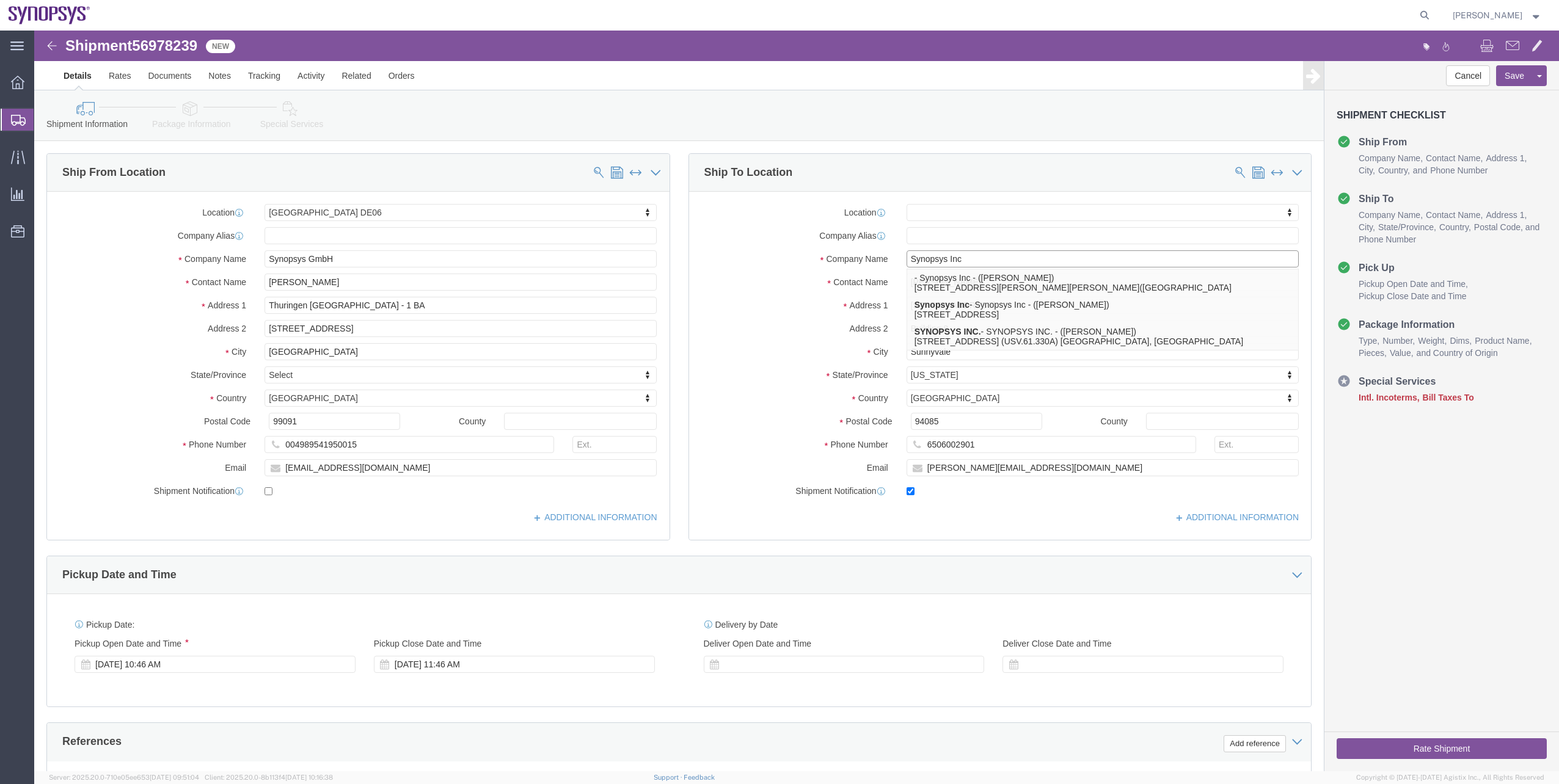
type input "Synopsys Inc"
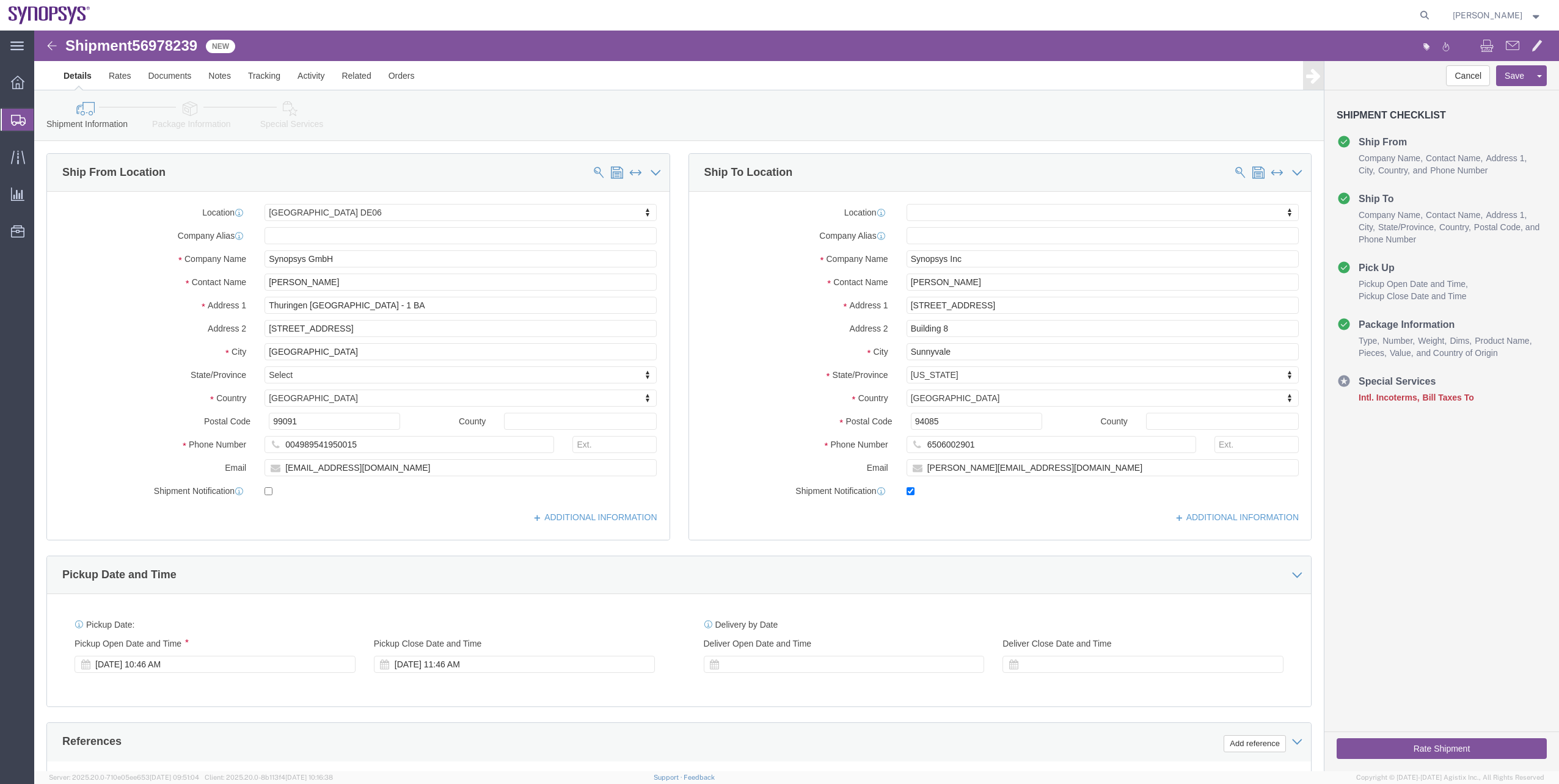
click div "Rate Shipment"
click button "Rate Shipment"
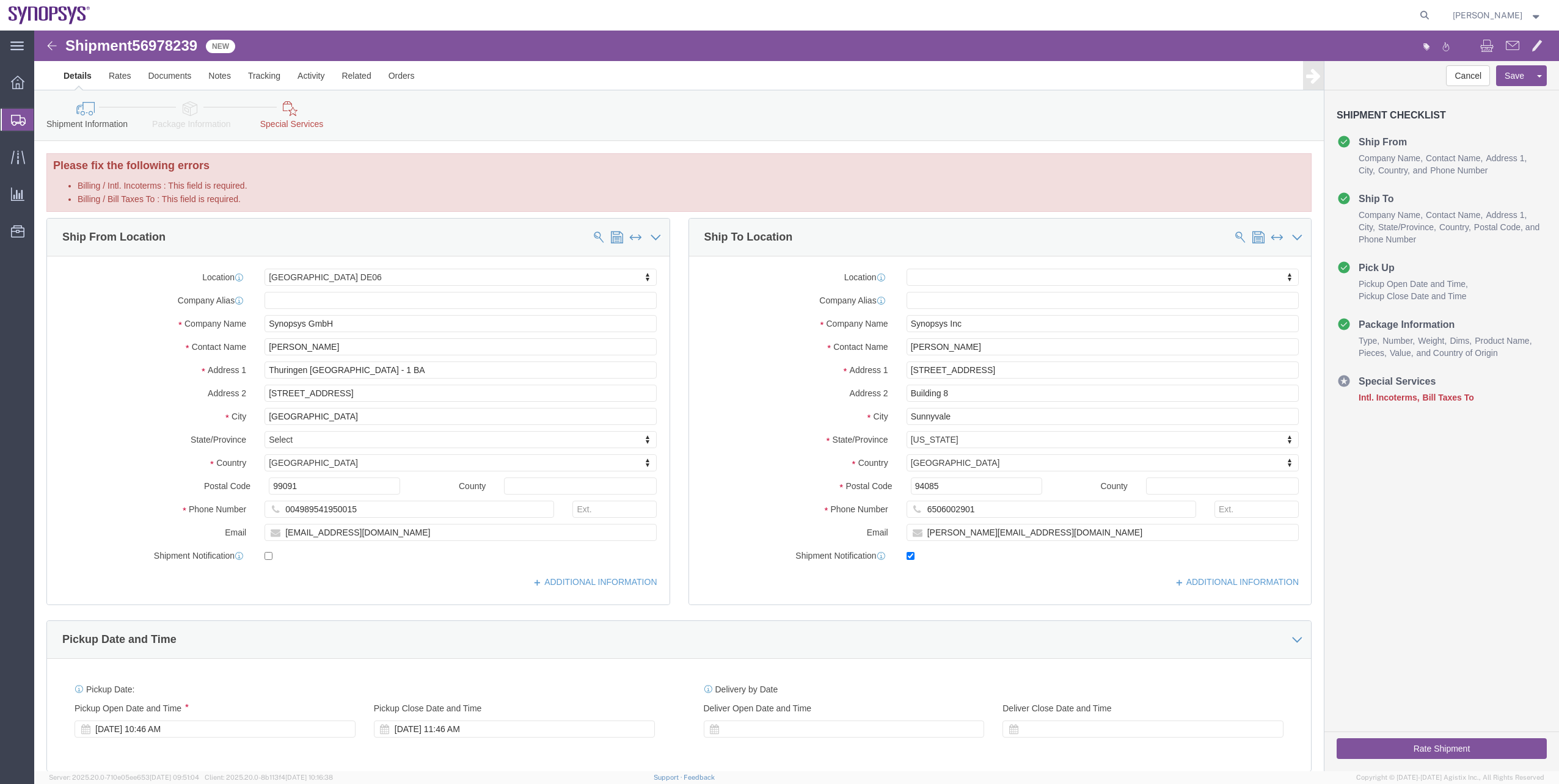
click link "Special Services"
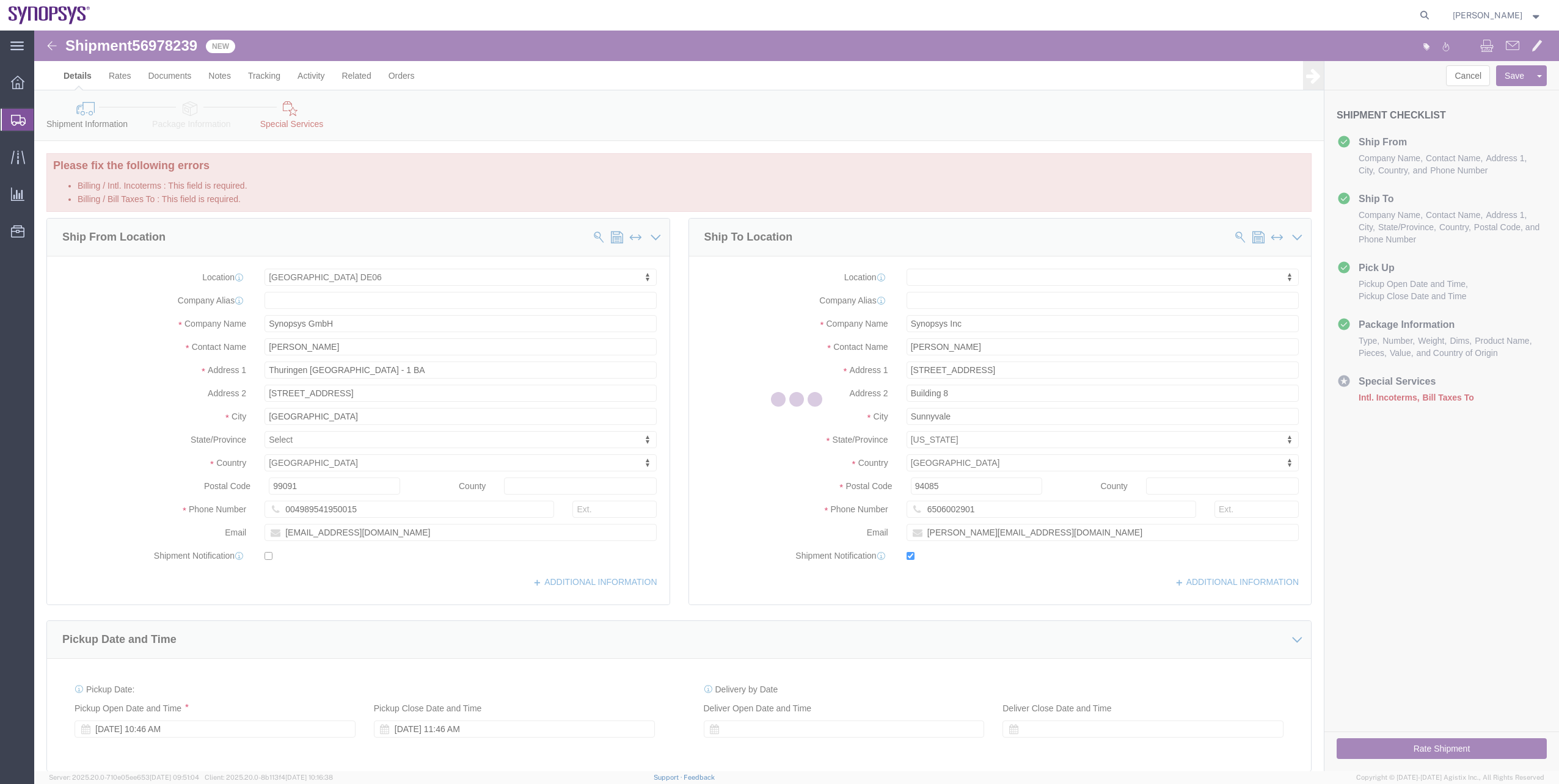
select select
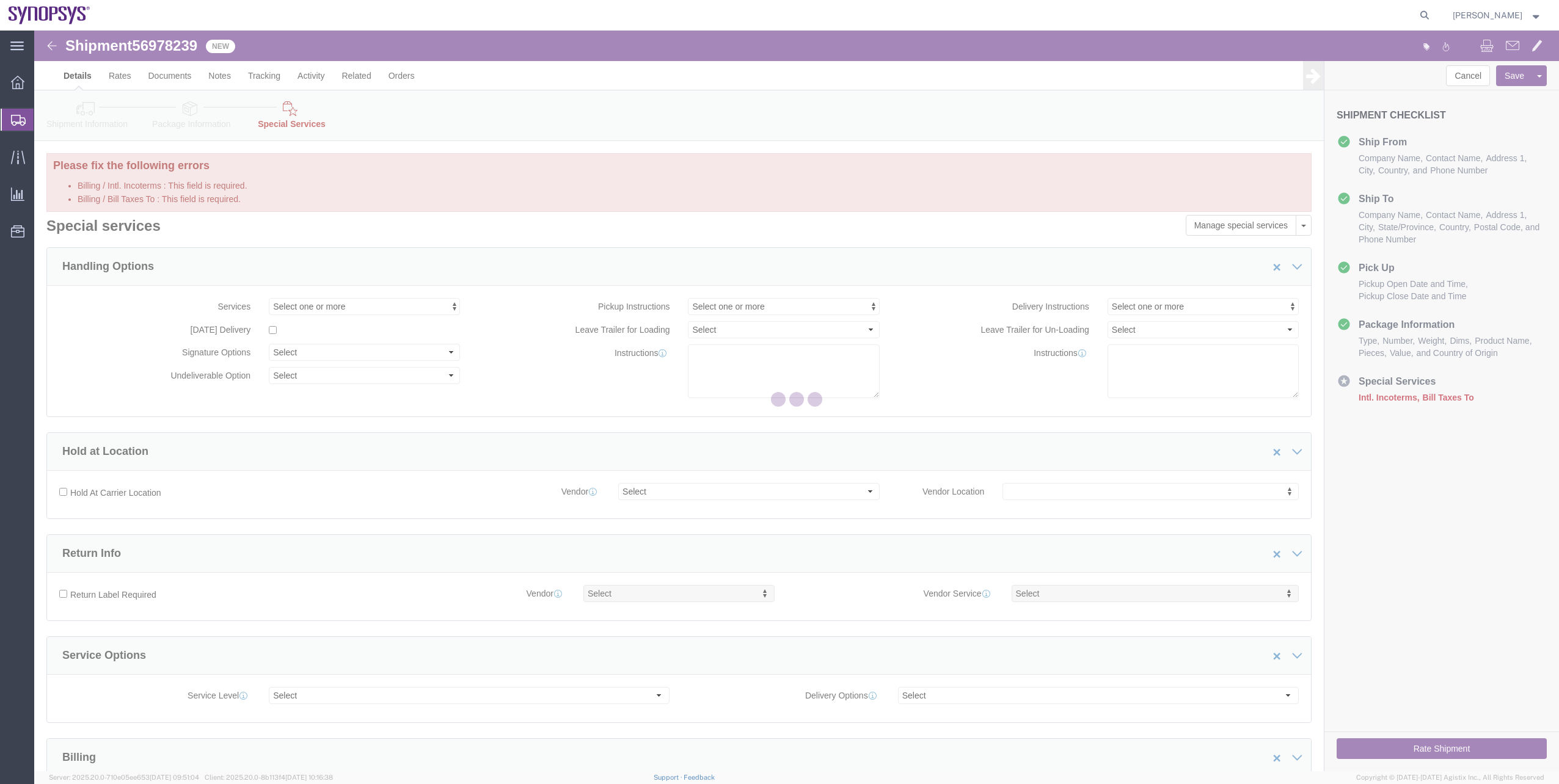
select select "COSTCENTER"
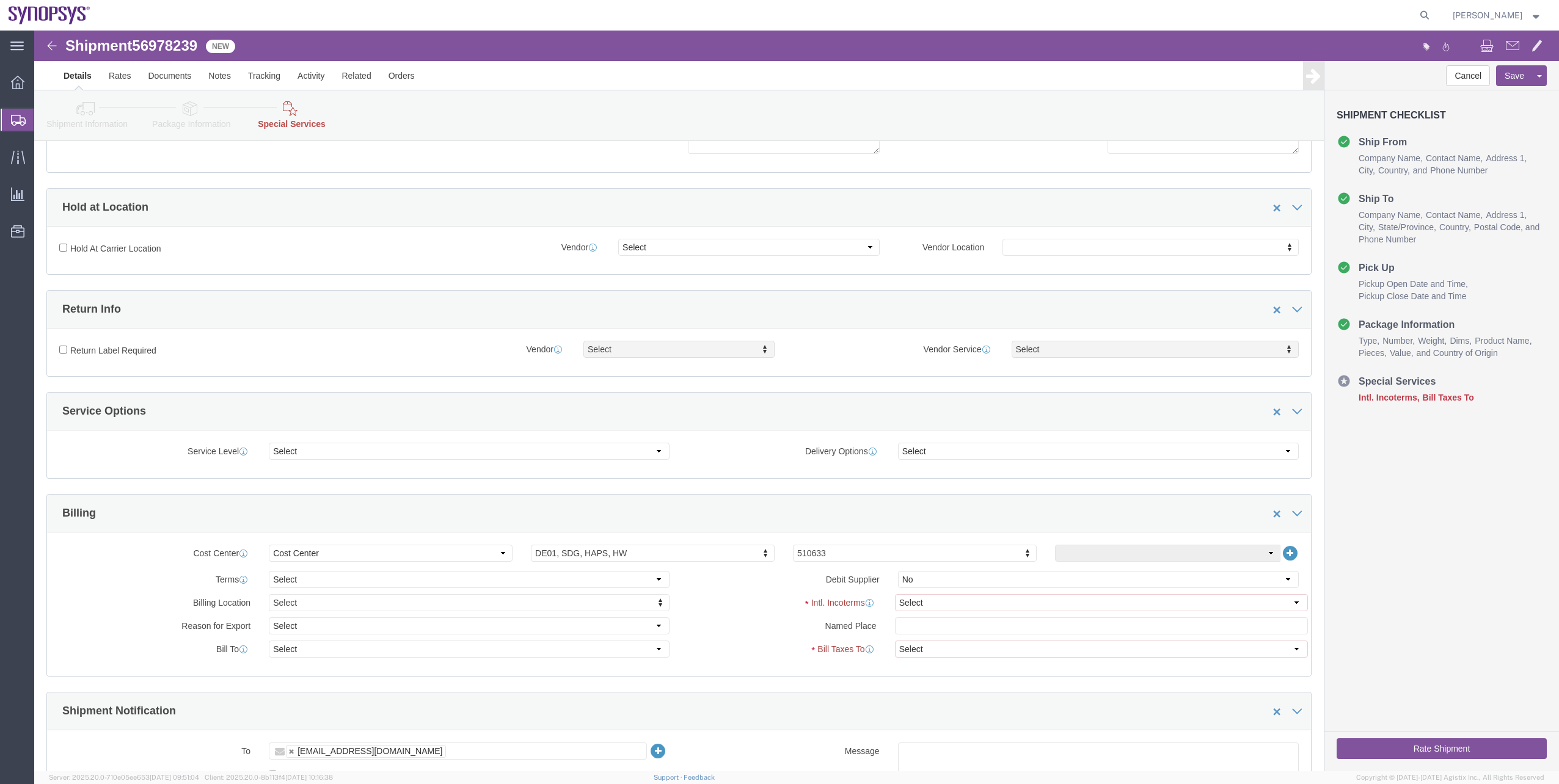
scroll to position [305, 0]
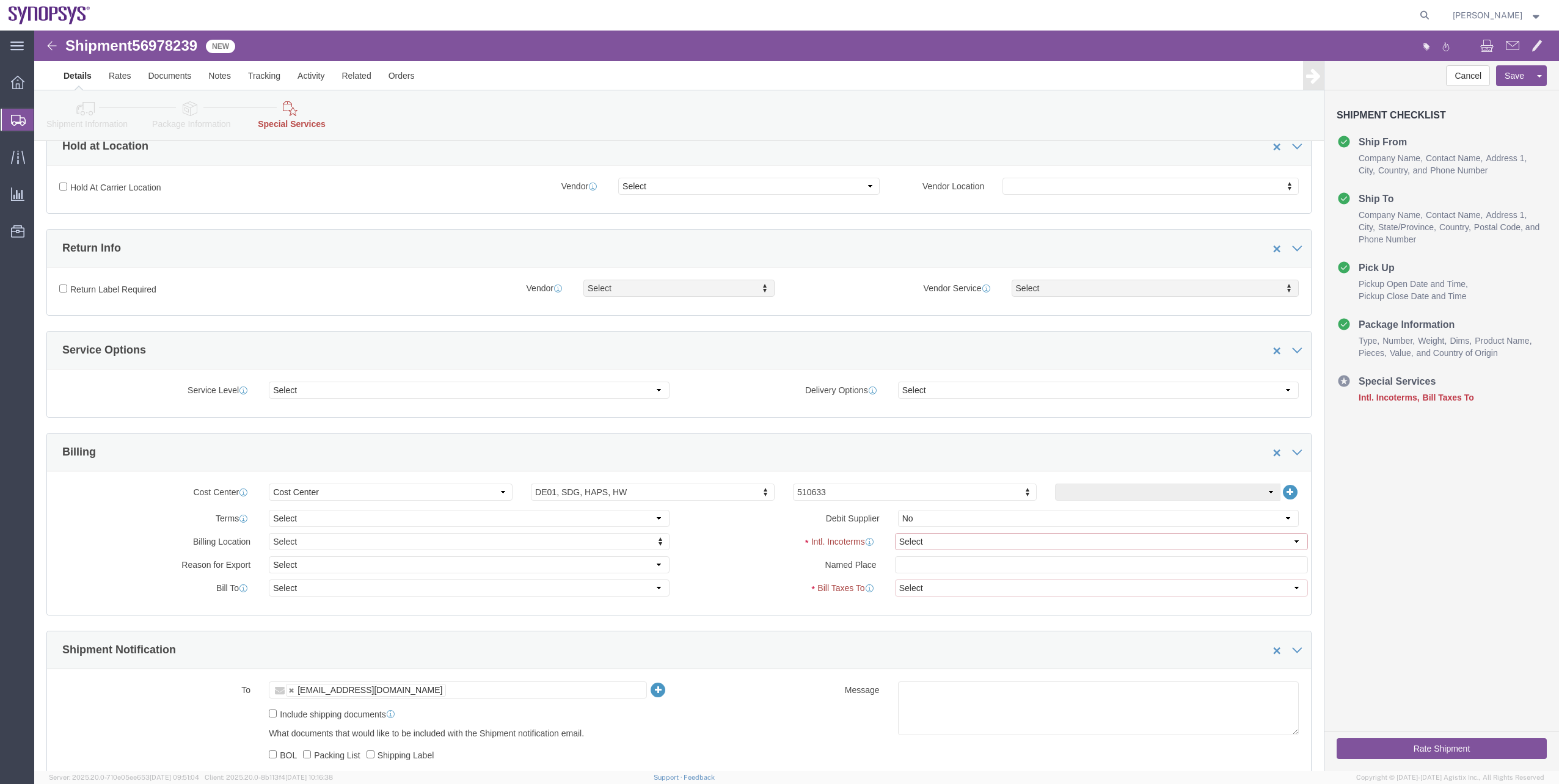
click select "Select Carriage Insurance Paid Carriage Paid To Cost and Freight Cost Insurance…"
select select "DAP"
click select "Select Carriage Insurance Paid Carriage Paid To Cost and Freight Cost Insurance…"
select select "SHIP"
select select "RCPN"
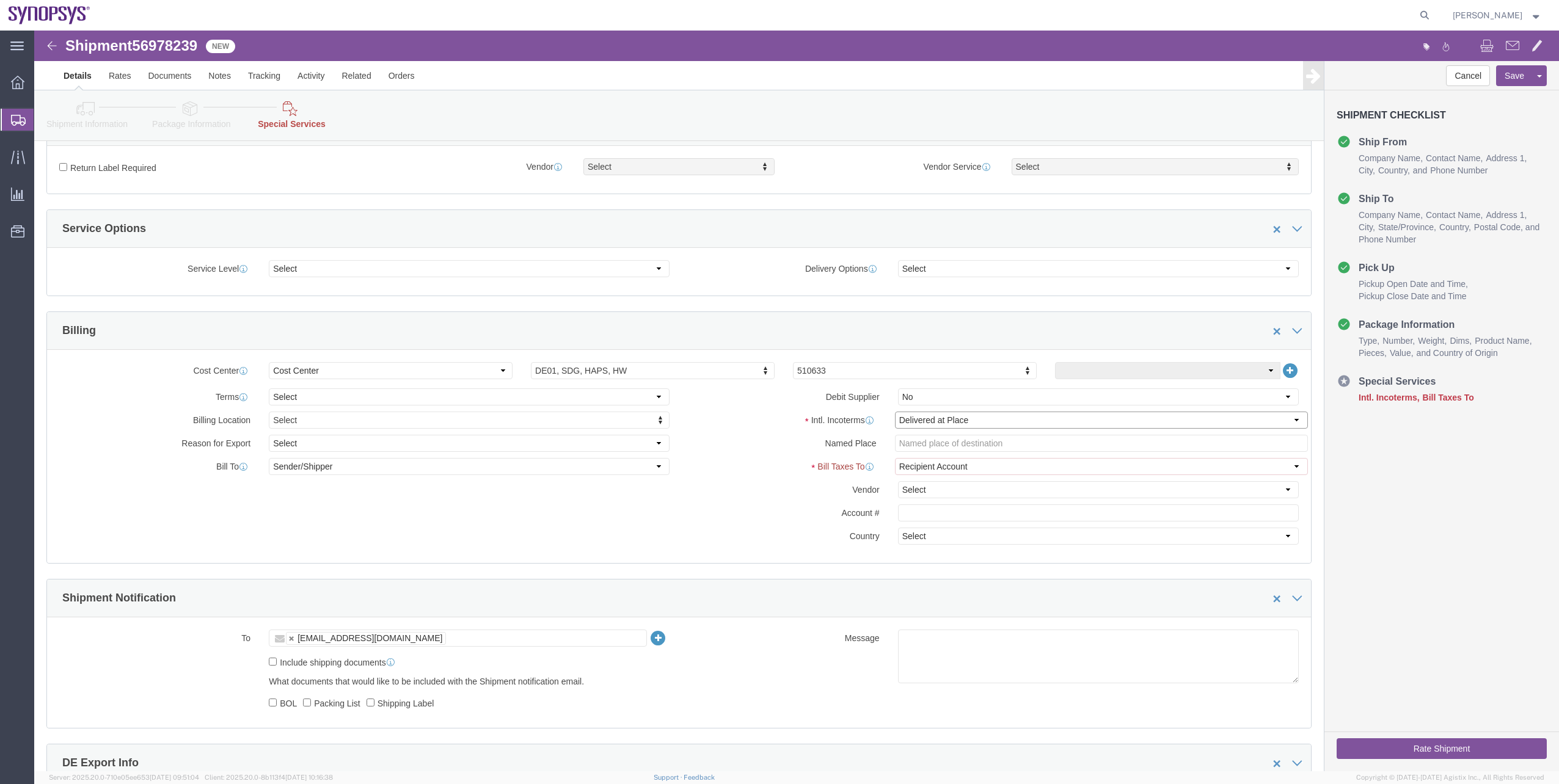
scroll to position [414, 0]
click button "Rate Shipment"
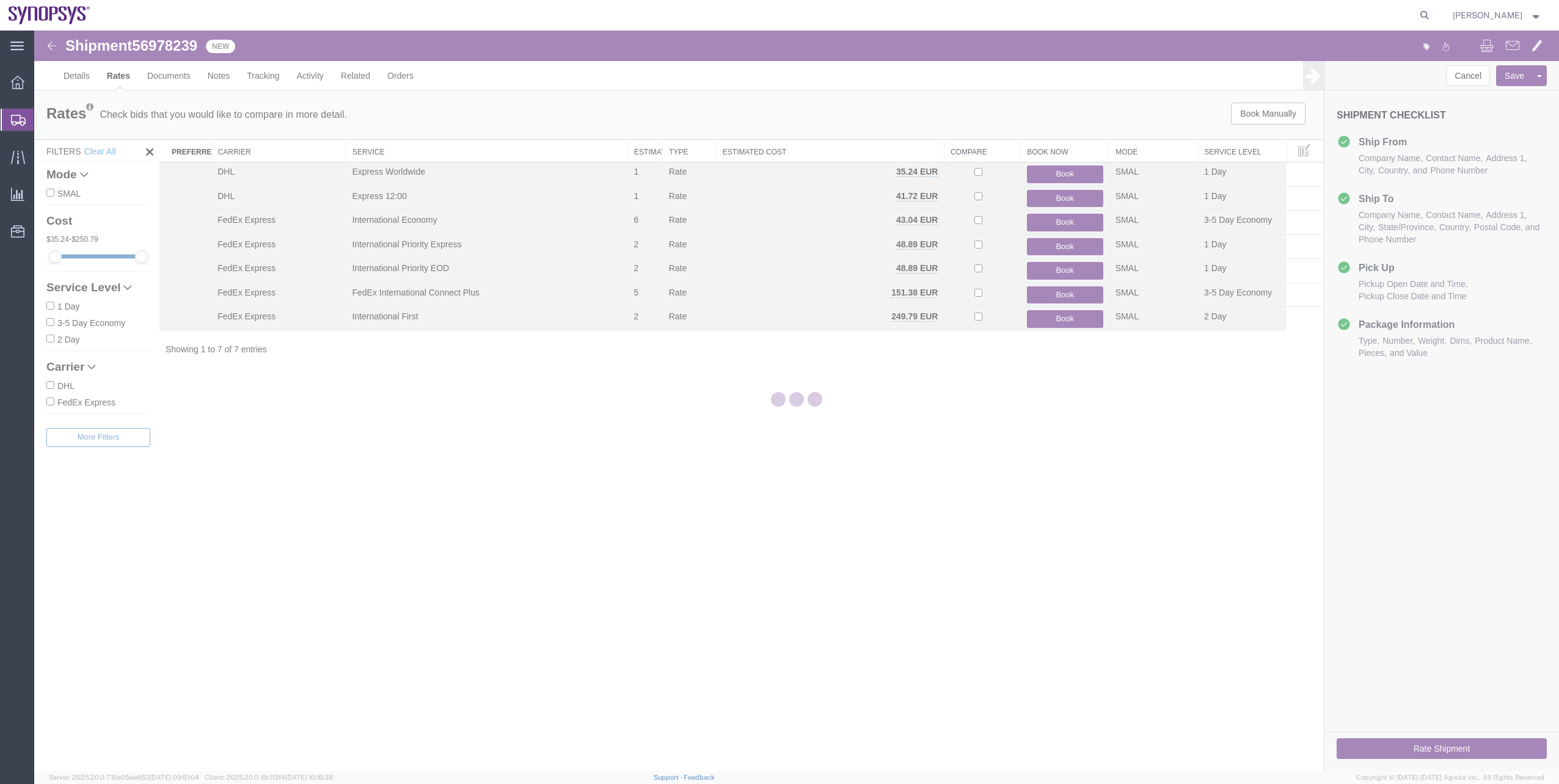
scroll to position [0, 0]
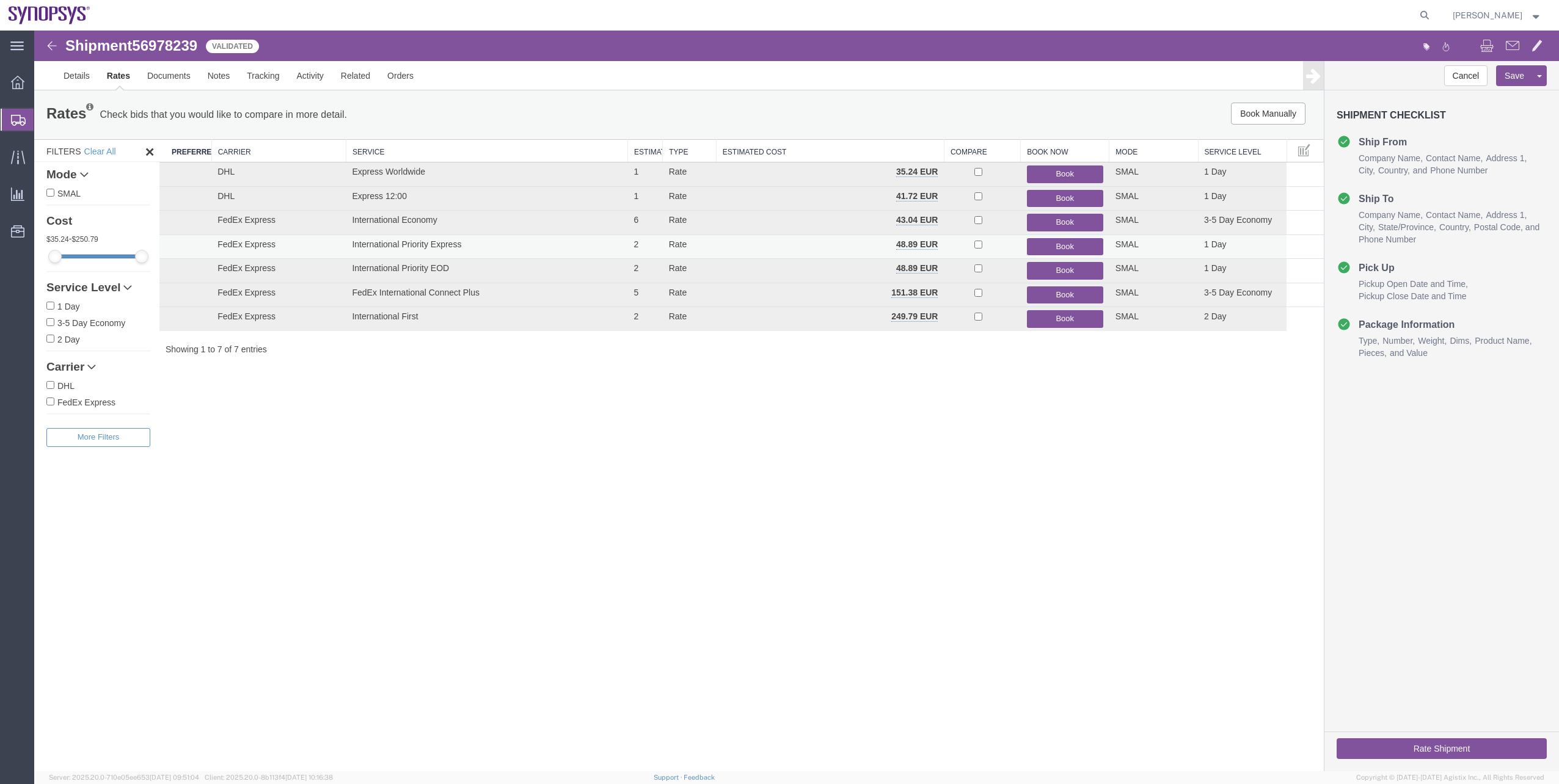
click at [1085, 249] on button "Book" at bounding box center [1065, 247] width 76 height 17
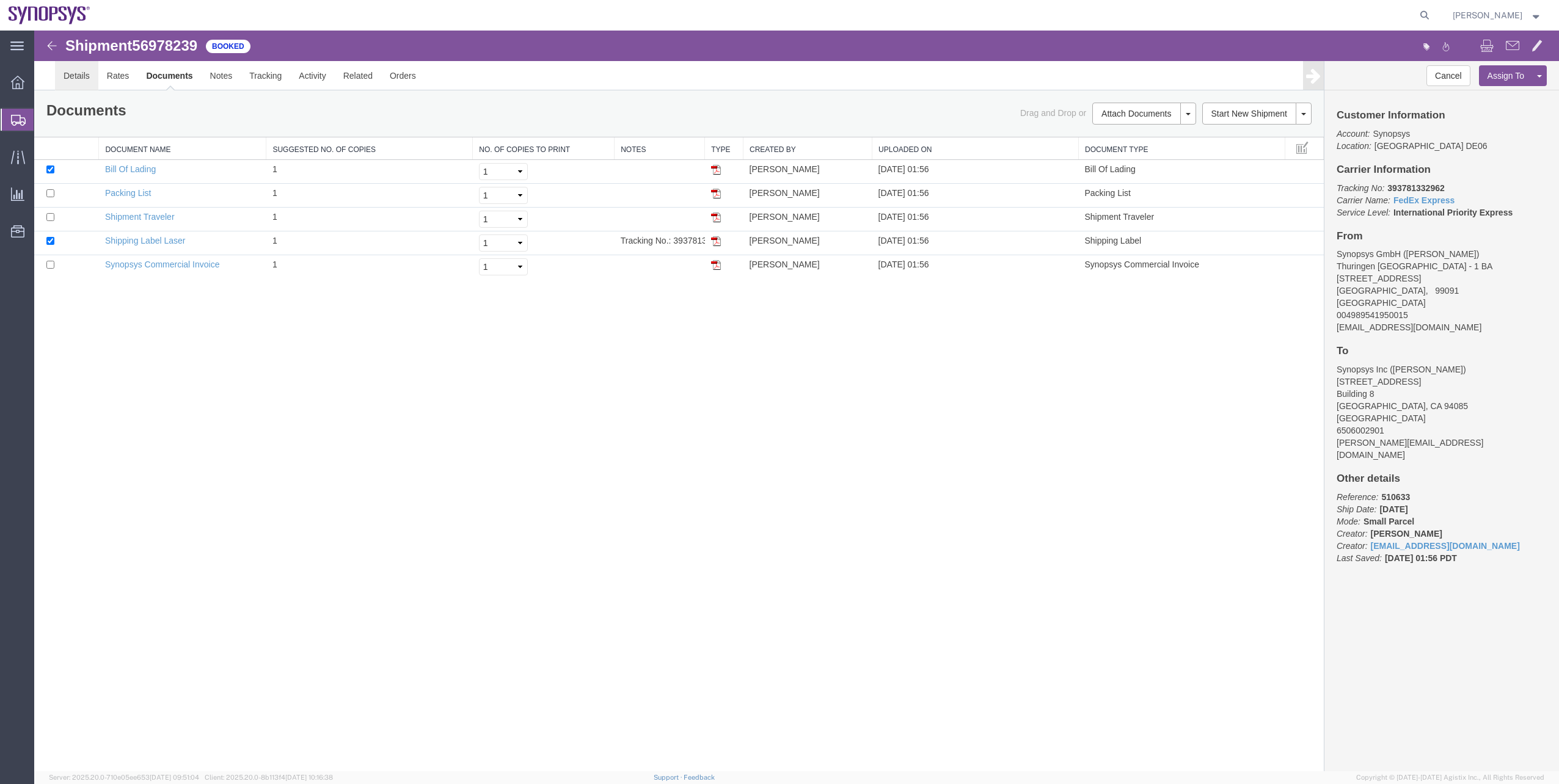
click at [68, 75] on link "Details" at bounding box center [77, 75] width 44 height 29
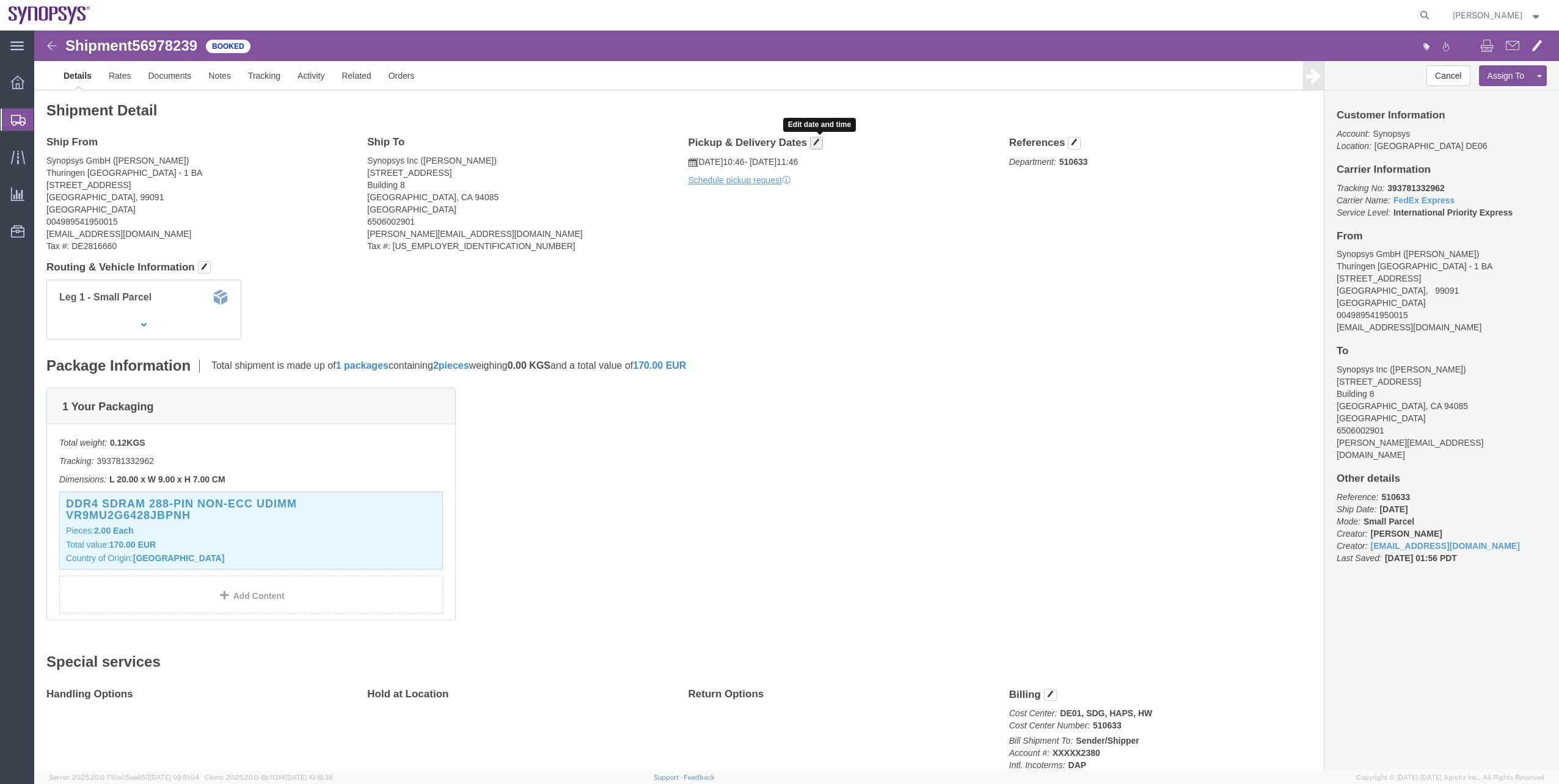
click button "button"
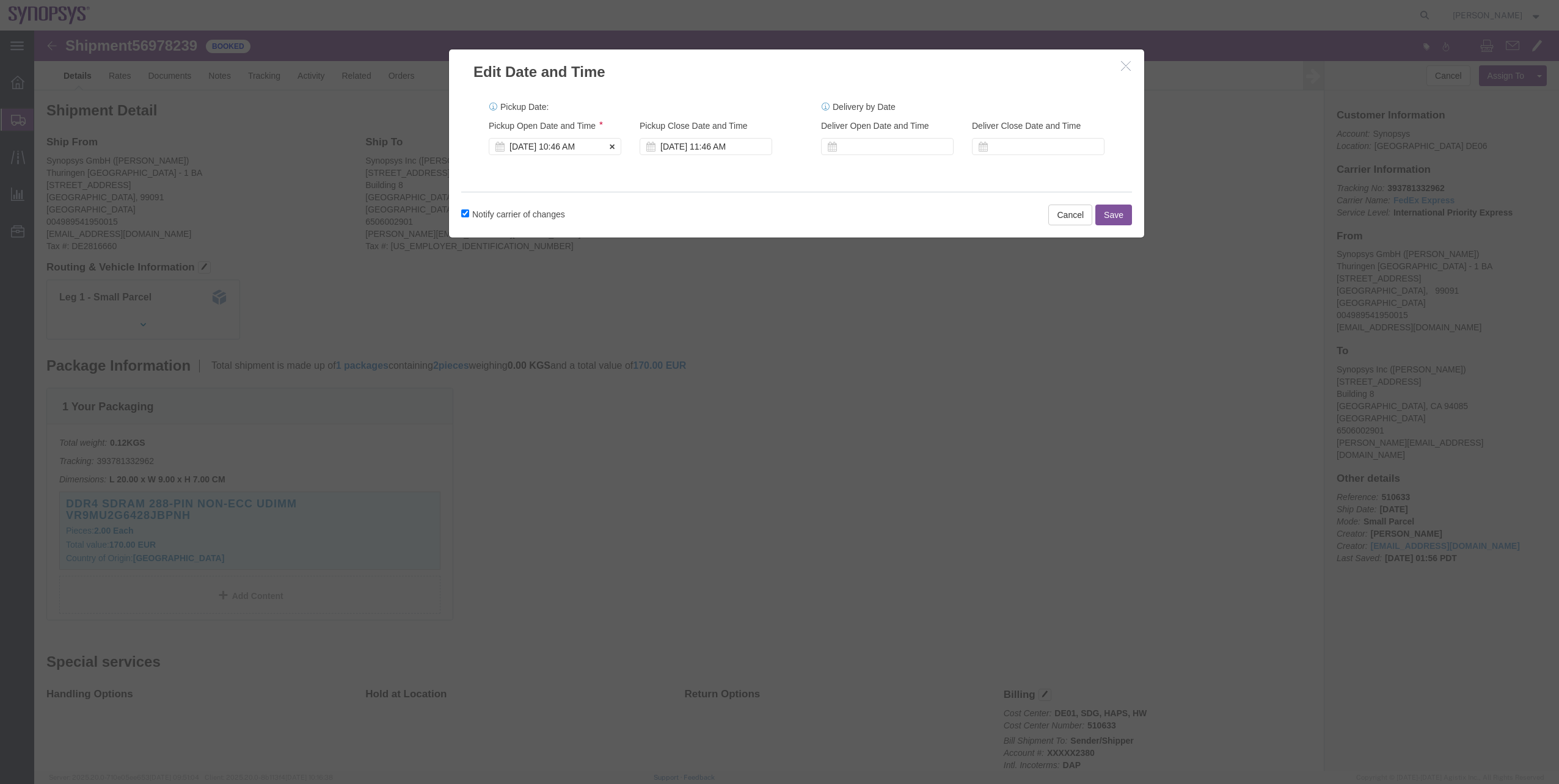
click div "[DATE] 10:46 AM"
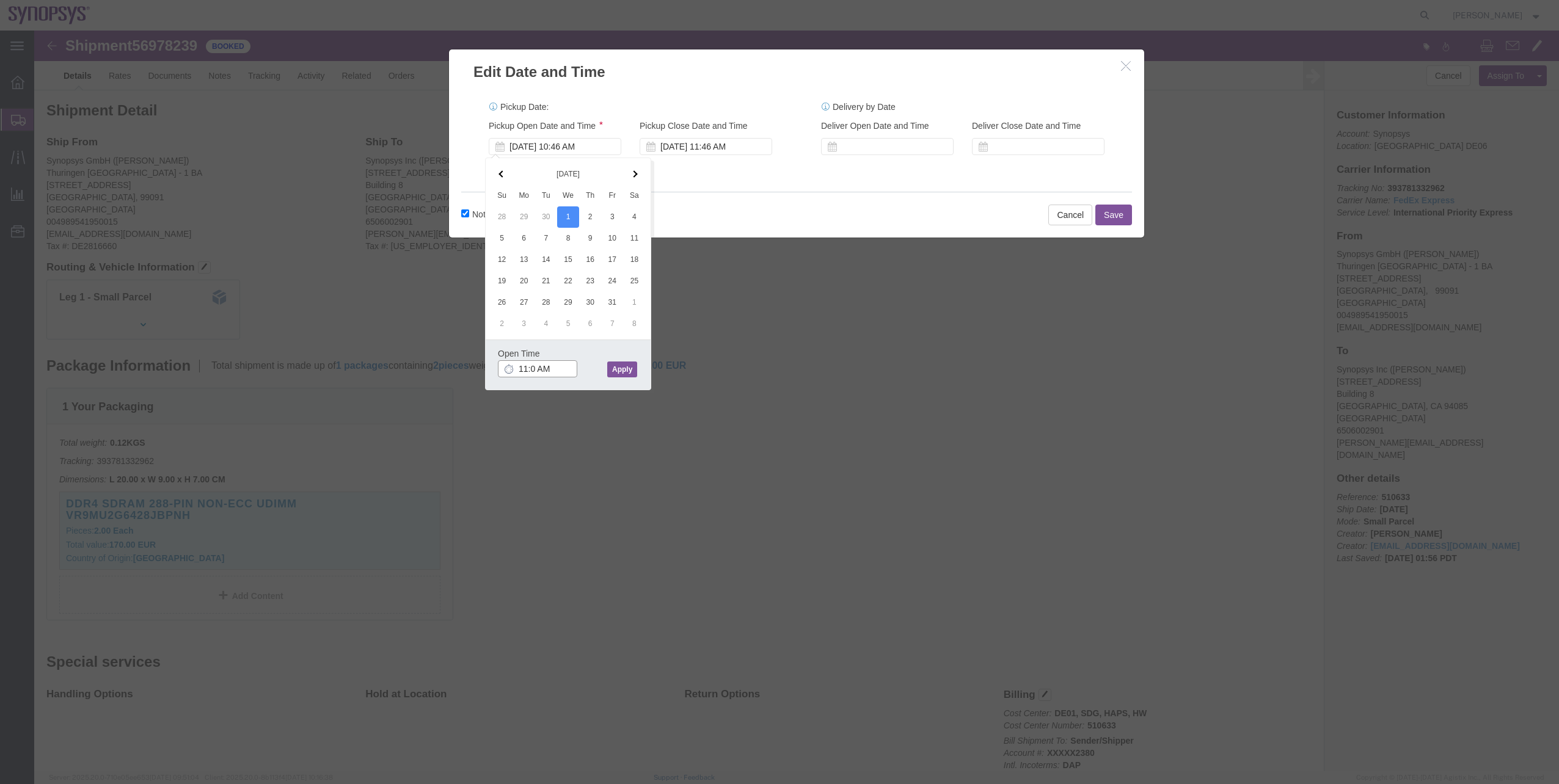
type input "11:00 AM"
click button "Apply"
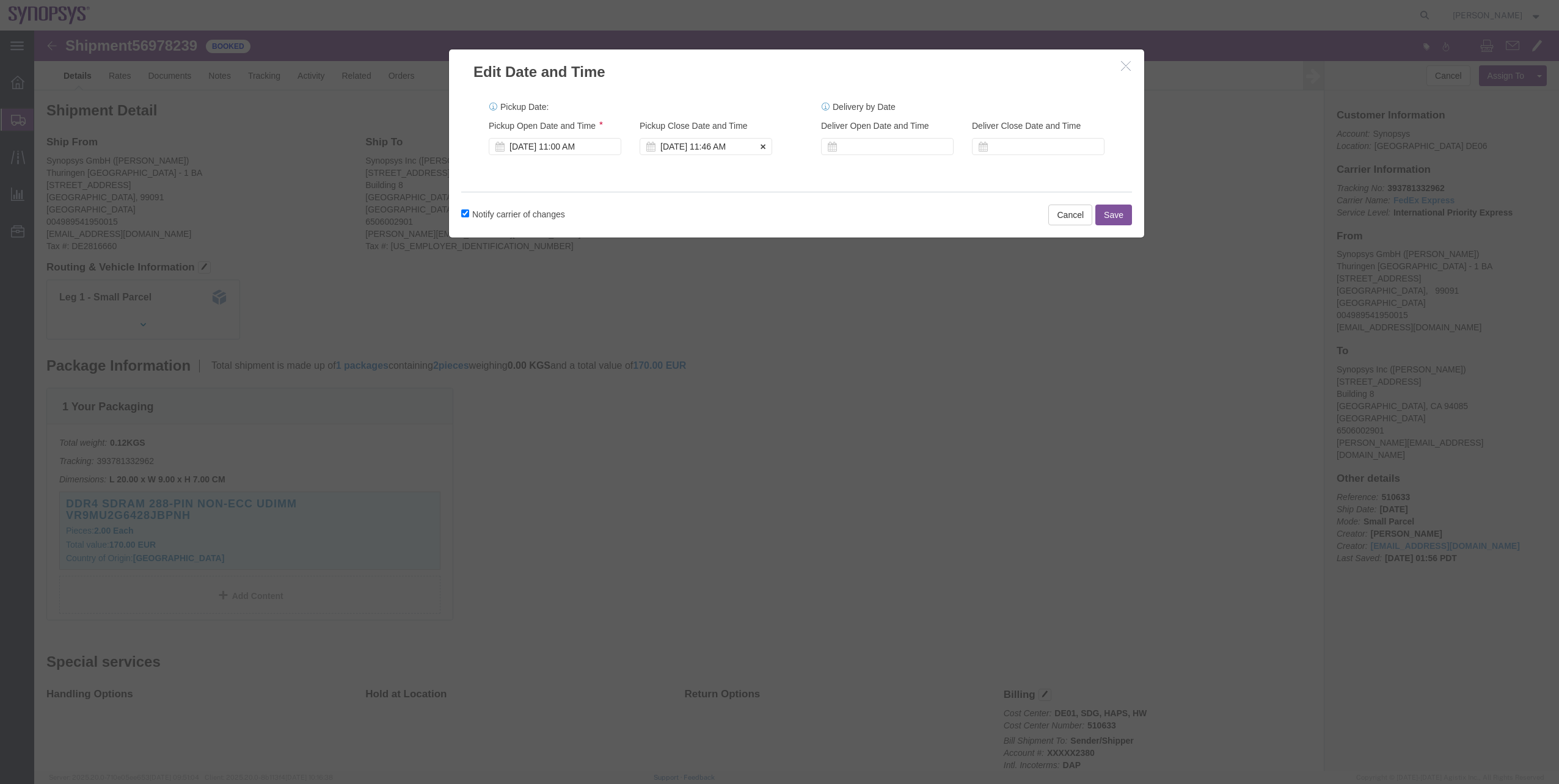
click div "[DATE] 11:46 AM"
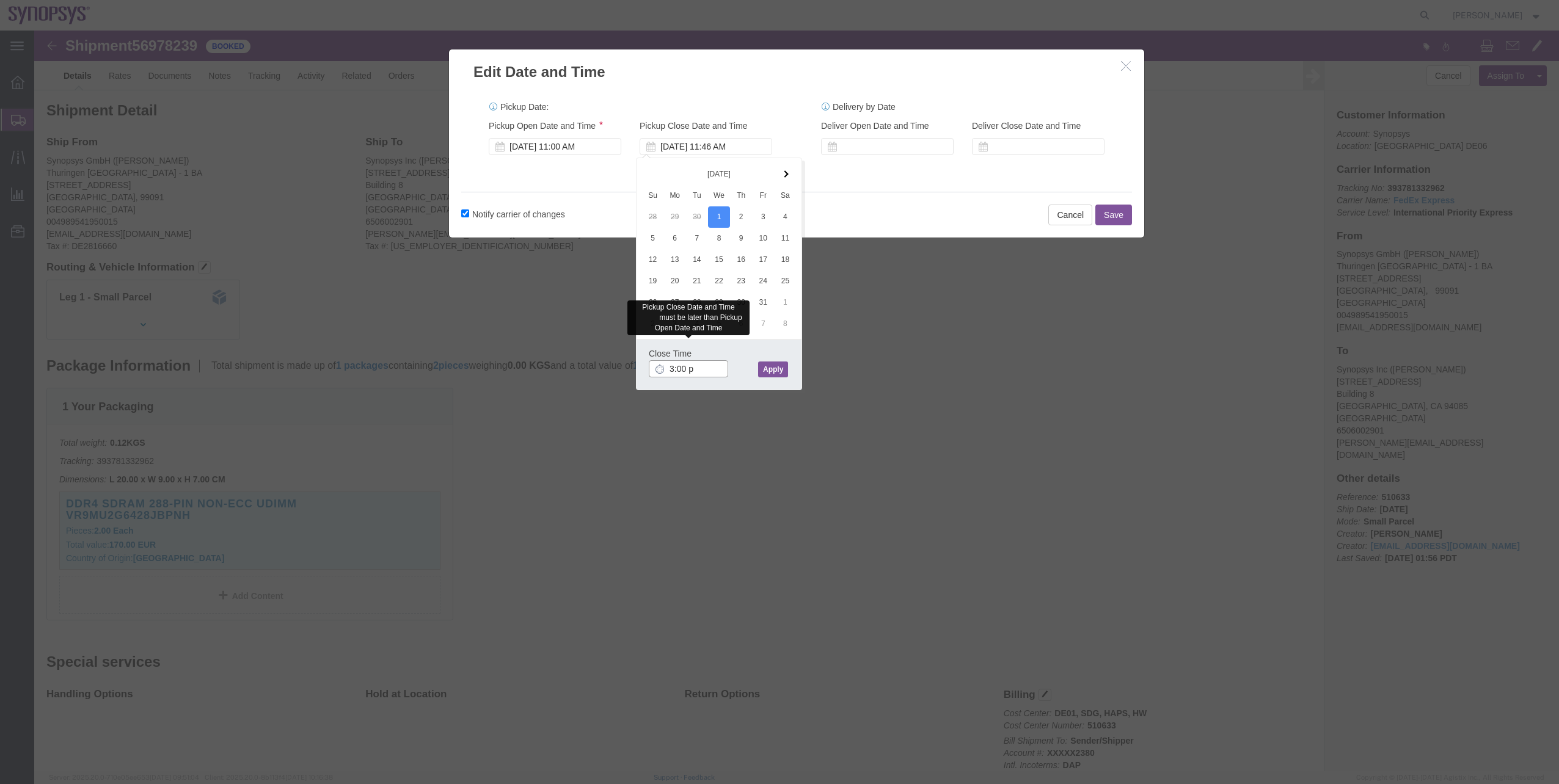
type input "3:00 pm"
click button "Apply"
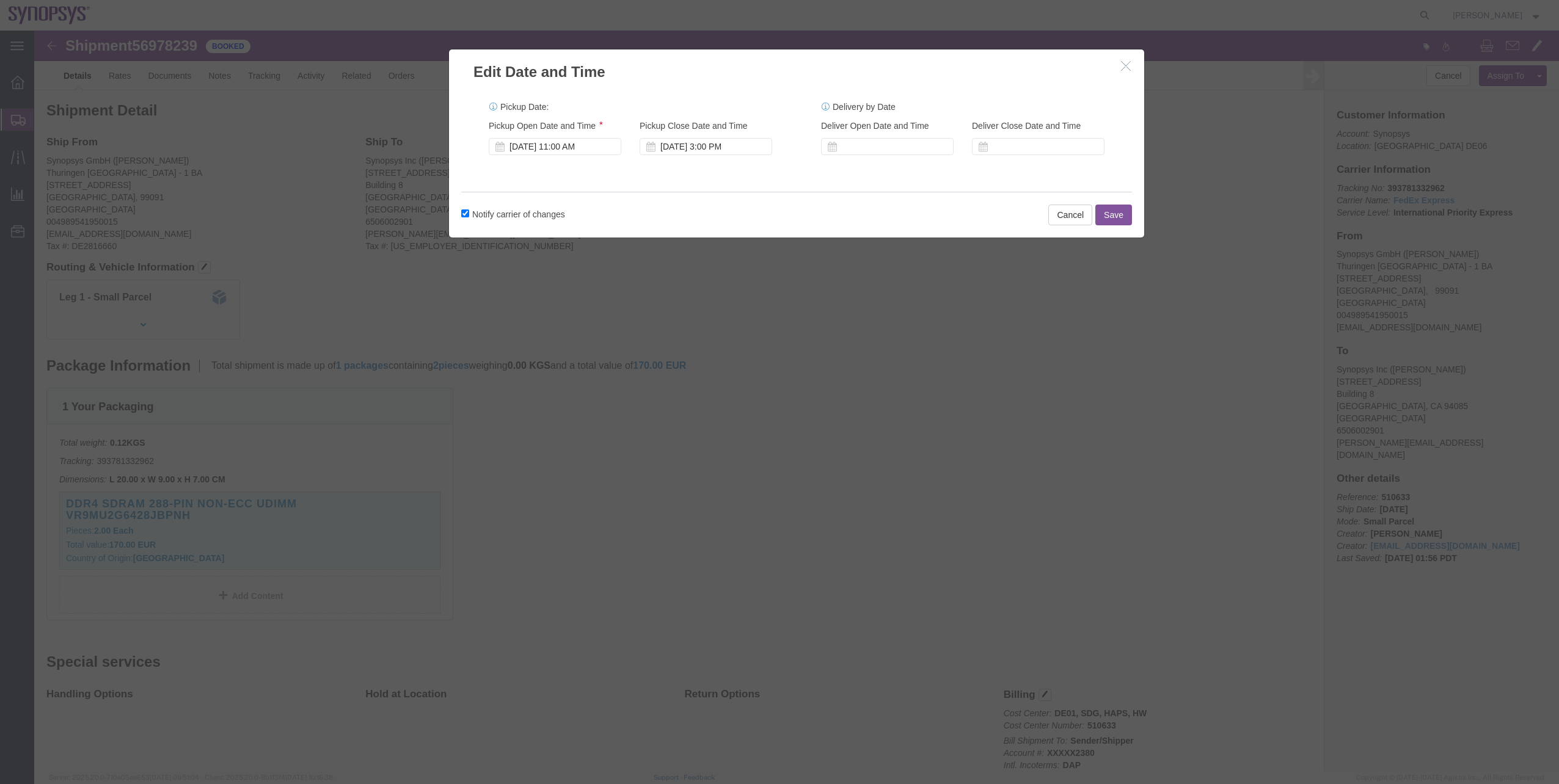
click button "Save"
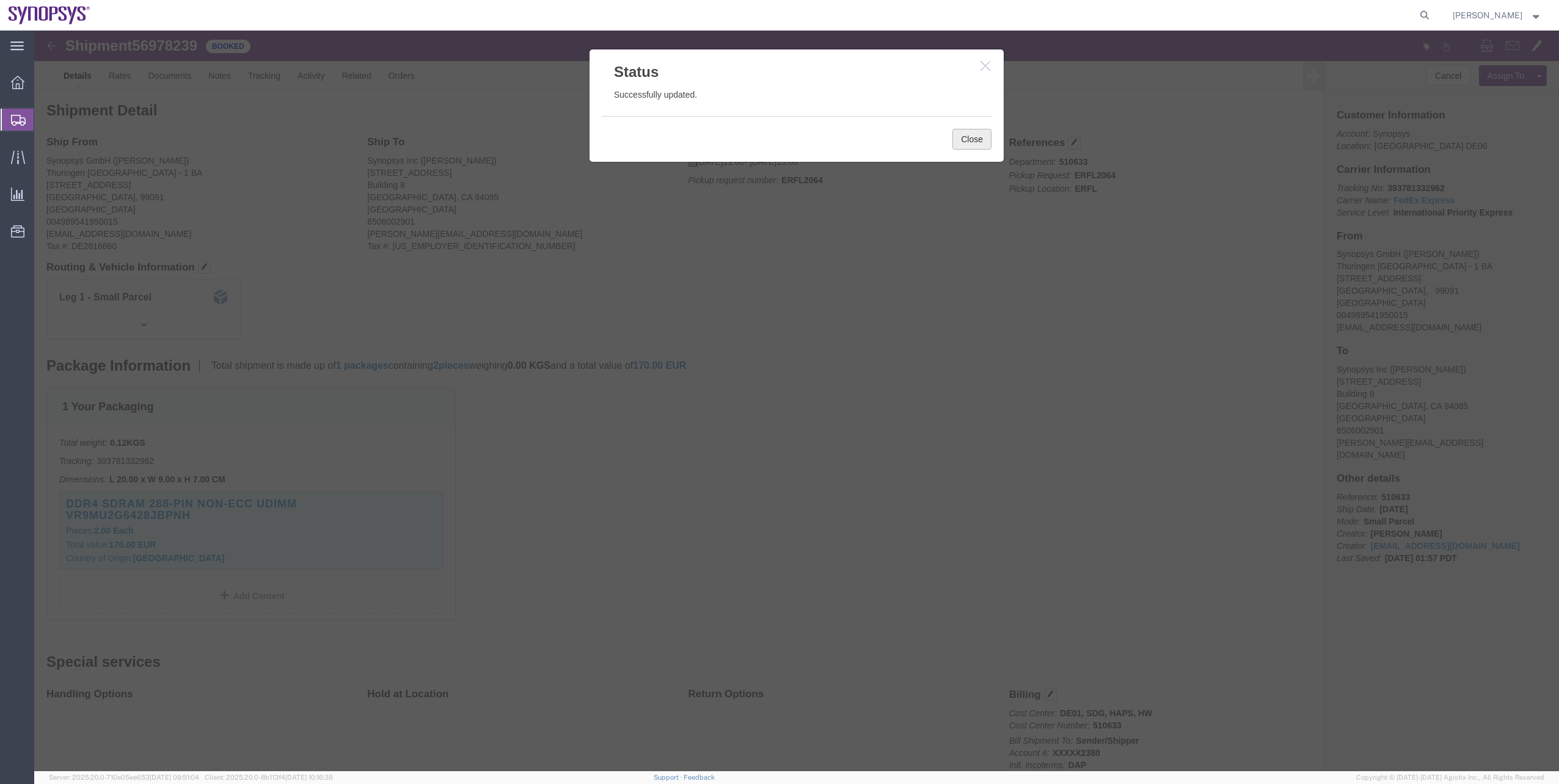
click button "Close"
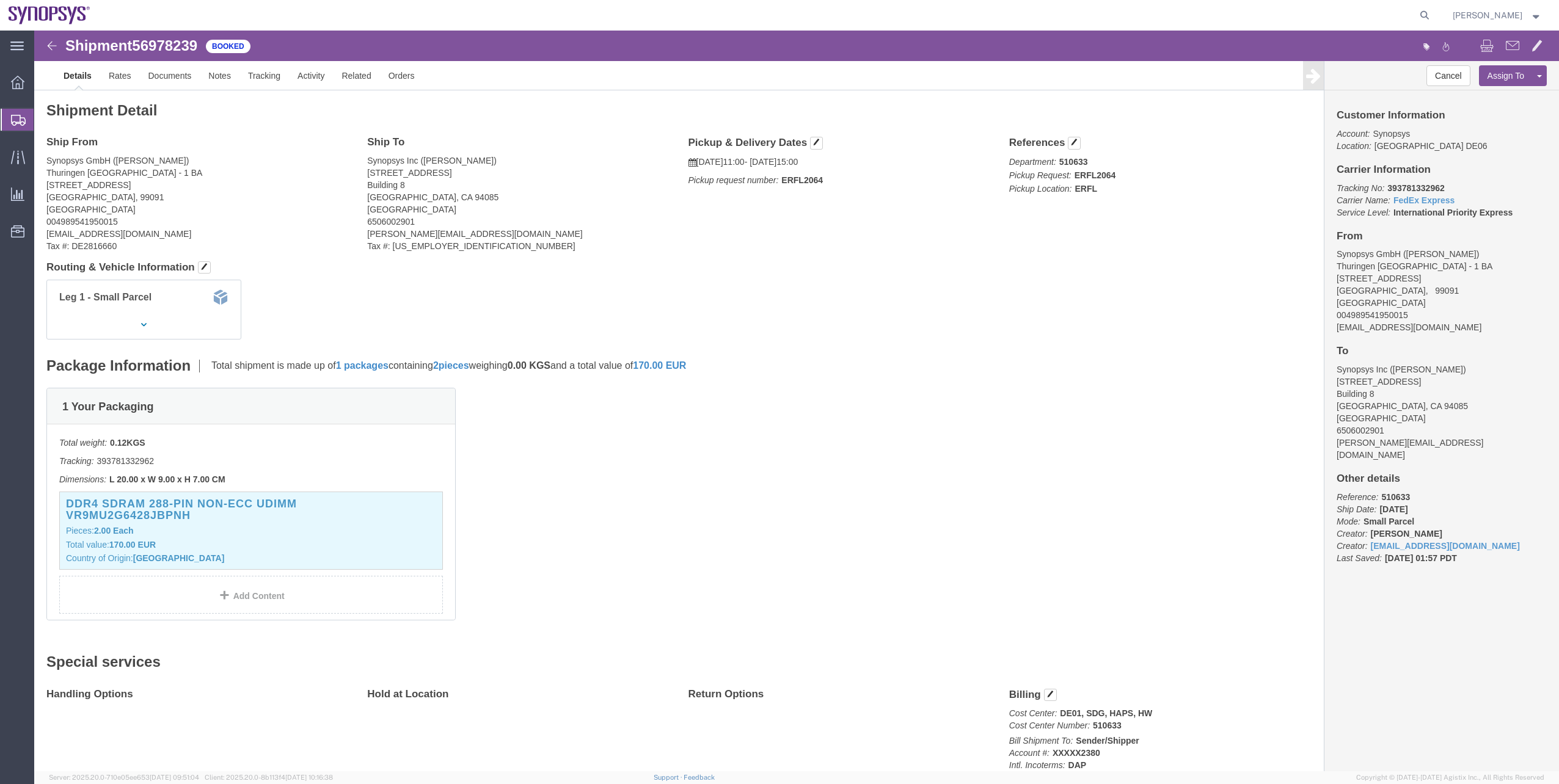
click at [0, 0] on span "Shipment Manager" at bounding box center [0, 0] width 0 height 0
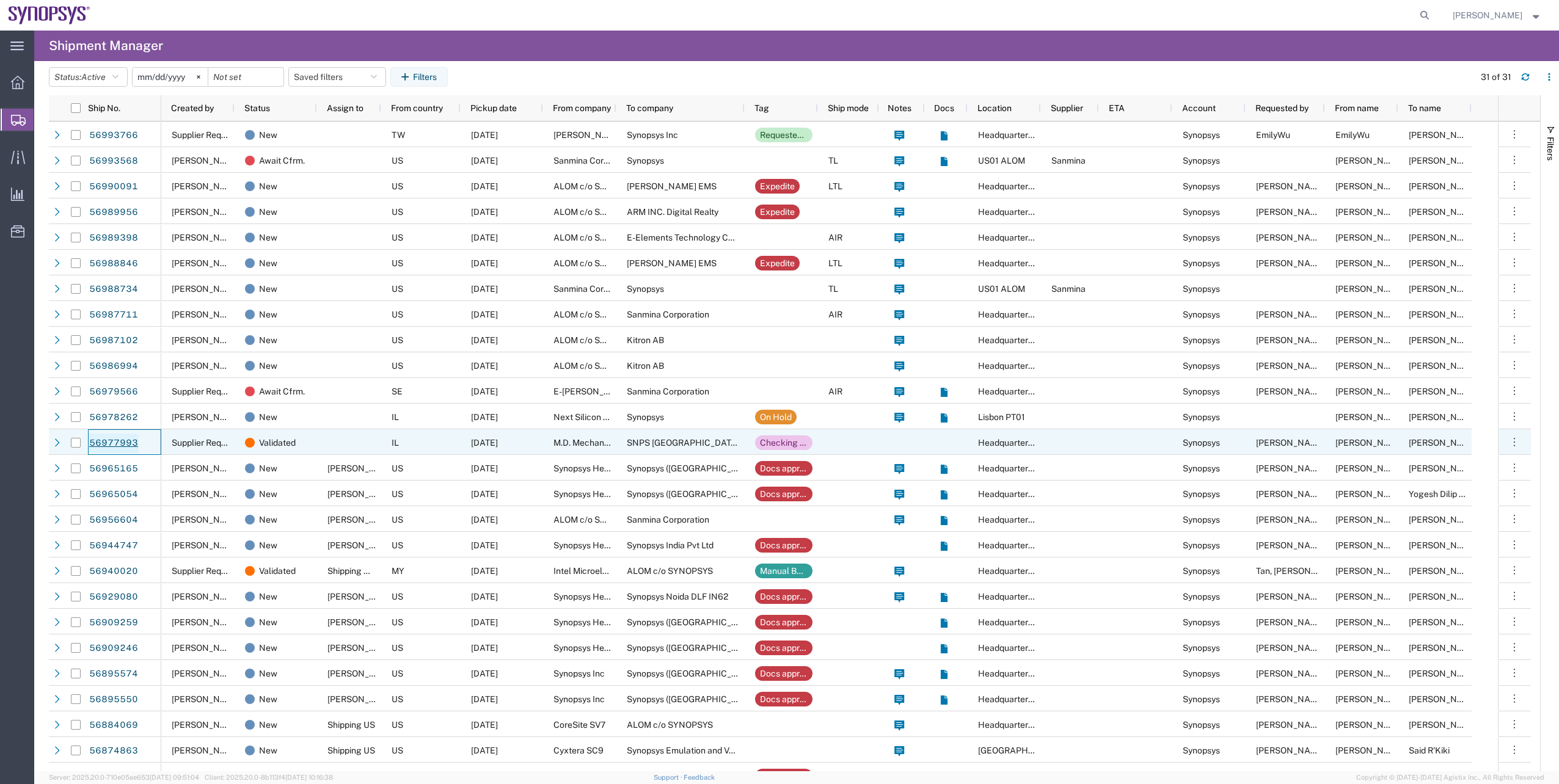
click at [99, 443] on link "56977993" at bounding box center [113, 443] width 50 height 19
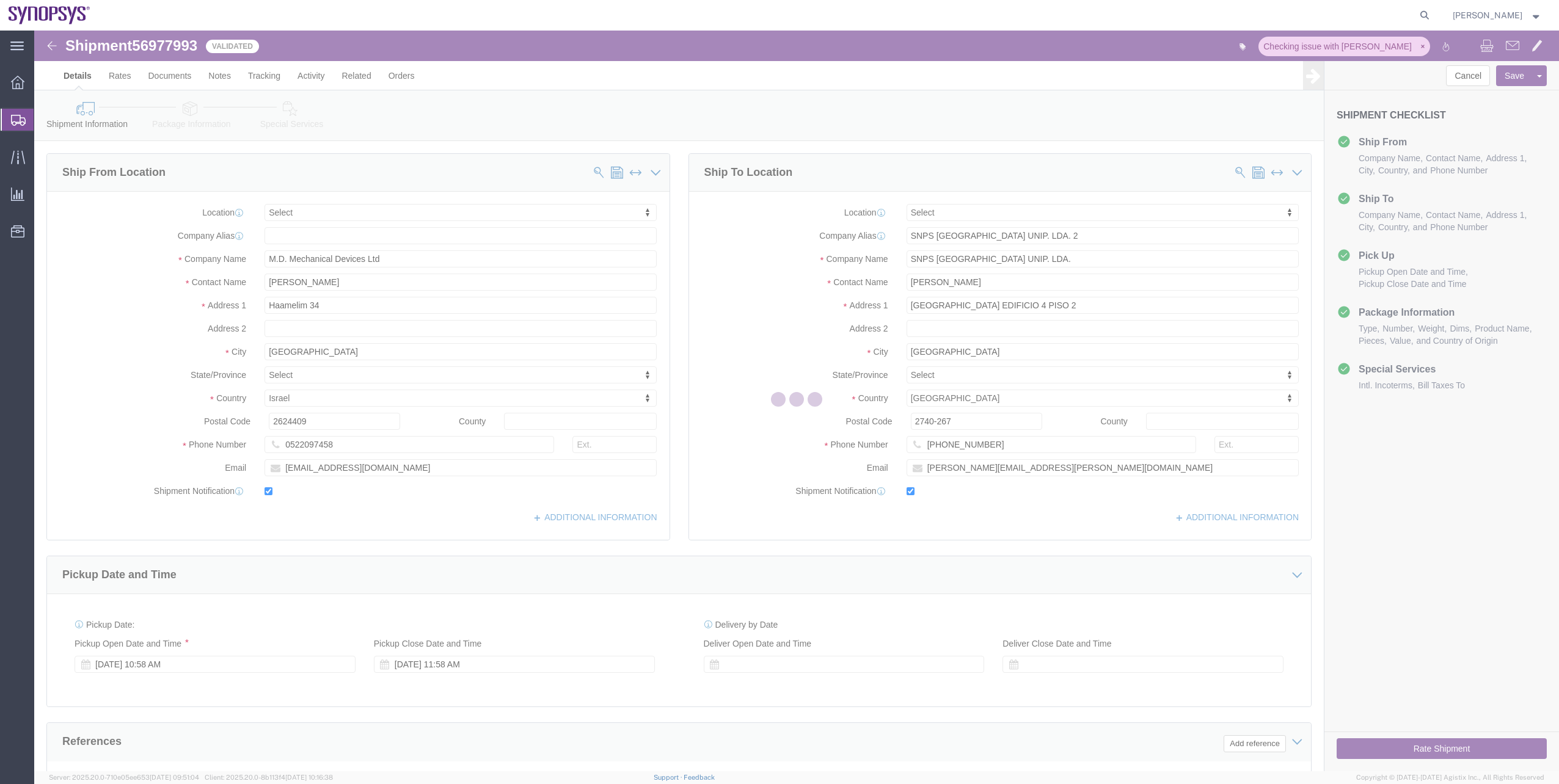
select select
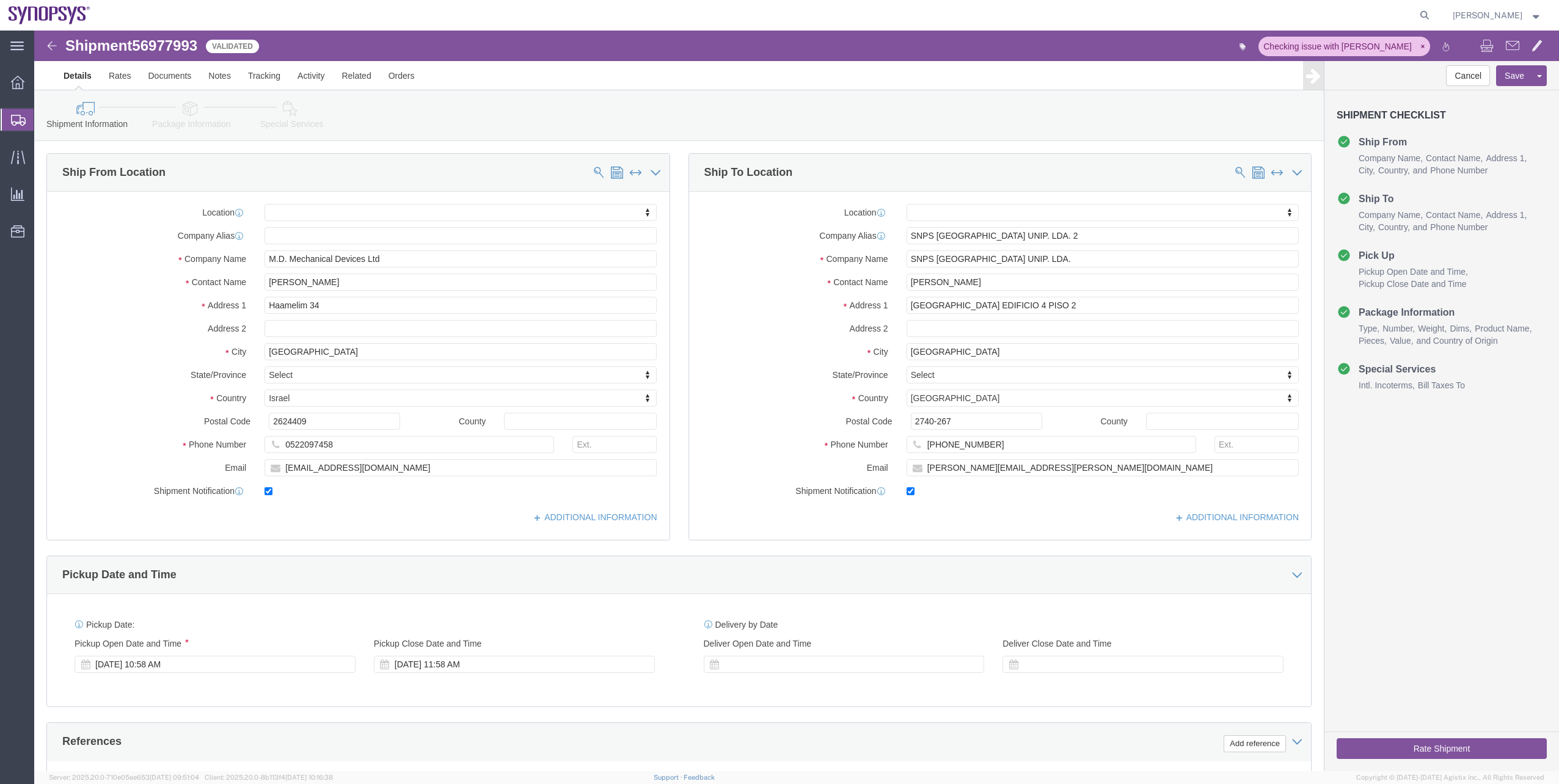
click at [0, 0] on span "Shipment Manager" at bounding box center [0, 0] width 0 height 0
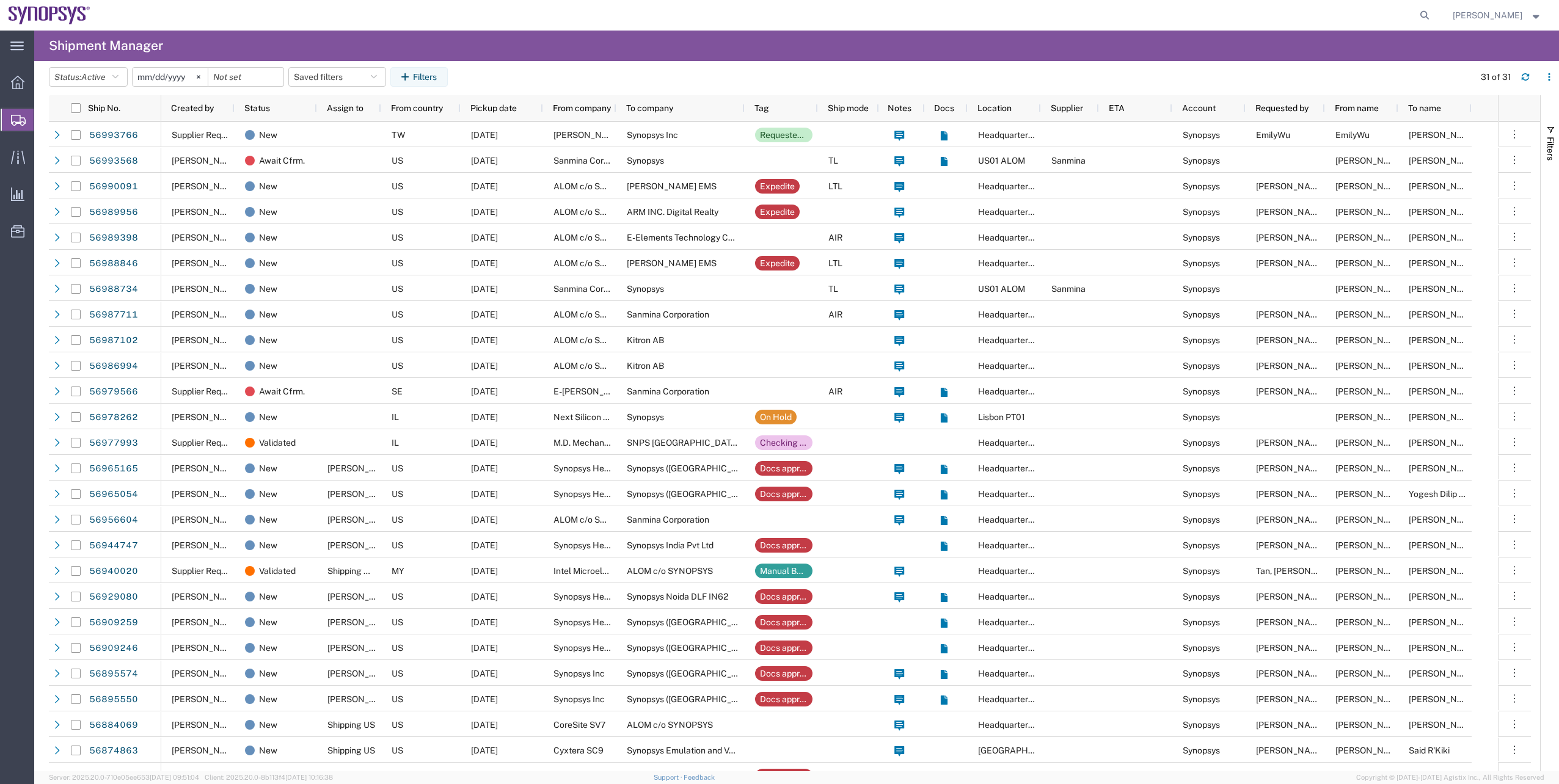
click at [534, 88] on agx-table-filter-chips "Status: Active Active All Approved Booked Canceled Delivered Denied New On Hold…" at bounding box center [758, 81] width 1419 height 28
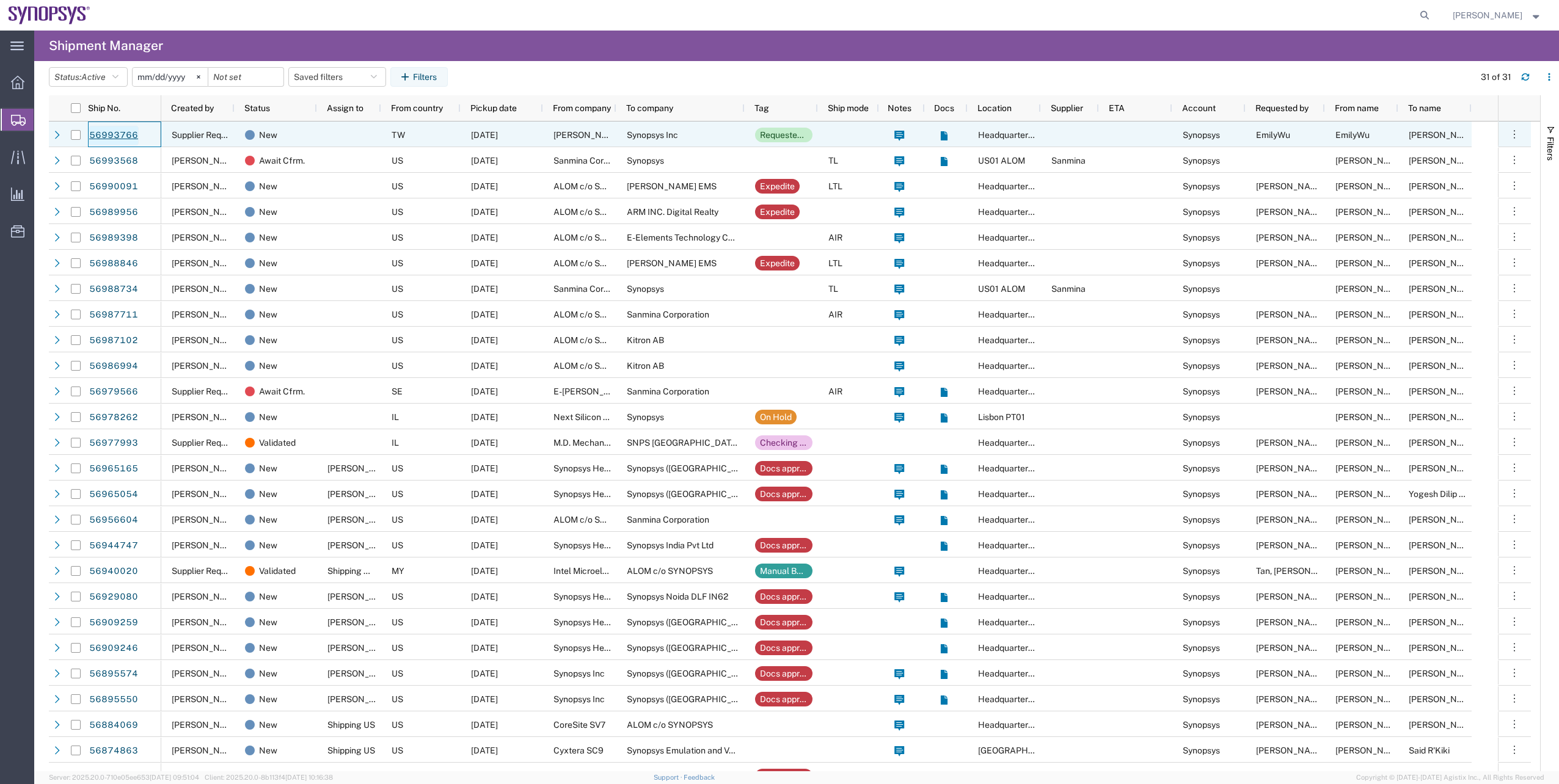
click at [120, 141] on link "56993766" at bounding box center [113, 135] width 50 height 19
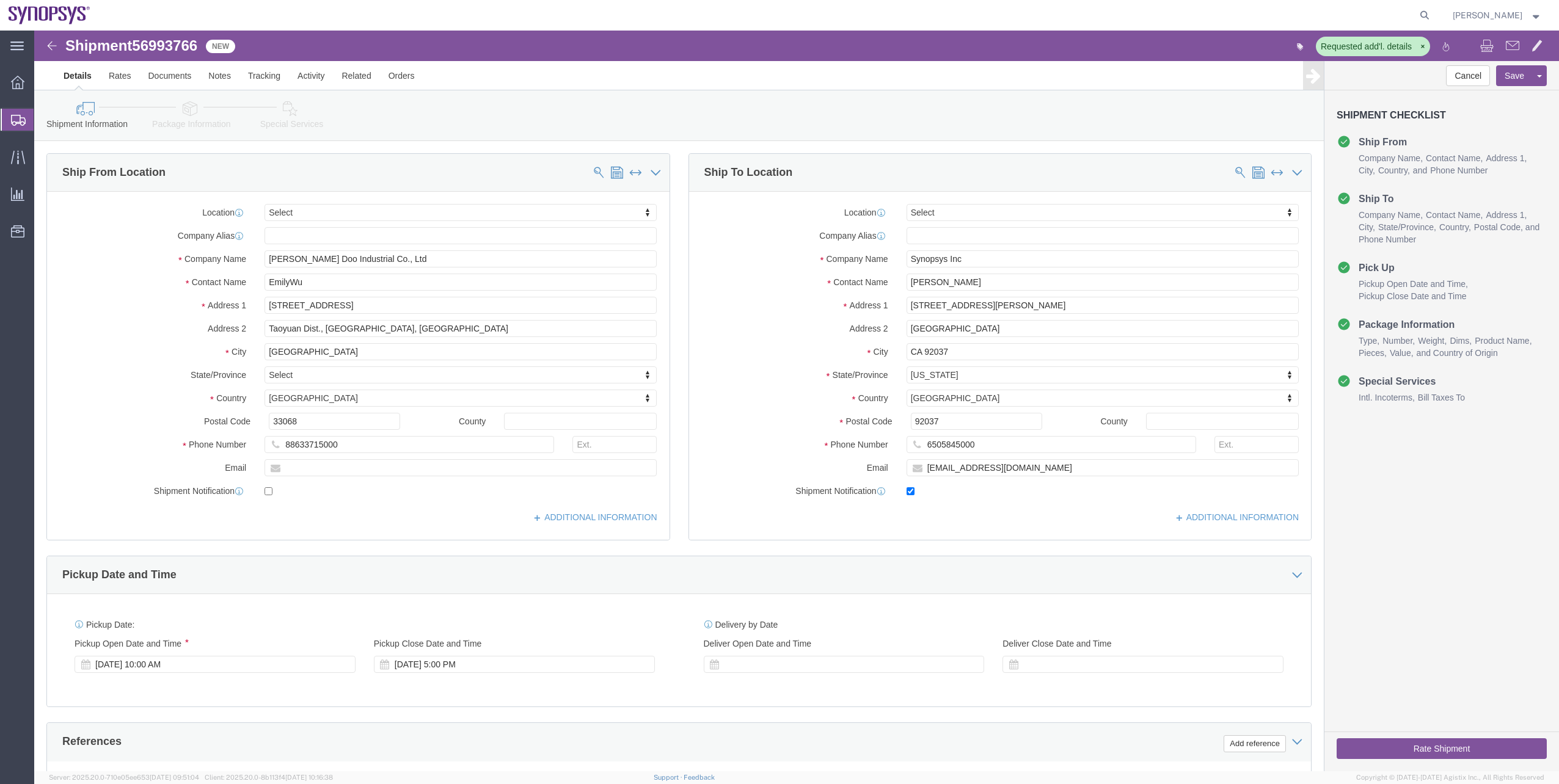
select select
click link "Package Information"
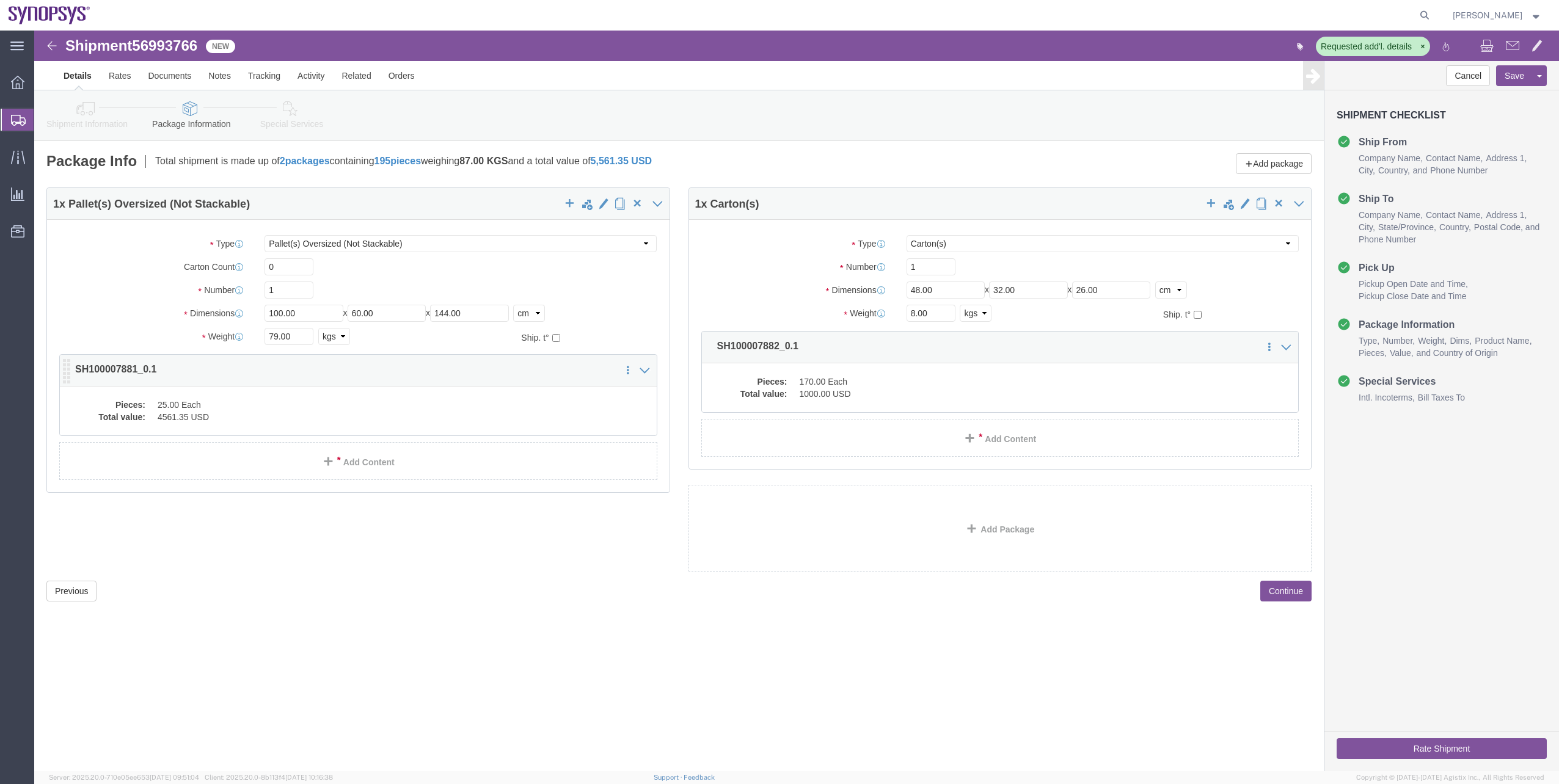
click dd "4561.35 USD"
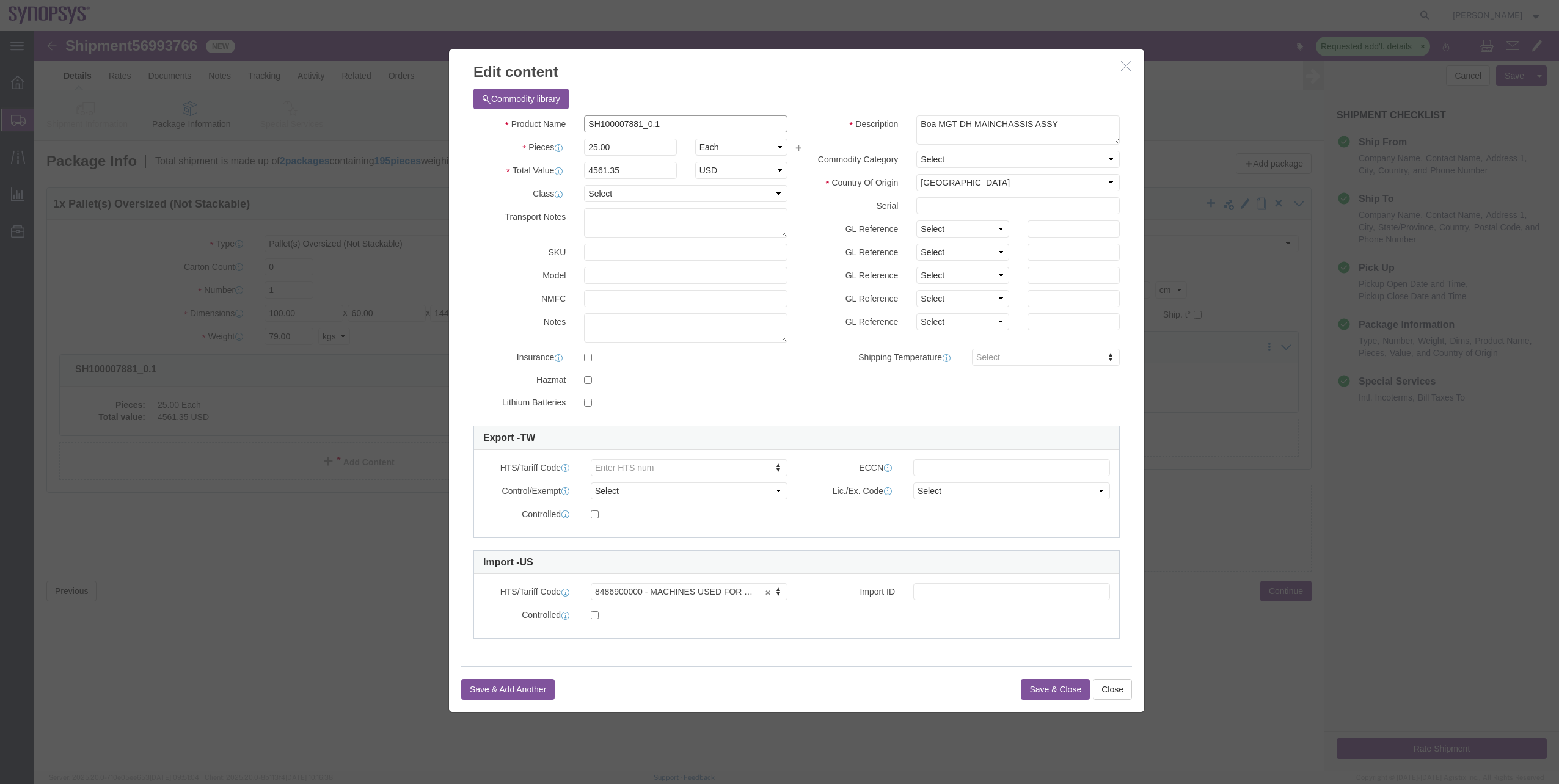
drag, startPoint x: 634, startPoint y: 93, endPoint x: 529, endPoint y: 90, distance: 105.0
click div "Product Name SH100007881_0.1"
click icon "button"
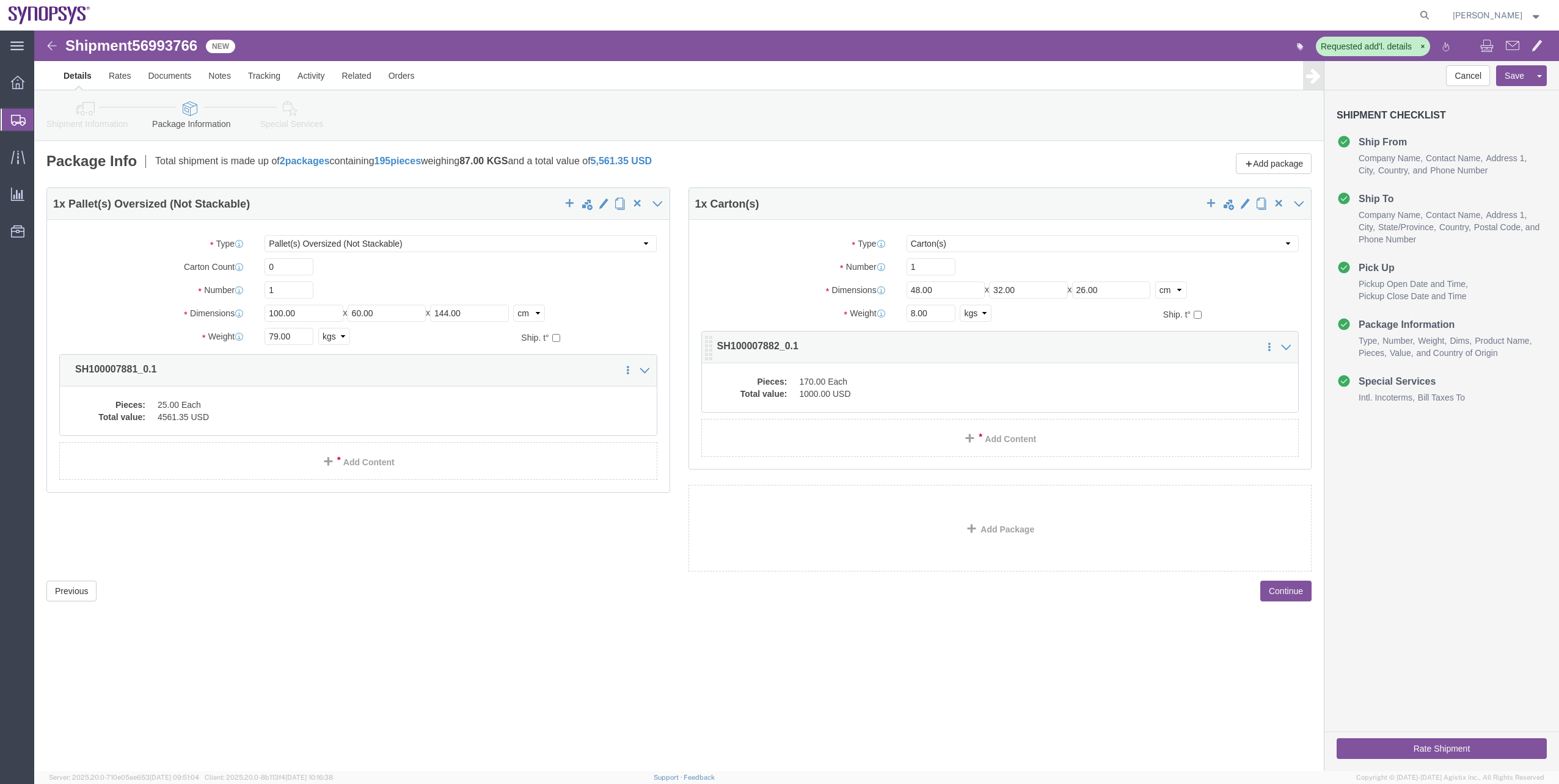
click div "Pieces: 170.00 Each Total value: 1000.00 USD"
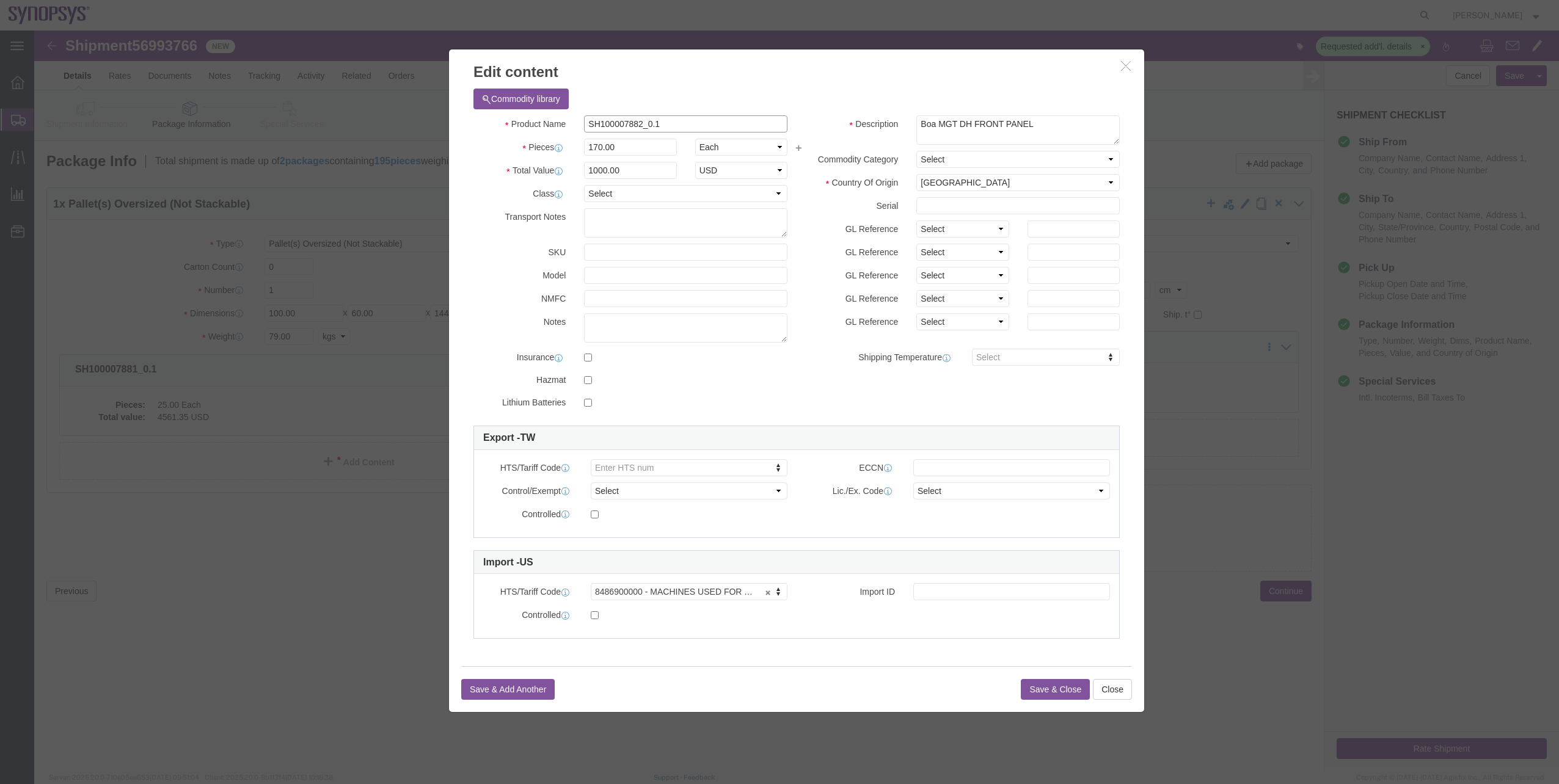
drag, startPoint x: 640, startPoint y: 92, endPoint x: 497, endPoint y: 99, distance: 143.2
click div "Product Name SH100007882_0.1"
click icon "button"
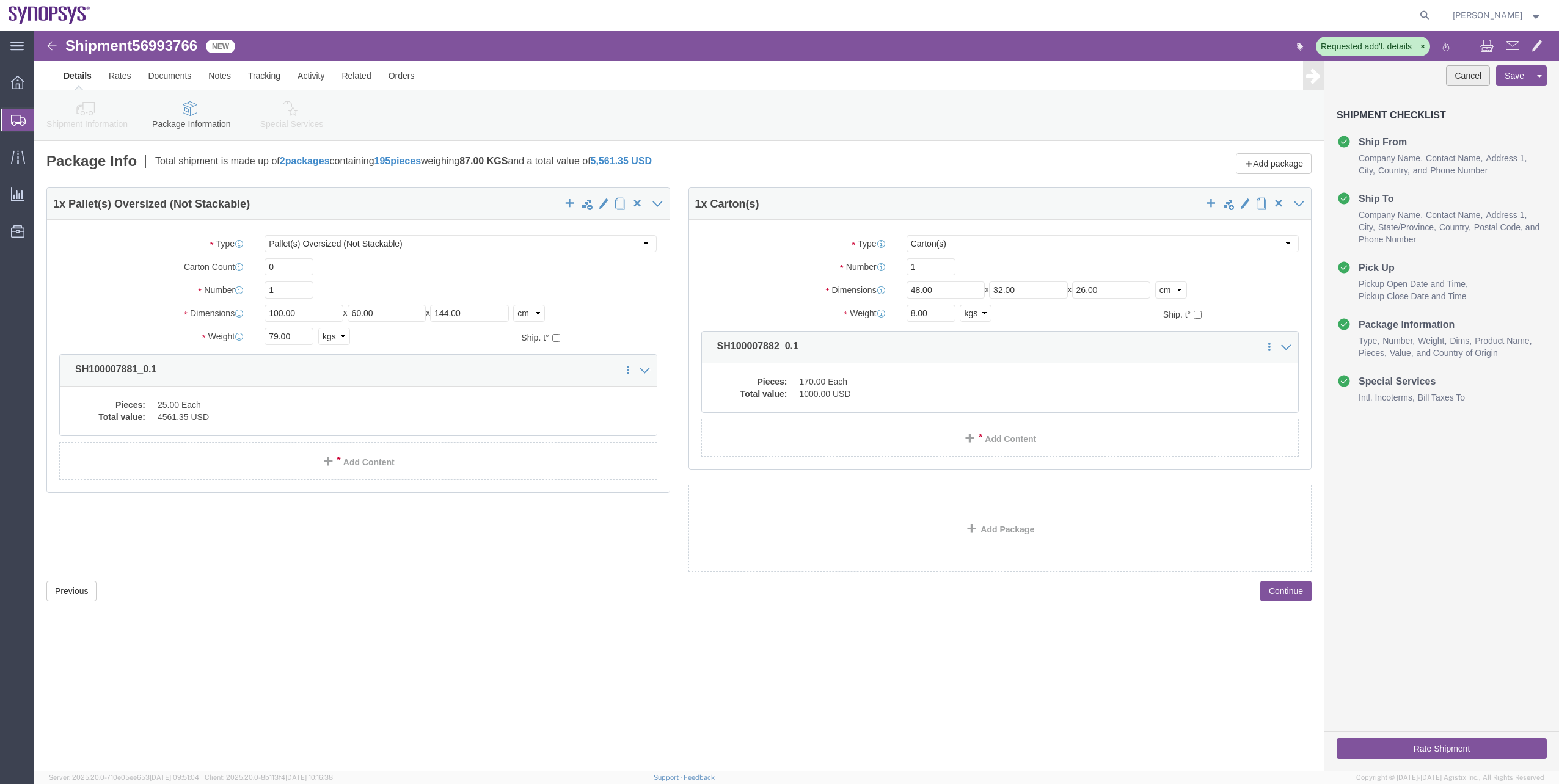
click button "Cancel"
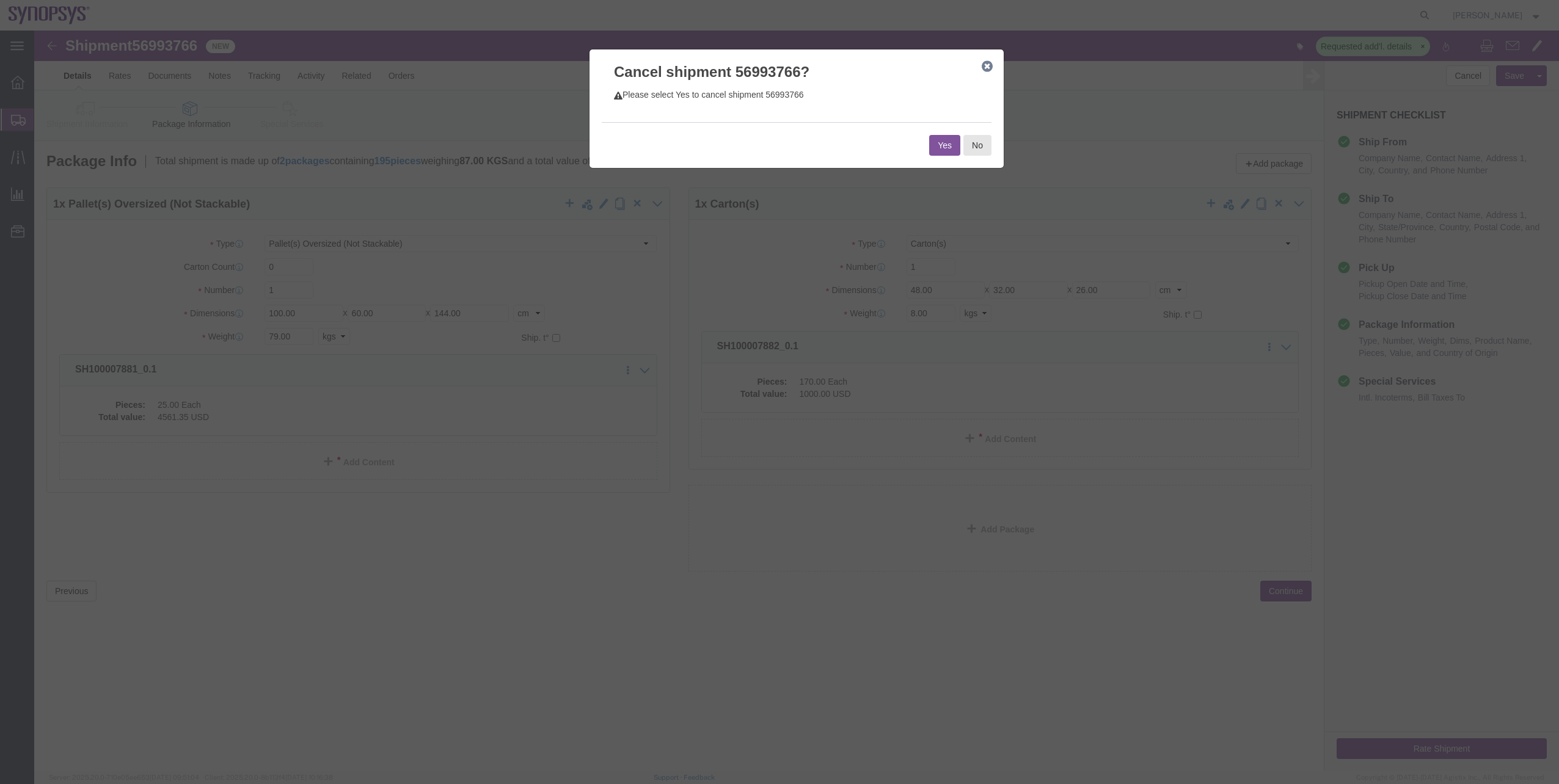
click button "Yes"
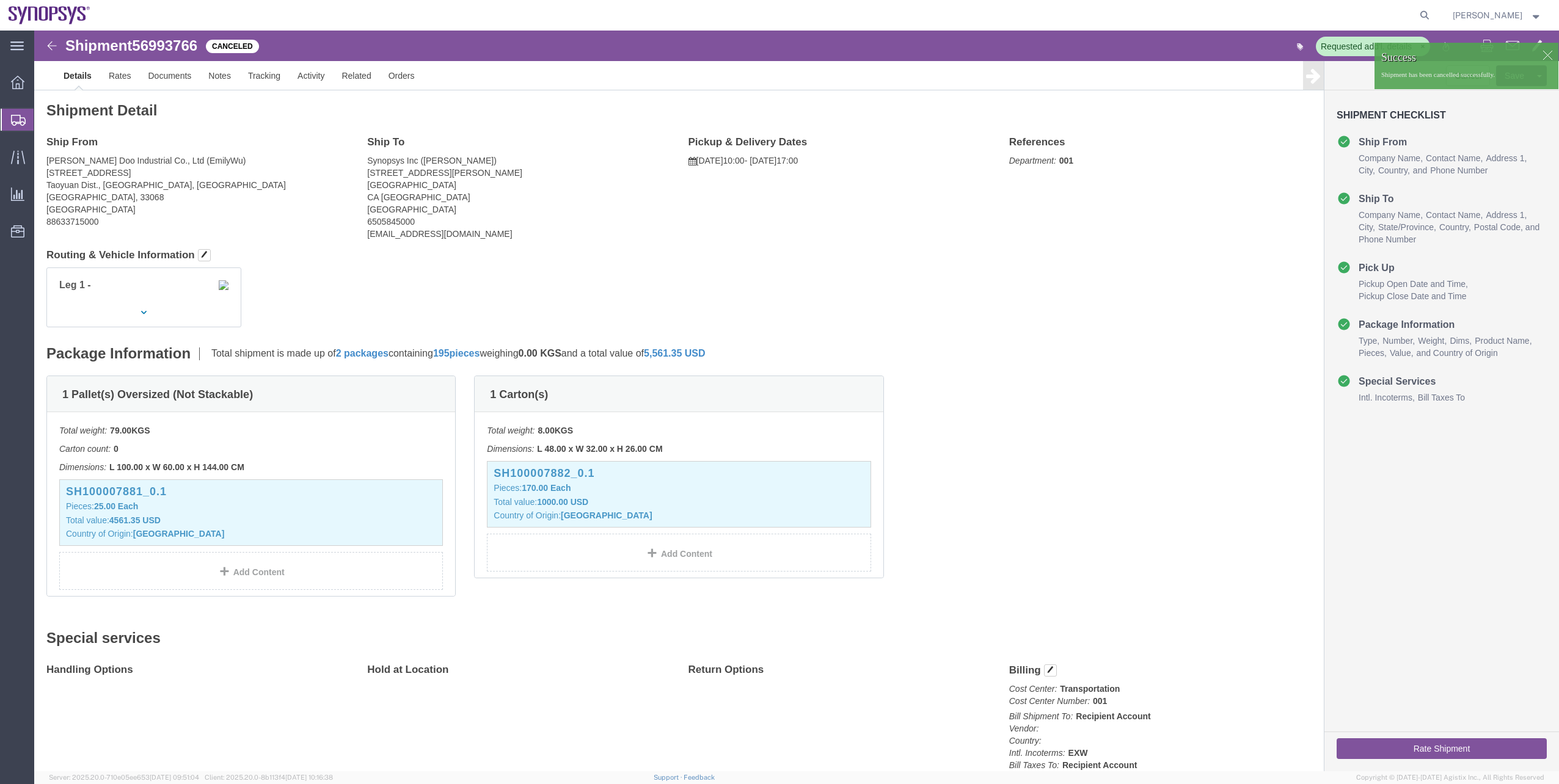
click div
click icon "button"
click at [0, 0] on span "Shipment Manager" at bounding box center [0, 0] width 0 height 0
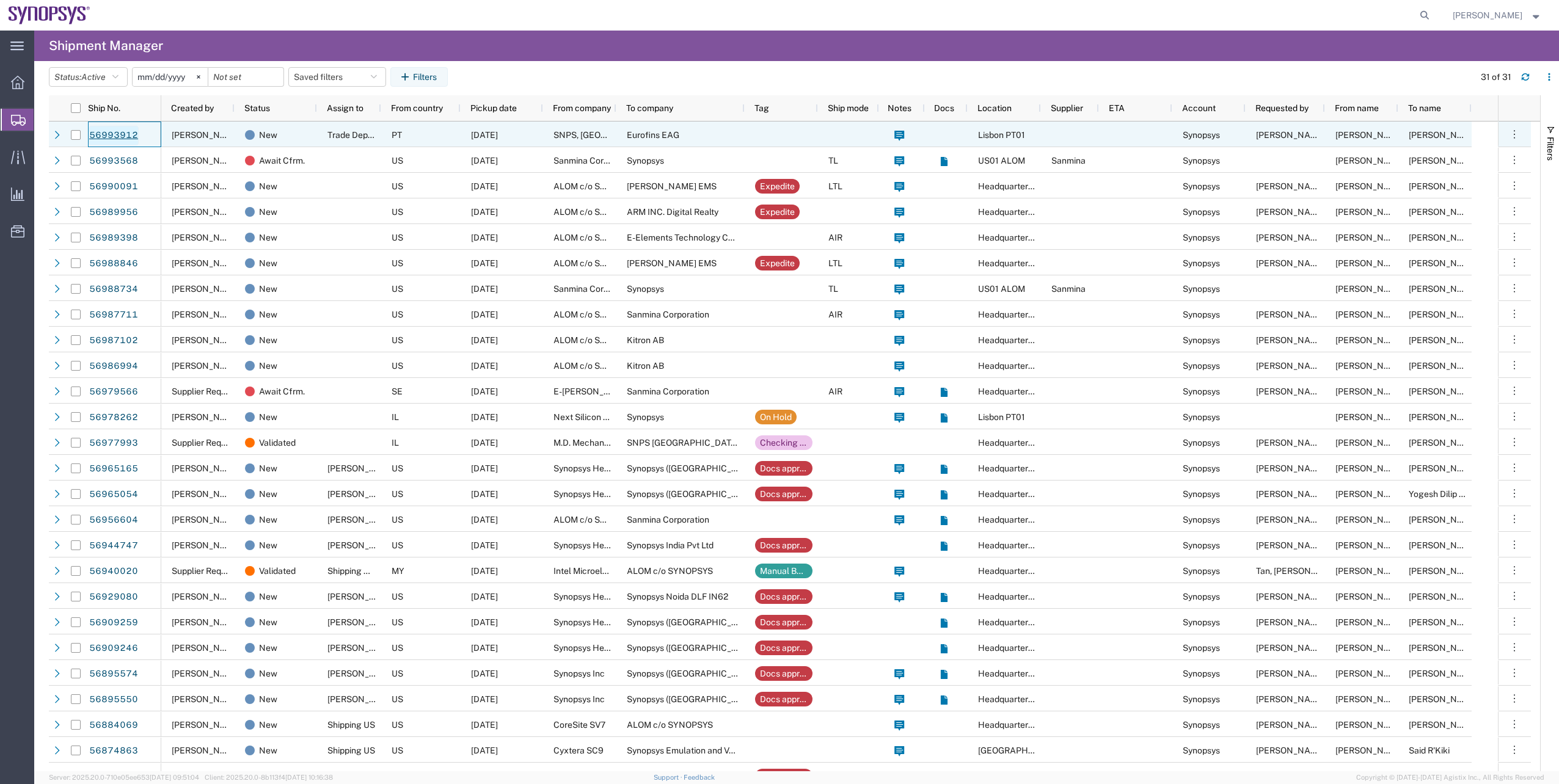
click at [135, 138] on link "56993912" at bounding box center [113, 135] width 50 height 19
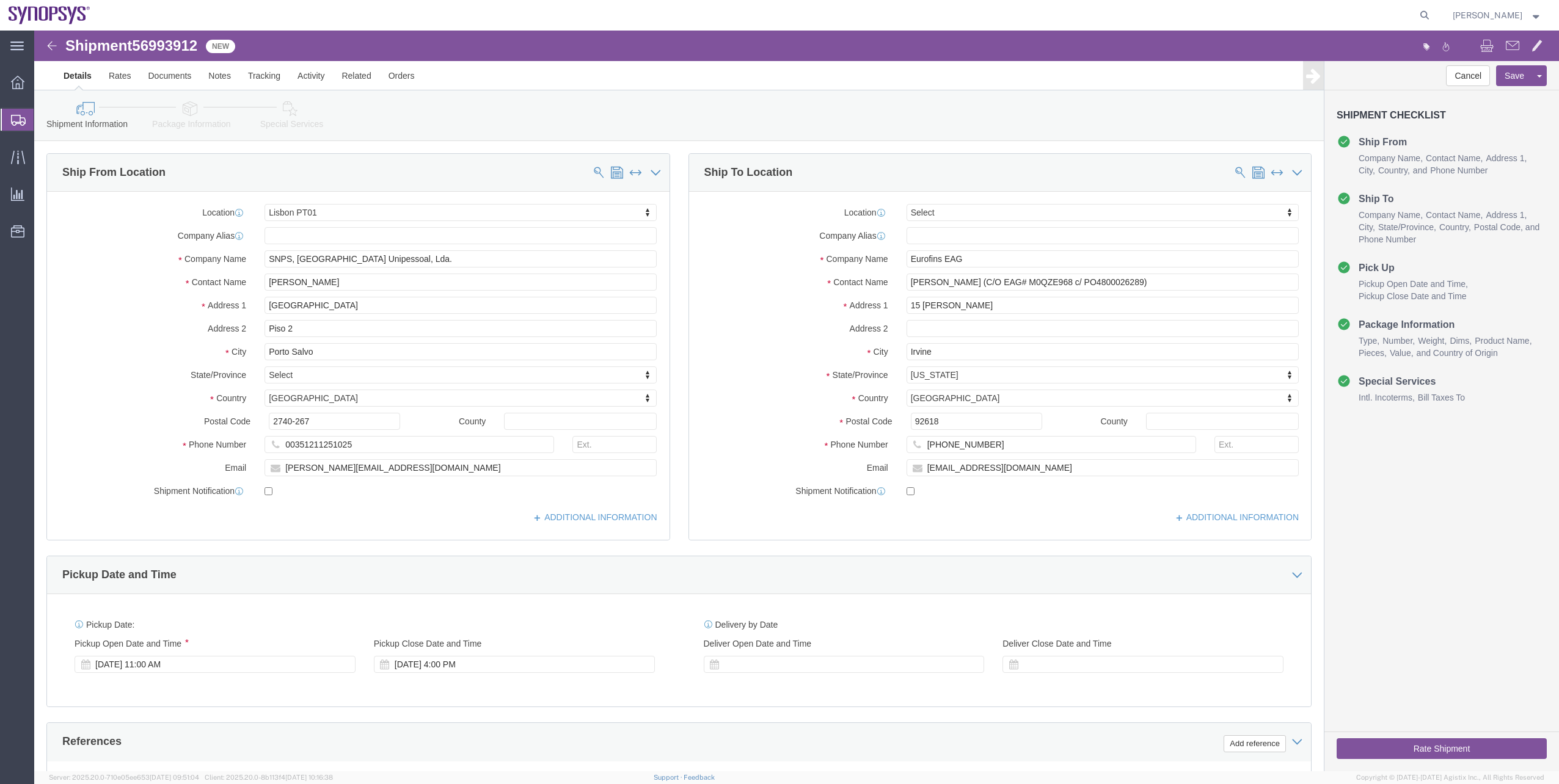
select select "63152"
select select
click link "Special Services"
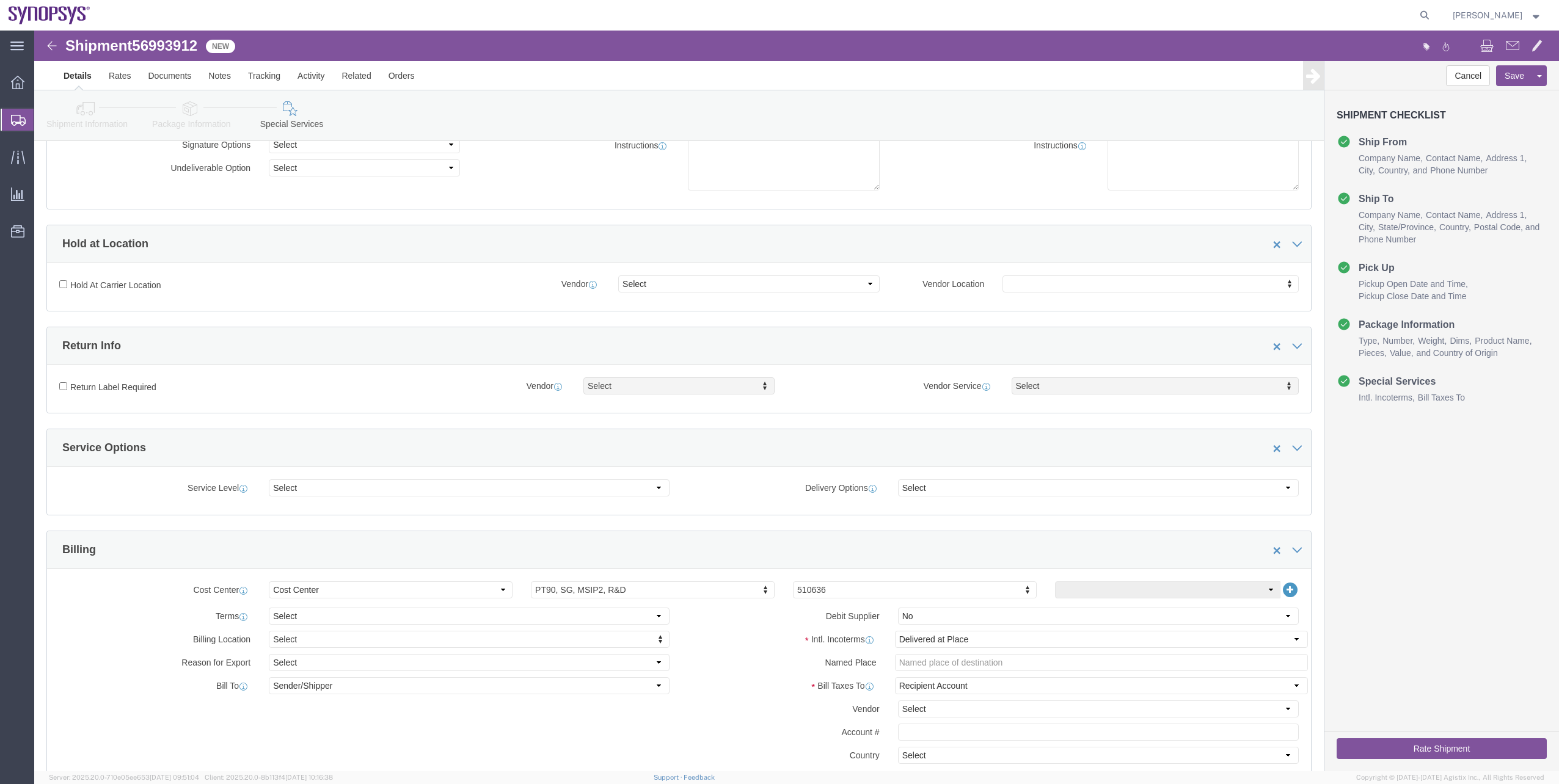
scroll to position [183, 0]
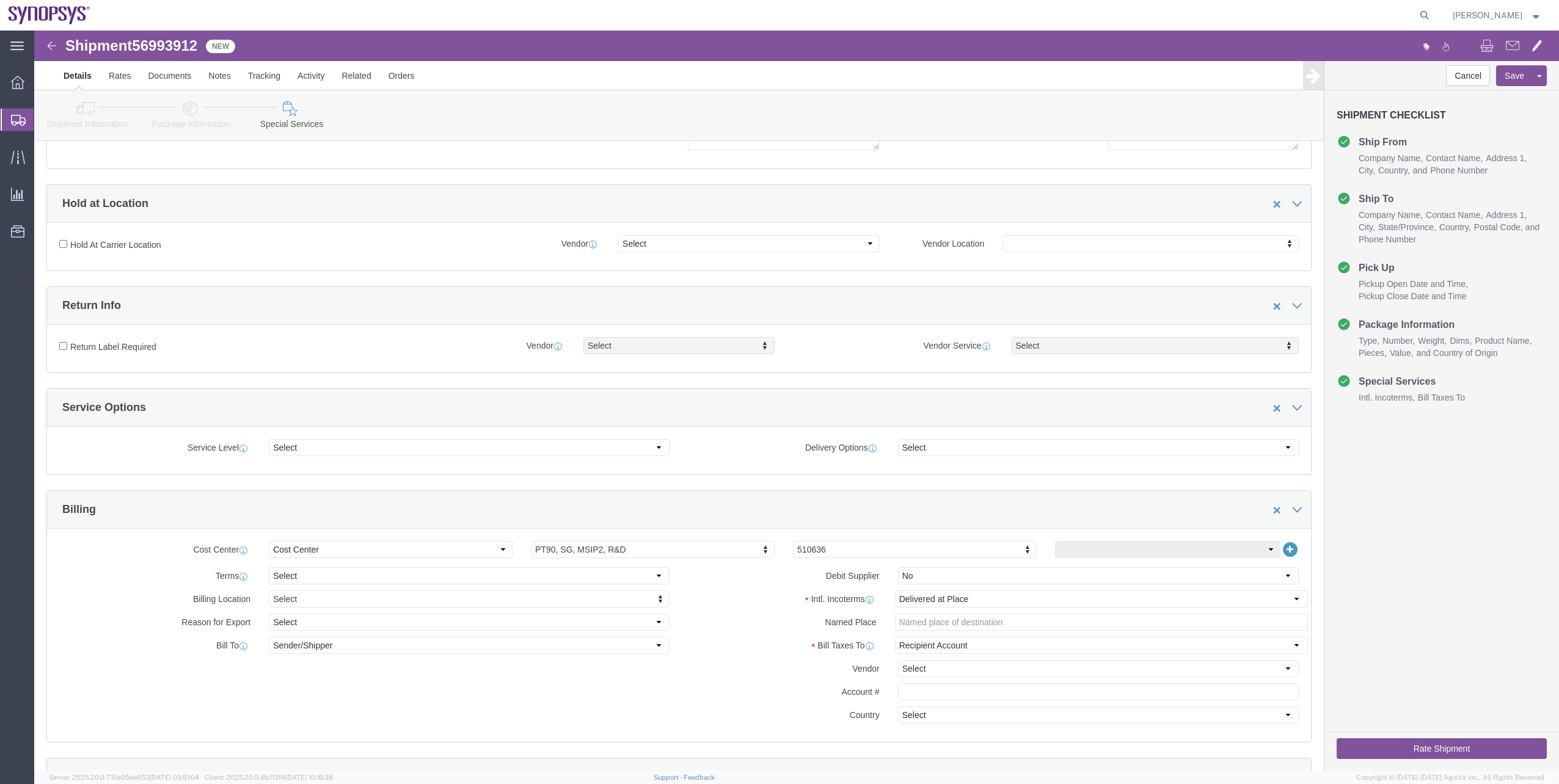
click at [0, 0] on span "Shipment Manager" at bounding box center [0, 0] width 0 height 0
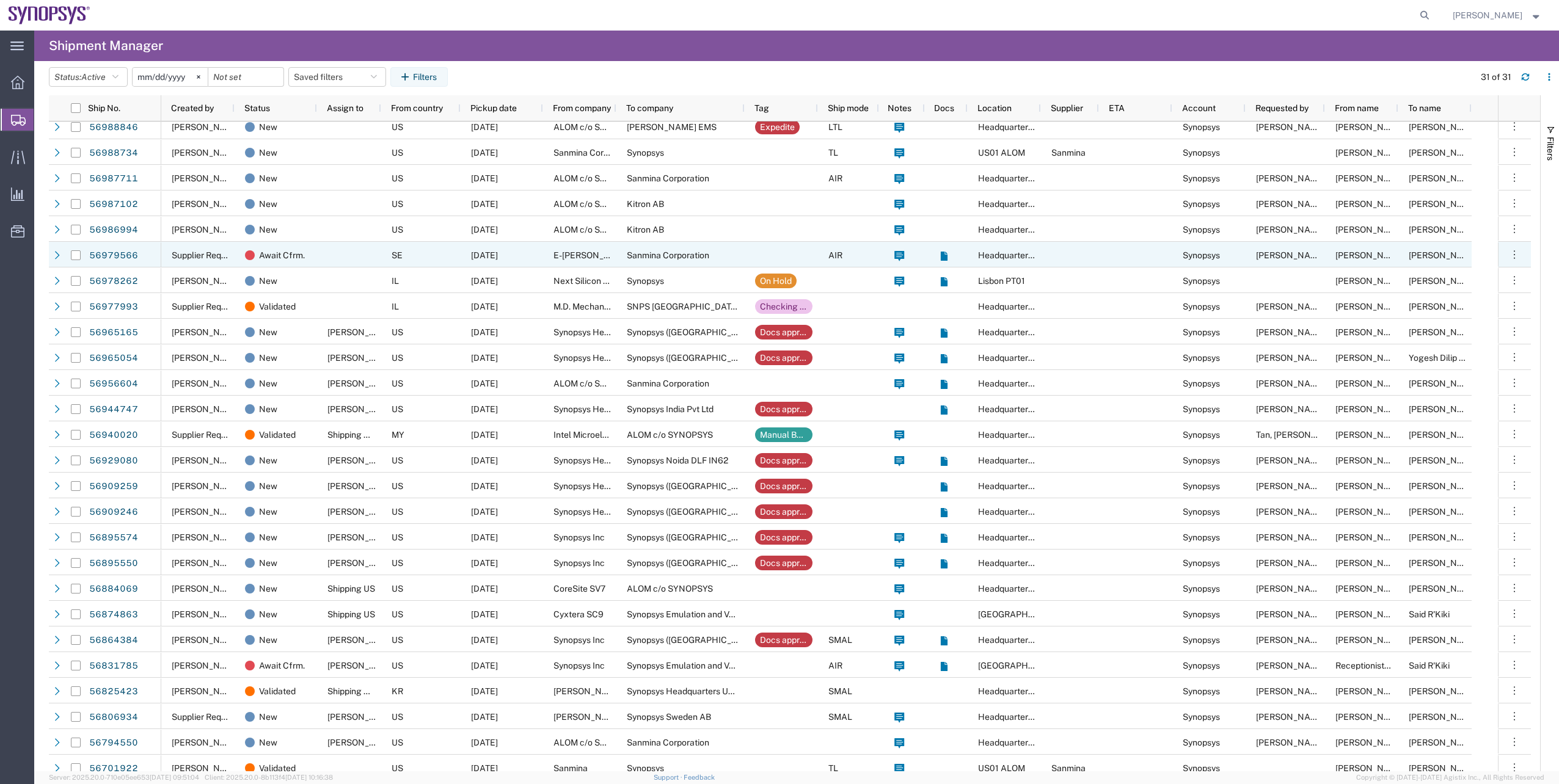
scroll to position [145, 0]
